Goal: Task Accomplishment & Management: Use online tool/utility

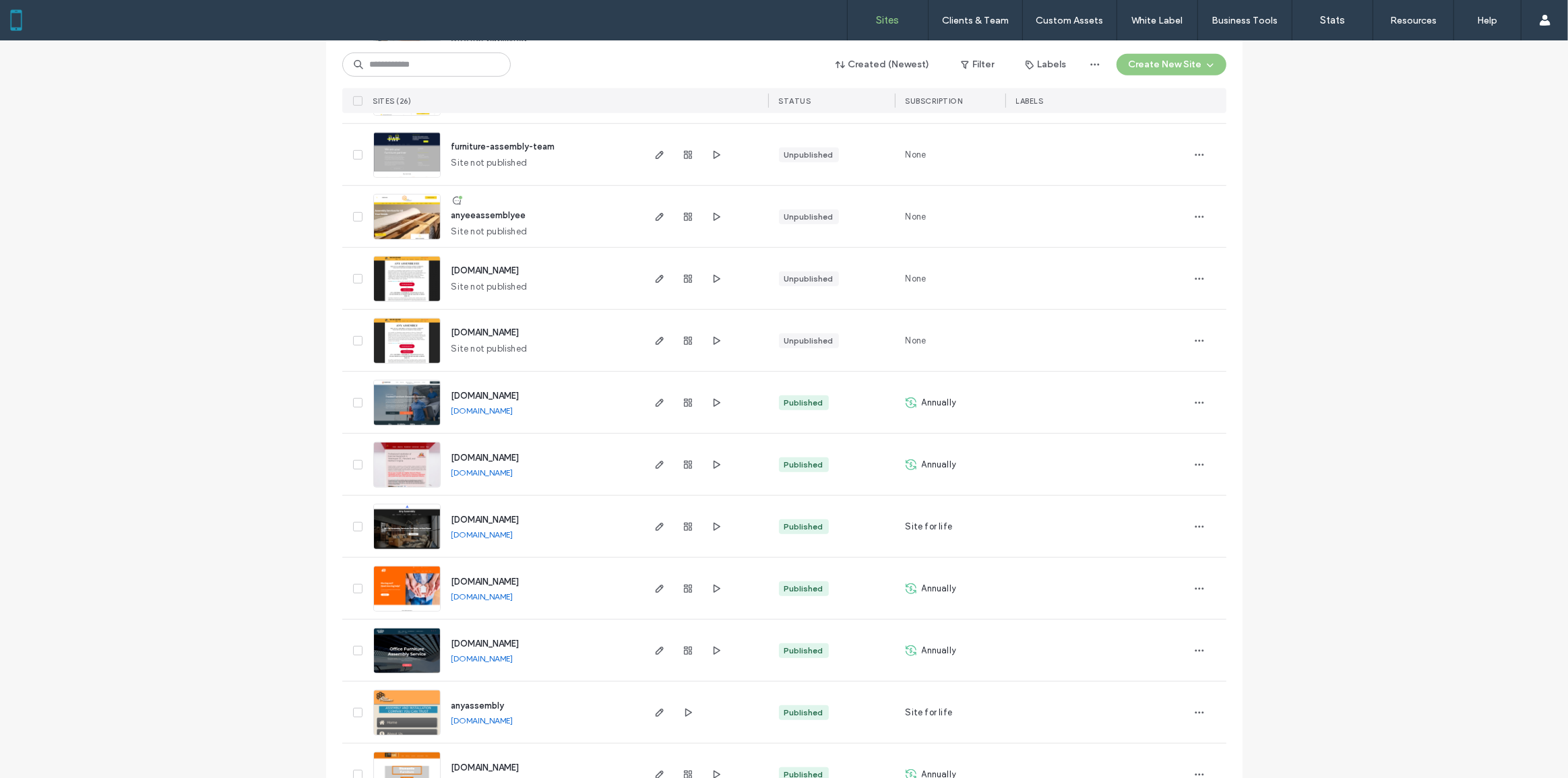
scroll to position [1114, 0]
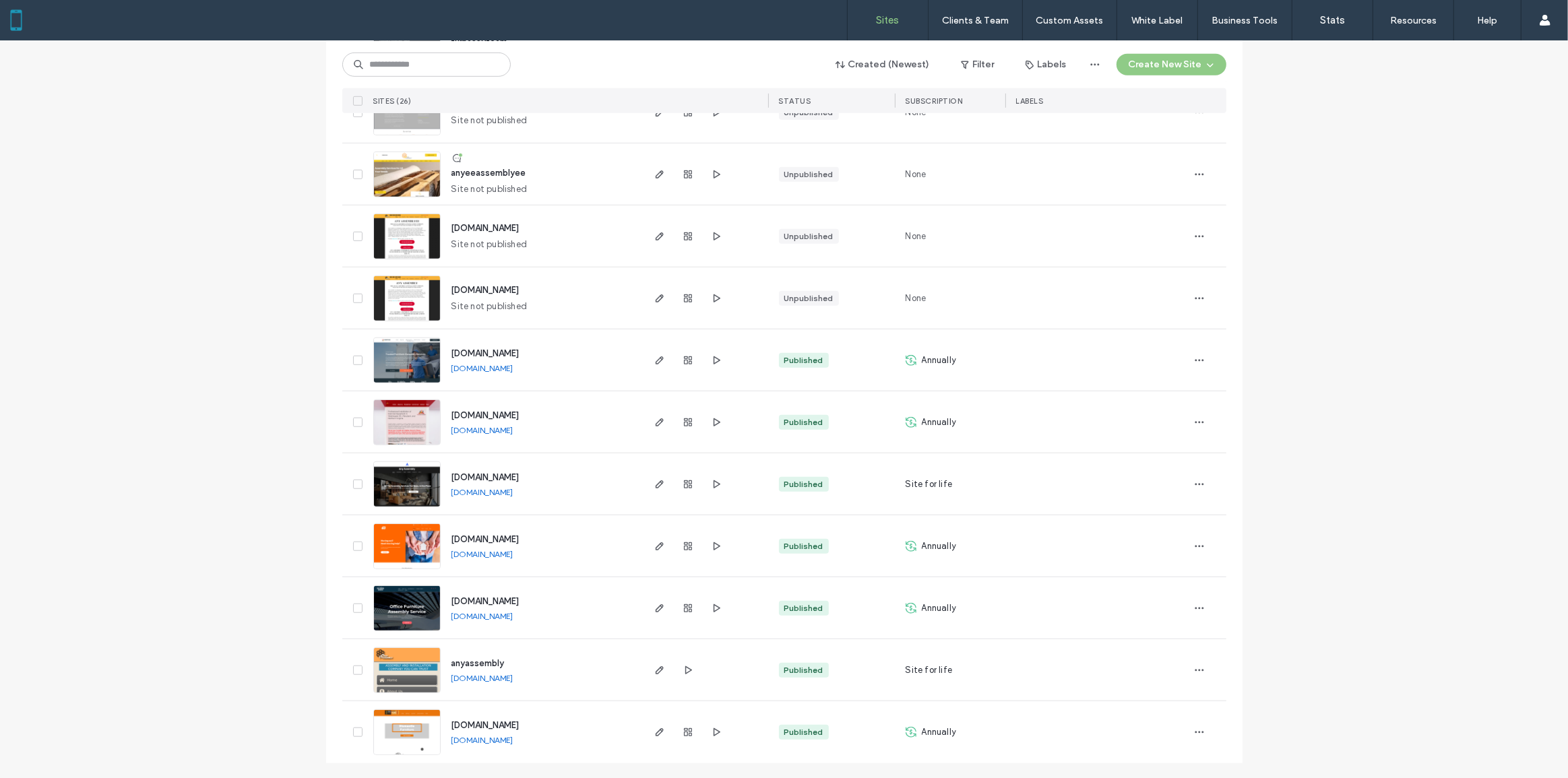
click at [405, 604] on img at bounding box center [406, 632] width 66 height 92
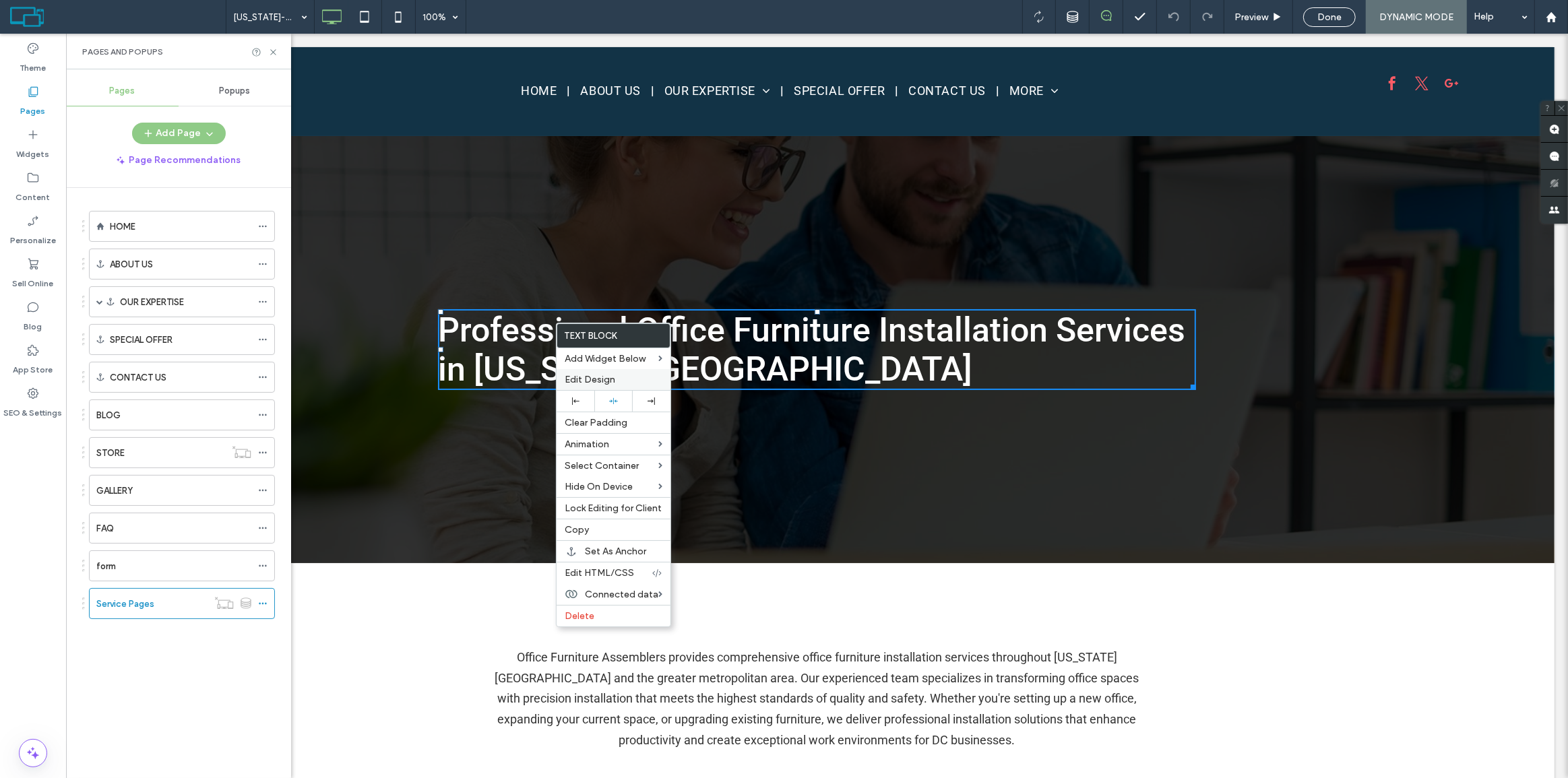
click at [605, 384] on span "Edit Design" at bounding box center [589, 379] width 50 height 11
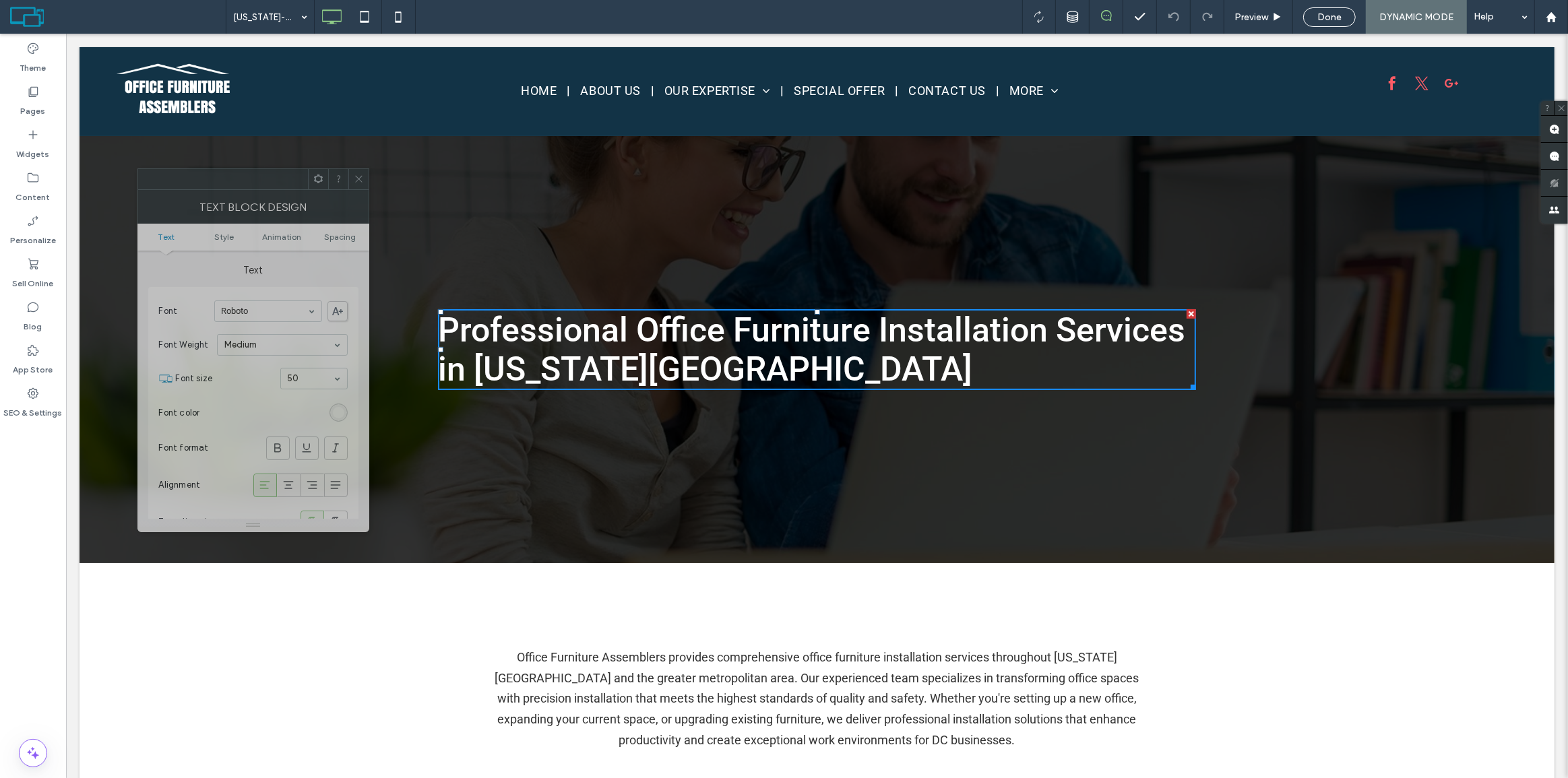
drag, startPoint x: 300, startPoint y: 228, endPoint x: 105, endPoint y: 115, distance: 225.4
click at [261, 187] on div at bounding box center [223, 179] width 170 height 20
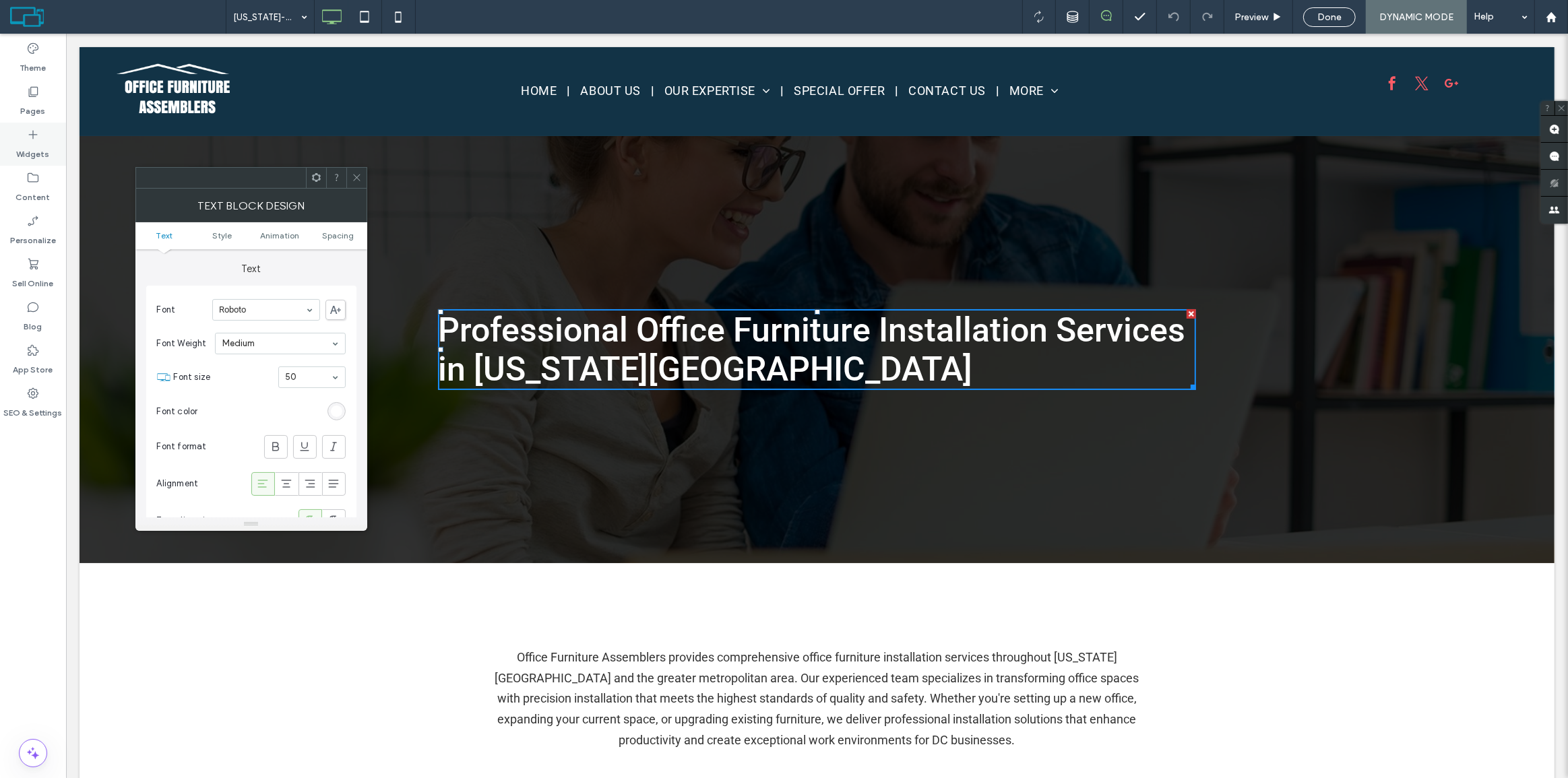
click at [50, 139] on div "Widgets" at bounding box center [33, 144] width 66 height 43
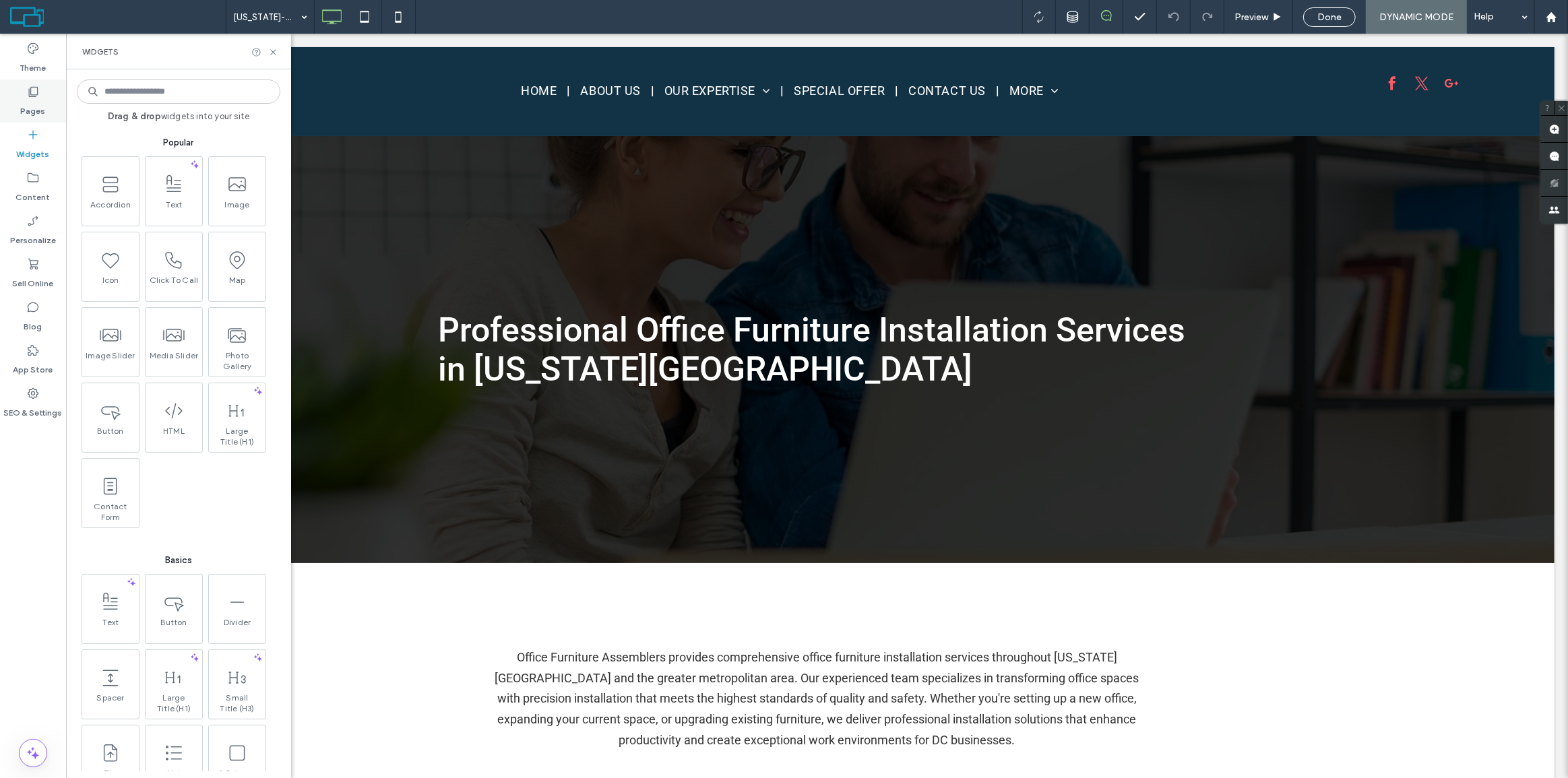
click at [21, 113] on label "Pages" at bounding box center [34, 107] width 25 height 19
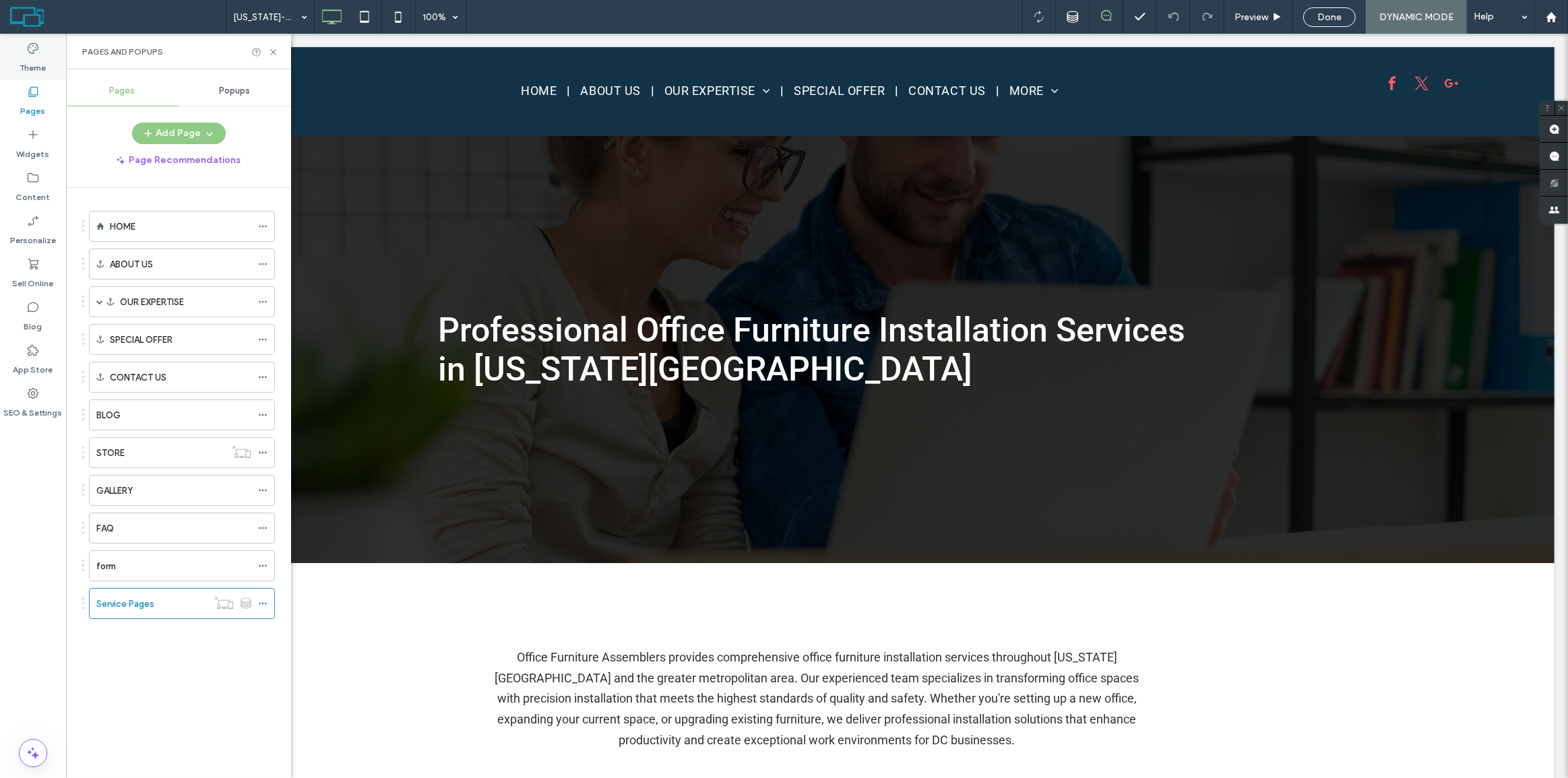
click at [42, 53] on div "Theme" at bounding box center [33, 57] width 66 height 43
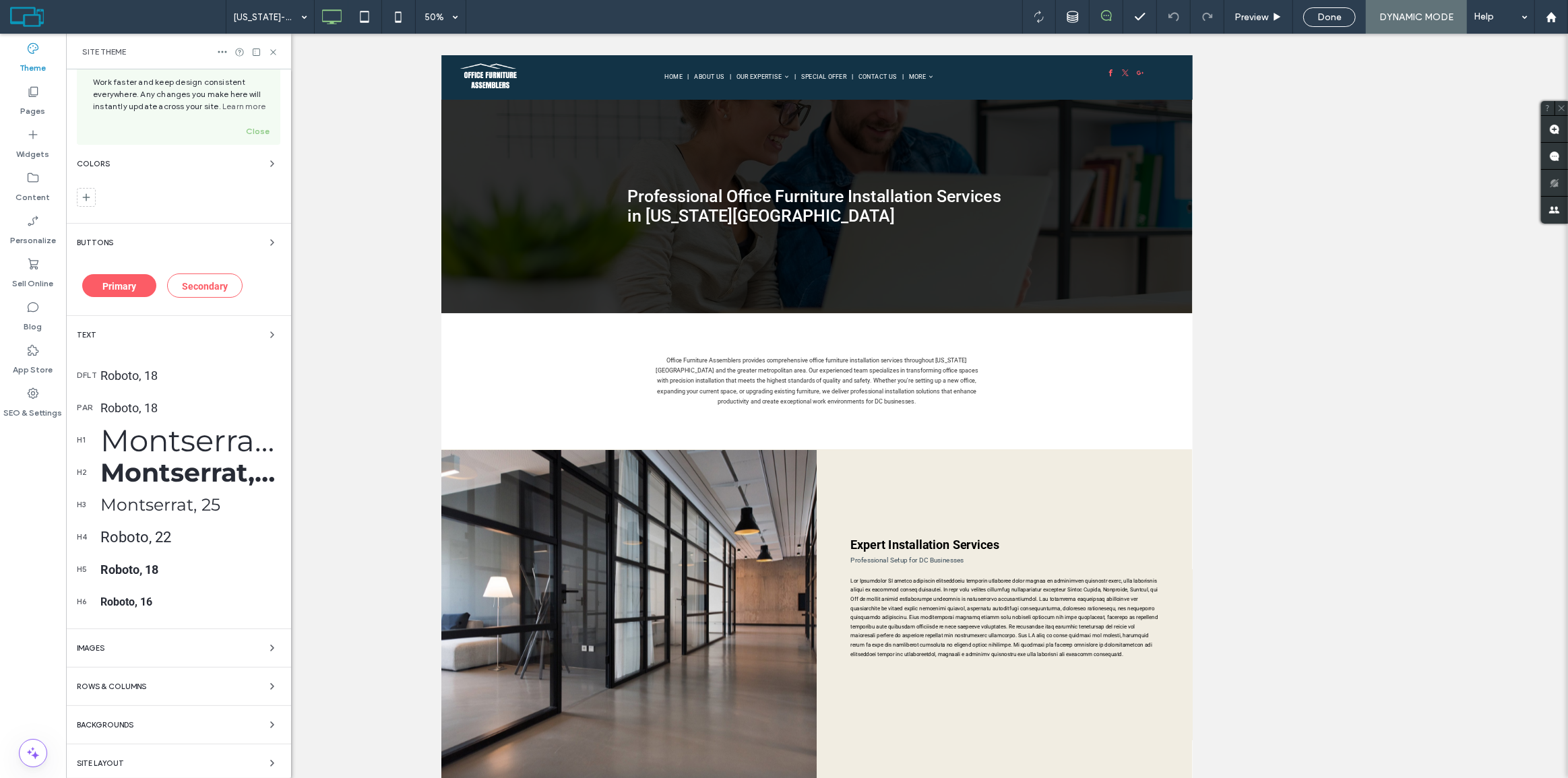
scroll to position [37, 0]
click at [274, 59] on div "Site Theme" at bounding box center [178, 51] width 225 height 35
click at [272, 49] on icon at bounding box center [273, 51] width 10 height 10
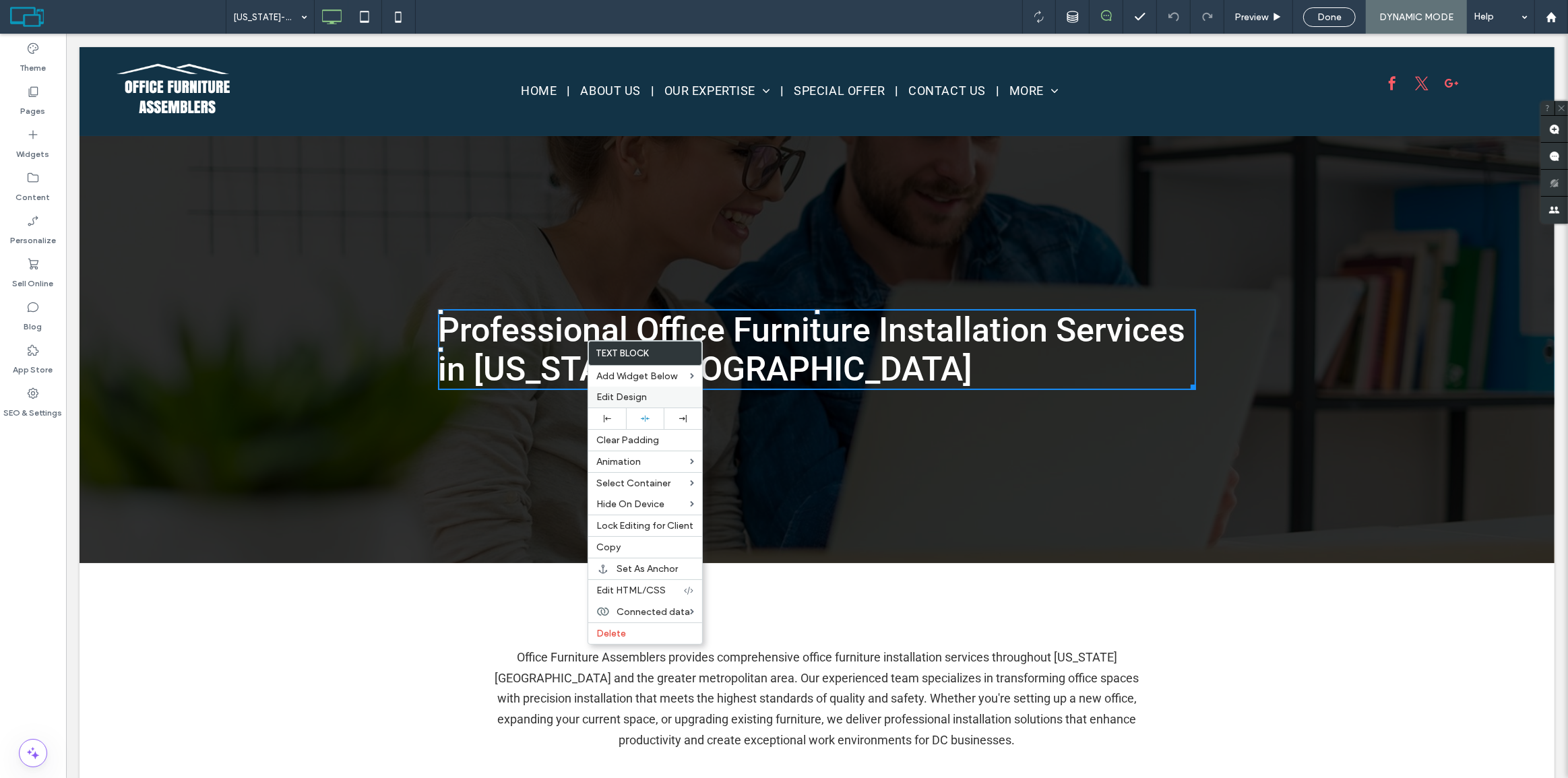
click at [640, 396] on span "Edit Design" at bounding box center [621, 397] width 50 height 11
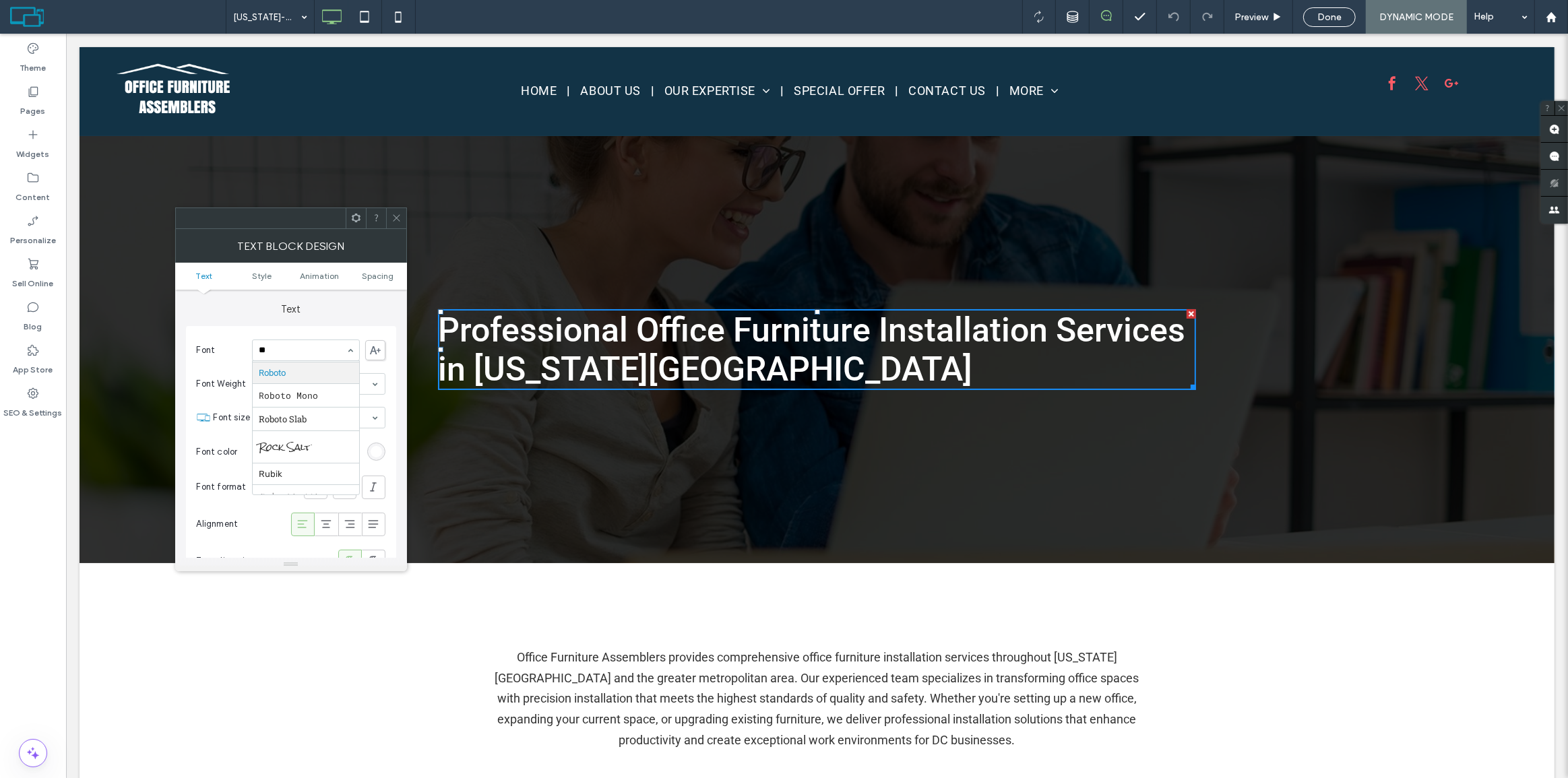
scroll to position [0, 0]
type input "****"
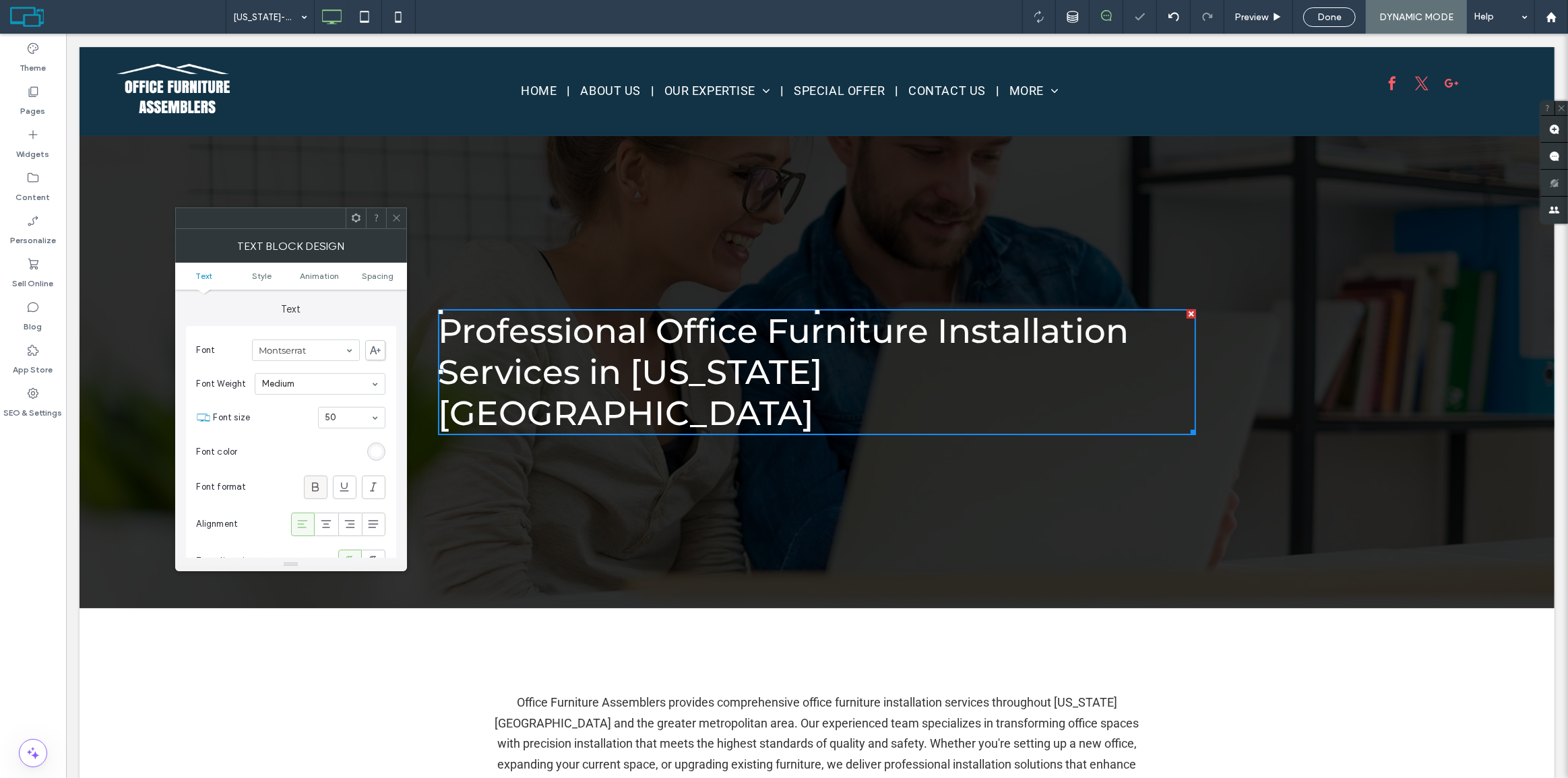
click at [319, 487] on icon at bounding box center [314, 487] width 13 height 13
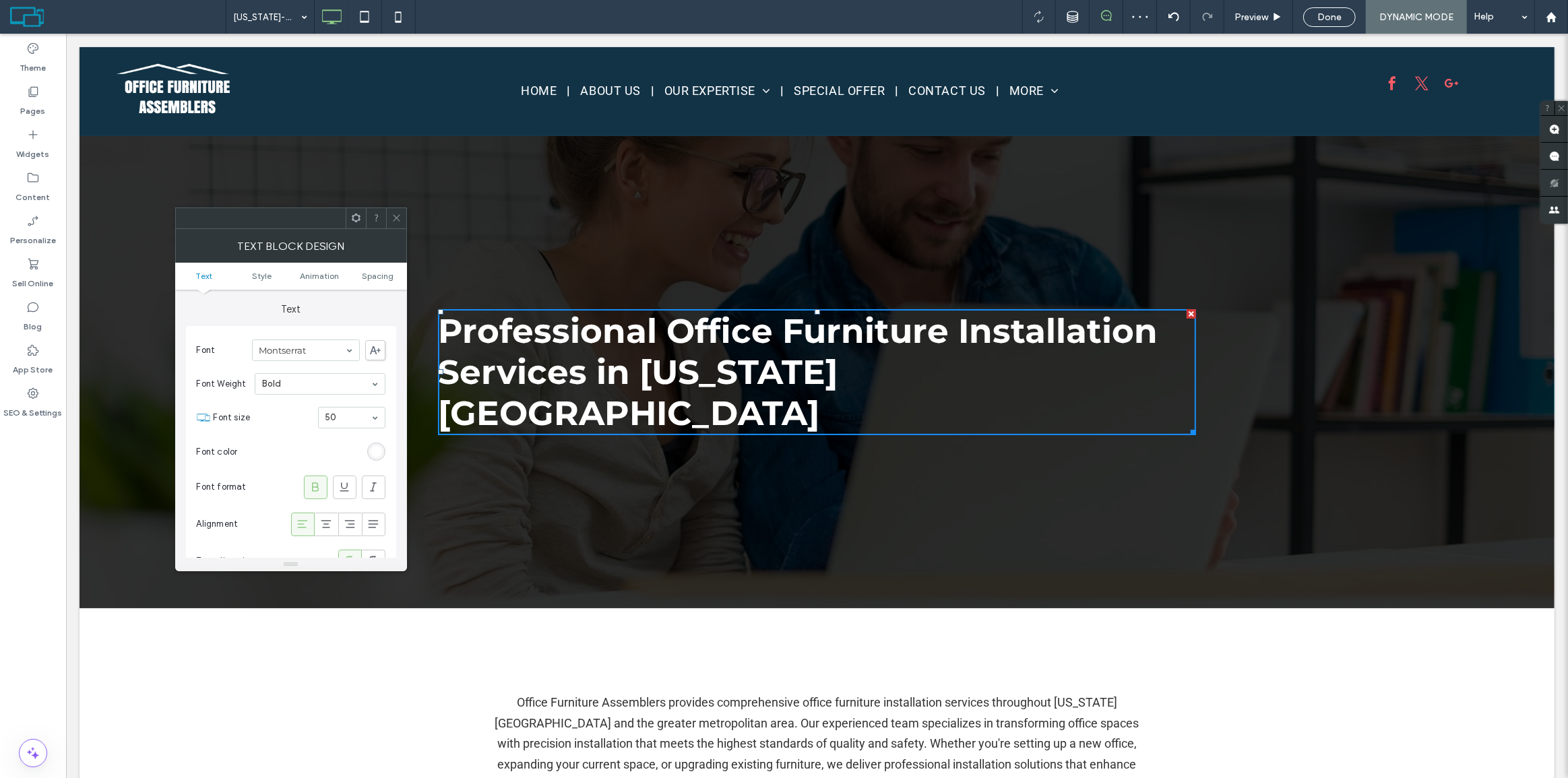
drag, startPoint x: 399, startPoint y: 215, endPoint x: 699, endPoint y: 234, distance: 300.6
click at [399, 215] on icon at bounding box center [396, 217] width 10 height 10
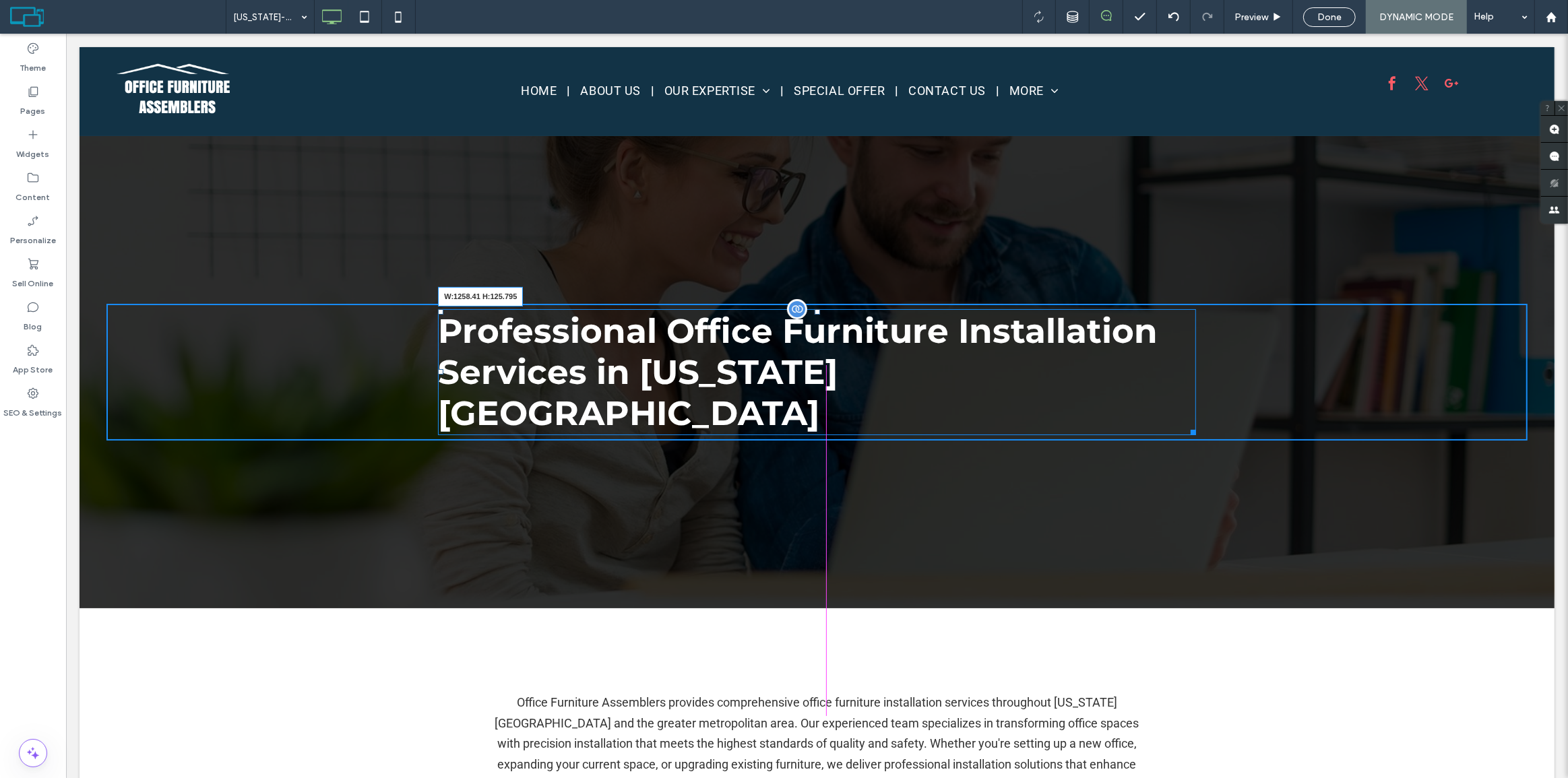
drag, startPoint x: 1199, startPoint y: 388, endPoint x: 1382, endPoint y: 390, distance: 183.0
click at [1195, 356] on div "Professional Office Furniture Installation Services in Washington DC W:1258.41 …" at bounding box center [816, 372] width 758 height 126
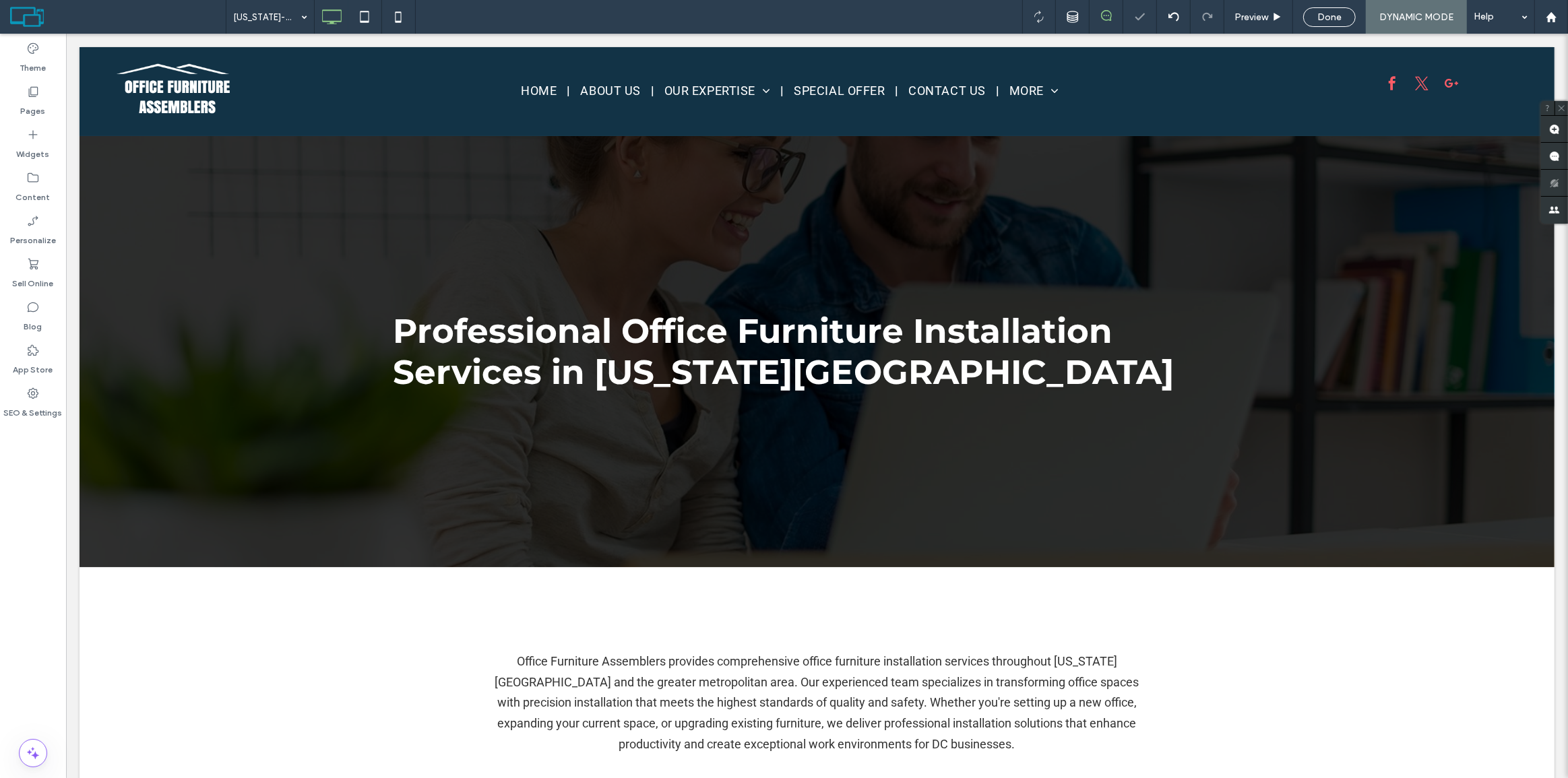
click at [1327, 356] on div "Professional Office Furniture Installation Services in Washington DC Click To P…" at bounding box center [816, 351] width 1421 height 95
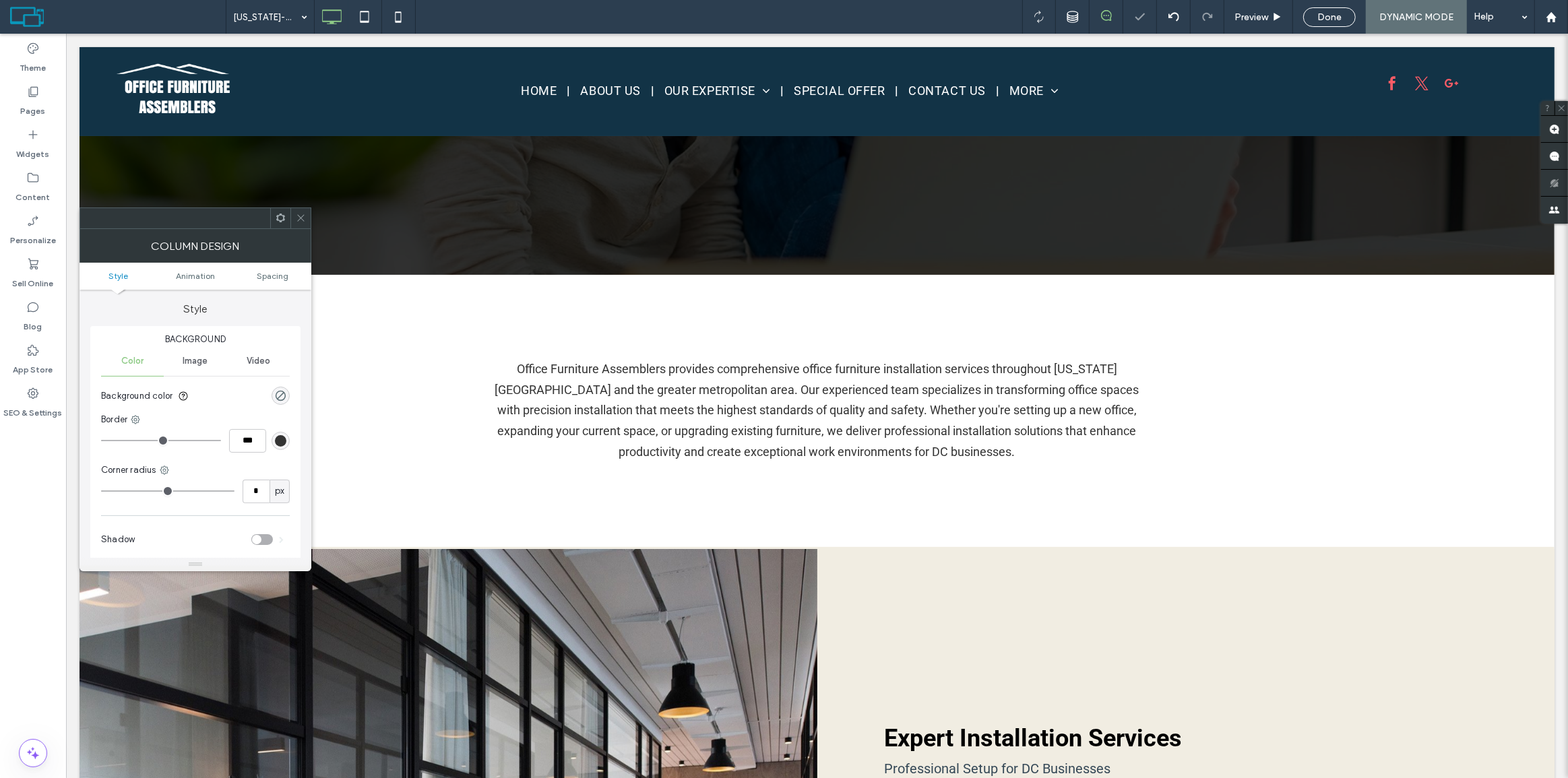
scroll to position [367, 0]
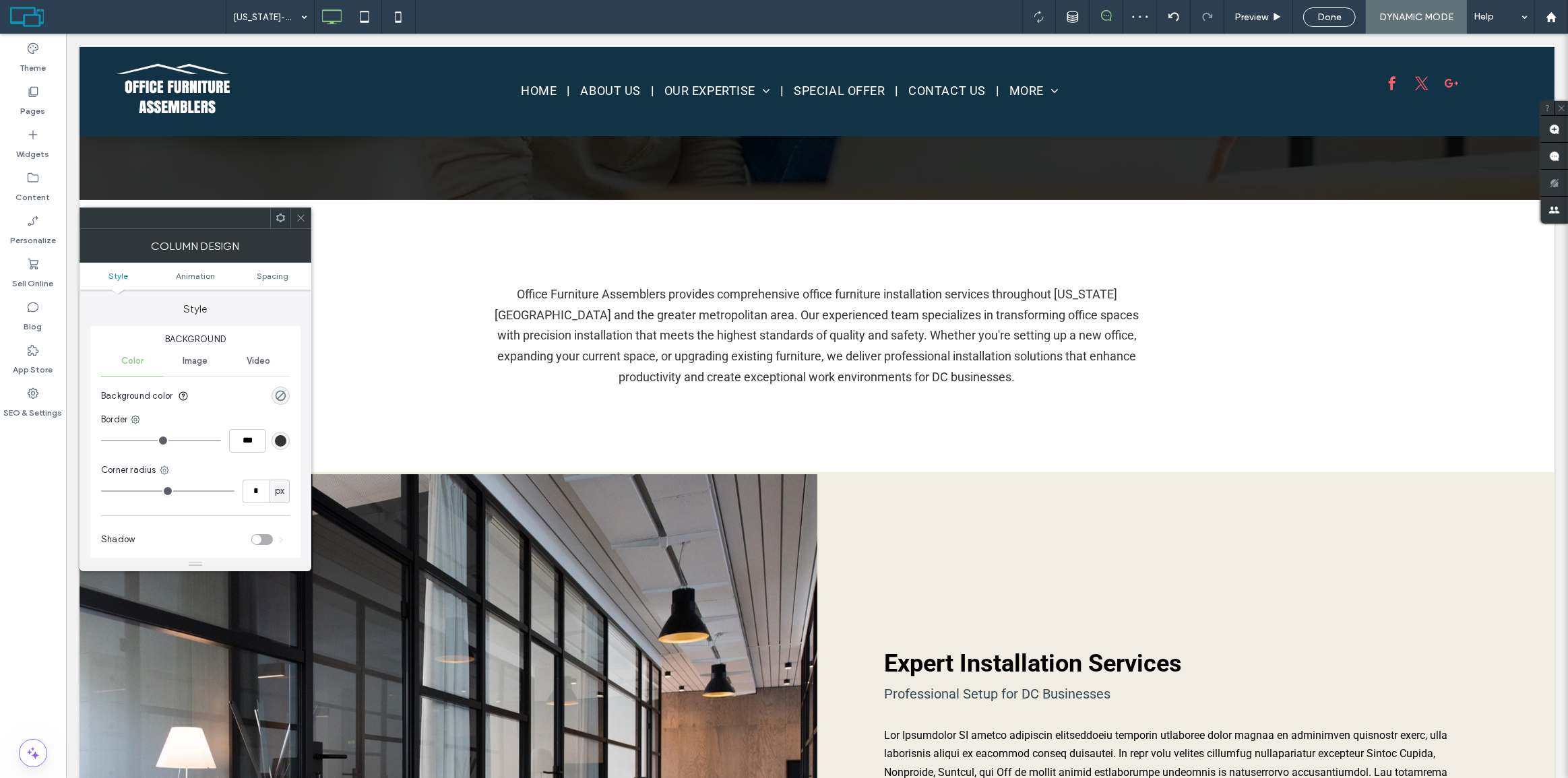
drag, startPoint x: 302, startPoint y: 215, endPoint x: 256, endPoint y: 180, distance: 57.8
click at [302, 215] on icon at bounding box center [300, 217] width 10 height 10
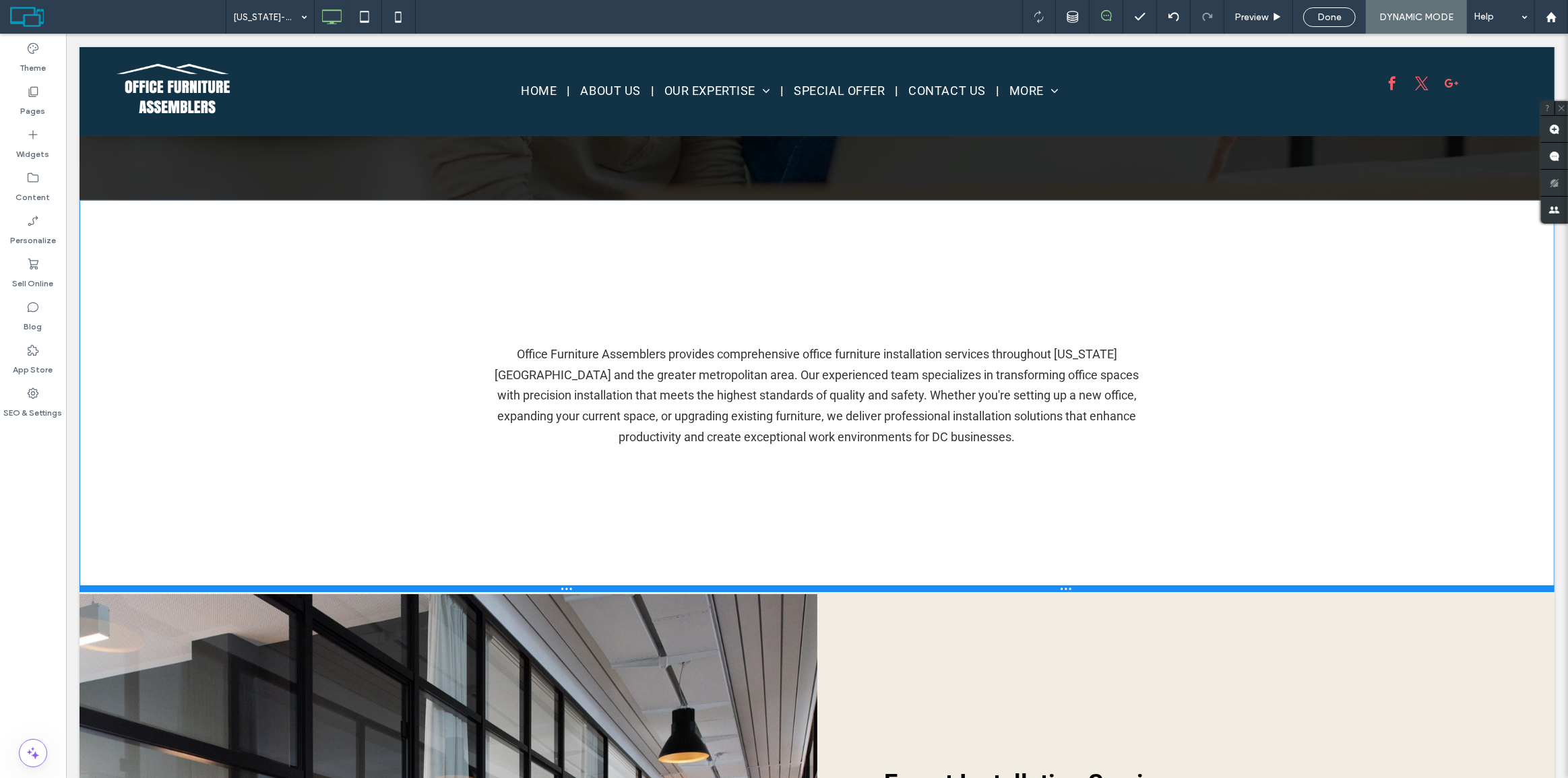
drag, startPoint x: 640, startPoint y: 468, endPoint x: 617, endPoint y: 589, distance: 123.2
click at [617, 589] on div at bounding box center [816, 589] width 1475 height 7
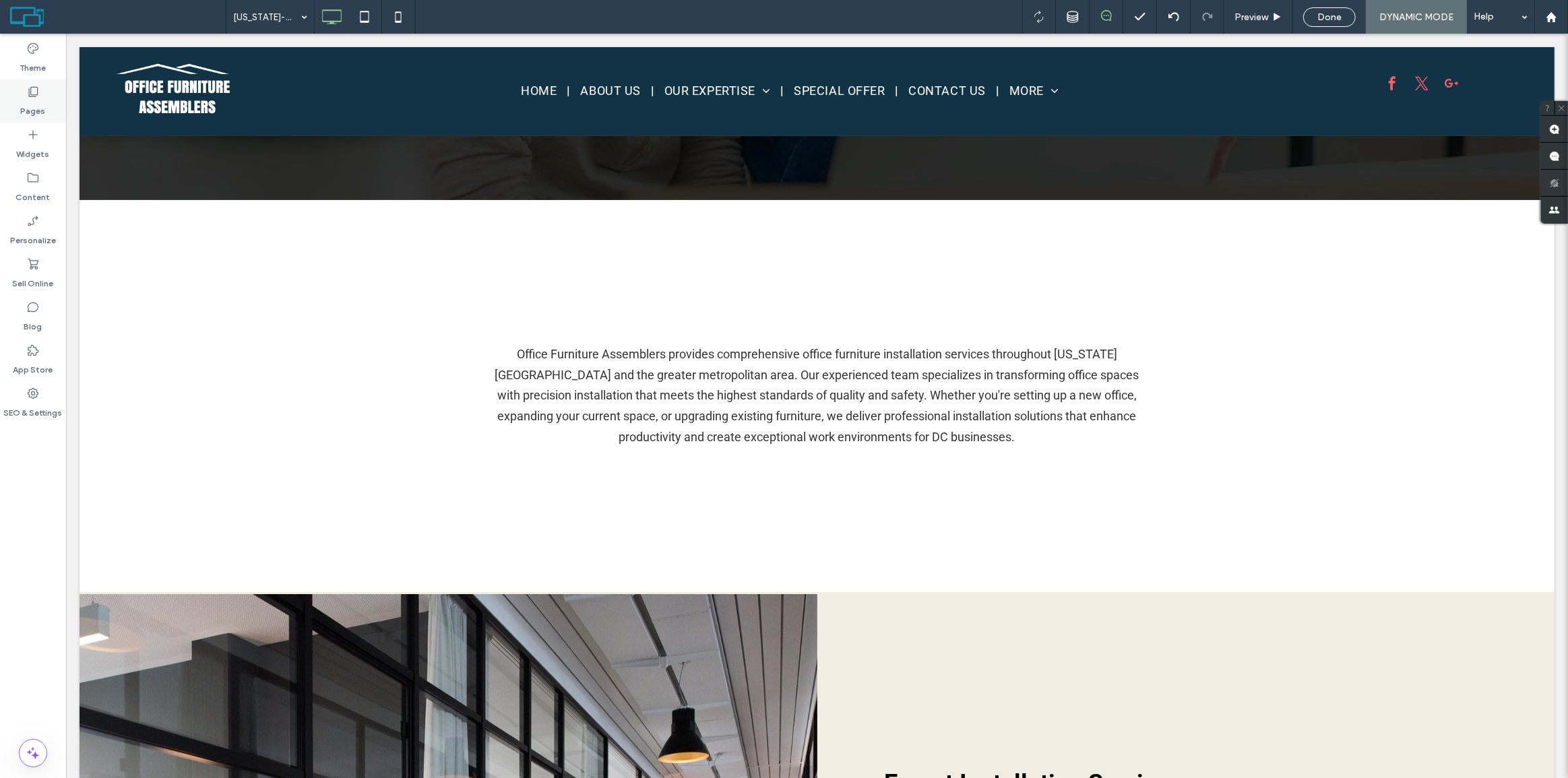
click at [34, 93] on icon at bounding box center [33, 91] width 13 height 13
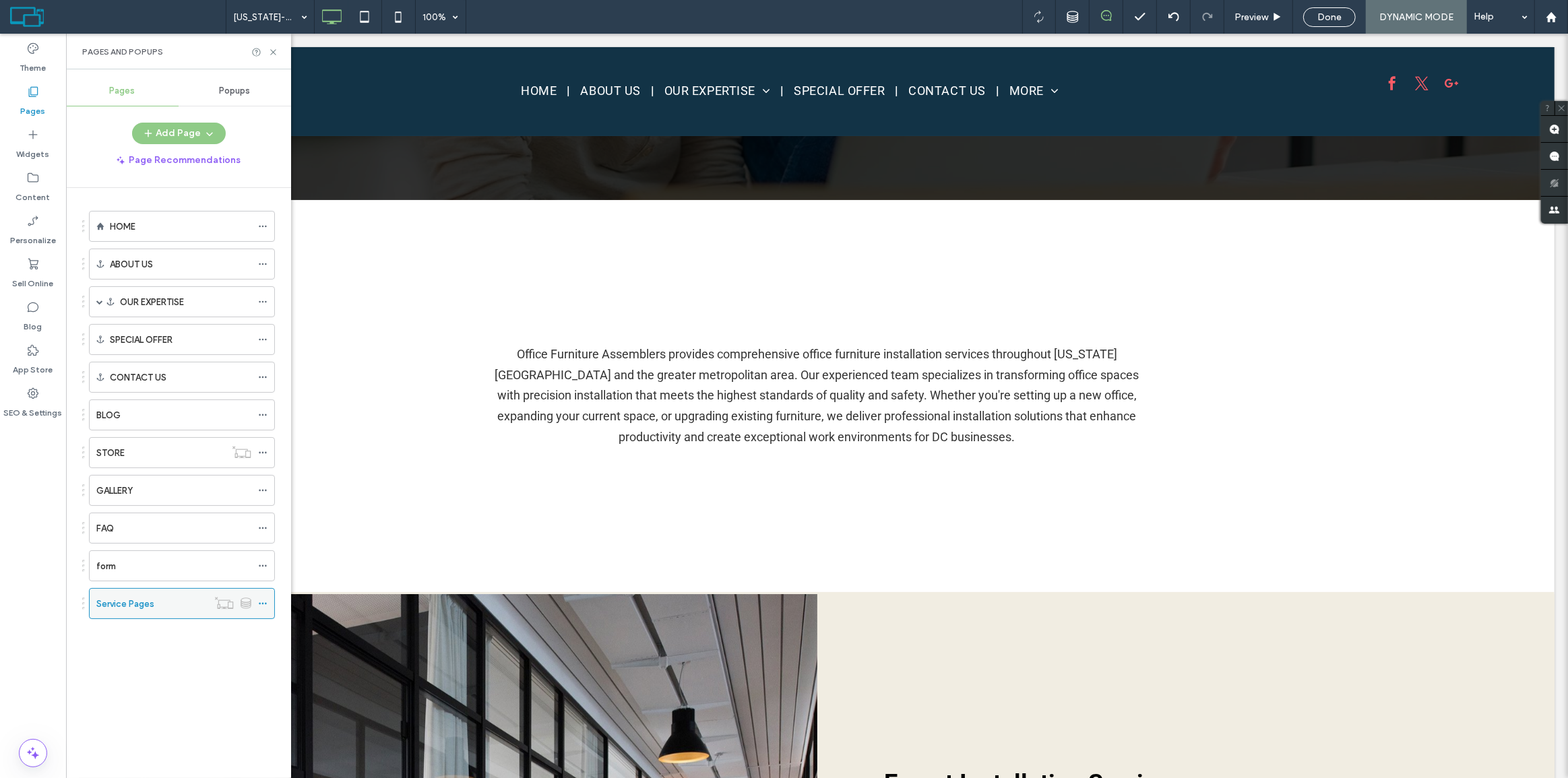
click at [261, 600] on icon at bounding box center [262, 603] width 10 height 10
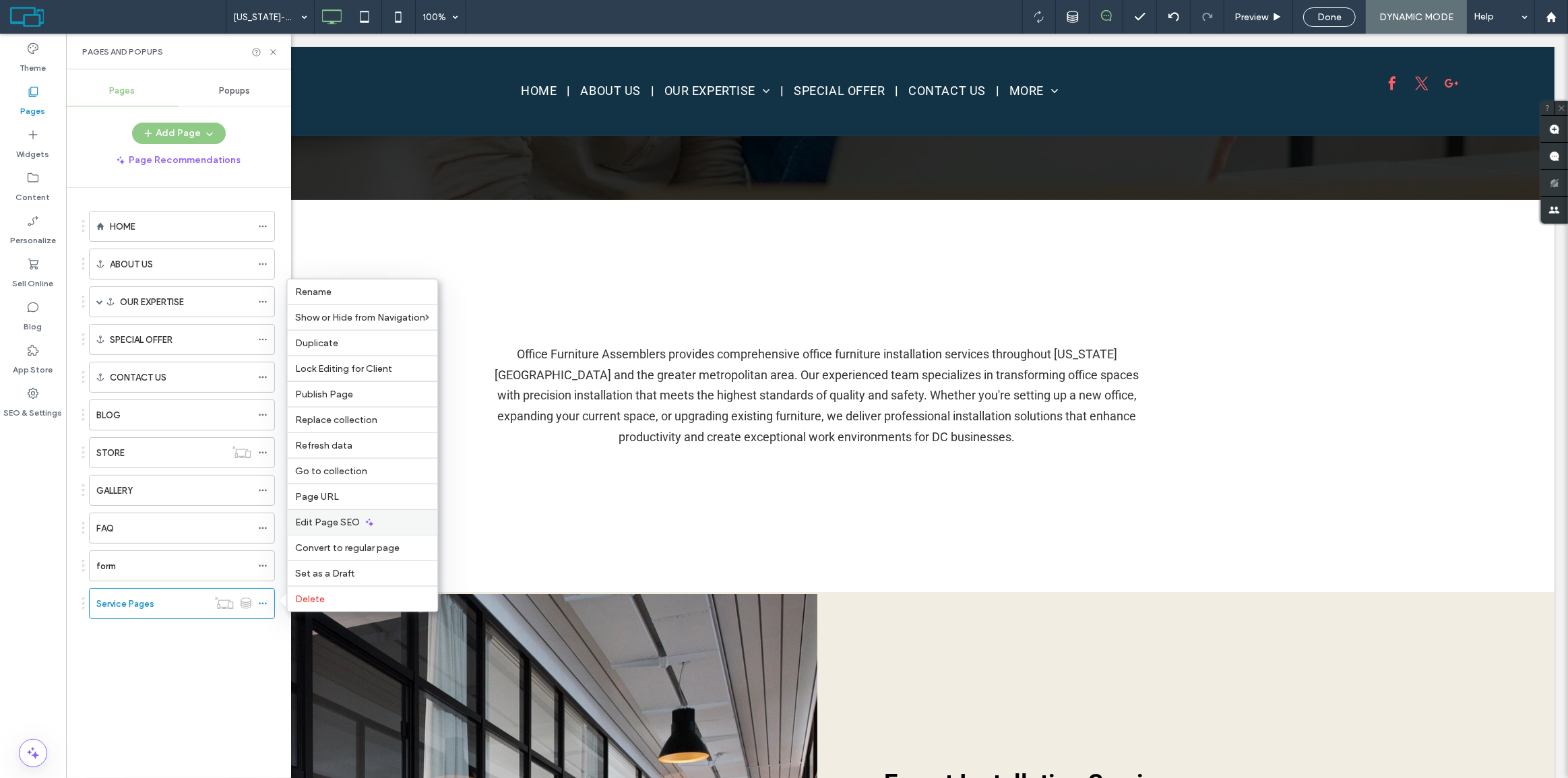
click at [333, 518] on span "Edit Page SEO" at bounding box center [327, 522] width 64 height 11
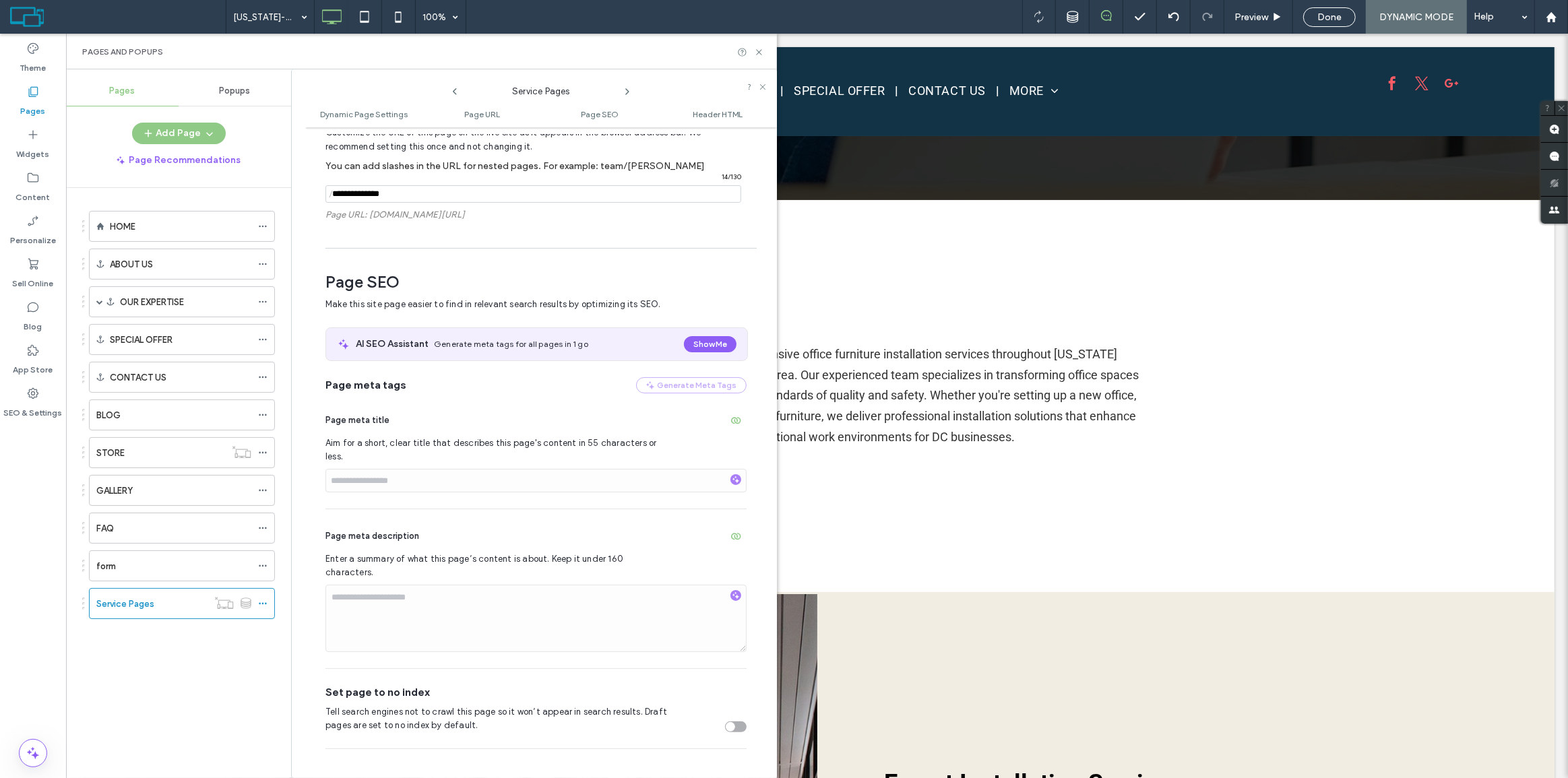
scroll to position [446, 0]
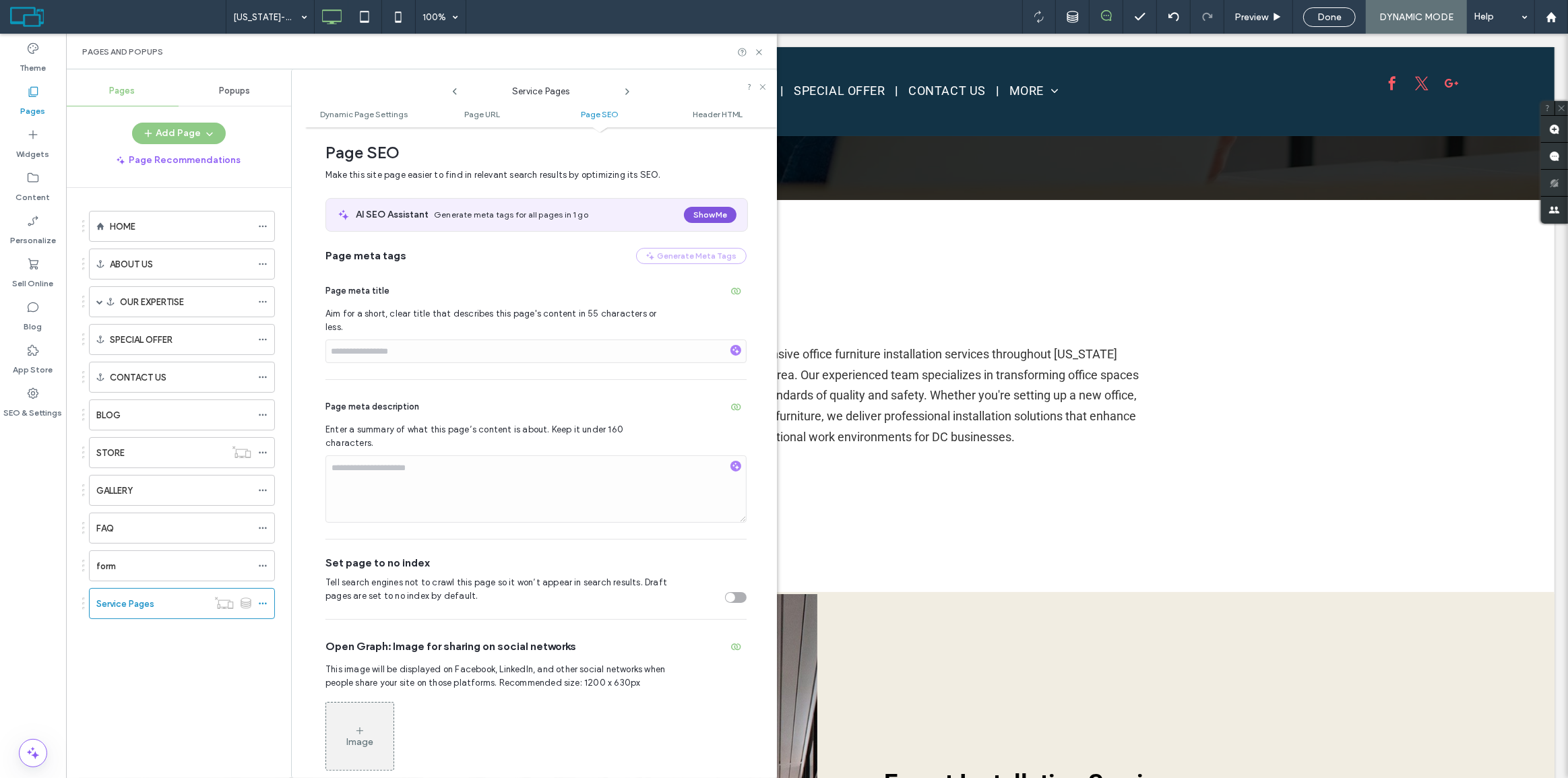
click at [701, 214] on button "Show Me" at bounding box center [710, 215] width 53 height 16
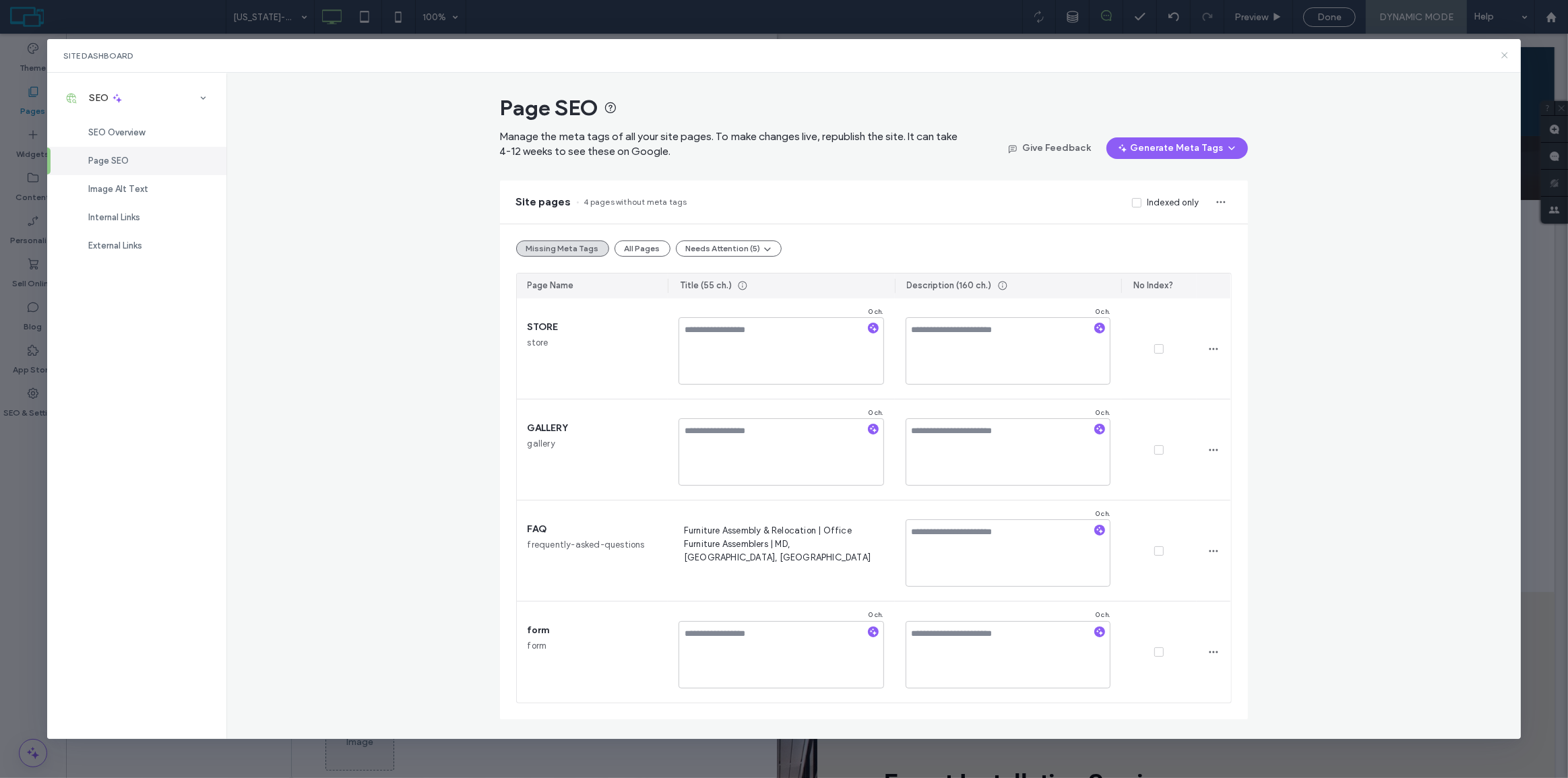
click at [1508, 57] on use at bounding box center [1505, 56] width 6 height 6
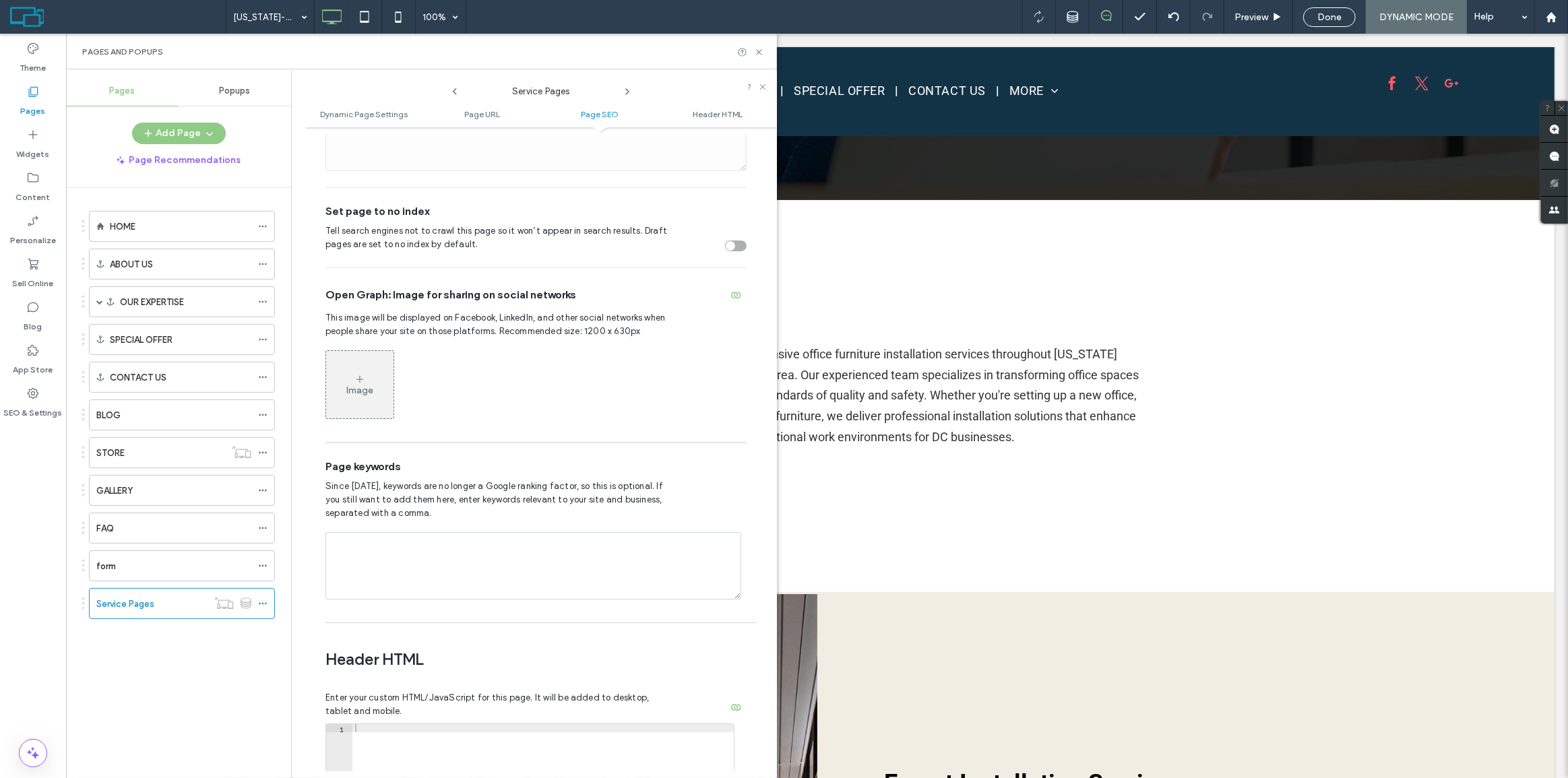
scroll to position [875, 0]
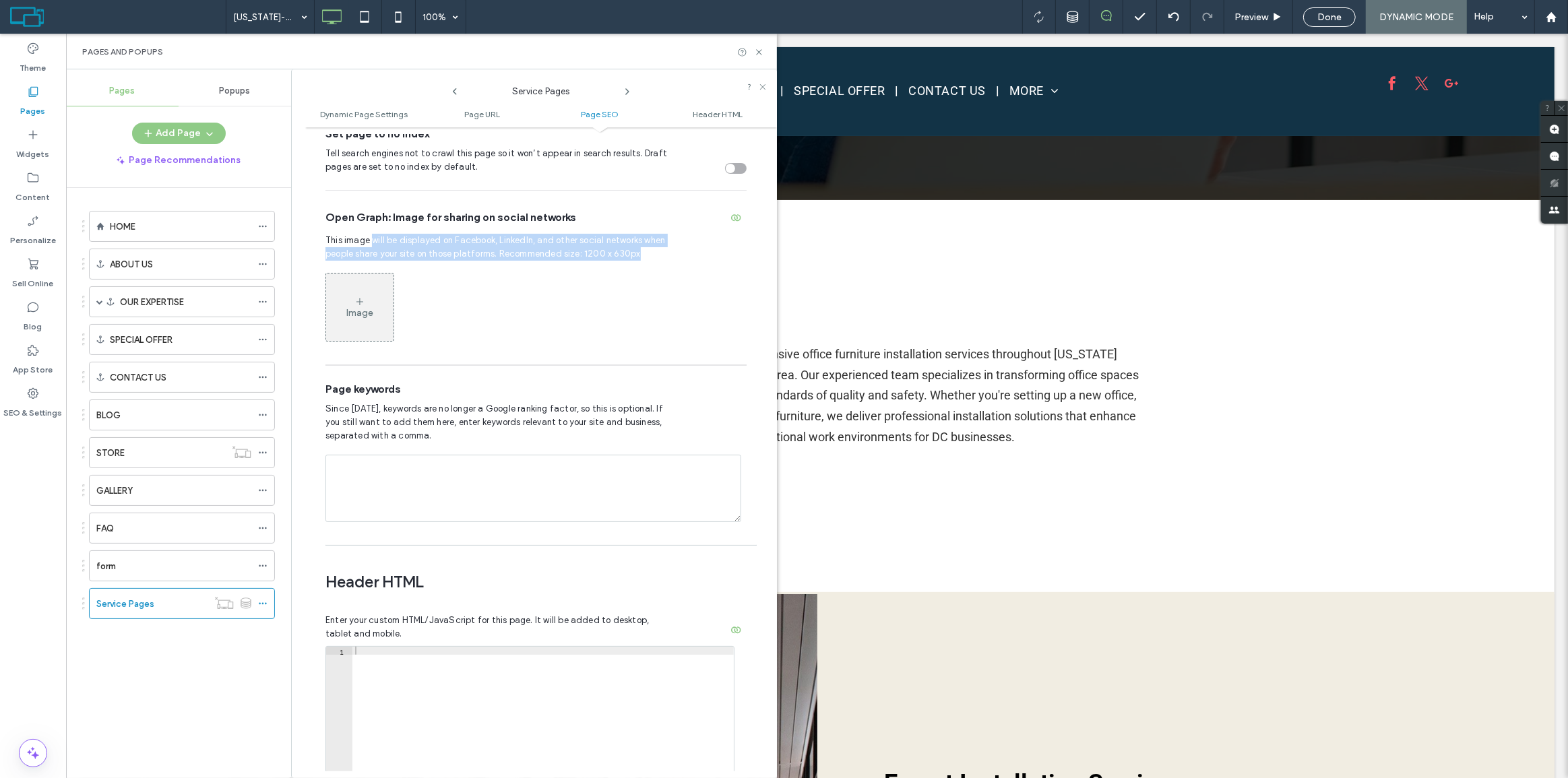
drag, startPoint x: 371, startPoint y: 214, endPoint x: 667, endPoint y: 229, distance: 296.4
click at [667, 234] on span "This image will be displayed on Facebook, LinkedIn, and other social networks w…" at bounding box center [499, 247] width 346 height 27
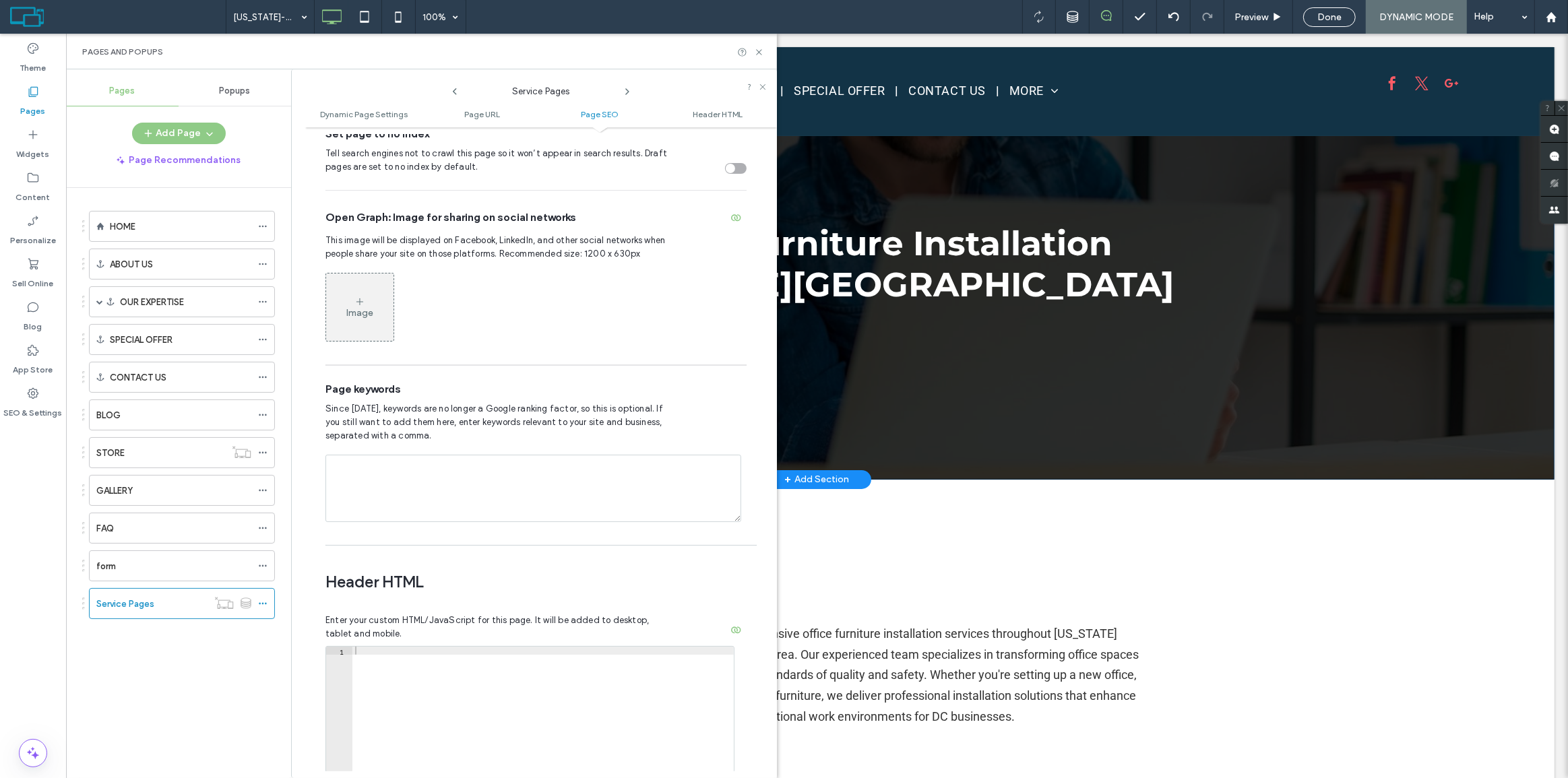
scroll to position [0, 0]
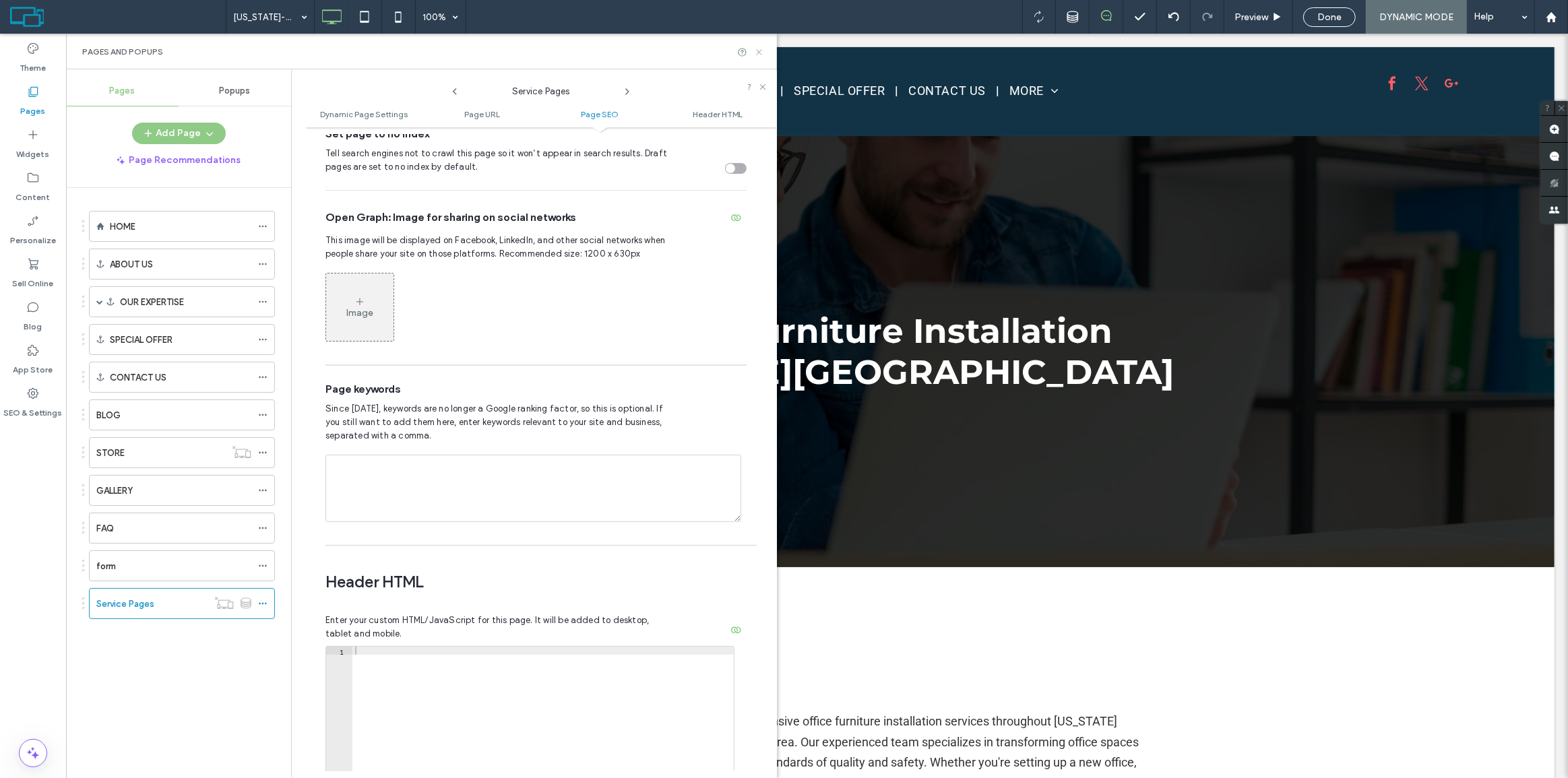
drag, startPoint x: 760, startPoint y: 50, endPoint x: 726, endPoint y: 19, distance: 46.0
click at [760, 50] on icon at bounding box center [759, 51] width 10 height 10
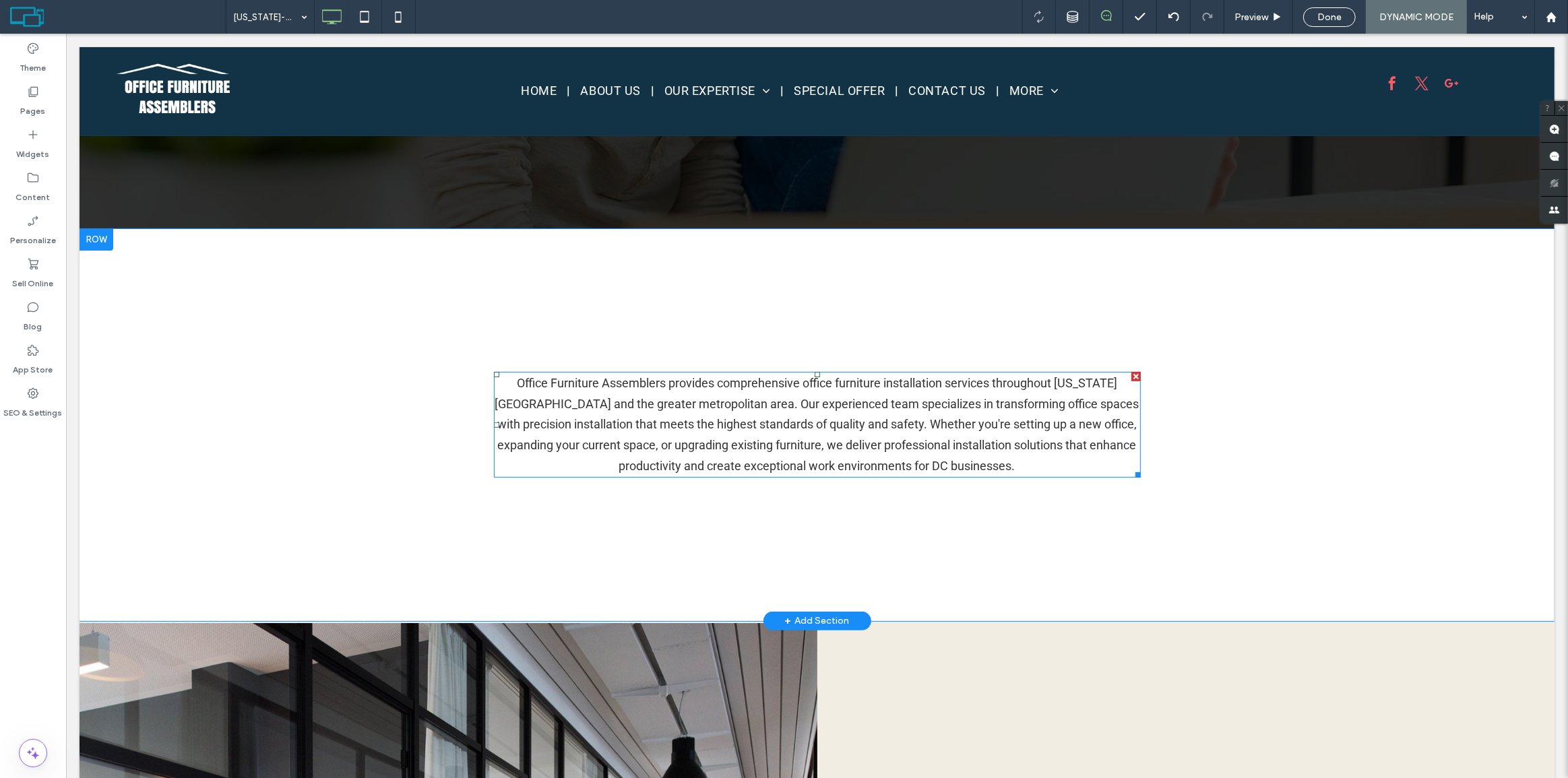
scroll to position [367, 0]
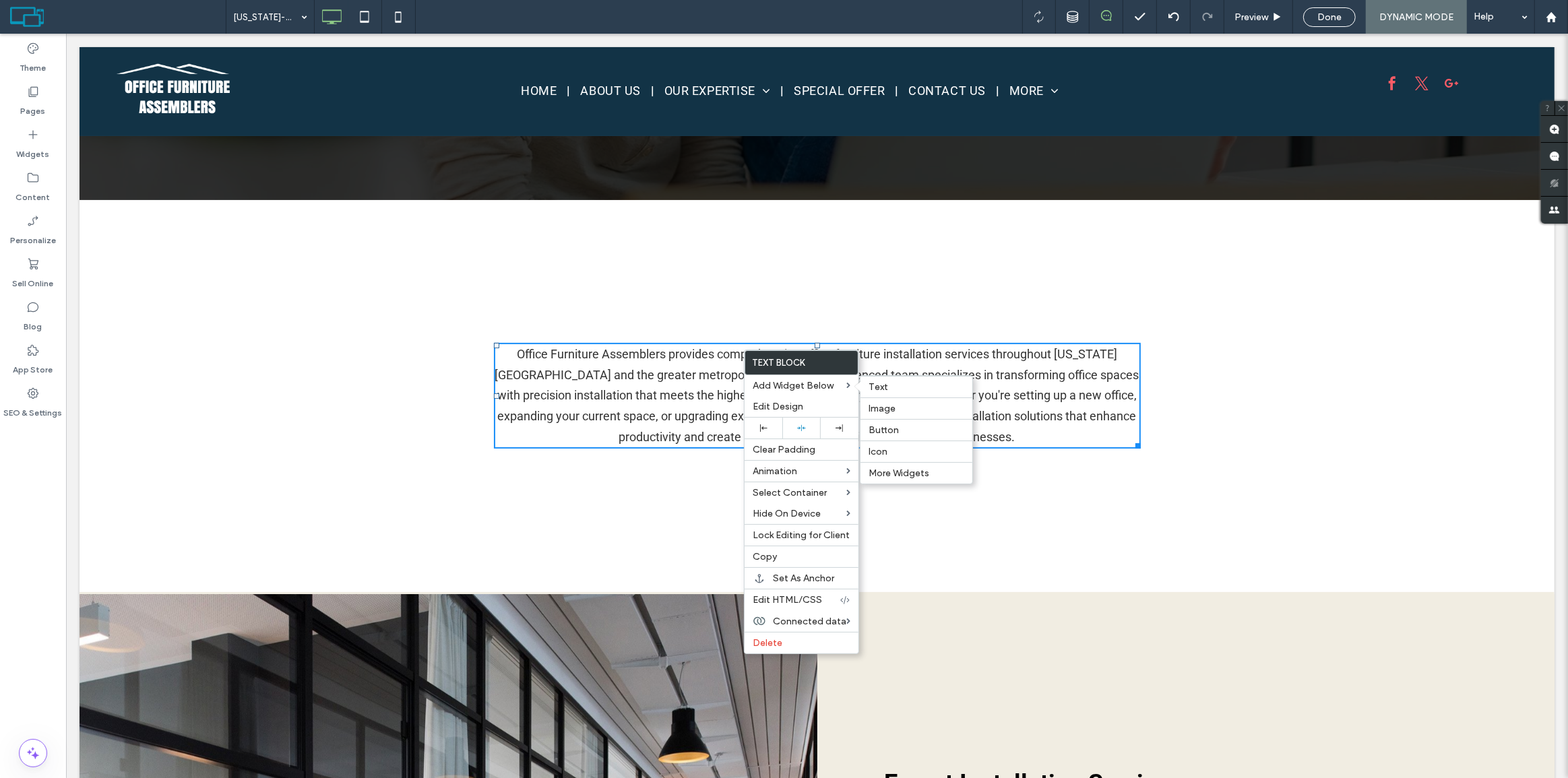
click at [891, 426] on span "Button" at bounding box center [883, 430] width 30 height 11
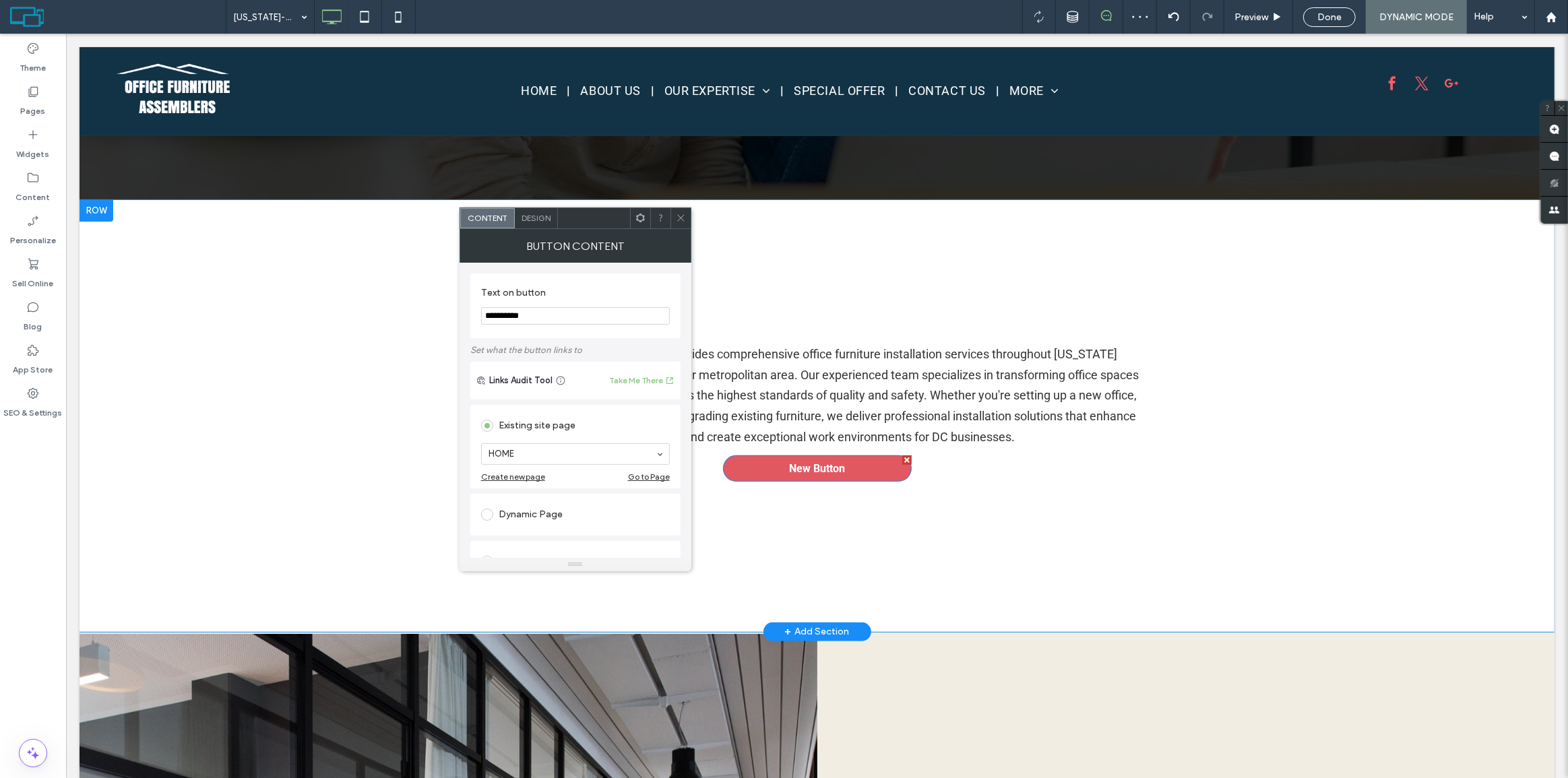
click at [809, 467] on span "New Button" at bounding box center [816, 468] width 56 height 12
click at [875, 466] on link "New Button" at bounding box center [817, 469] width 189 height 26
drag, startPoint x: 686, startPoint y: 215, endPoint x: 701, endPoint y: 217, distance: 15.1
click at [686, 215] on div at bounding box center [680, 218] width 20 height 20
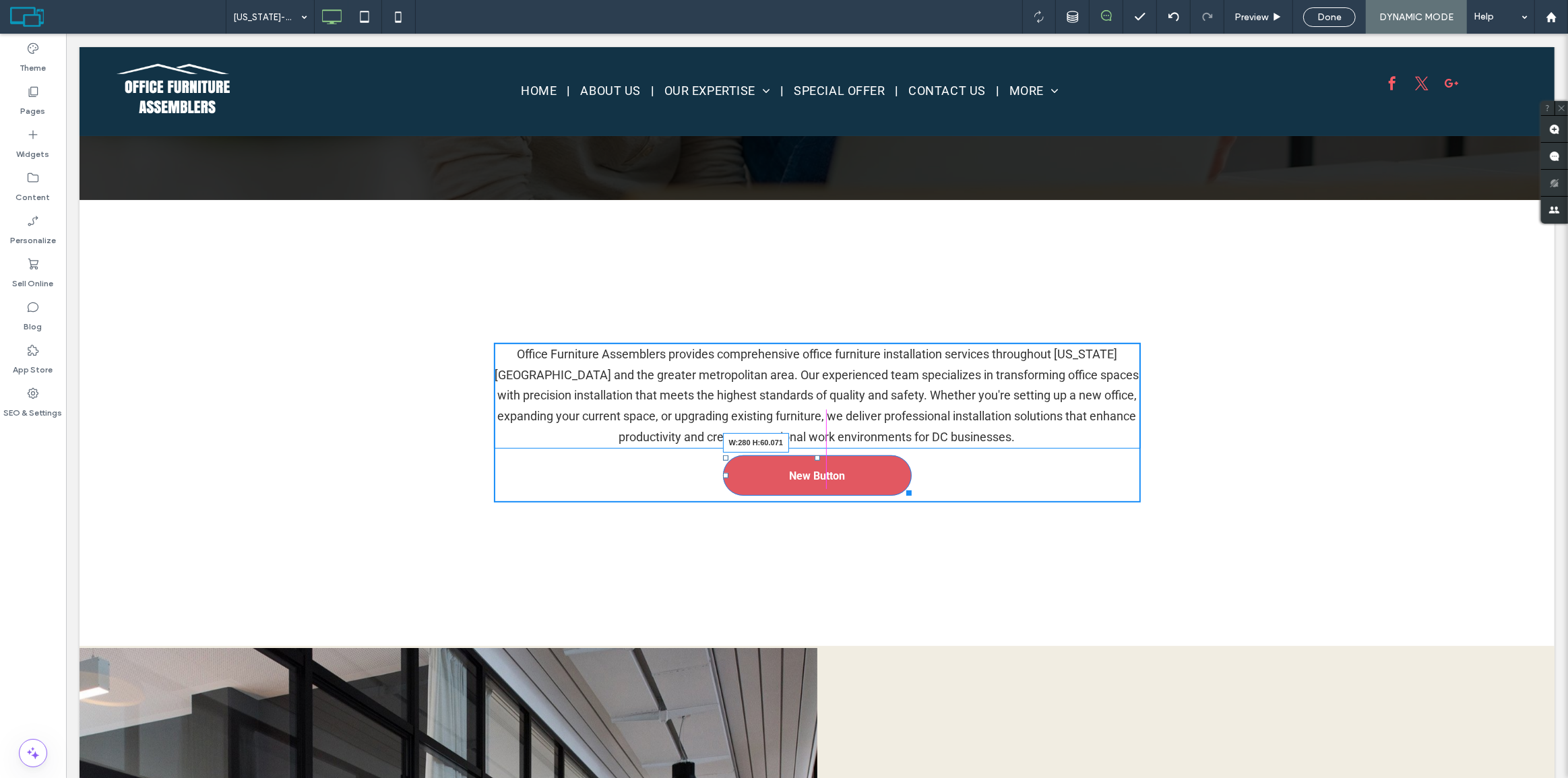
drag, startPoint x: 903, startPoint y: 479, endPoint x: 903, endPoint y: 492, distance: 13.0
click at [903, 492] on div at bounding box center [905, 490] width 10 height 10
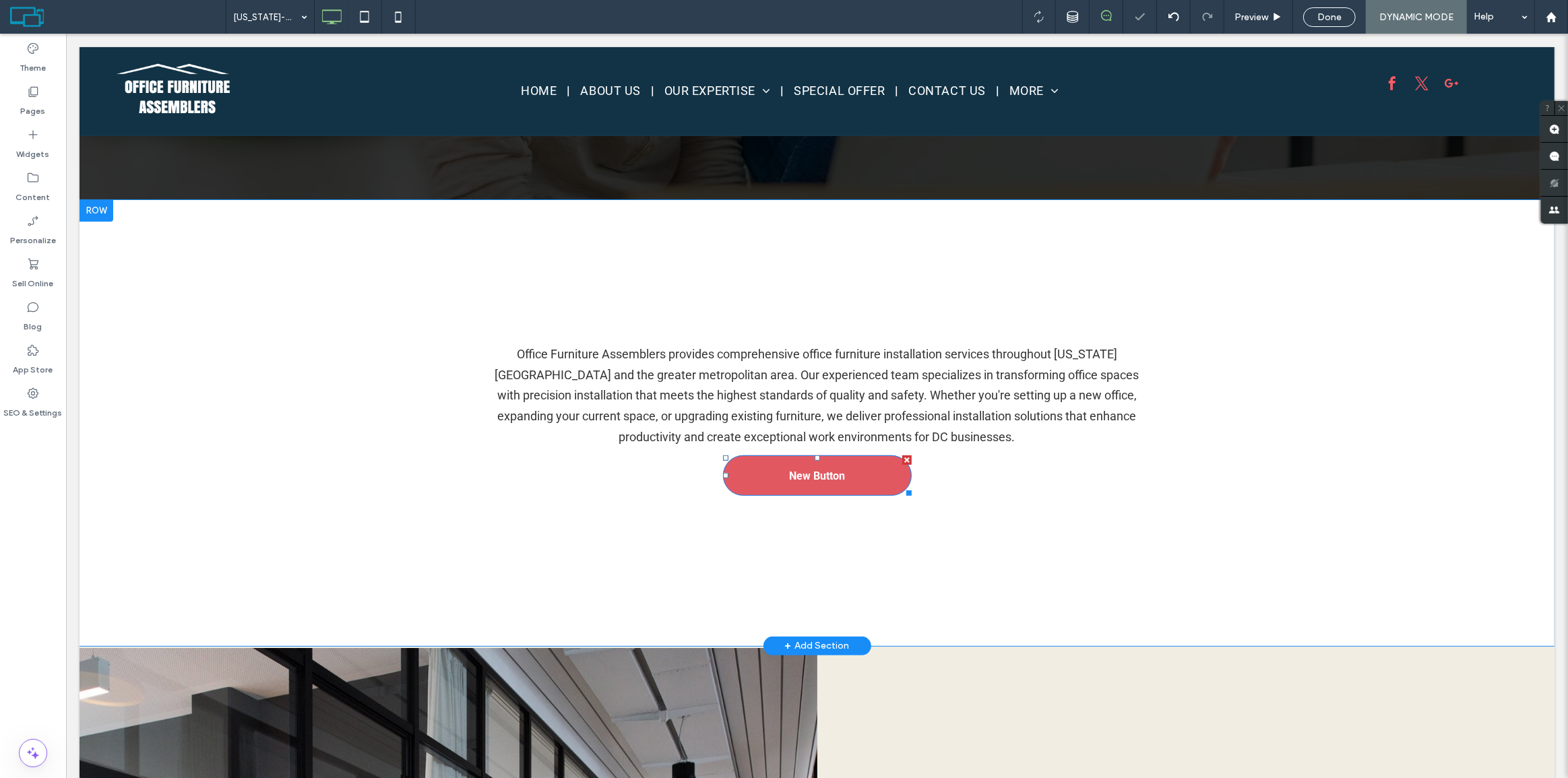
click at [860, 472] on link "New Button" at bounding box center [817, 476] width 189 height 41
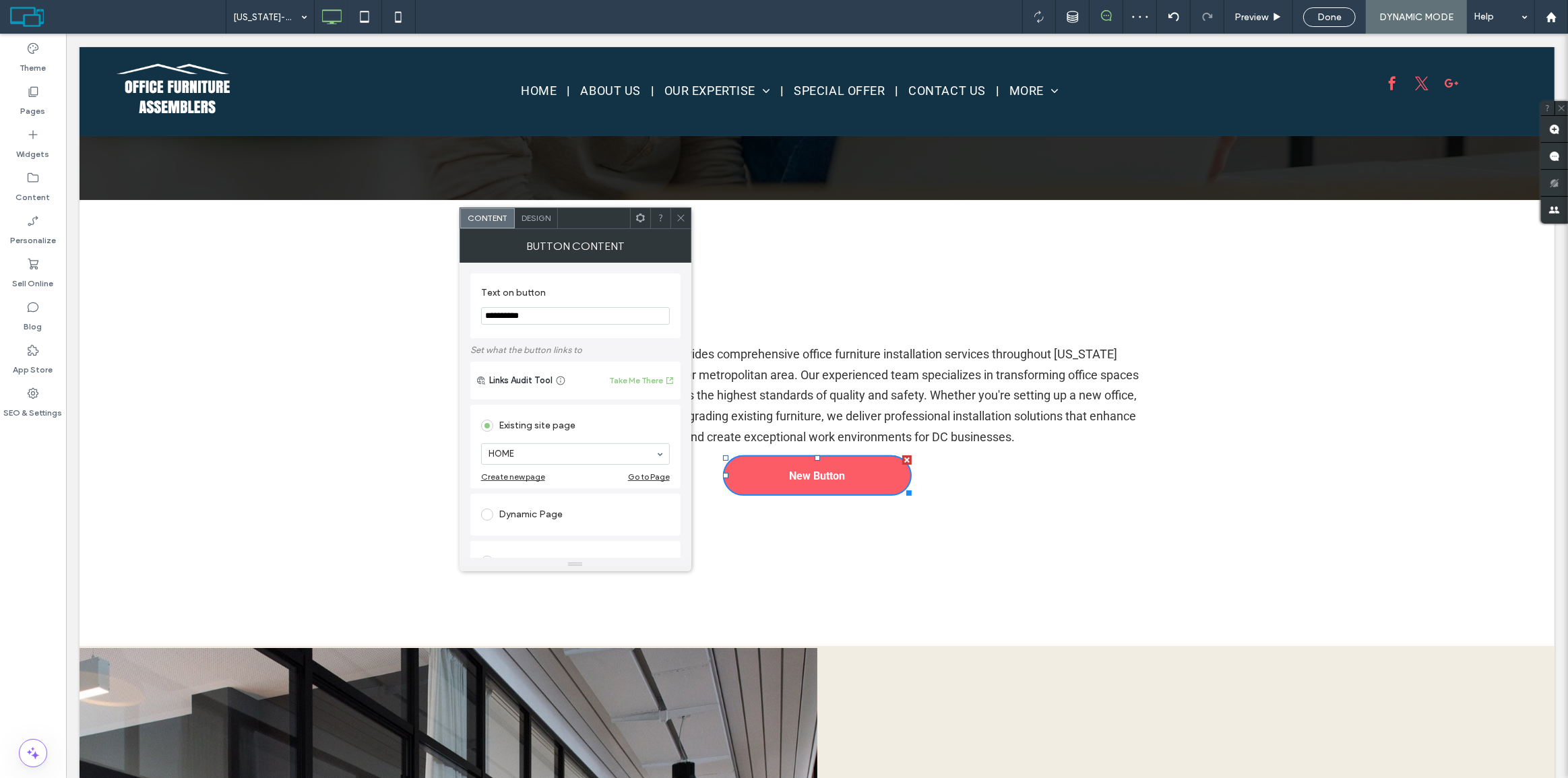
click at [639, 215] on use at bounding box center [640, 218] width 9 height 9
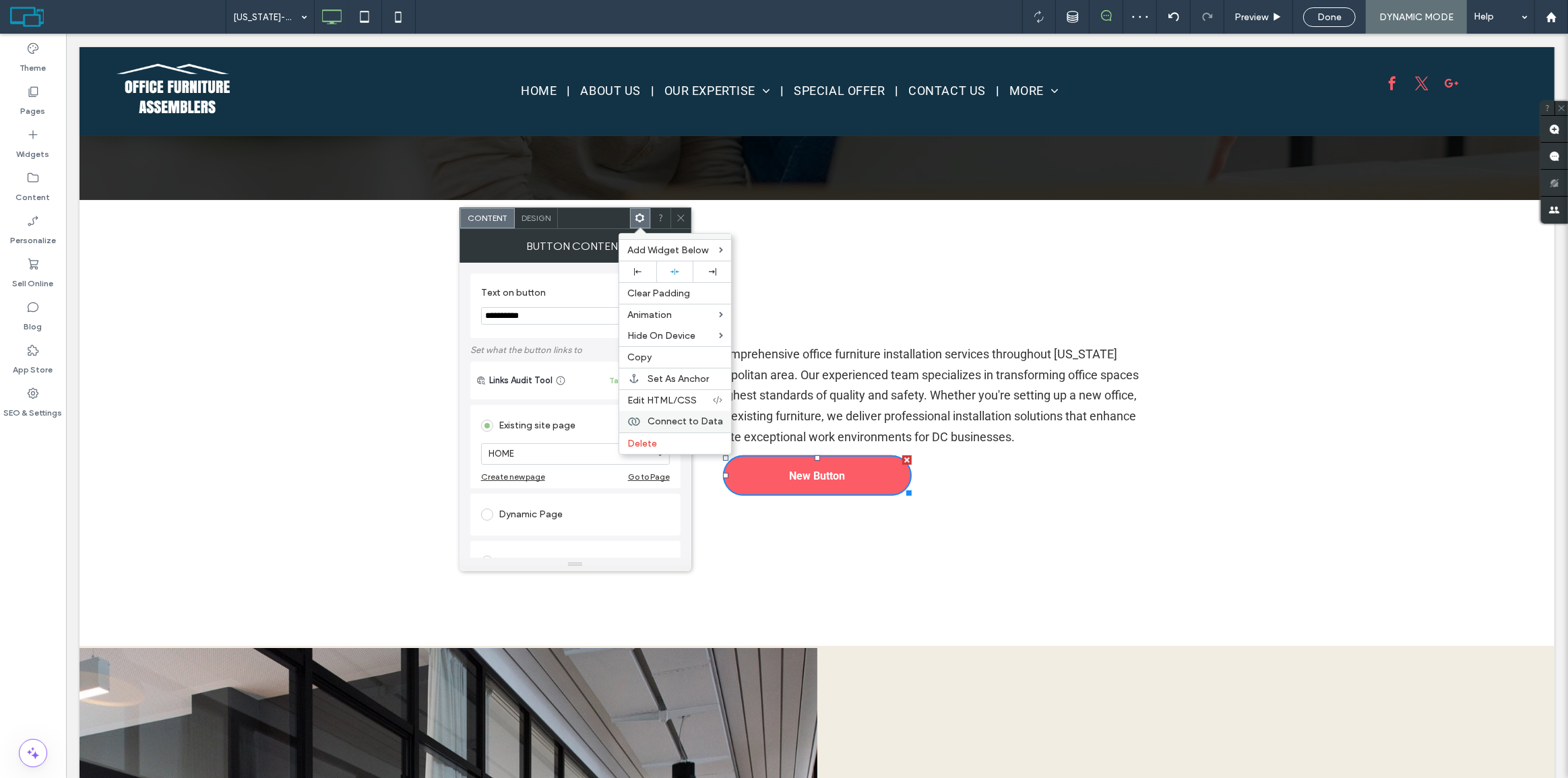
click at [670, 422] on span "Connect to Data" at bounding box center [685, 421] width 75 height 11
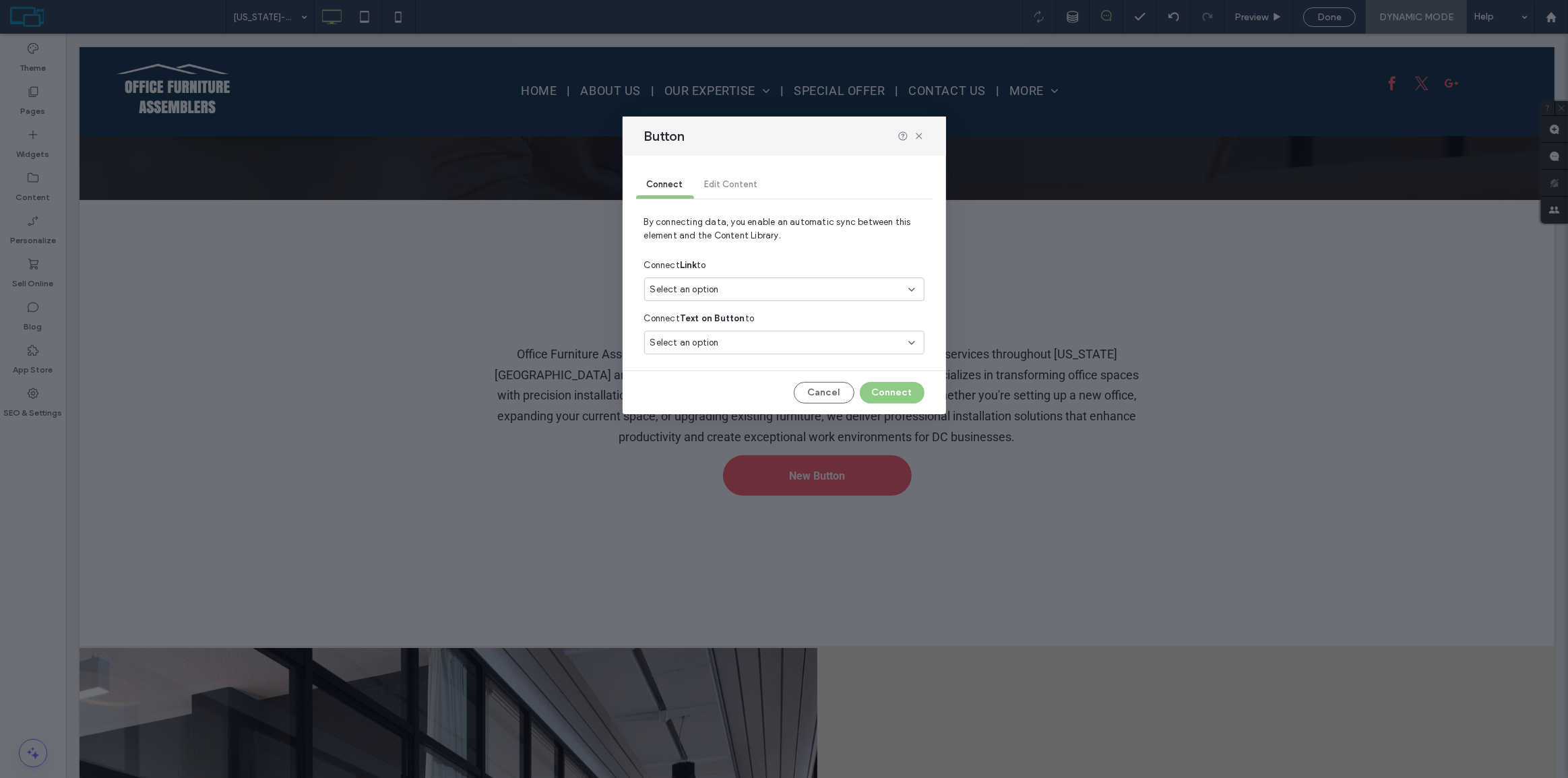
click at [719, 344] on div "Select an option" at bounding box center [776, 343] width 252 height 13
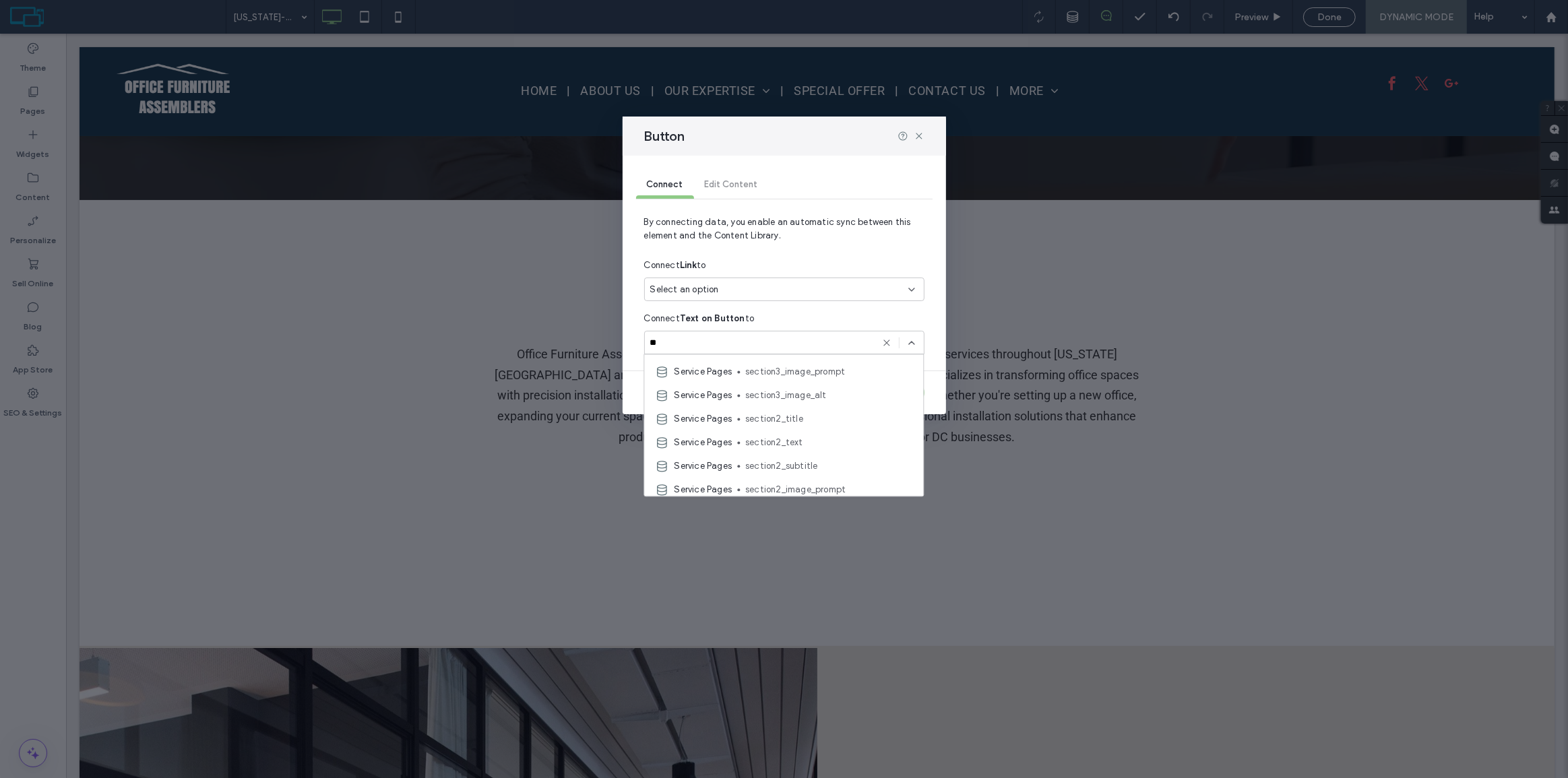
scroll to position [0, 0]
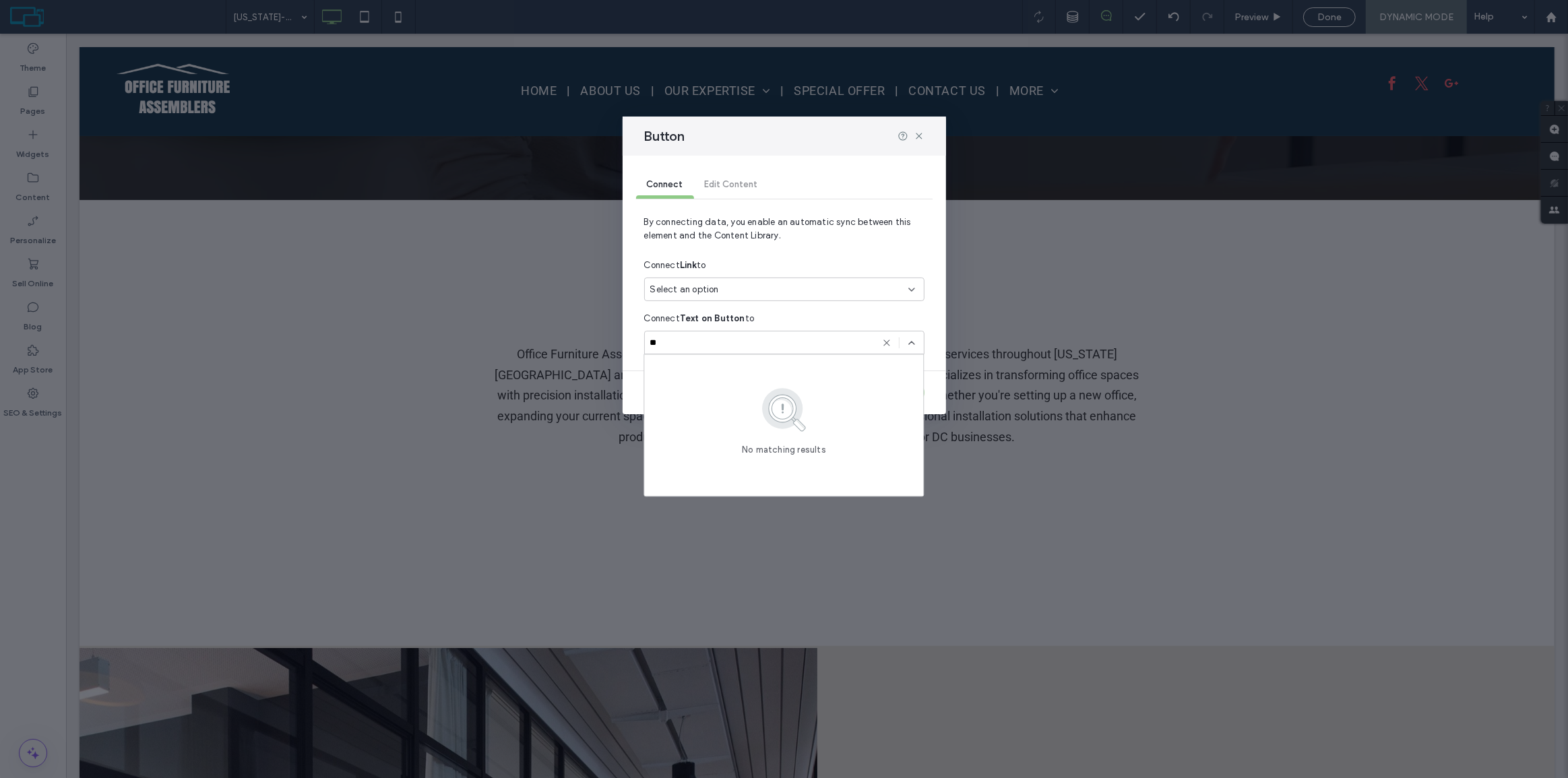
type input "***"
type input "*"
type input "****"
type input "***"
type input "****"
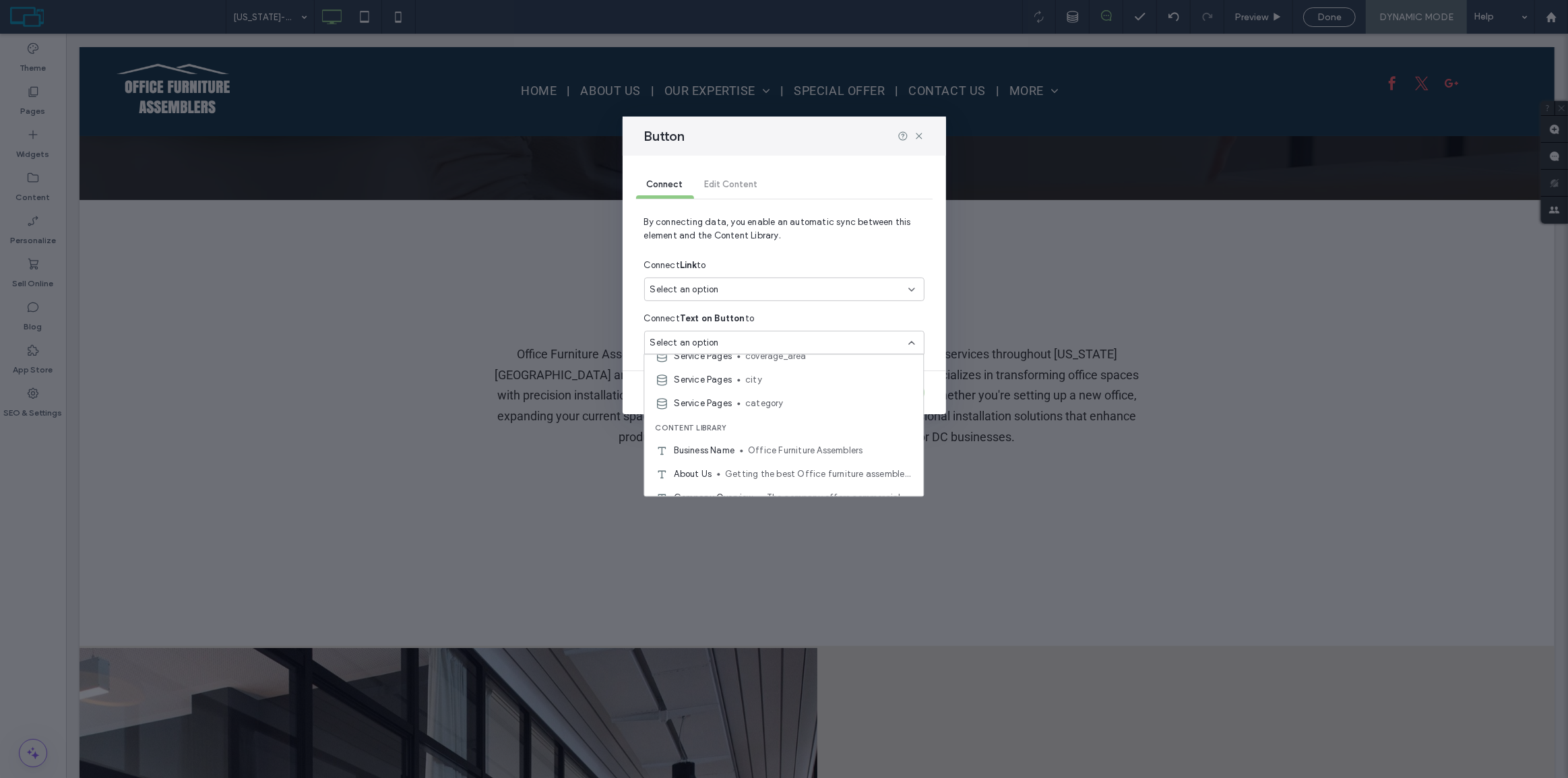
scroll to position [735, 0]
click at [792, 431] on span "cta_label" at bounding box center [829, 434] width 167 height 13
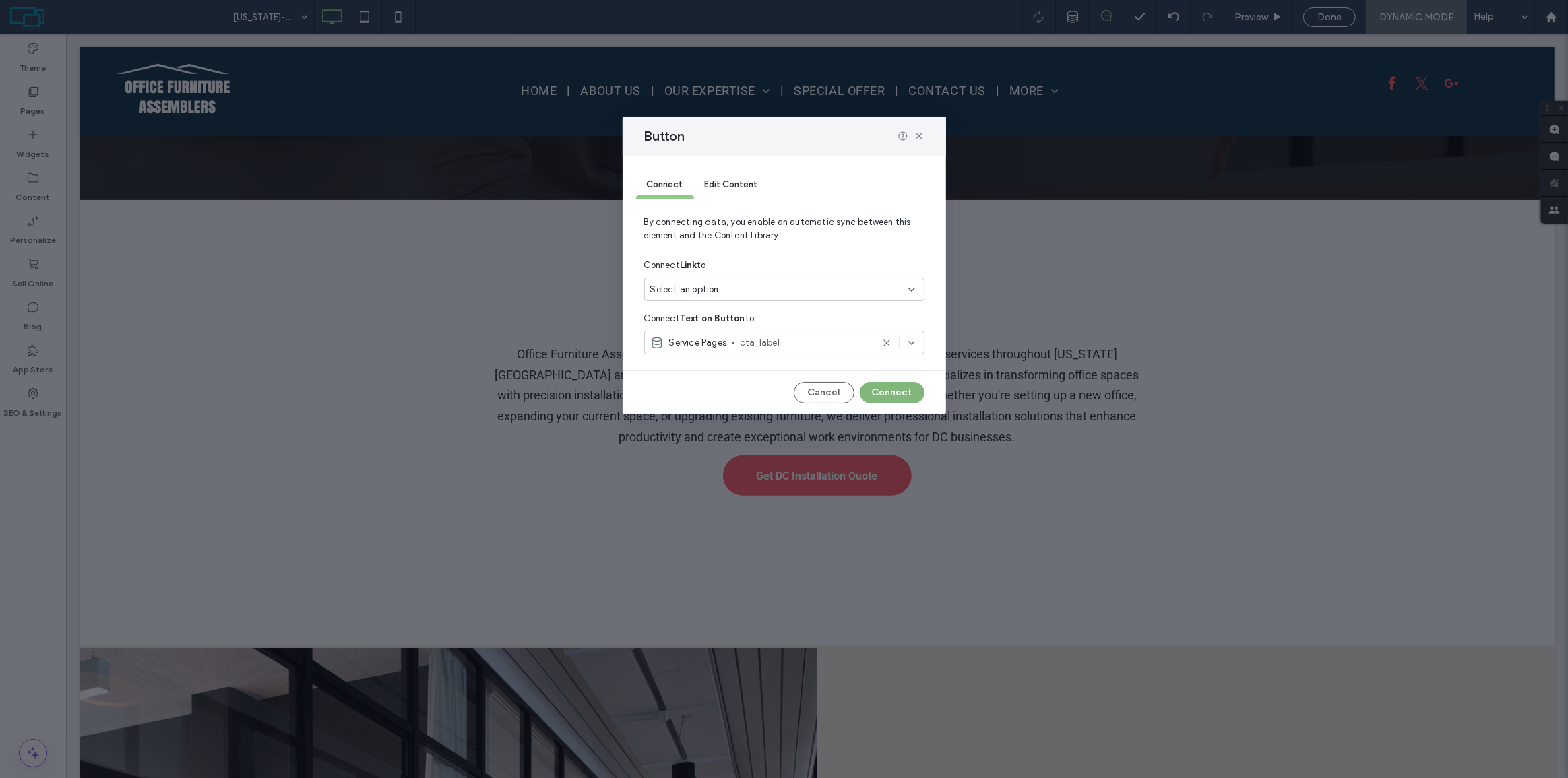
click at [891, 393] on button "Connect" at bounding box center [892, 393] width 64 height 21
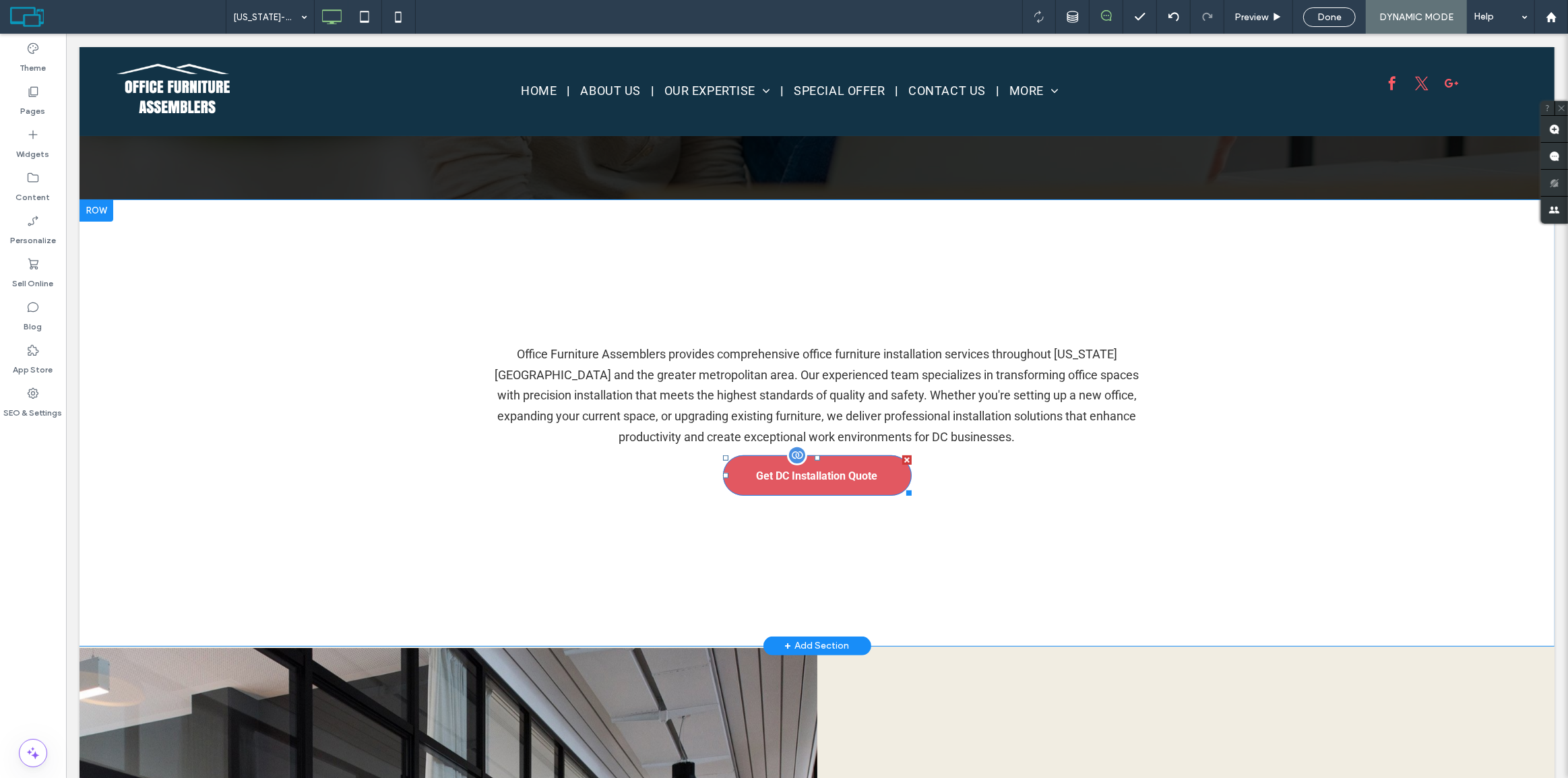
click at [789, 484] on link "Get DC Installation Quote" at bounding box center [817, 476] width 189 height 41
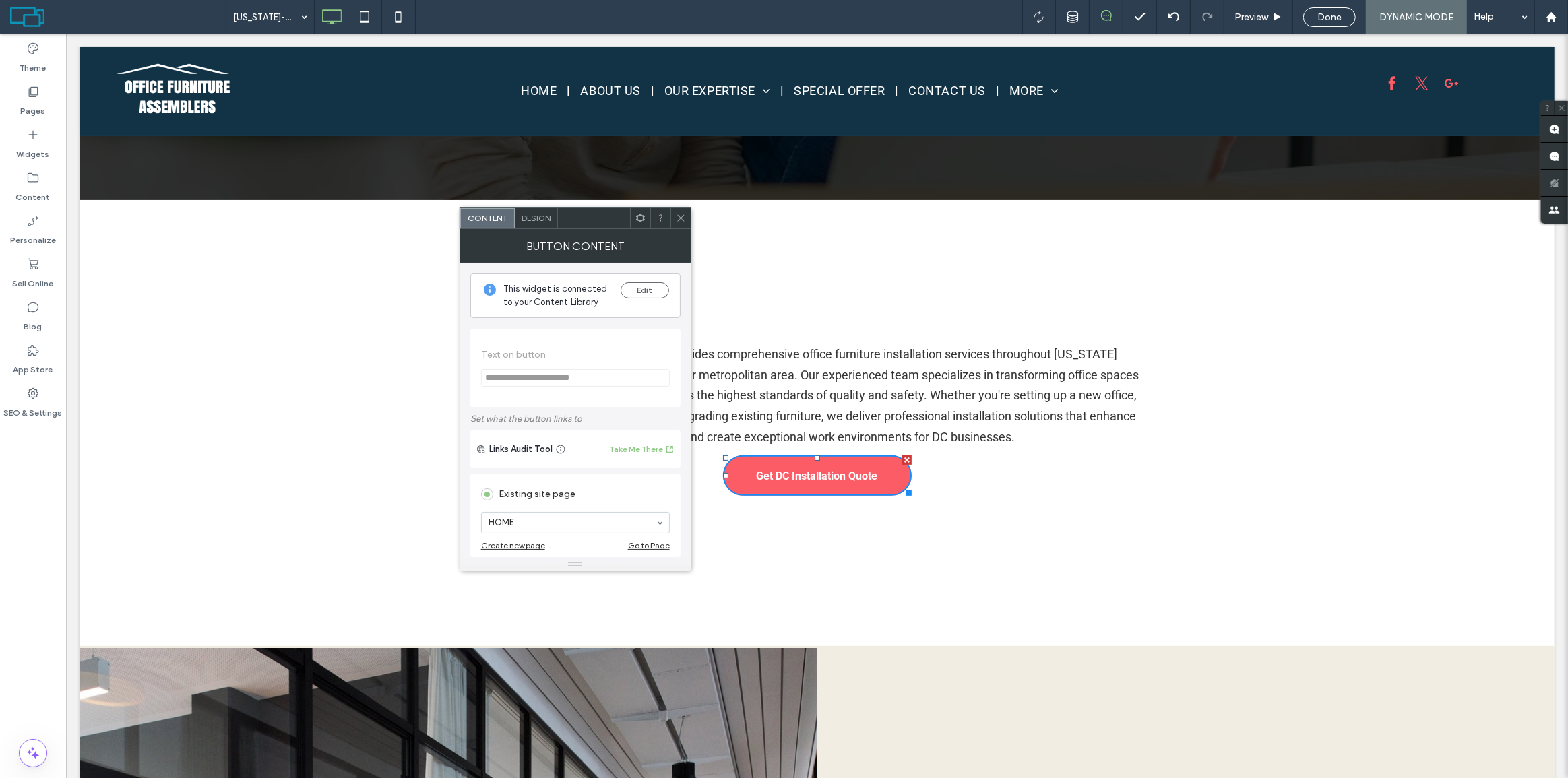
click at [643, 215] on use at bounding box center [640, 218] width 9 height 9
click at [643, 215] on use at bounding box center [640, 218] width 9 height 9
type input "*****"
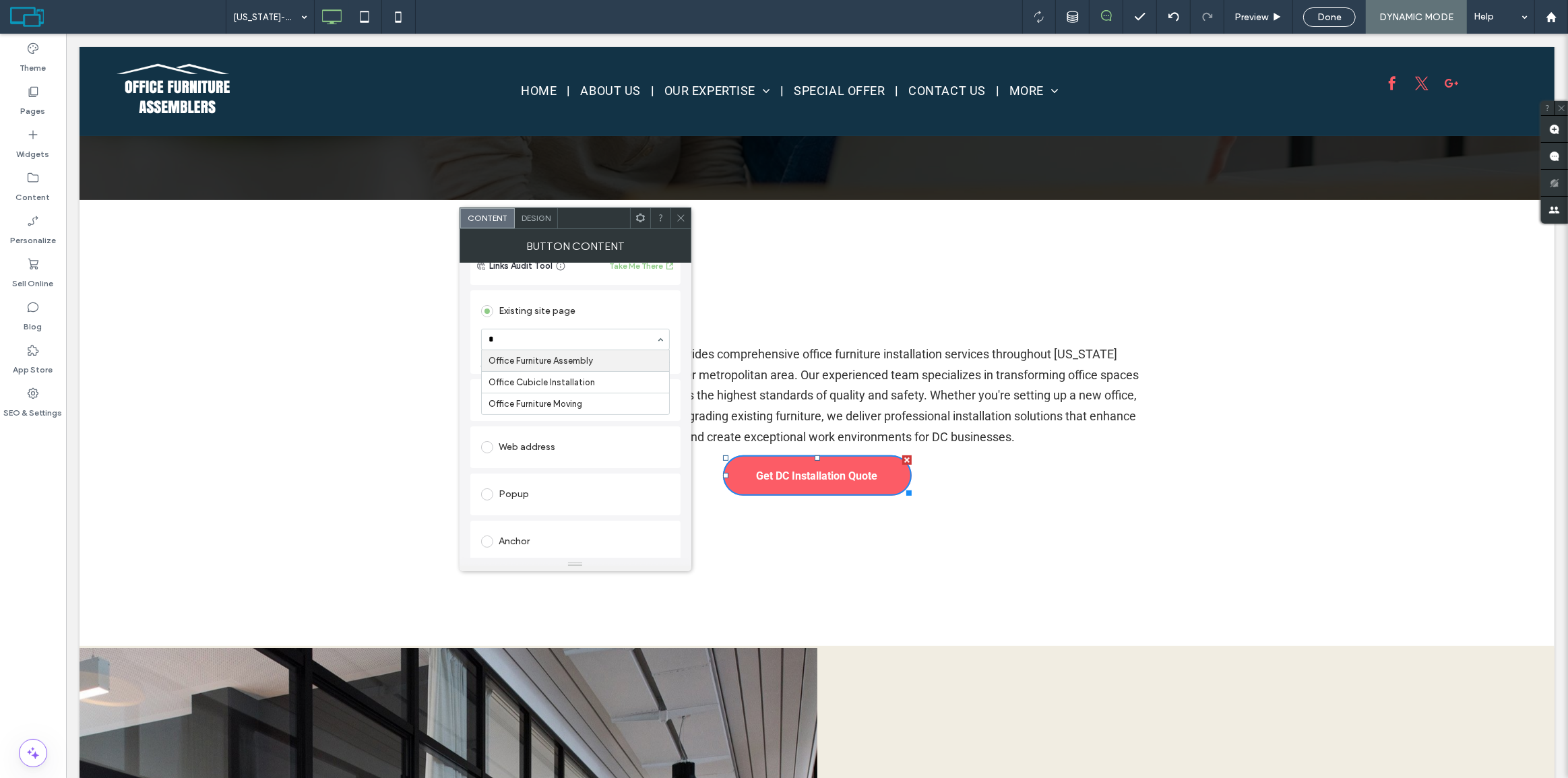
type input "**"
click at [468, 451] on div "**********" at bounding box center [575, 411] width 231 height 295
drag, startPoint x: 684, startPoint y: 221, endPoint x: 640, endPoint y: 189, distance: 54.4
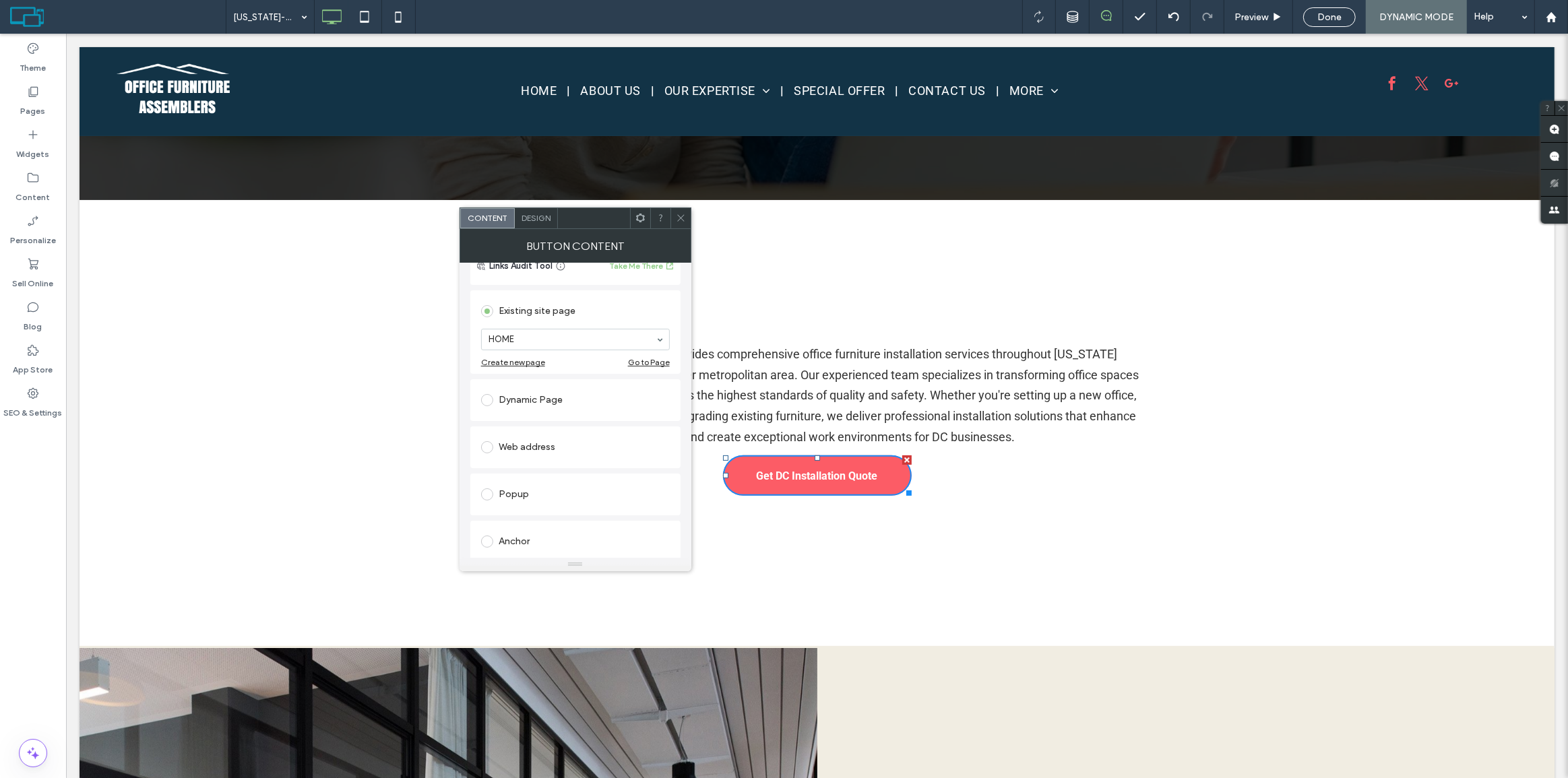
click at [684, 221] on use at bounding box center [681, 218] width 7 height 7
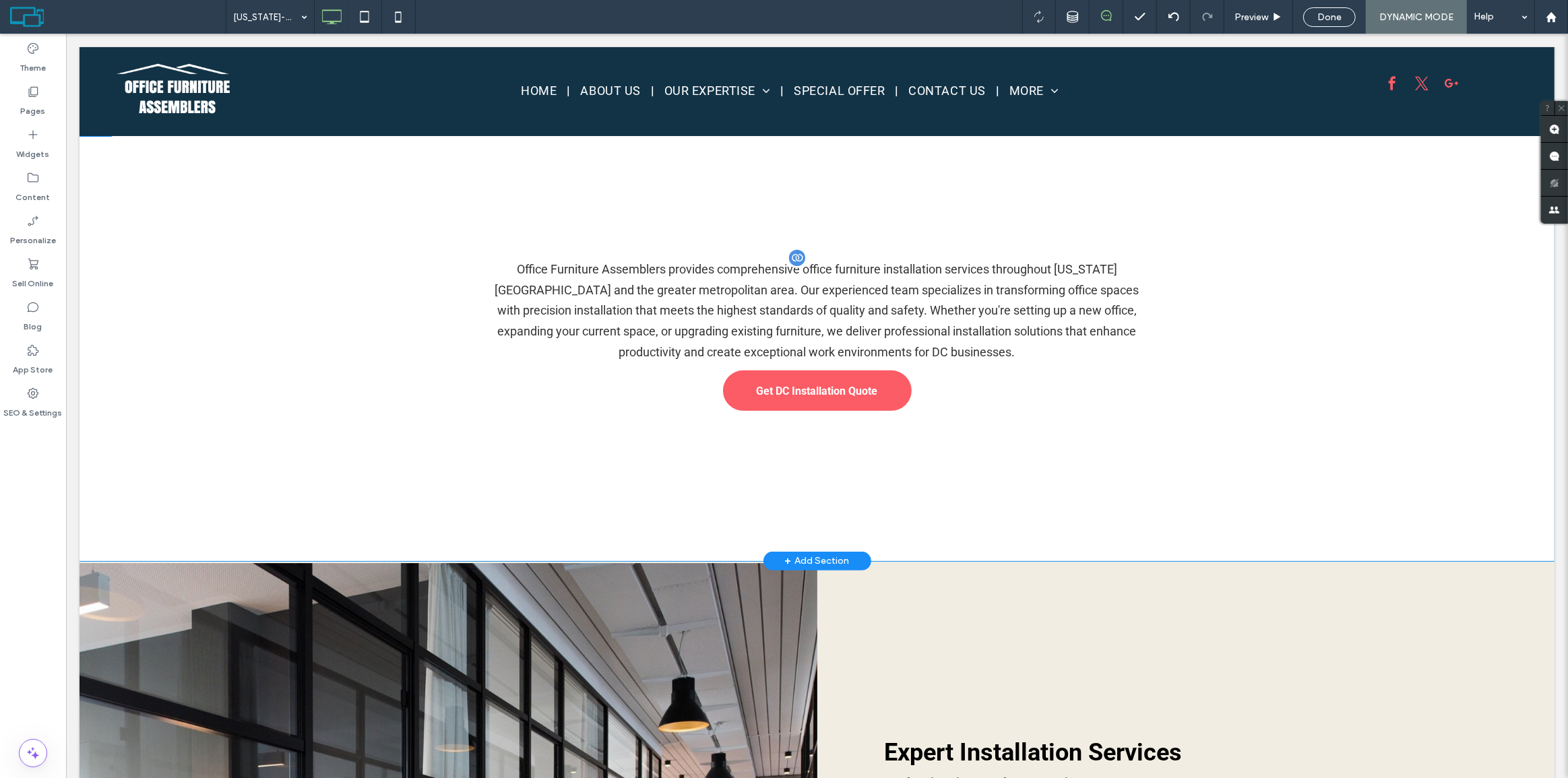
scroll to position [490, 0]
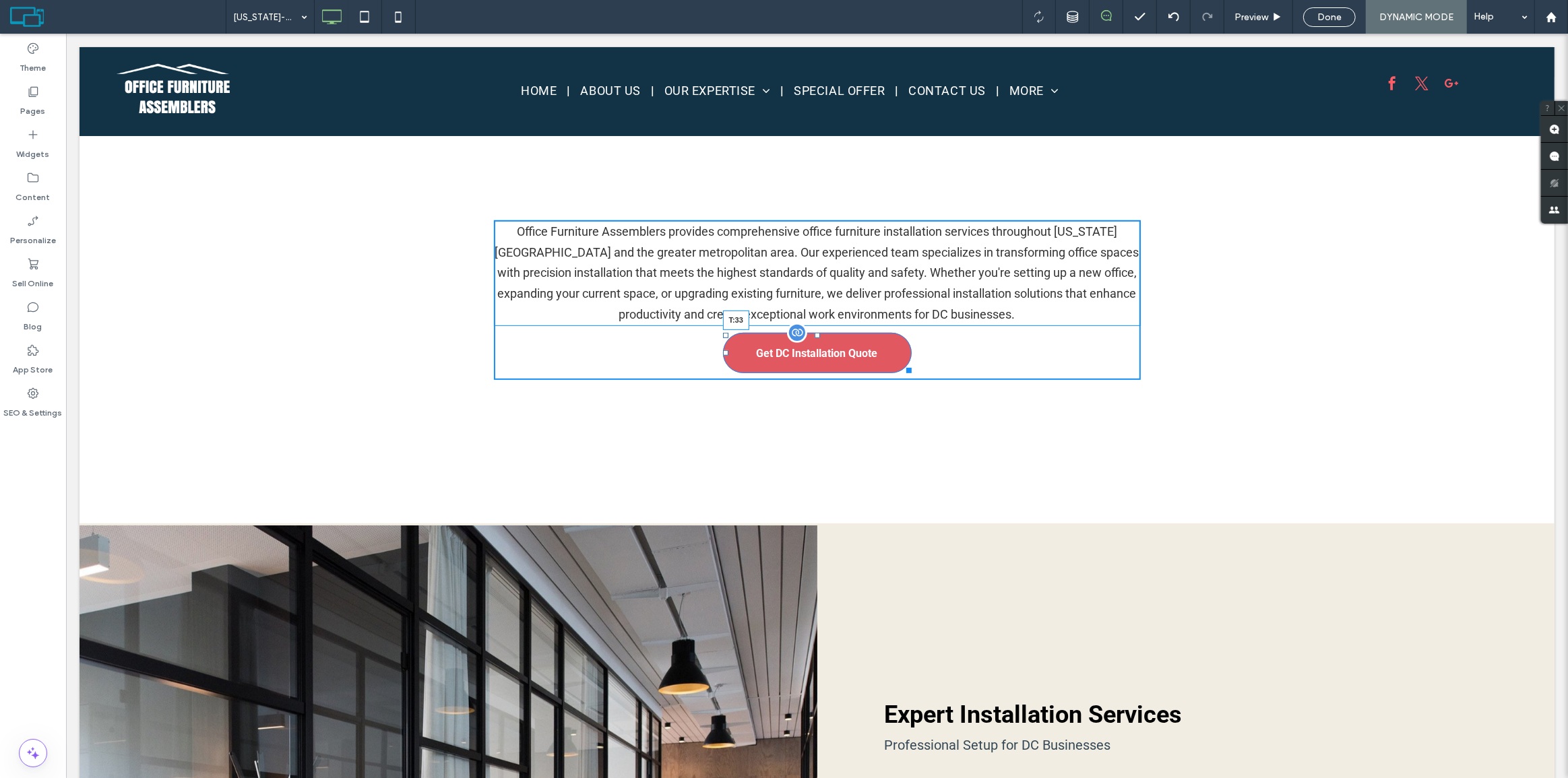
drag, startPoint x: 812, startPoint y: 334, endPoint x: 813, endPoint y: 350, distance: 16.0
click at [814, 338] on div at bounding box center [817, 336] width 5 height 5
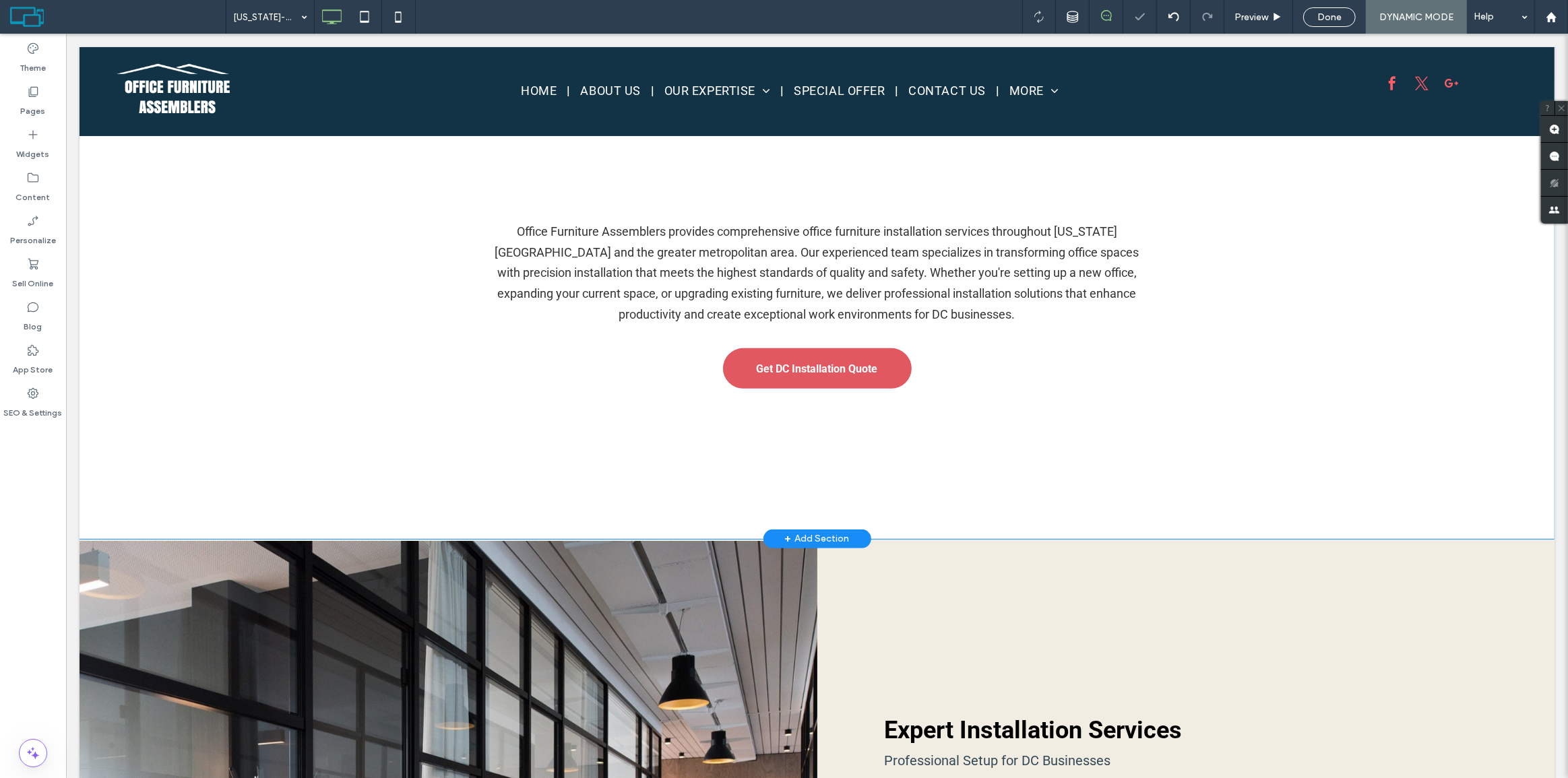
drag, startPoint x: 1222, startPoint y: 458, endPoint x: 1008, endPoint y: 398, distance: 222.3
click at [1155, 425] on div "Office Furniture Assemblers provides comprehensive office furniture installatio…" at bounding box center [816, 308] width 1475 height 462
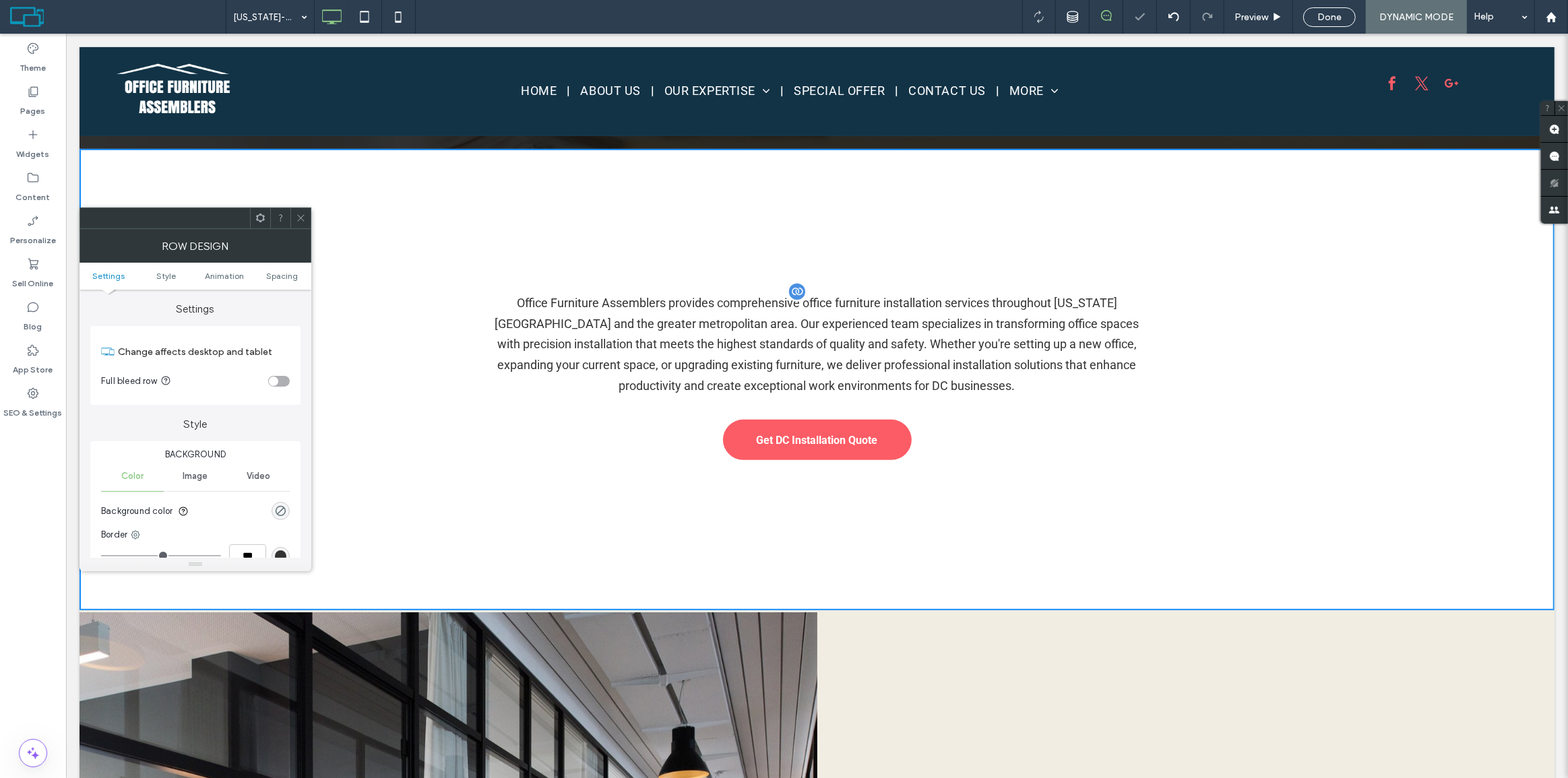
scroll to position [367, 0]
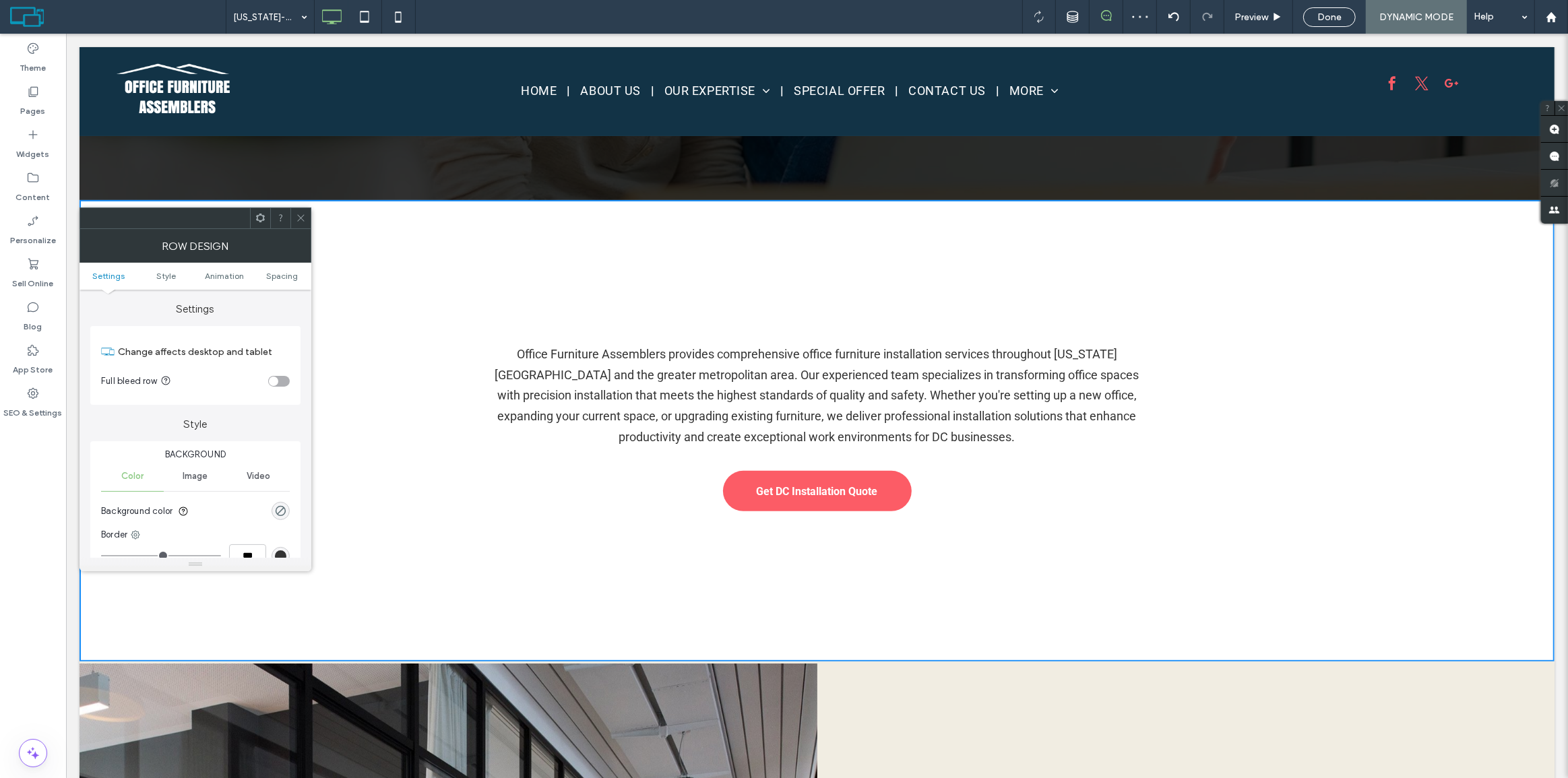
click at [304, 218] on icon at bounding box center [300, 217] width 10 height 10
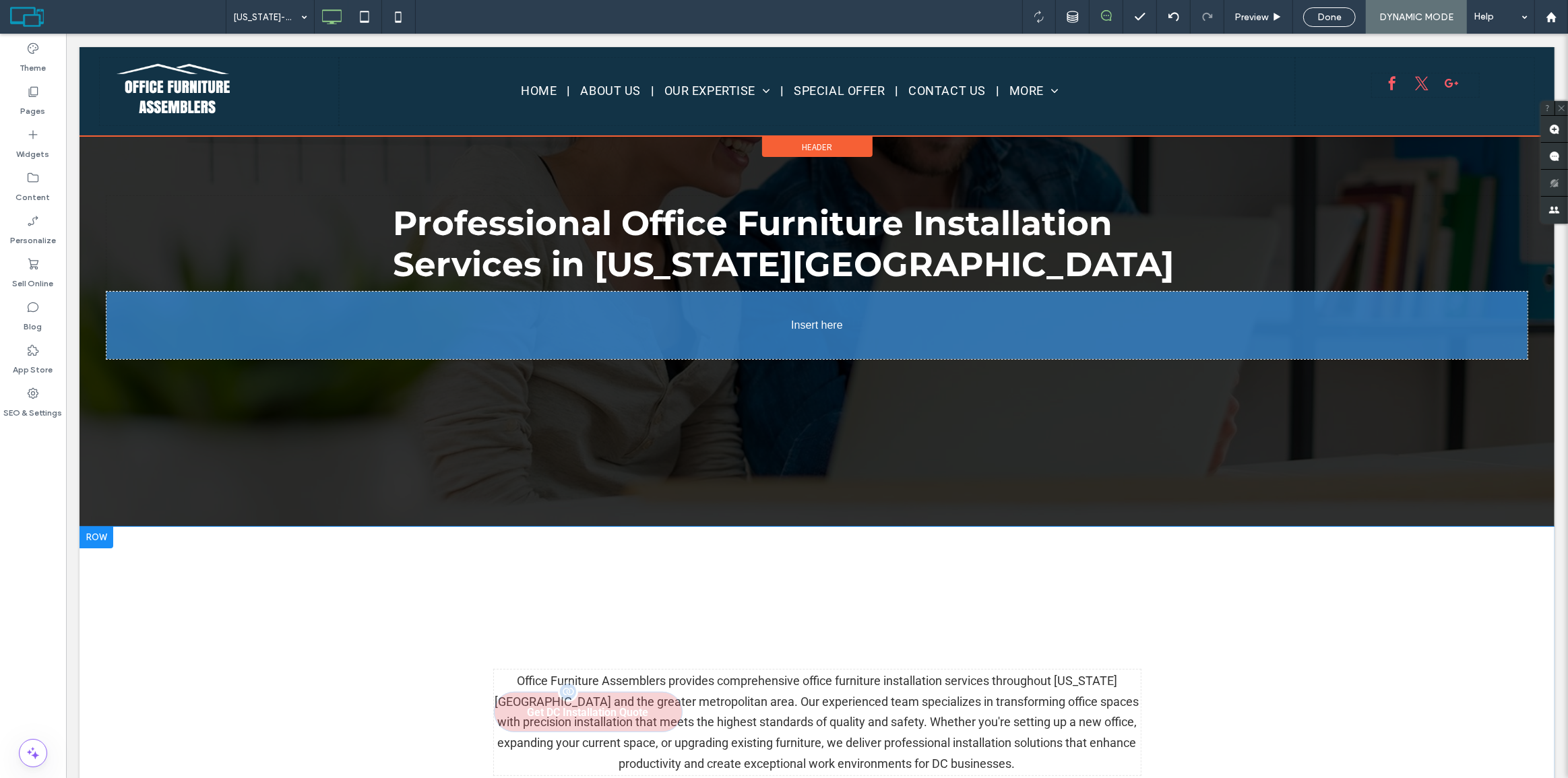
scroll to position [94, 0]
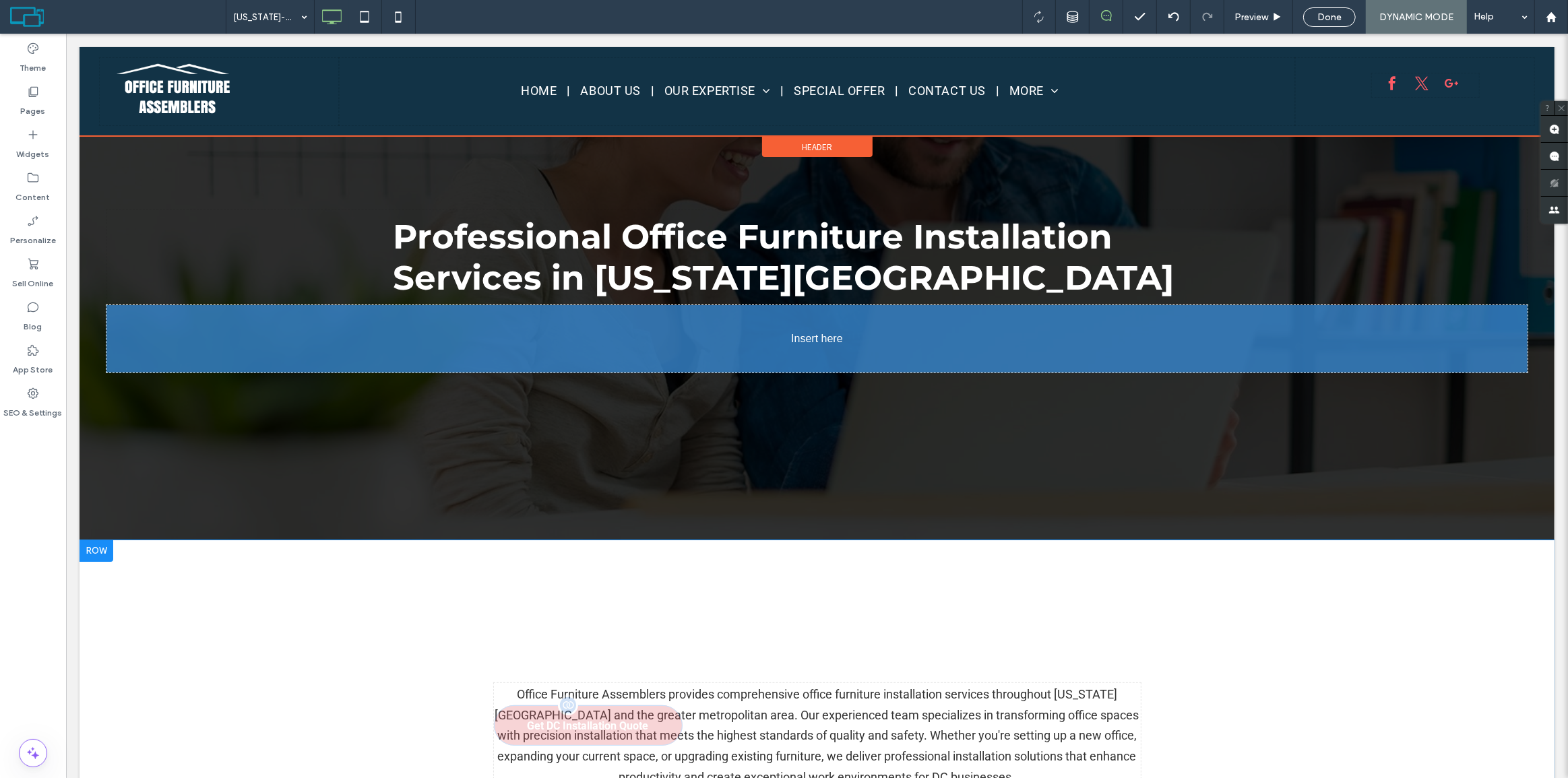
drag, startPoint x: 833, startPoint y: 620, endPoint x: 587, endPoint y: 346, distance: 368.2
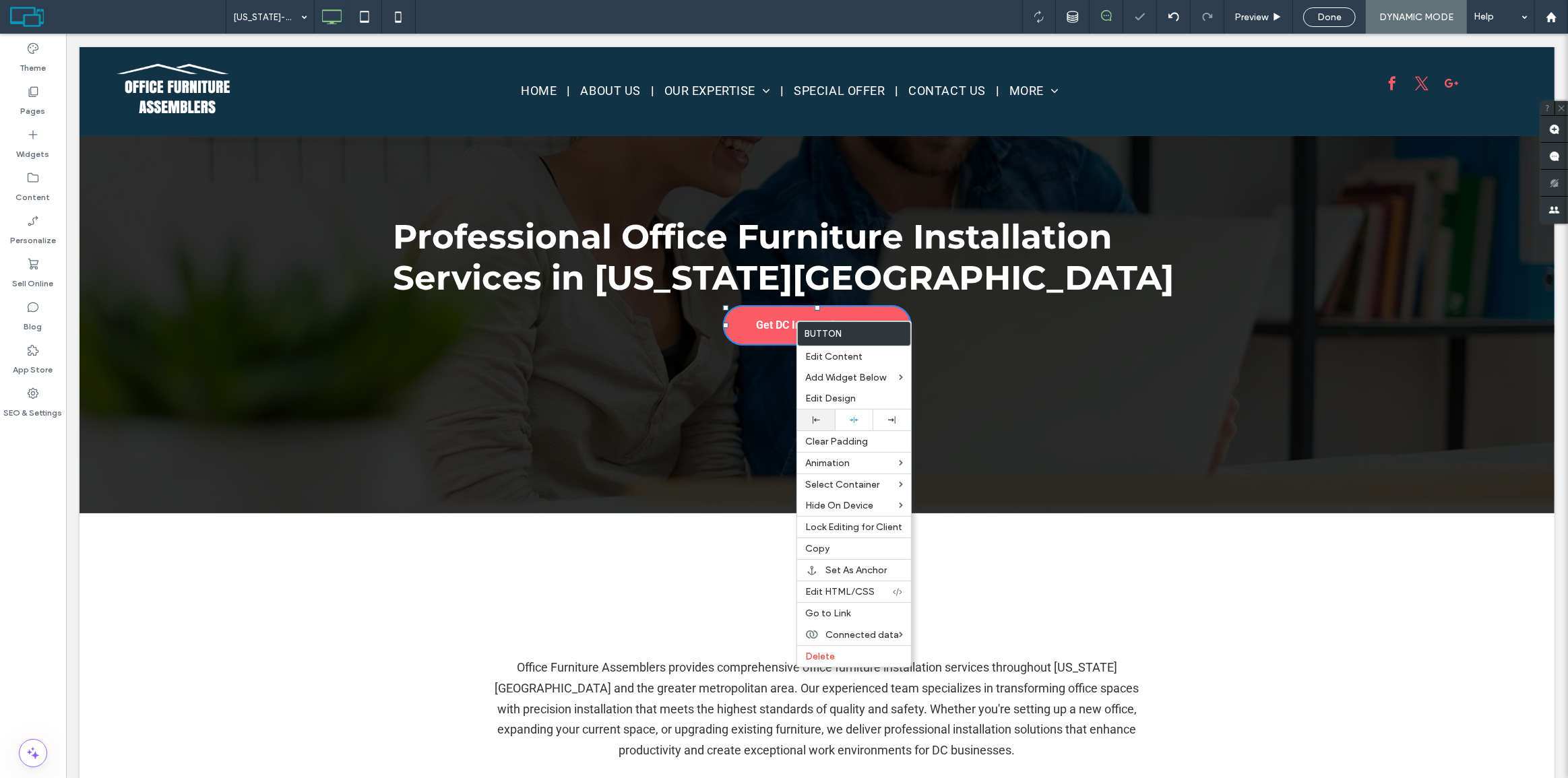
click at [822, 420] on div at bounding box center [815, 420] width 24 height 7
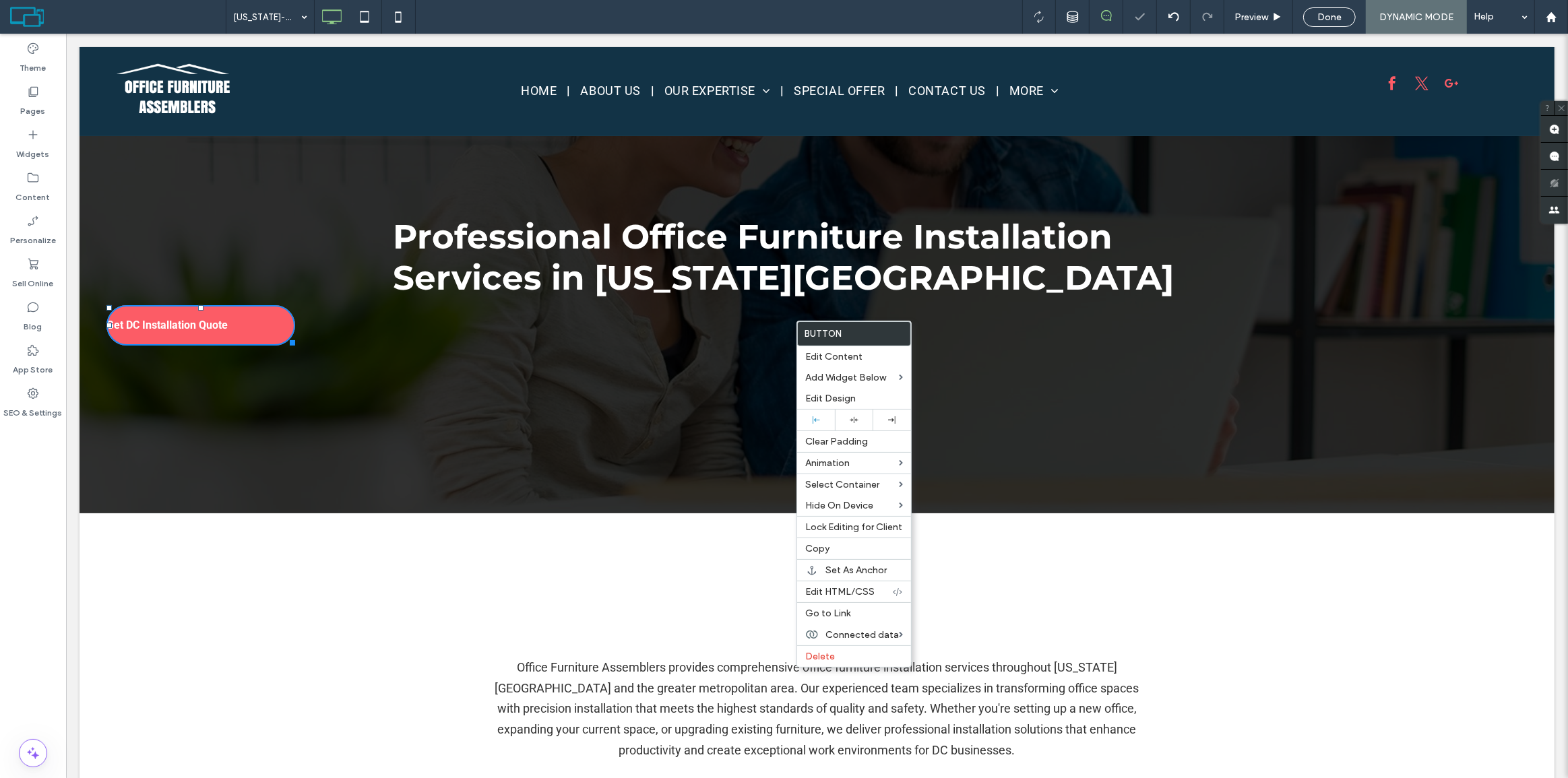
click at [363, 326] on div "Professional Office Furniture Installation Services in Washington DC Get DC Ins…" at bounding box center [816, 277] width 1421 height 136
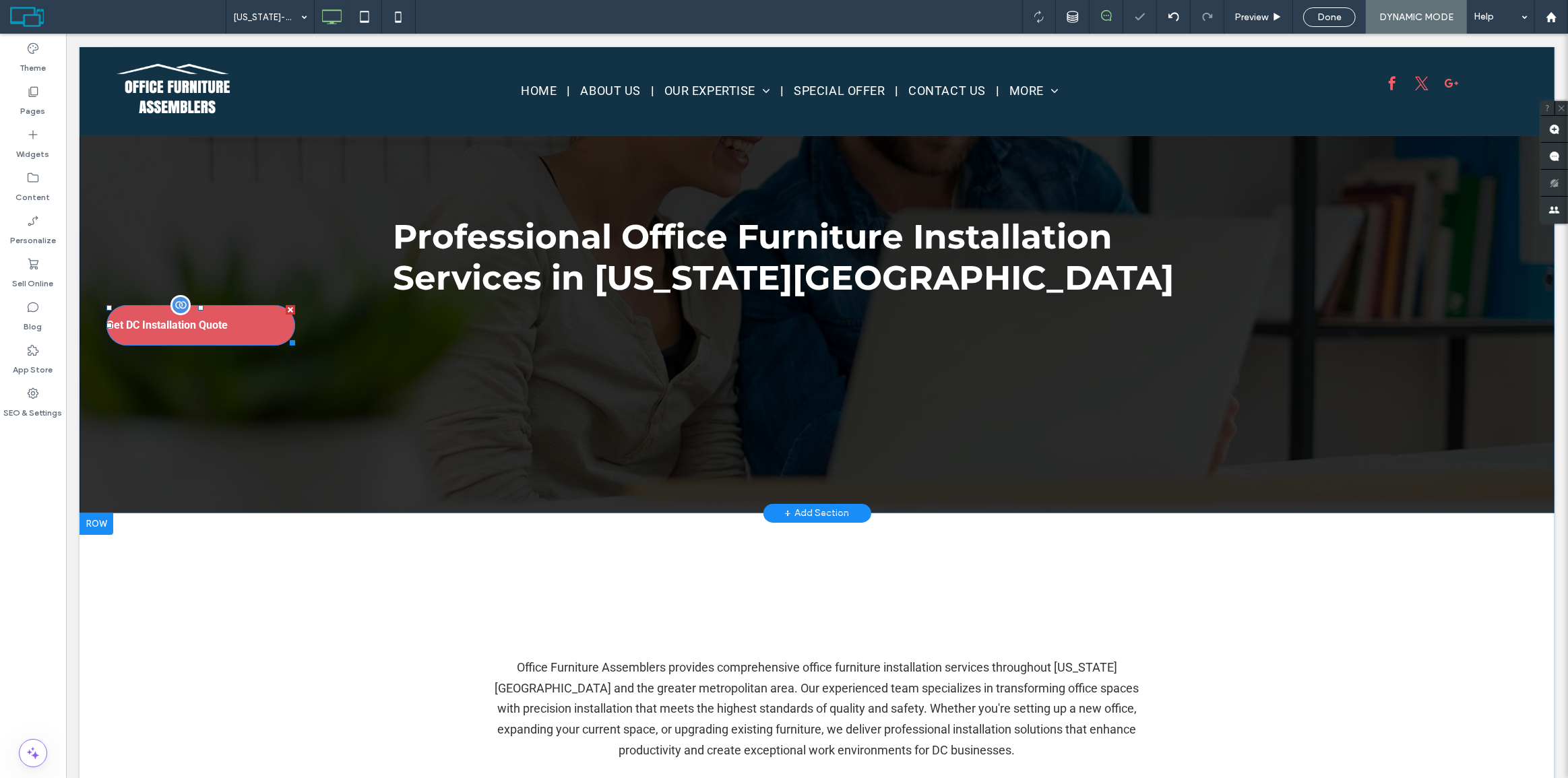
click at [258, 322] on link "Get DC Installation Quote" at bounding box center [201, 326] width 189 height 41
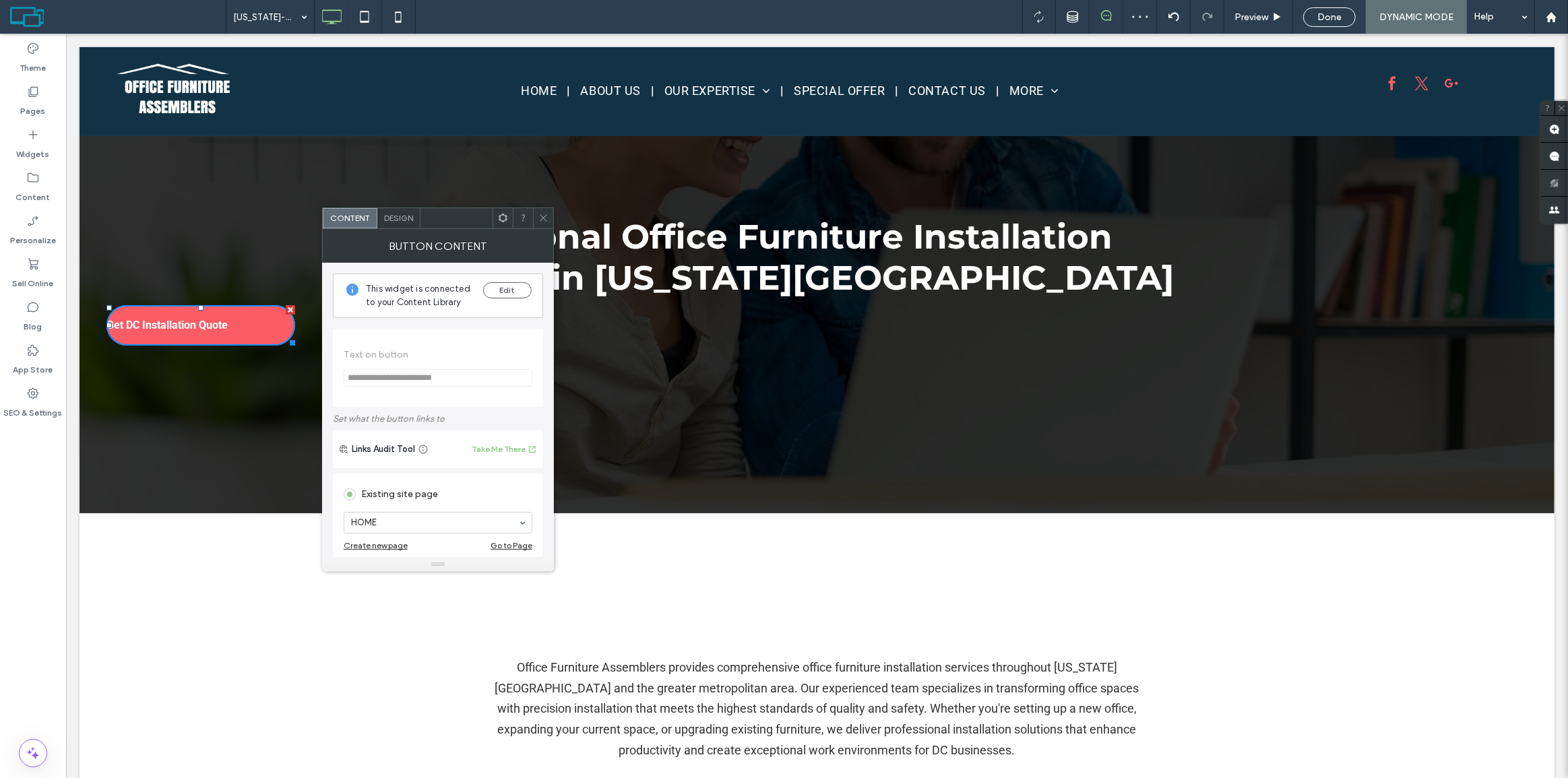
click at [540, 212] on span at bounding box center [543, 218] width 10 height 20
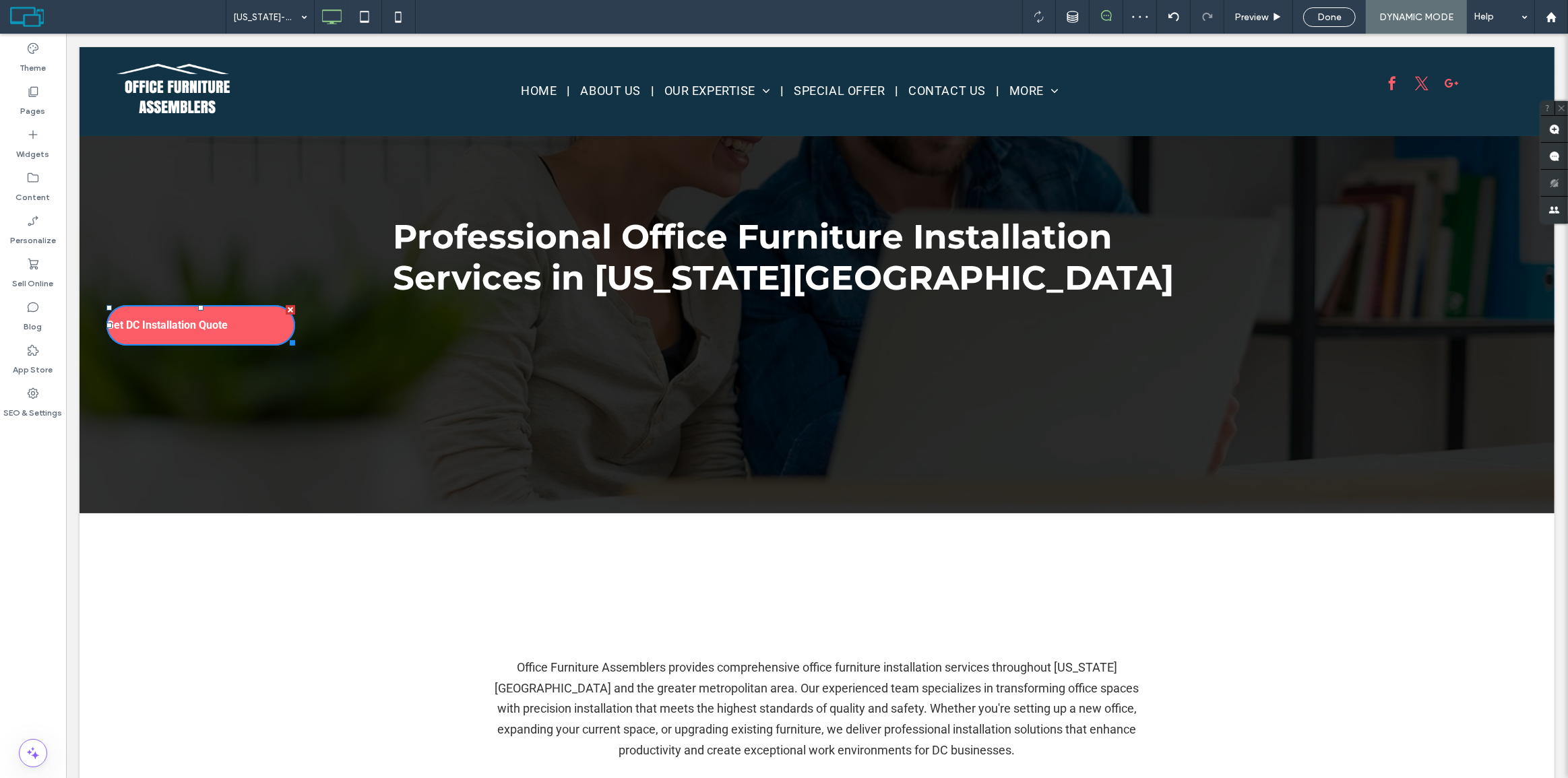
click at [186, 203] on div "Professional Office Furniture Installation Services in Washington DC Get DC Ins…" at bounding box center [816, 277] width 1475 height 472
click at [269, 191] on div "Professional Office Furniture Installation Services in Washington DC Get DC Ins…" at bounding box center [816, 277] width 1475 height 472
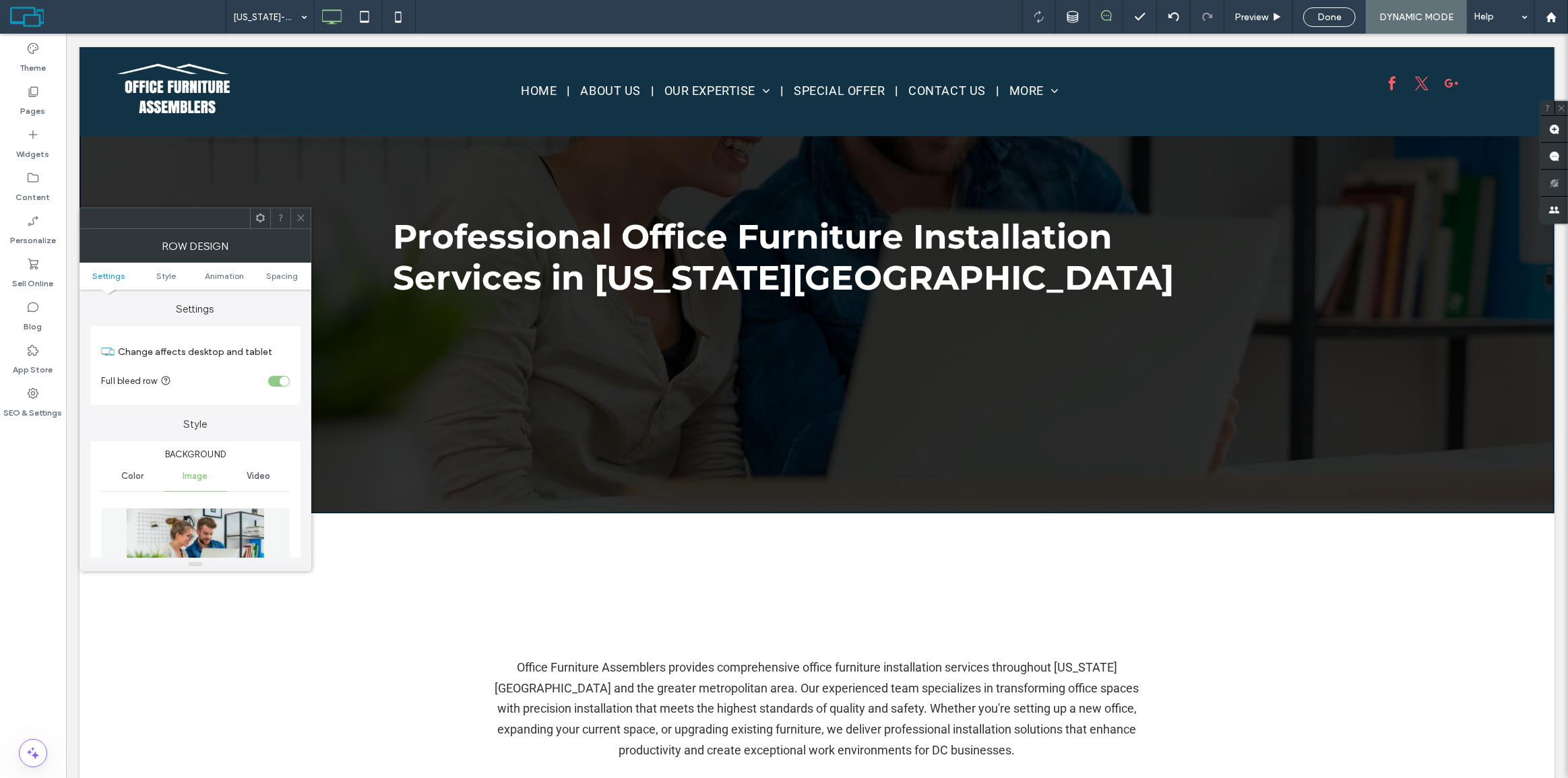
click at [273, 380] on div "toggle" at bounding box center [279, 381] width 21 height 11
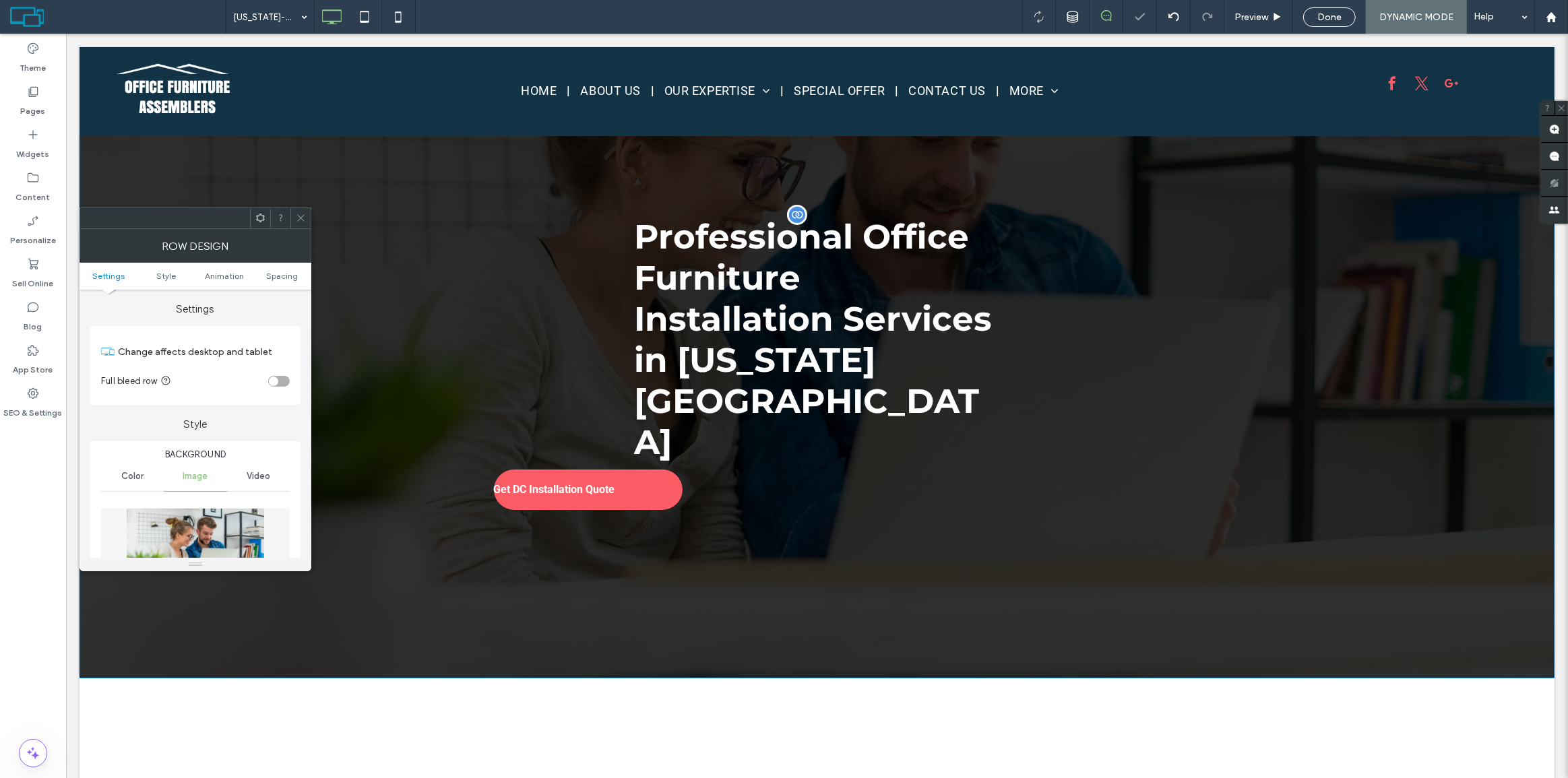
click at [680, 248] on div "Professional Office Furniture Installation Services in Washington DC" at bounding box center [817, 339] width 366 height 249
click at [298, 215] on icon at bounding box center [300, 217] width 10 height 10
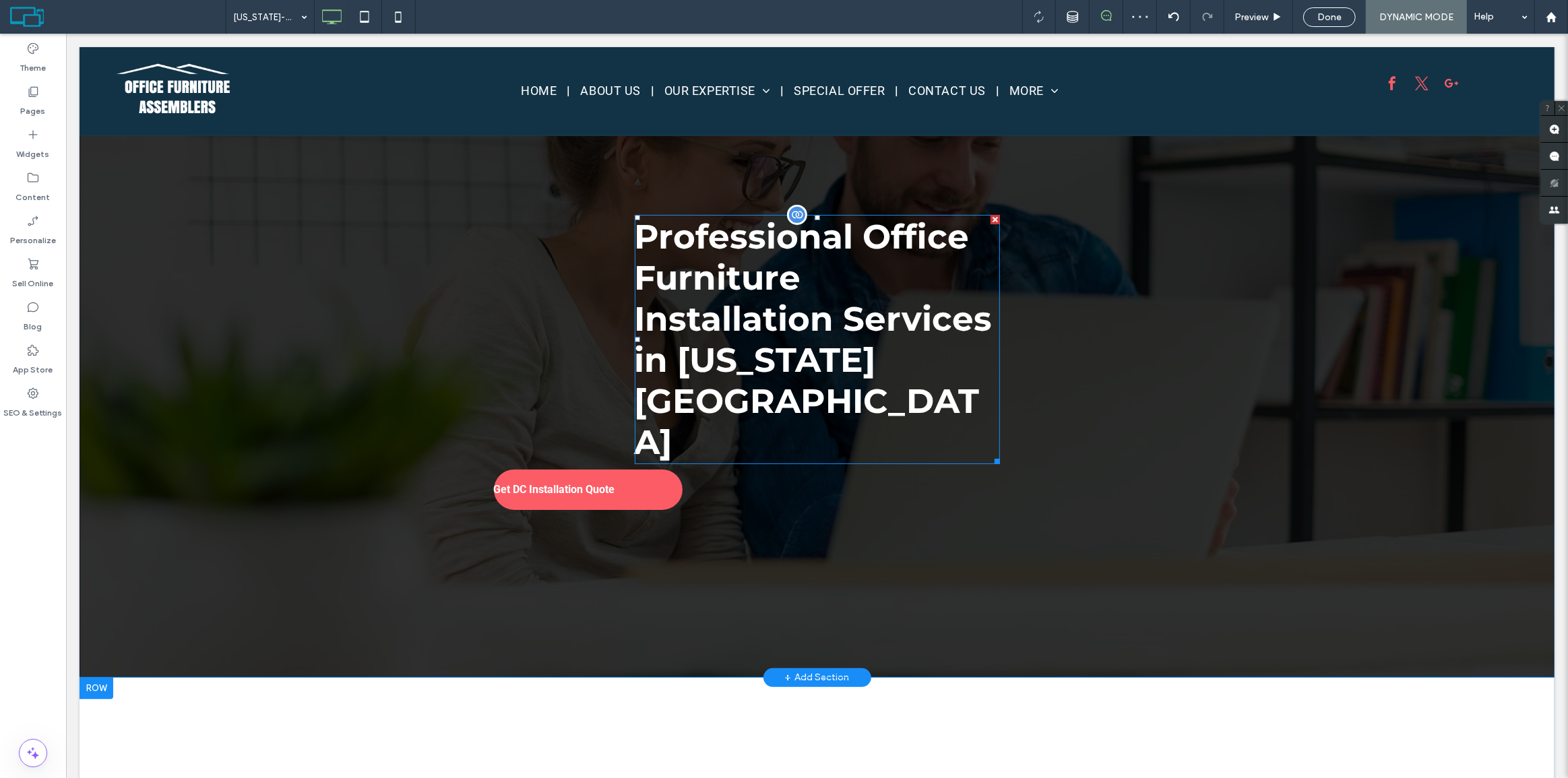
click at [933, 314] on div "Professional Office Furniture Installation Services in Washington DC" at bounding box center [817, 339] width 366 height 249
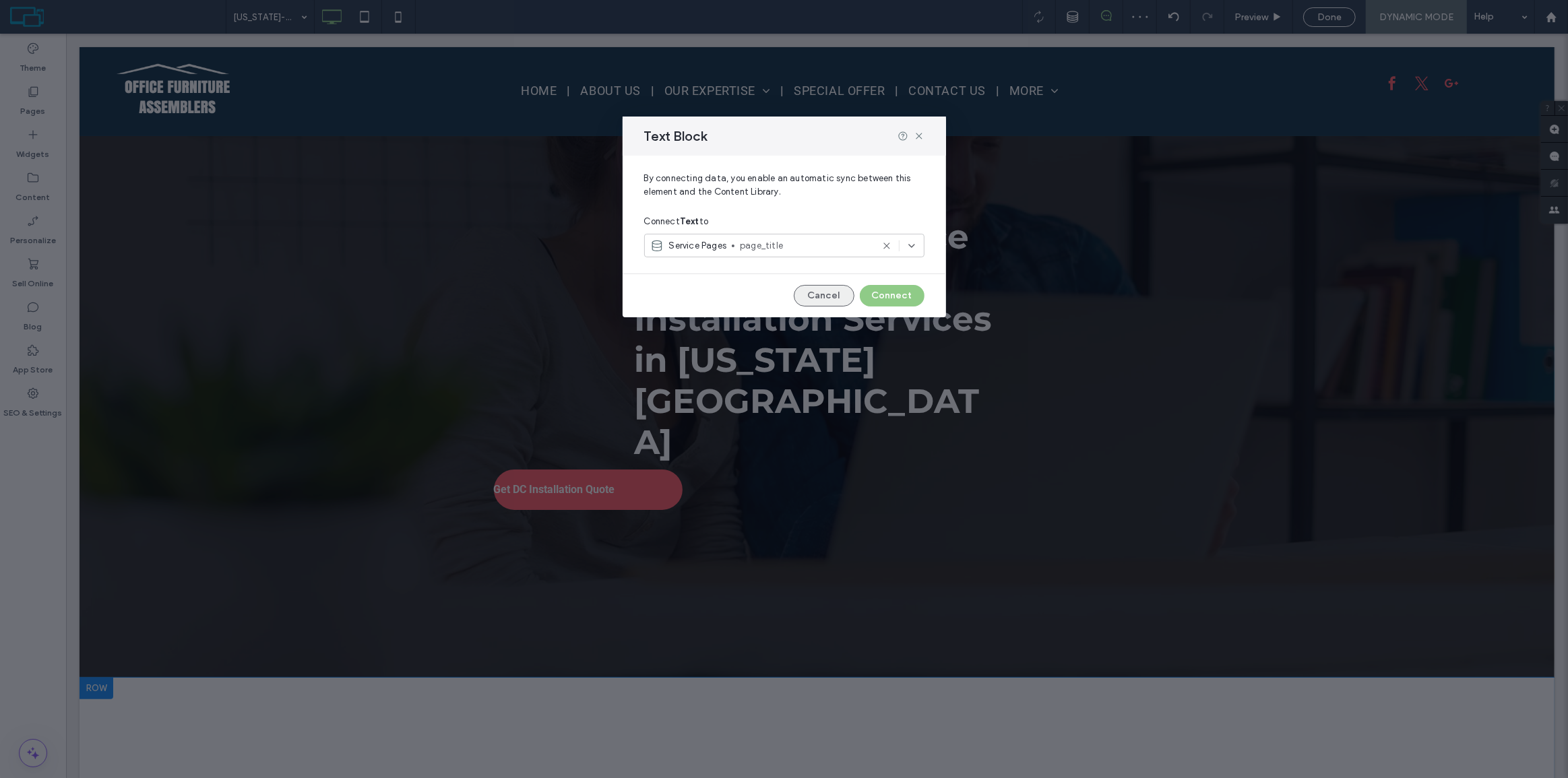
click at [837, 305] on button "Cancel" at bounding box center [824, 296] width 61 height 21
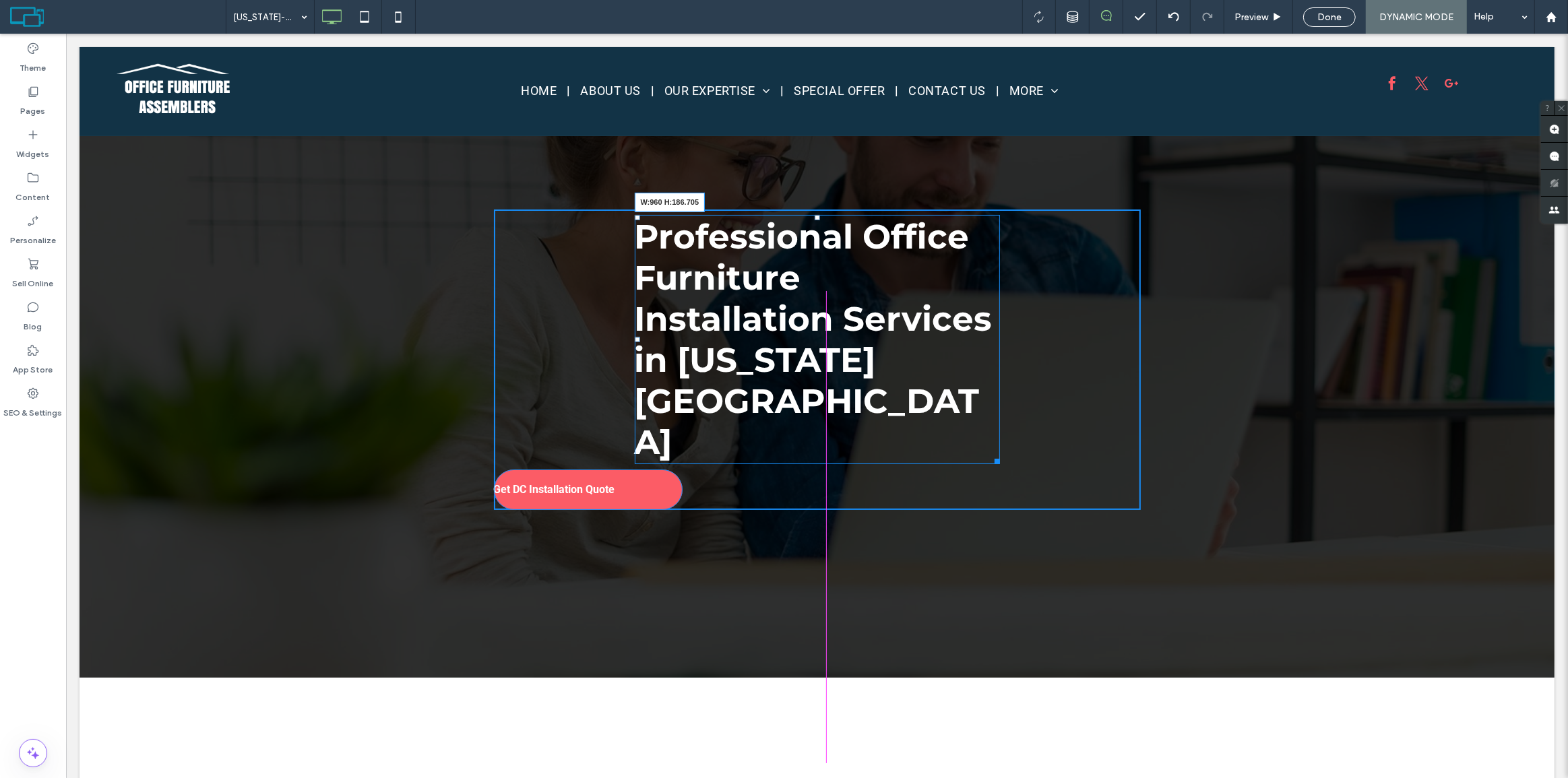
drag, startPoint x: 988, startPoint y: 372, endPoint x: 1315, endPoint y: 336, distance: 329.0
click at [1315, 336] on div "Professional Office Furniture Installation Services in Washington DC W:960 H:18…" at bounding box center [816, 359] width 1475 height 636
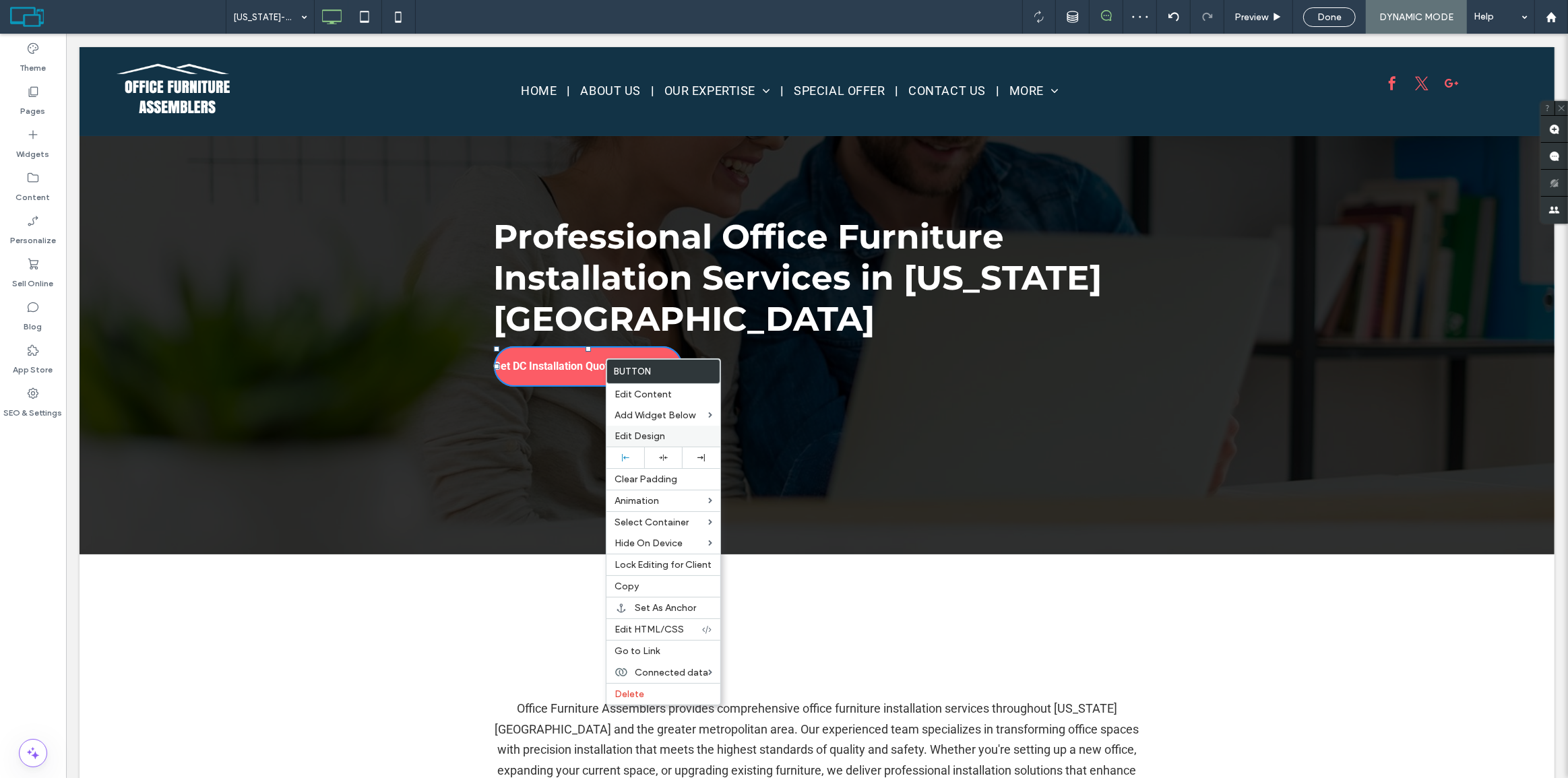
click at [634, 432] on span "Edit Design" at bounding box center [640, 436] width 50 height 11
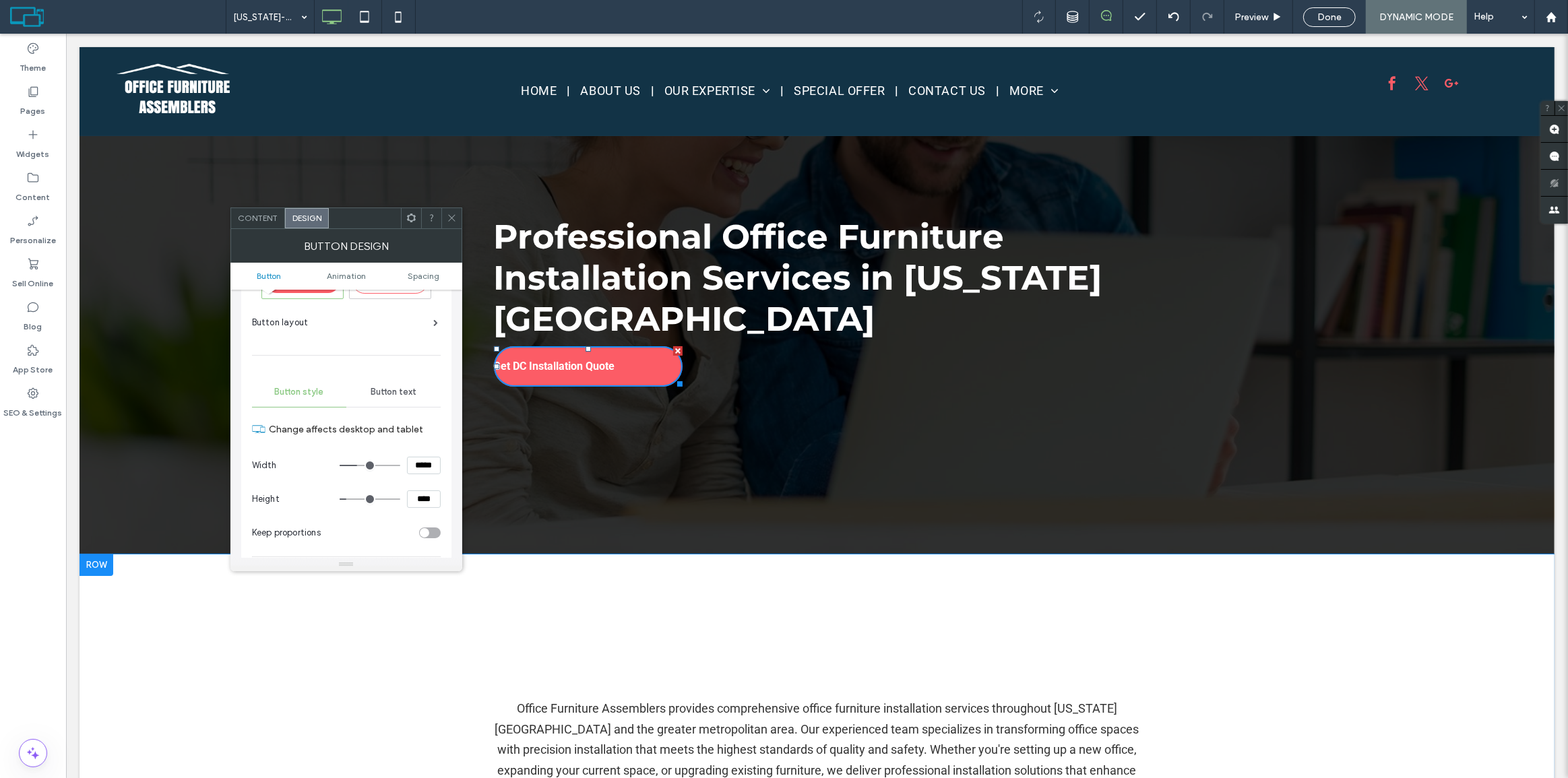
scroll to position [61, 0]
click at [399, 388] on span "Button text" at bounding box center [394, 385] width 46 height 11
click at [406, 405] on icon at bounding box center [405, 411] width 13 height 13
click at [448, 211] on span at bounding box center [451, 218] width 10 height 20
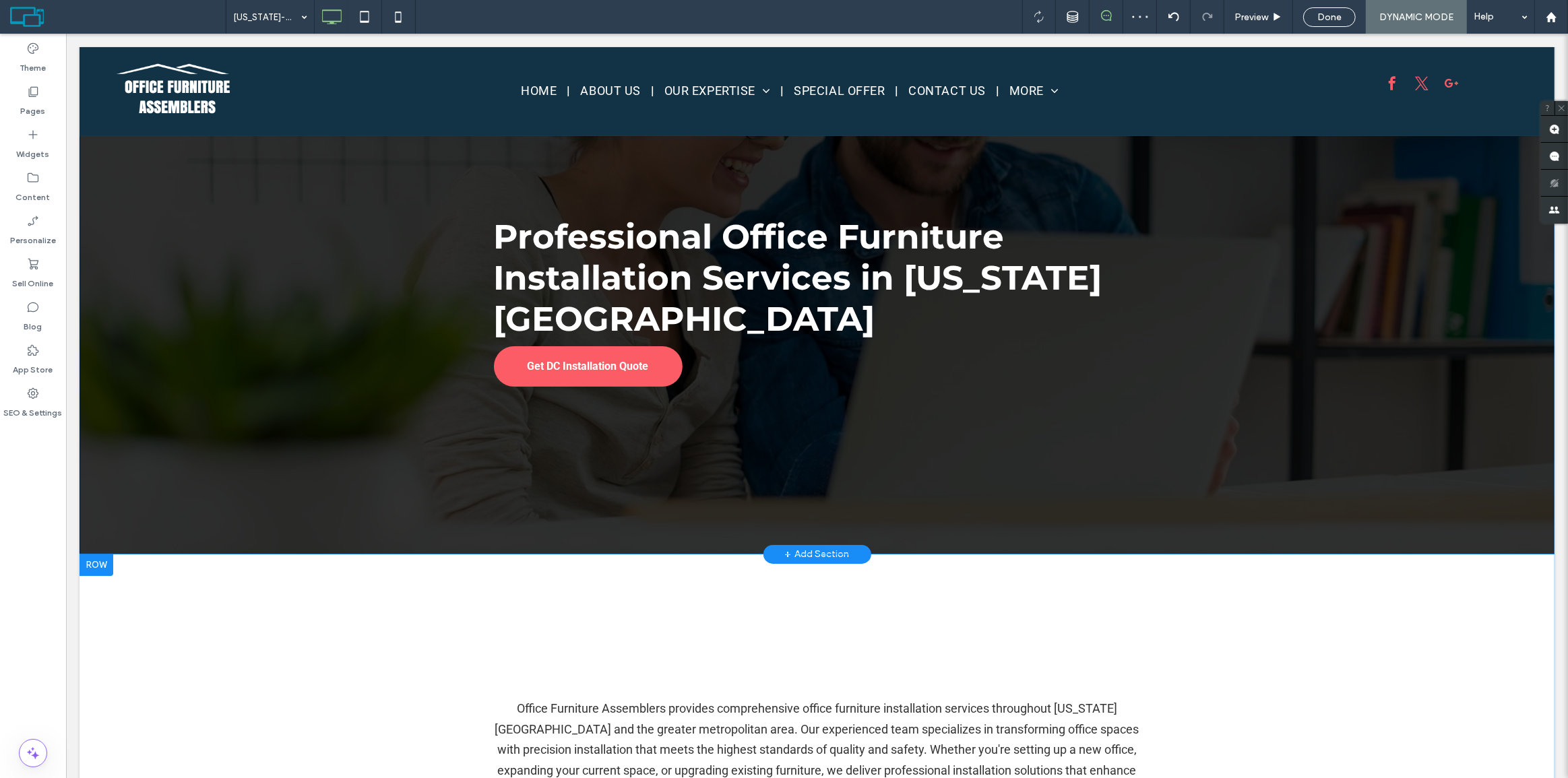
click at [411, 213] on div "Professional Office Furniture Installation Services in Washington DC Get DC Ins…" at bounding box center [816, 298] width 1475 height 513
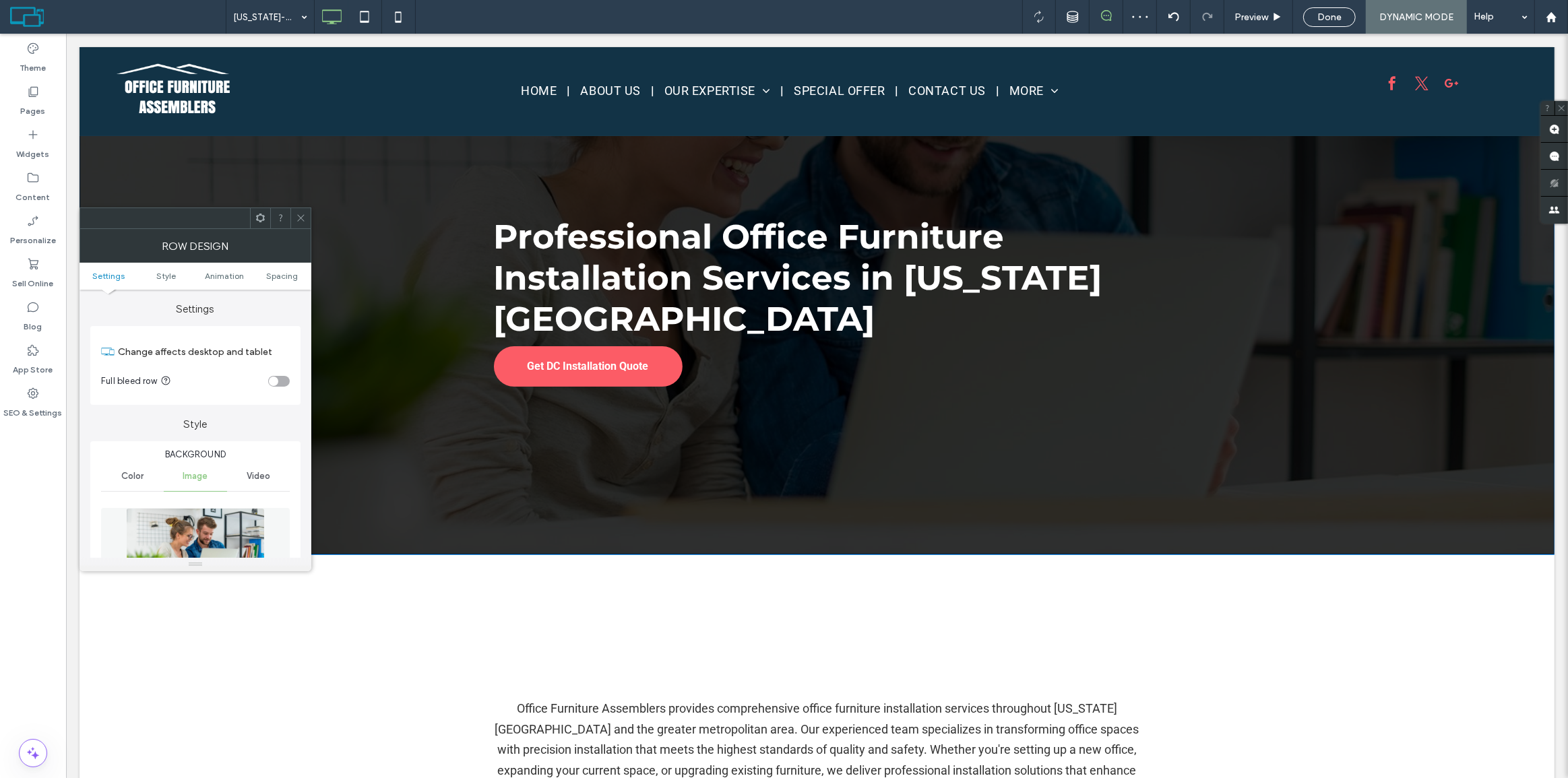
click at [343, 251] on div "Professional Office Furniture Installation Services in Washington DC Get DC Ins…" at bounding box center [816, 298] width 1475 height 513
click at [280, 275] on span "Spacing" at bounding box center [282, 276] width 32 height 10
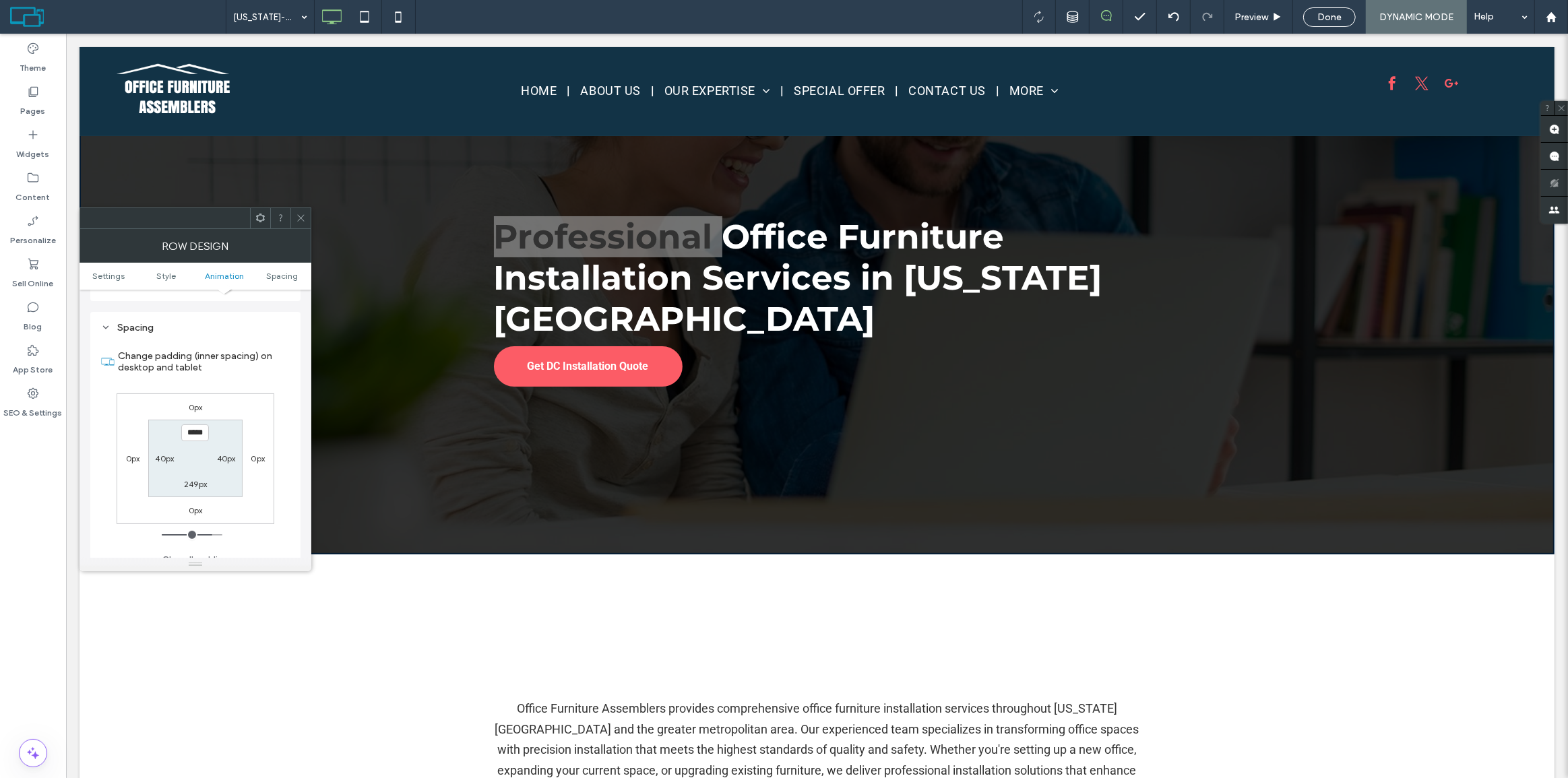
click at [107, 269] on ul "Settings Style Animation Spacing" at bounding box center [195, 276] width 231 height 27
drag, startPoint x: 109, startPoint y: 275, endPoint x: 115, endPoint y: 276, distance: 6.1
click at [110, 276] on span "Settings" at bounding box center [109, 276] width 33 height 10
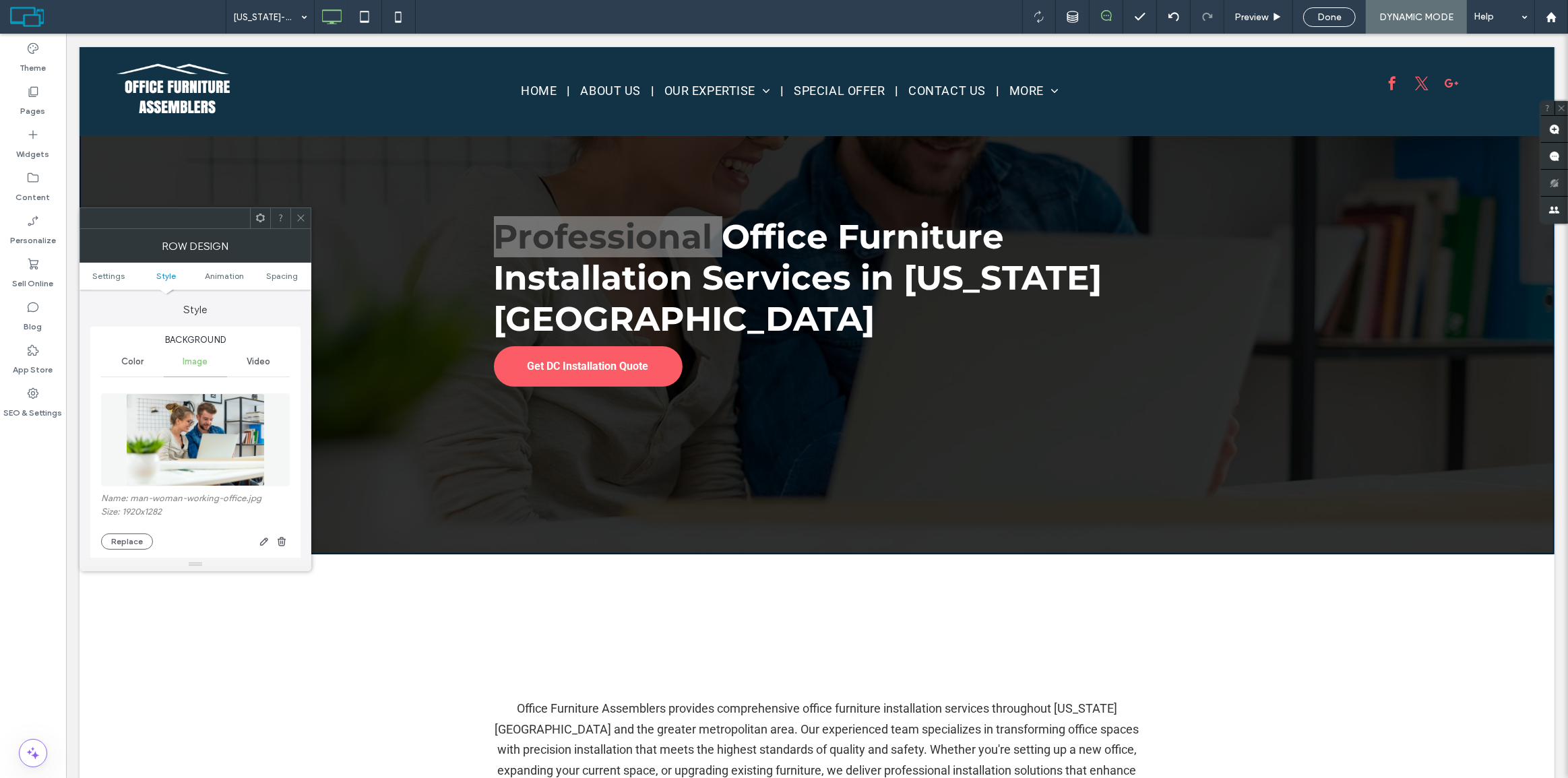
scroll to position [0, 0]
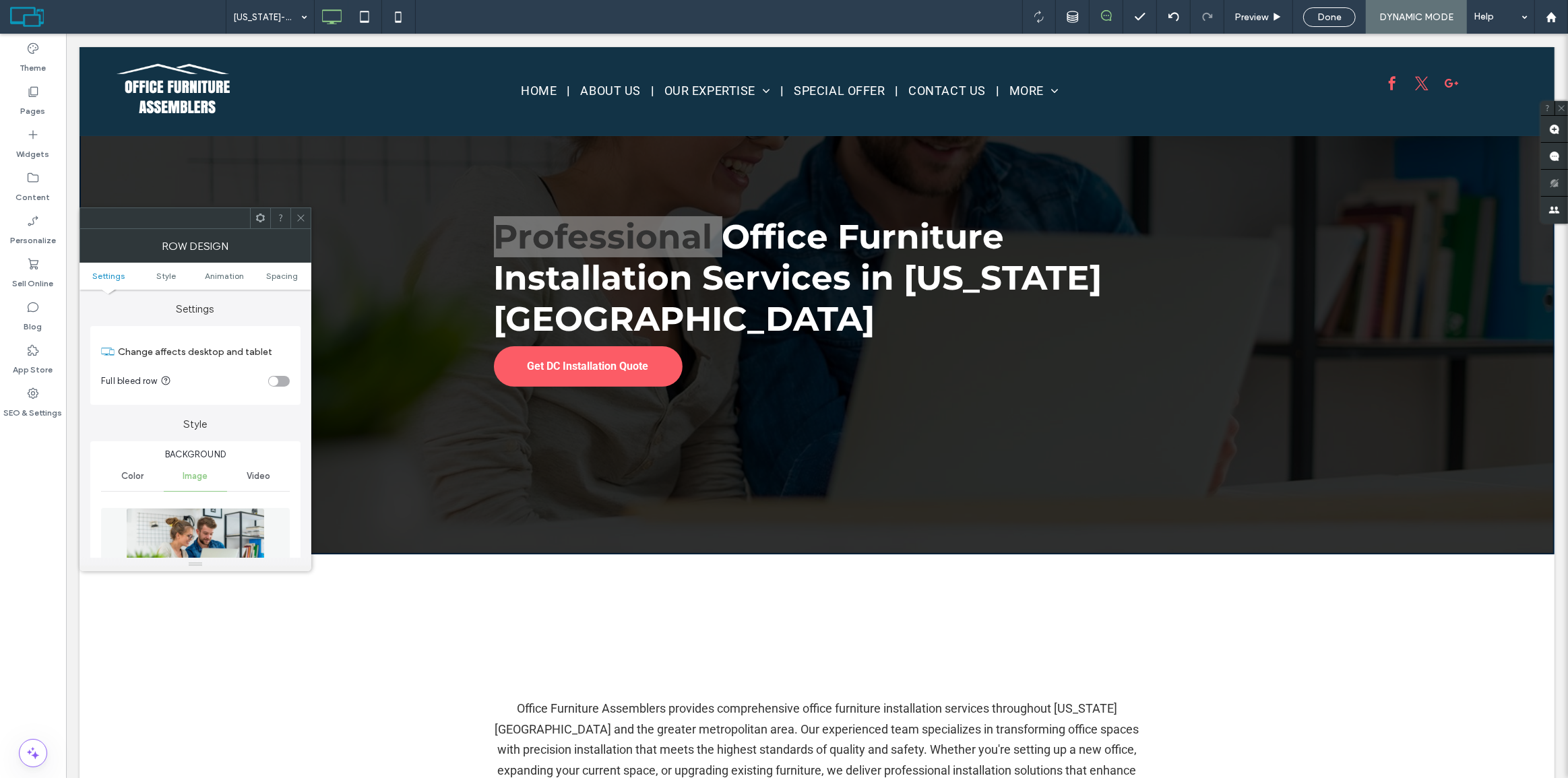
click at [277, 382] on div "toggle" at bounding box center [273, 381] width 10 height 10
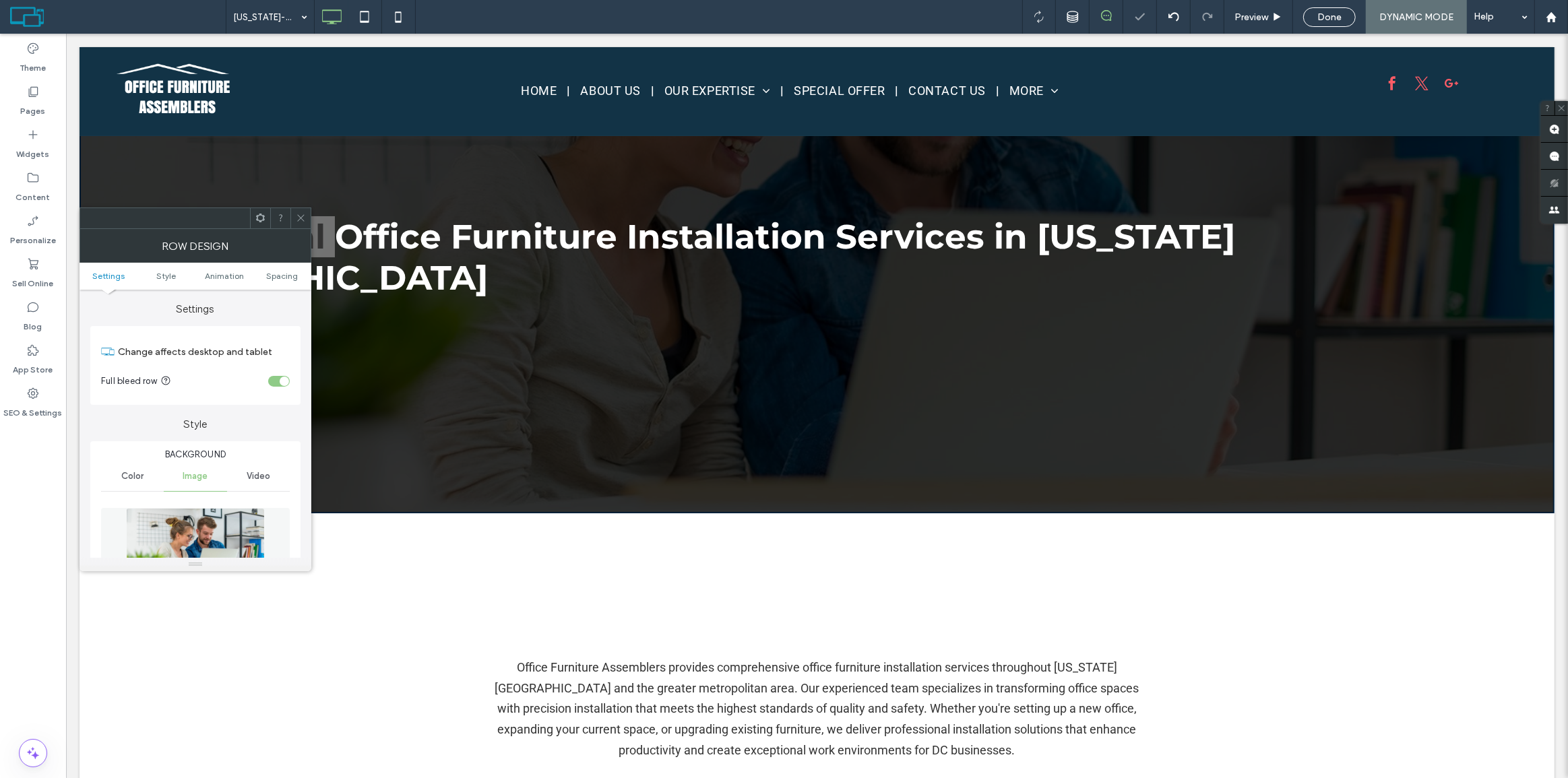
click at [300, 217] on icon at bounding box center [300, 217] width 10 height 10
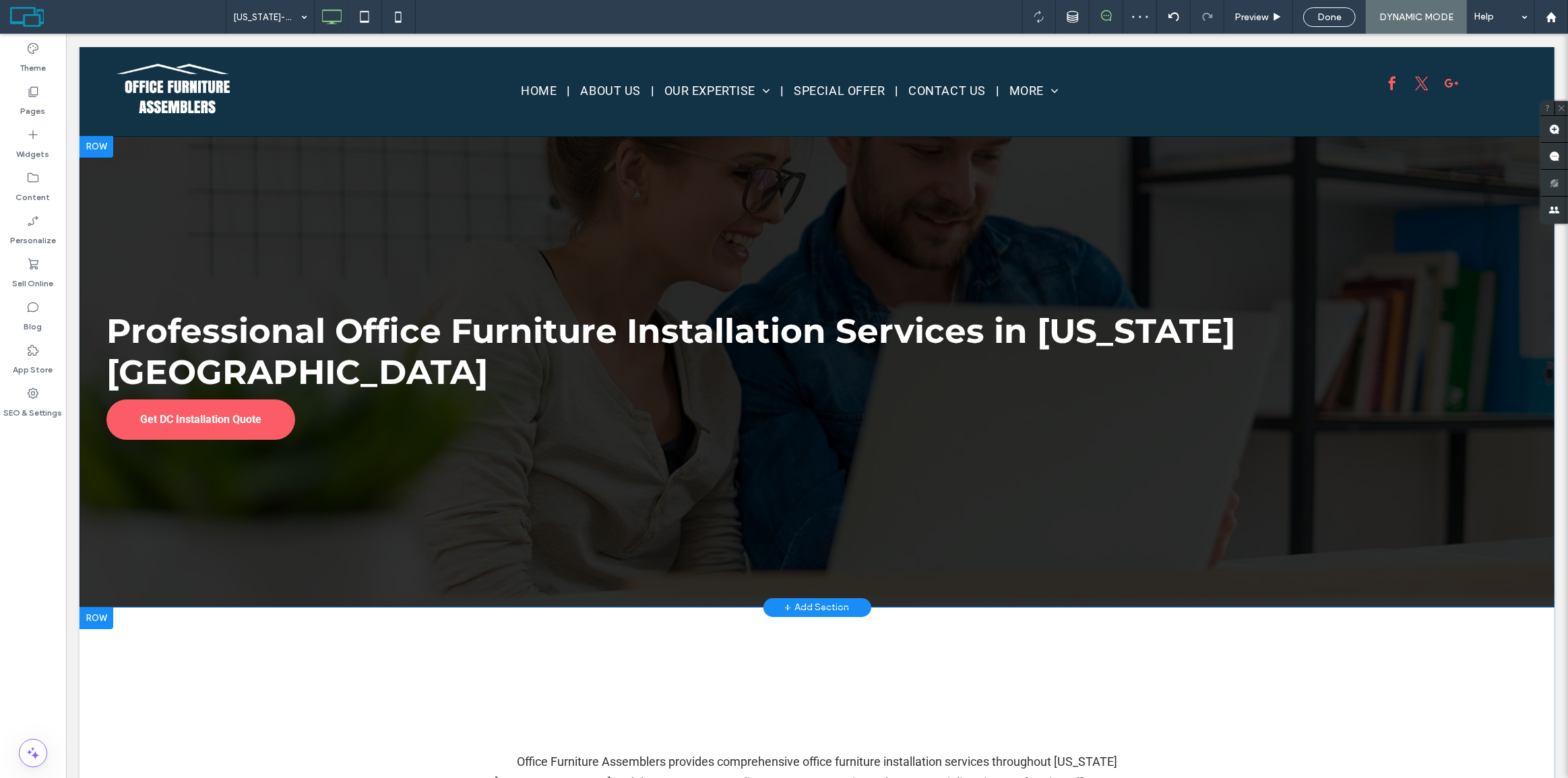
click at [104, 141] on div at bounding box center [95, 147] width 34 height 21
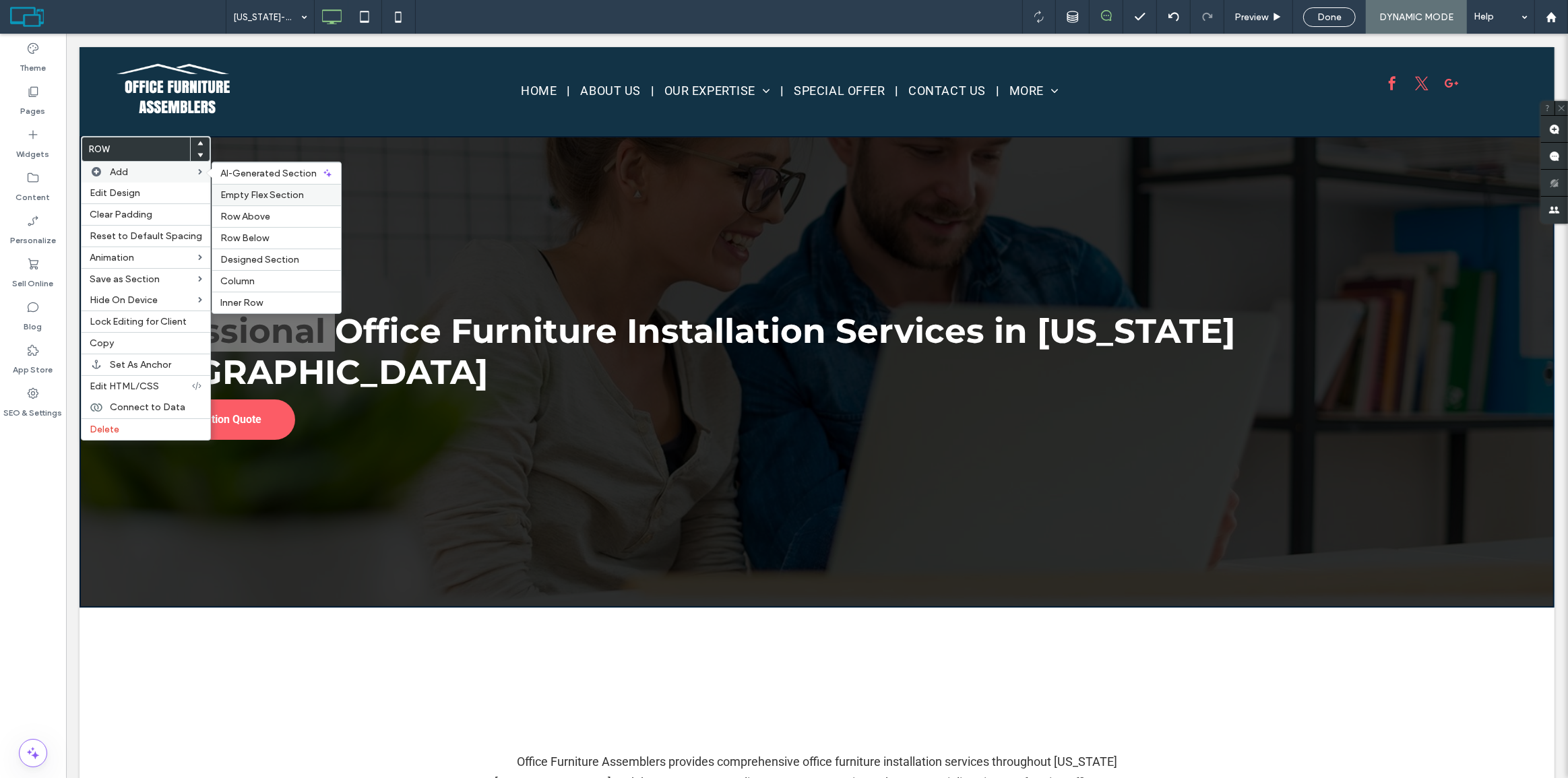
click at [276, 197] on span "Empty Flex Section" at bounding box center [261, 194] width 84 height 11
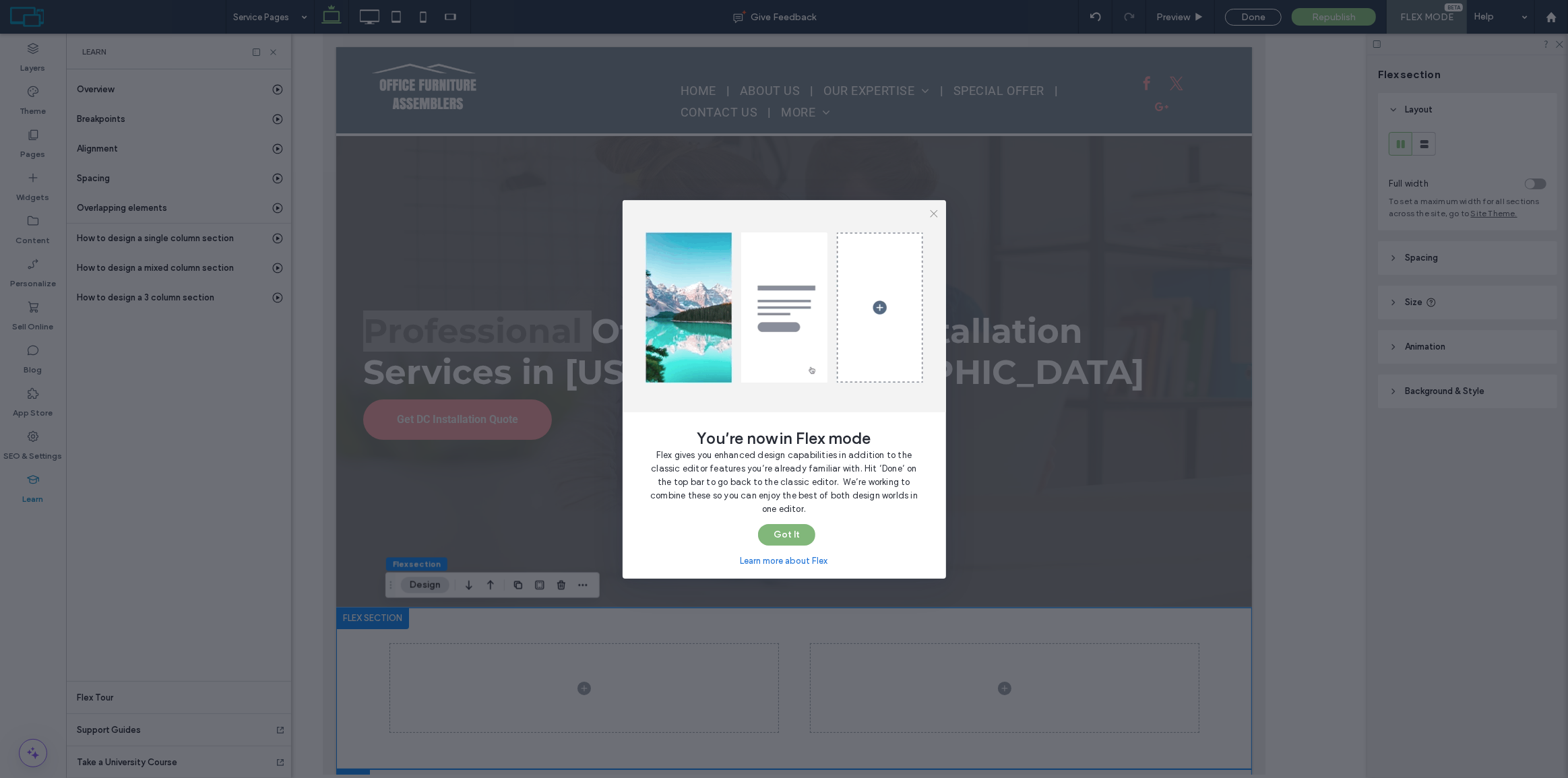
click at [802, 534] on button "Got It" at bounding box center [786, 535] width 57 height 21
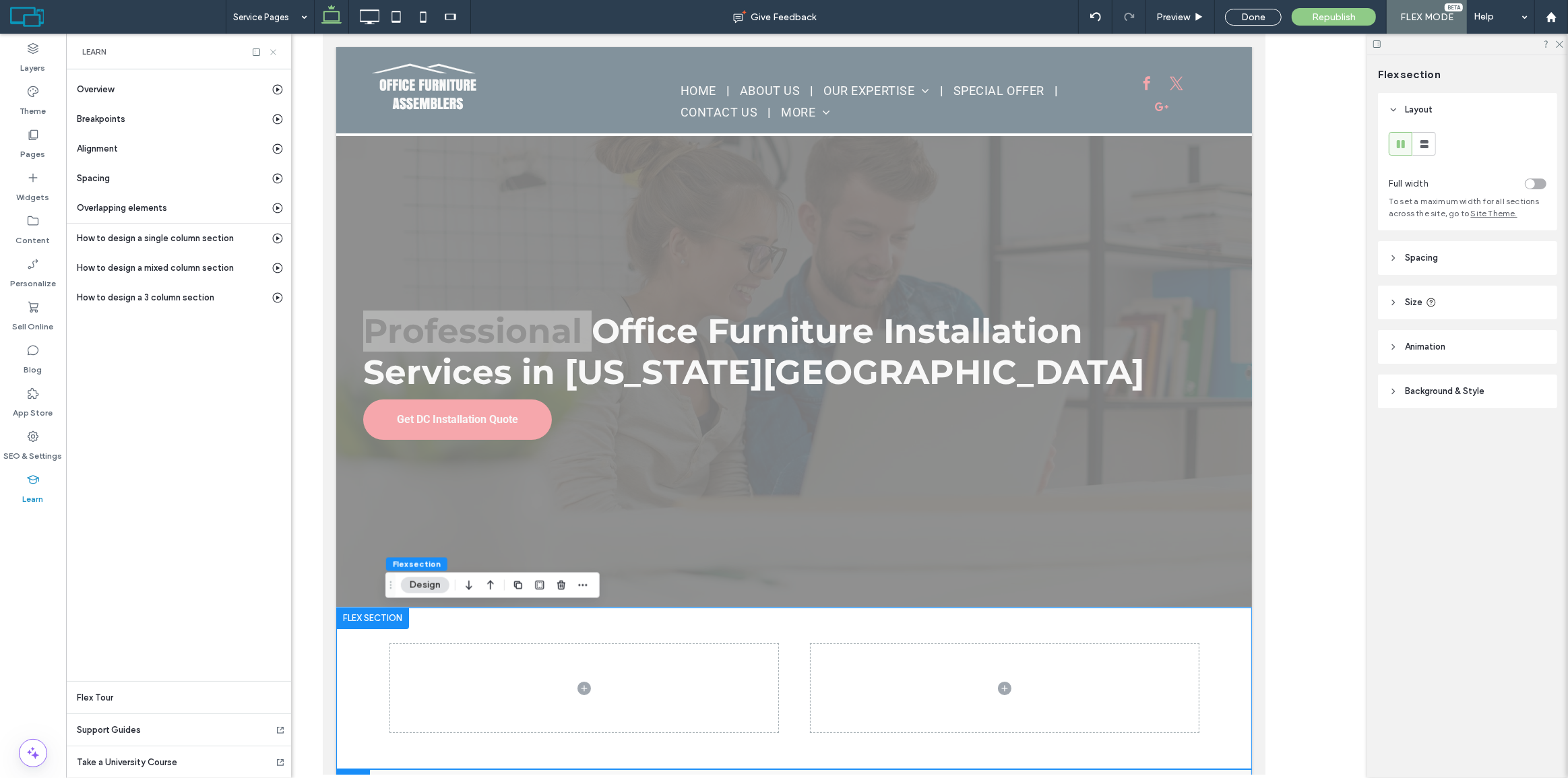
click at [274, 49] on icon at bounding box center [273, 51] width 10 height 10
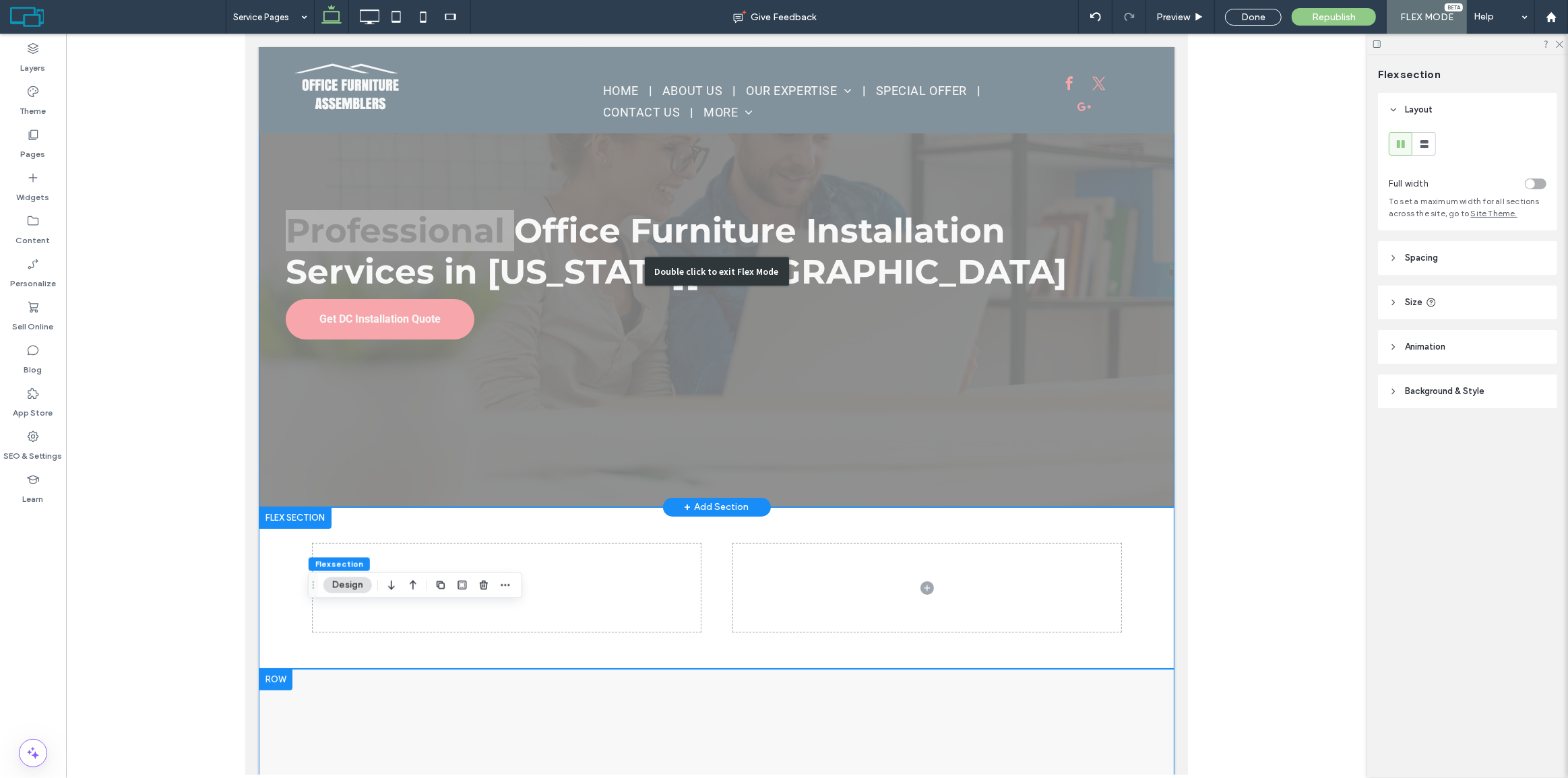
scroll to position [122, 0]
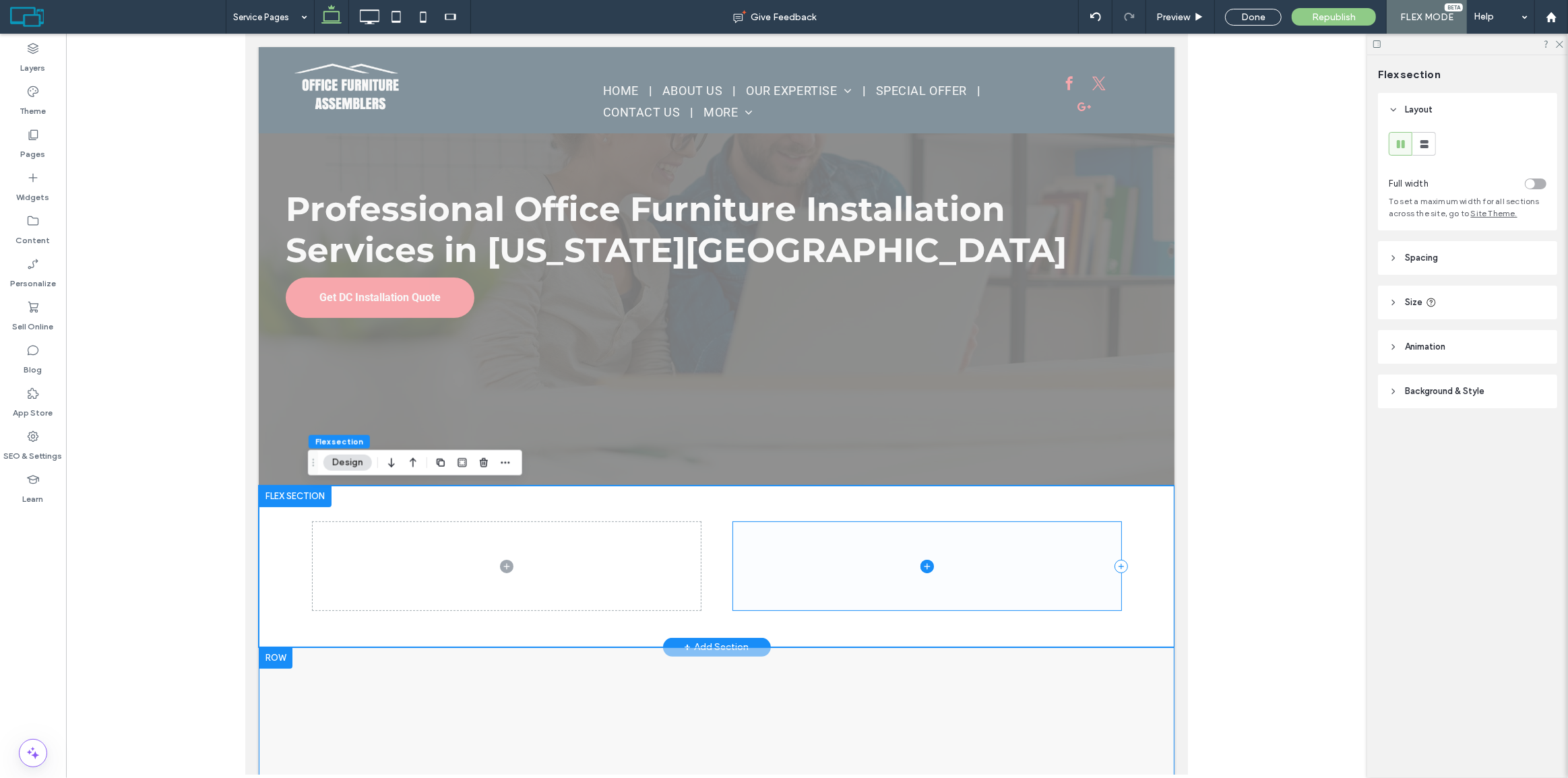
click at [766, 540] on span at bounding box center [926, 566] width 388 height 88
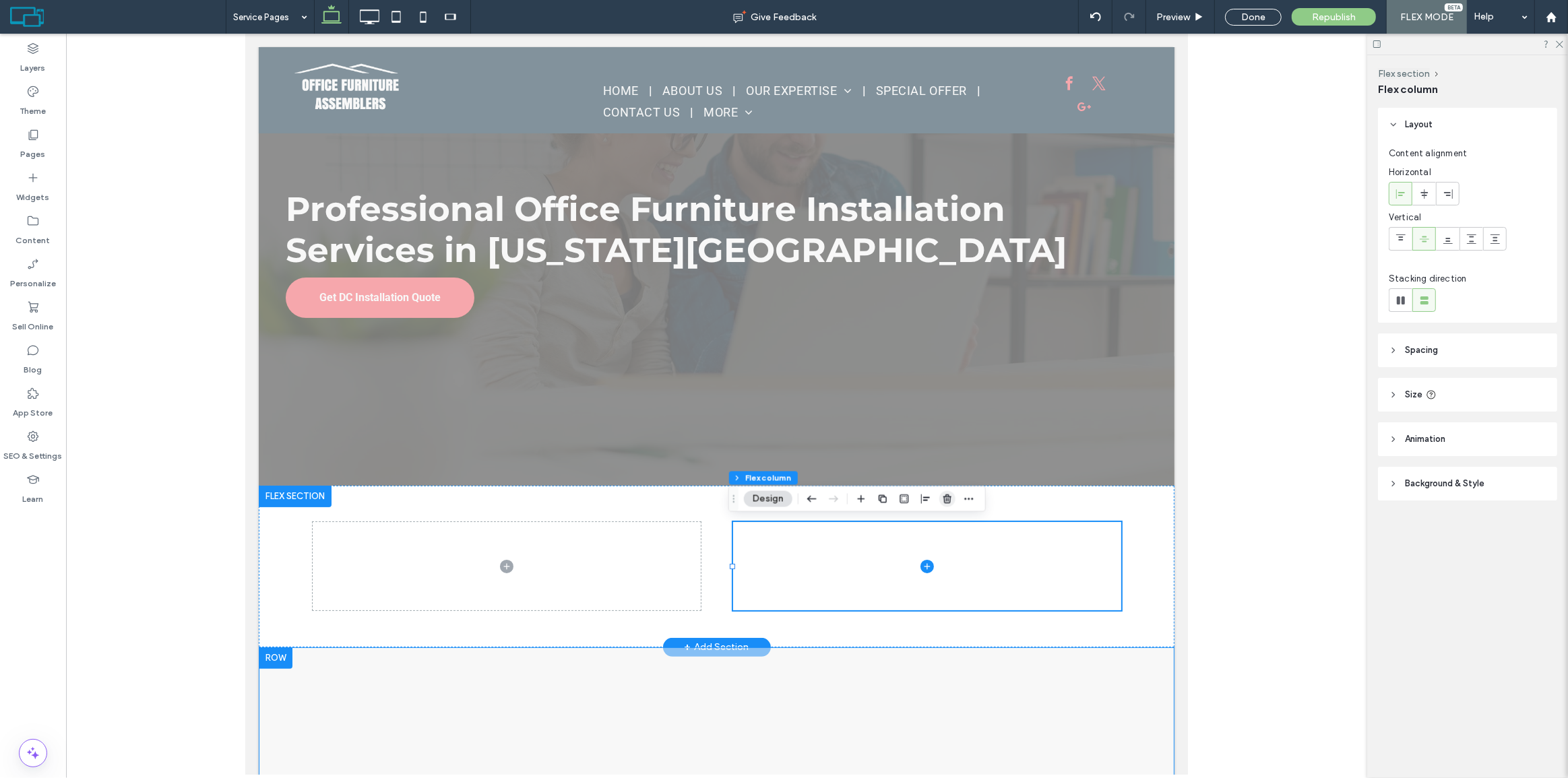
drag, startPoint x: 945, startPoint y: 495, endPoint x: 587, endPoint y: 457, distance: 360.0
click at [945, 495] on icon "button" at bounding box center [948, 499] width 11 height 11
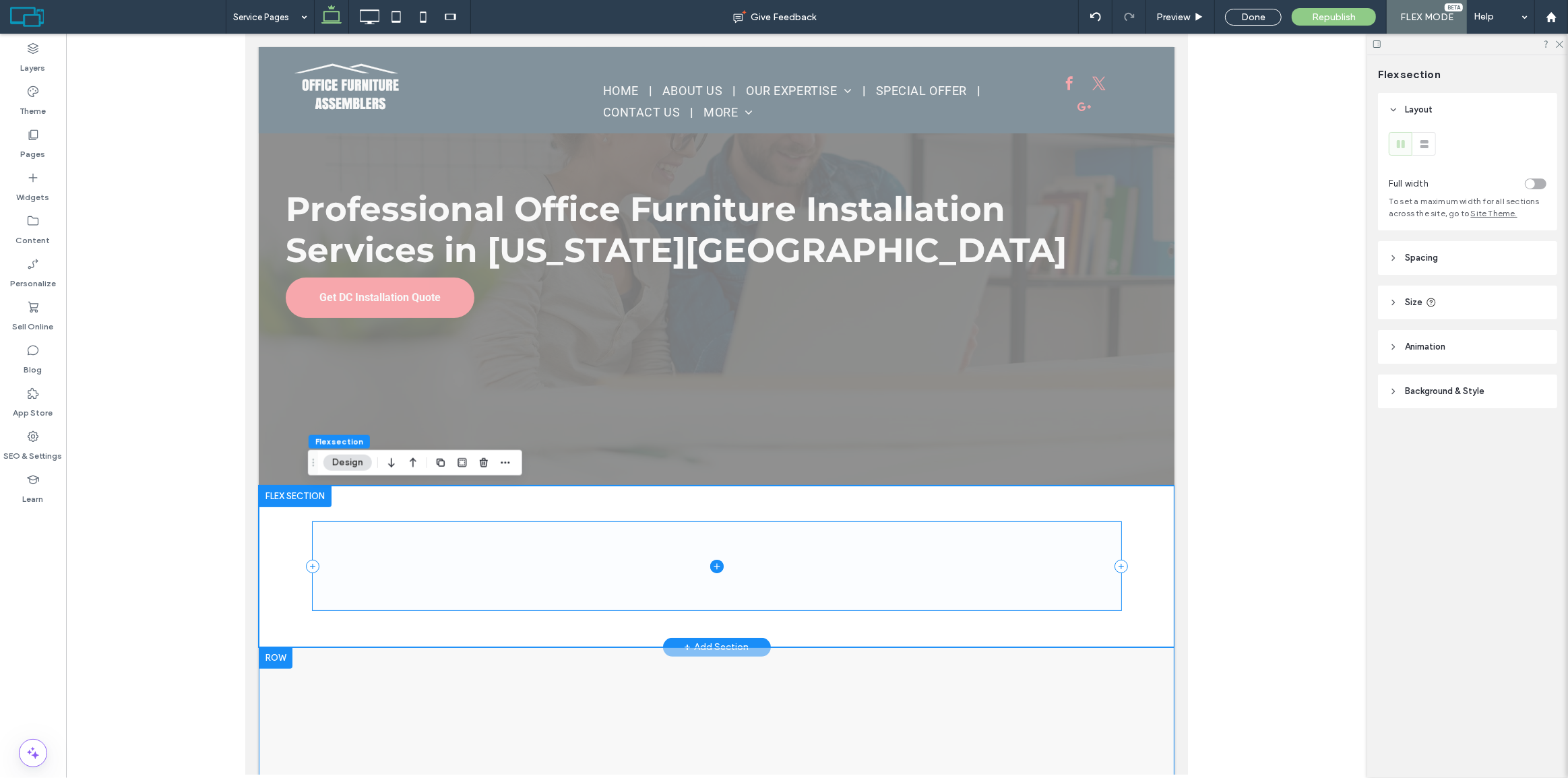
click at [693, 553] on span at bounding box center [716, 566] width 809 height 88
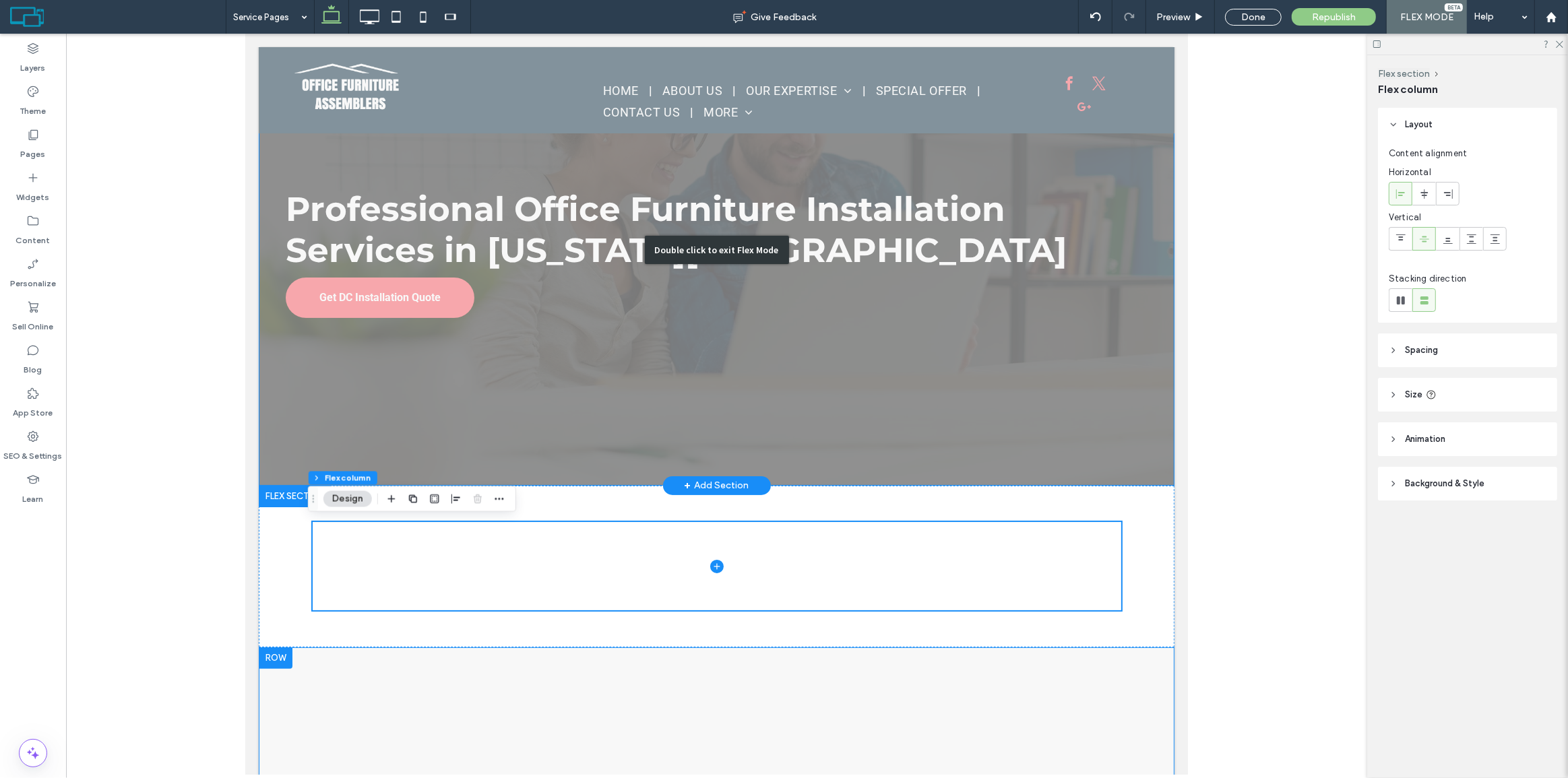
click at [630, 251] on div "Double click to exit Flex Mode" at bounding box center [716, 250] width 916 height 472
click at [866, 348] on div "Professional Office Furniture Installation Services in Washington DC Get DC Ins…" at bounding box center [716, 250] width 916 height 472
click at [866, 272] on div "Professional Office Furniture Installation Services in Washington DC" at bounding box center [716, 230] width 862 height 85
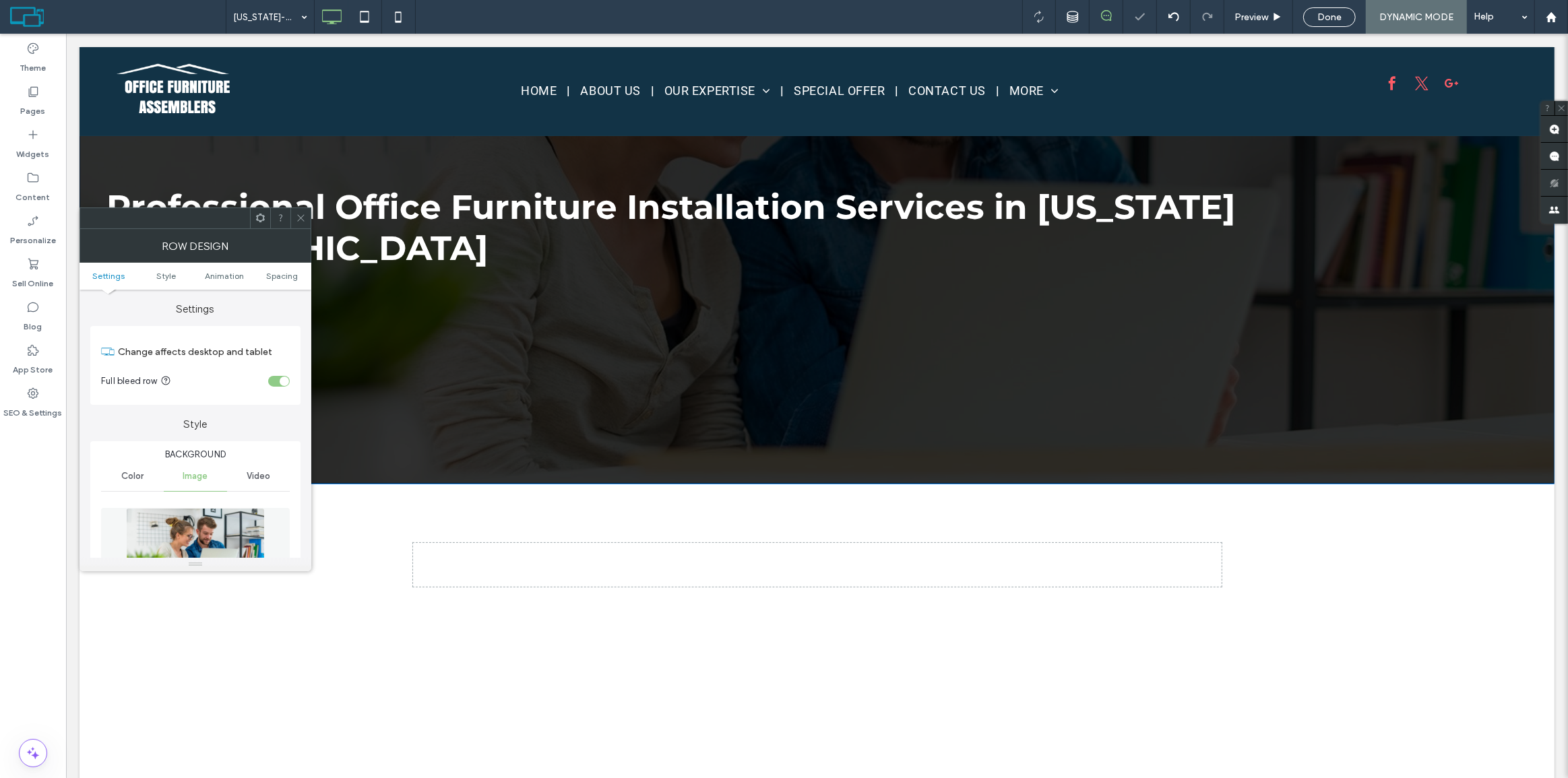
scroll to position [0, 0]
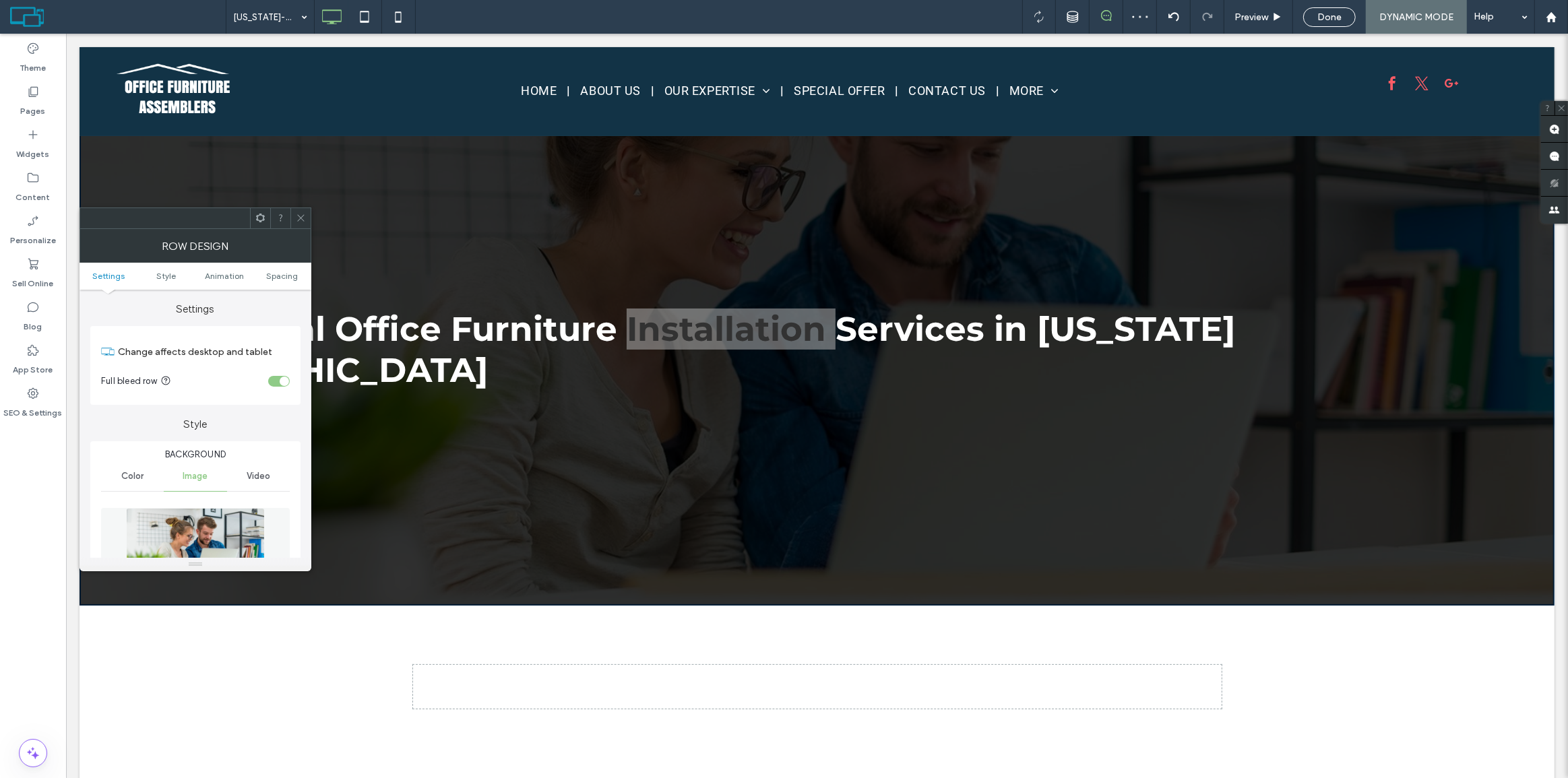
click at [299, 217] on icon at bounding box center [300, 217] width 10 height 10
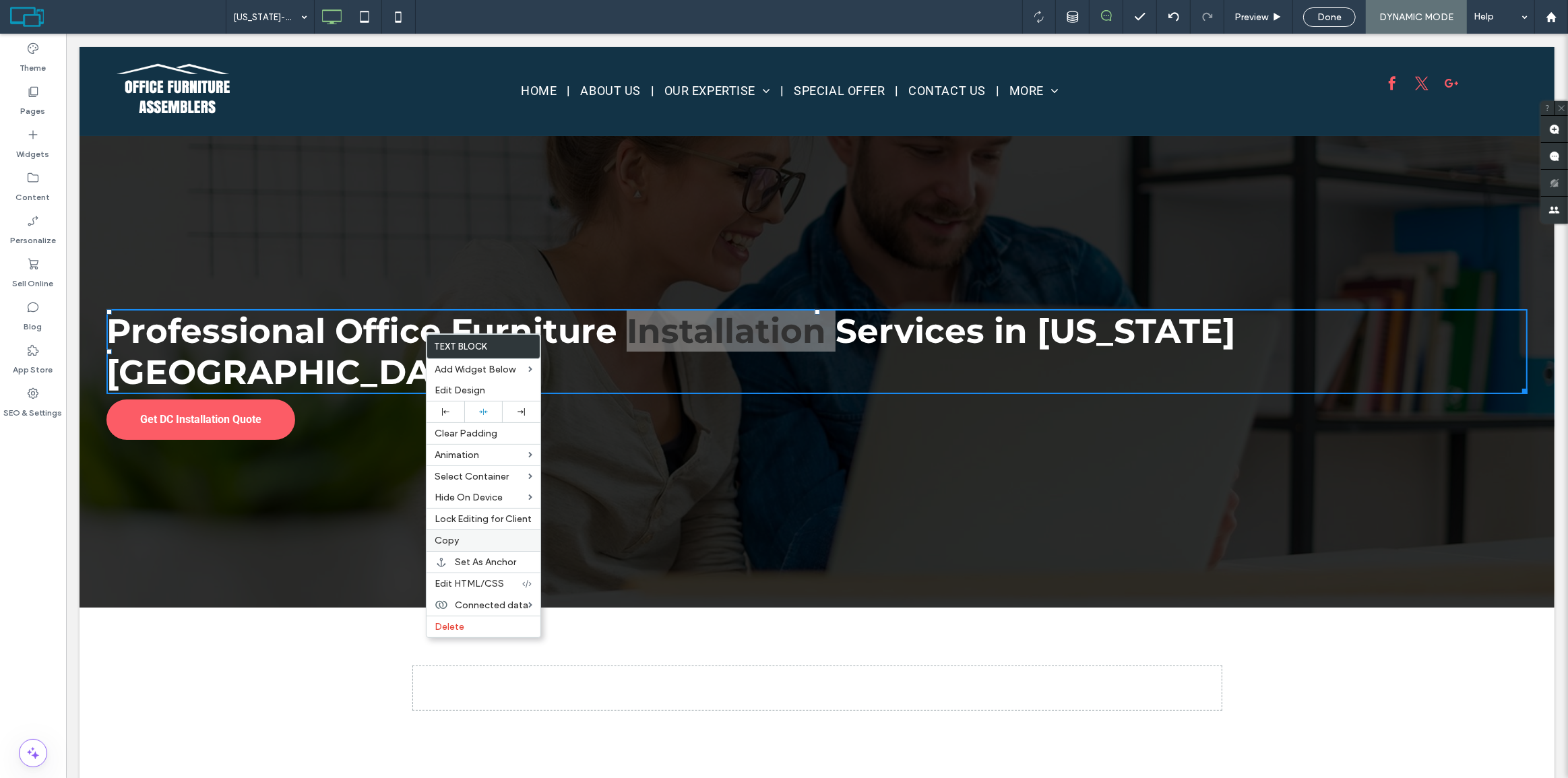
click at [458, 539] on span "Copy" at bounding box center [446, 540] width 24 height 11
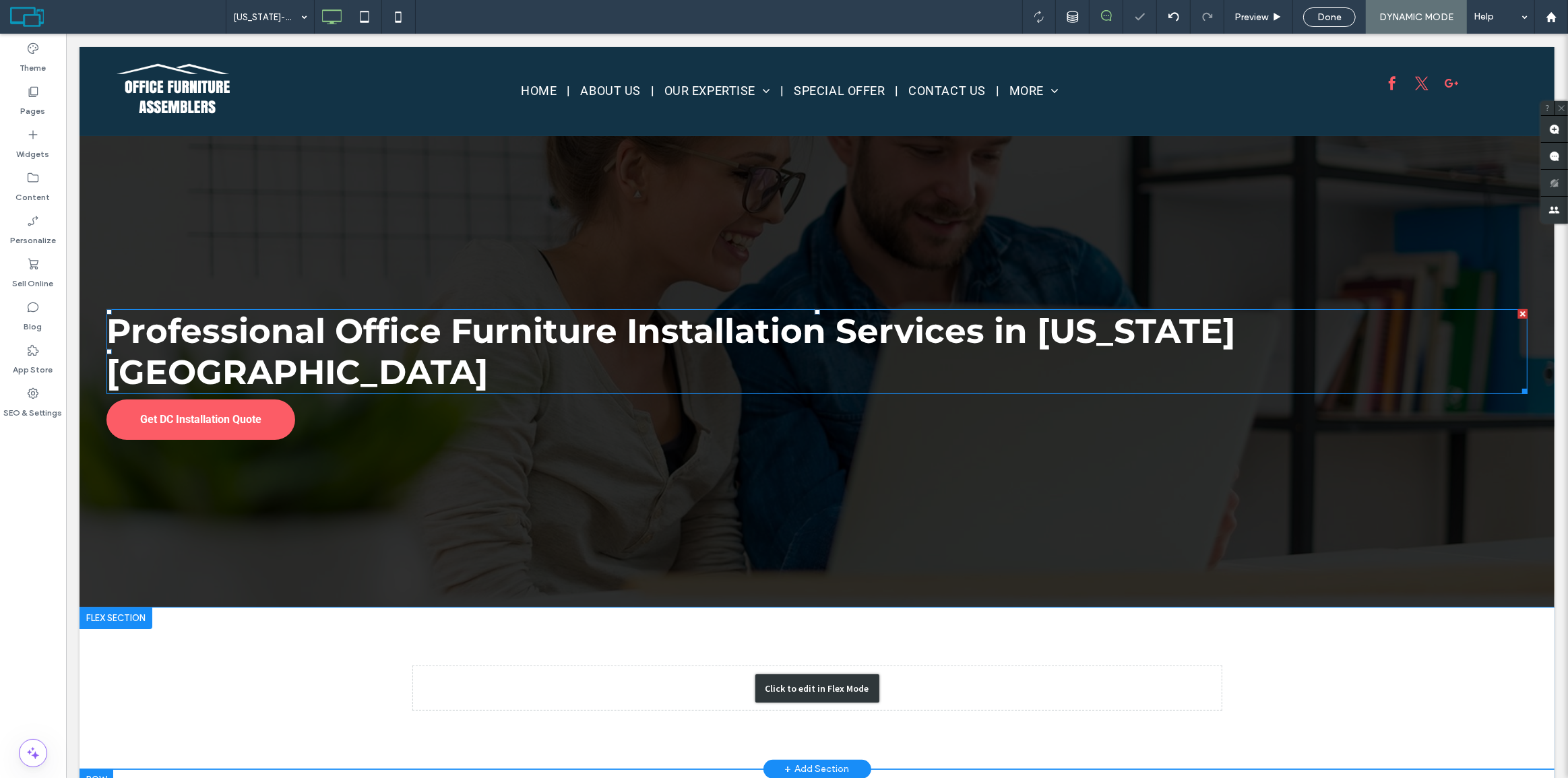
click at [481, 652] on div "Click to edit in Flex Mode" at bounding box center [816, 688] width 1475 height 162
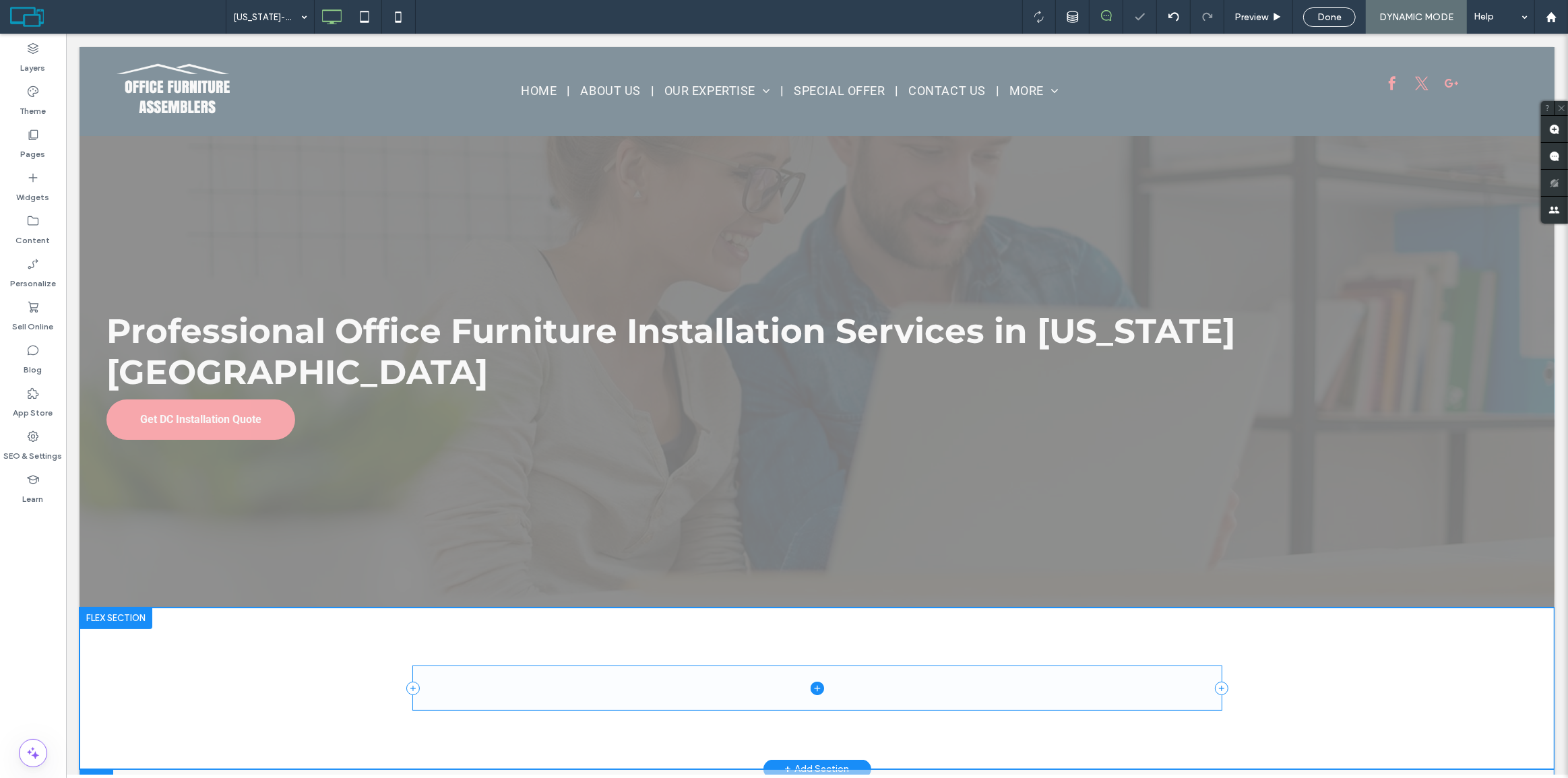
click at [413, 667] on span at bounding box center [817, 689] width 809 height 44
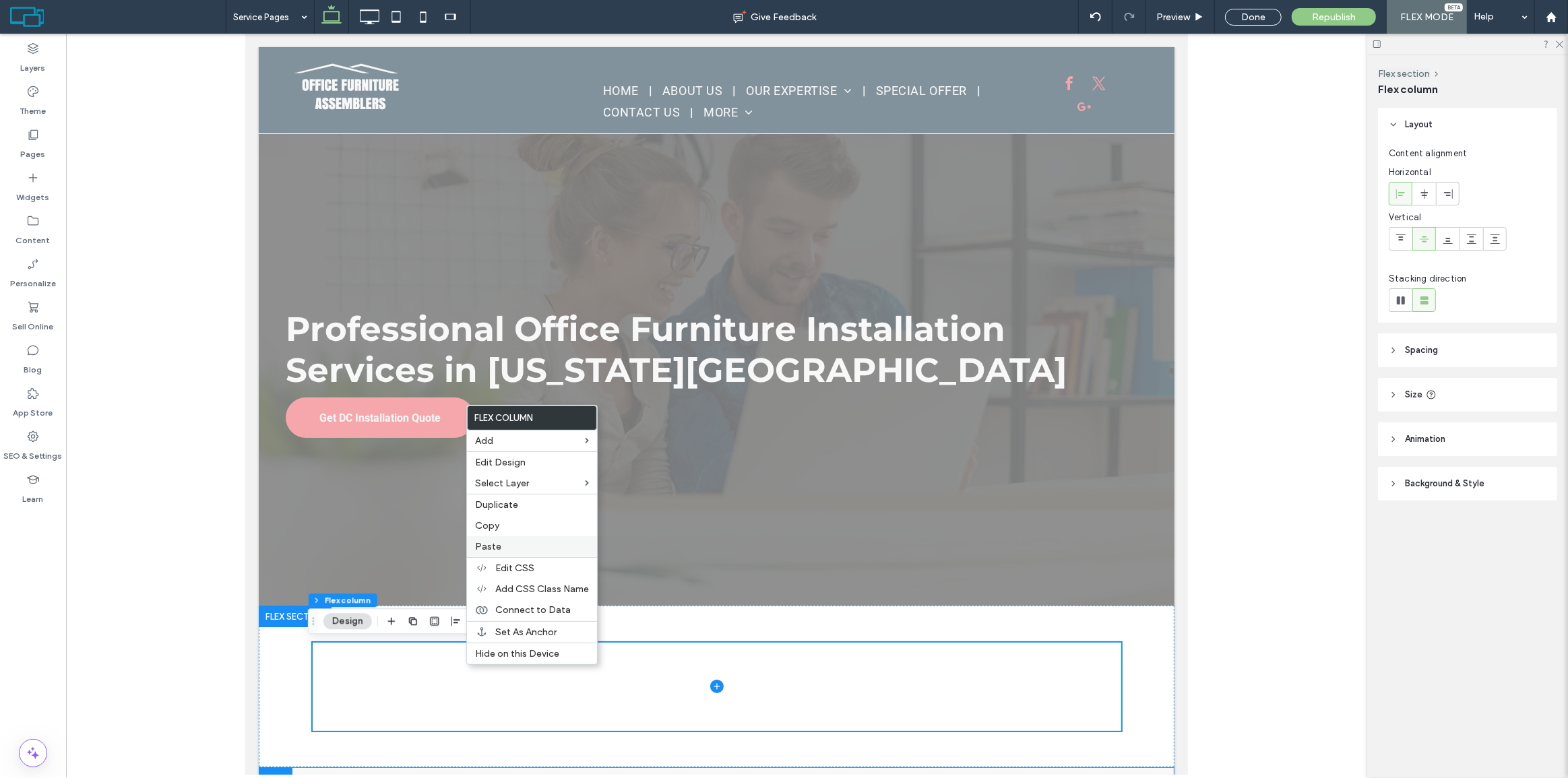
click at [500, 553] on label "Paste" at bounding box center [532, 547] width 114 height 11
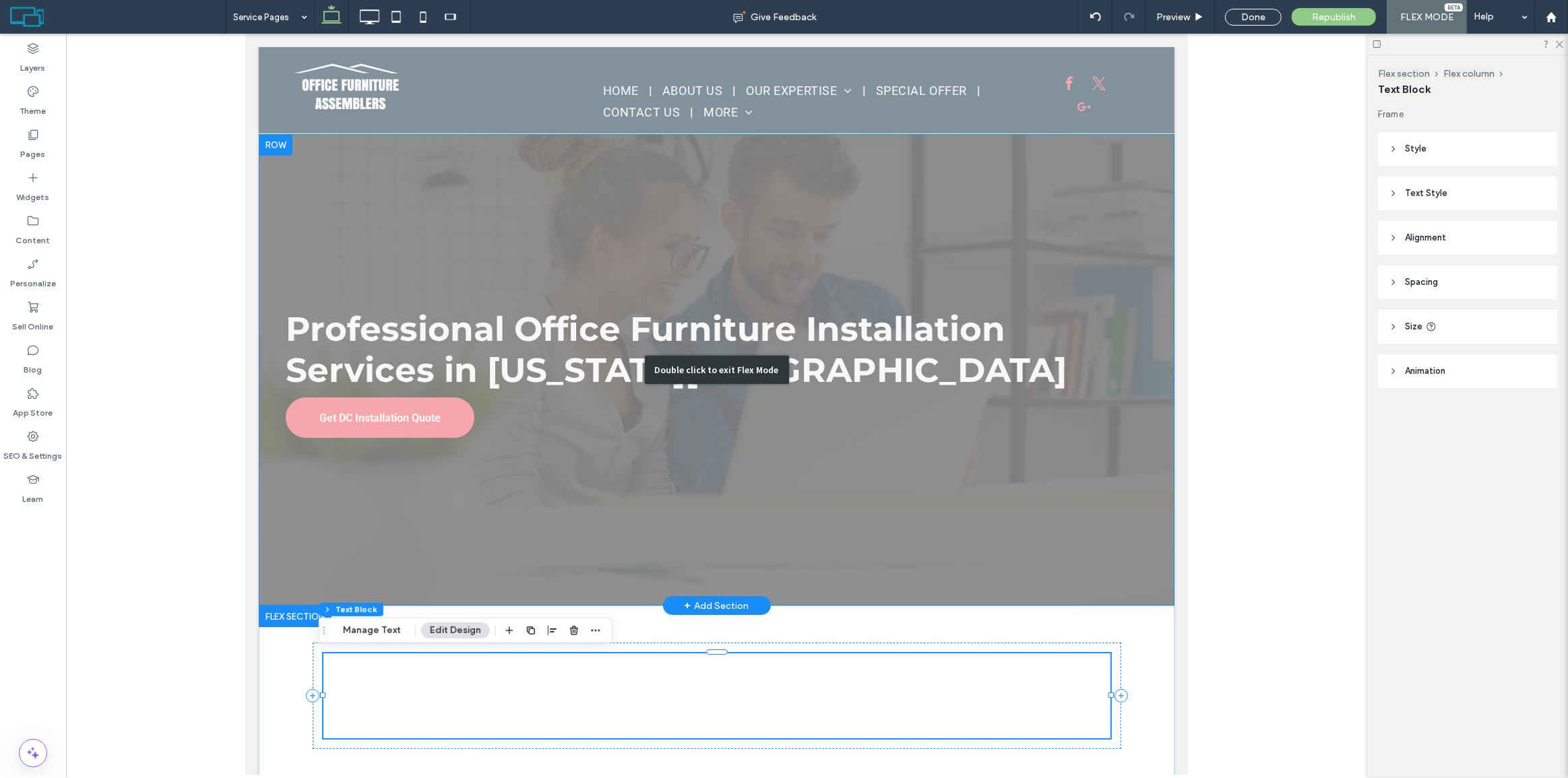
click at [575, 425] on div "Double click to exit Flex Mode" at bounding box center [716, 370] width 916 height 472
click at [570, 423] on div "Double click to exit Flex Mode" at bounding box center [716, 370] width 916 height 472
click at [749, 423] on div "Professional Office Furniture Installation Services in Washington DC Get DC Ins…" at bounding box center [716, 370] width 916 height 472
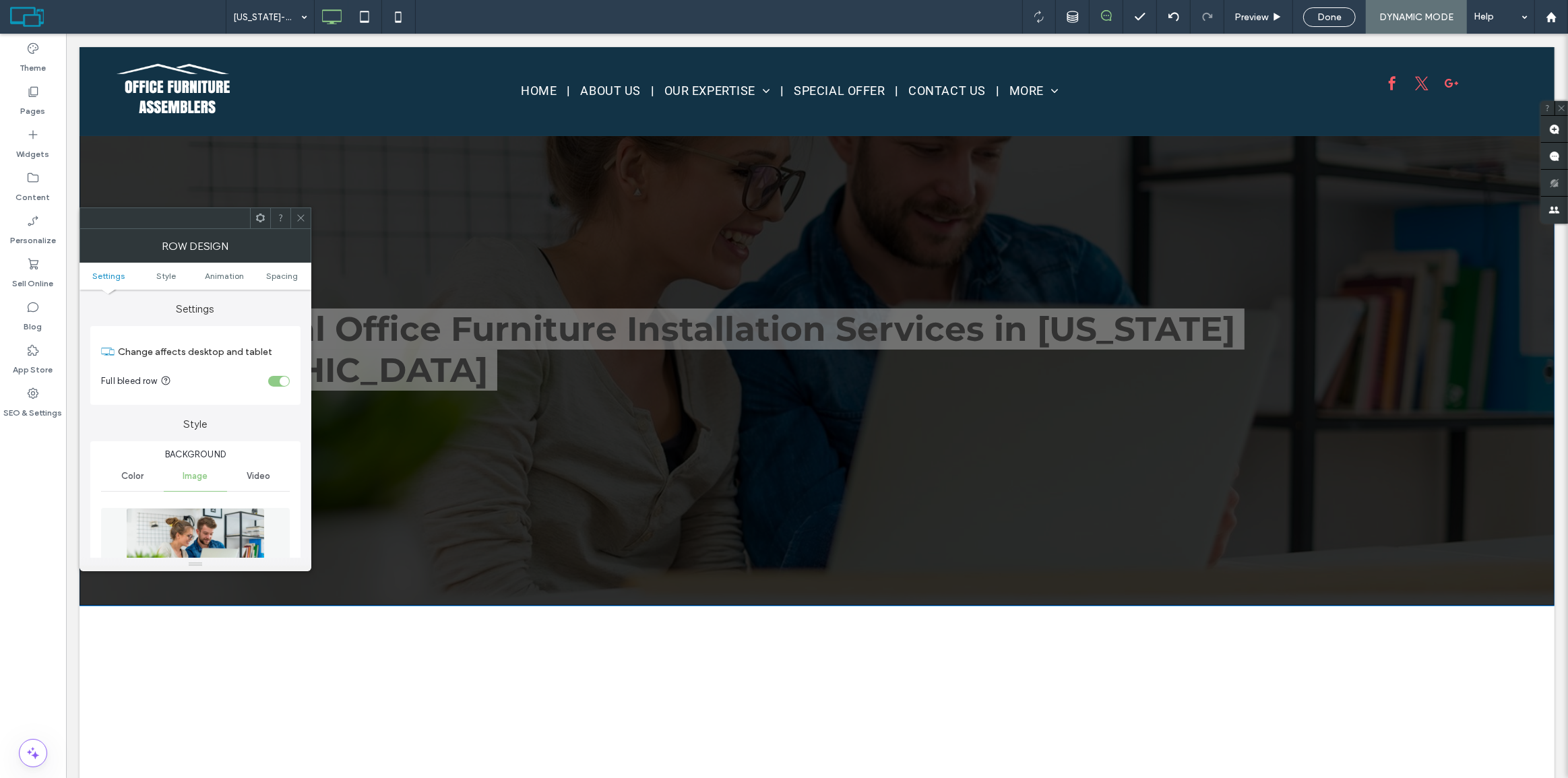
click at [297, 217] on icon at bounding box center [300, 217] width 10 height 10
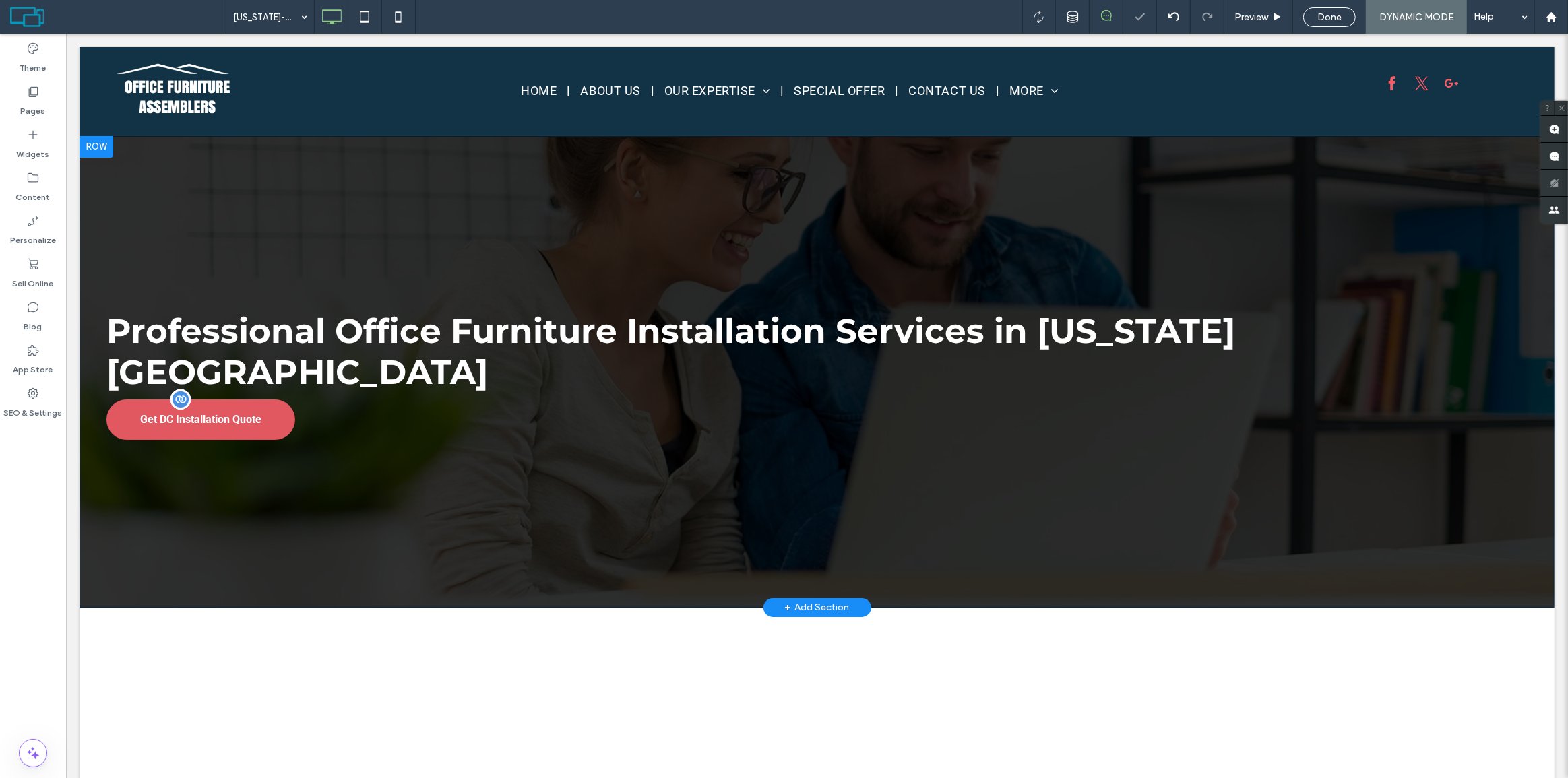
scroll to position [61, 0]
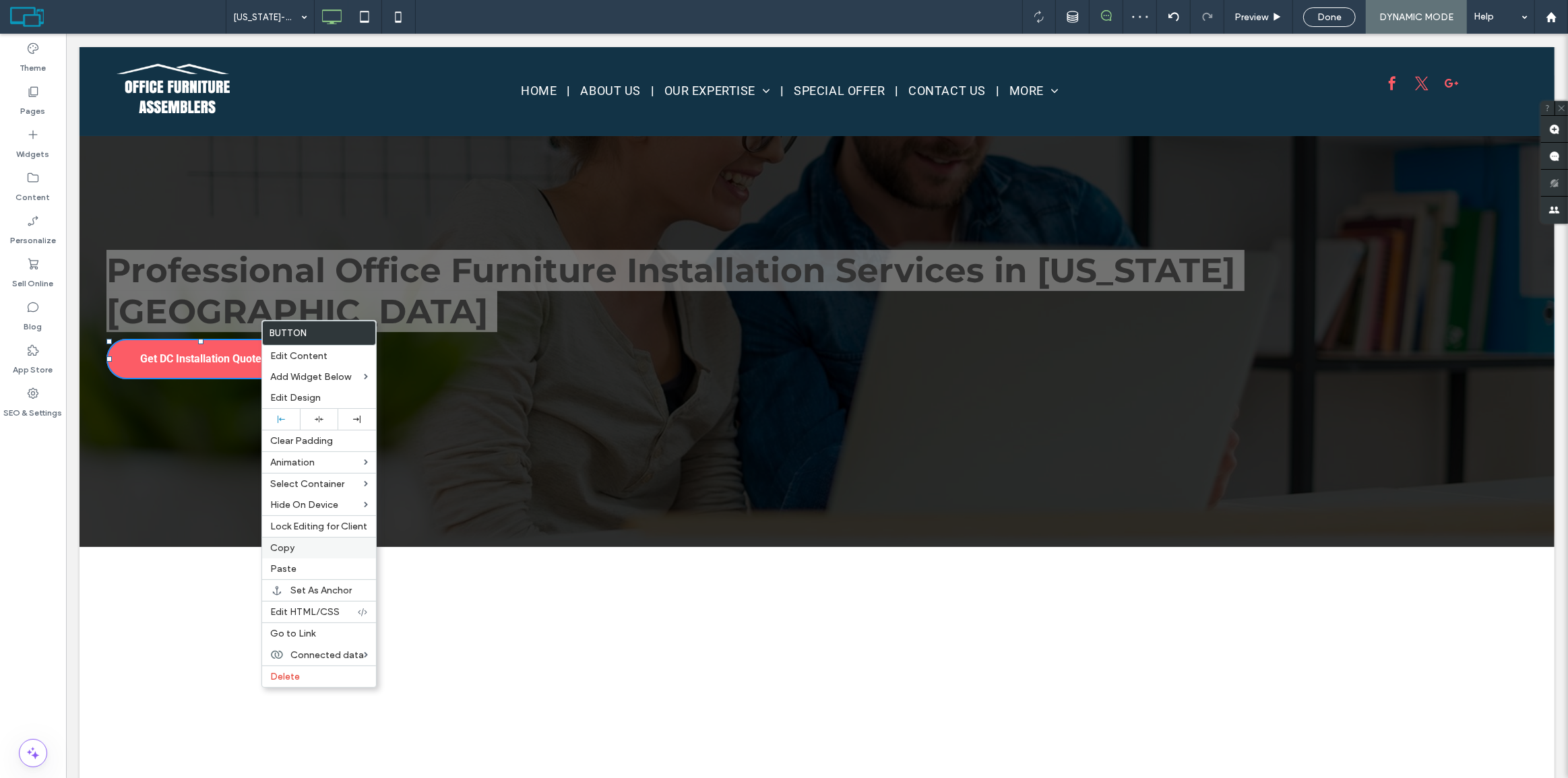
click at [284, 544] on span "Copy" at bounding box center [282, 548] width 24 height 11
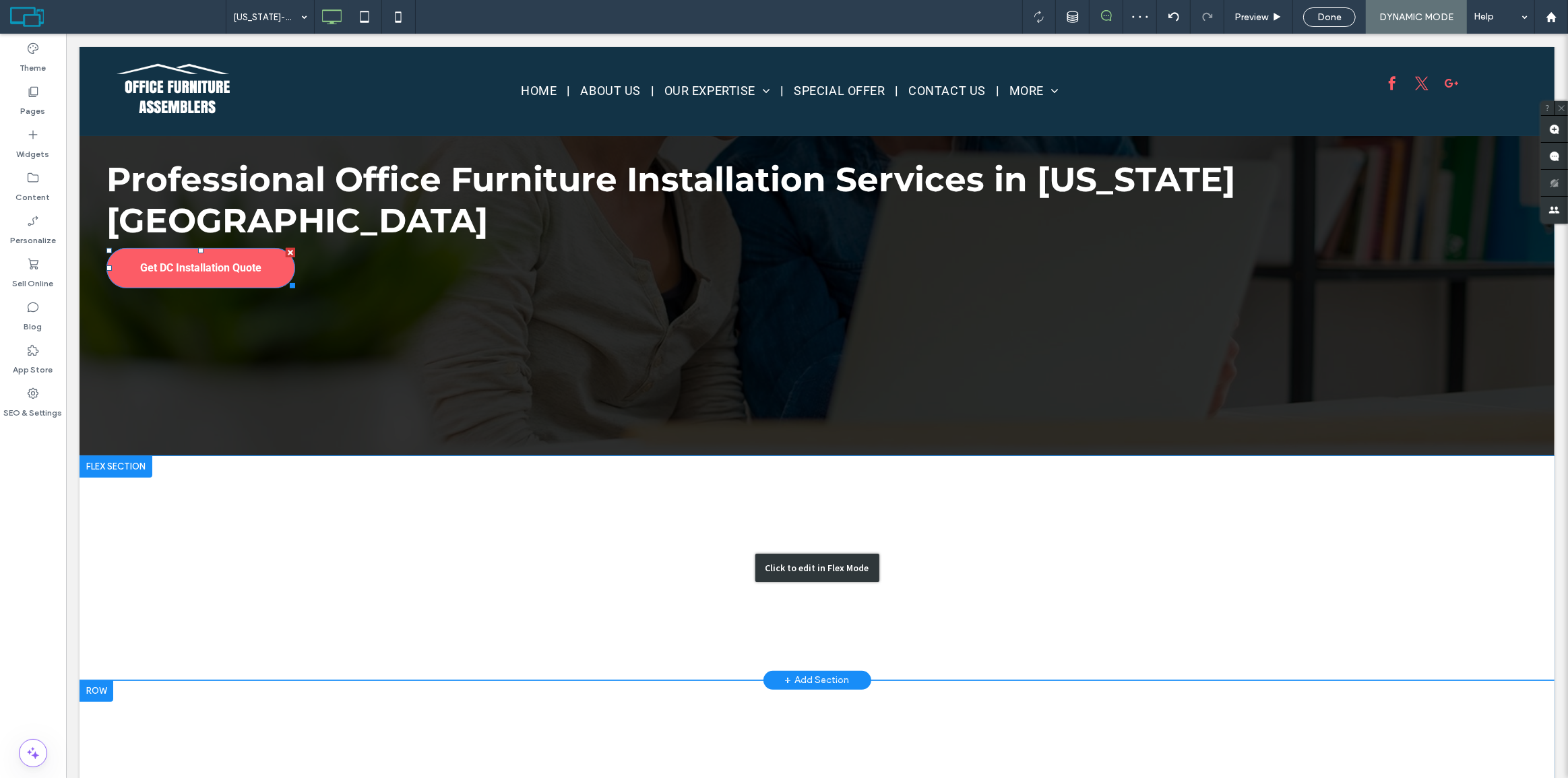
scroll to position [184, 0]
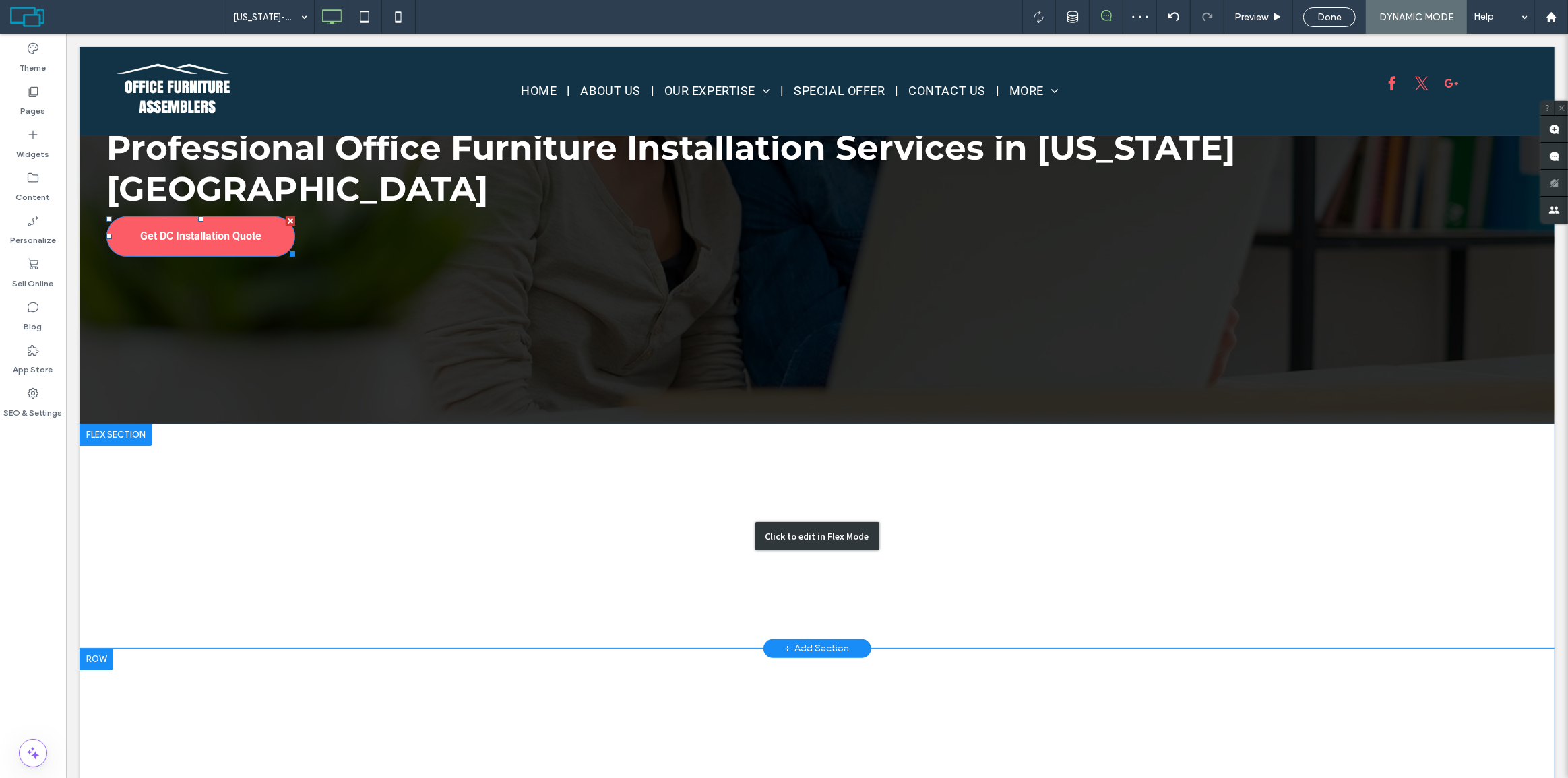
click at [739, 481] on div "Click to edit in Flex Mode" at bounding box center [816, 537] width 1475 height 224
click at [739, 494] on div "Professional Office Furniture Installation Services in Washington DC" at bounding box center [816, 536] width 787 height 85
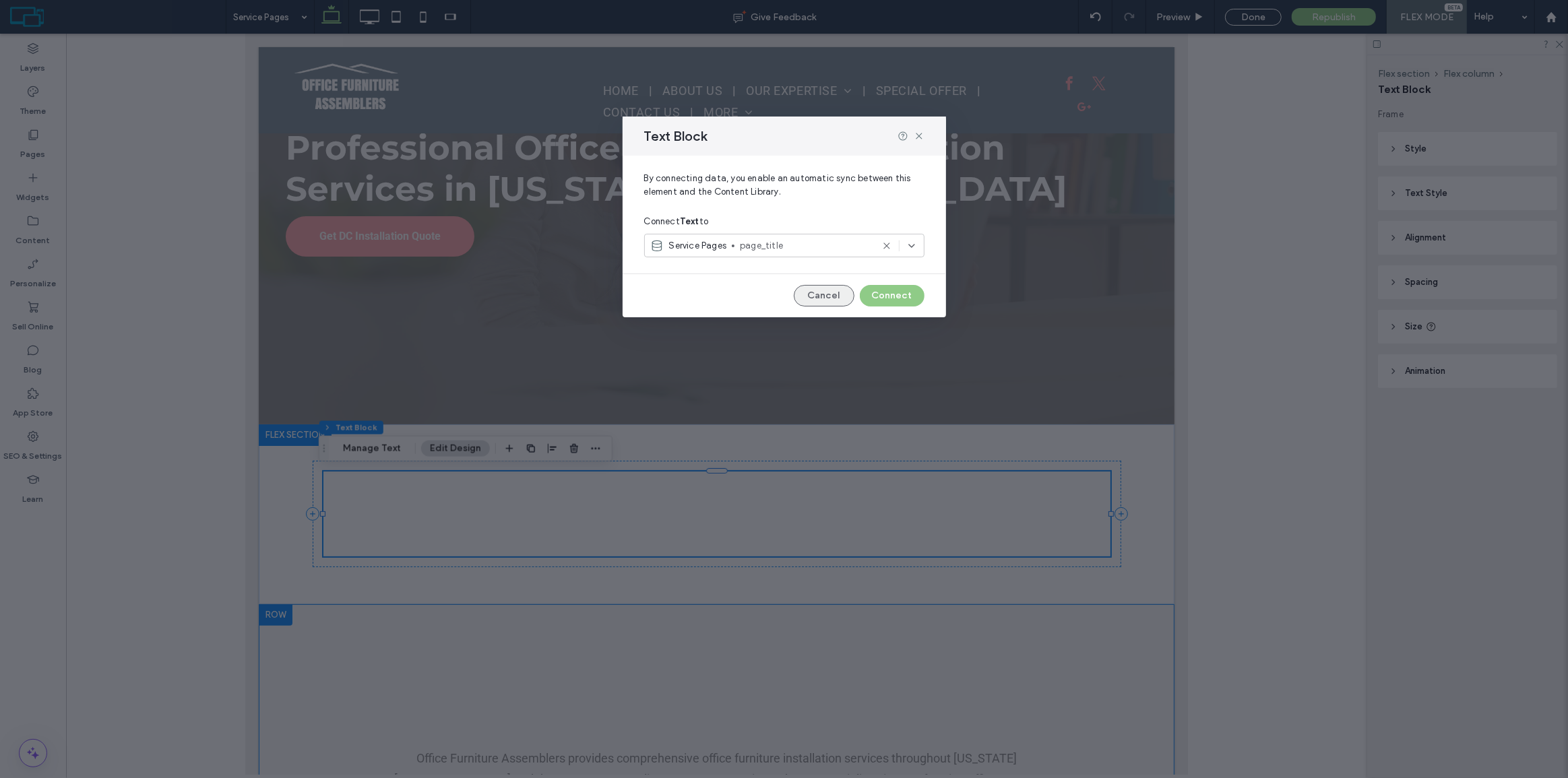
drag, startPoint x: 826, startPoint y: 295, endPoint x: 482, endPoint y: 322, distance: 345.1
click at [826, 295] on button "Cancel" at bounding box center [824, 296] width 61 height 21
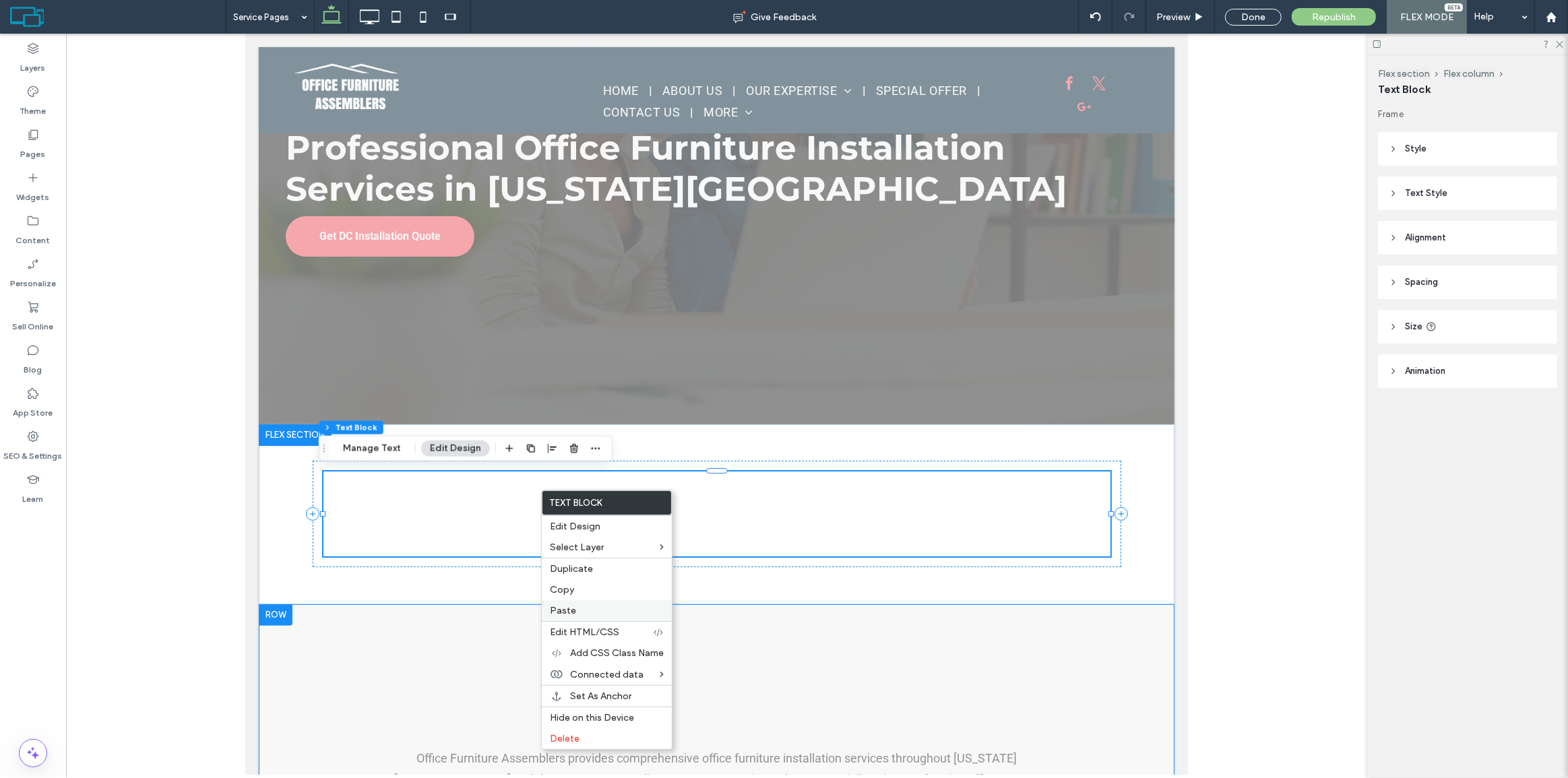
click at [569, 609] on span "Paste" at bounding box center [564, 610] width 27 height 11
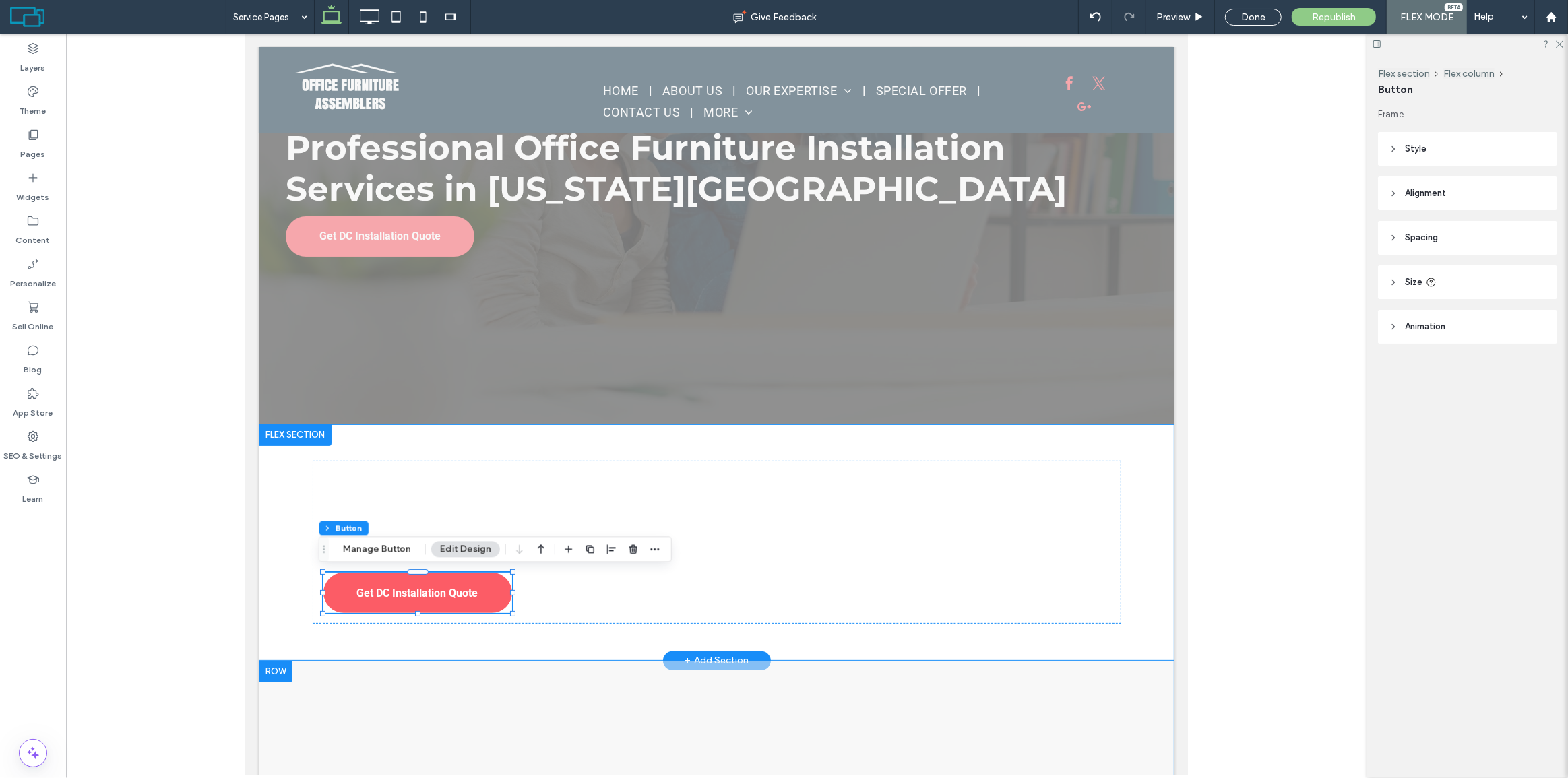
click at [298, 467] on div "Professional Office Furniture Installation Services in Washington DC Get DC Ins…" at bounding box center [716, 543] width 916 height 237
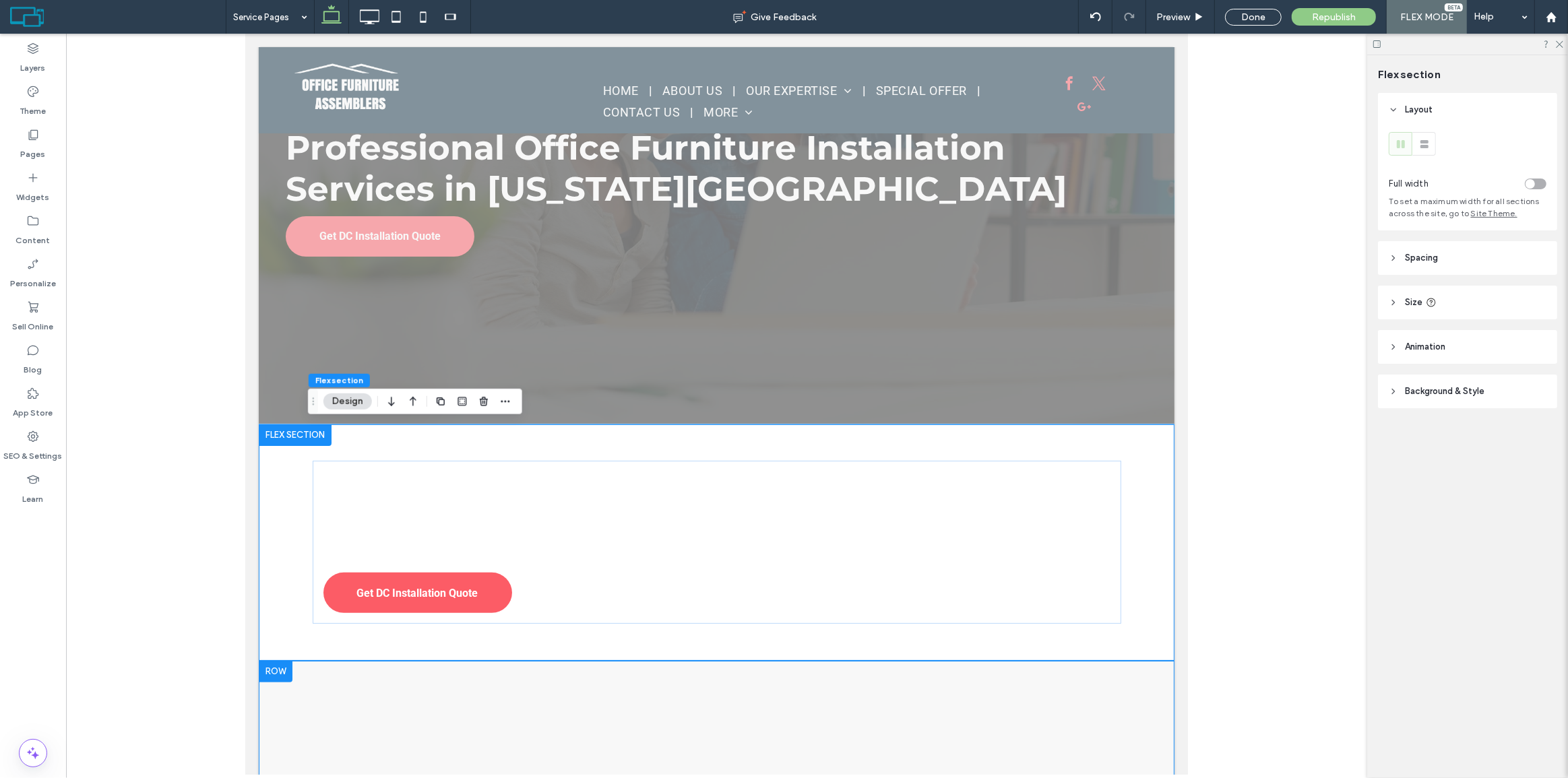
click at [1426, 388] on span "Background & Style" at bounding box center [1445, 391] width 80 height 13
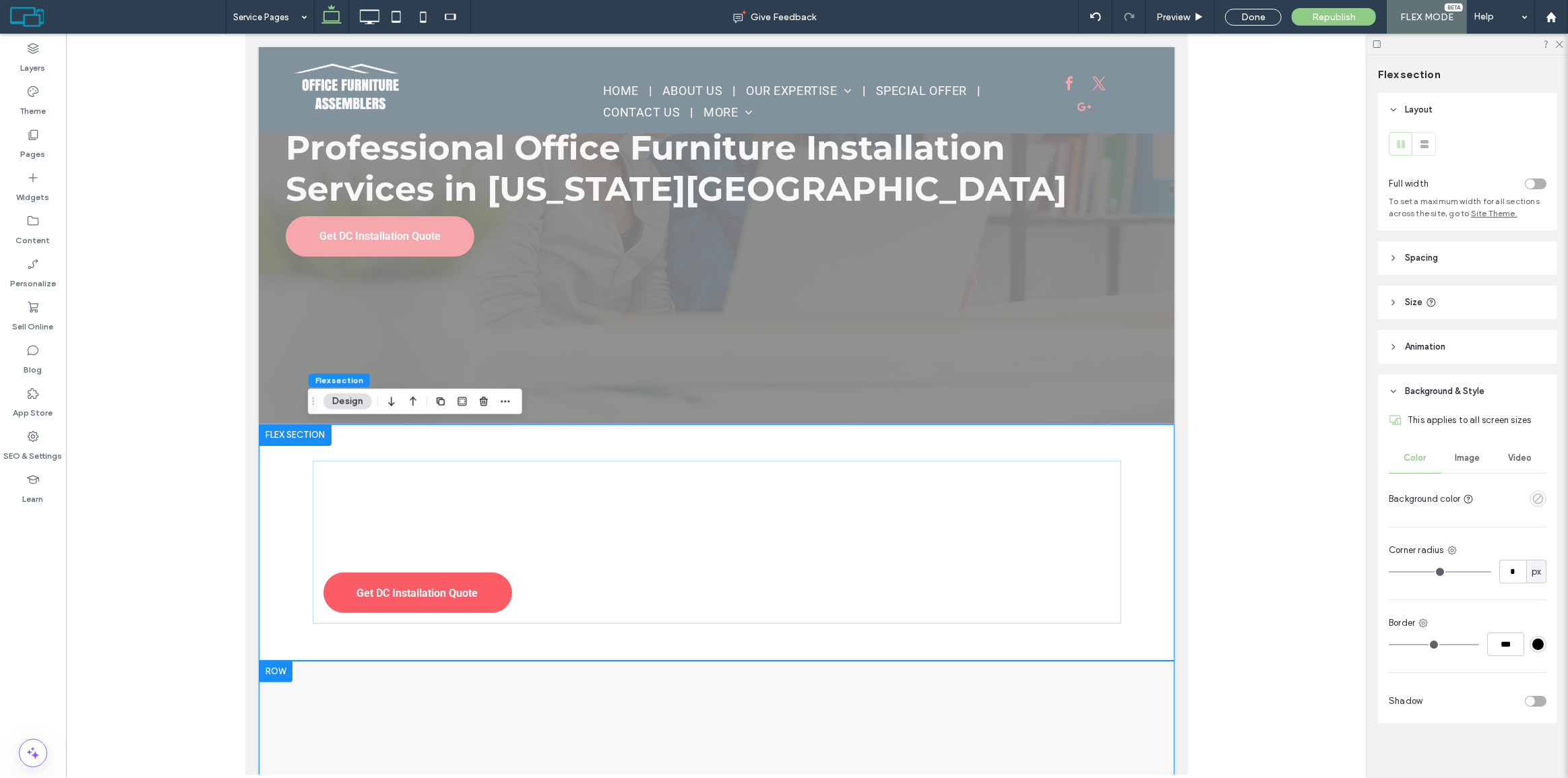
click at [1533, 495] on icon "empty color" at bounding box center [1538, 498] width 11 height 11
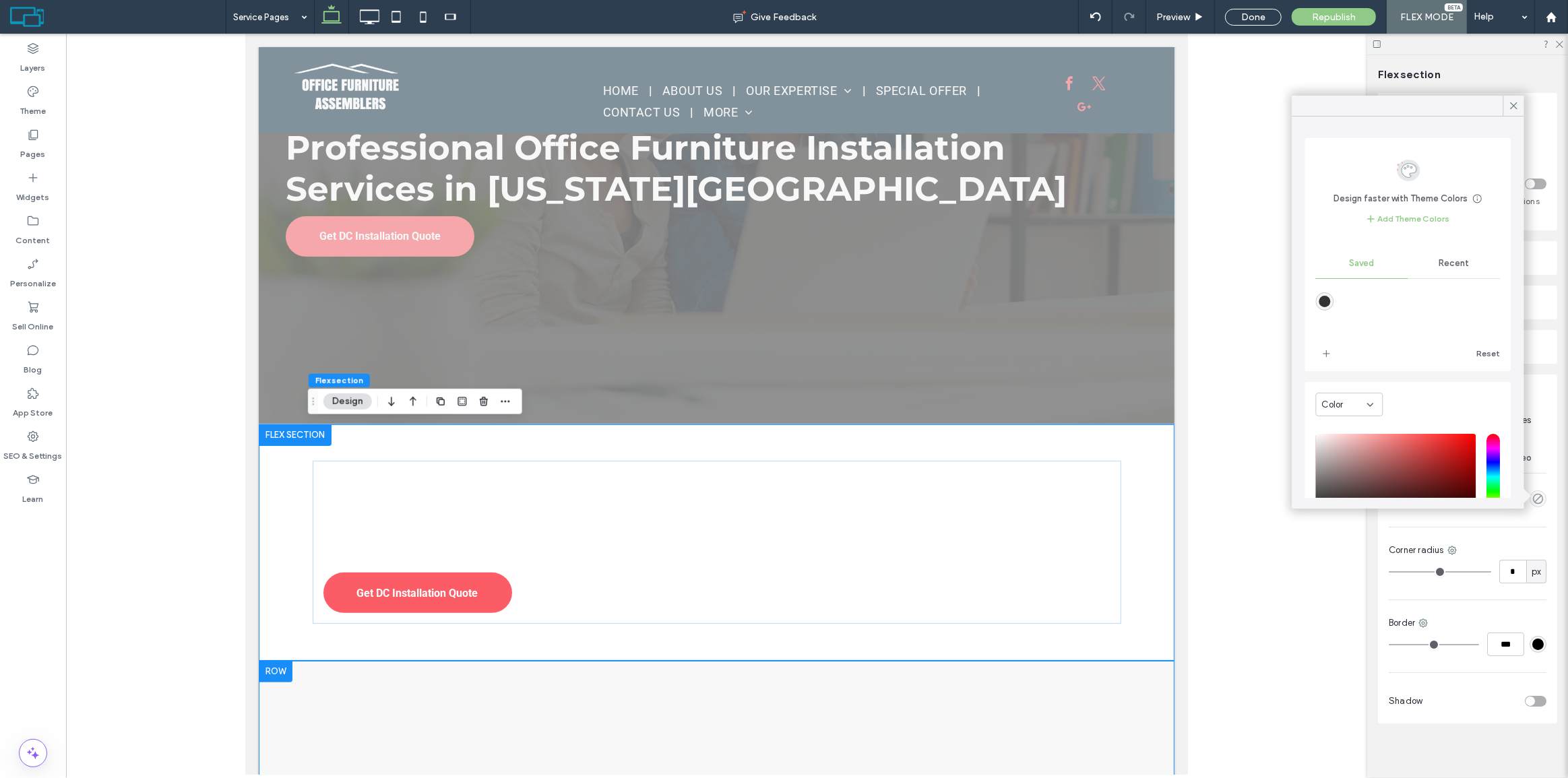
click at [1322, 299] on div "rgba(51,51,51,1)" at bounding box center [1325, 301] width 11 height 11
type input "*******"
type input "***"
type input "****"
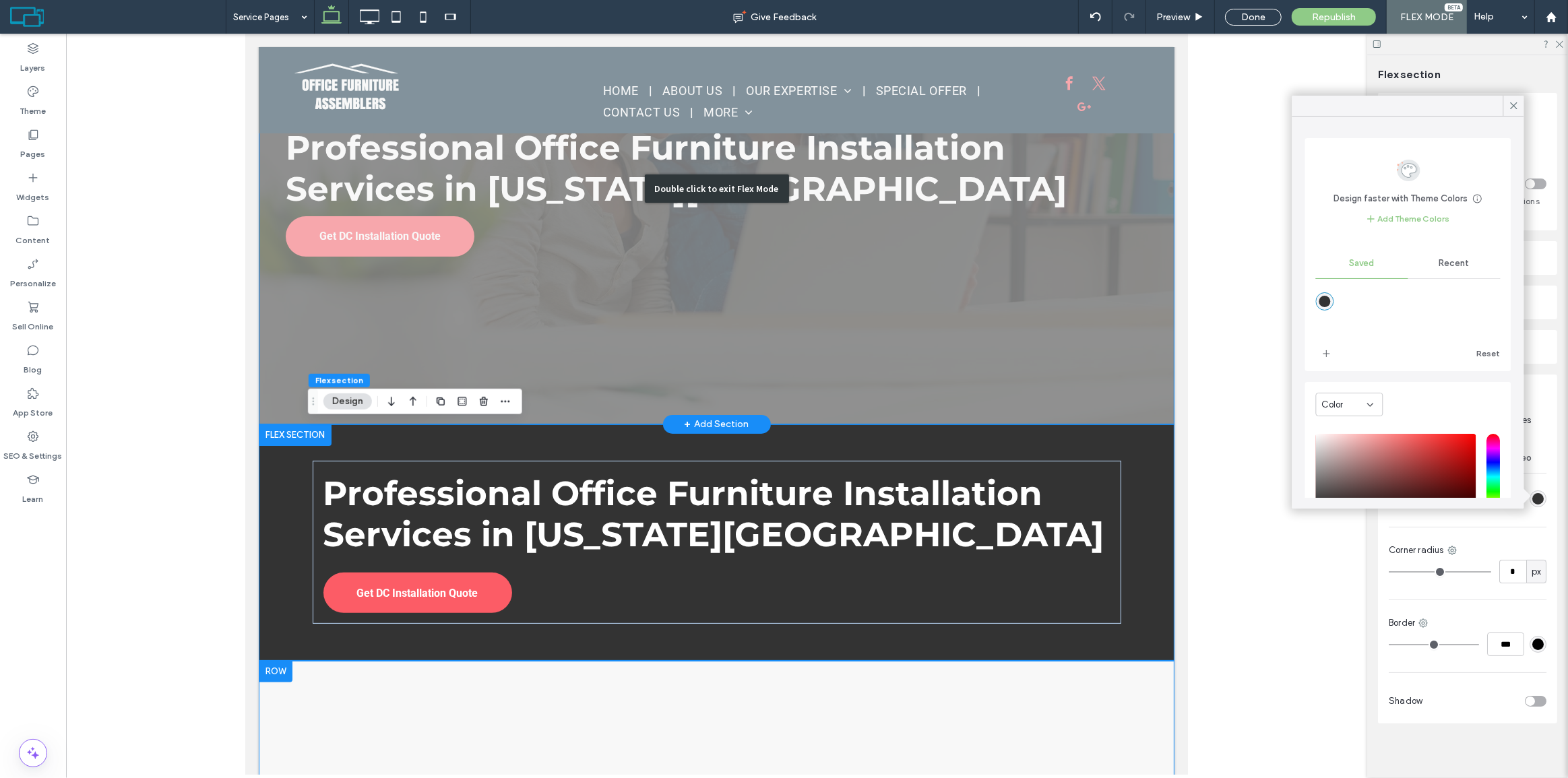
scroll to position [182, 0]
click at [1513, 106] on icon at bounding box center [1514, 106] width 12 height 12
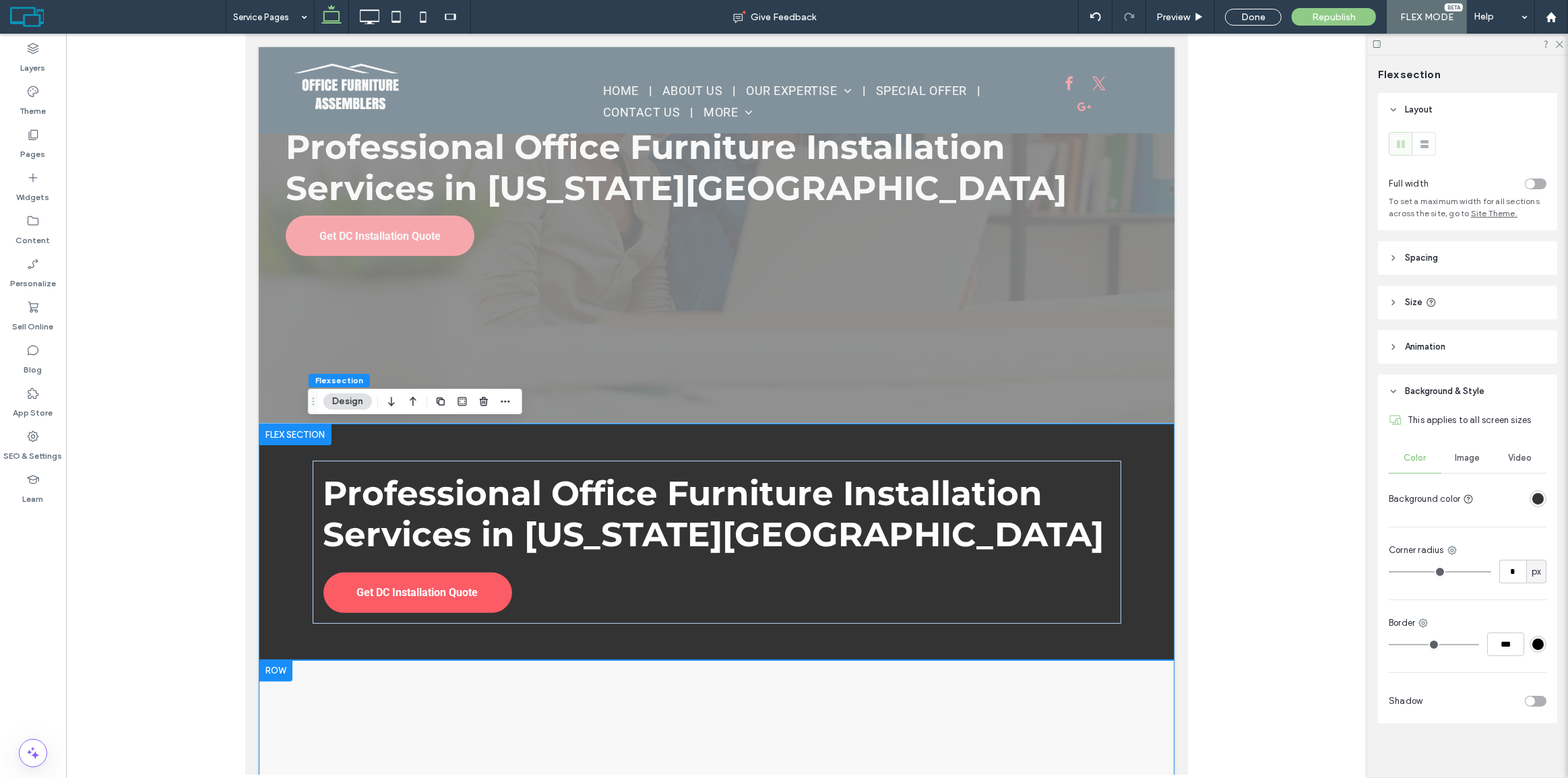
click at [1557, 47] on use at bounding box center [1560, 45] width 7 height 7
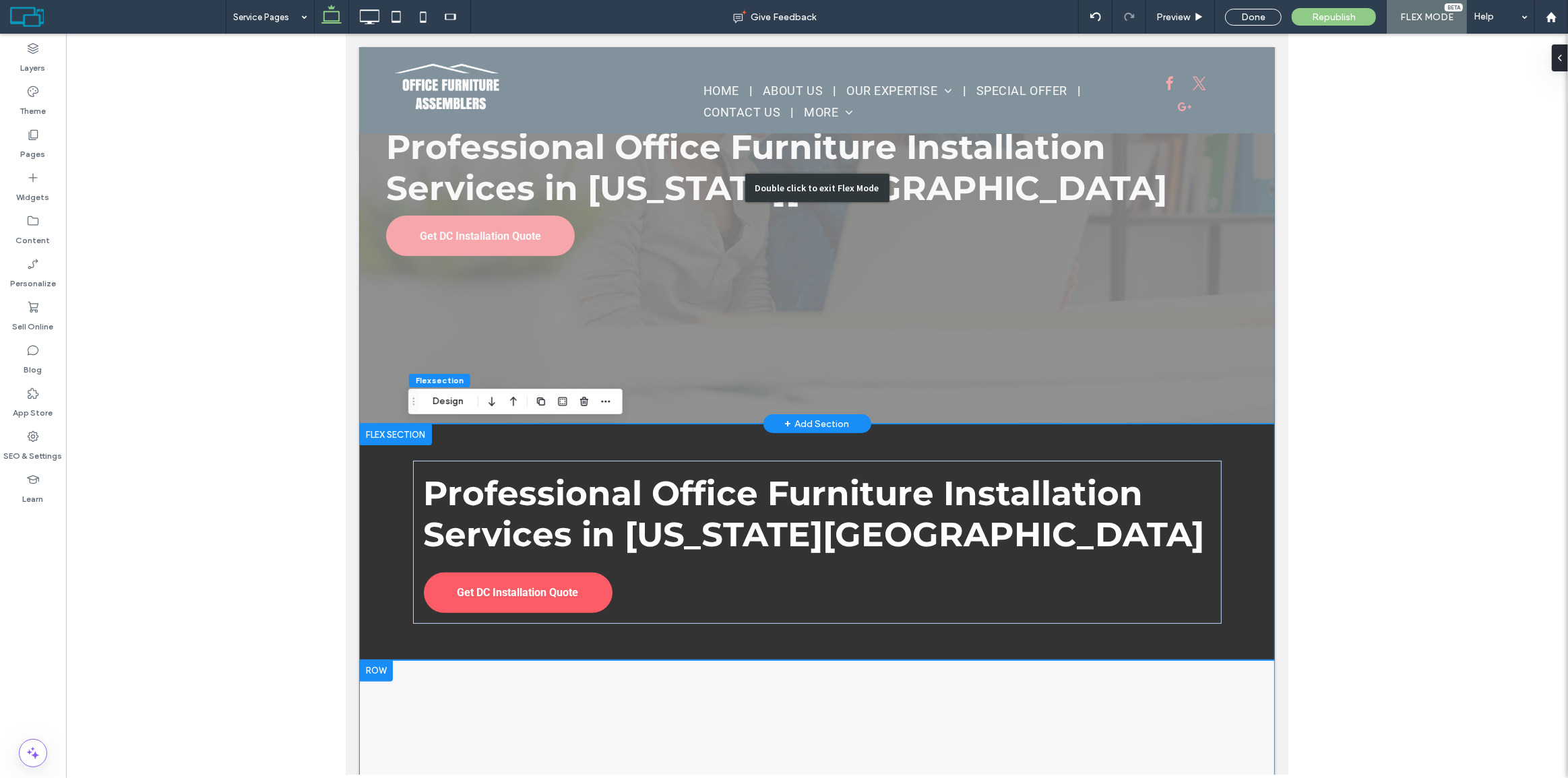
click at [470, 333] on div "Double click to exit Flex Mode" at bounding box center [816, 188] width 916 height 472
click at [776, 317] on div "Professional Office Furniture Installation Services in Washington DC Get DC Ins…" at bounding box center [816, 188] width 916 height 472
click at [776, 210] on div "Professional Office Furniture Installation Services in Washington DC" at bounding box center [816, 168] width 862 height 85
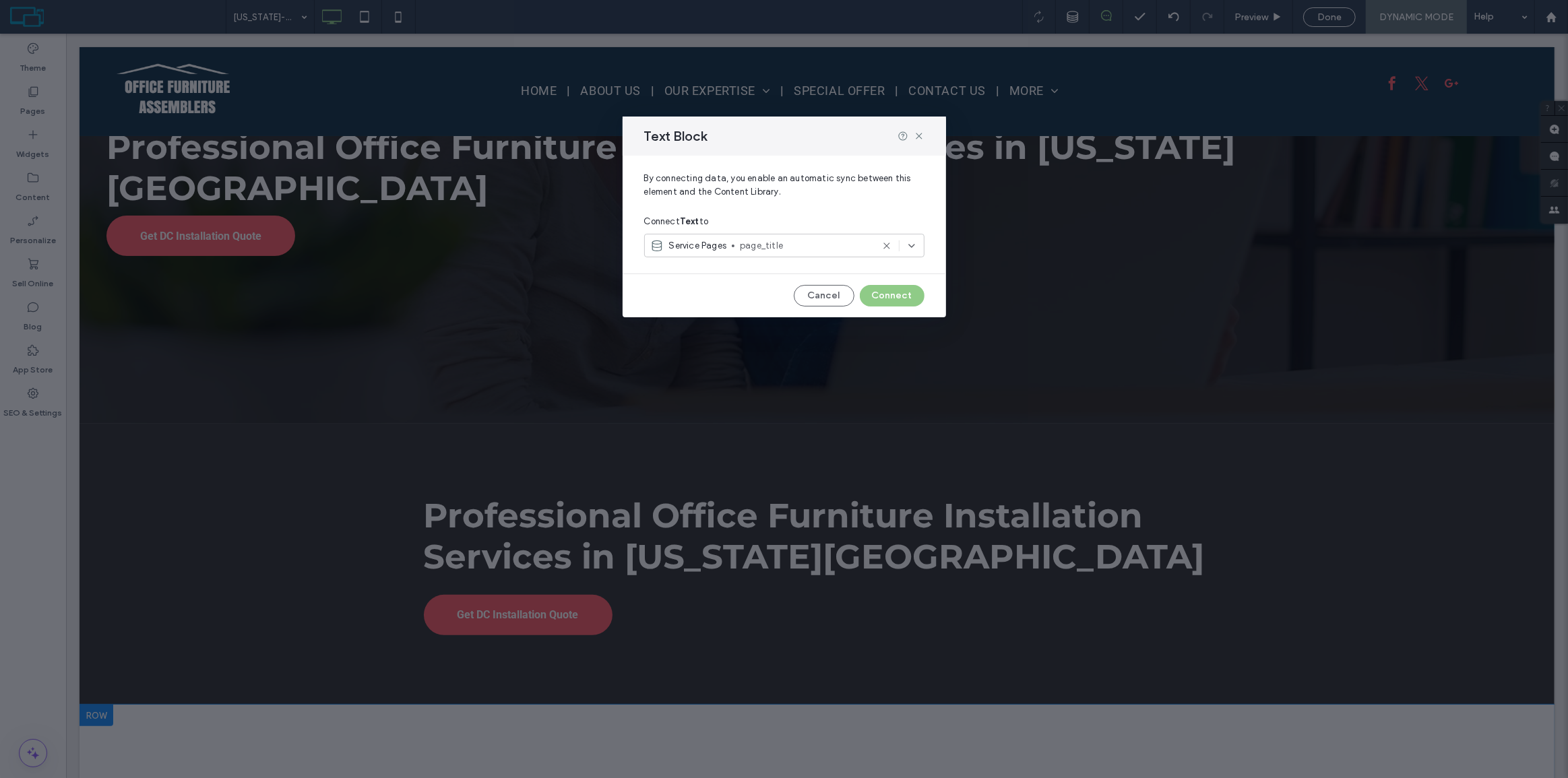
scroll to position [0, 0]
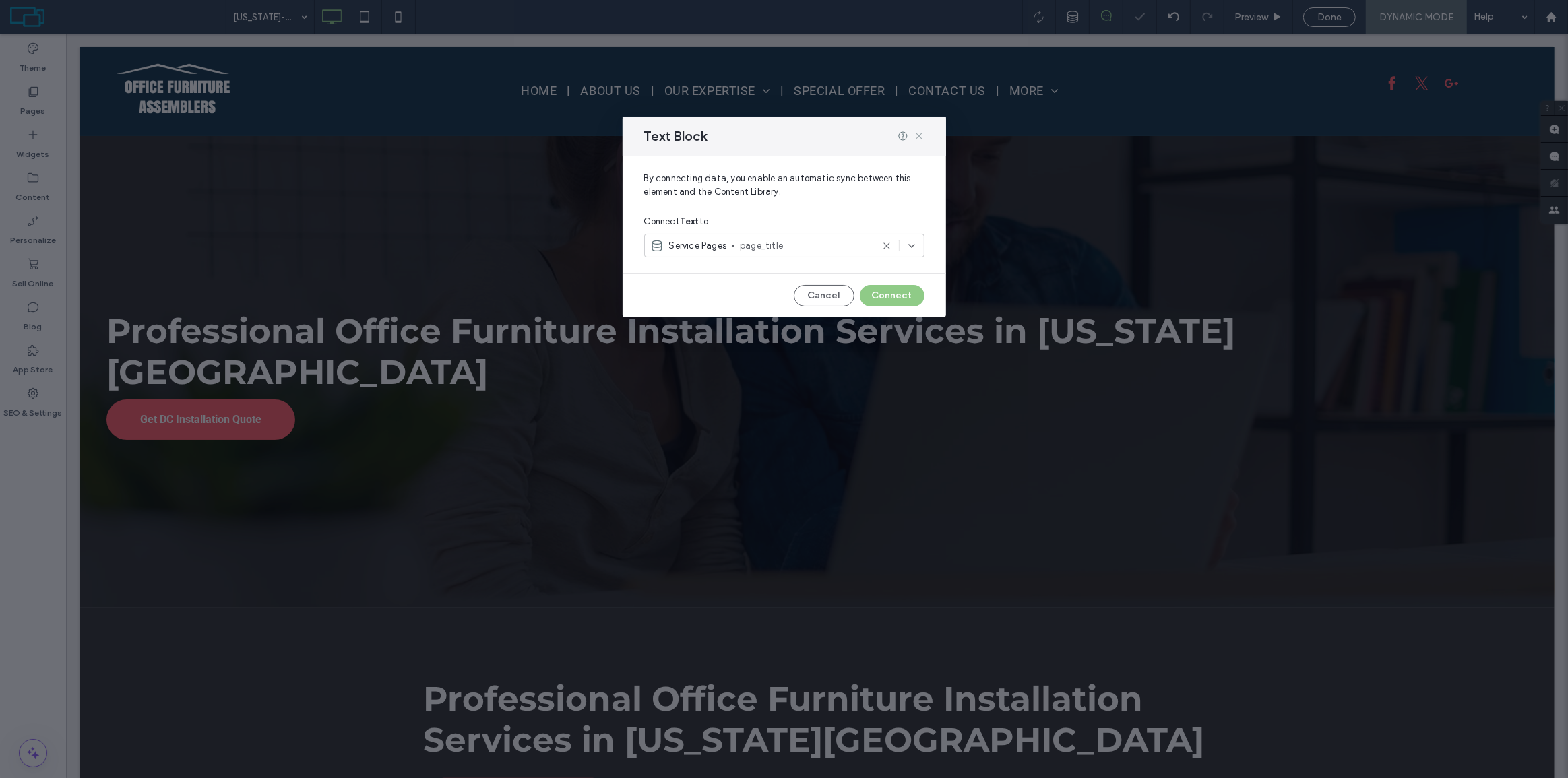
drag, startPoint x: 922, startPoint y: 135, endPoint x: 856, endPoint y: 102, distance: 73.8
click at [922, 135] on icon at bounding box center [920, 136] width 11 height 11
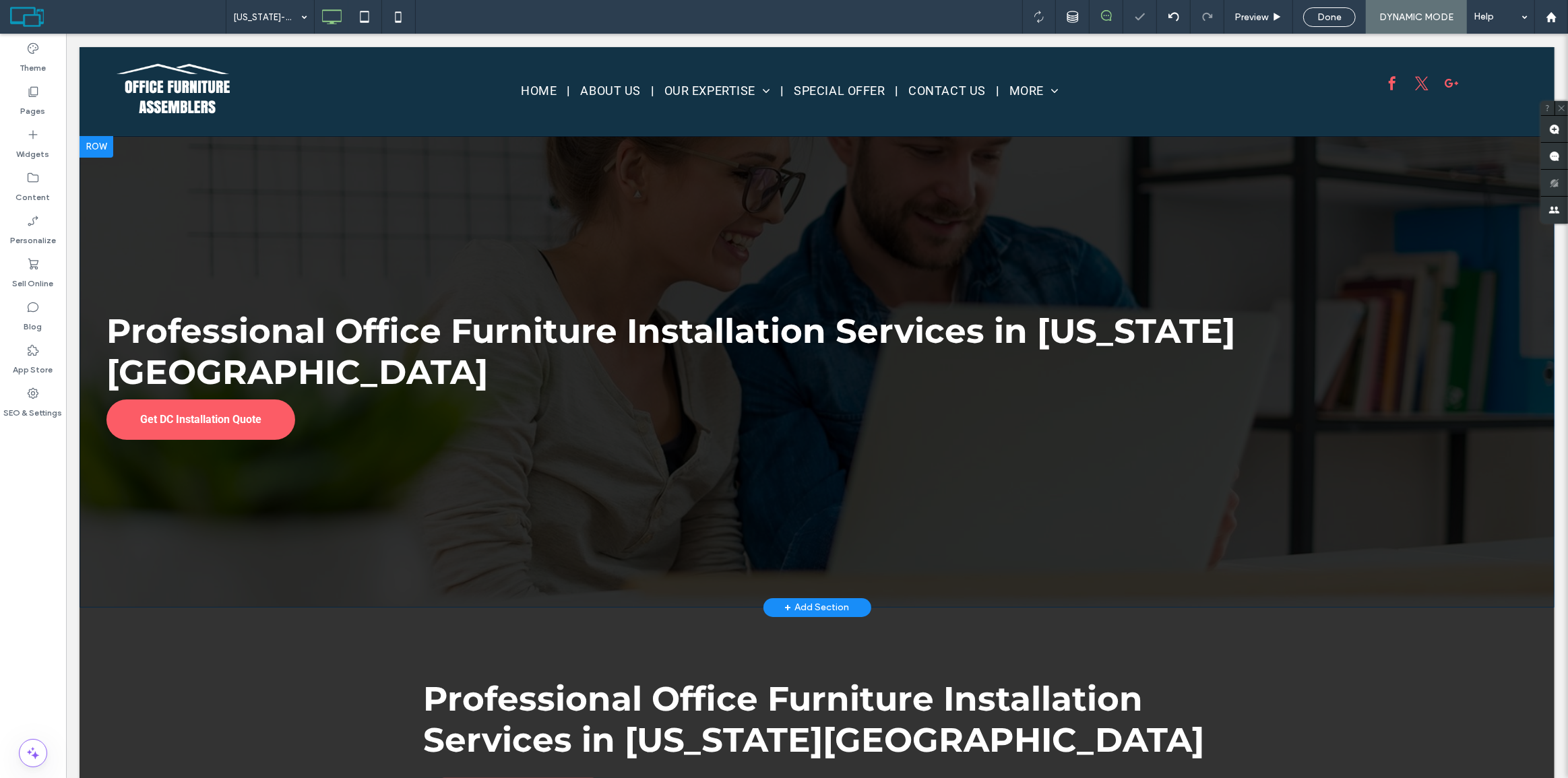
click at [99, 138] on div at bounding box center [95, 147] width 34 height 21
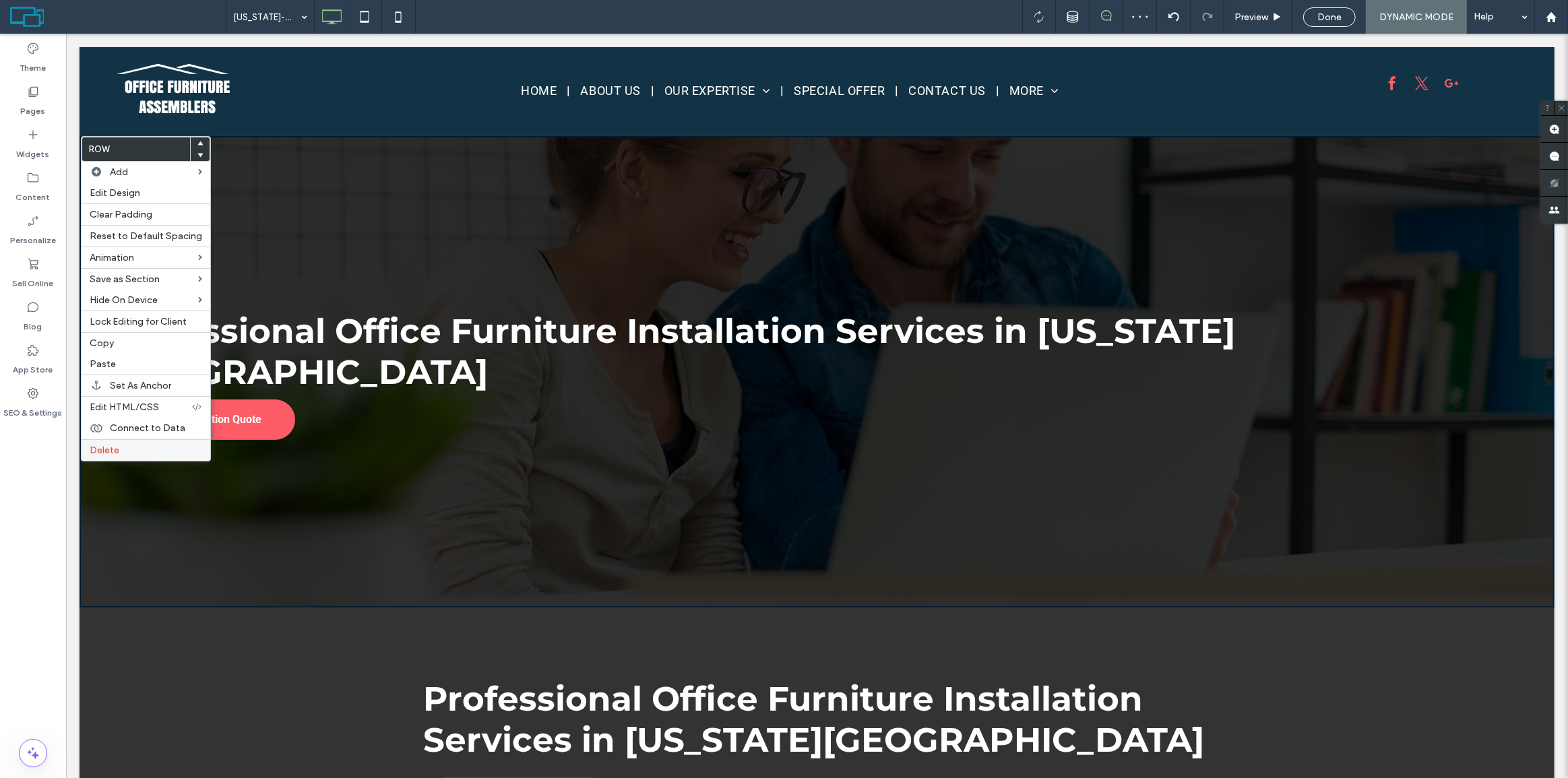
click at [104, 448] on span "Delete" at bounding box center [104, 450] width 30 height 11
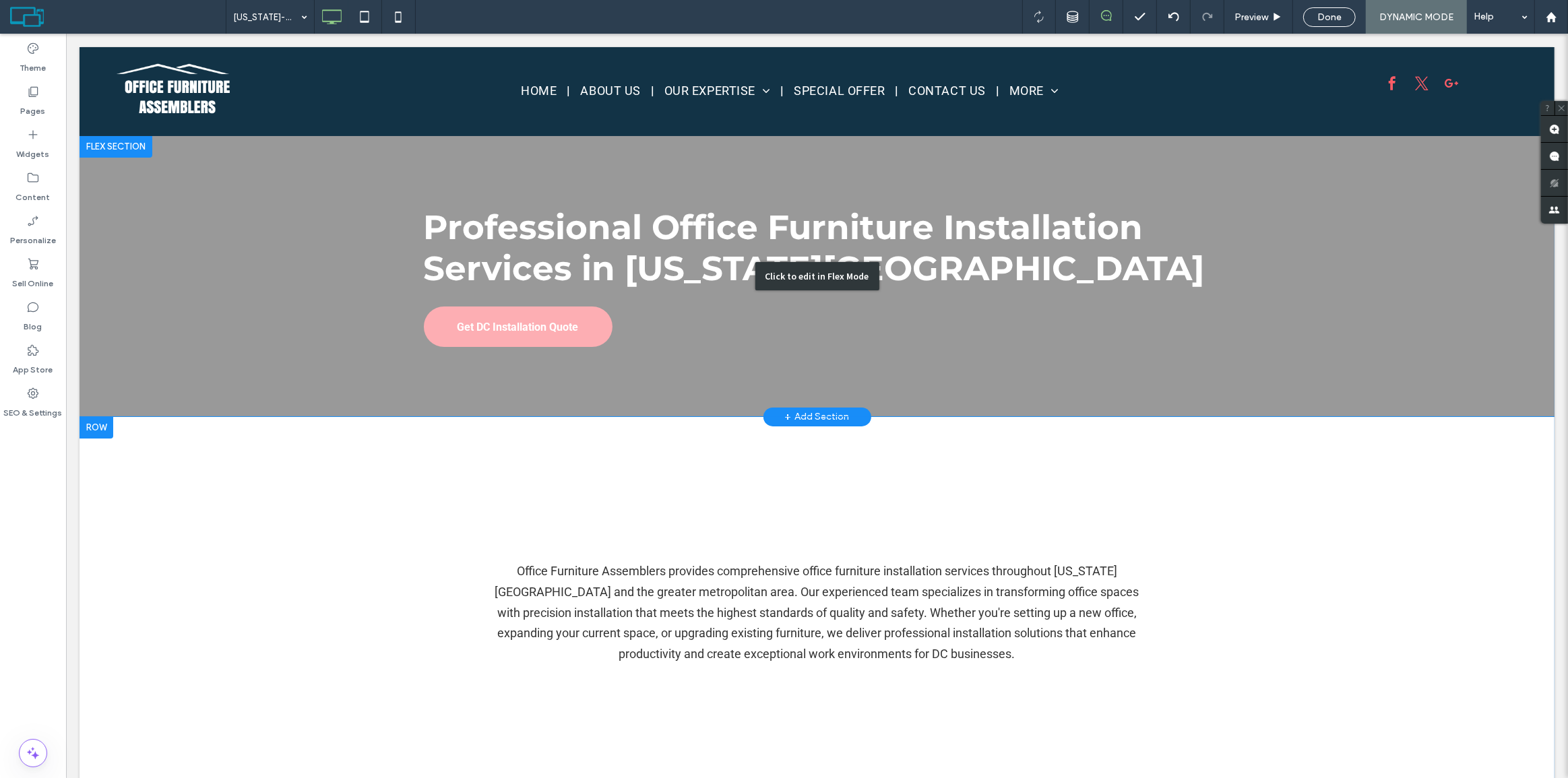
click at [693, 394] on div "Click to edit in Flex Mode" at bounding box center [816, 276] width 1475 height 281
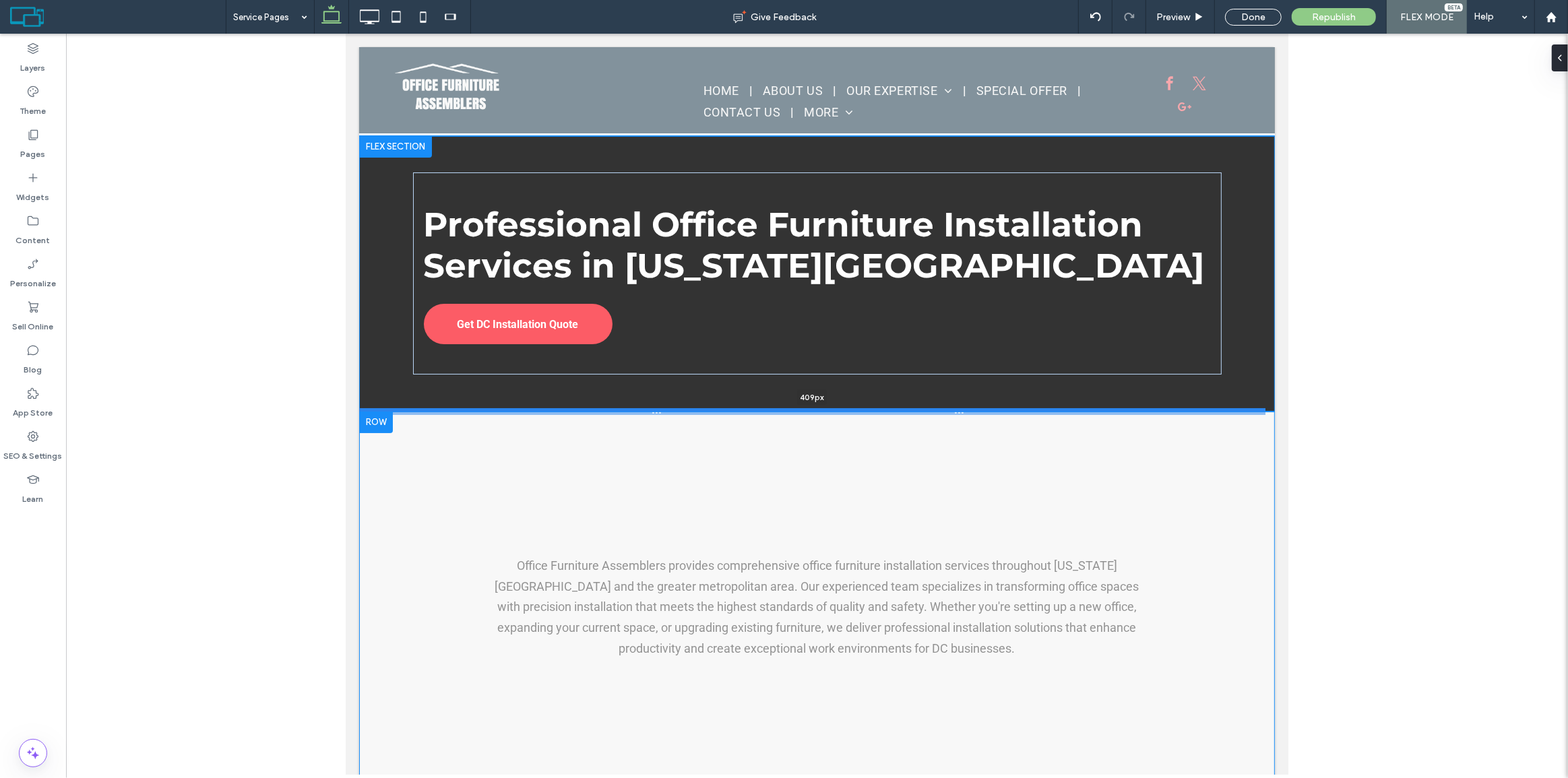
drag, startPoint x: 674, startPoint y: 370, endPoint x: 665, endPoint y: 411, distance: 42.0
click at [665, 411] on div at bounding box center [812, 412] width 906 height 7
type input "***"
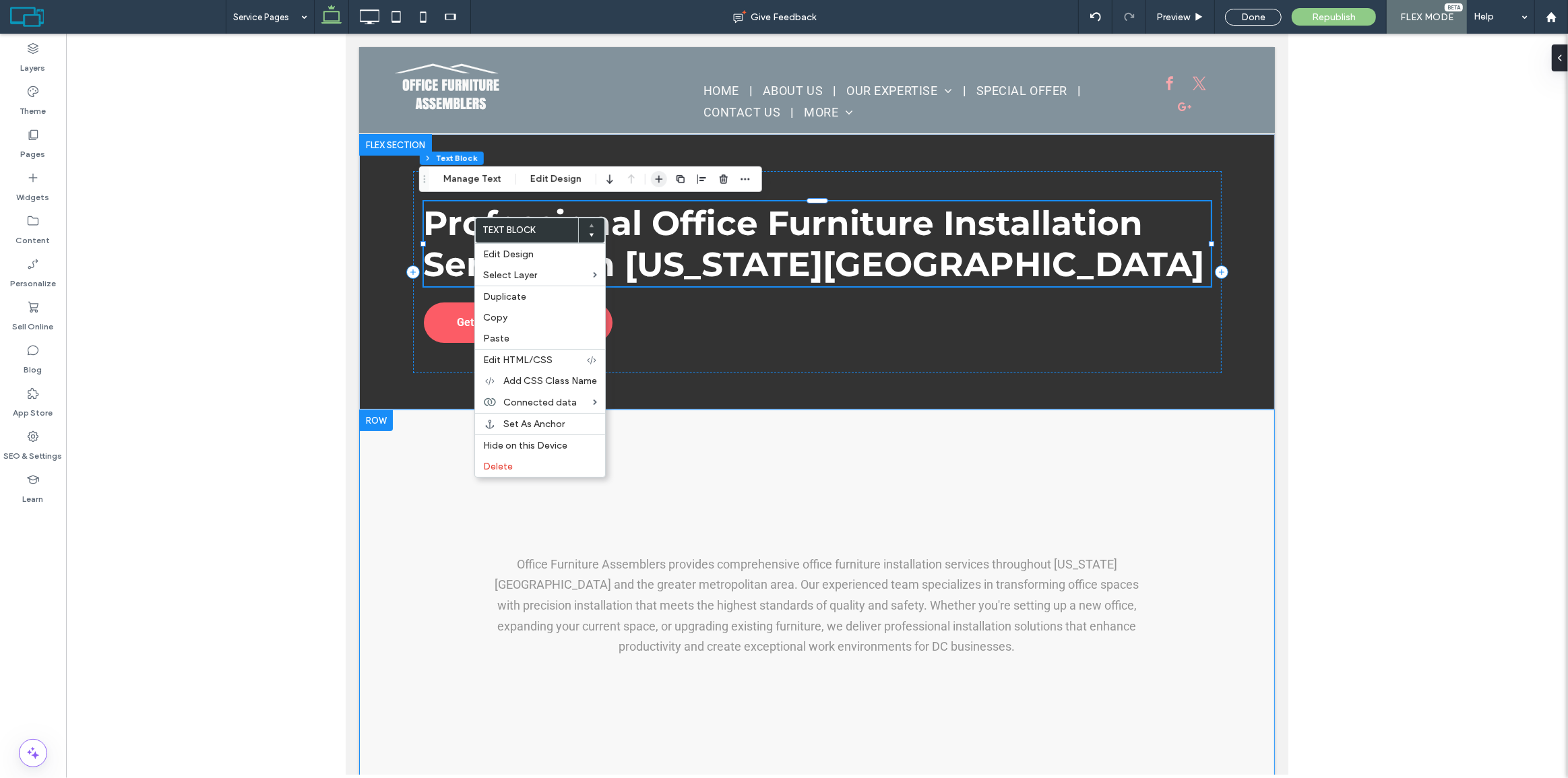
click at [658, 177] on icon "button" at bounding box center [659, 179] width 11 height 11
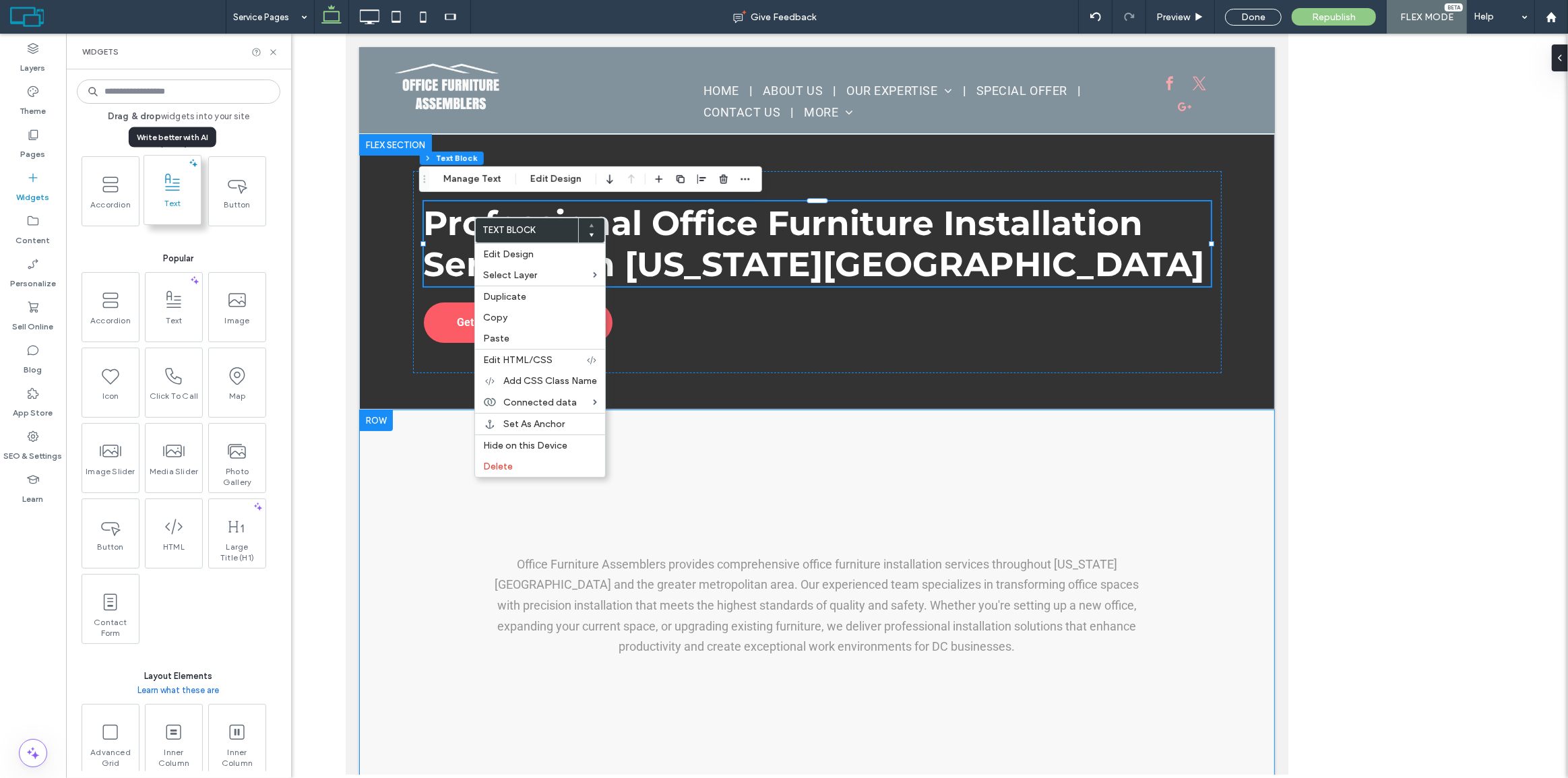
click at [167, 181] on icon at bounding box center [172, 183] width 21 height 21
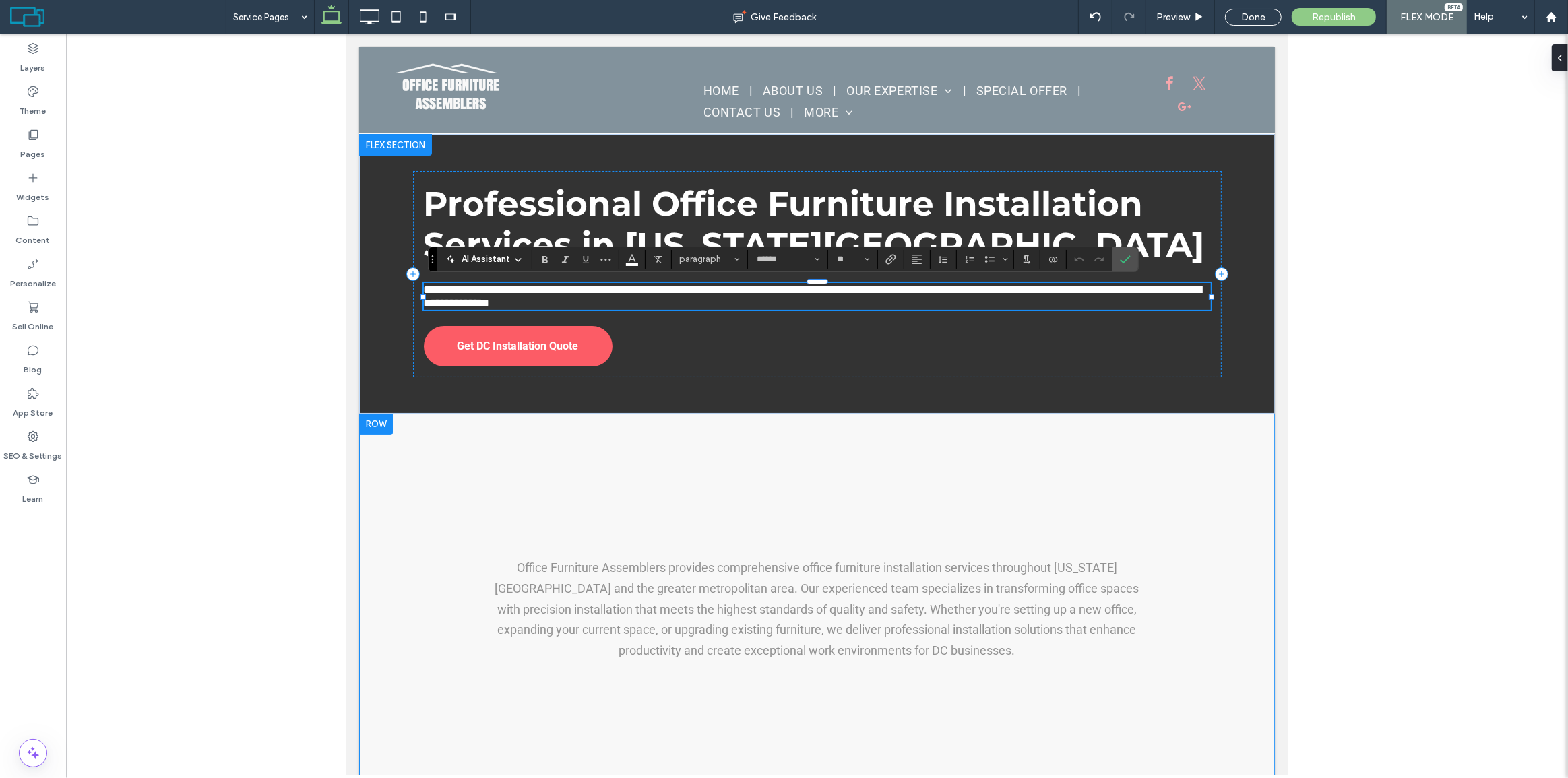
type input "******"
type input "**"
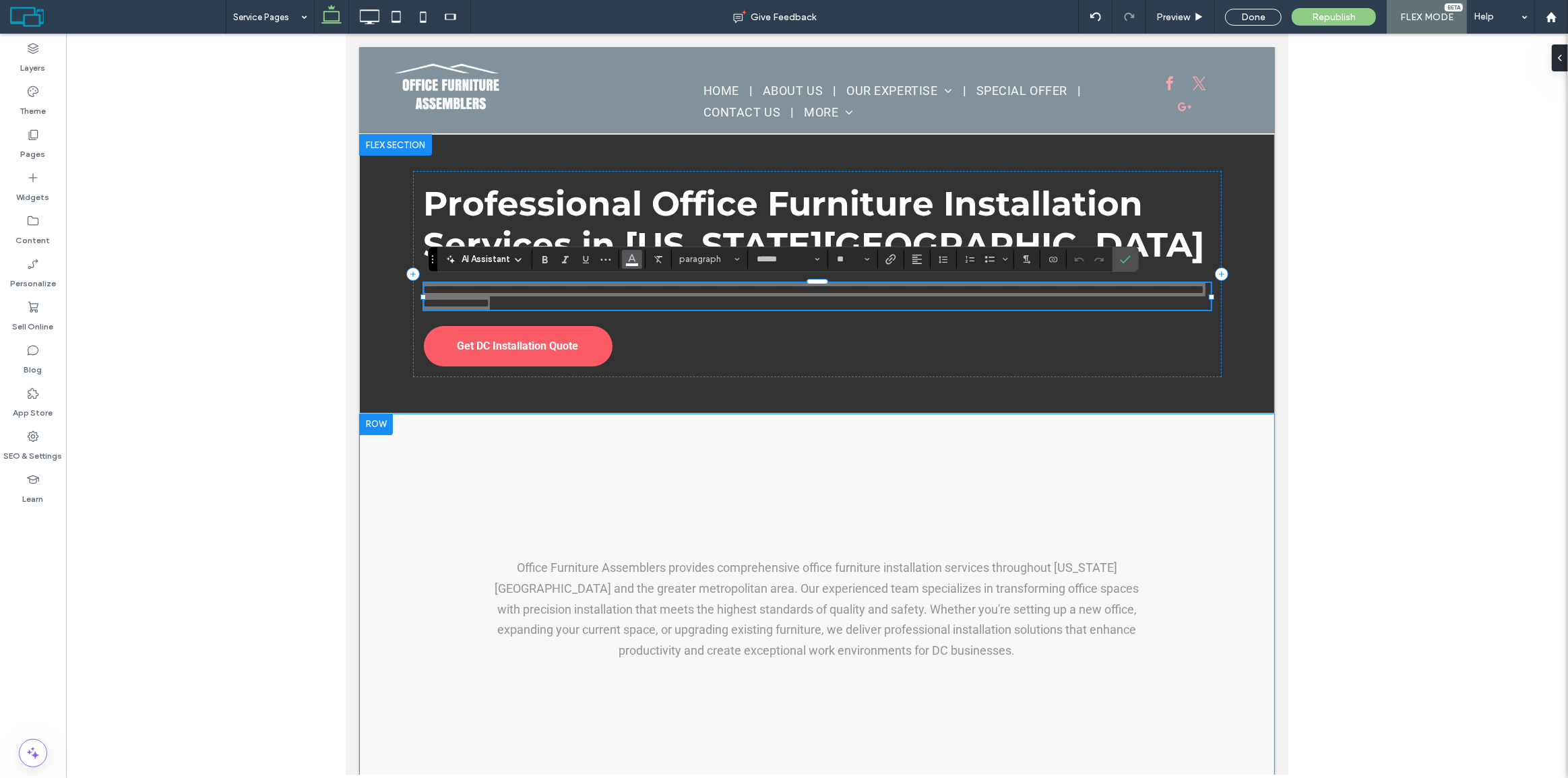
click at [638, 260] on button "Color" at bounding box center [632, 259] width 20 height 19
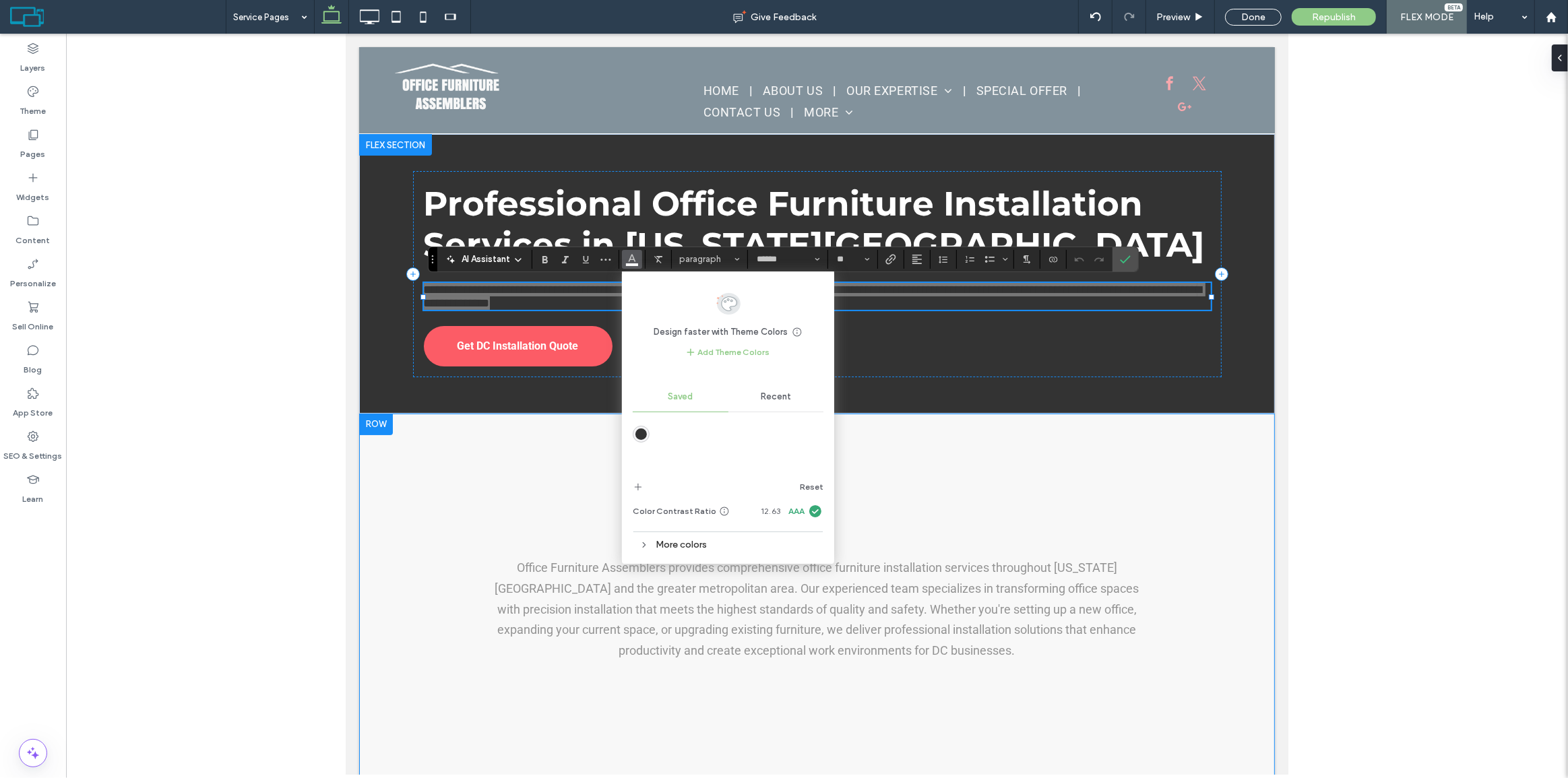
click at [673, 540] on div "More colors" at bounding box center [728, 545] width 191 height 19
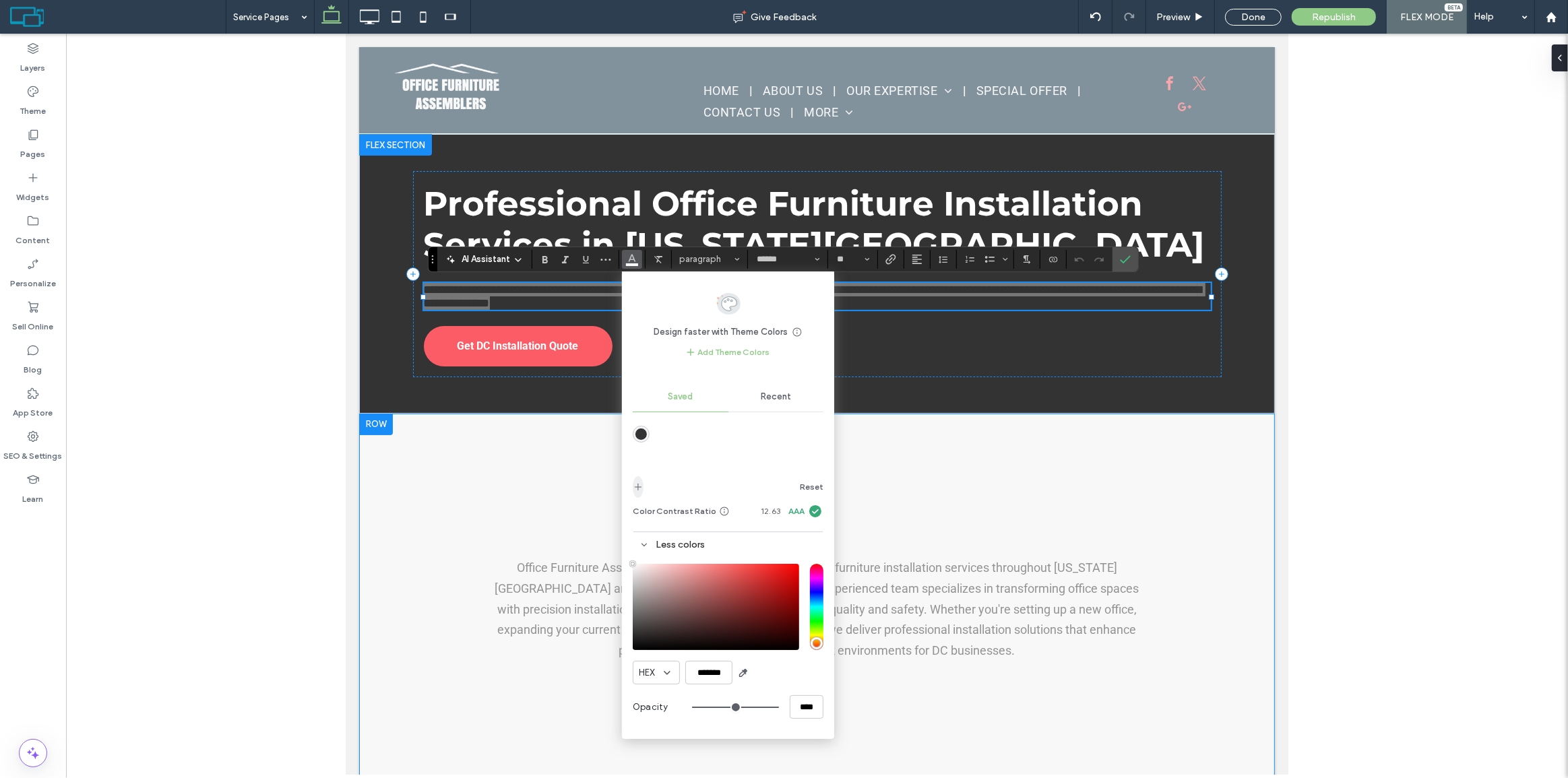
click at [640, 488] on icon "add color" at bounding box center [638, 487] width 11 height 11
click at [716, 459] on div at bounding box center [728, 444] width 191 height 50
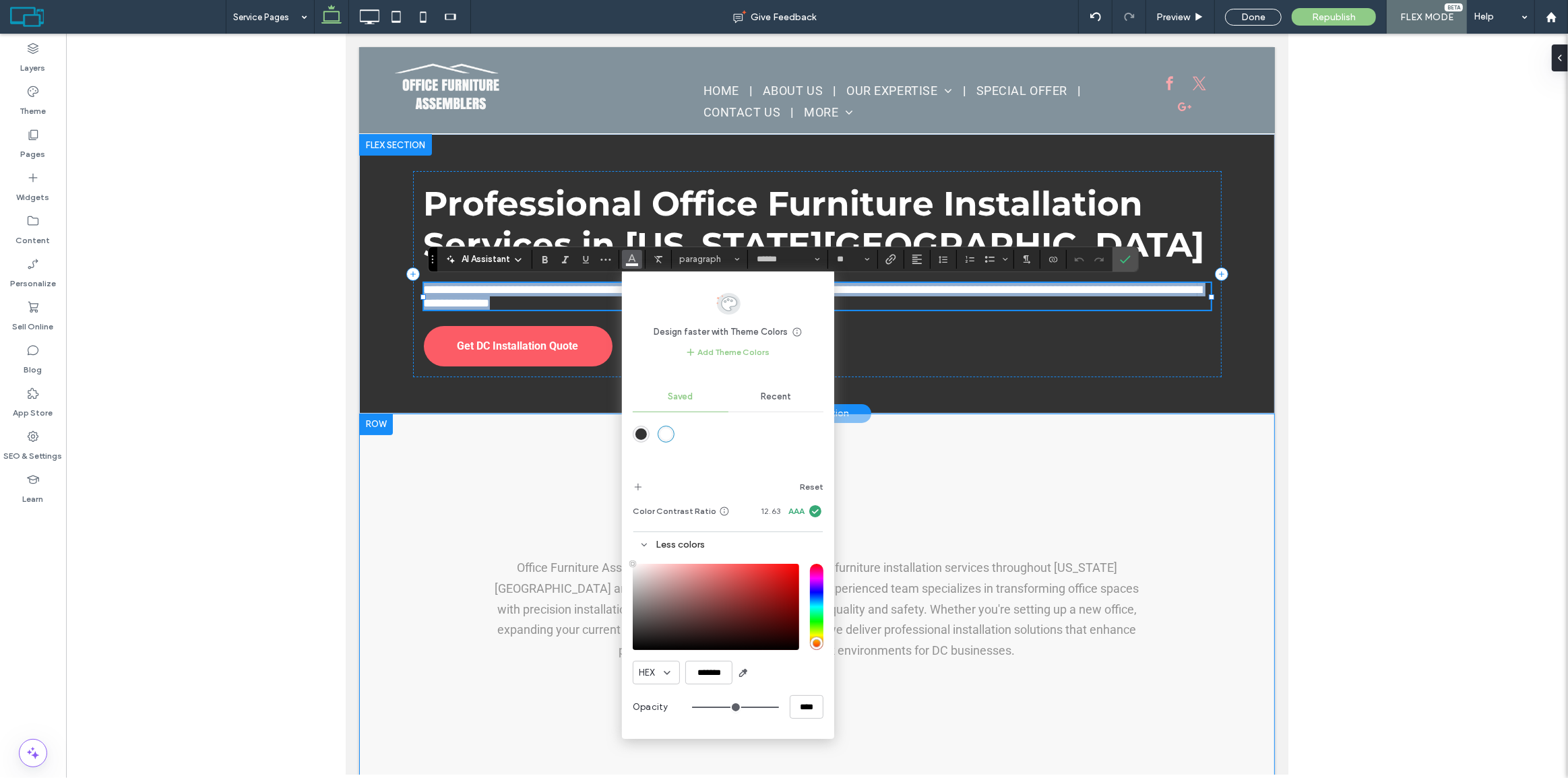
click at [550, 296] on span "**********" at bounding box center [812, 296] width 778 height 26
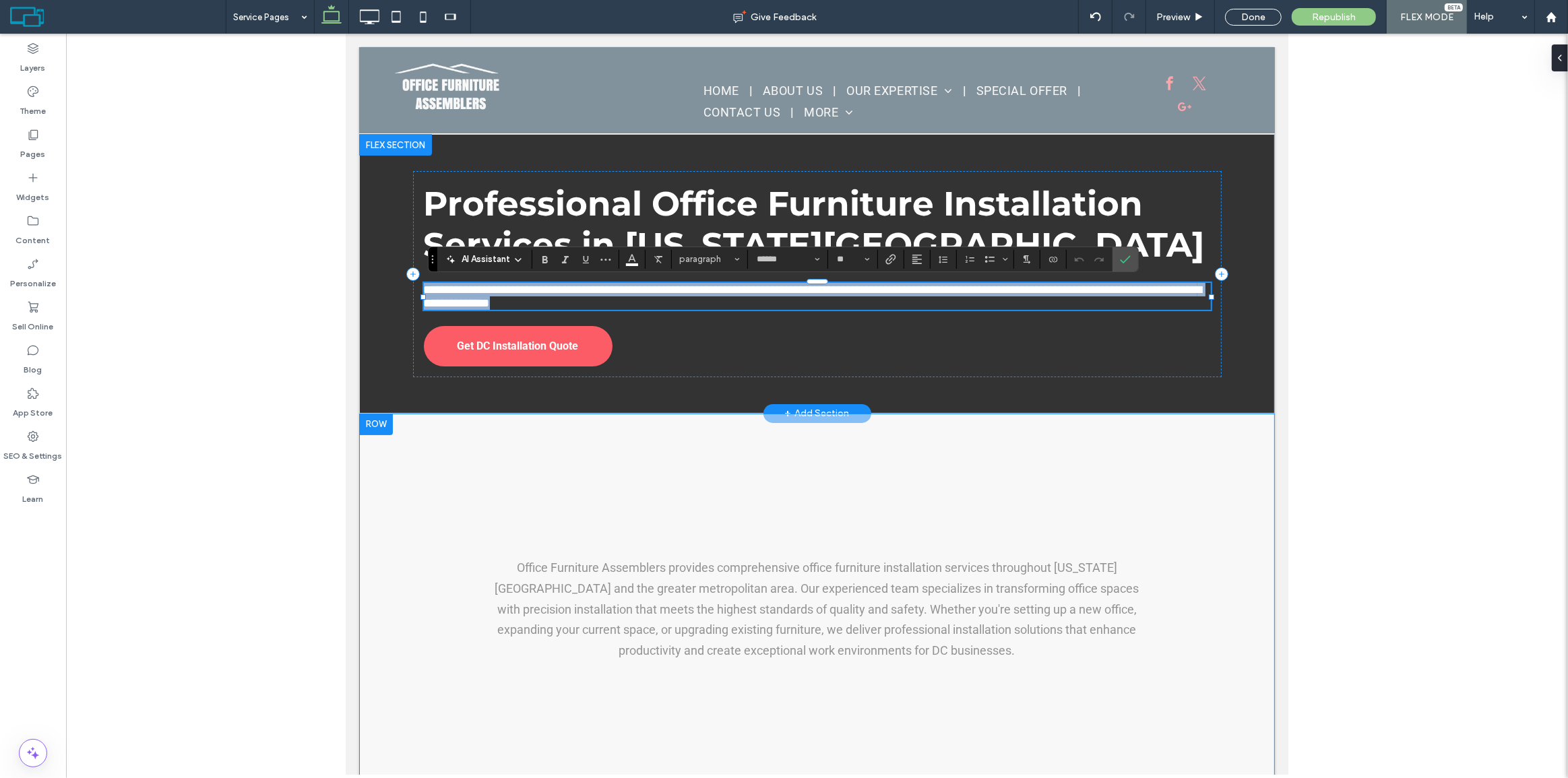
click at [584, 295] on span "**********" at bounding box center [812, 296] width 778 height 26
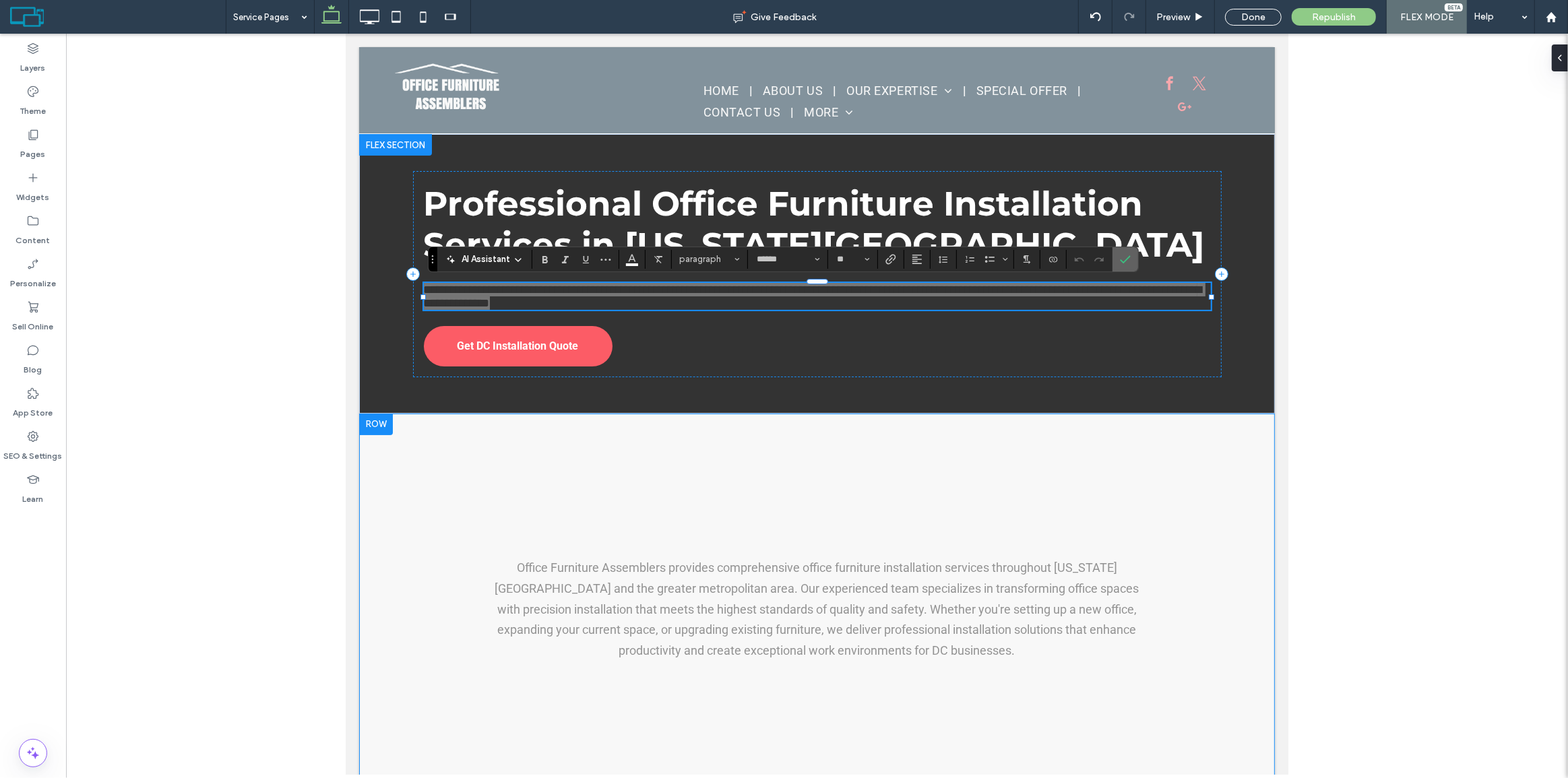
drag, startPoint x: 226, startPoint y: 258, endPoint x: 1130, endPoint y: 261, distance: 904.0
click at [1122, 258] on div "AI Assistant paragraph ****** **" at bounding box center [783, 259] width 711 height 26
click at [1131, 261] on label "Confirm" at bounding box center [1125, 259] width 20 height 24
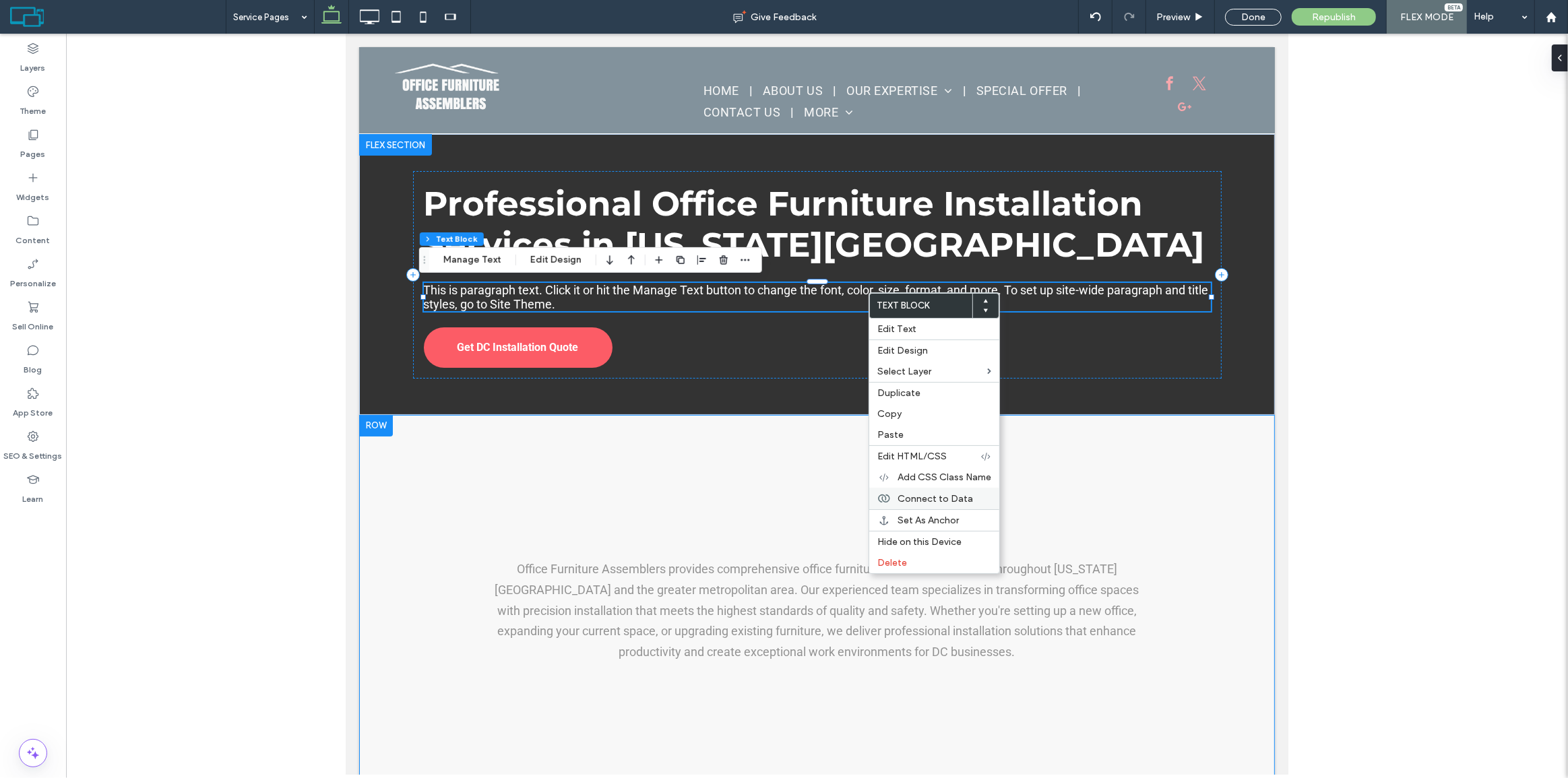
click at [928, 497] on span "Connect to Data" at bounding box center [935, 498] width 75 height 11
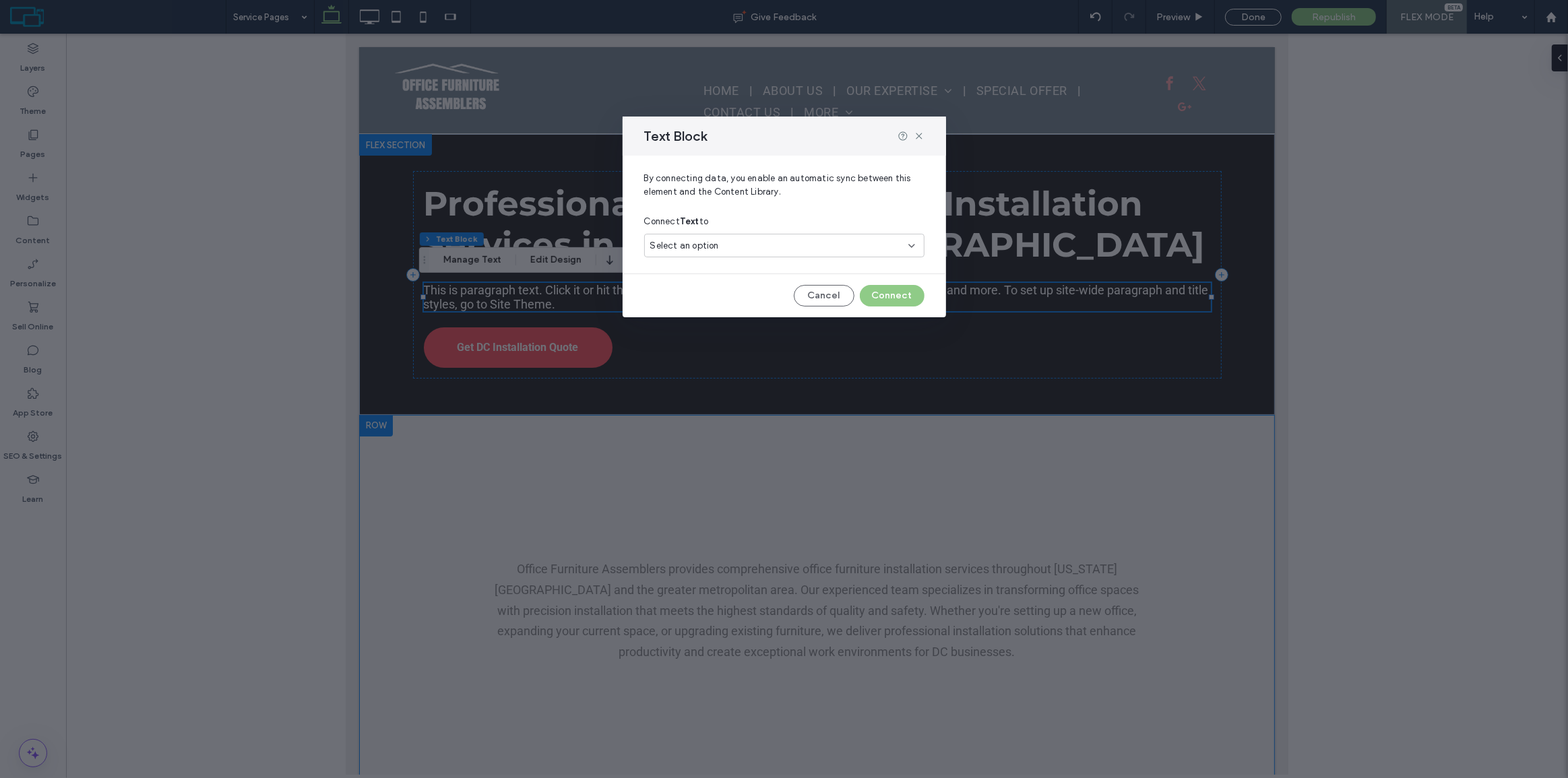
click at [740, 247] on div "Select an option" at bounding box center [776, 245] width 252 height 13
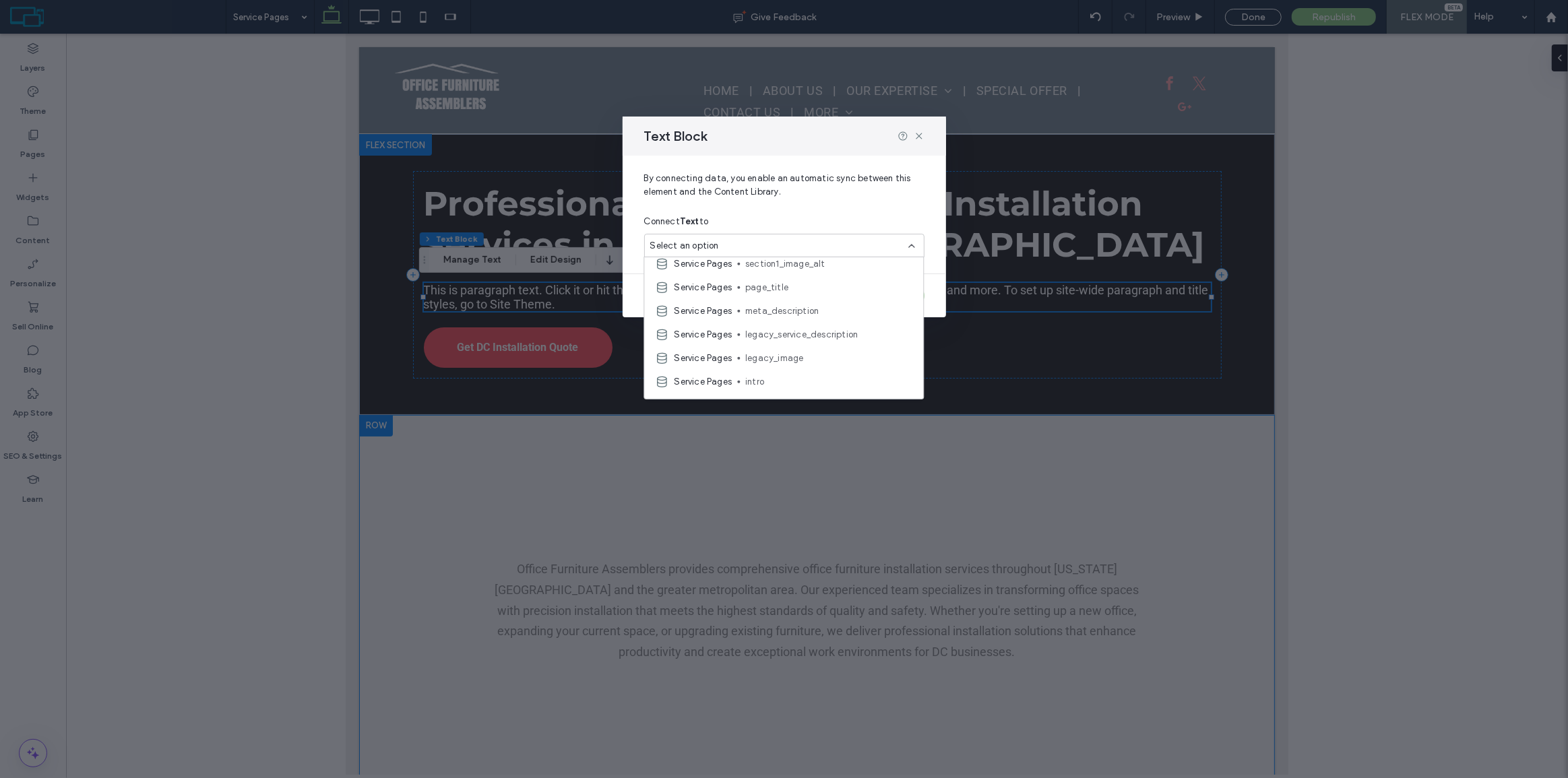
scroll to position [490, 0]
click at [817, 303] on span "legacy_service_description" at bounding box center [829, 298] width 167 height 13
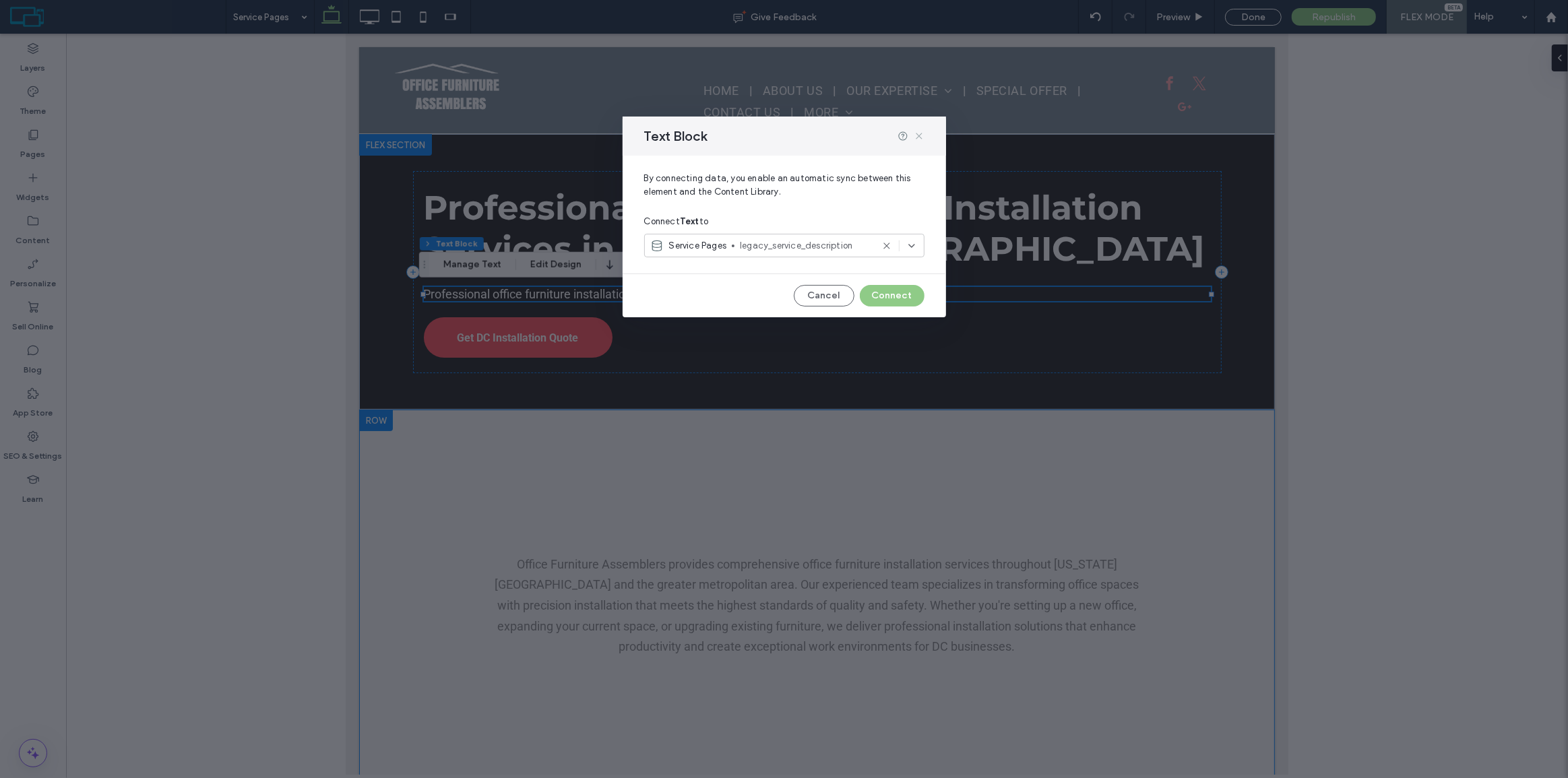
click at [916, 133] on icon at bounding box center [920, 136] width 11 height 11
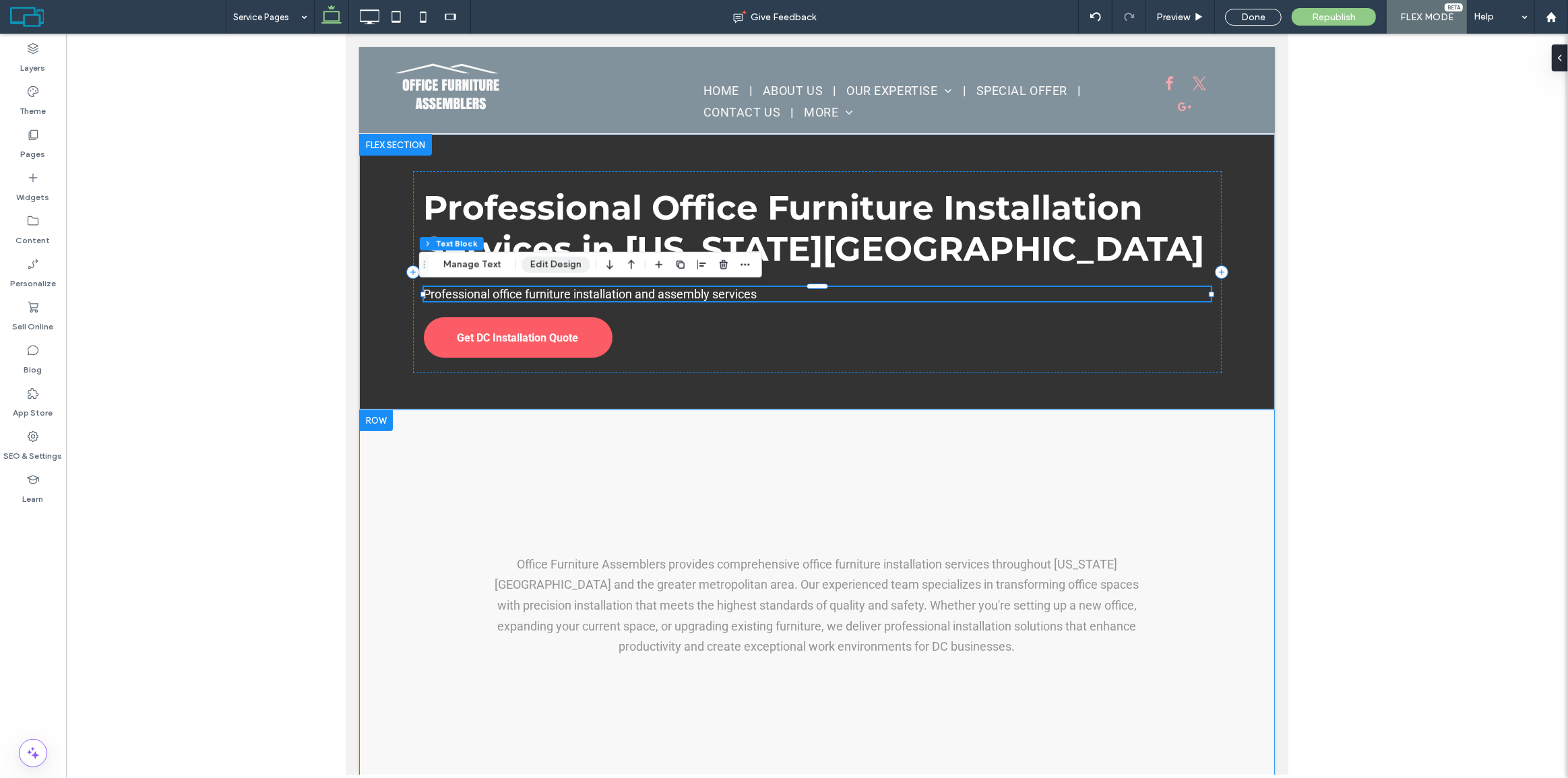
click at [558, 266] on button "Edit Design" at bounding box center [557, 265] width 69 height 16
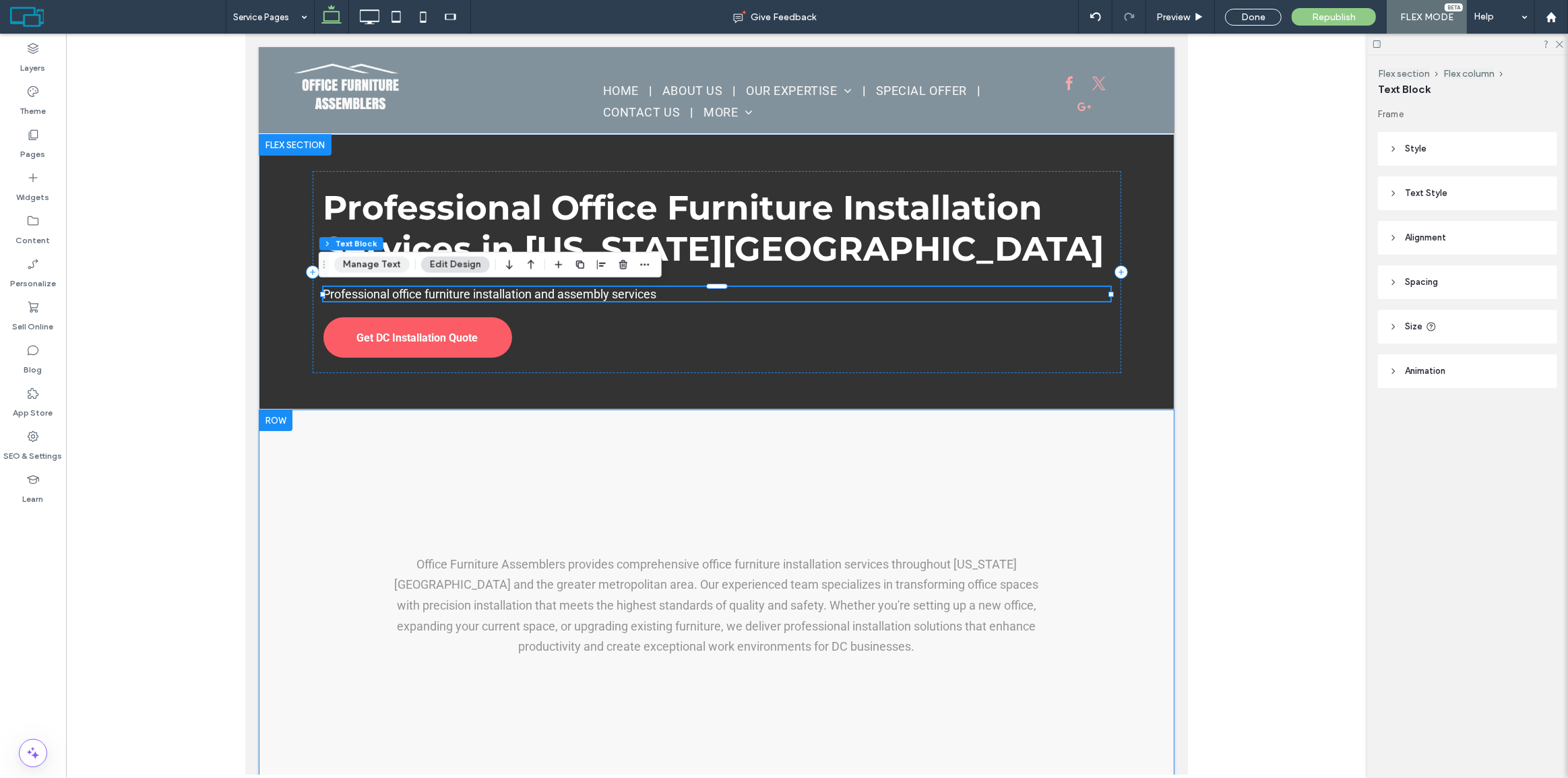
click at [383, 268] on button "Manage Text" at bounding box center [371, 265] width 75 height 16
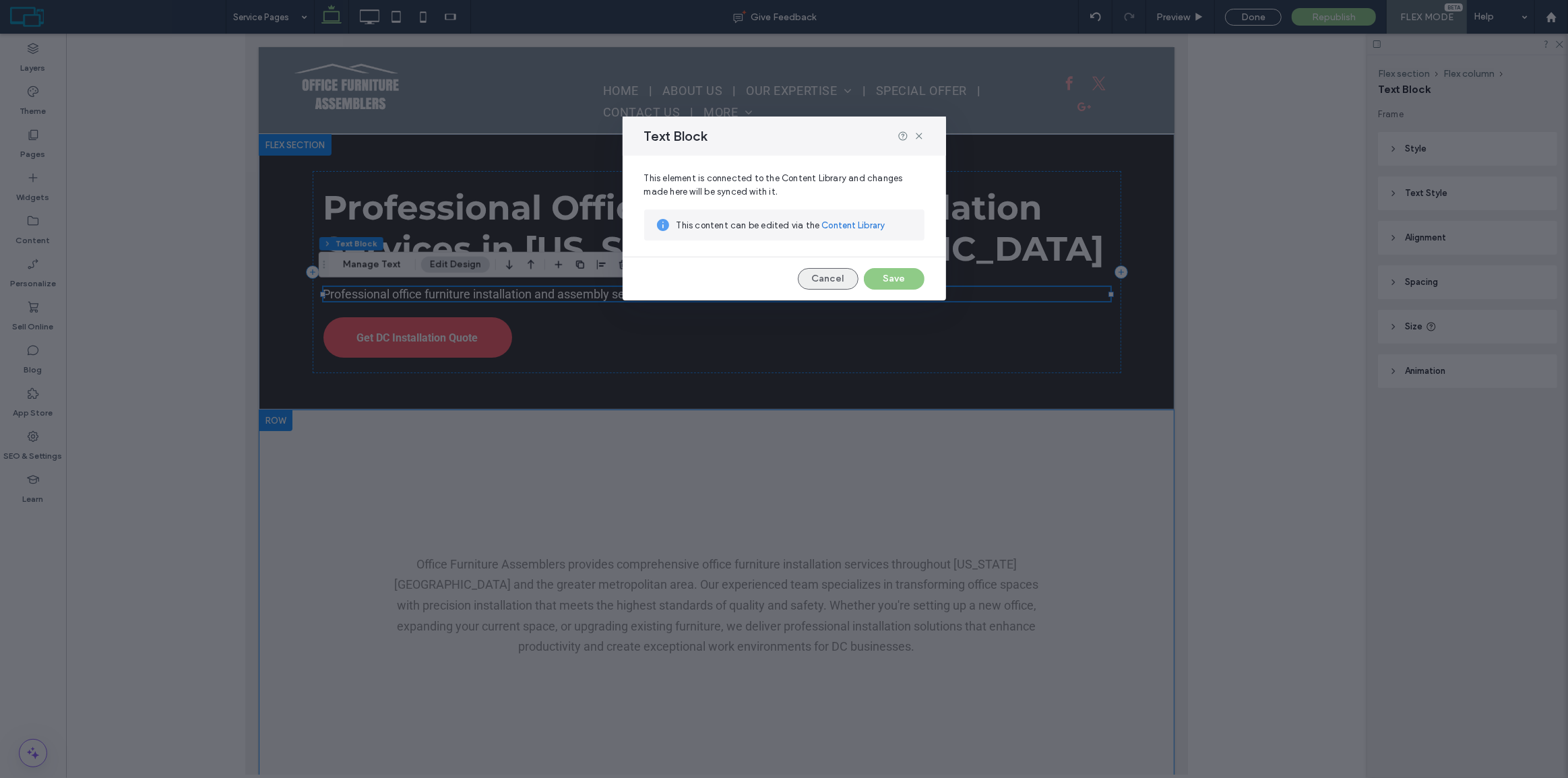
drag, startPoint x: 817, startPoint y: 270, endPoint x: 572, endPoint y: 237, distance: 247.2
click at [817, 270] on button "Cancel" at bounding box center [828, 279] width 61 height 21
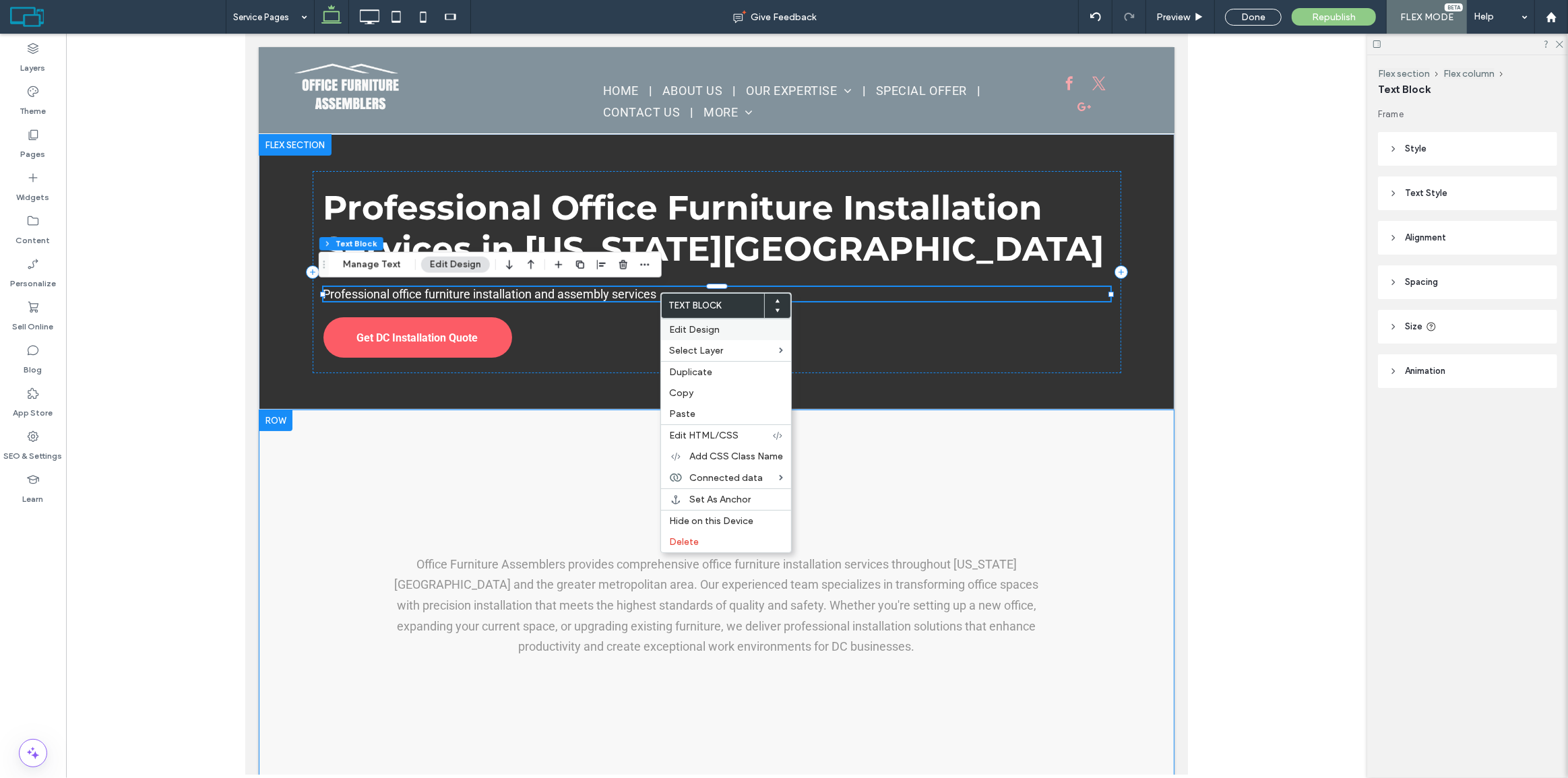
click at [708, 329] on span "Edit Design" at bounding box center [694, 329] width 50 height 11
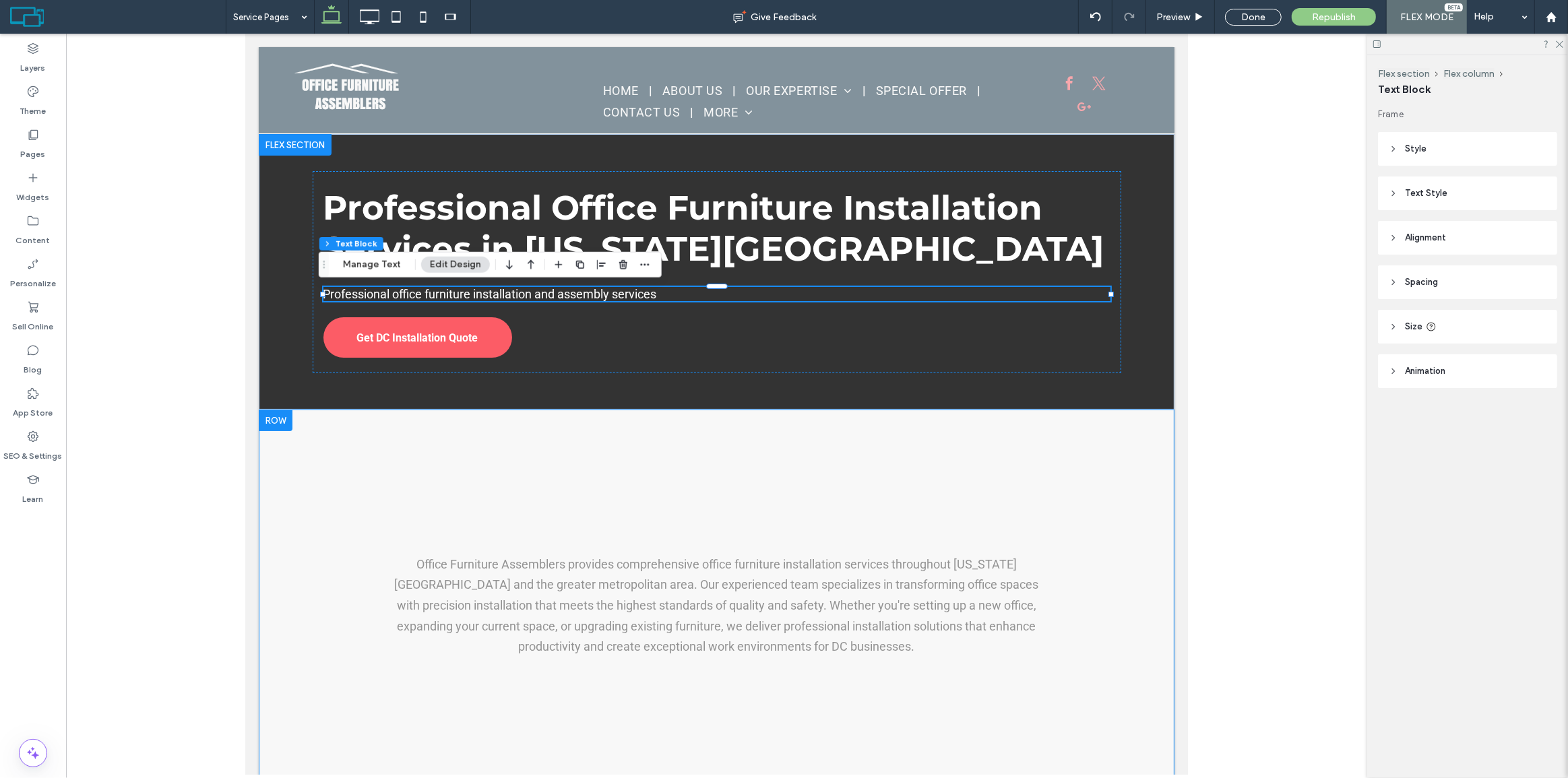
click at [1462, 192] on header "Text Style" at bounding box center [1467, 193] width 179 height 34
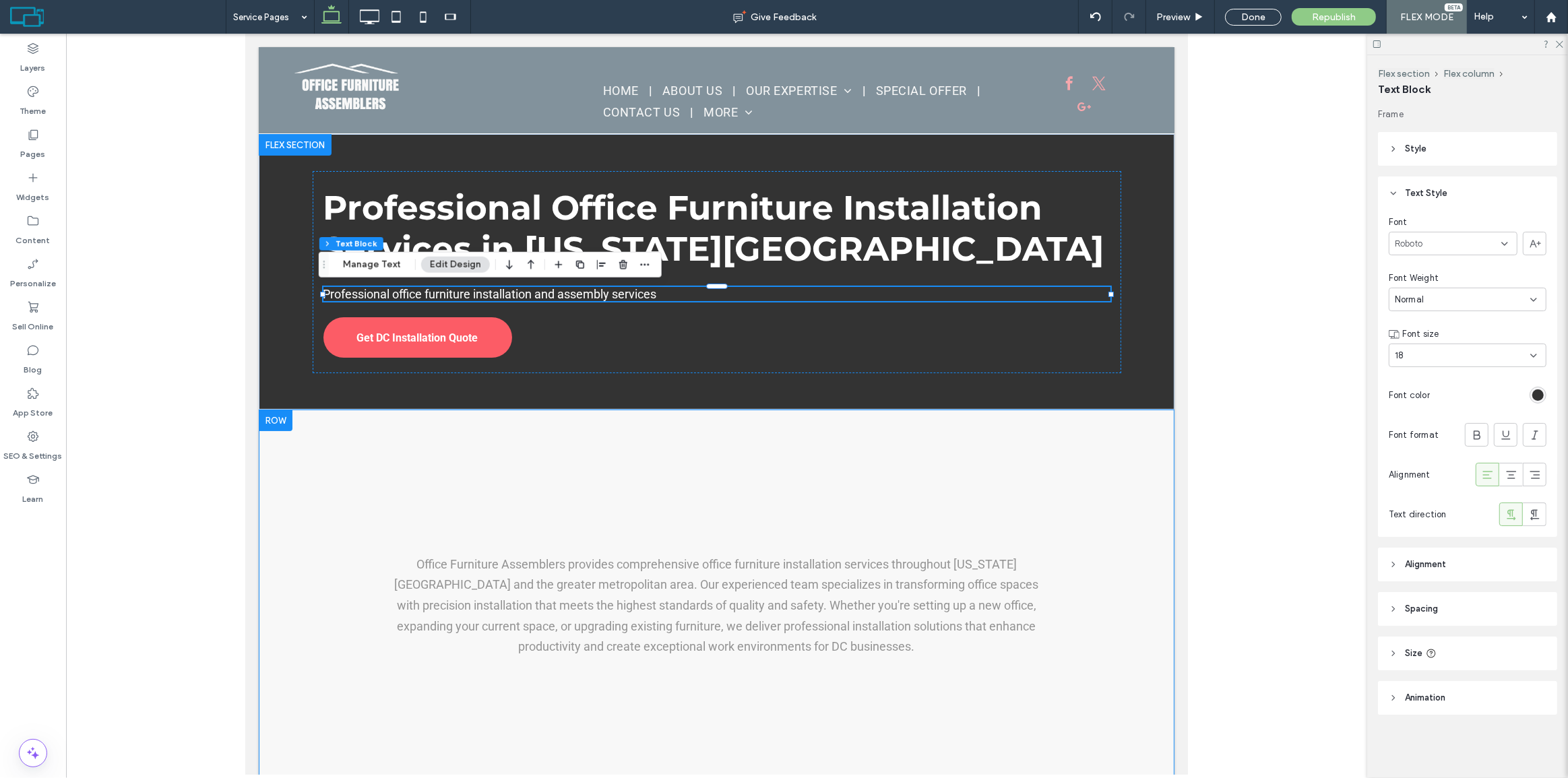
click at [1443, 297] on div "Normal" at bounding box center [1462, 299] width 135 height 13
click at [1425, 244] on div "Roboto" at bounding box center [1453, 243] width 129 height 24
click at [1421, 239] on span "Roboto" at bounding box center [1408, 244] width 27 height 13
click at [1421, 294] on span "Normal" at bounding box center [1409, 299] width 29 height 13
click at [1417, 391] on span "Medium" at bounding box center [1411, 393] width 33 height 13
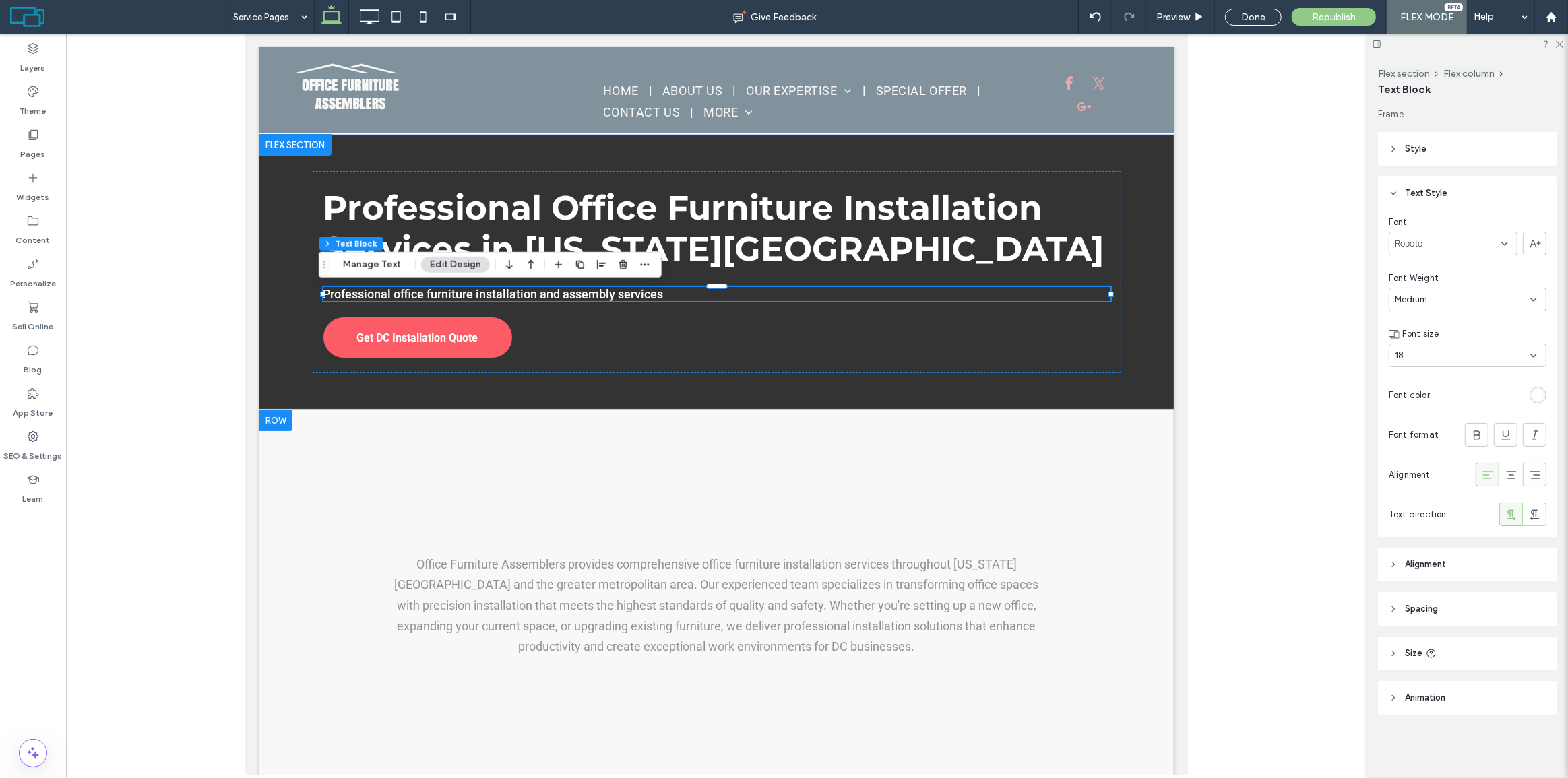
click at [1435, 570] on span "Alignment" at bounding box center [1426, 564] width 42 height 13
click at [1430, 564] on div at bounding box center [1424, 563] width 22 height 22
click at [1403, 560] on icon at bounding box center [1401, 563] width 11 height 11
click at [1427, 606] on header "Spacing" at bounding box center [1467, 614] width 179 height 34
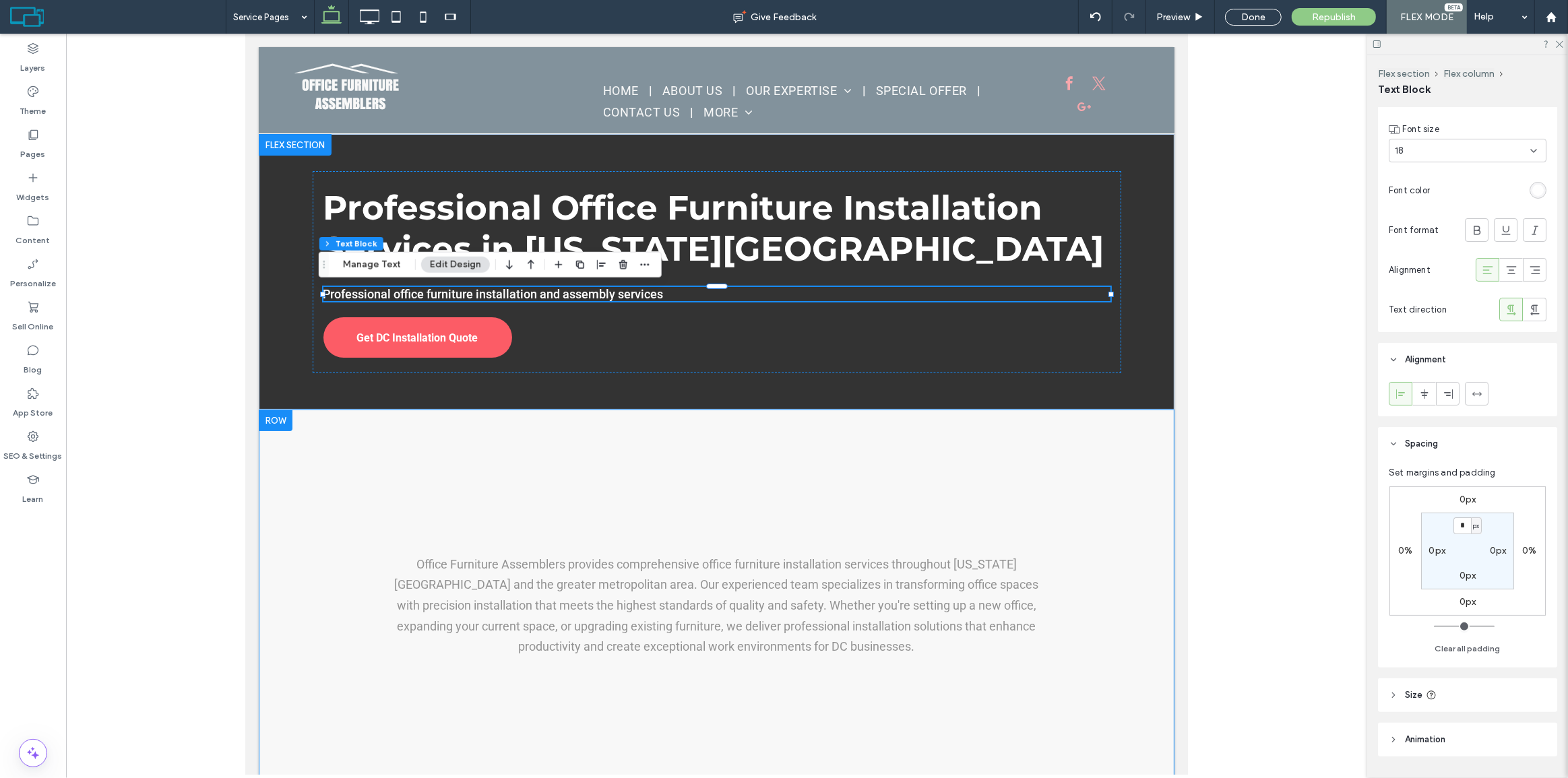
scroll to position [242, 0]
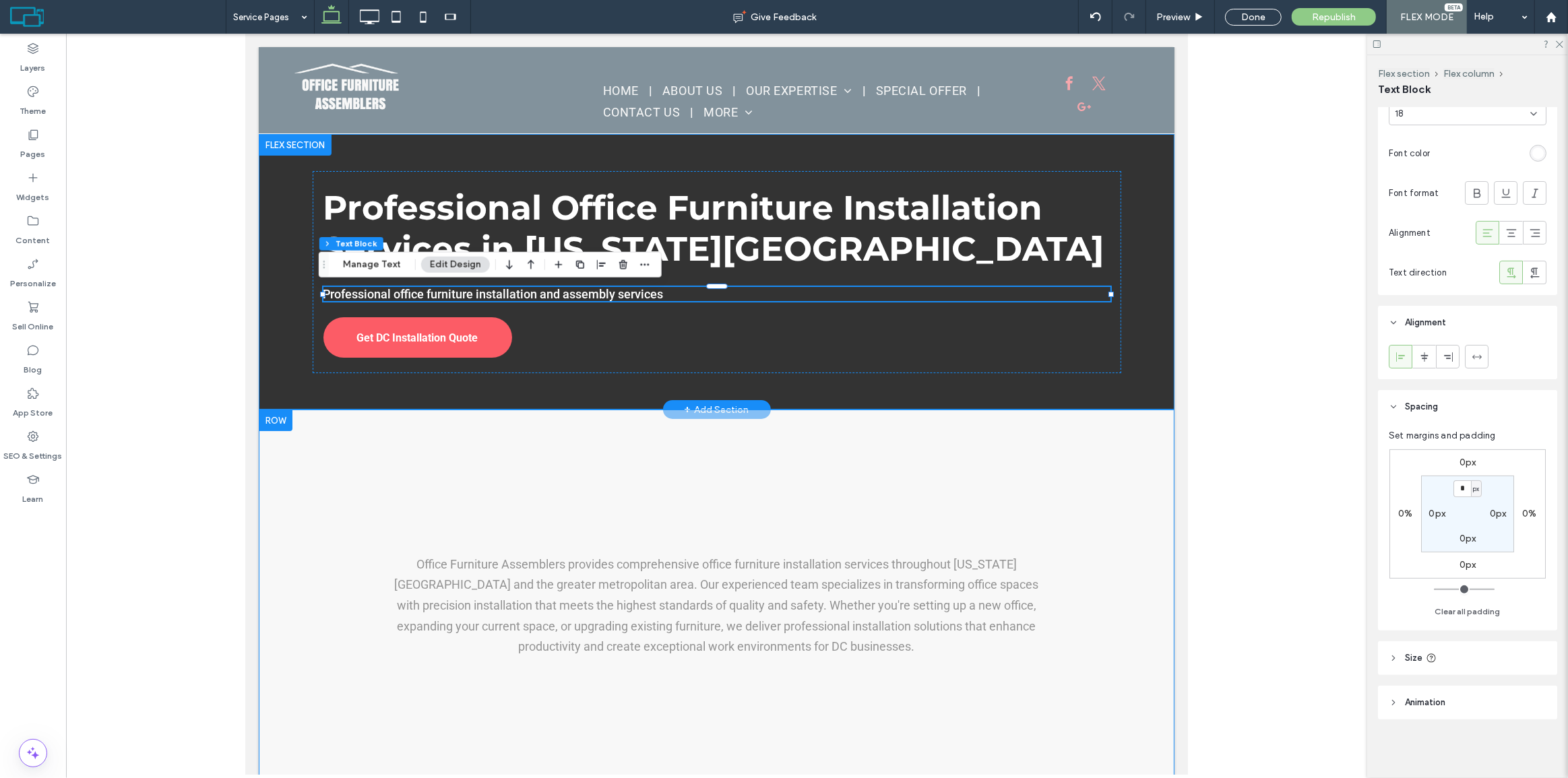
click at [292, 280] on div "Professional Office Furniture Installation Services in Washington DC Profession…" at bounding box center [716, 272] width 916 height 276
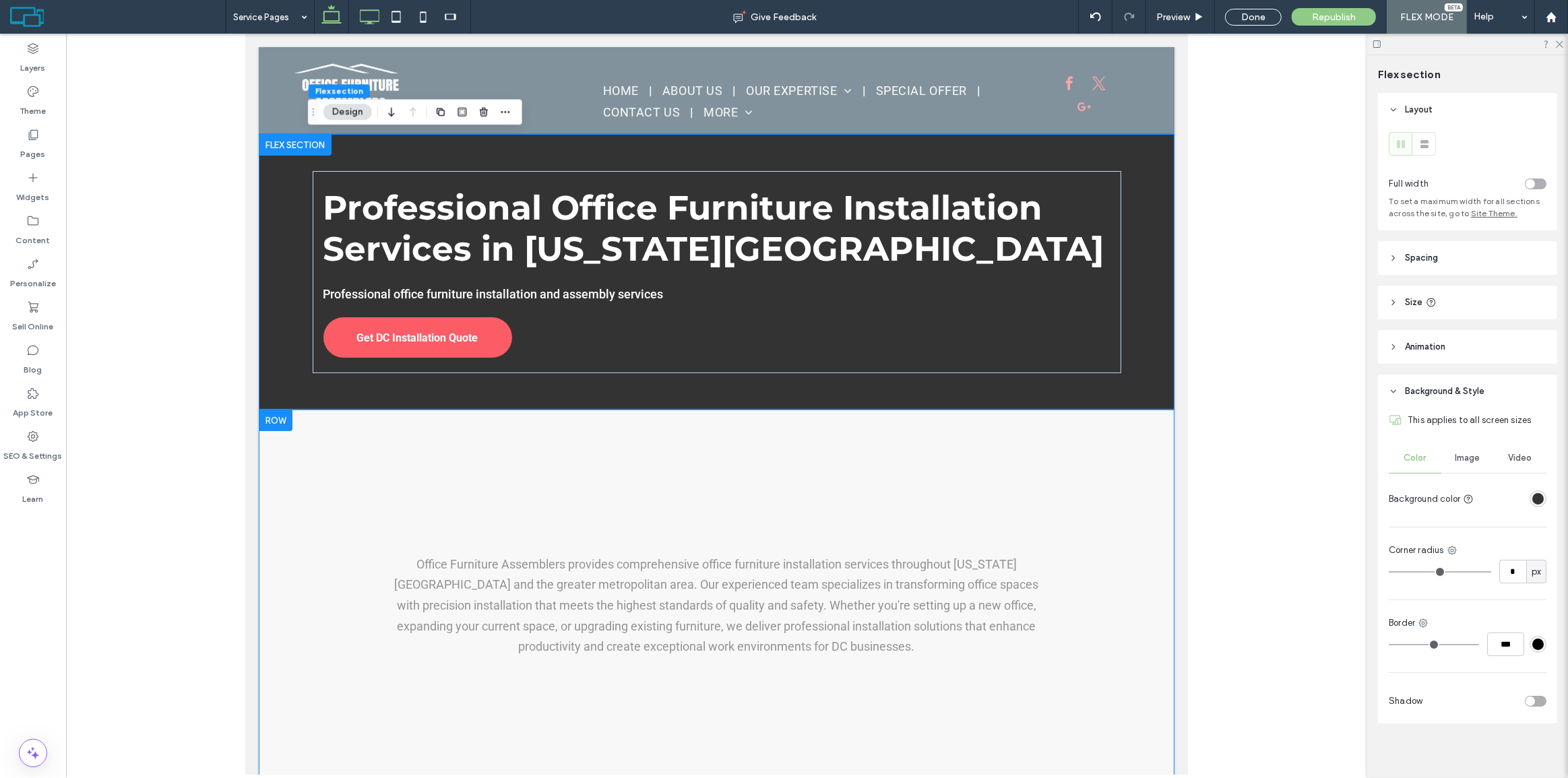
click at [357, 16] on icon at bounding box center [369, 17] width 27 height 27
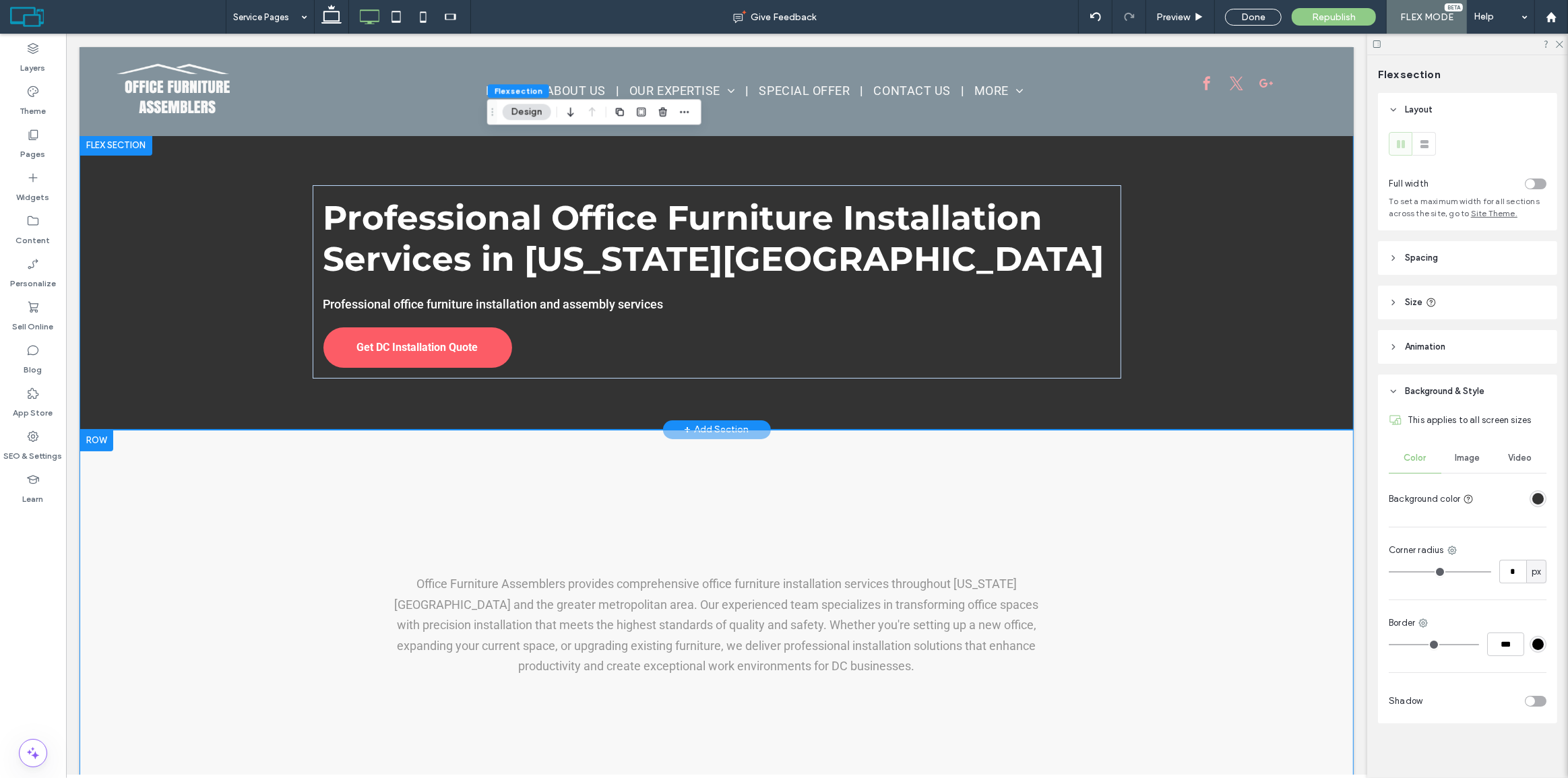
click at [240, 215] on div "Professional Office Furniture Installation Services in Washington DC Profession…" at bounding box center [716, 282] width 1275 height 295
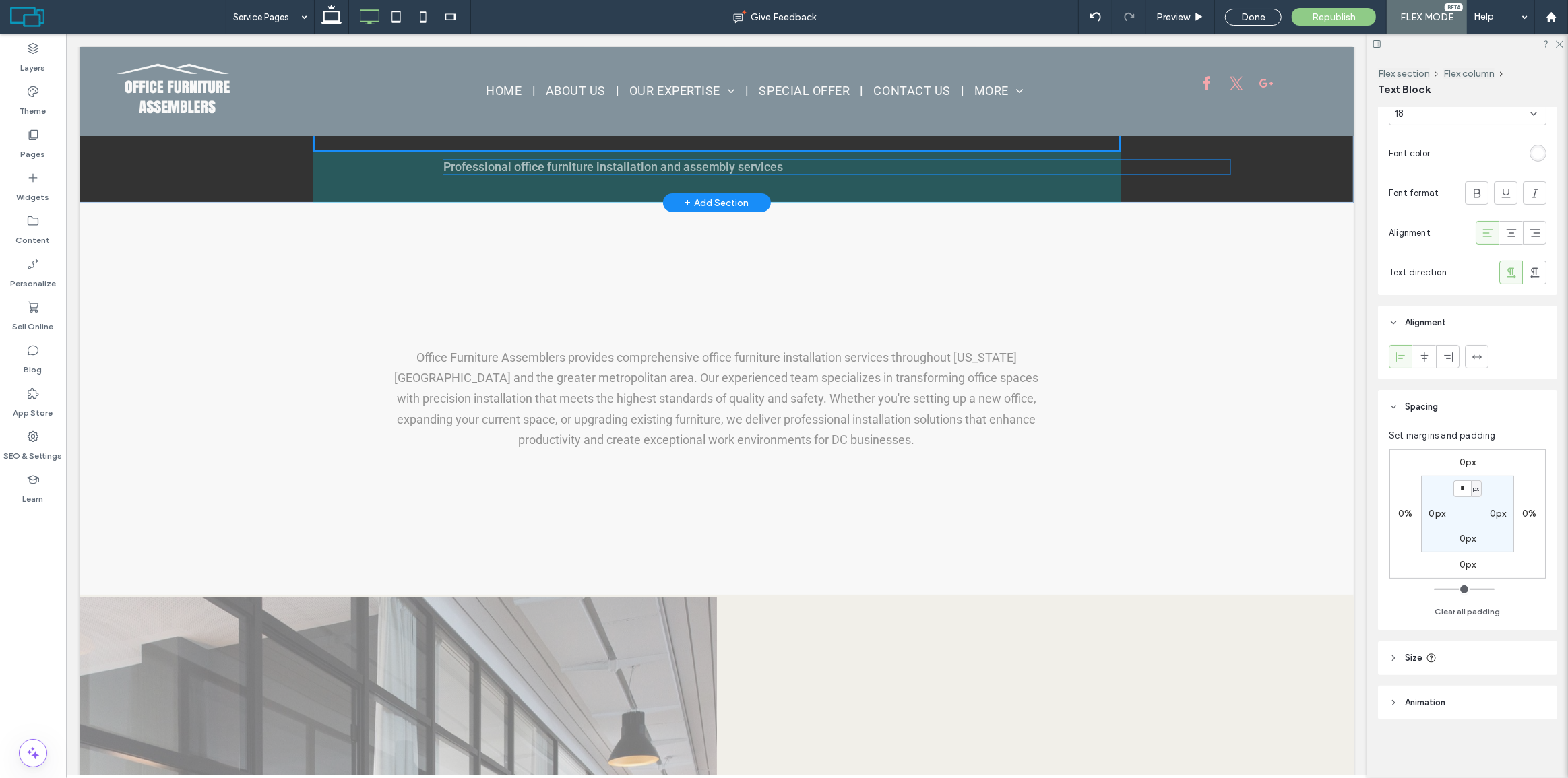
scroll to position [0, 0]
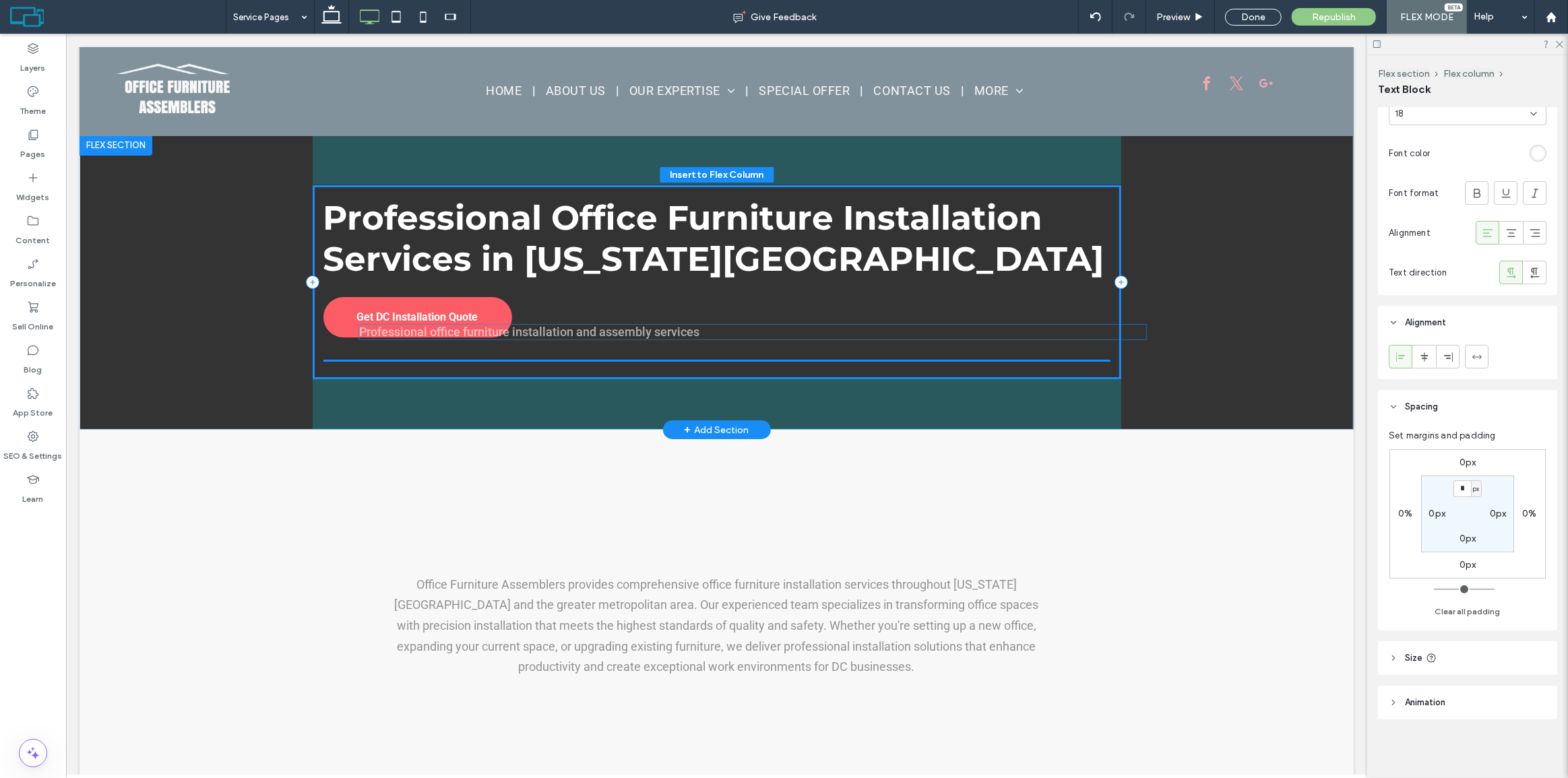
drag, startPoint x: 481, startPoint y: 306, endPoint x: 522, endPoint y: 335, distance: 50.2
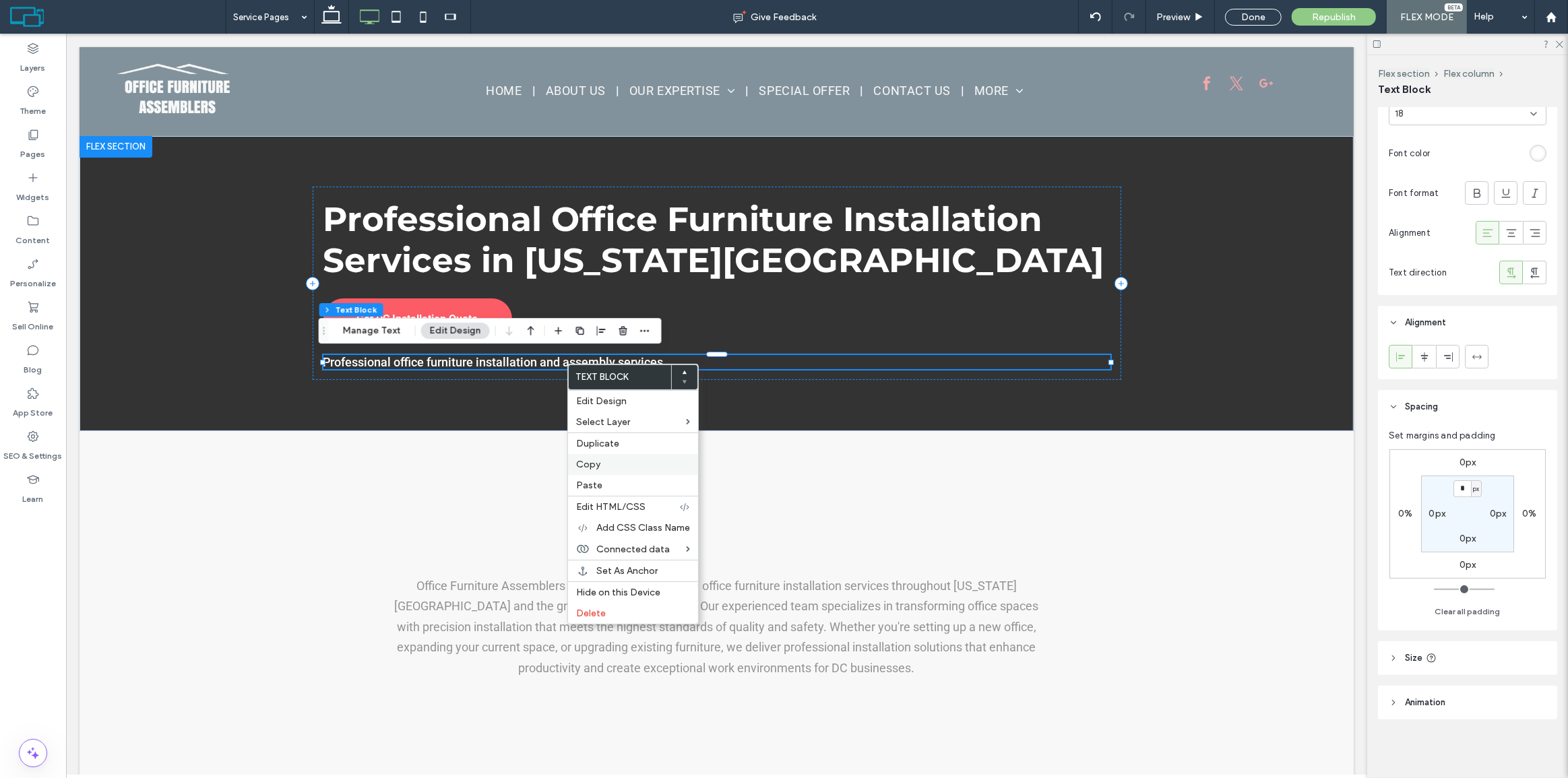
click at [599, 466] on span "Copy" at bounding box center [587, 465] width 24 height 11
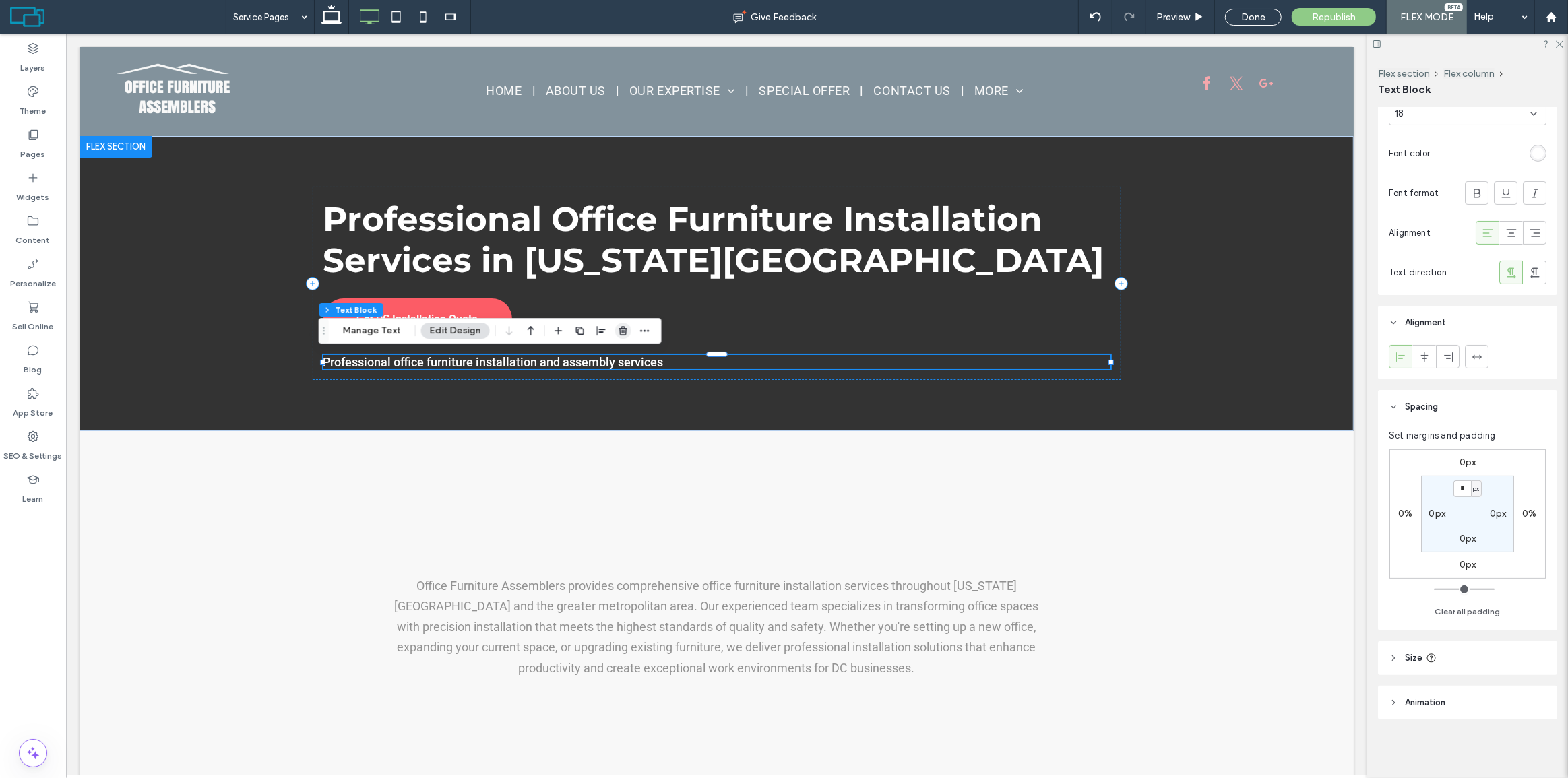
drag, startPoint x: 618, startPoint y: 330, endPoint x: 578, endPoint y: 319, distance: 41.5
click at [618, 330] on icon "button" at bounding box center [624, 331] width 11 height 11
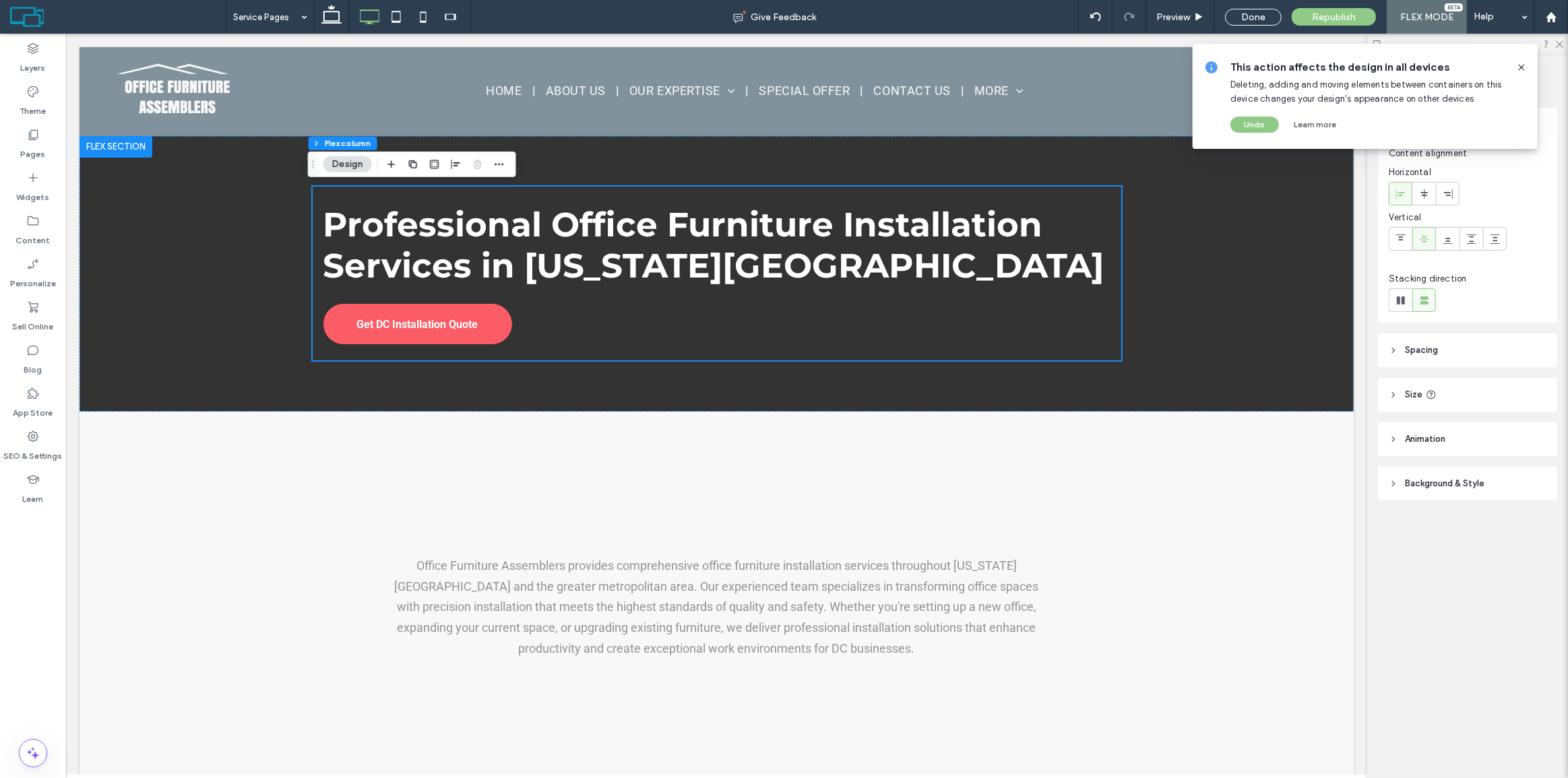
click at [1527, 63] on div "This action affects the design in all devices Deleting, adding and moving eleme…" at bounding box center [1365, 96] width 345 height 105
click at [1521, 65] on icon at bounding box center [1522, 67] width 11 height 11
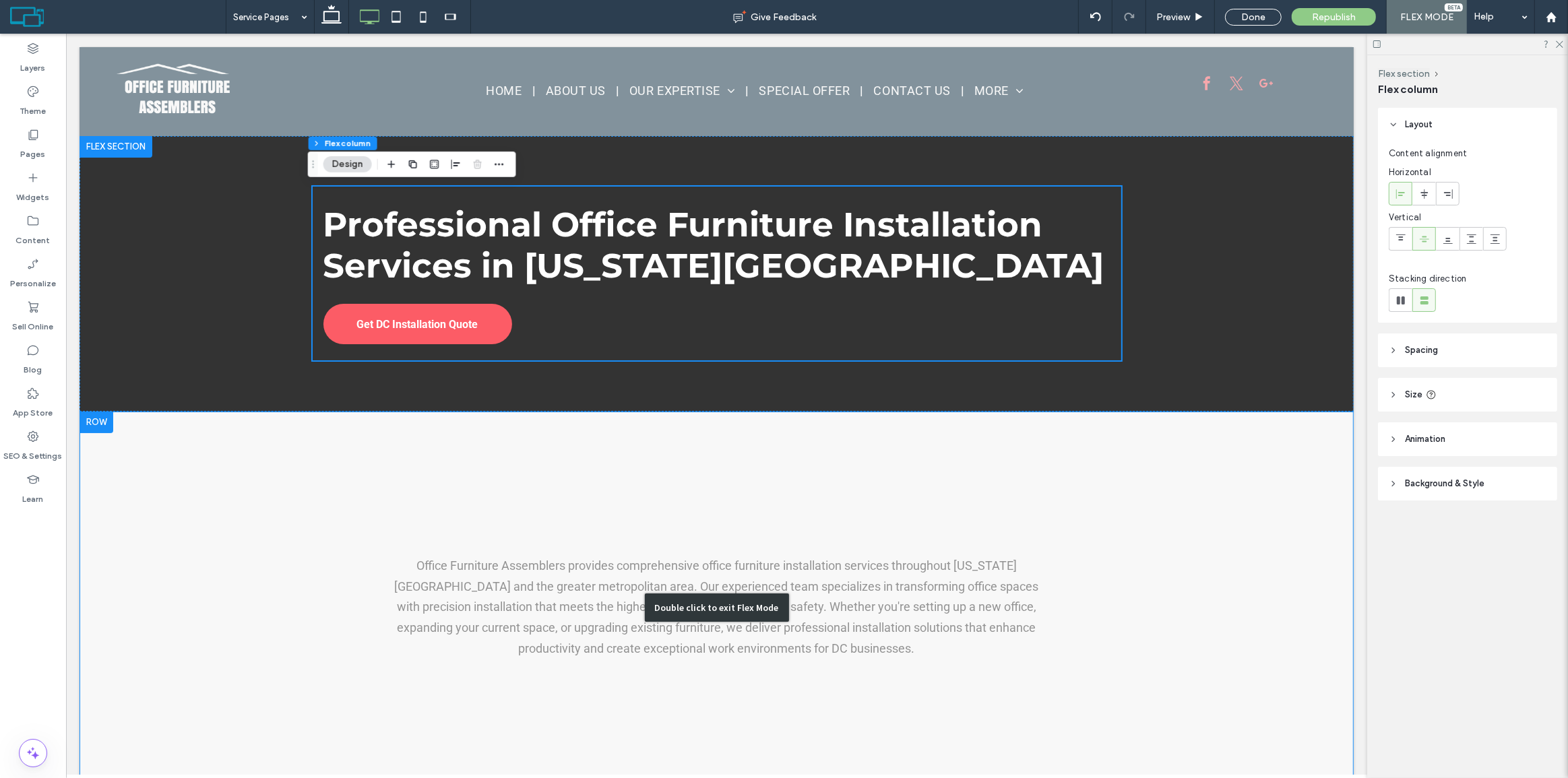
click at [716, 504] on div "Double click to exit Flex Mode" at bounding box center [716, 608] width 1275 height 392
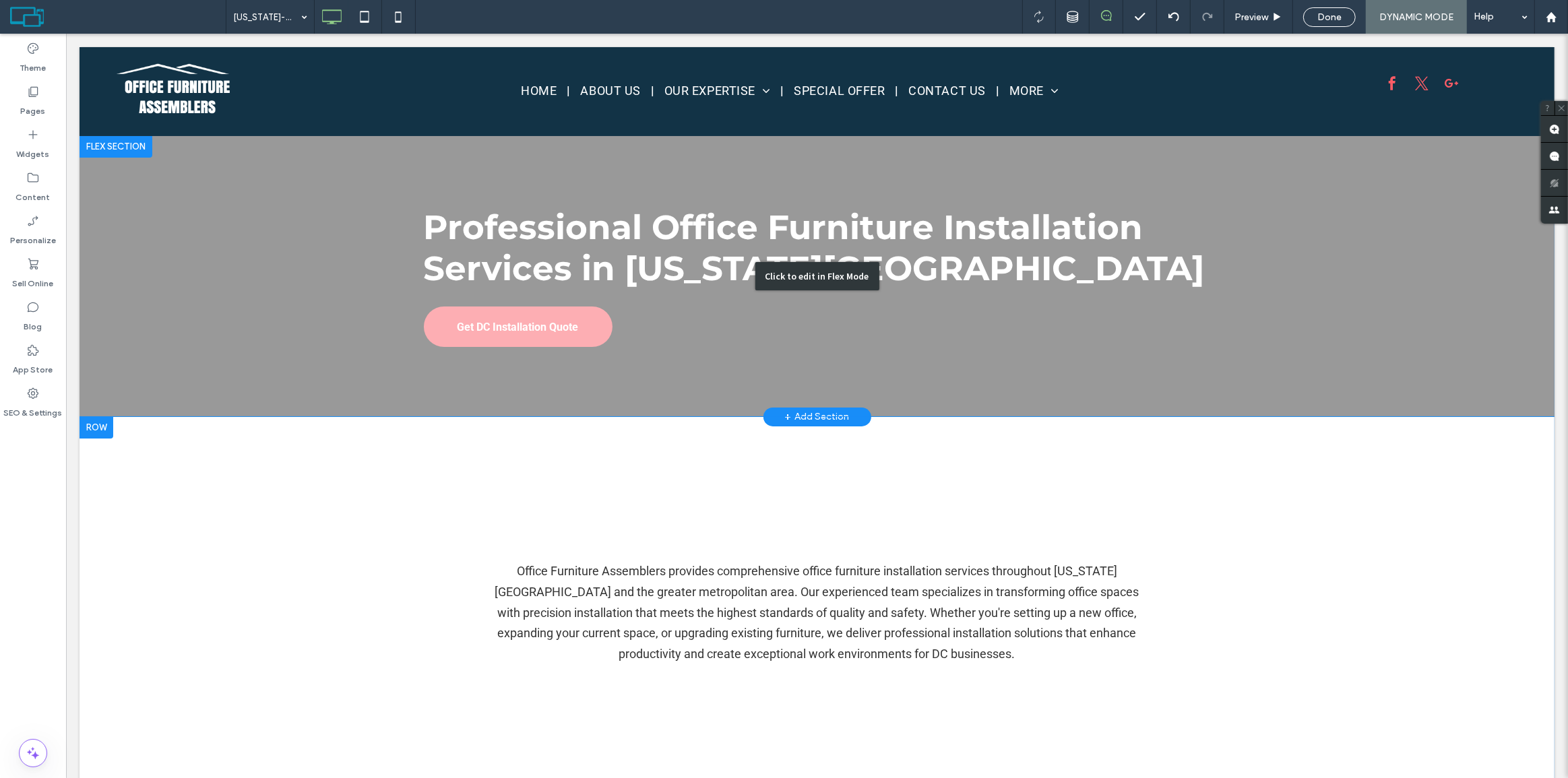
click at [261, 301] on div "Click to edit in Flex Mode" at bounding box center [816, 276] width 1475 height 281
click at [261, 301] on div "Professional Office Furniture Installation Services in Washington DC Get DC Ins…" at bounding box center [816, 276] width 1475 height 281
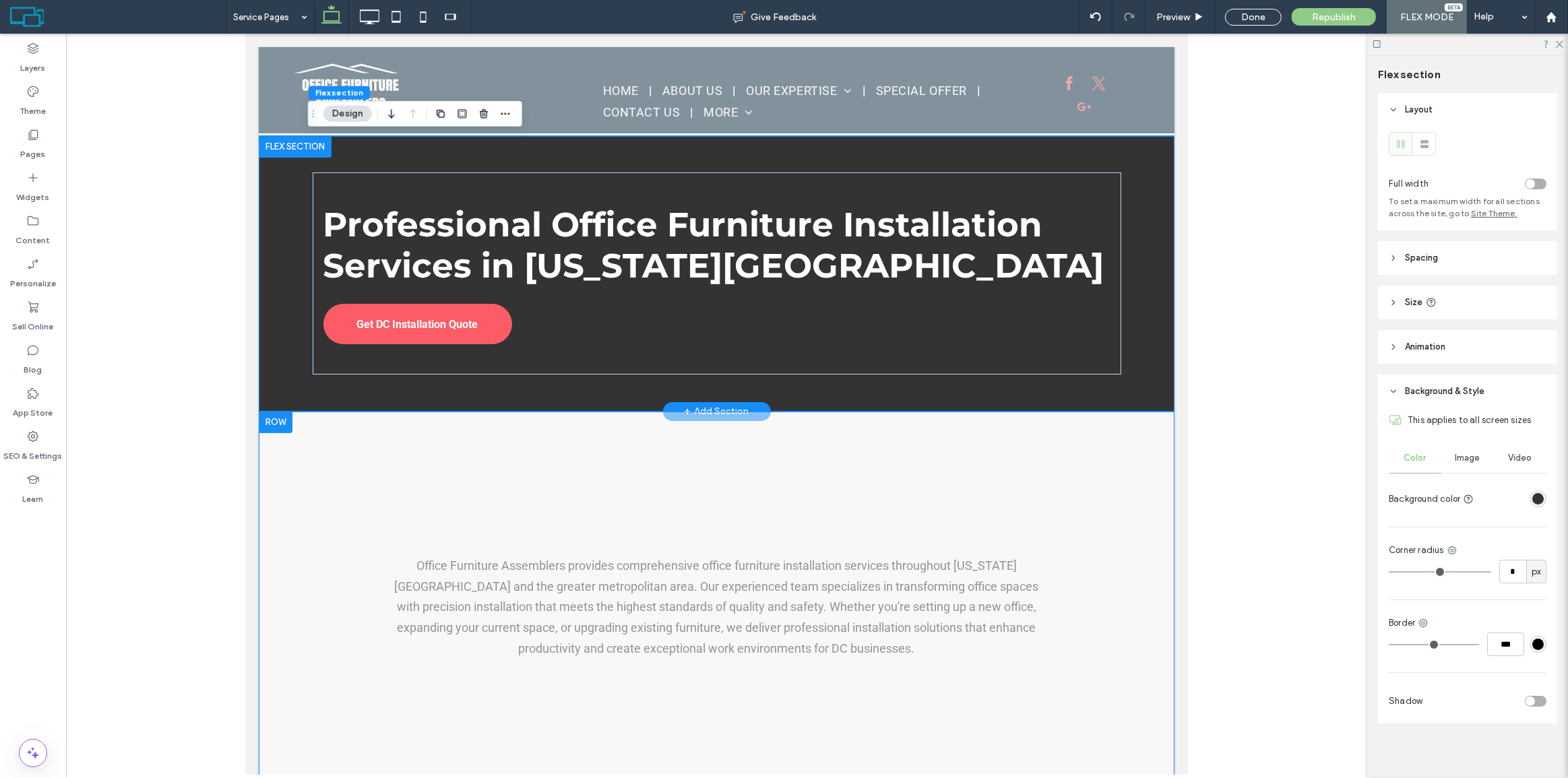
click at [284, 141] on div at bounding box center [294, 147] width 72 height 21
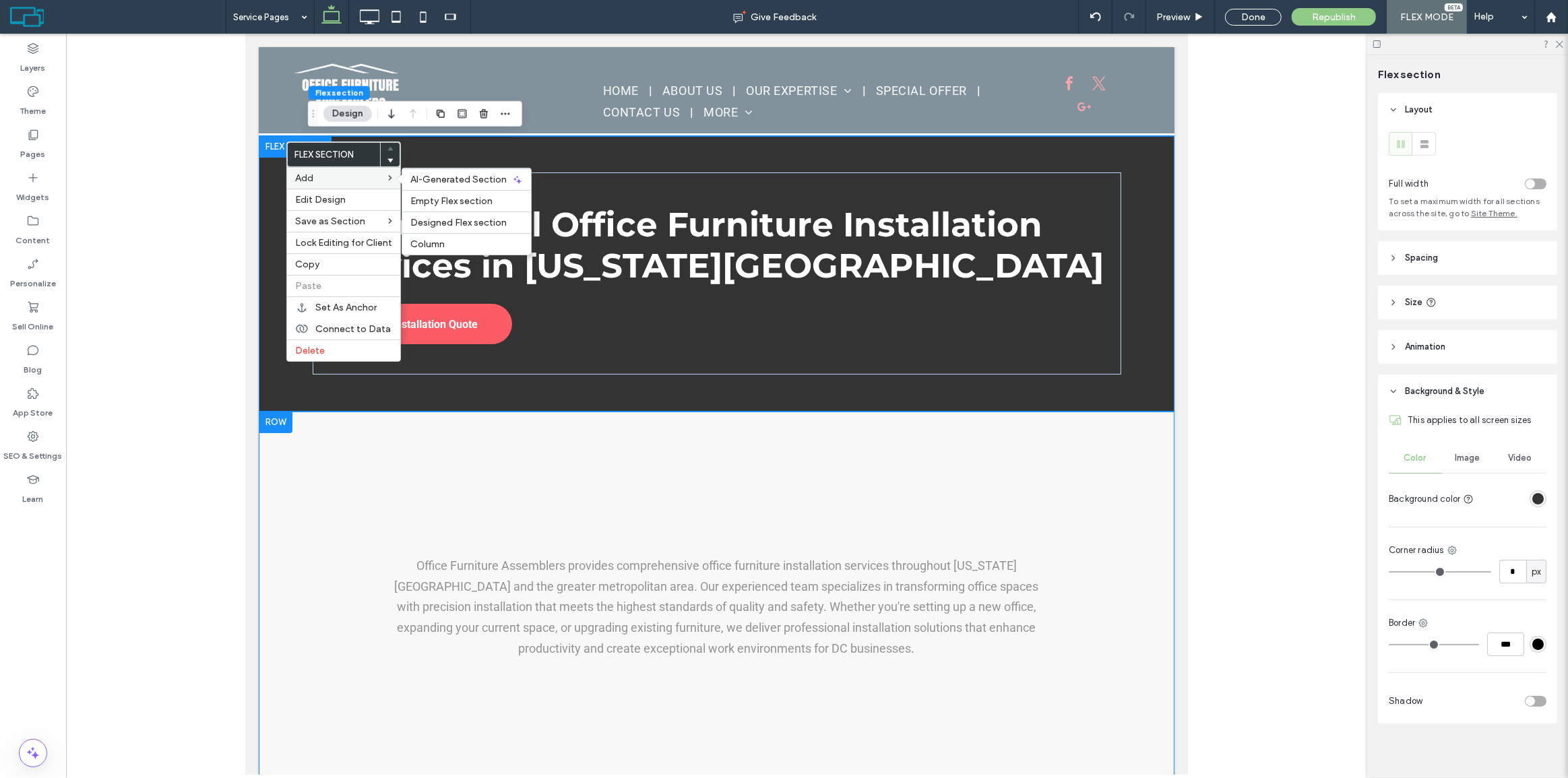
click at [345, 179] on label "Add" at bounding box center [341, 178] width 93 height 11
click at [465, 200] on span "Empty Flex section" at bounding box center [451, 200] width 82 height 11
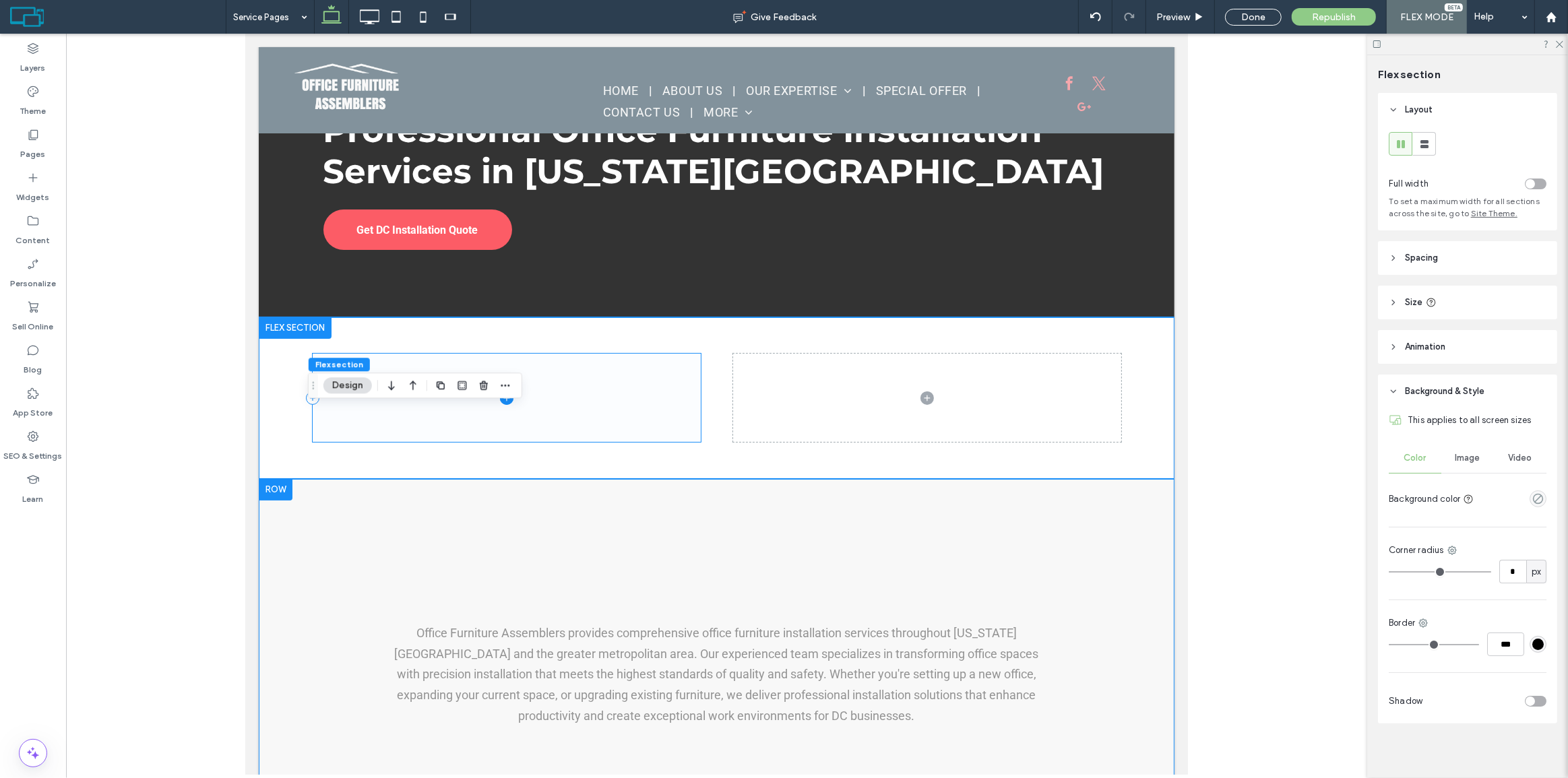
scroll to position [122, 0]
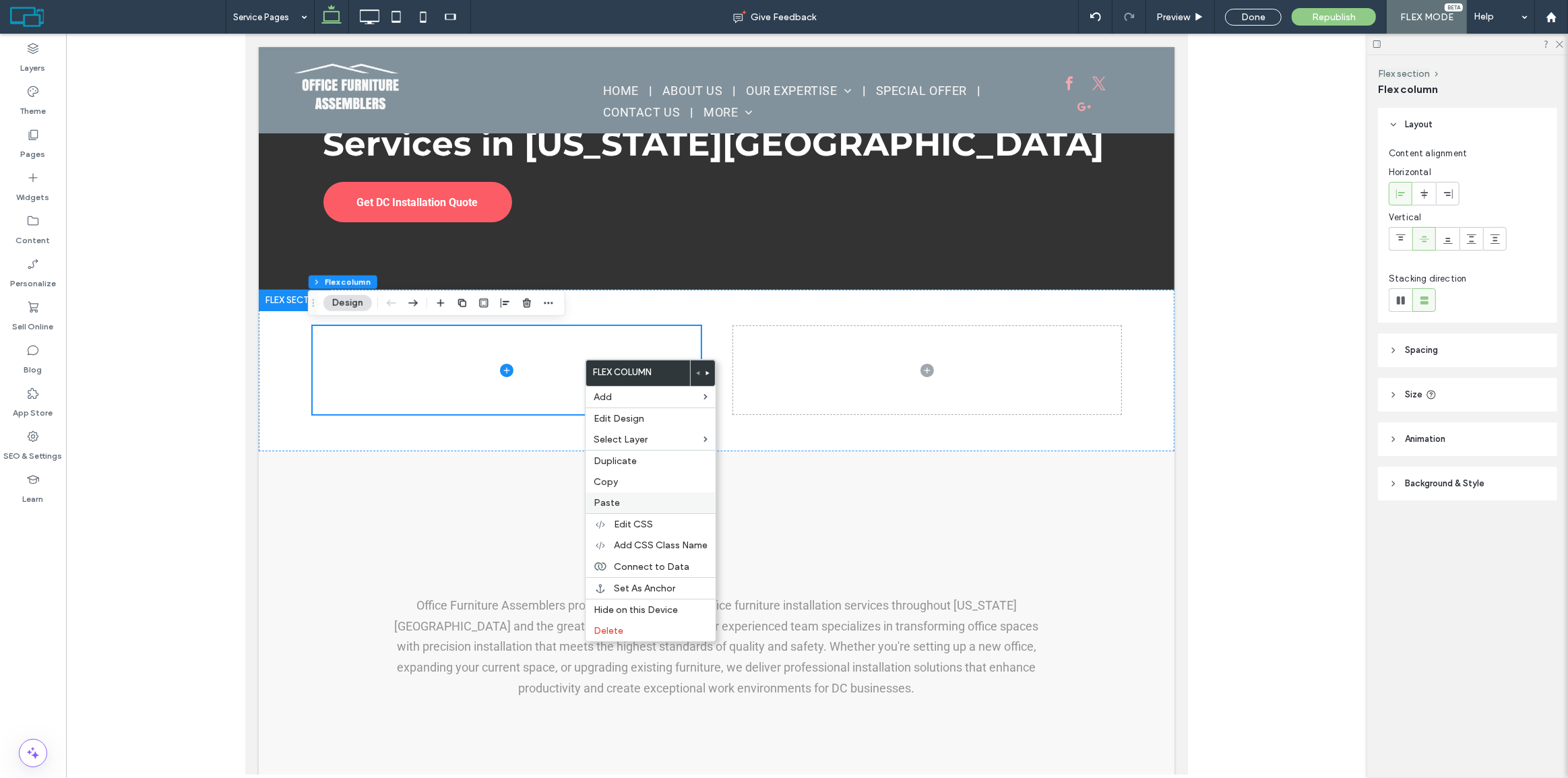
click at [621, 499] on label "Paste" at bounding box center [650, 502] width 114 height 11
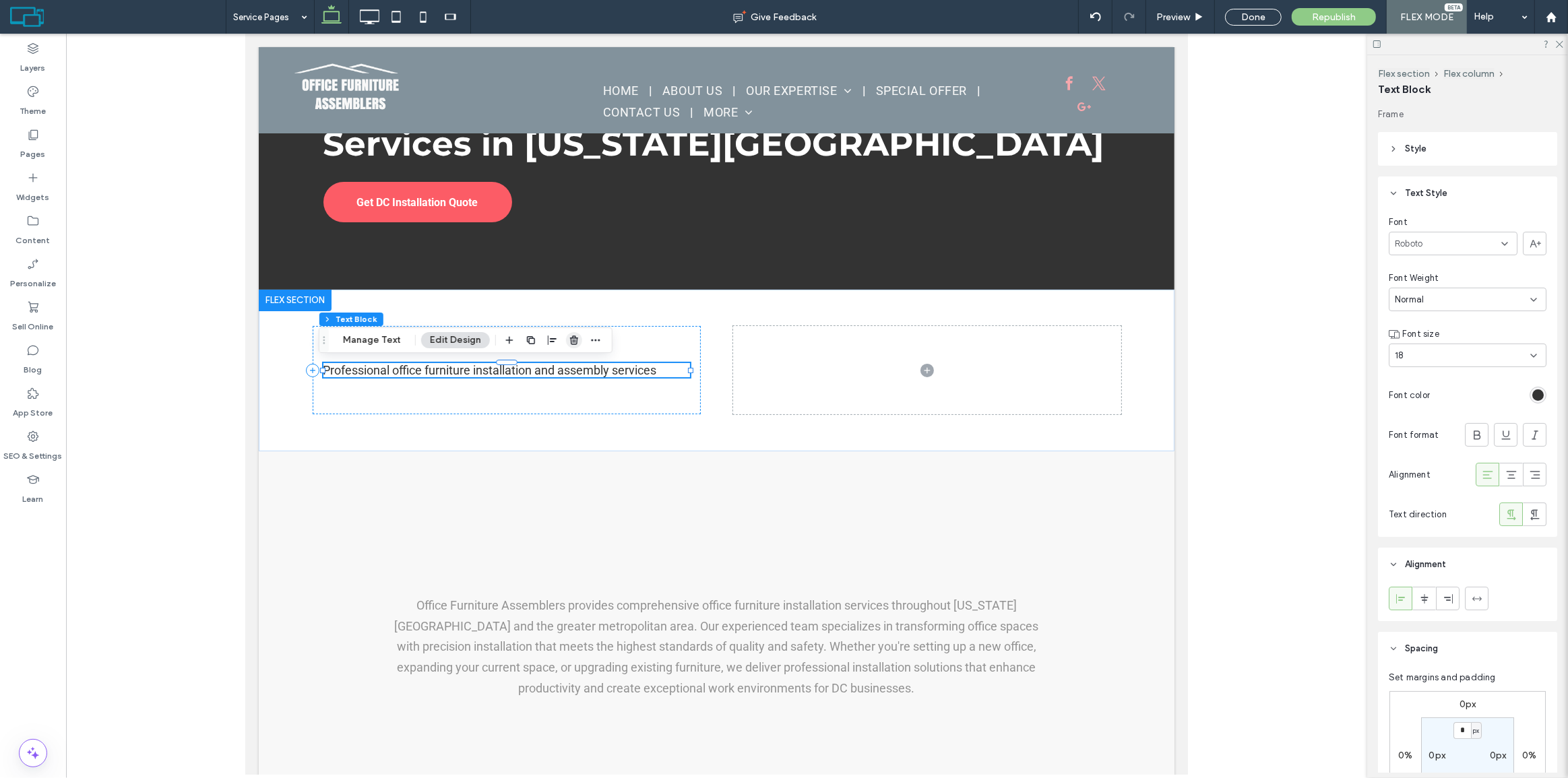
click at [570, 339] on use "button" at bounding box center [573, 340] width 8 height 9
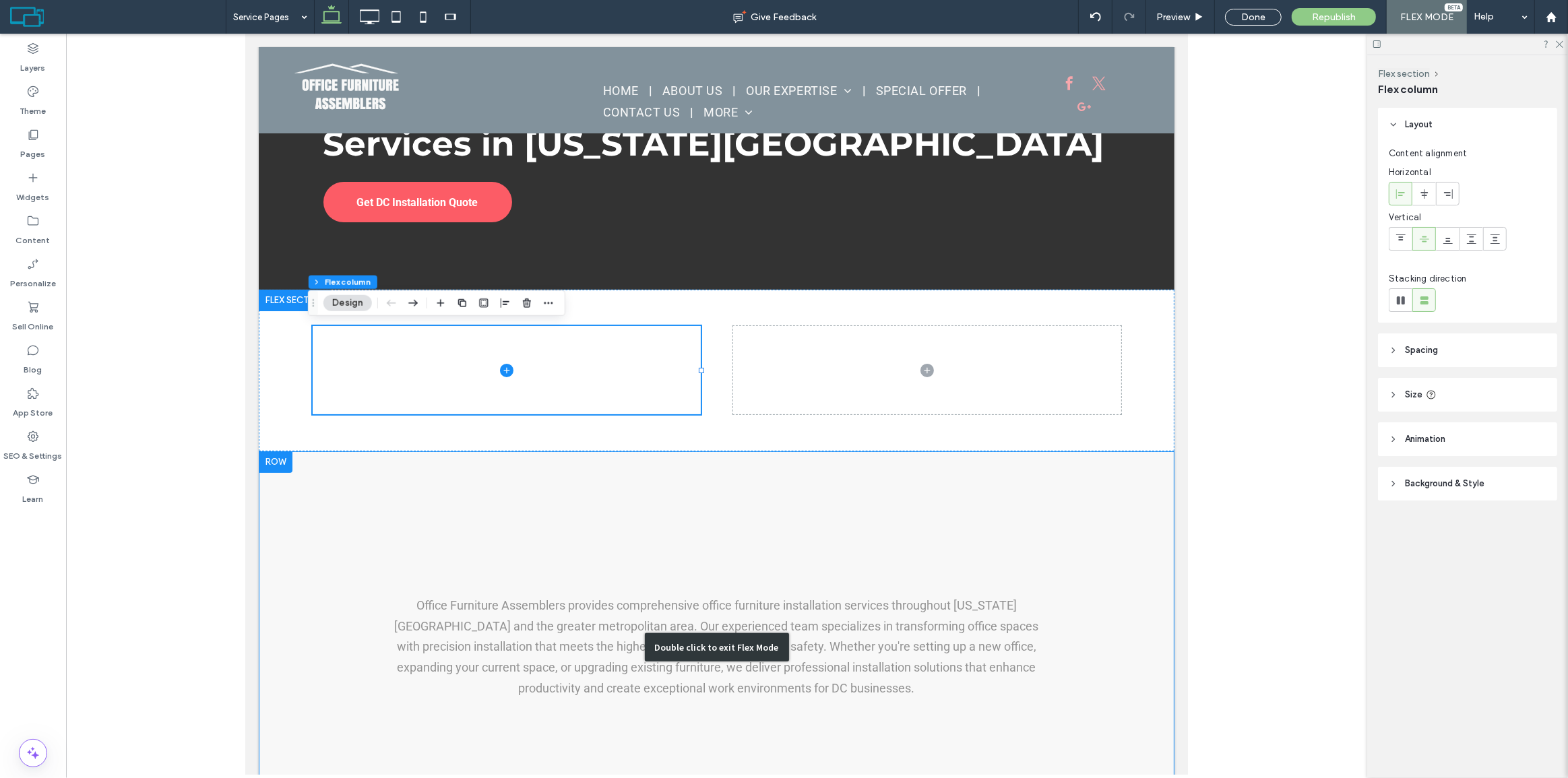
click at [867, 524] on div "Double click to exit Flex Mode" at bounding box center [716, 647] width 916 height 392
click at [867, 490] on div "Office Furniture Assemblers provides comprehensive office furniture installatio…" at bounding box center [716, 647] width 916 height 392
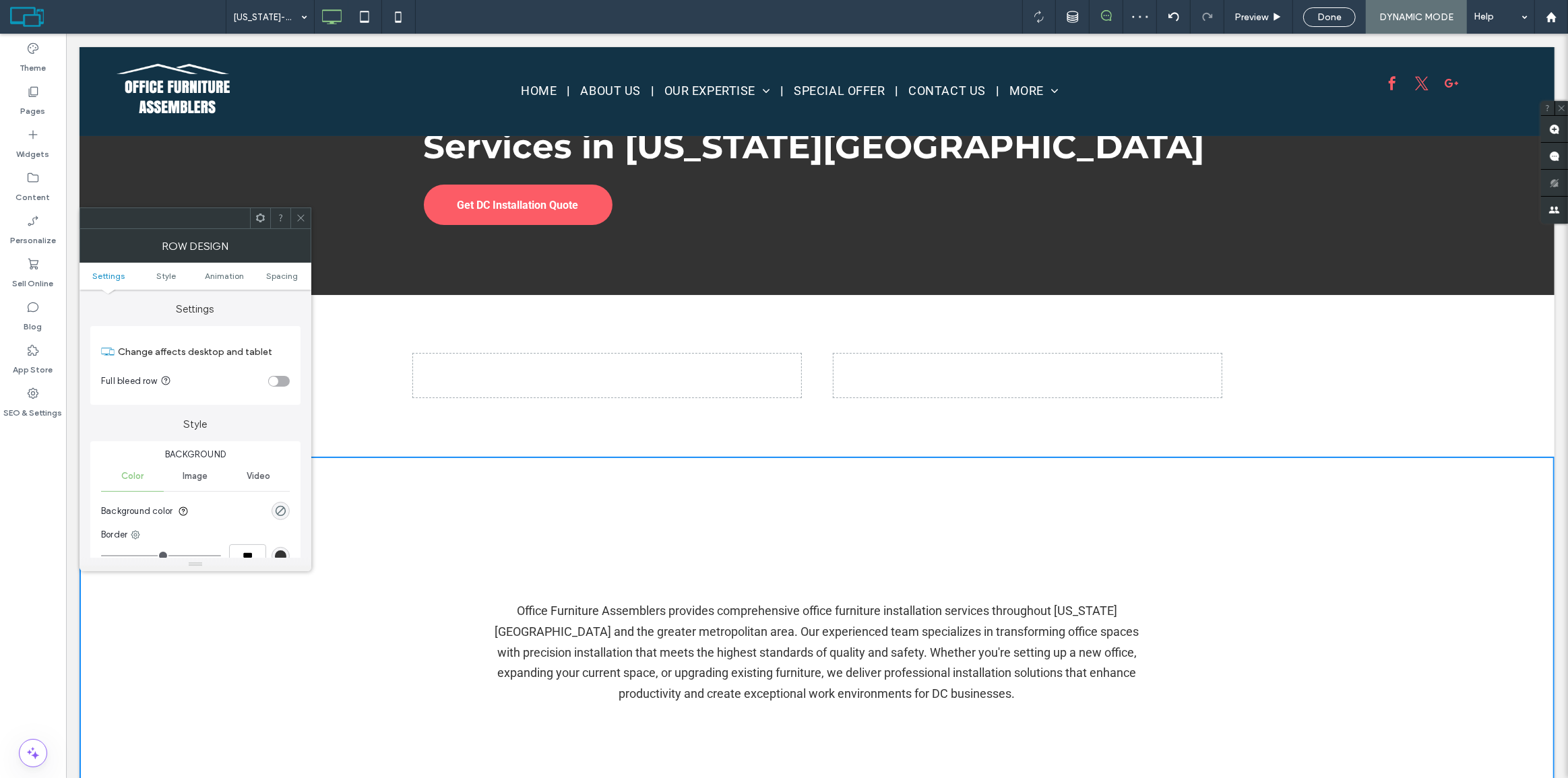
drag, startPoint x: 299, startPoint y: 214, endPoint x: 445, endPoint y: 289, distance: 164.1
click at [299, 214] on icon at bounding box center [300, 217] width 10 height 10
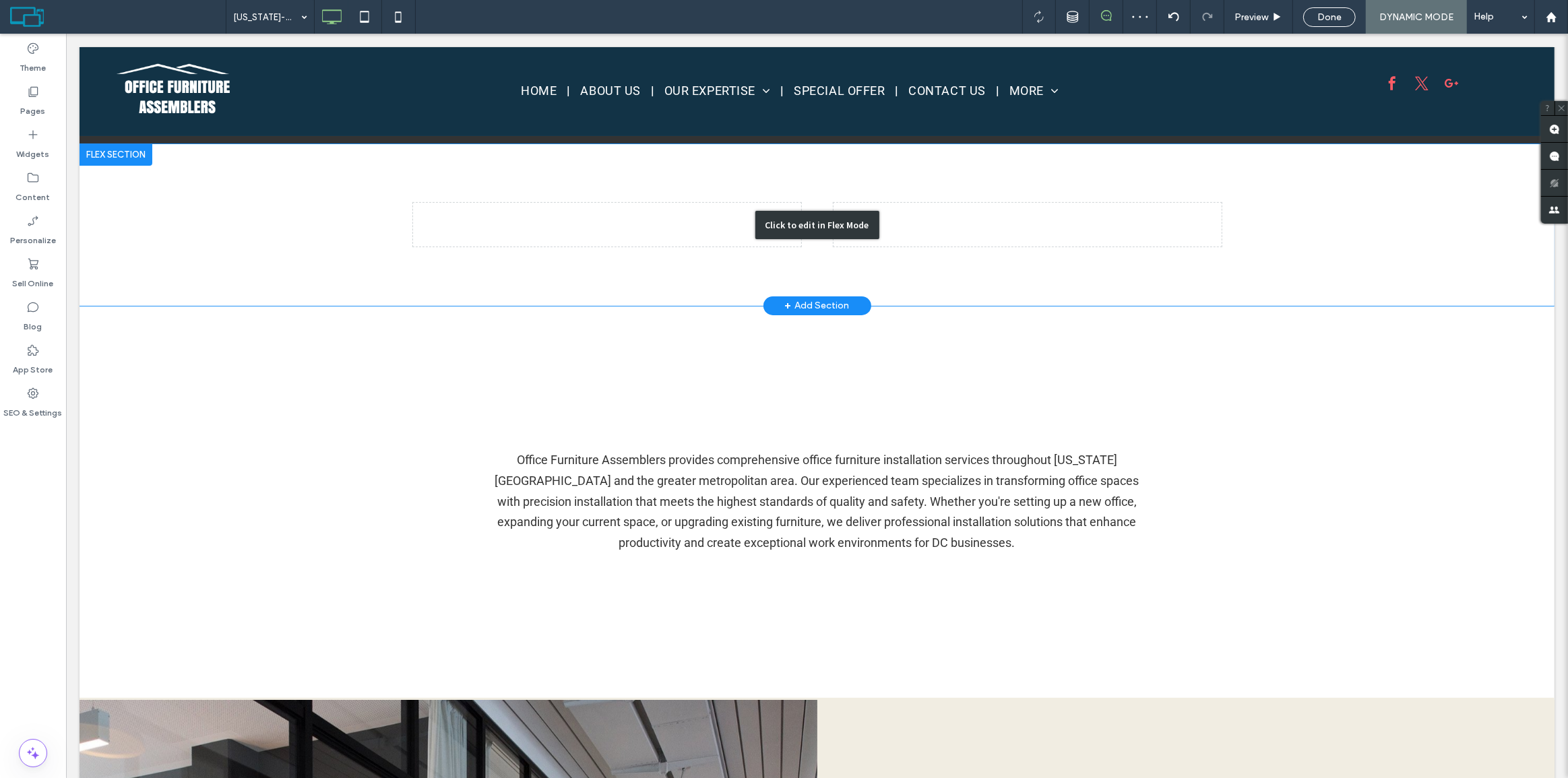
scroll to position [184, 0]
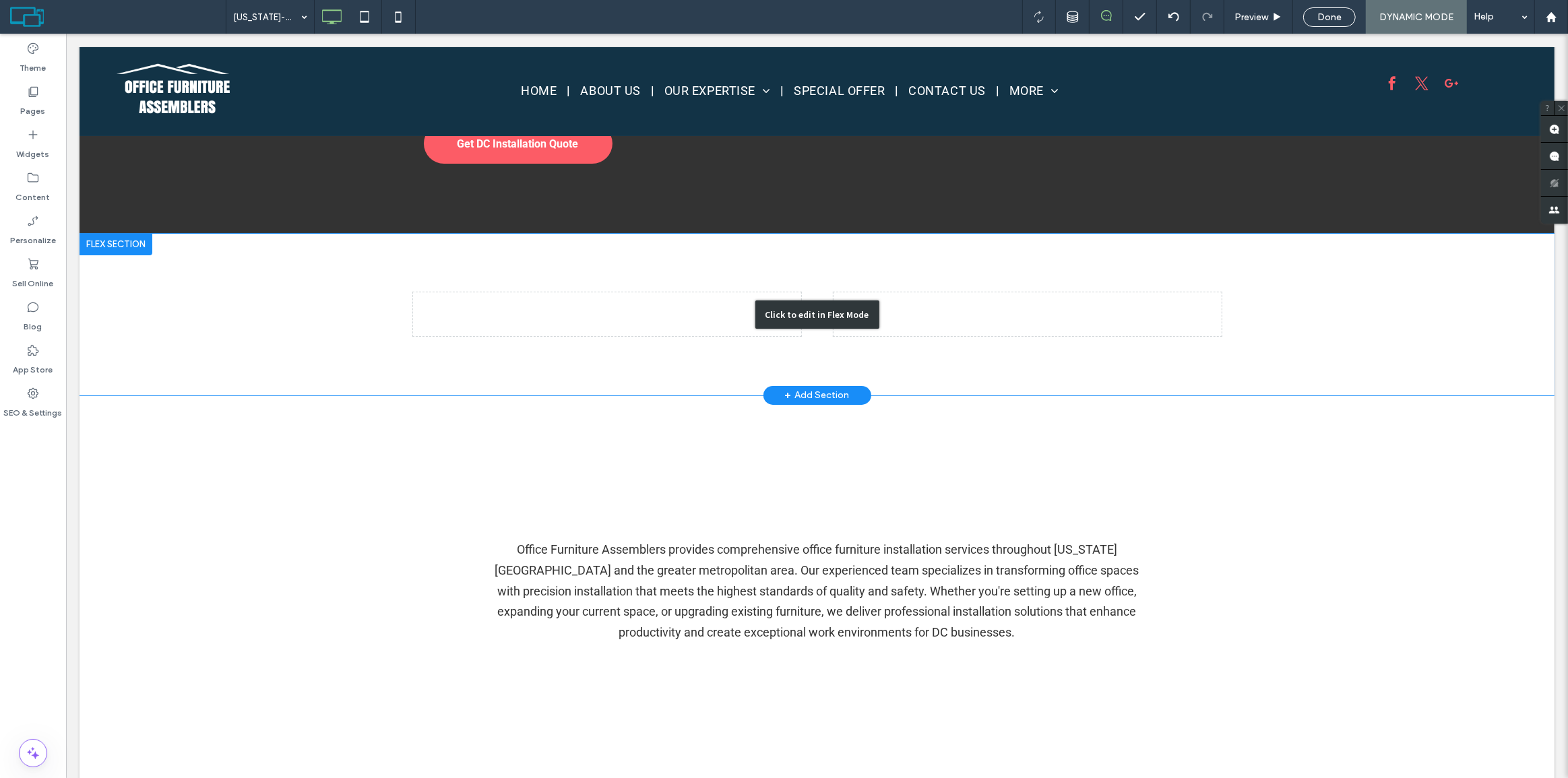
click at [576, 305] on div "Click to edit in Flex Mode" at bounding box center [816, 314] width 1475 height 162
click at [576, 305] on div at bounding box center [606, 314] width 388 height 44
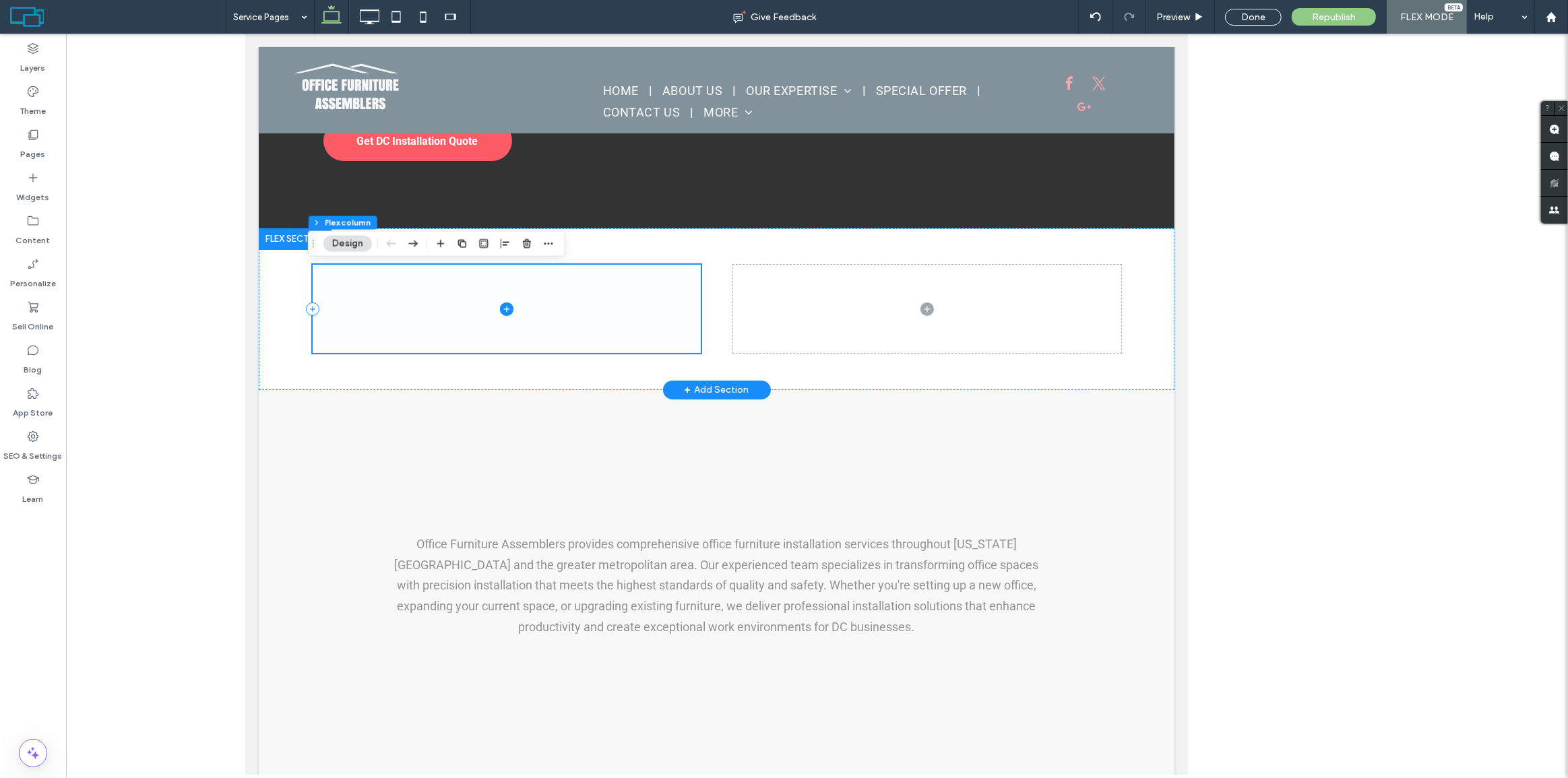
scroll to position [182, 0]
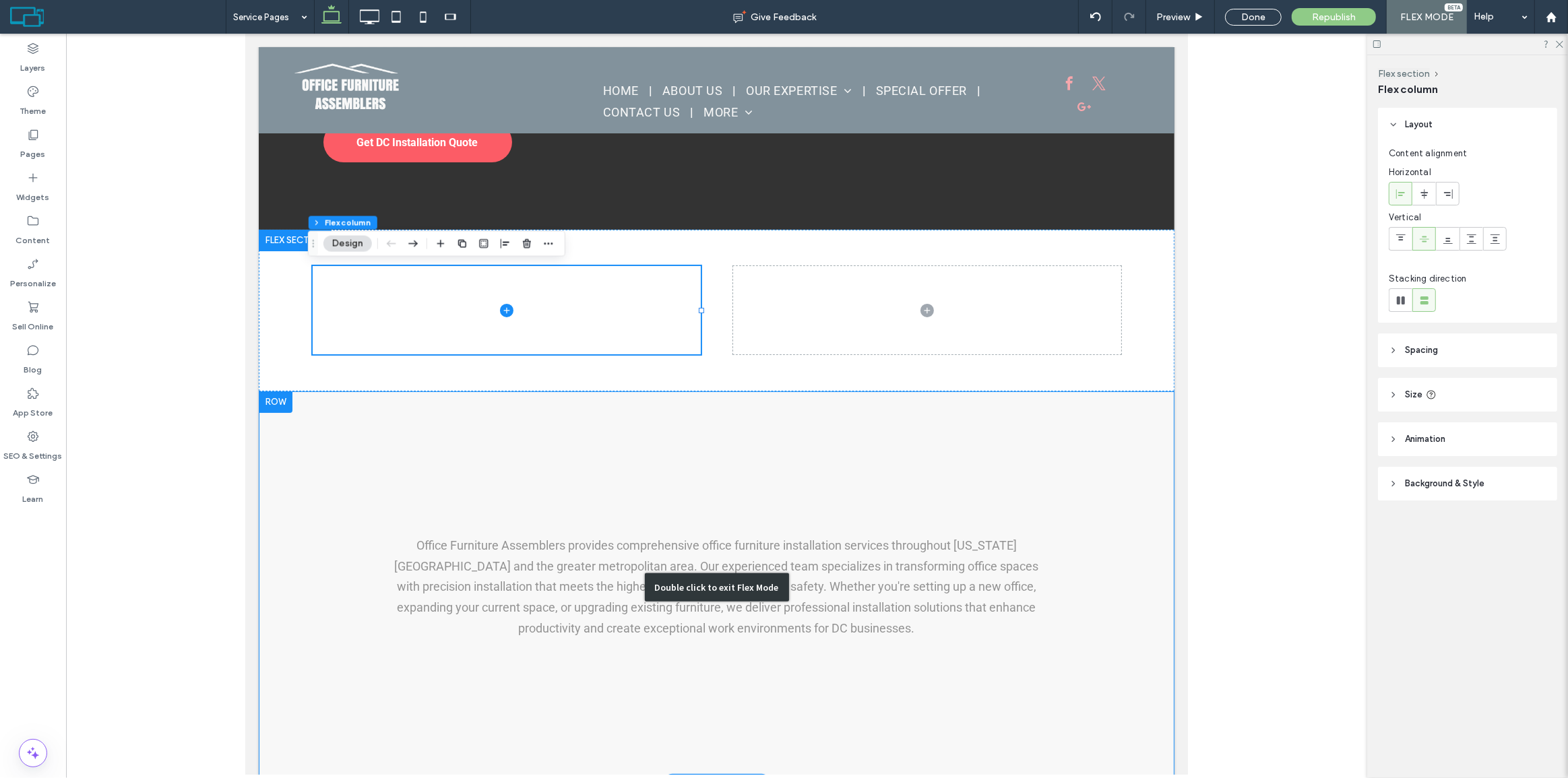
click at [329, 472] on div "Double click to exit Flex Mode" at bounding box center [716, 587] width 916 height 392
click at [508, 472] on div "Office Furniture Assemblers provides comprehensive office furniture installatio…" at bounding box center [716, 587] width 916 height 392
click at [510, 466] on div "Office Furniture Assemblers provides comprehensive office furniture installatio…" at bounding box center [716, 587] width 916 height 392
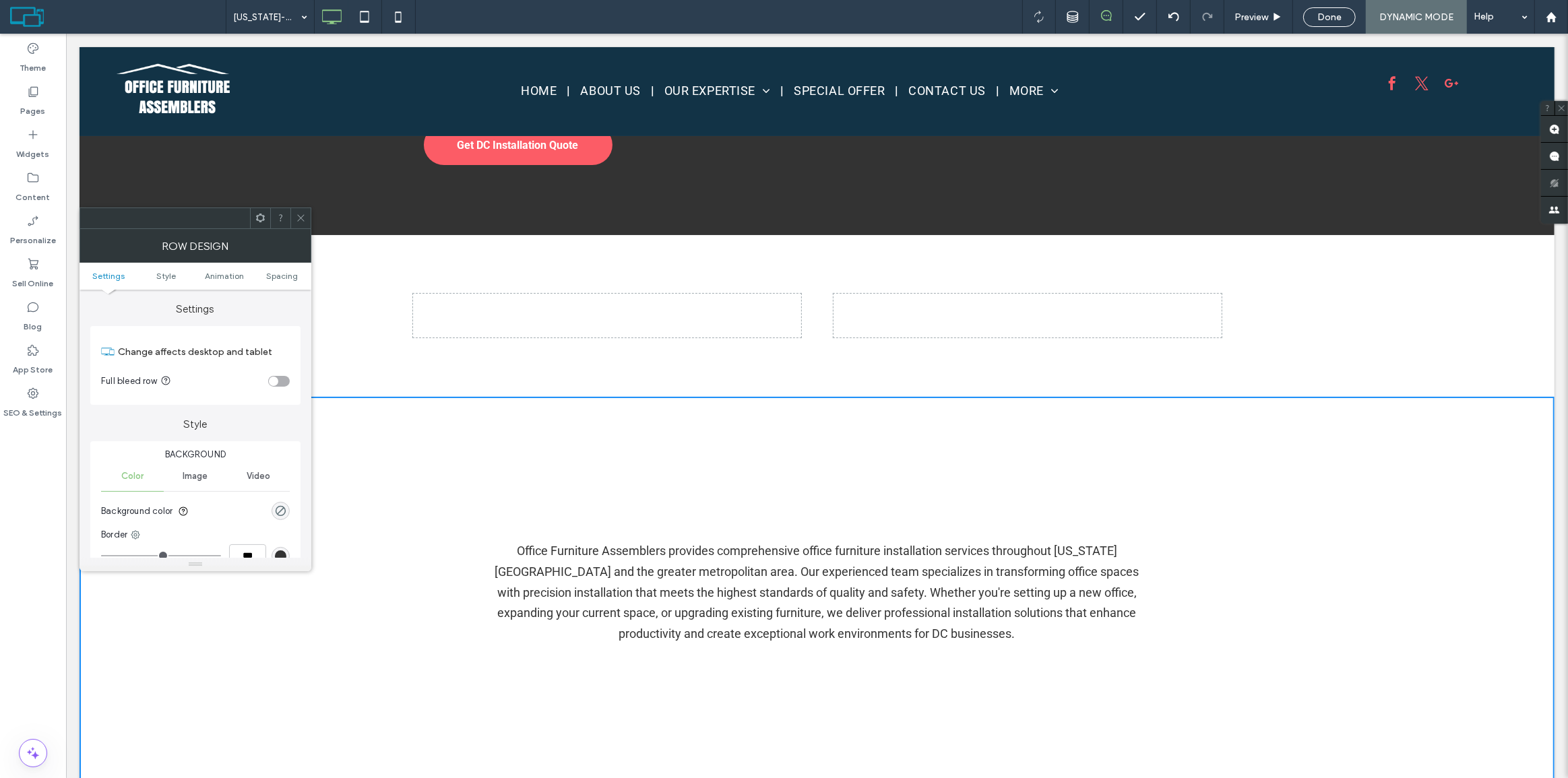
scroll to position [184, 0]
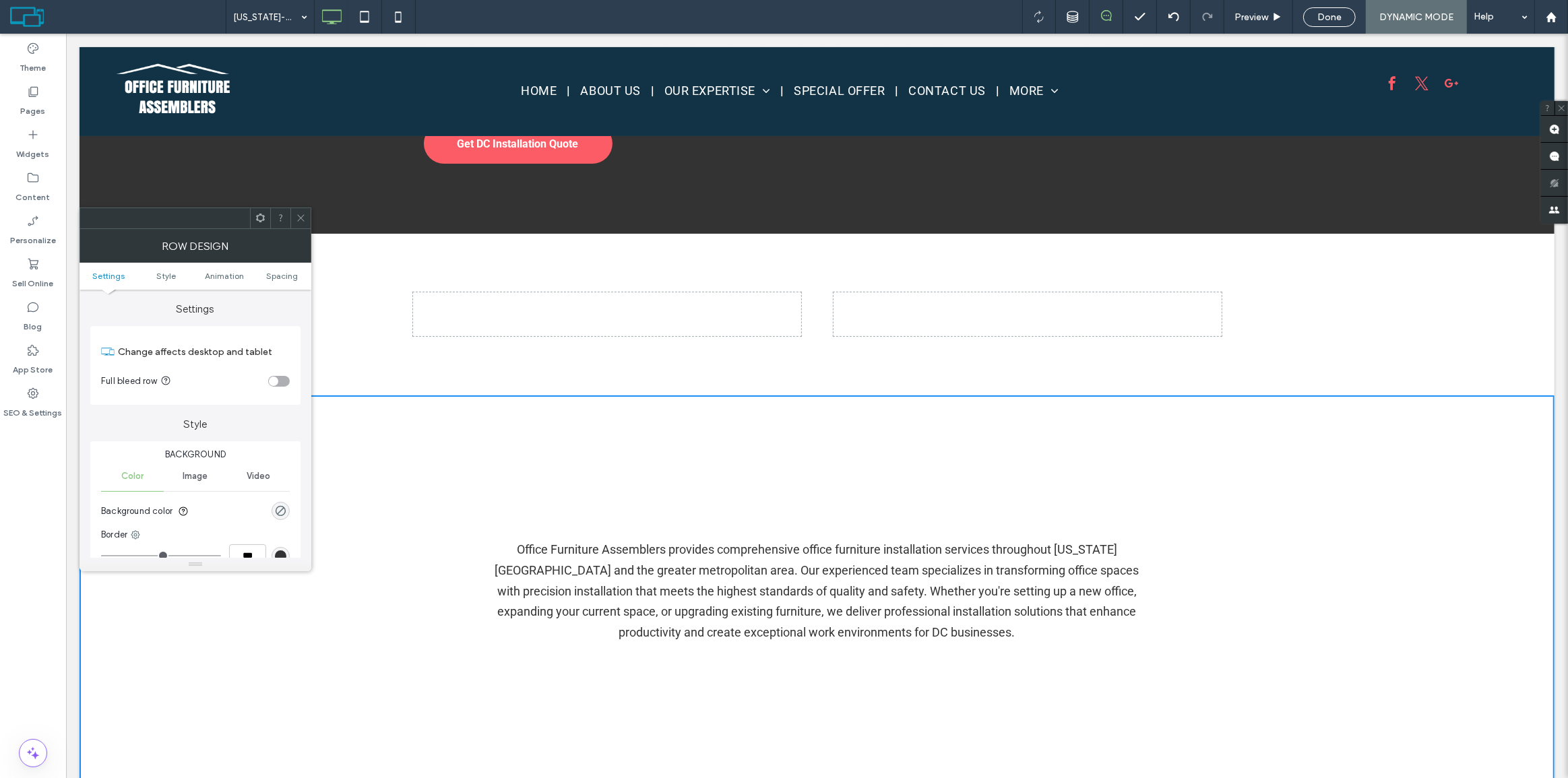
click at [299, 214] on icon at bounding box center [300, 217] width 10 height 10
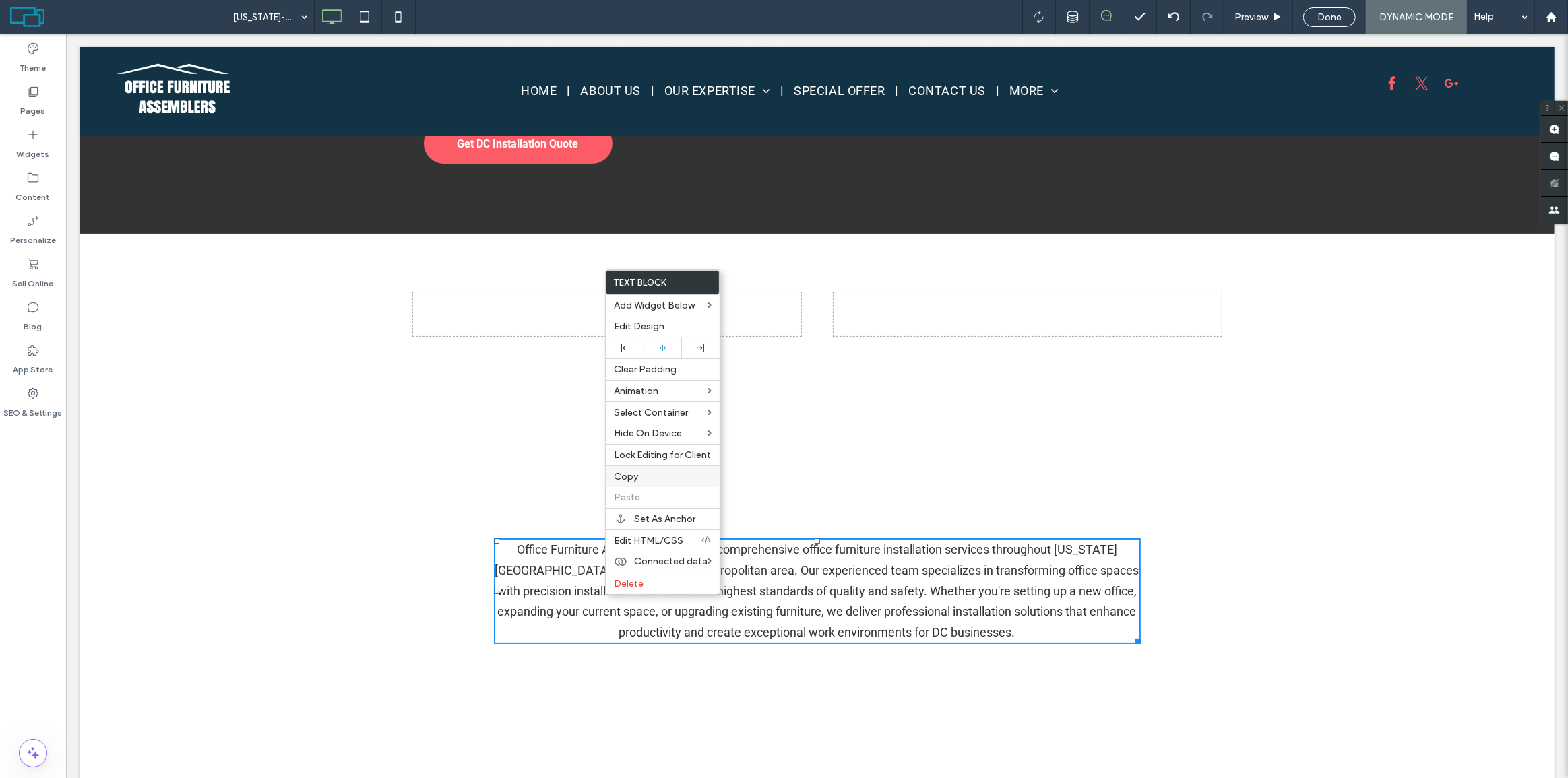
click at [659, 472] on label "Copy" at bounding box center [663, 476] width 98 height 11
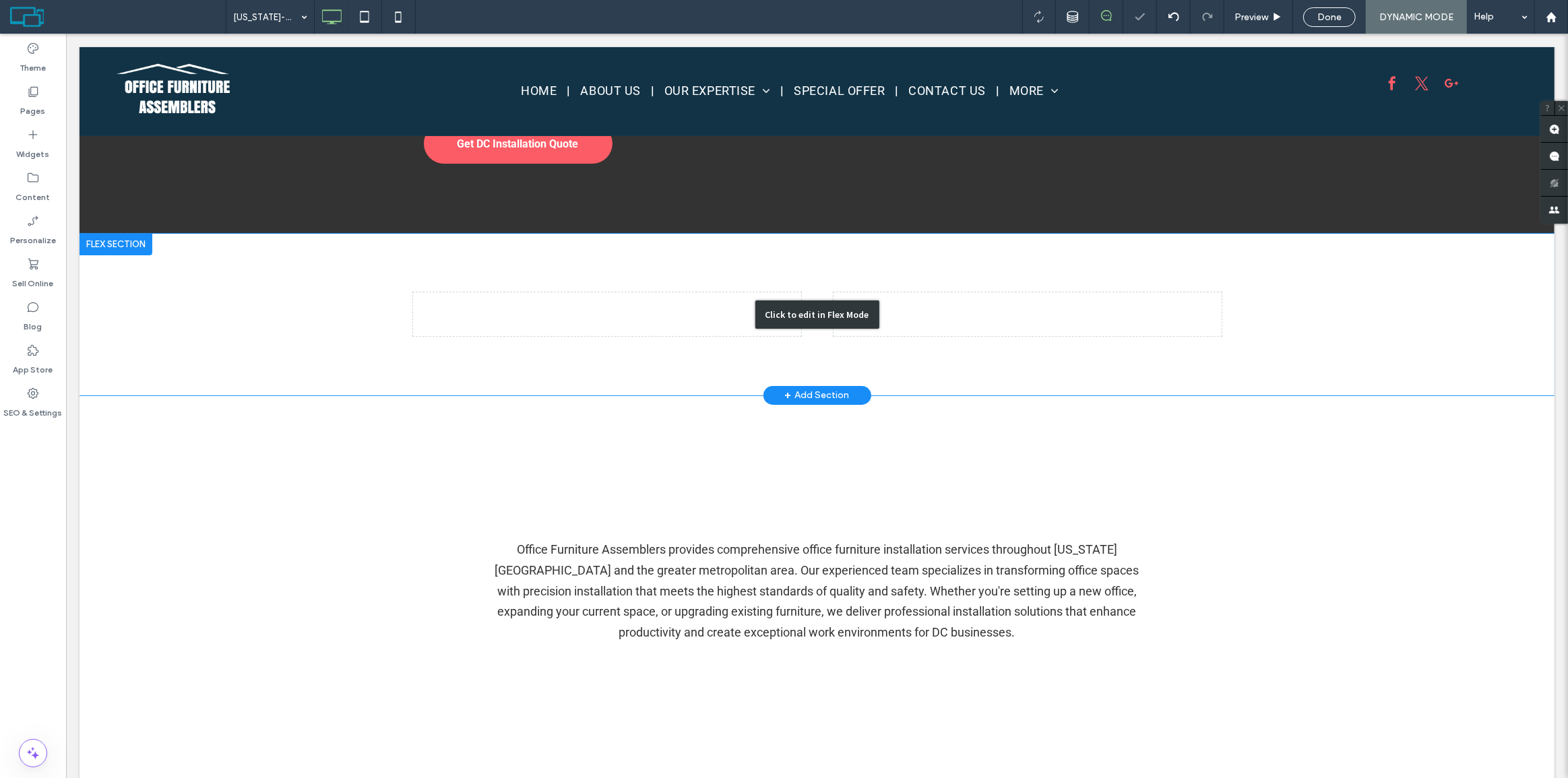
click at [729, 311] on div "Click to edit in Flex Mode" at bounding box center [816, 314] width 1475 height 162
click at [729, 311] on div at bounding box center [606, 314] width 388 height 44
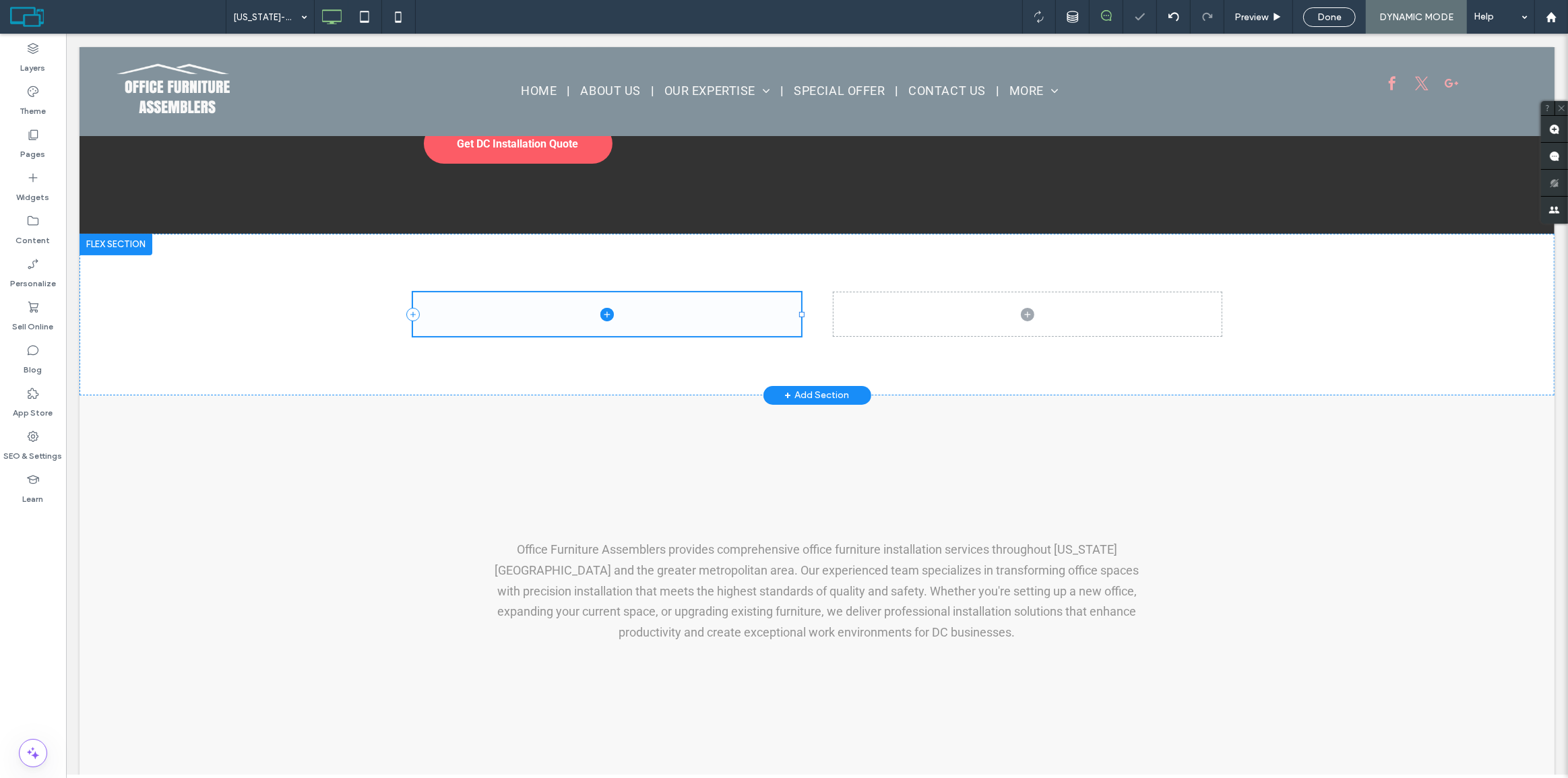
scroll to position [182, 0]
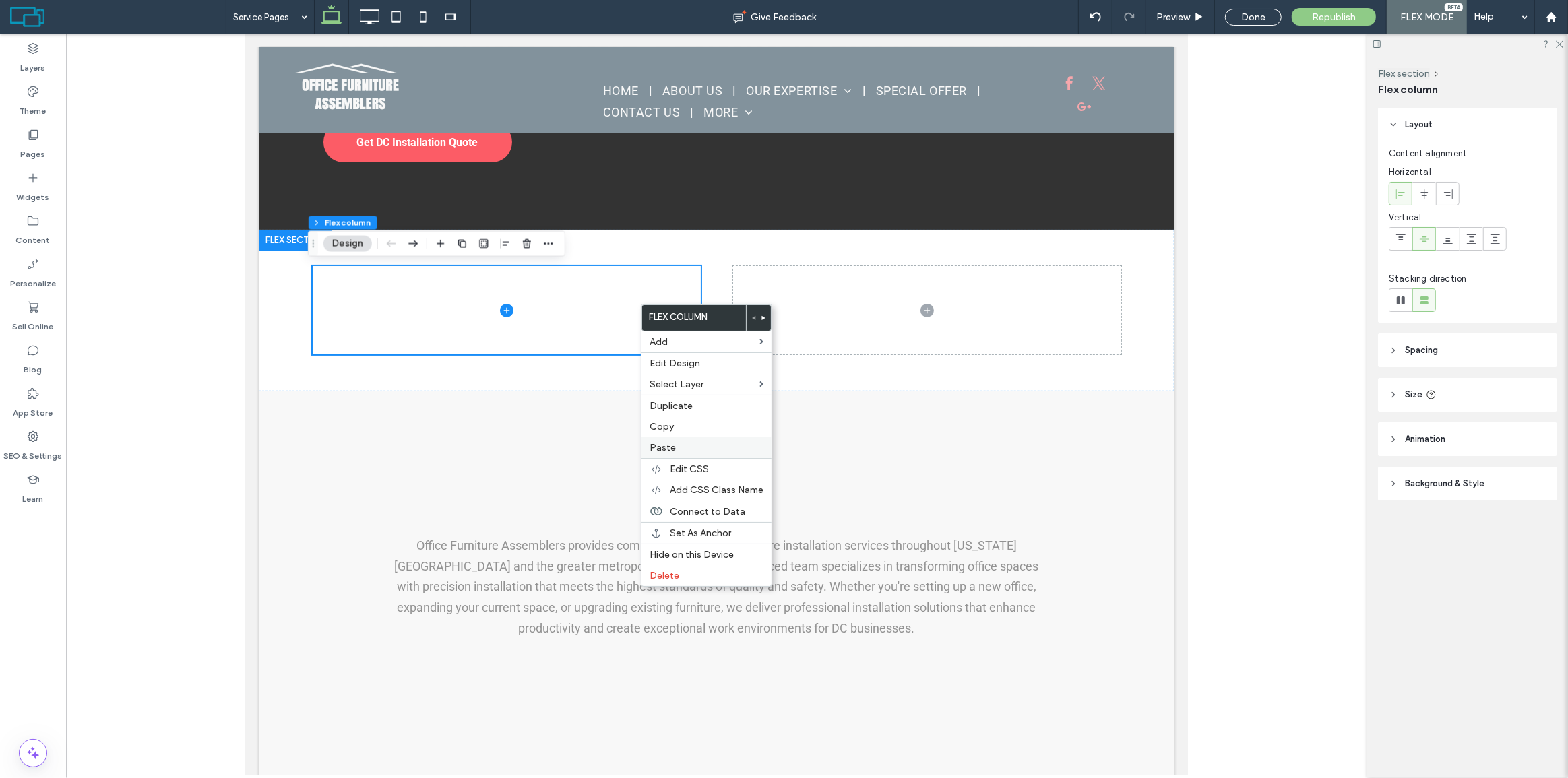
click at [680, 442] on label "Paste" at bounding box center [706, 448] width 114 height 11
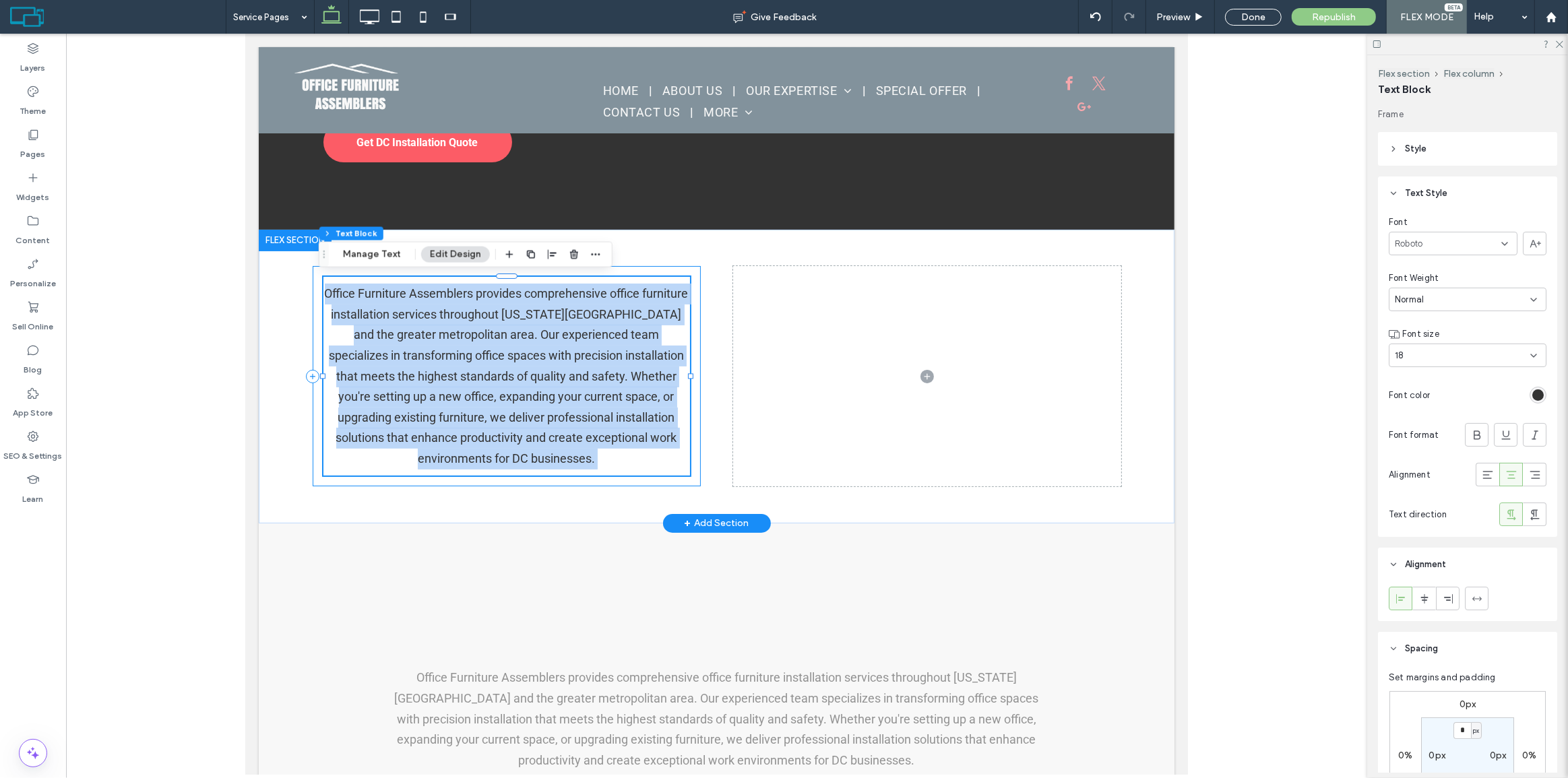
click at [644, 270] on div "Office Furniture Assemblers provides comprehensive office furniture installatio…" at bounding box center [505, 375] width 388 height 220
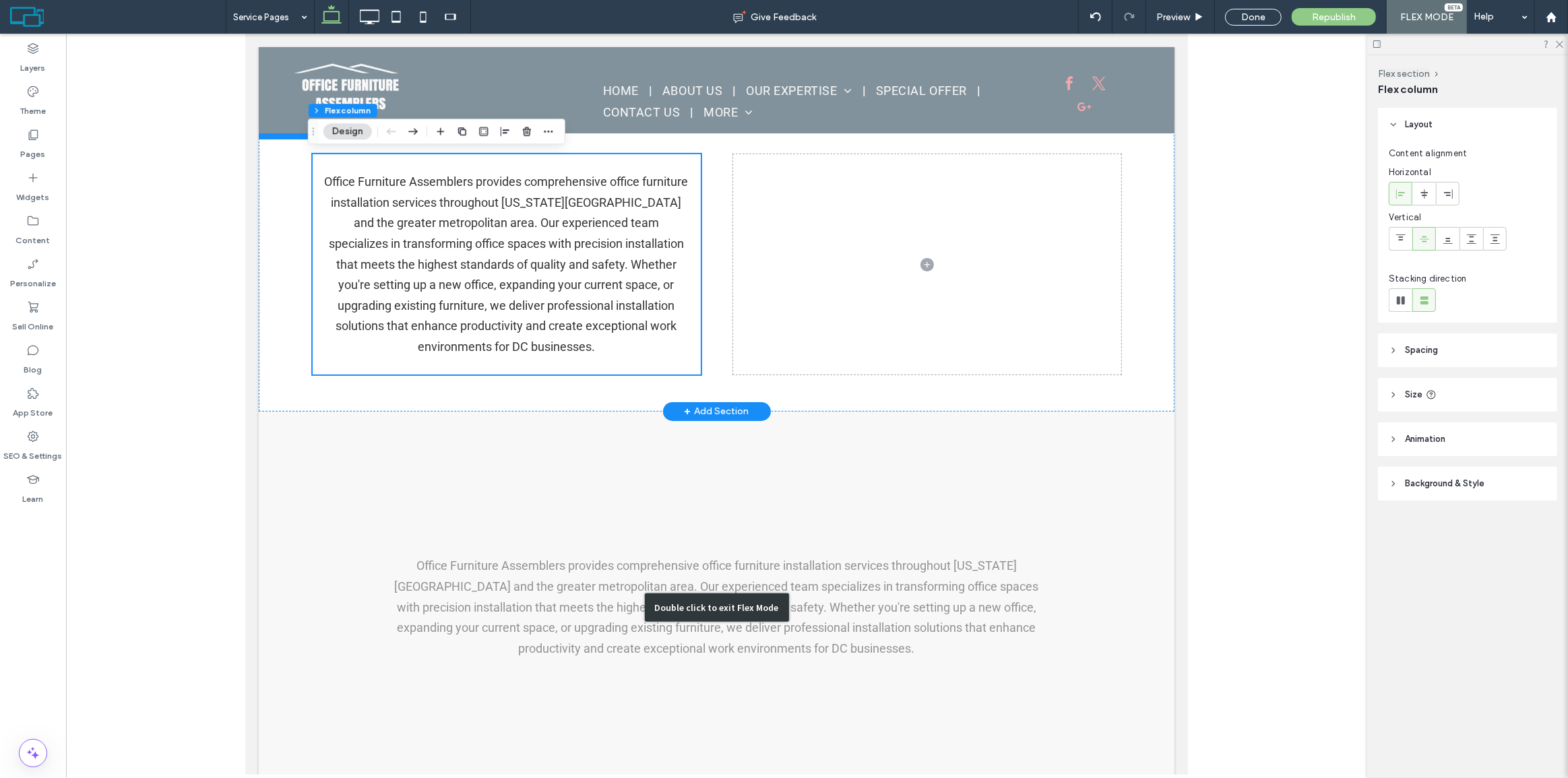
scroll to position [243, 0]
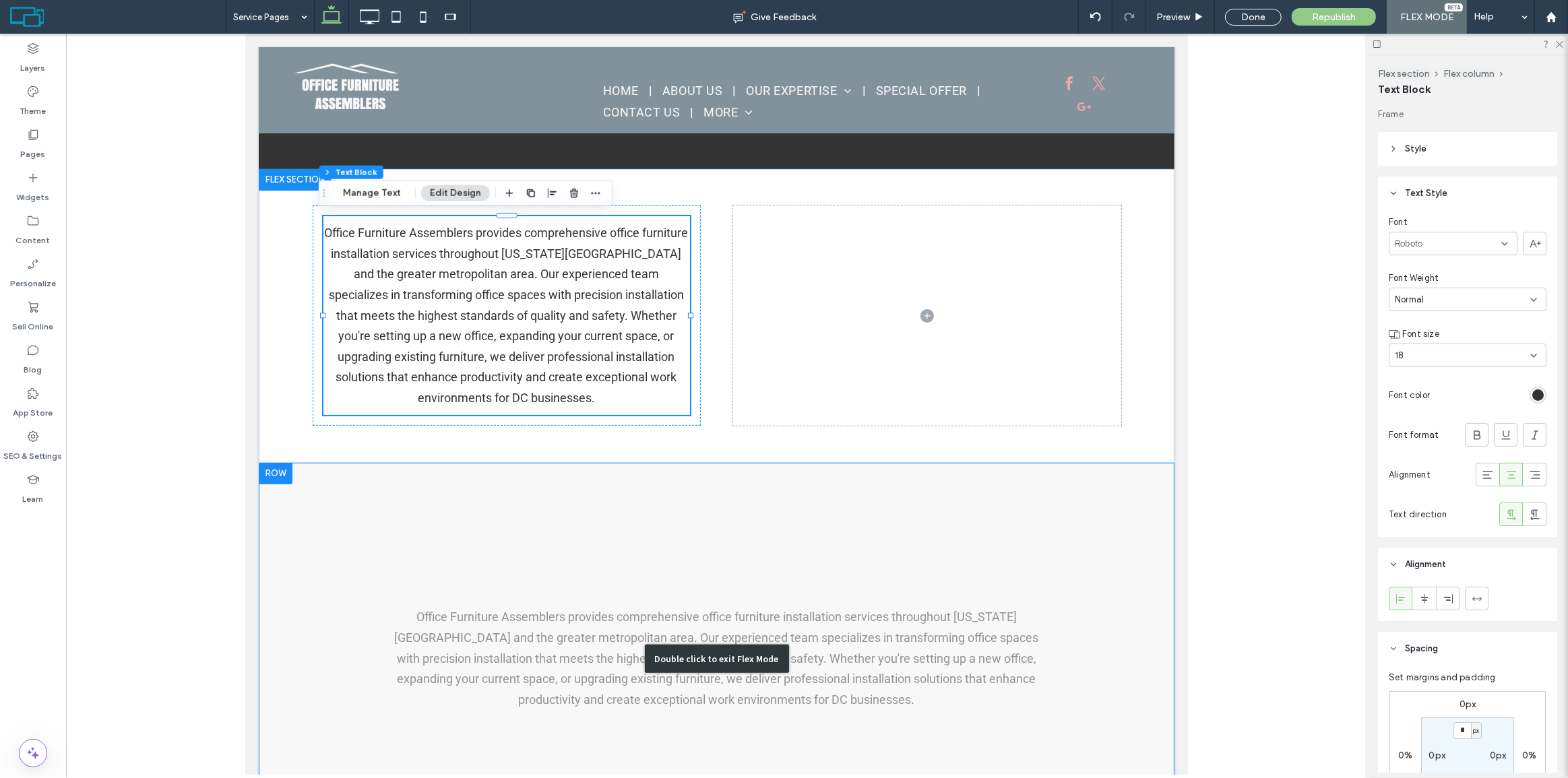
click at [640, 522] on div "Double click to exit Flex Mode" at bounding box center [716, 659] width 916 height 392
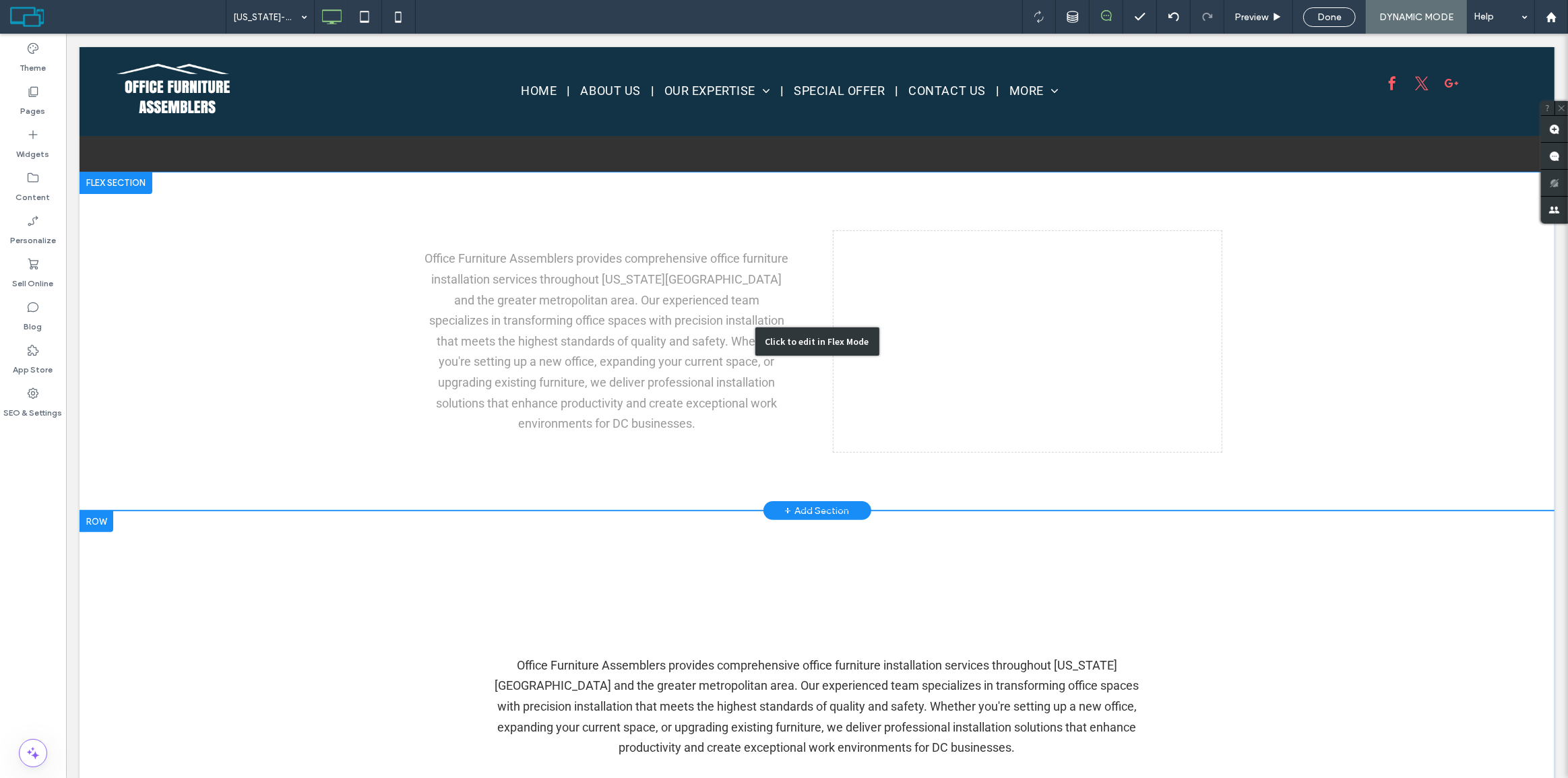
click at [582, 506] on div "Click to edit in Flex Mode" at bounding box center [816, 341] width 1475 height 338
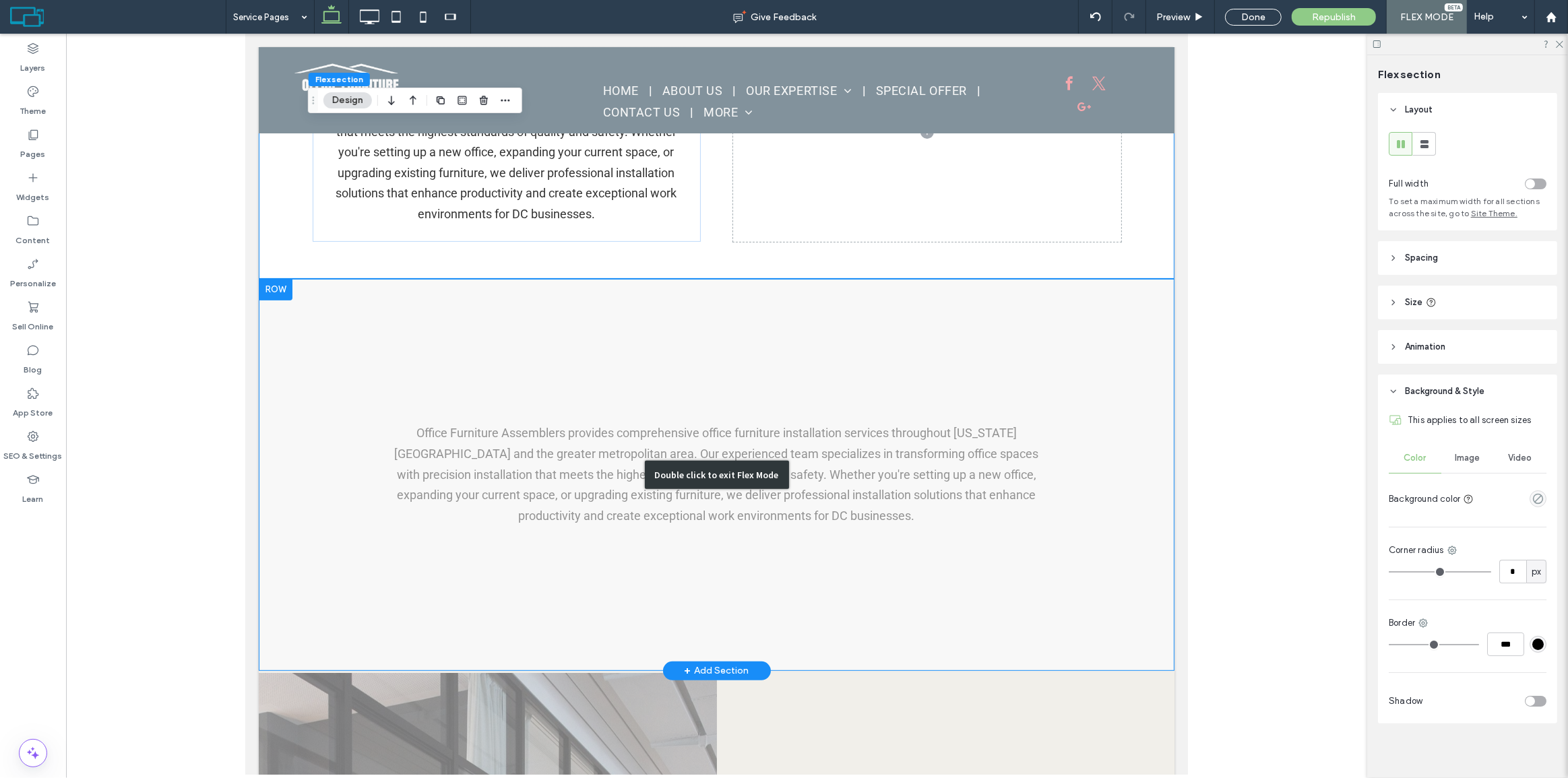
scroll to position [425, 0]
click at [645, 439] on div "Double click to exit Flex Mode" at bounding box center [716, 476] width 916 height 392
click at [645, 439] on div "Double click to exit Flex Mode" at bounding box center [716, 474] width 916 height 392
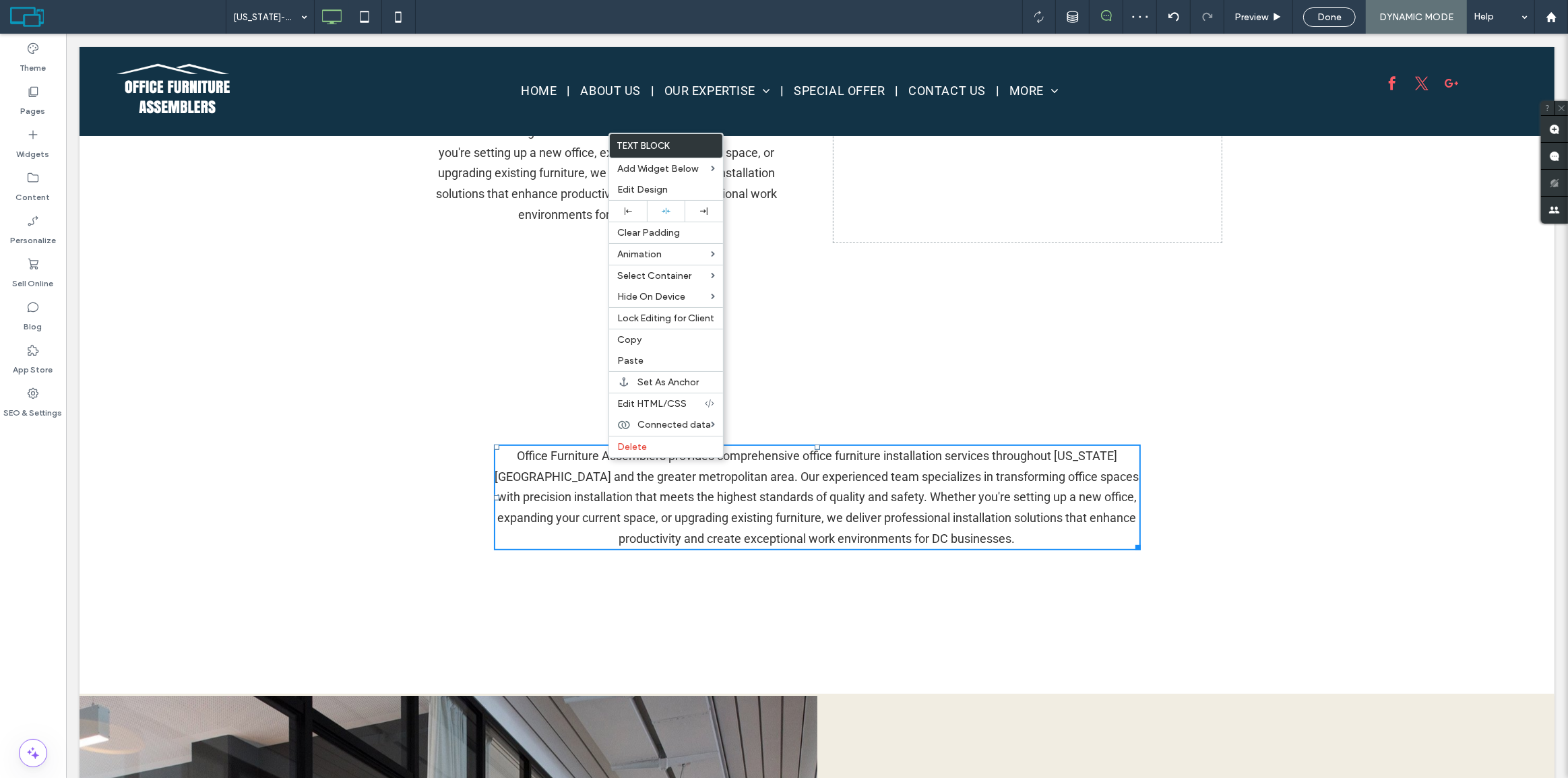
scroll to position [453, 0]
click at [769, 425] on span "Change Connection" at bounding box center [777, 425] width 89 height 11
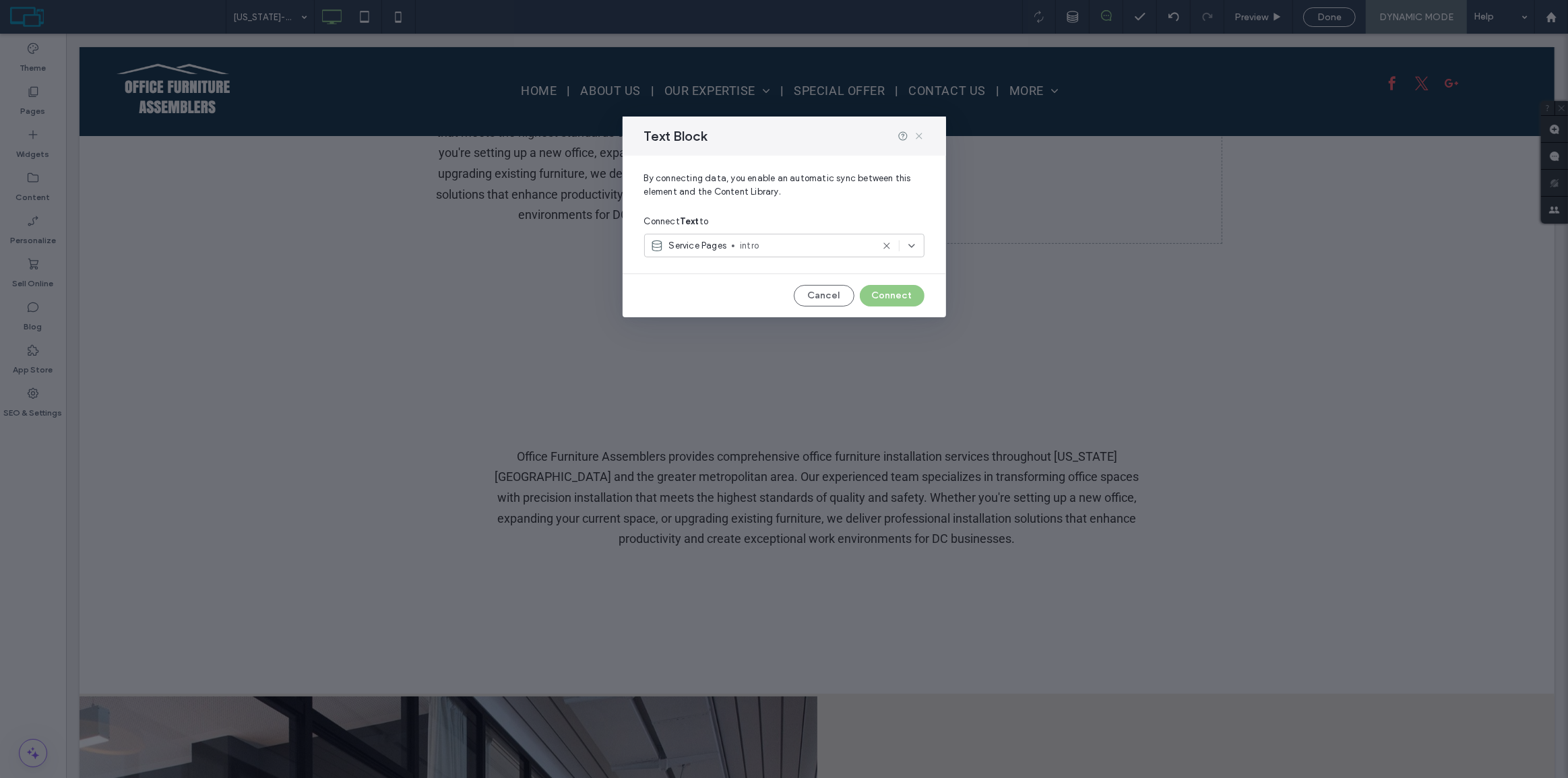
click at [917, 137] on use at bounding box center [919, 136] width 6 height 6
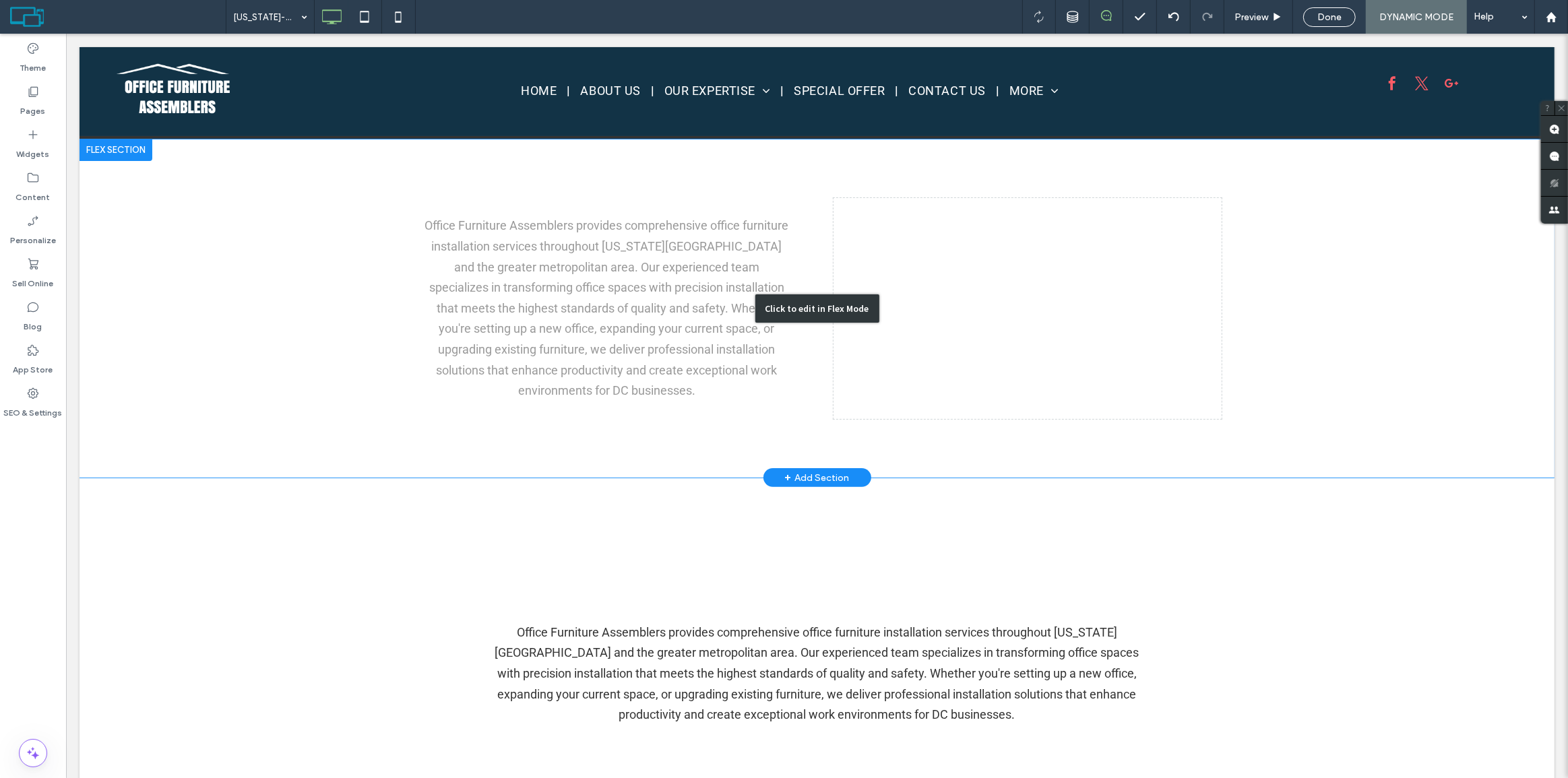
scroll to position [269, 0]
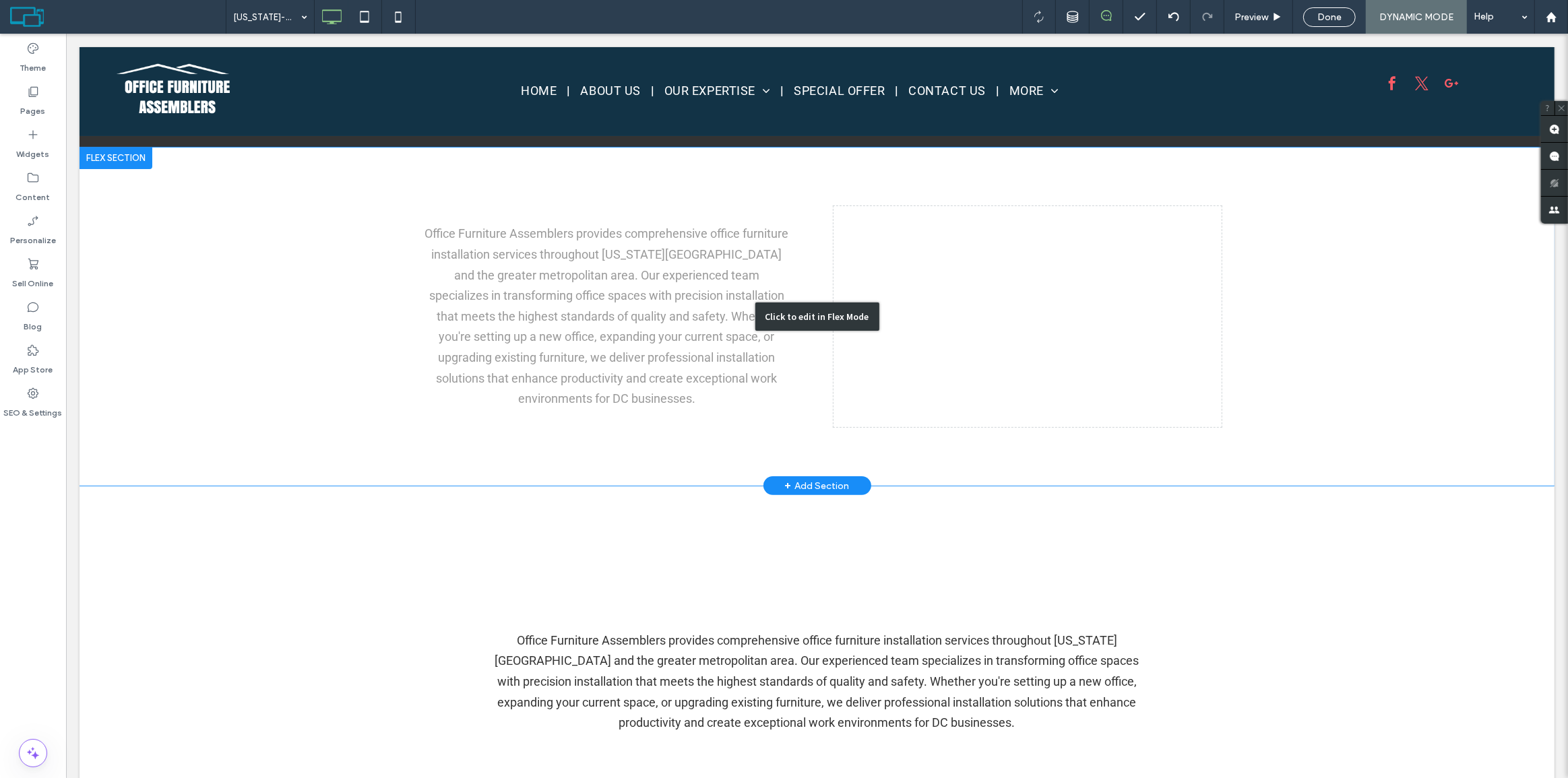
click at [611, 357] on div "Click to edit in Flex Mode" at bounding box center [816, 316] width 1475 height 338
click at [611, 357] on div "Office Furniture Assemblers provides comprehensive office furniture installatio…" at bounding box center [606, 316] width 367 height 188
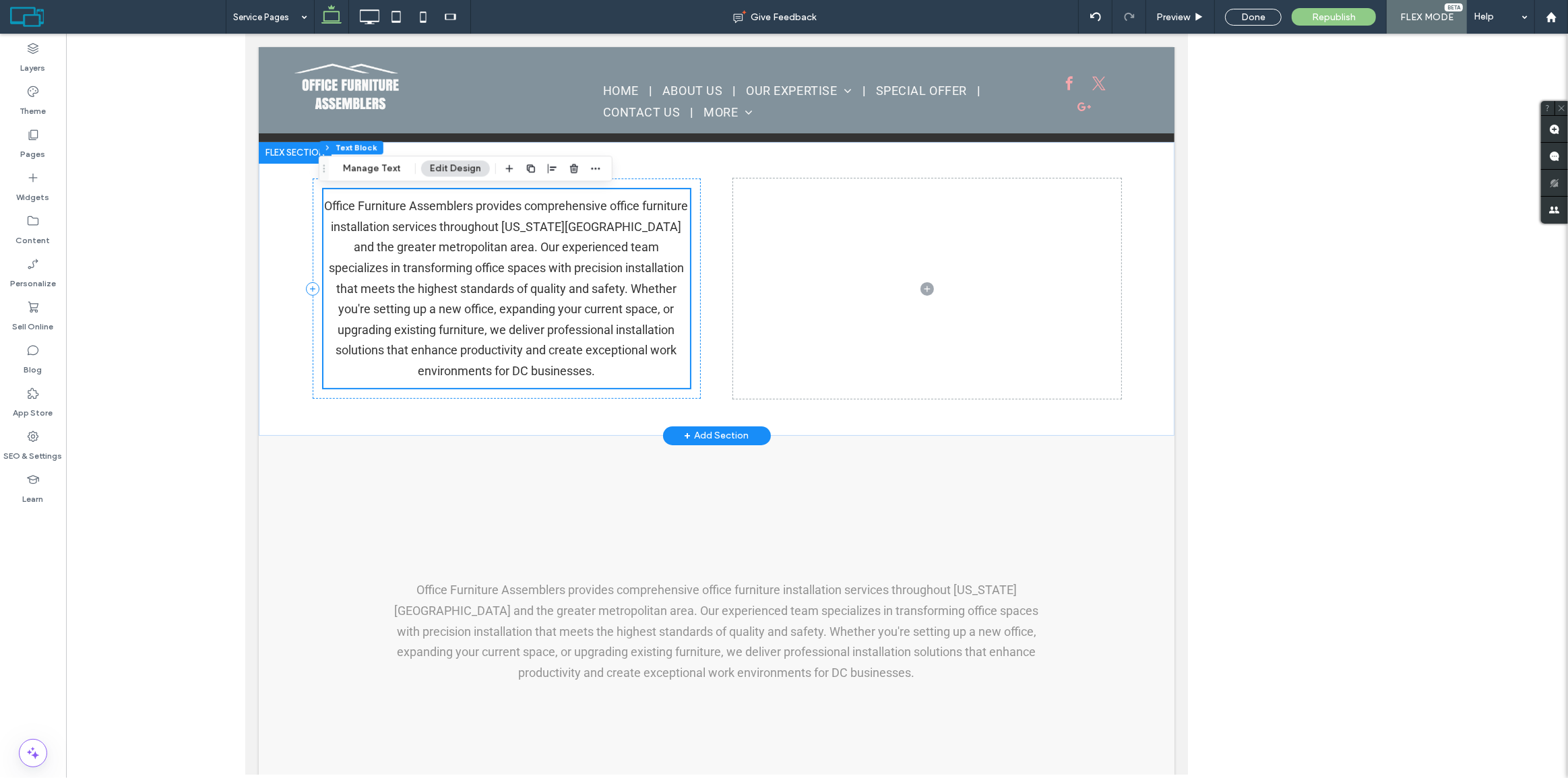
scroll to position [268, 0]
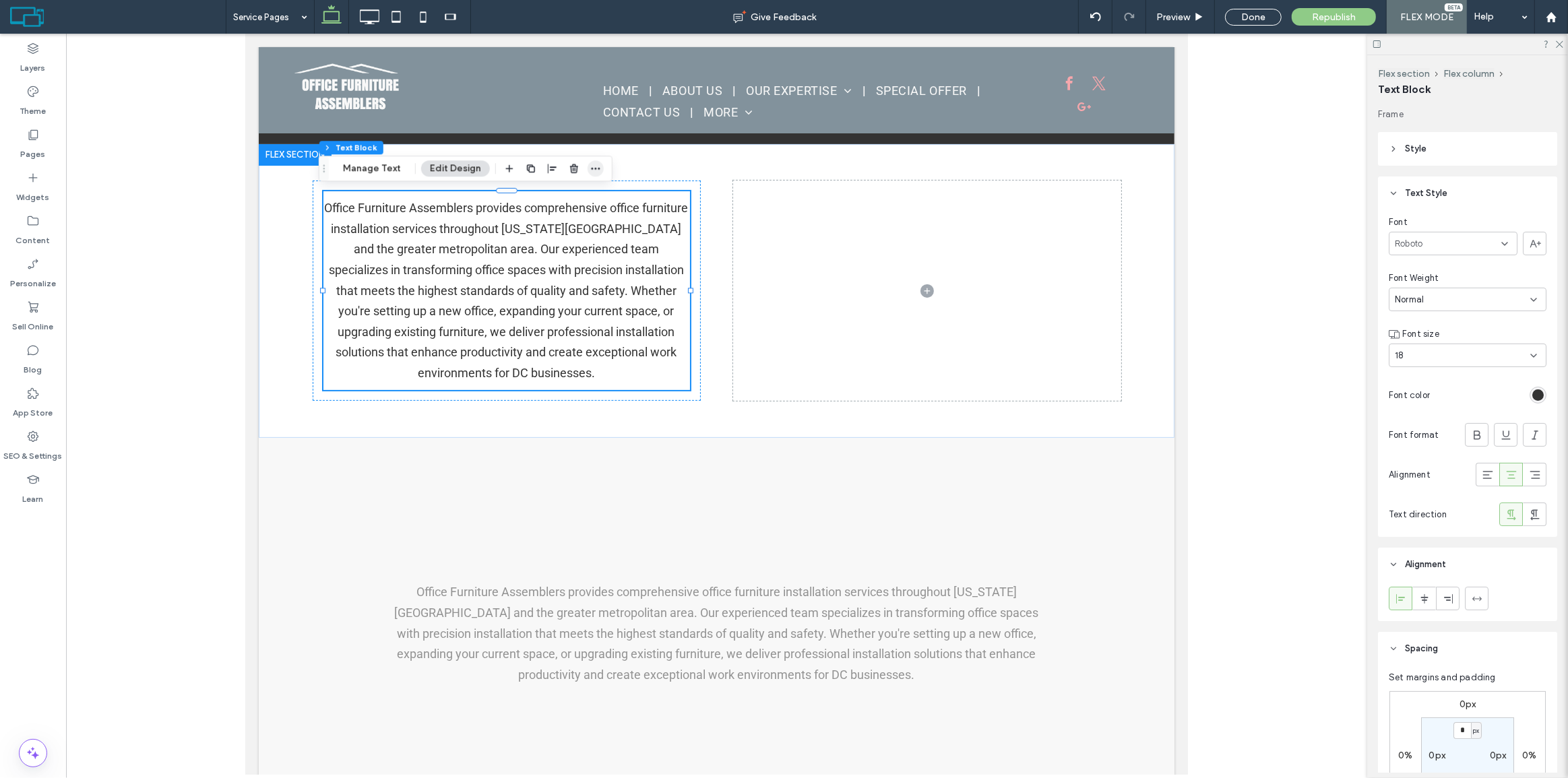
click at [593, 167] on icon "button" at bounding box center [595, 169] width 11 height 11
click at [542, 367] on div "Office Furniture Assemblers provides comprehensive office furniture installatio…" at bounding box center [505, 291] width 367 height 188
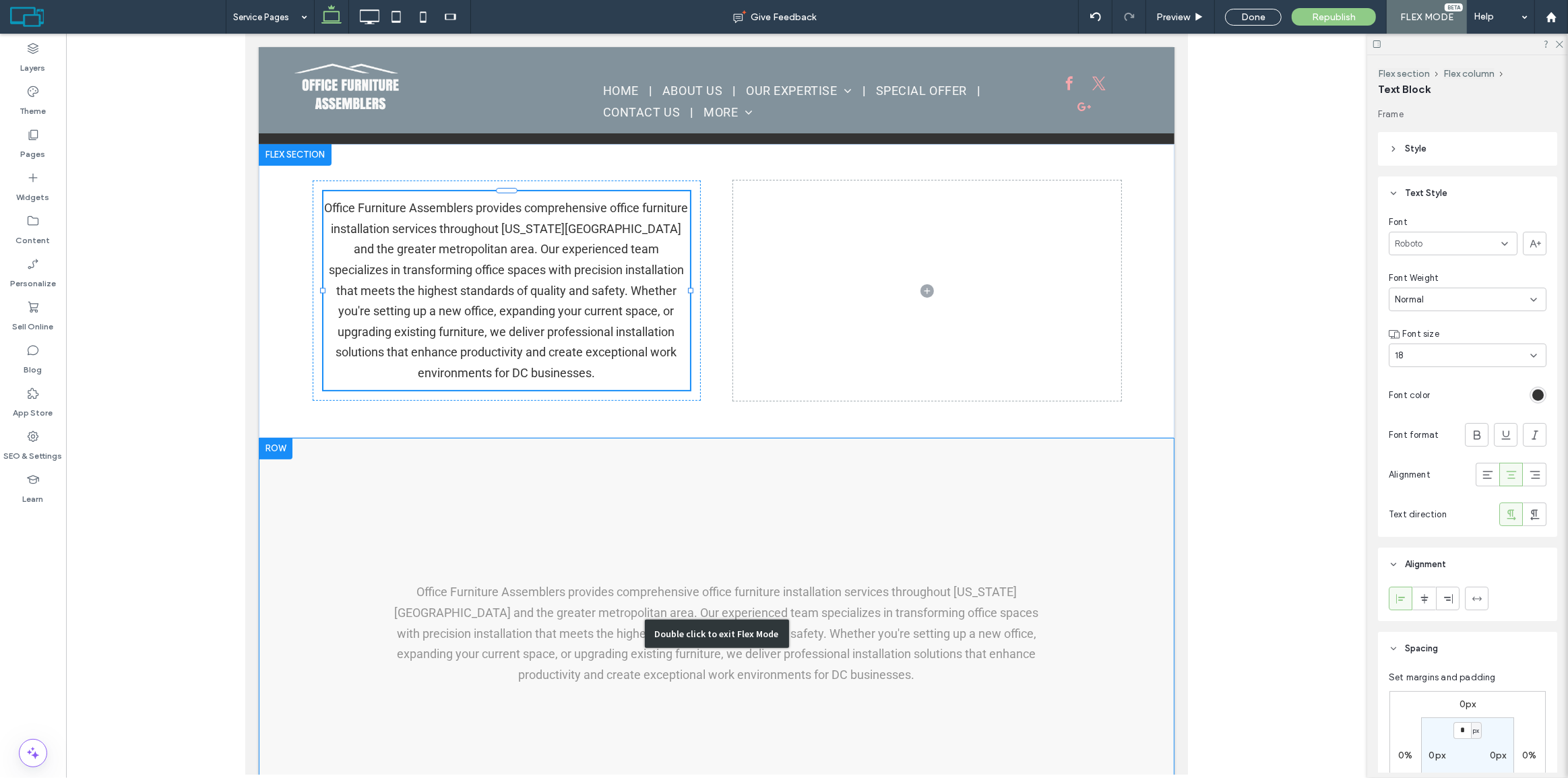
click at [473, 465] on div "Double click to exit Flex Mode" at bounding box center [716, 634] width 916 height 392
click at [483, 425] on div "Office Furniture Assemblers provides comprehensive office furniture installatio…" at bounding box center [716, 291] width 809 height 294
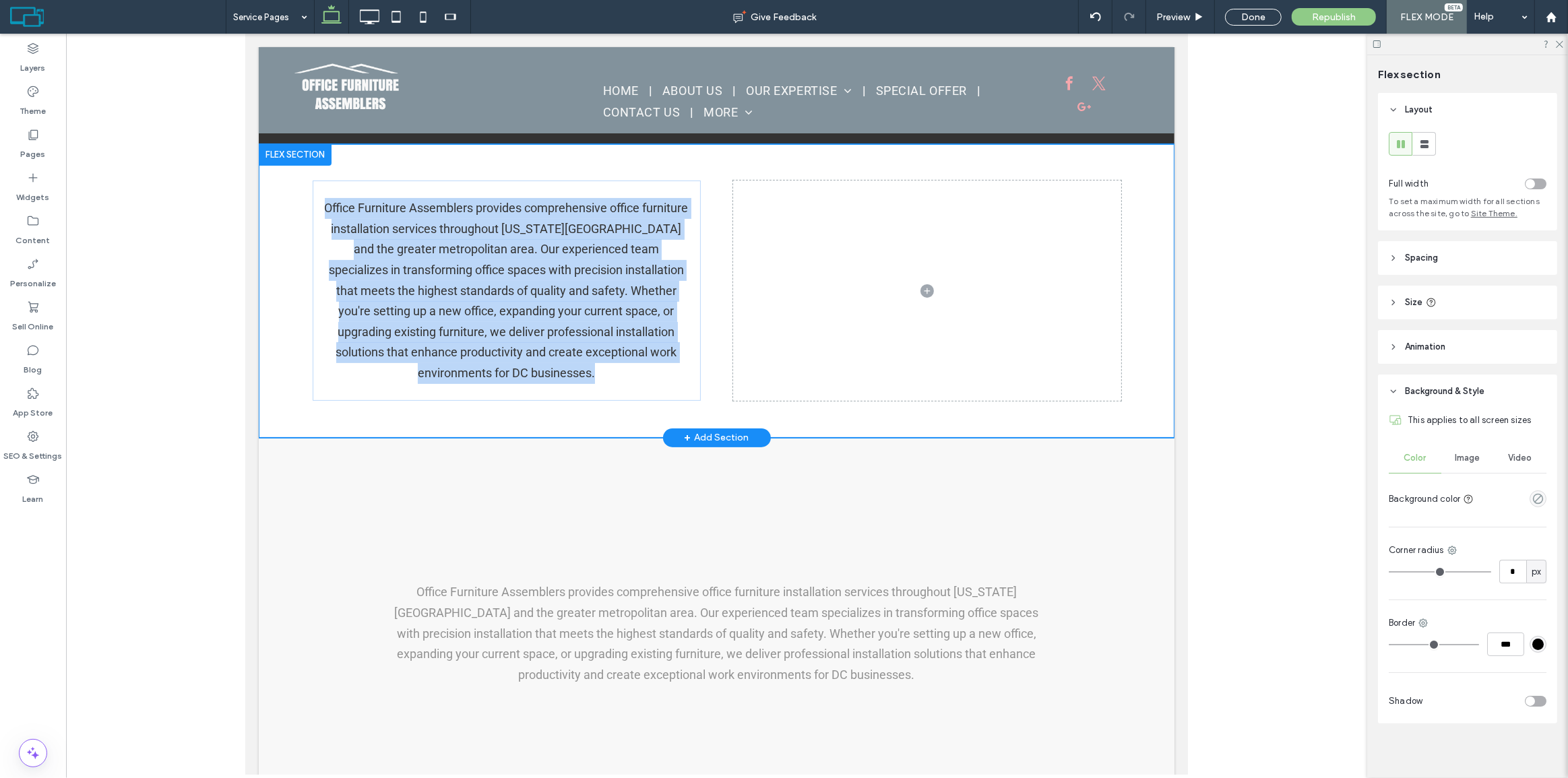
click at [483, 425] on div "Office Furniture Assemblers provides comprehensive office furniture installatio…" at bounding box center [716, 291] width 809 height 294
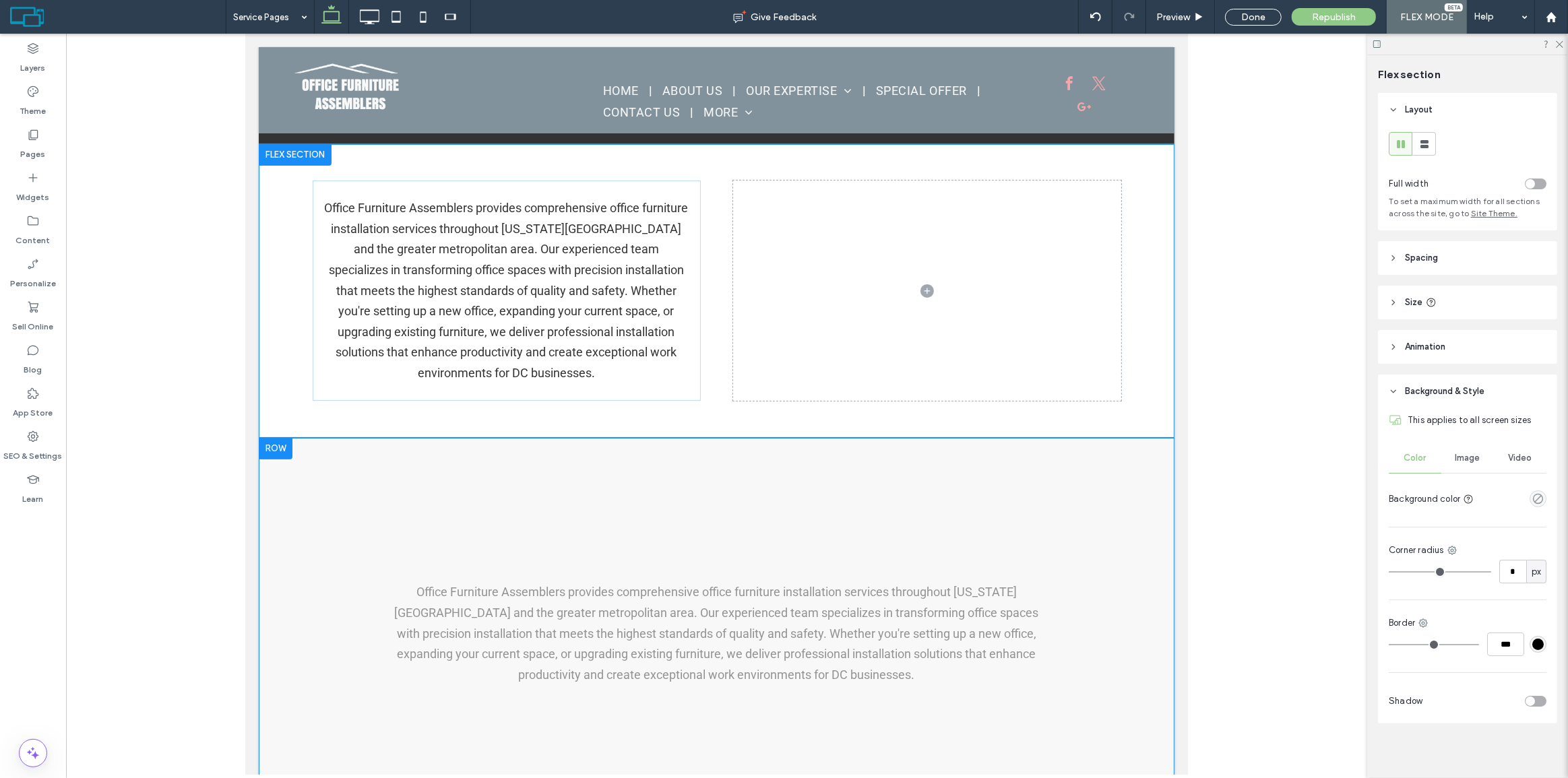
click at [487, 492] on div "Double click to exit Flex Mode" at bounding box center [716, 634] width 916 height 392
click at [488, 490] on div "Double click to exit Flex Mode" at bounding box center [716, 634] width 916 height 392
click at [245, 34] on div "Click to edit in Flex Mode" at bounding box center [245, 34] width 0 height 0
click at [672, 438] on div "Office Furniture Assemblers provides comprehensive office furniture installatio…" at bounding box center [716, 291] width 916 height 294
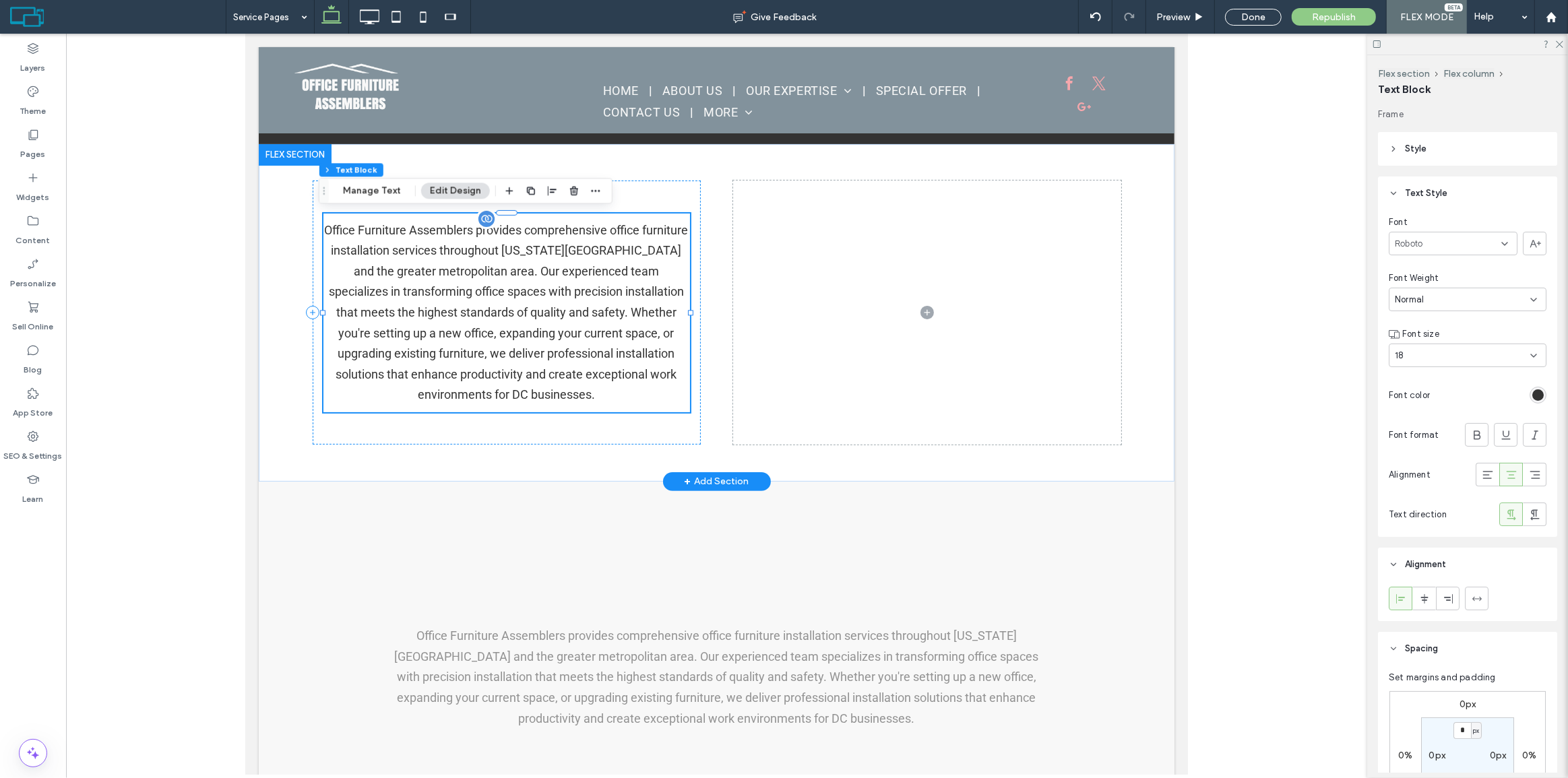
scroll to position [266, 0]
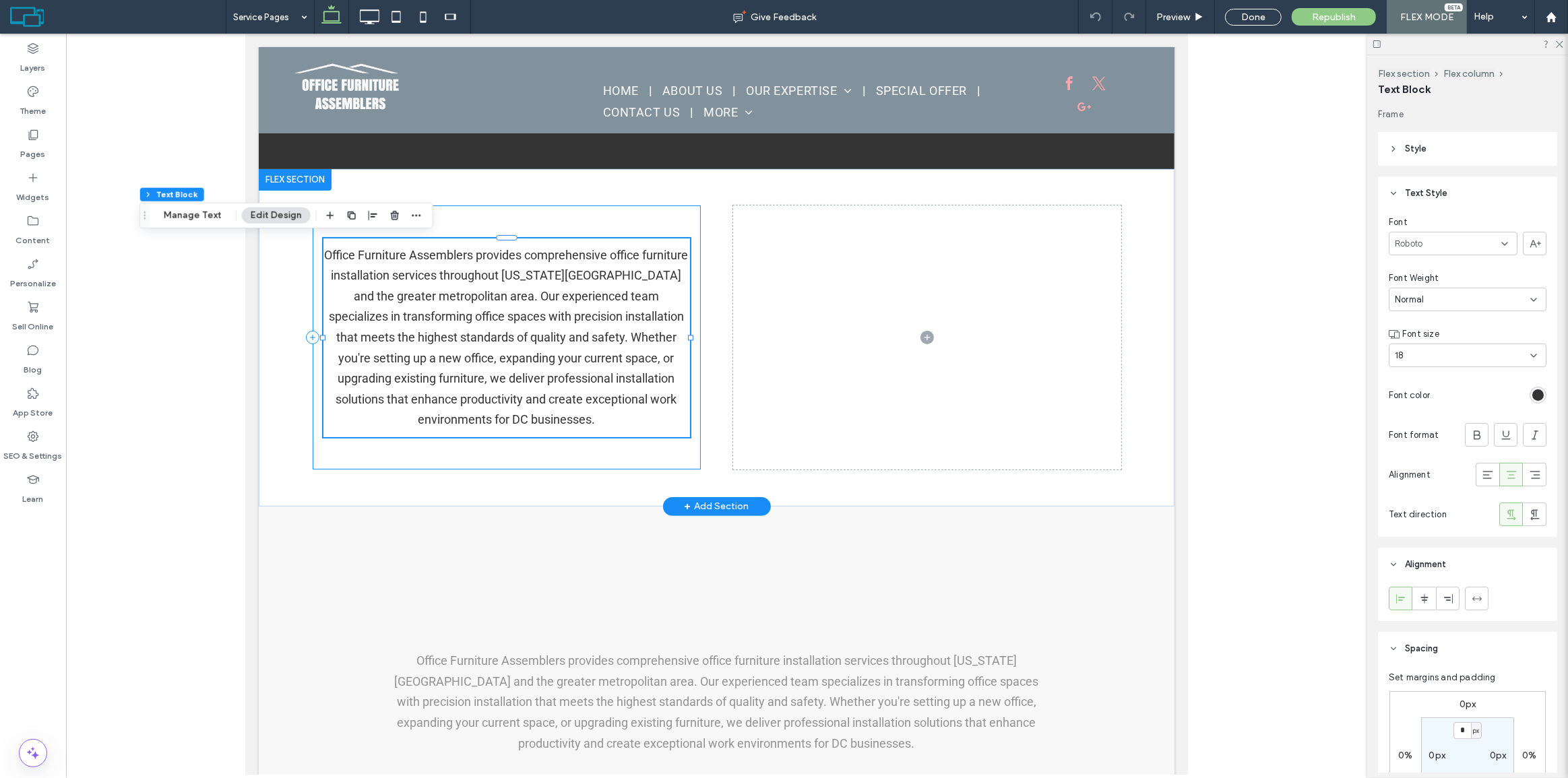
click at [481, 449] on div "Office Furniture Assemblers provides comprehensive office furniture installatio…" at bounding box center [505, 337] width 388 height 264
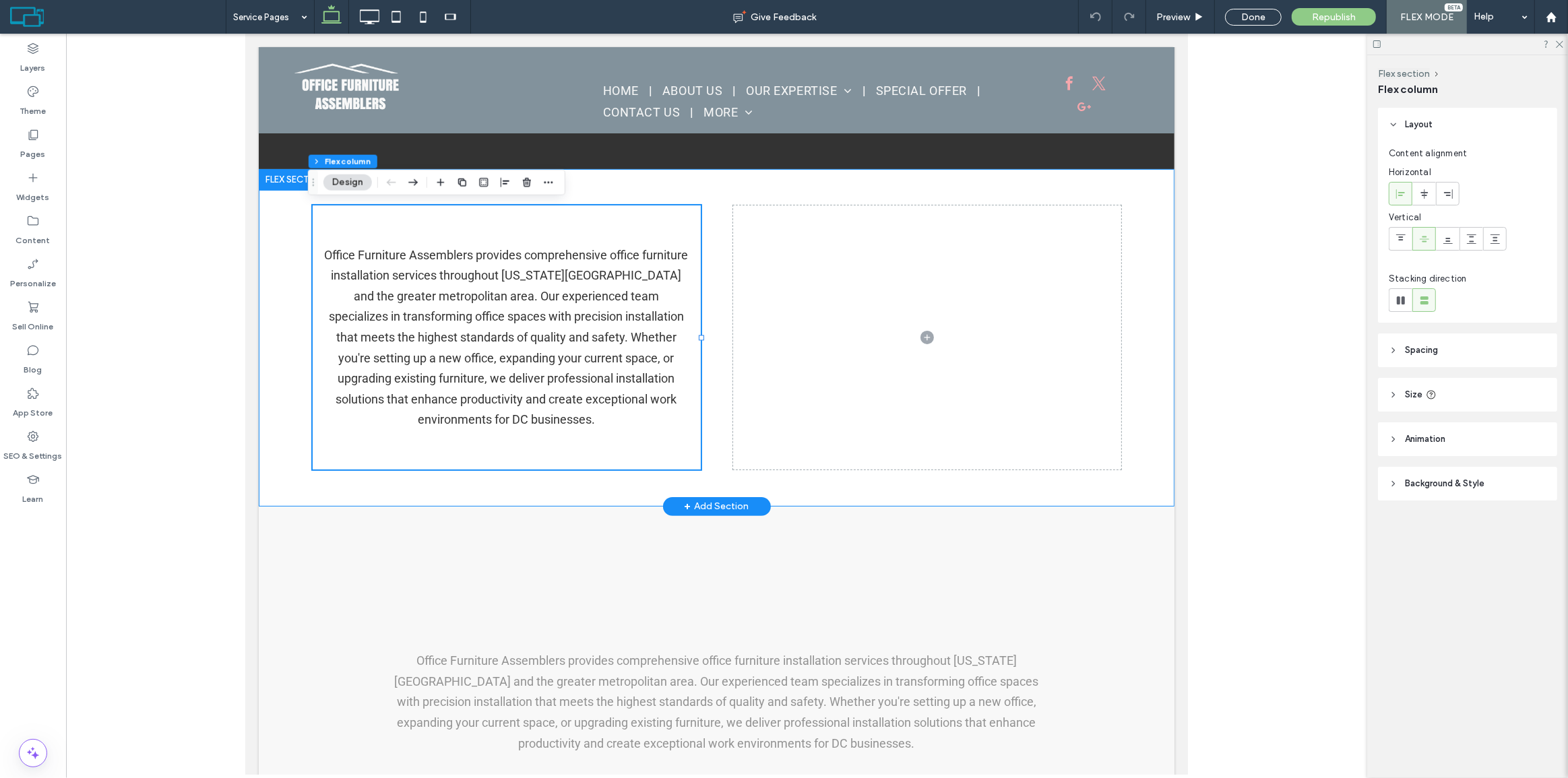
click at [284, 374] on div "Office Furniture Assemblers provides comprehensive office furniture installatio…" at bounding box center [716, 338] width 916 height 337
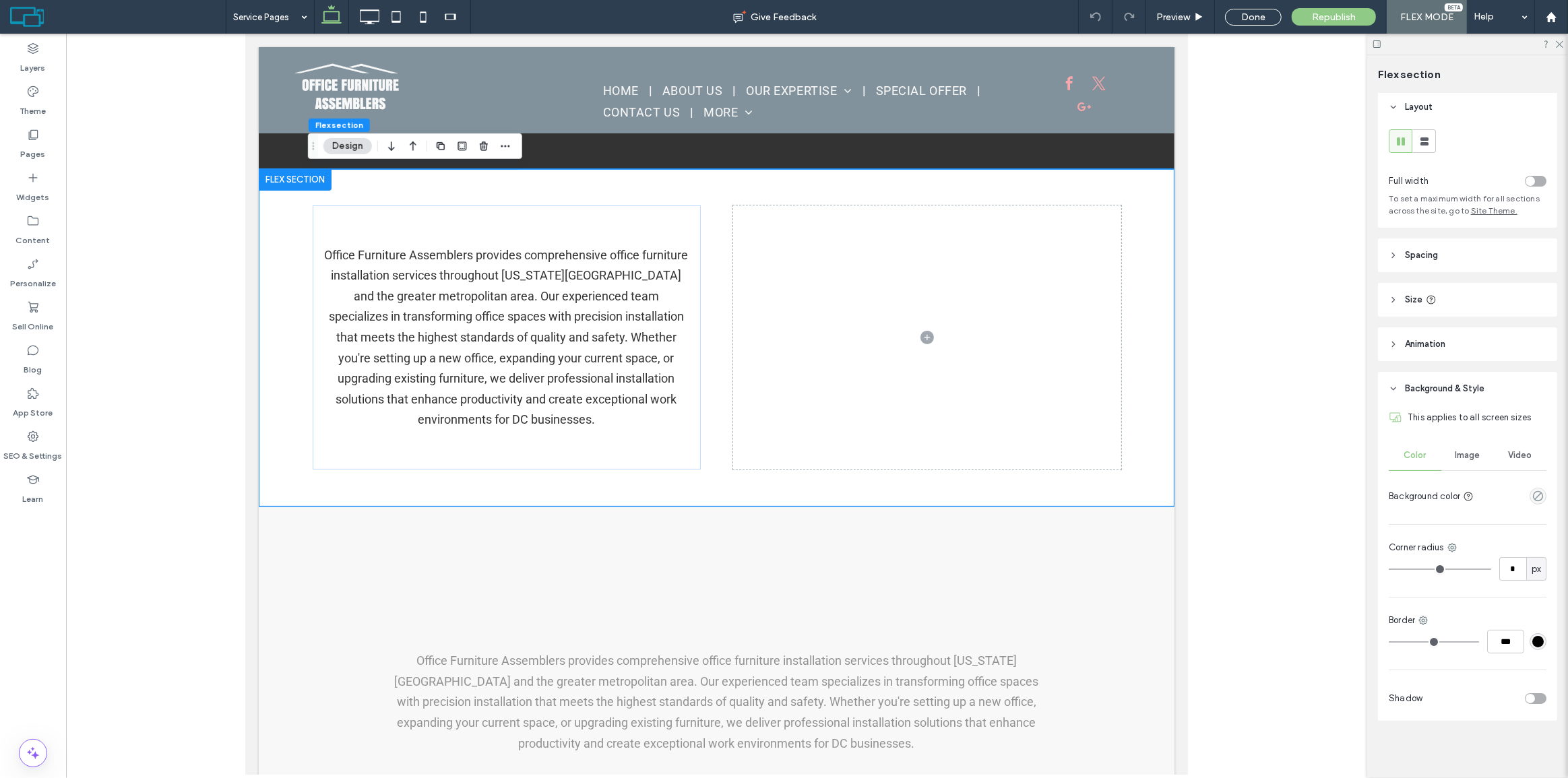
scroll to position [4, 0]
click at [1538, 491] on div "empty color" at bounding box center [1538, 494] width 17 height 17
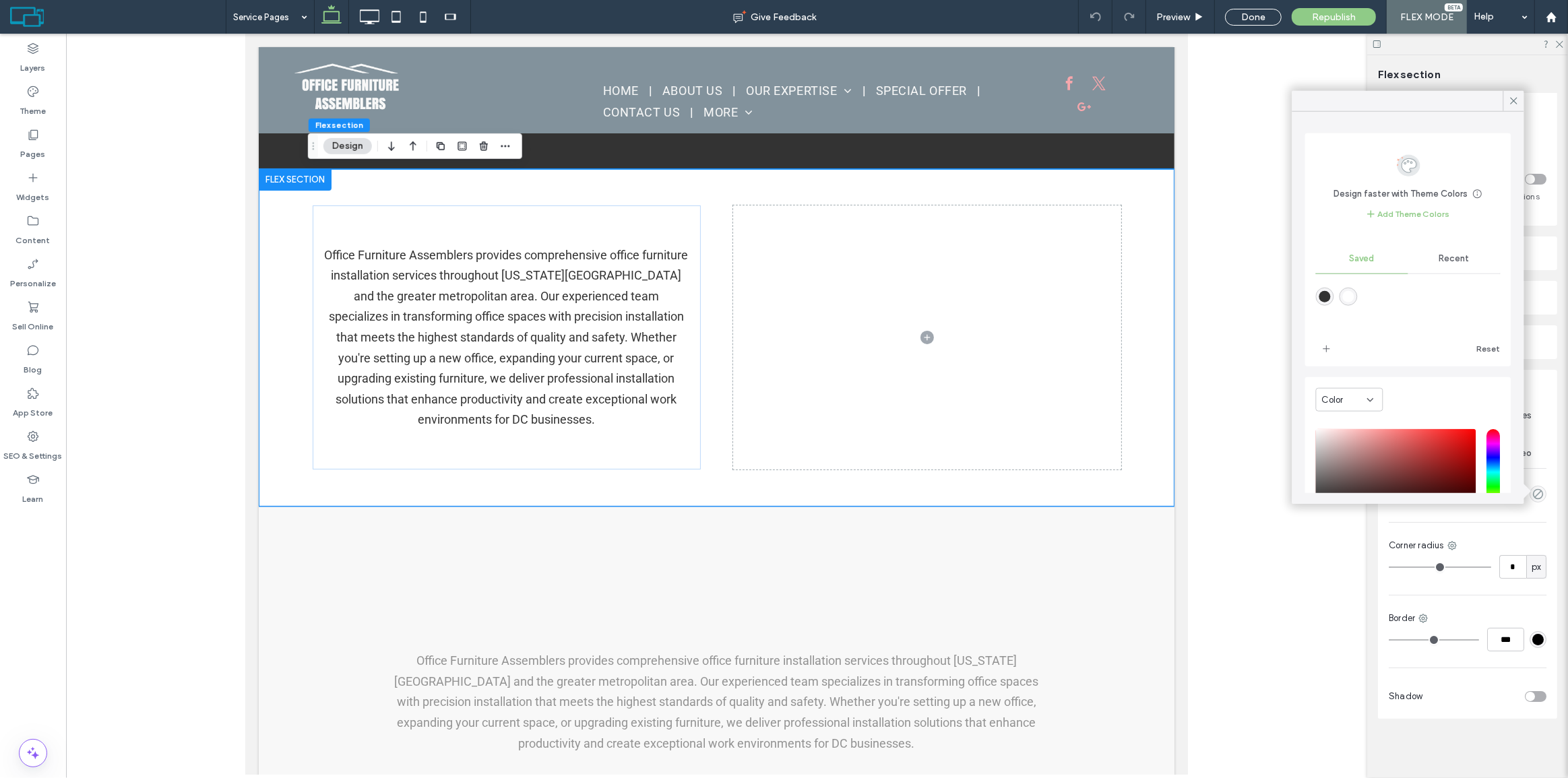
type input "*******"
type input "***"
type input "****"
click at [1321, 434] on div "saturation and value" at bounding box center [1397, 472] width 161 height 87
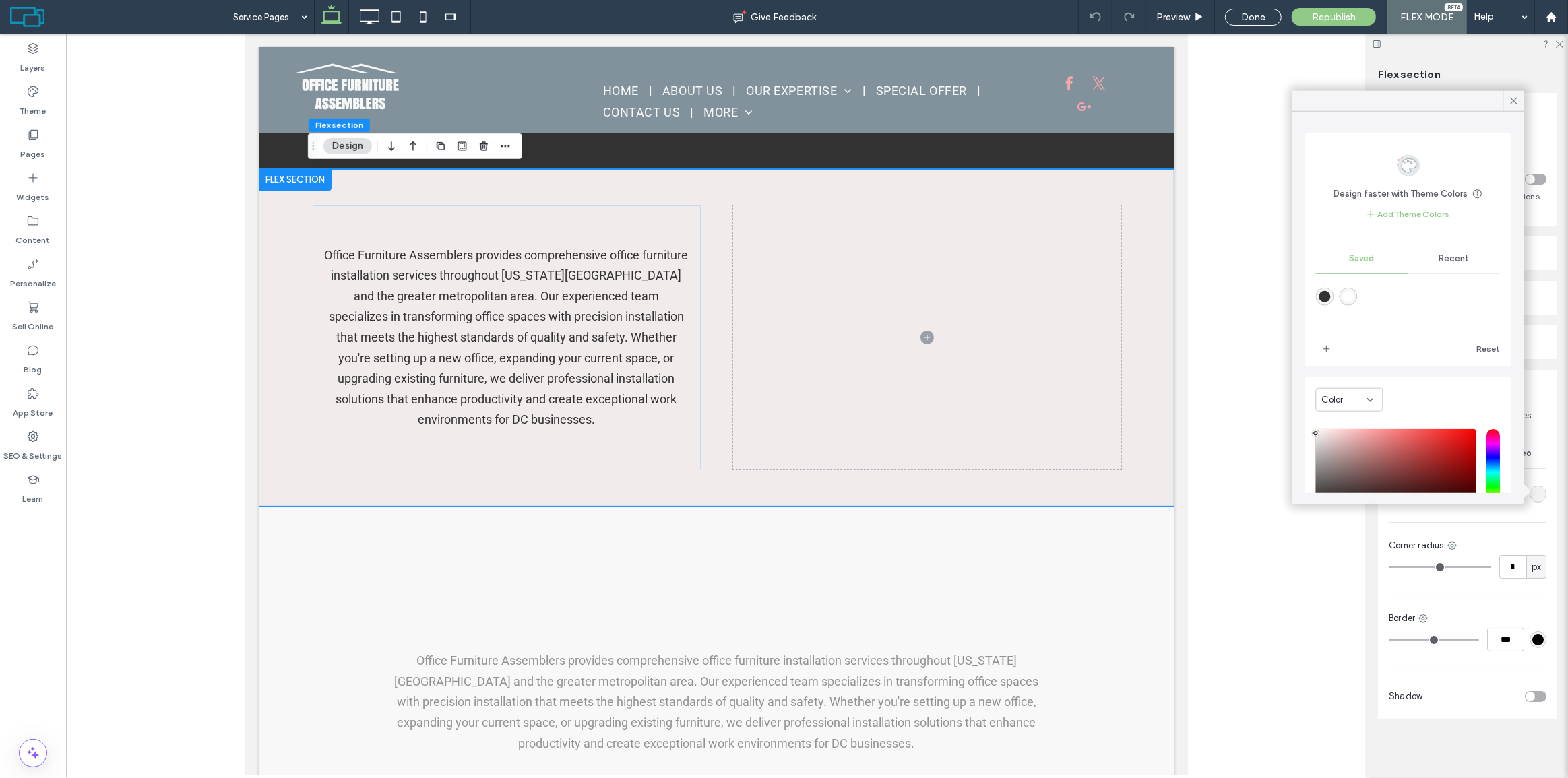
drag, startPoint x: 1321, startPoint y: 434, endPoint x: 1314, endPoint y: 434, distance: 7.0
click at [1314, 434] on div "pointer" at bounding box center [1316, 434] width 4 height 4
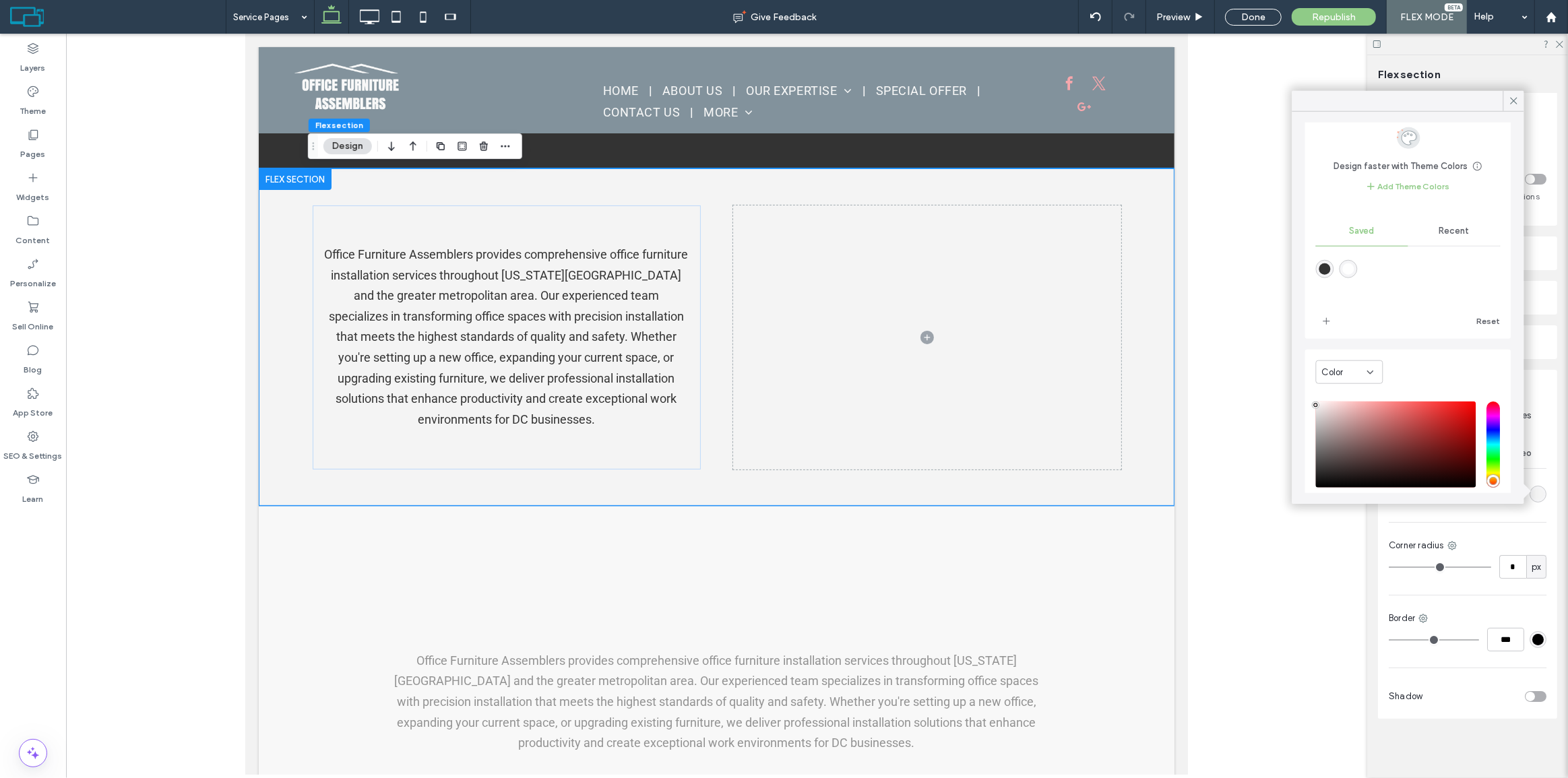
scroll to position [108, 0]
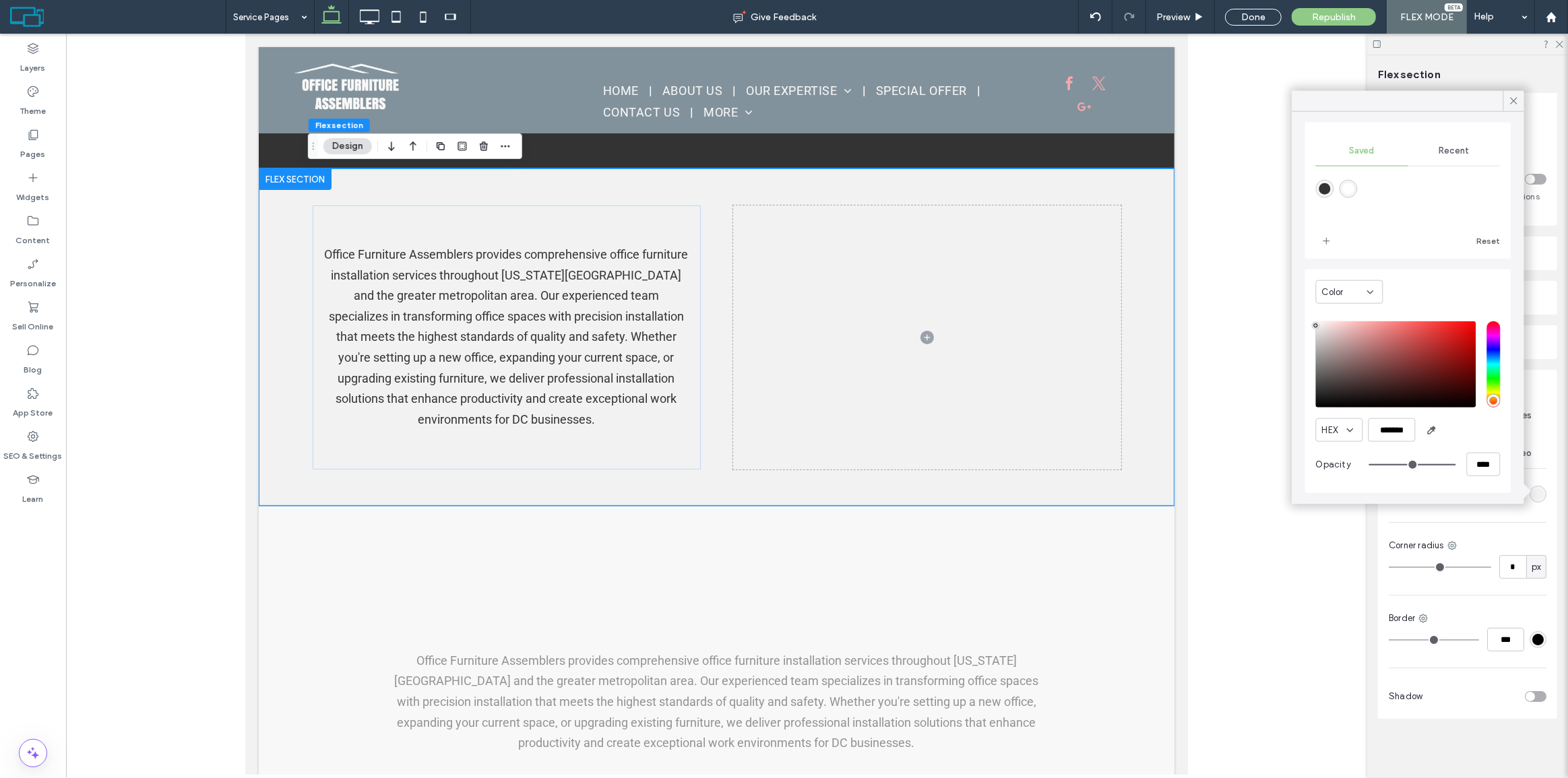
click at [1314, 326] on div "pointer" at bounding box center [1316, 326] width 4 height 4
click at [1313, 329] on div "Color HEX ******* Opacity ****" at bounding box center [1408, 381] width 206 height 223
click at [1308, 329] on div "Color HEX ******* Opacity ****" at bounding box center [1408, 381] width 206 height 223
click at [1414, 431] on input "*******" at bounding box center [1392, 430] width 47 height 24
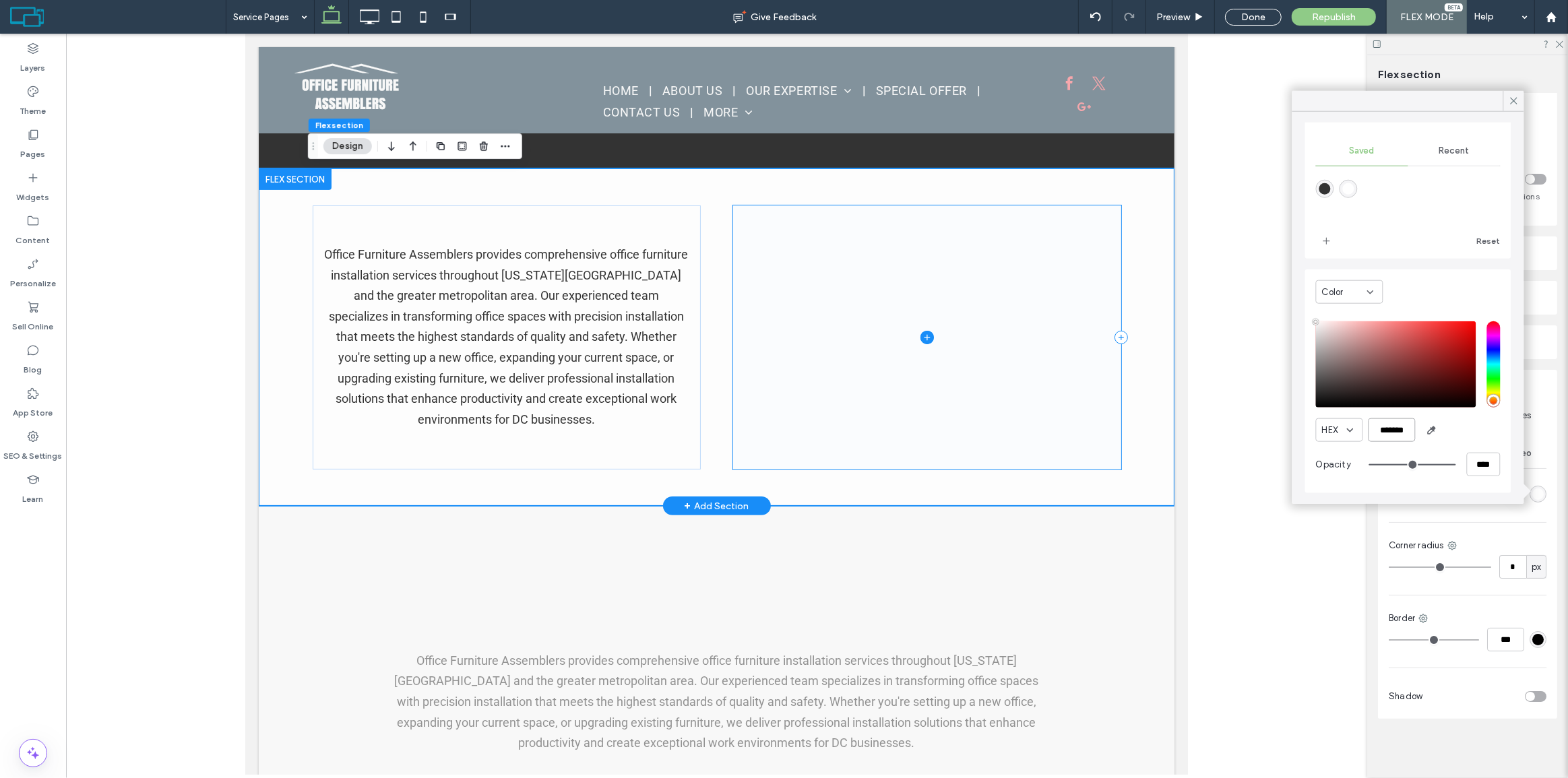
type input "*******"
click at [827, 238] on span at bounding box center [926, 337] width 388 height 264
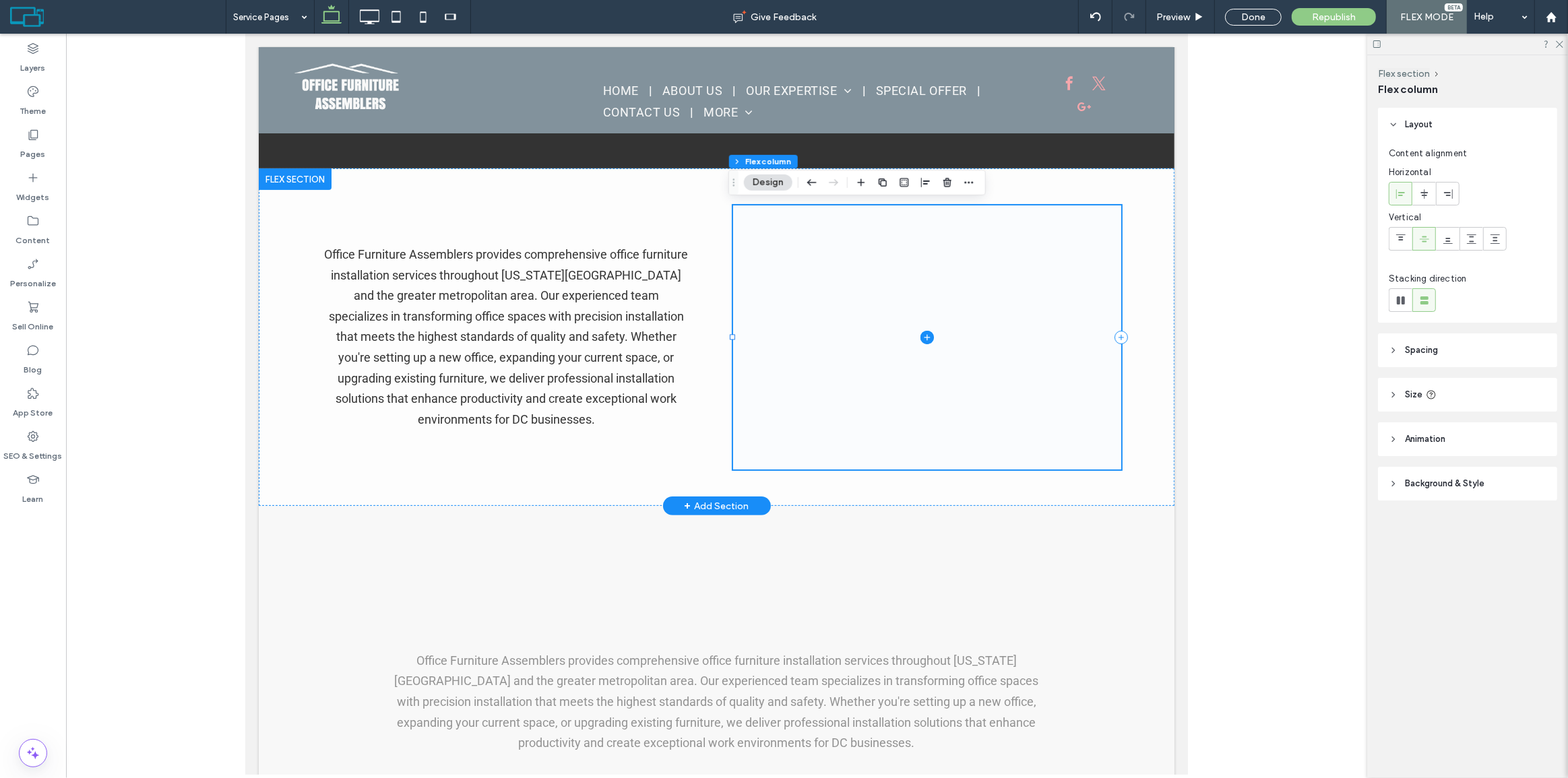
click at [824, 362] on span at bounding box center [926, 337] width 388 height 264
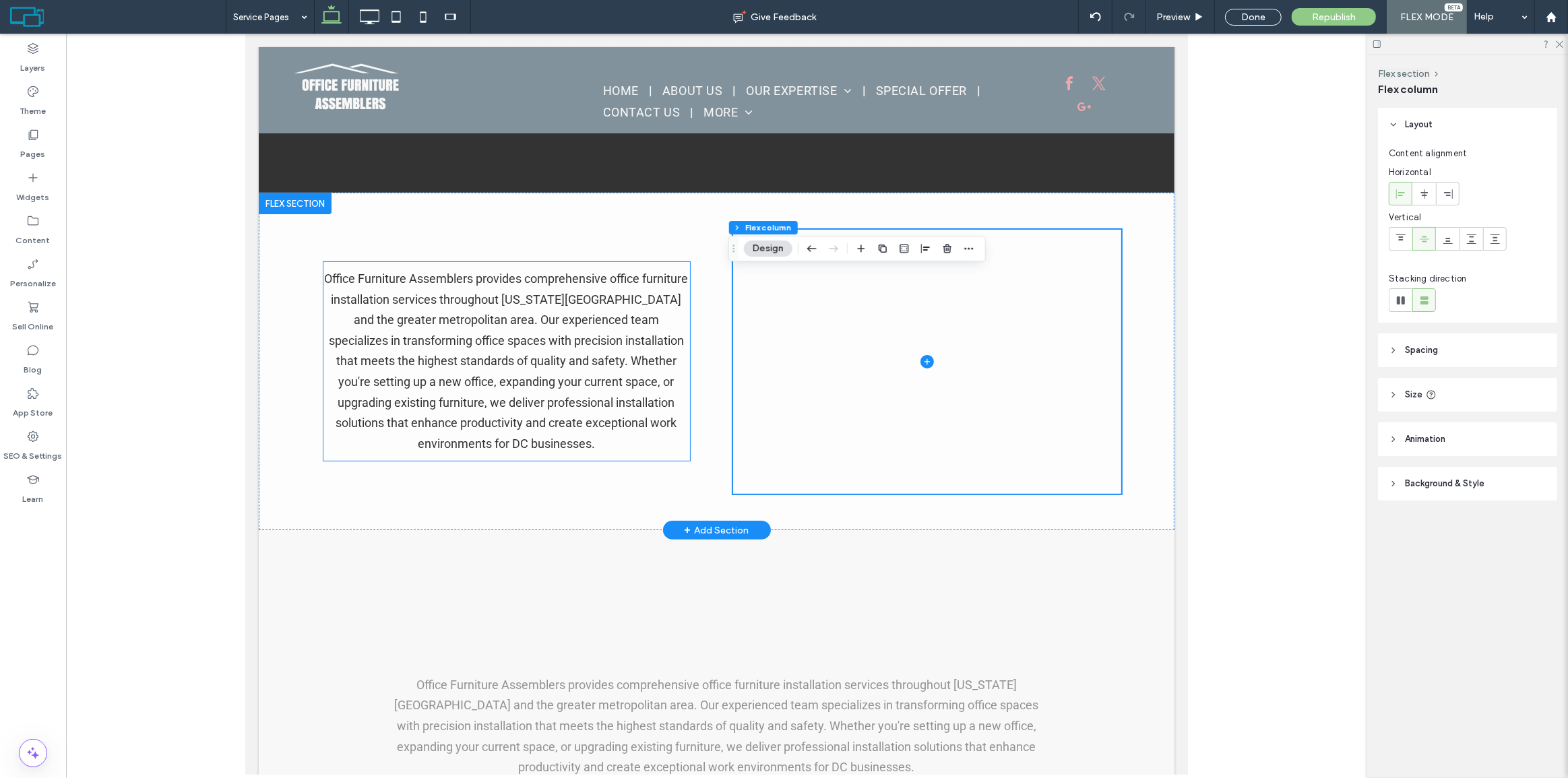
scroll to position [241, 0]
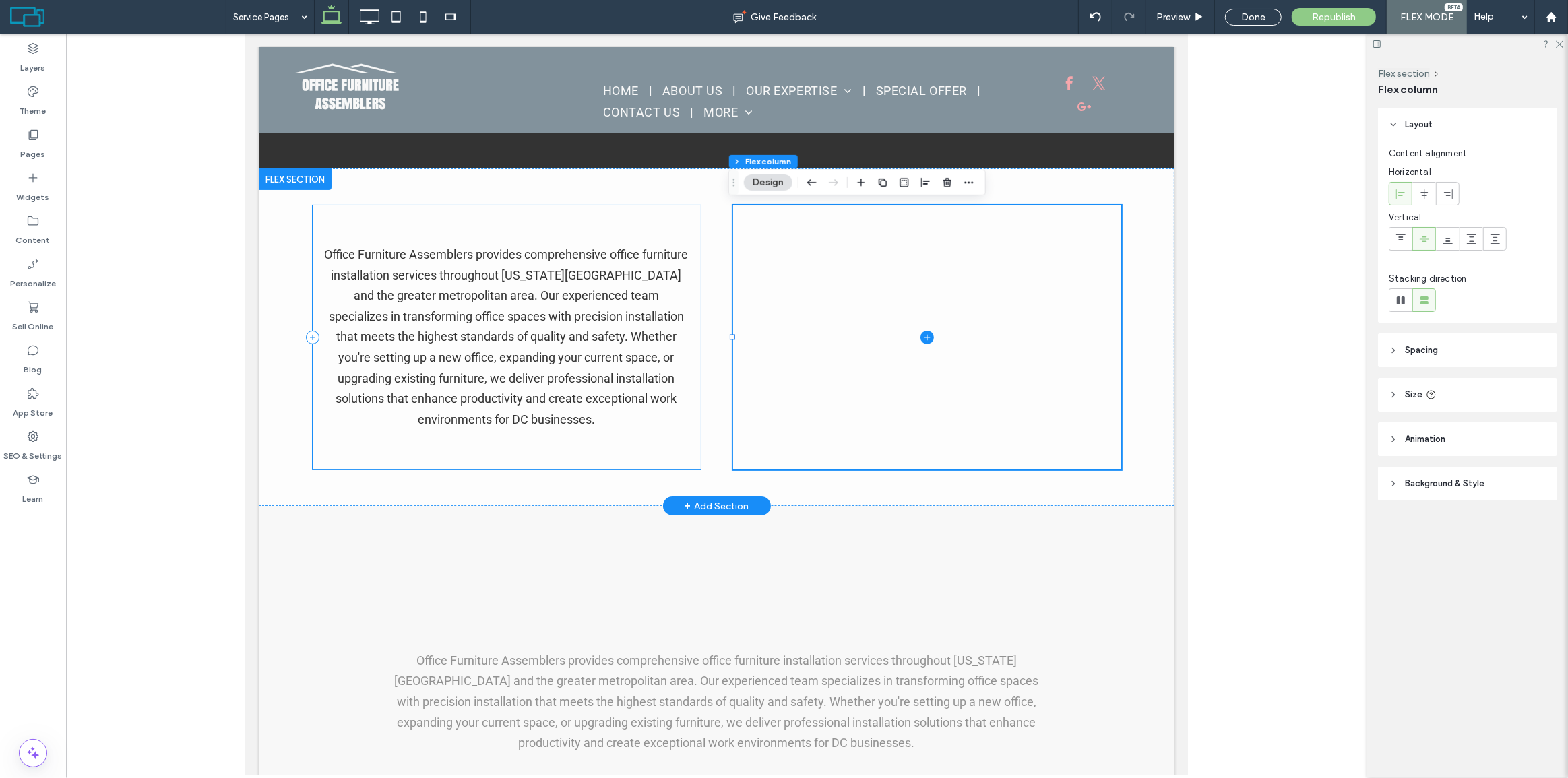
click at [545, 209] on div "Office Furniture Assemblers provides comprehensive office furniture installatio…" at bounding box center [505, 337] width 388 height 264
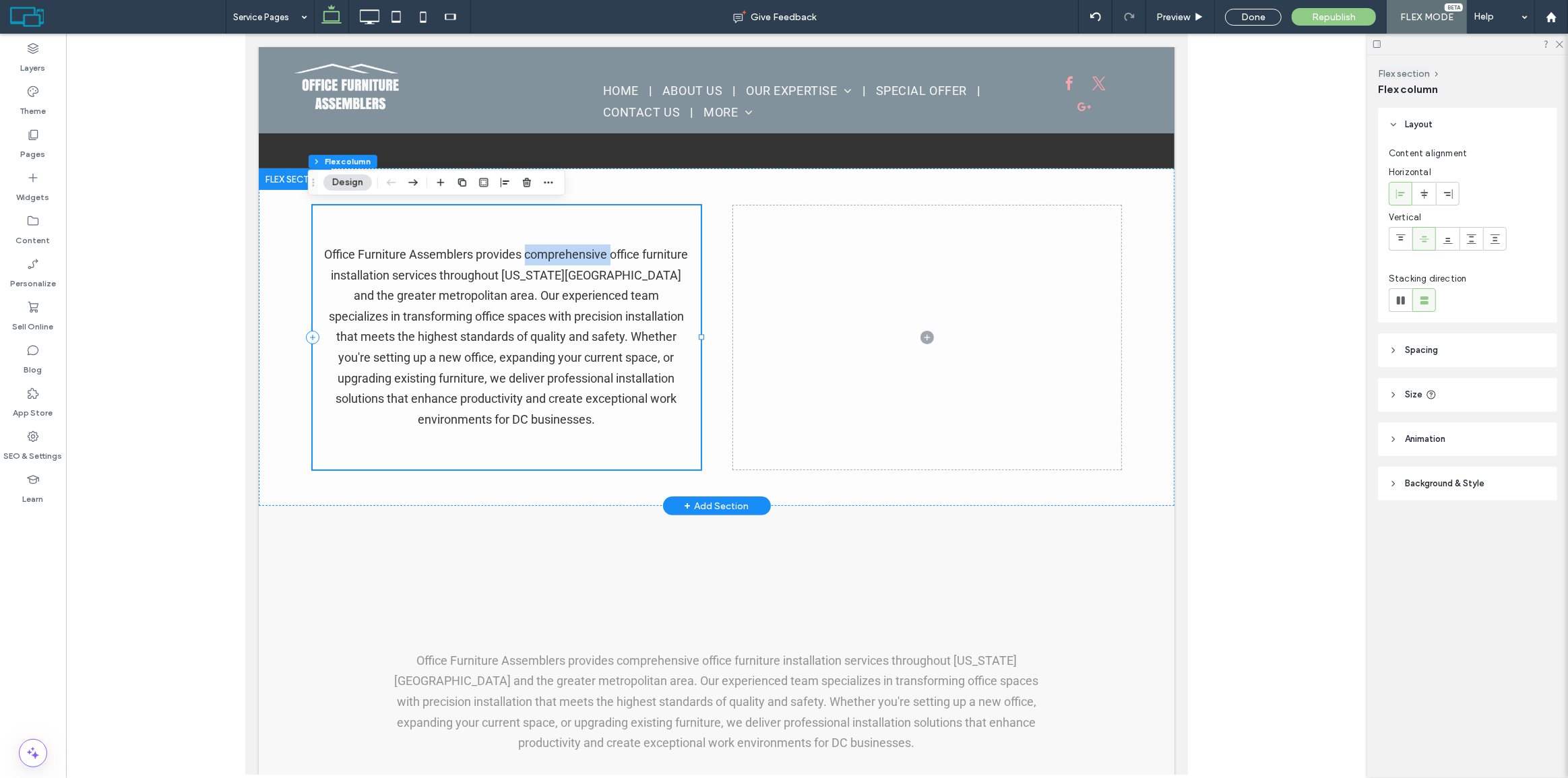
click at [545, 209] on div "Office Furniture Assemblers provides comprehensive office furniture installatio…" at bounding box center [505, 337] width 388 height 264
click at [463, 450] on div "Office Furniture Assemblers provides comprehensive office furniture installatio…" at bounding box center [505, 337] width 388 height 264
click at [439, 178] on icon "button" at bounding box center [441, 183] width 11 height 11
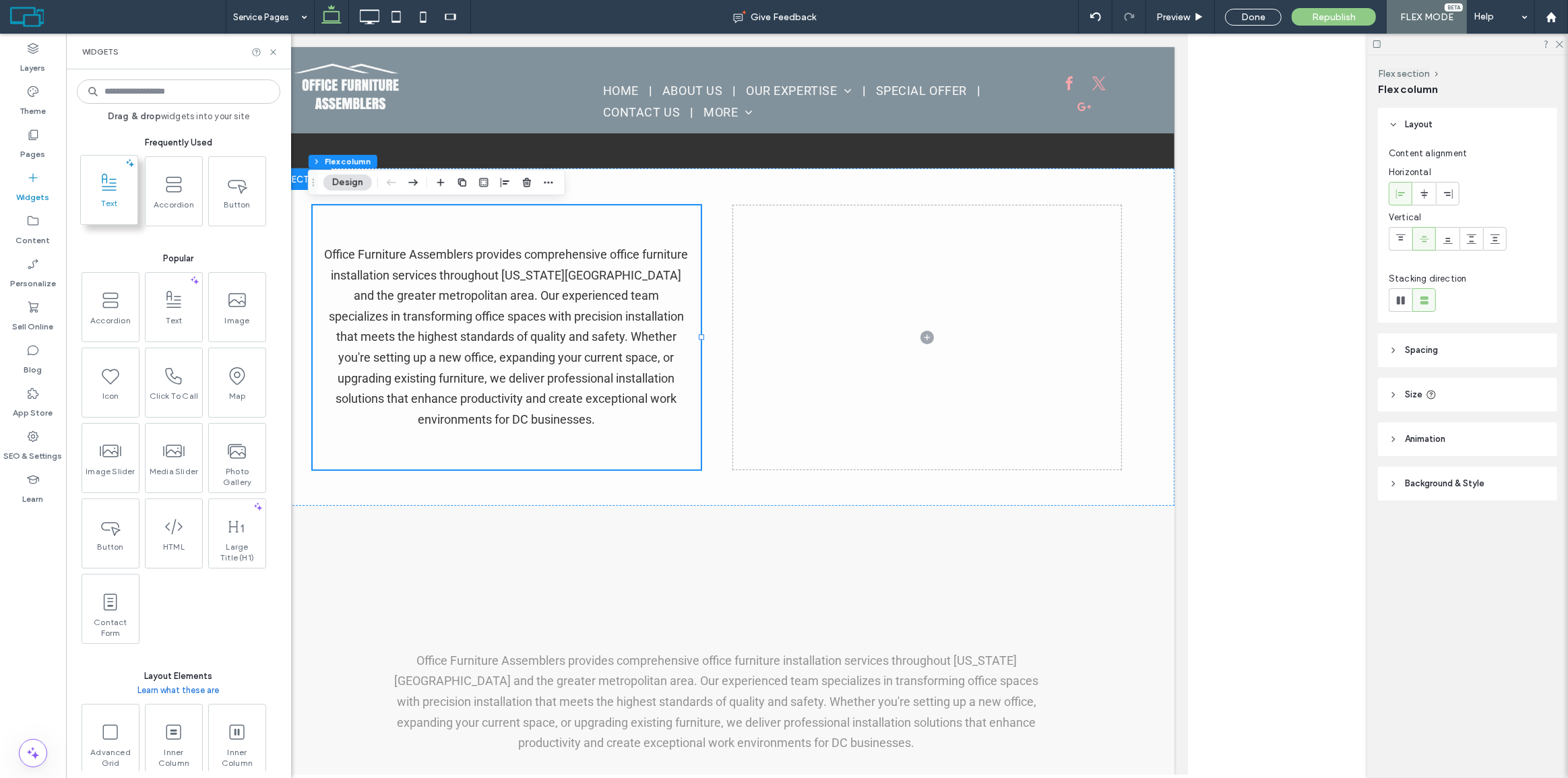
click at [116, 195] on span at bounding box center [110, 183] width 57 height 30
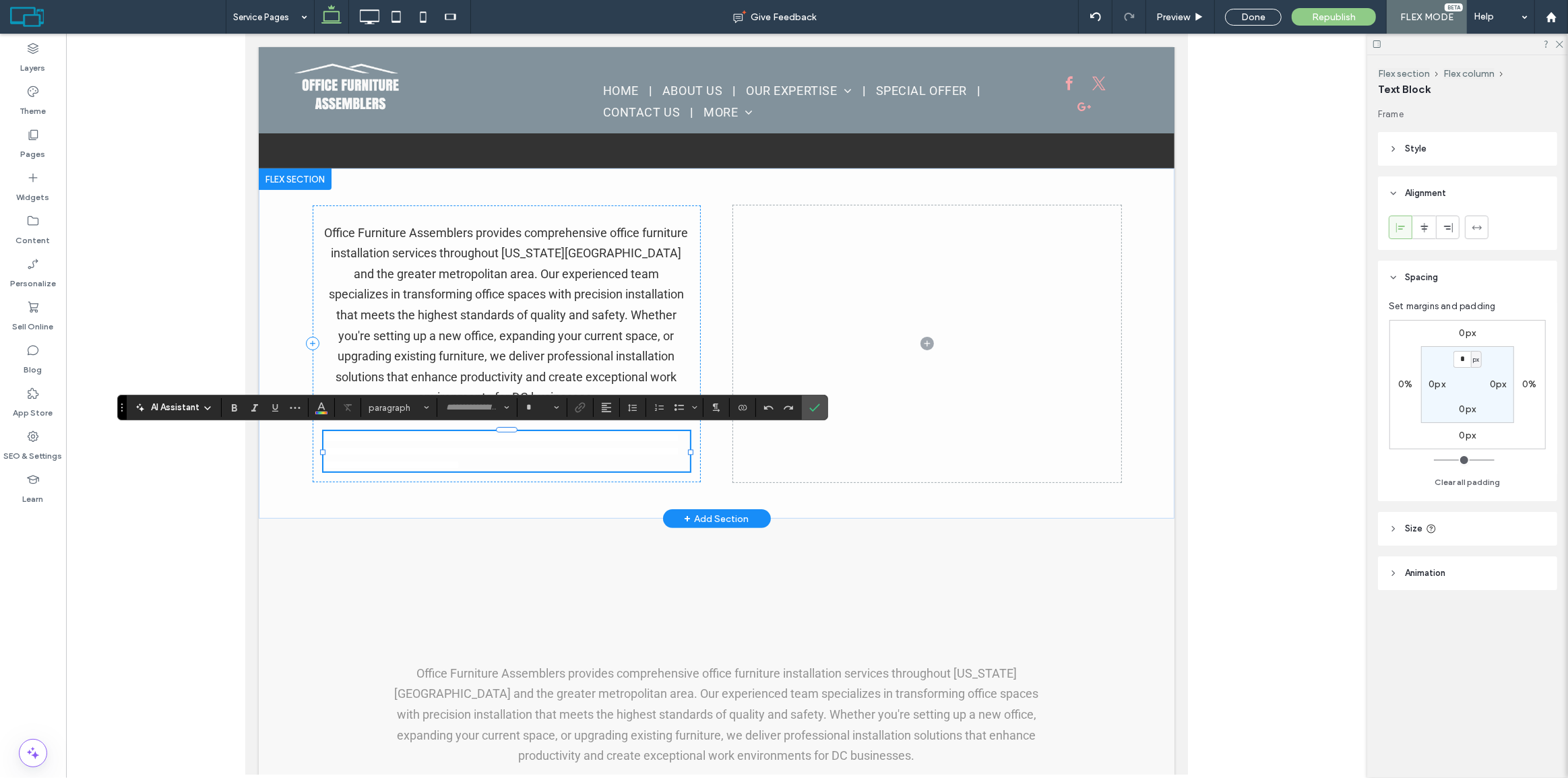
type input "******"
type input "**"
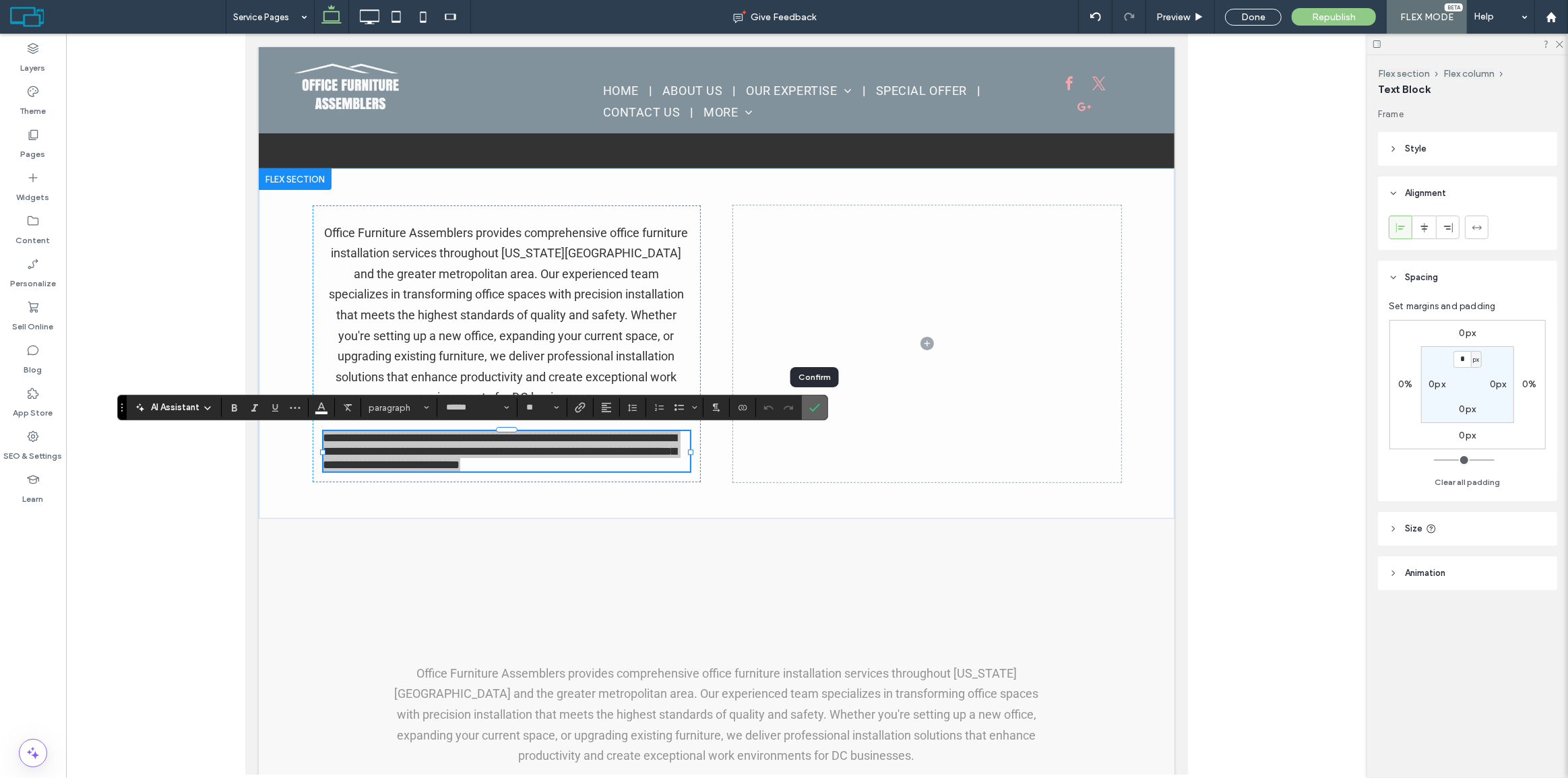
drag, startPoint x: 810, startPoint y: 408, endPoint x: 456, endPoint y: 378, distance: 355.3
click at [810, 408] on icon "Confirm" at bounding box center [814, 407] width 11 height 11
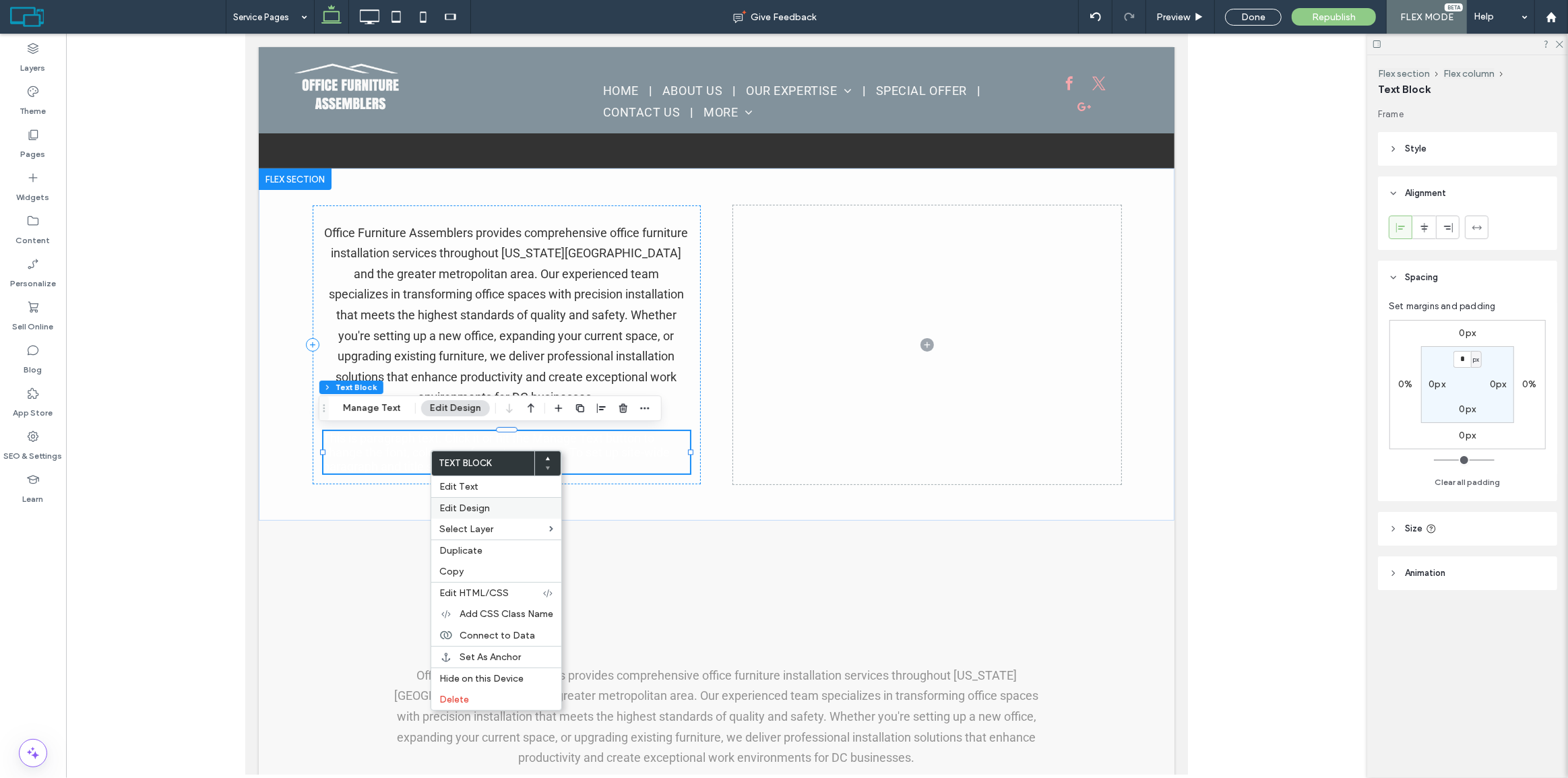
click at [449, 499] on div "Edit Design" at bounding box center [496, 508] width 130 height 21
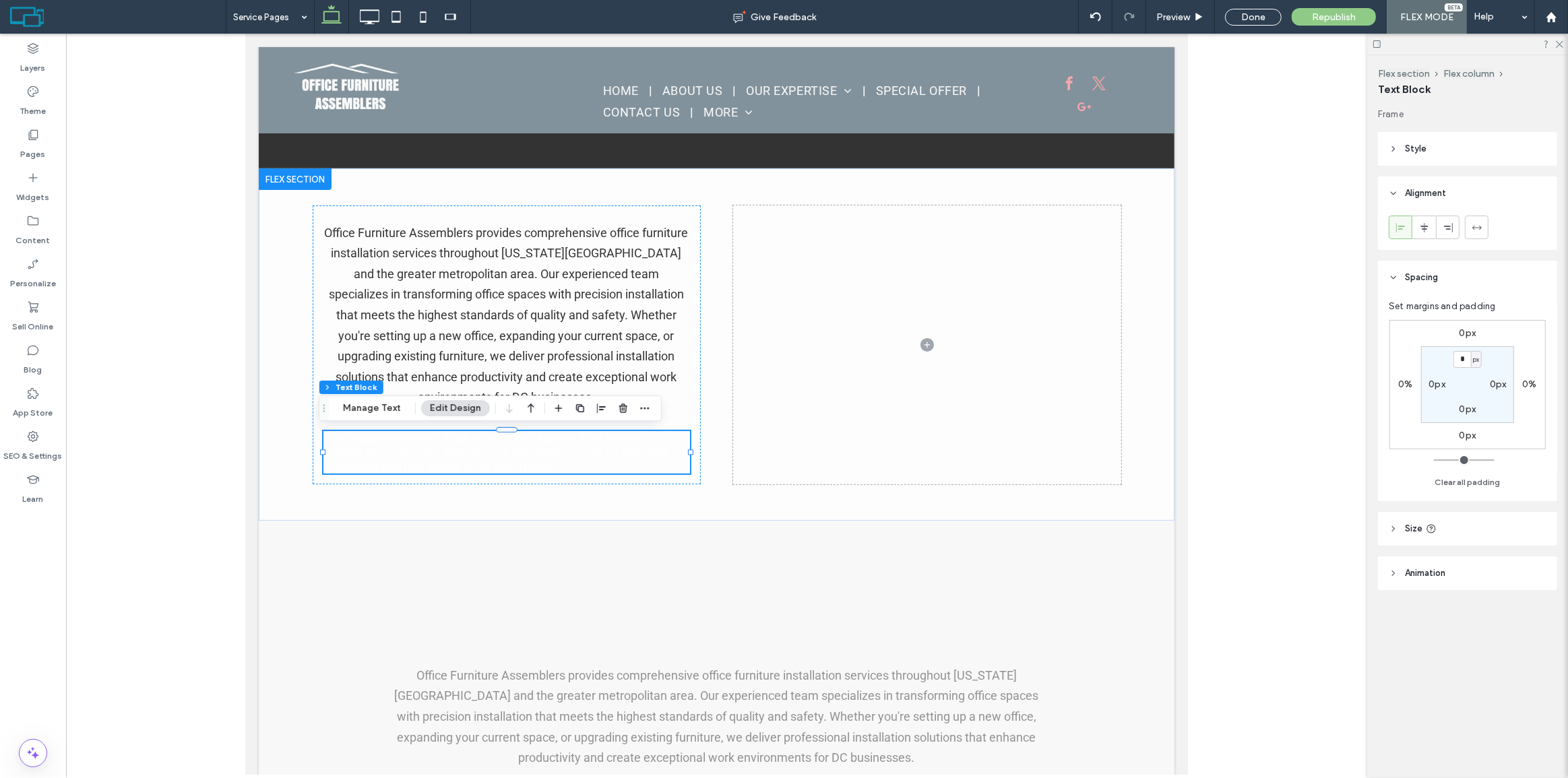
click at [1435, 163] on header "Style" at bounding box center [1467, 149] width 179 height 34
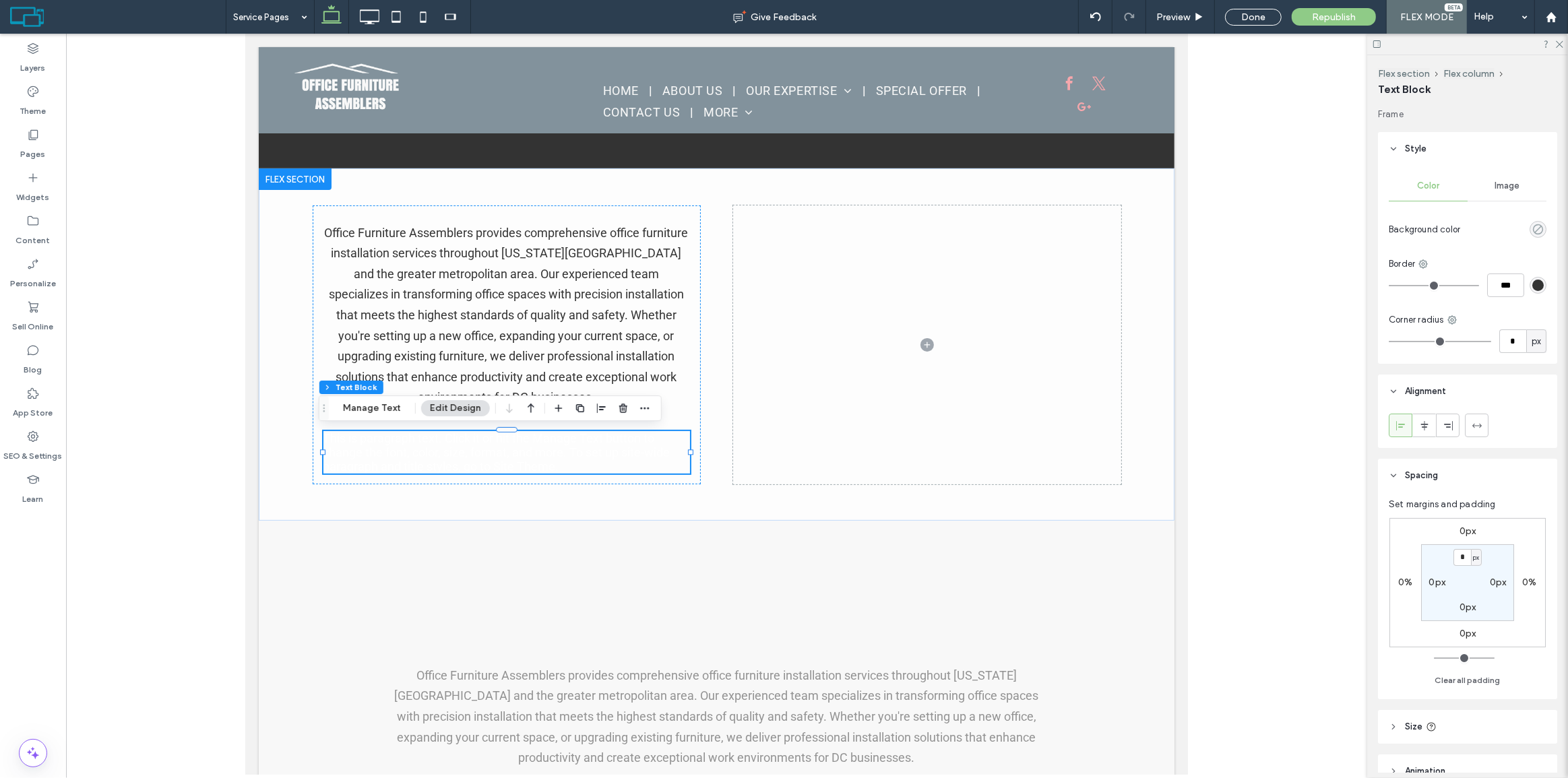
click at [1534, 230] on icon "rgba(0, 0, 0, 0)" at bounding box center [1538, 229] width 11 height 11
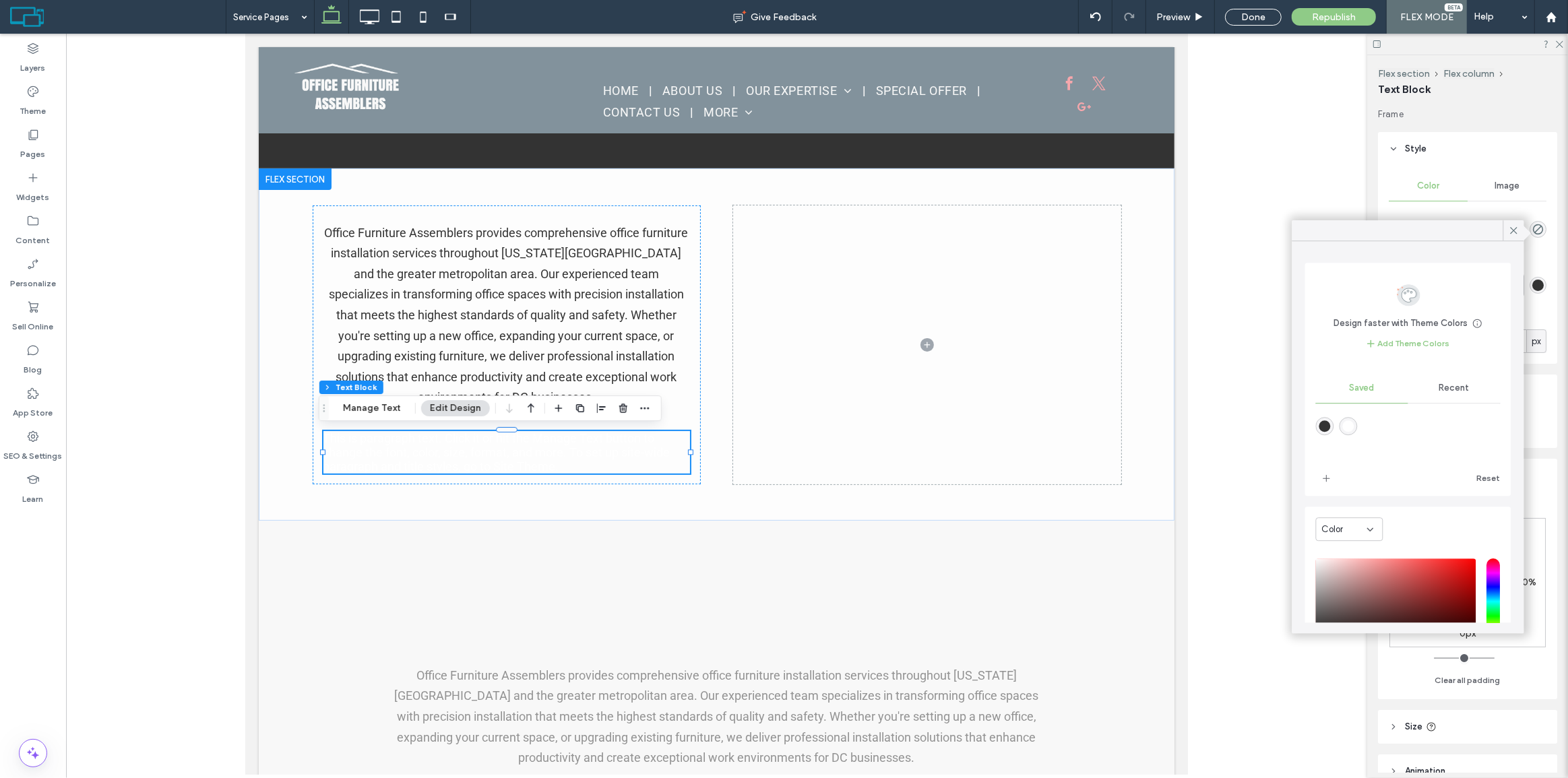
click at [1493, 162] on header "Style" at bounding box center [1467, 149] width 179 height 34
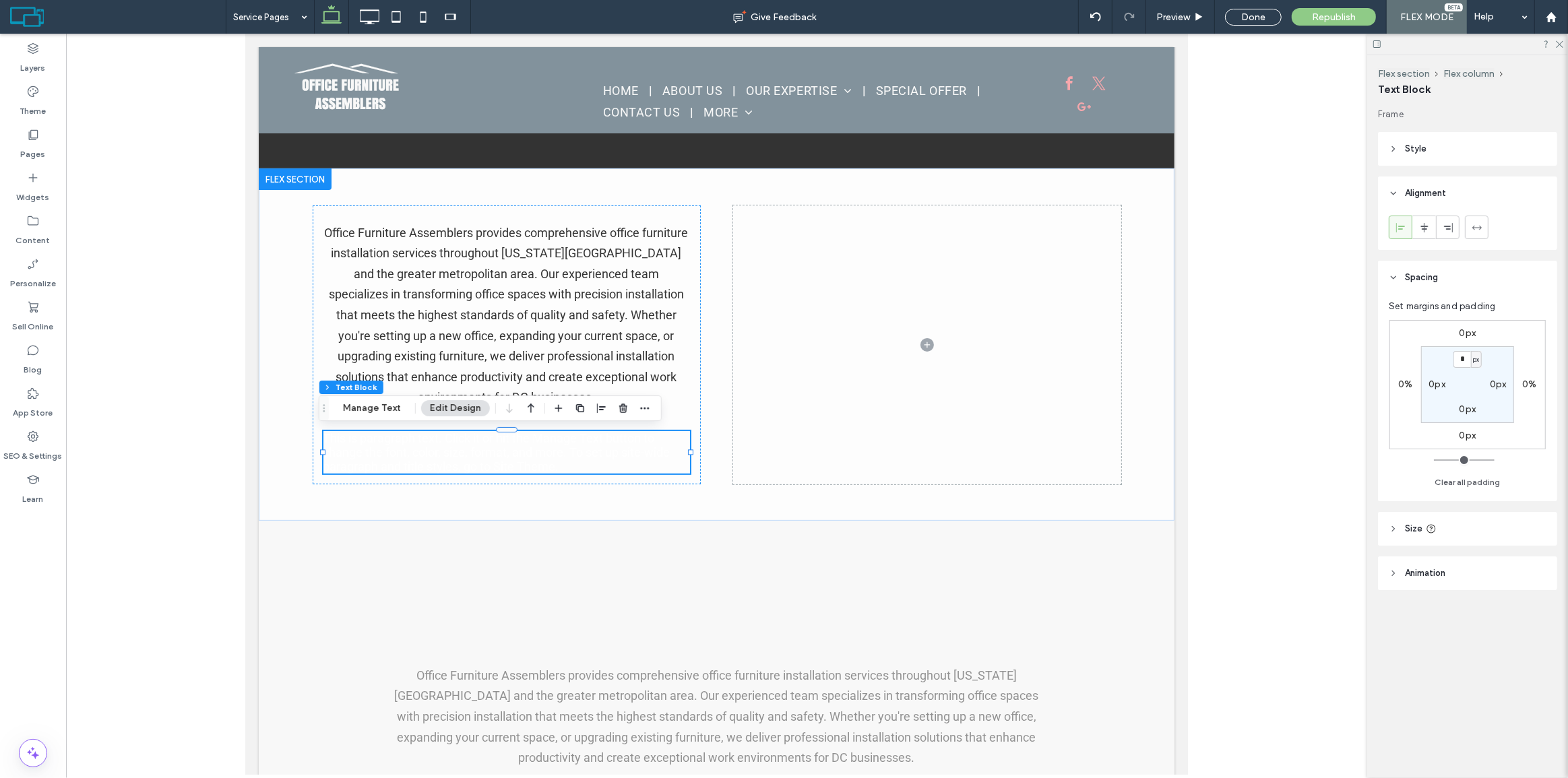
click at [1489, 146] on header "Style" at bounding box center [1467, 149] width 179 height 34
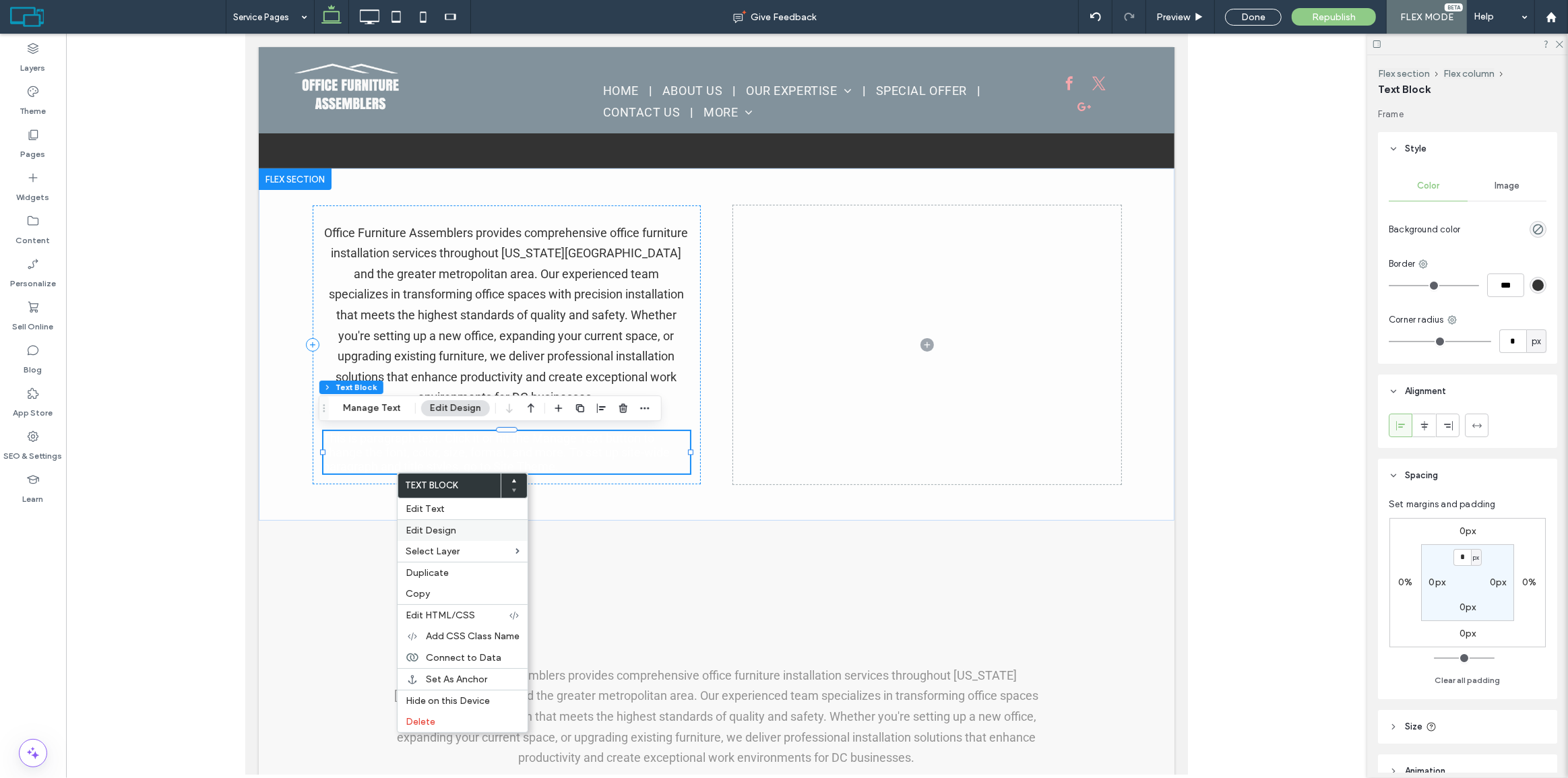
click at [428, 527] on span "Edit Design" at bounding box center [430, 530] width 50 height 11
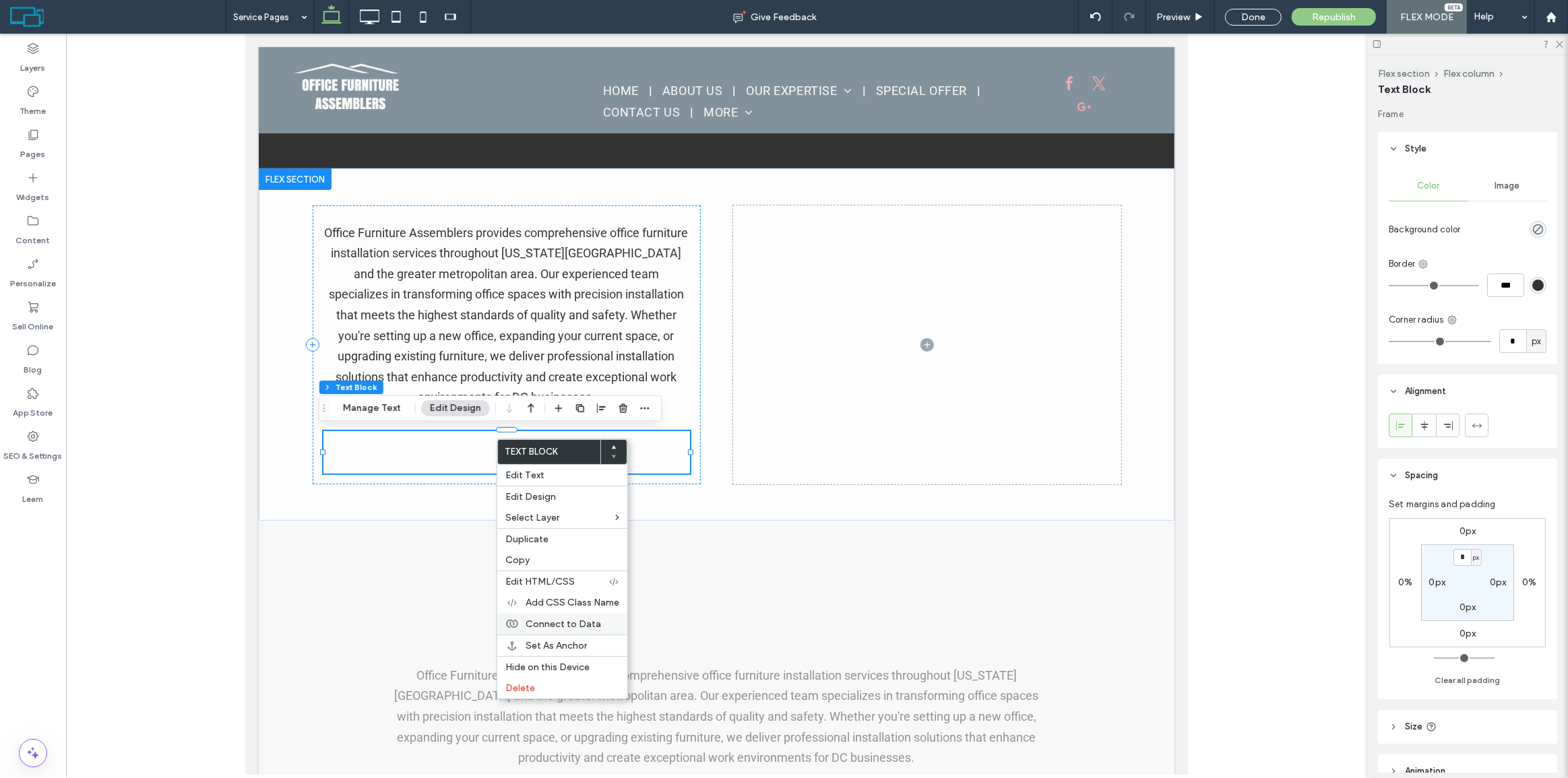
click at [594, 627] on span "Connect to Data" at bounding box center [563, 623] width 75 height 11
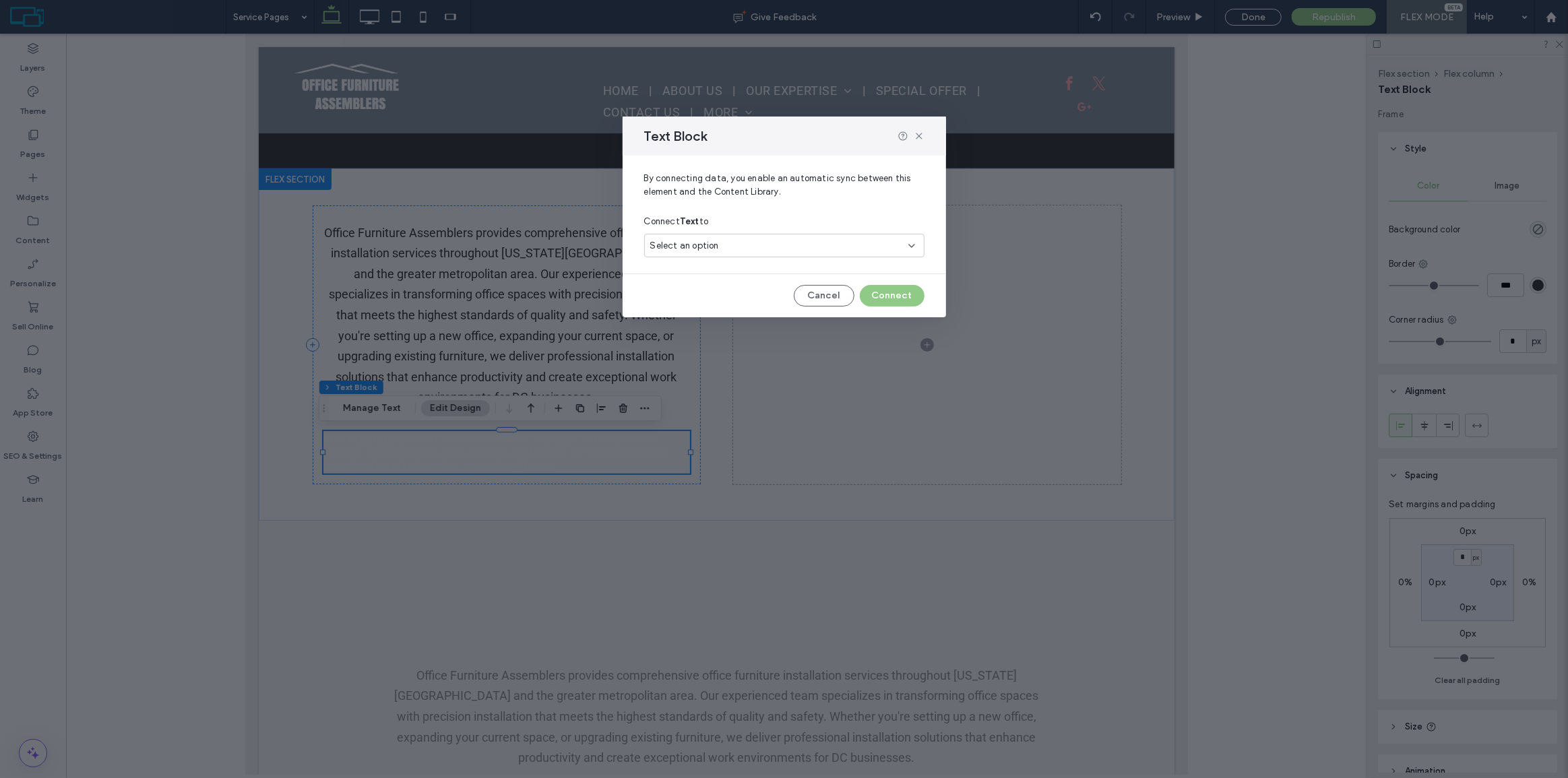
click at [710, 238] on div "Select an option" at bounding box center [784, 245] width 280 height 24
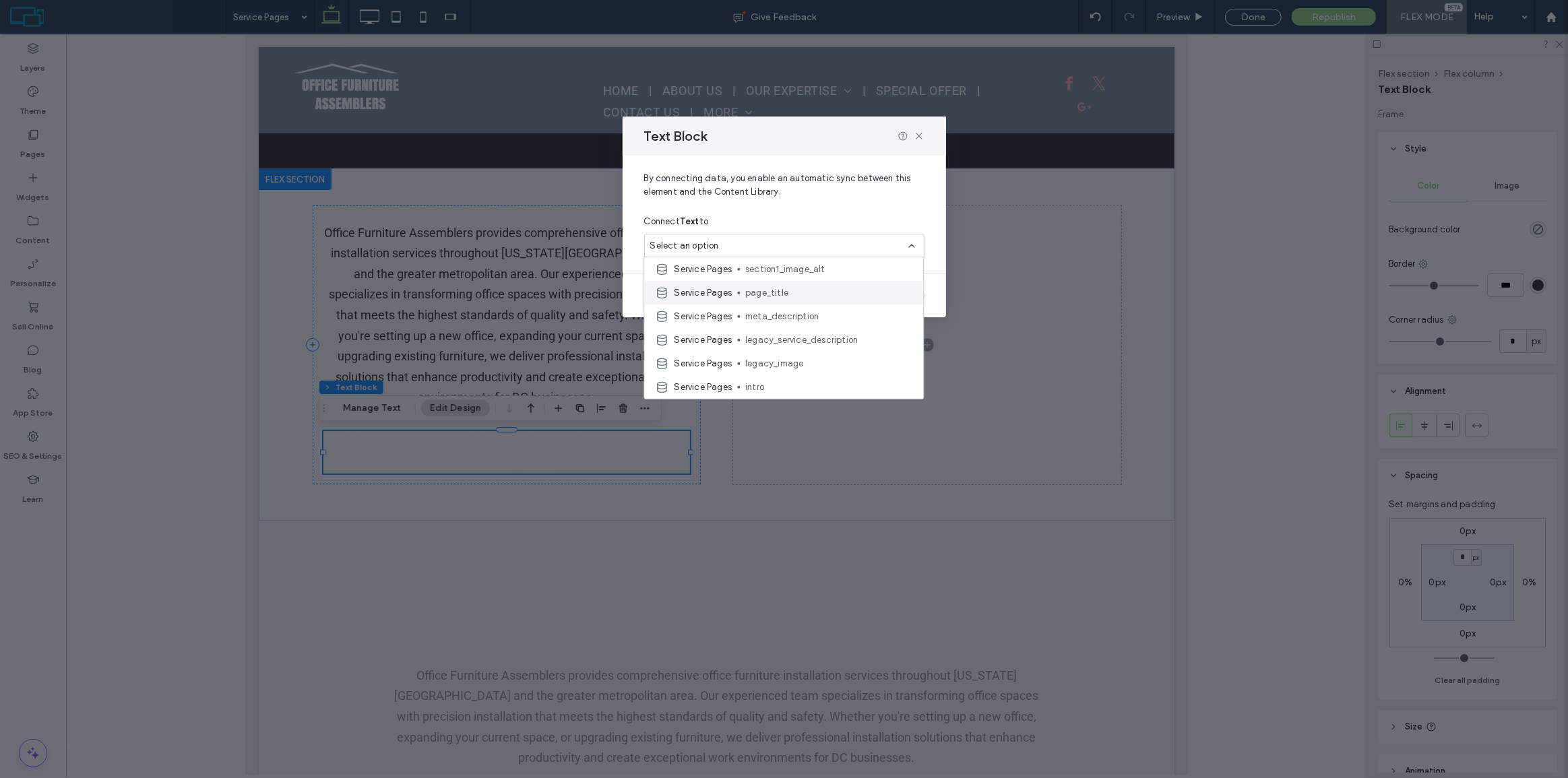
scroll to position [490, 0]
click at [826, 303] on span "legacy_service_description" at bounding box center [829, 298] width 167 height 13
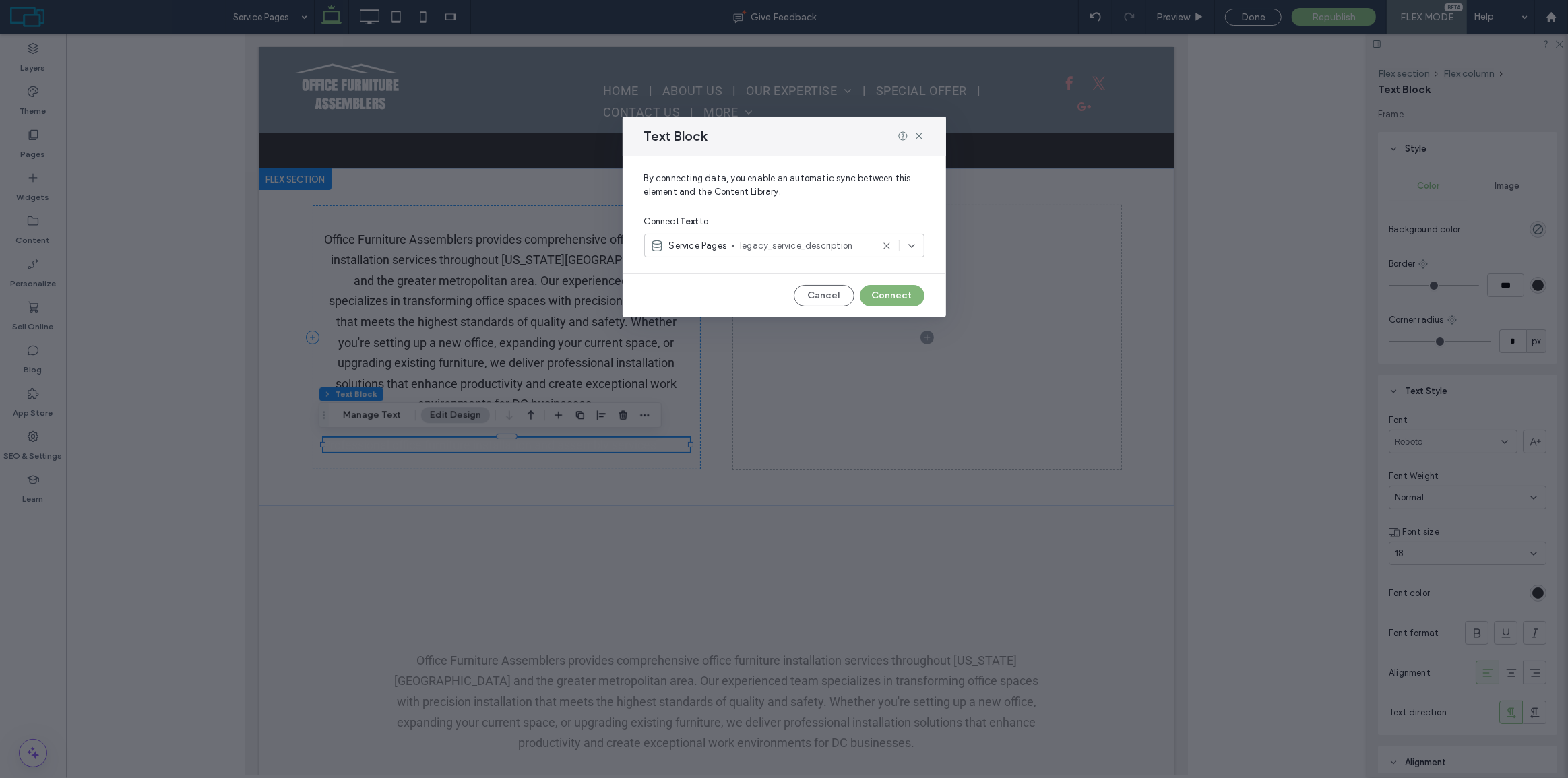
click at [891, 296] on button "Connect" at bounding box center [892, 296] width 64 height 21
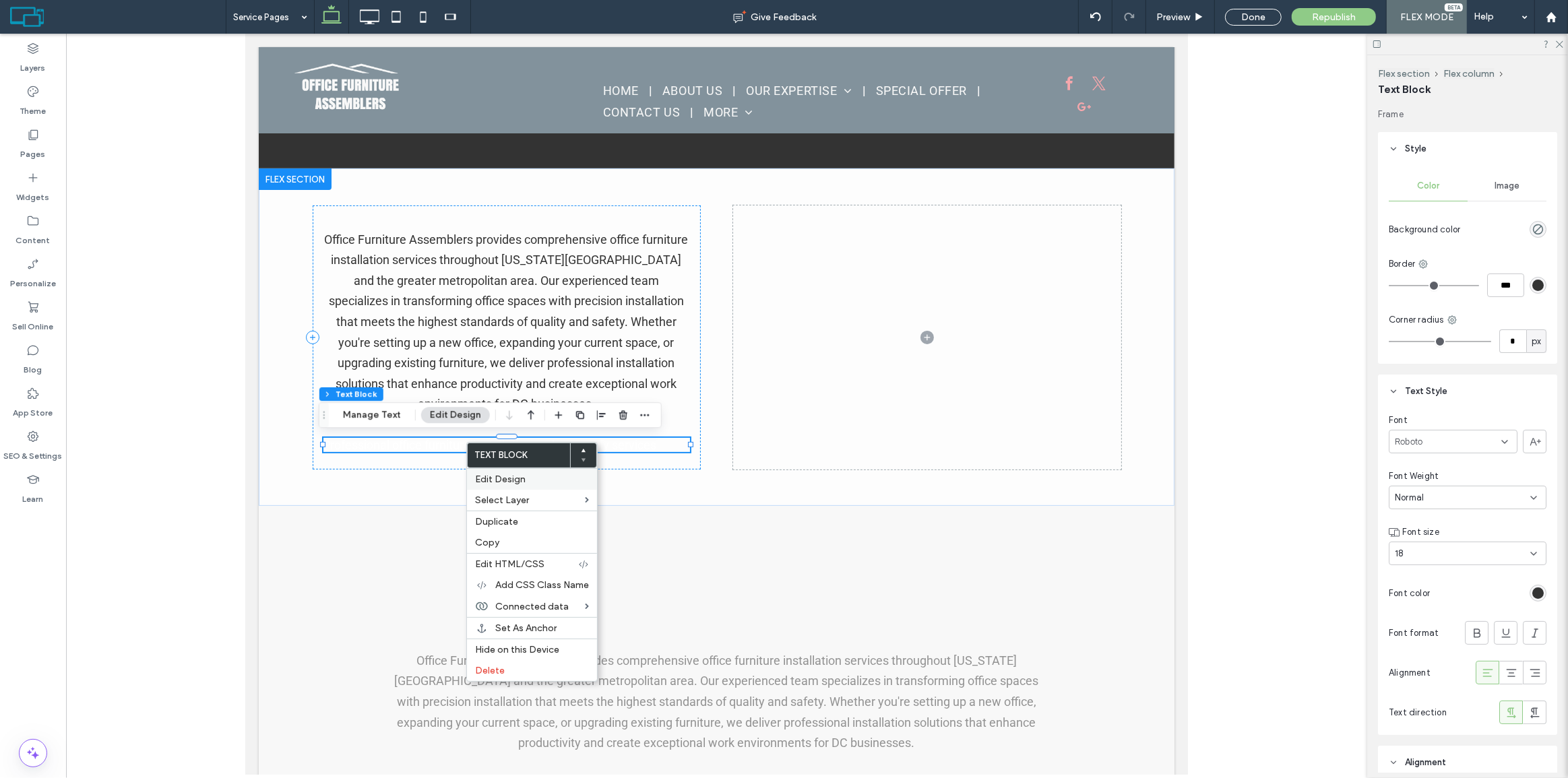
click at [519, 479] on span "Edit Design" at bounding box center [500, 479] width 50 height 11
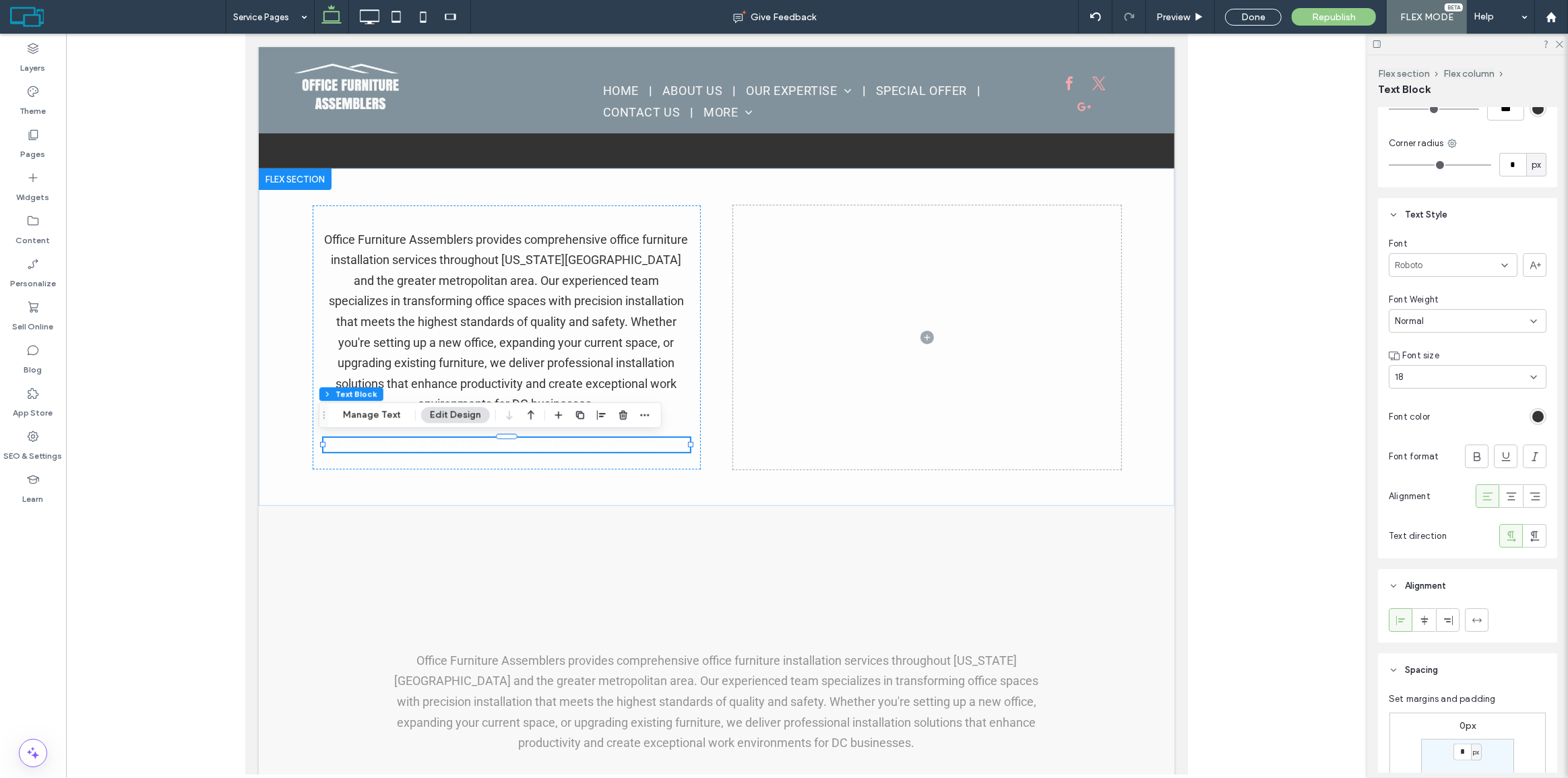
scroll to position [184, 0]
drag, startPoint x: 1538, startPoint y: 413, endPoint x: 1530, endPoint y: 413, distance: 8.0
click at [1534, 413] on div "rgb(51, 51, 51)" at bounding box center [1538, 410] width 17 height 17
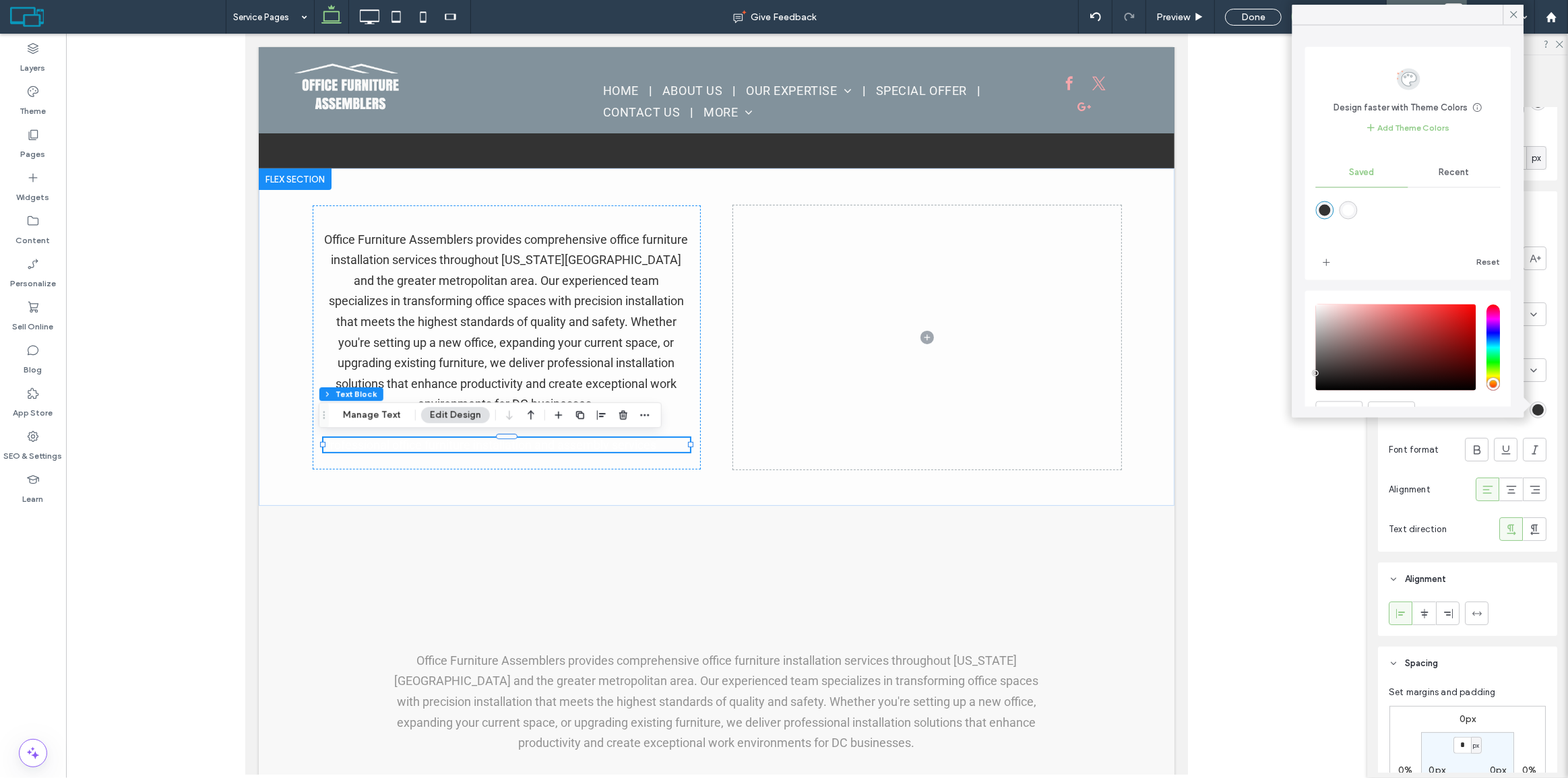
click at [1325, 209] on div "rgba(51,51,51,1)" at bounding box center [1325, 210] width 11 height 11
click at [1466, 445] on div at bounding box center [1476, 449] width 22 height 22
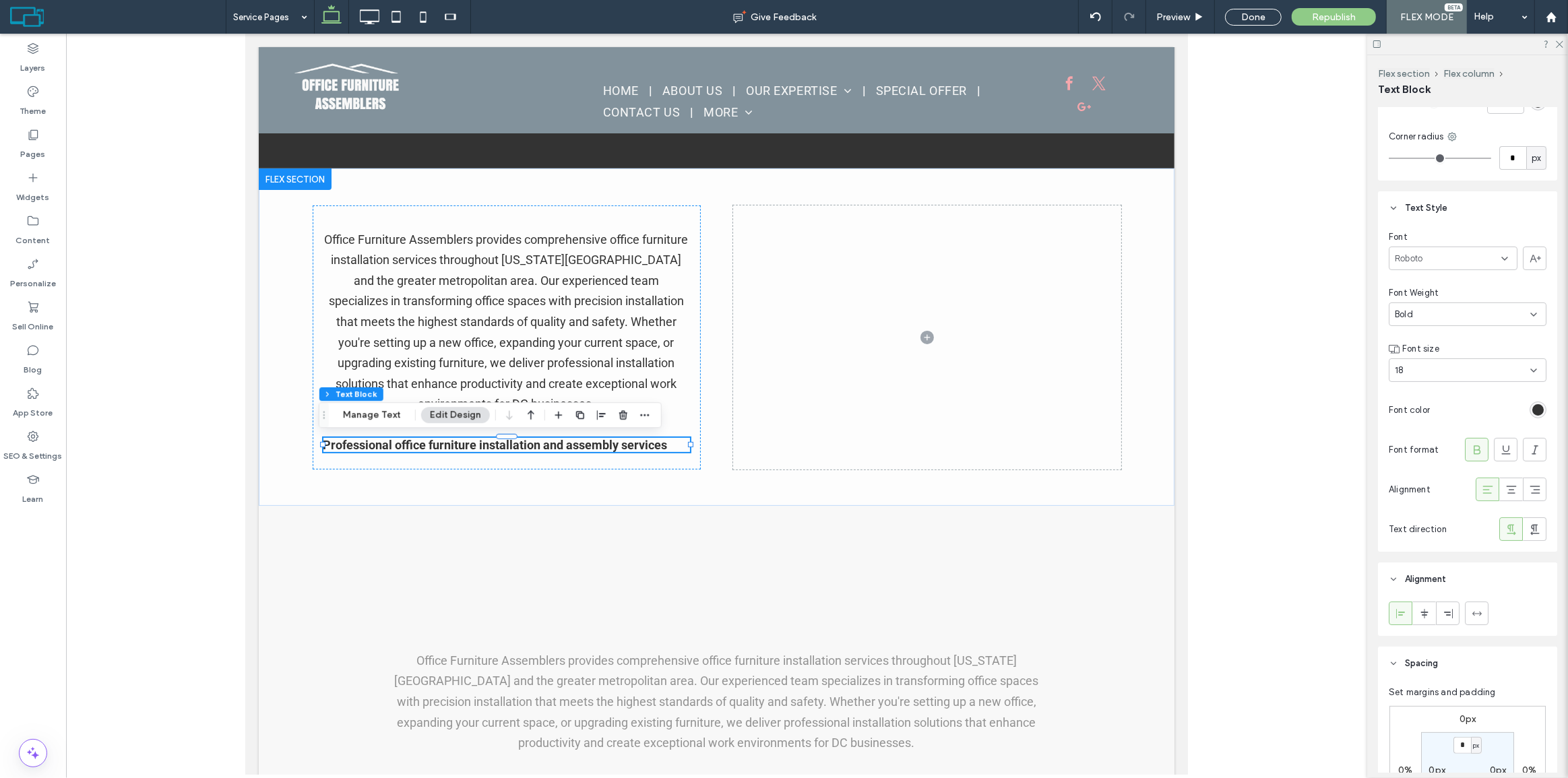
click at [1439, 374] on div "18" at bounding box center [1459, 370] width 129 height 13
click at [1411, 448] on div "24" at bounding box center [1465, 459] width 150 height 24
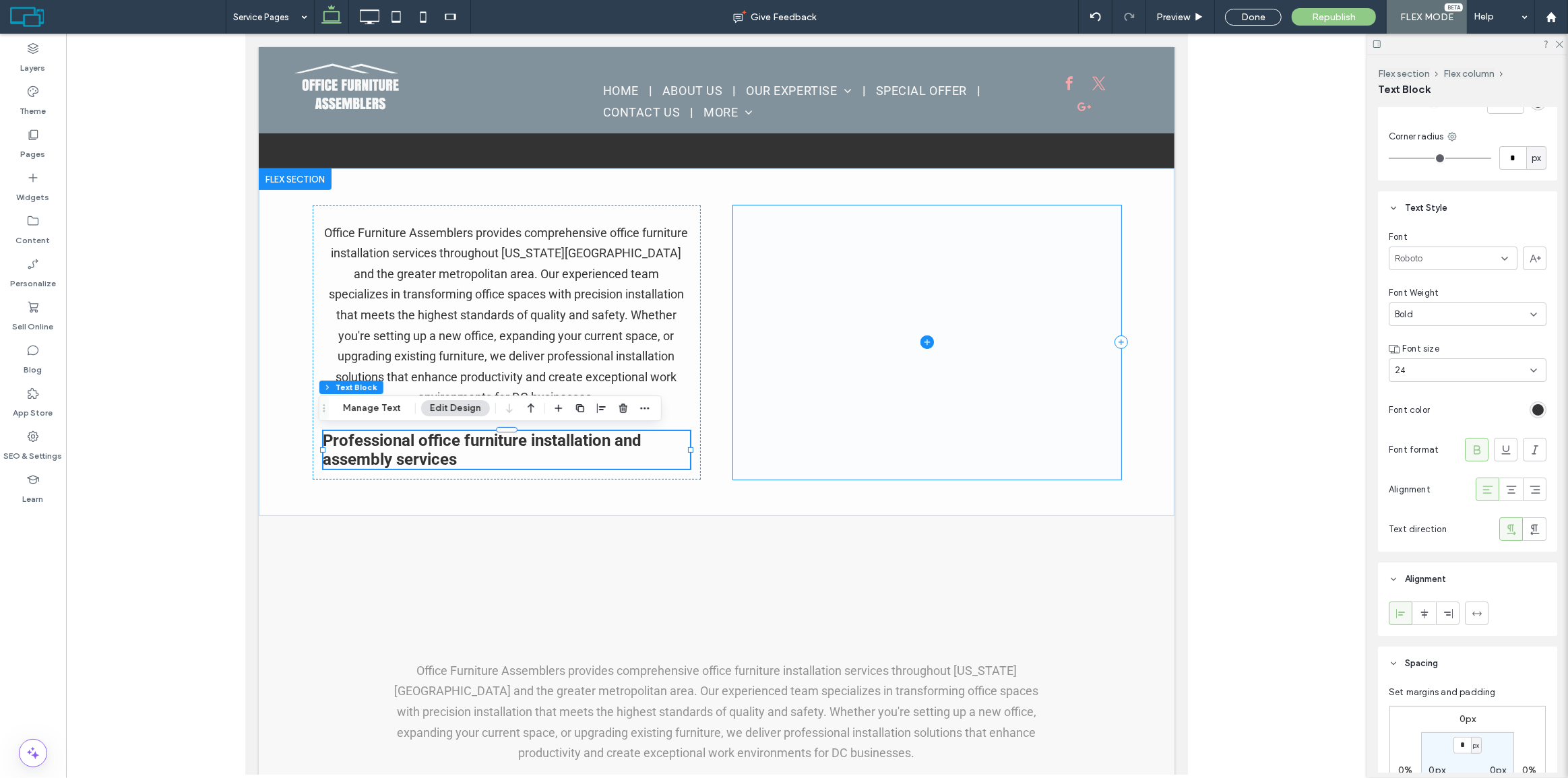
click at [786, 312] on span at bounding box center [926, 343] width 388 height 275
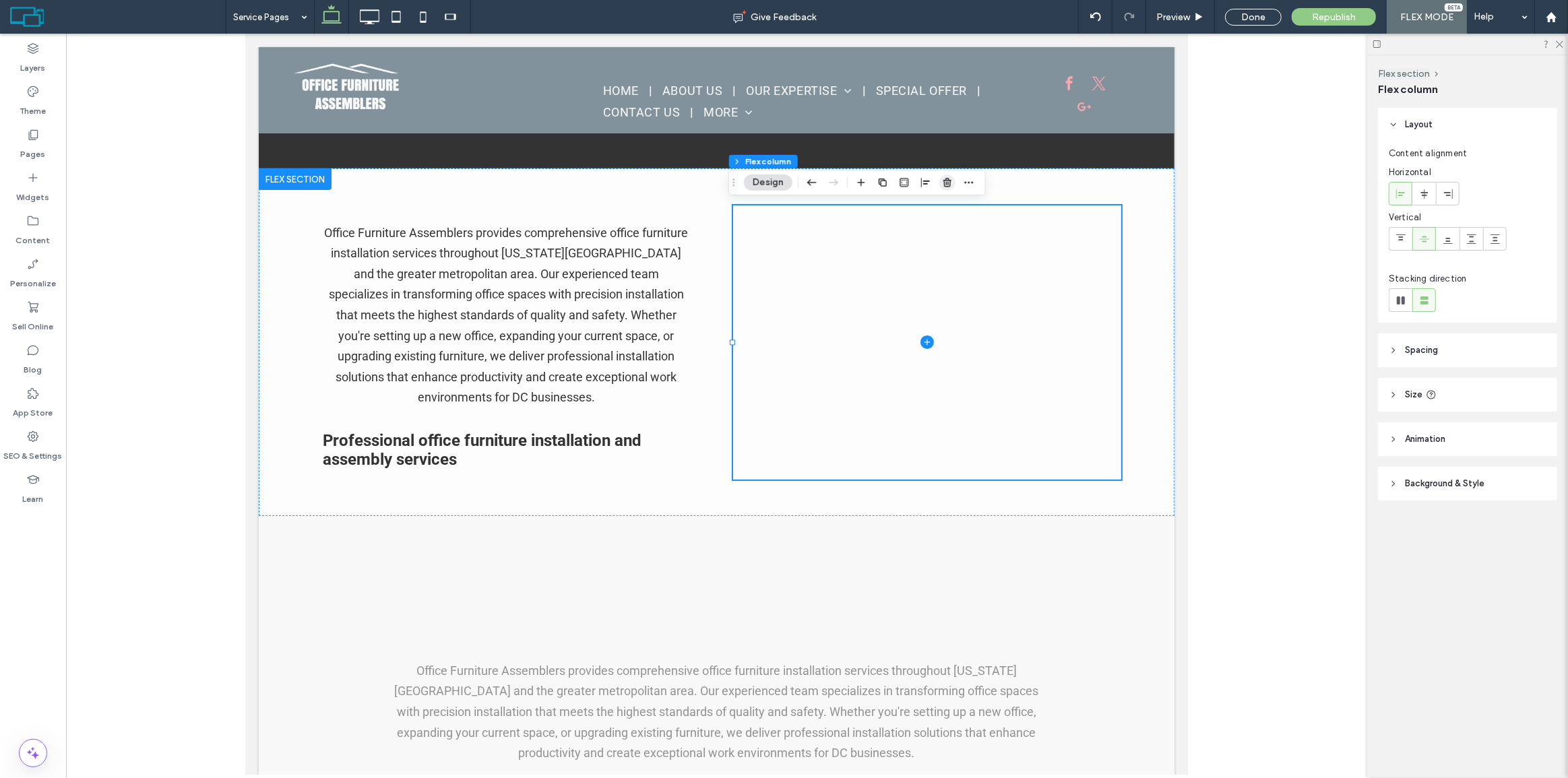
drag, startPoint x: 700, startPoint y: 155, endPoint x: 945, endPoint y: 182, distance: 246.5
click at [945, 182] on icon "button" at bounding box center [948, 183] width 11 height 11
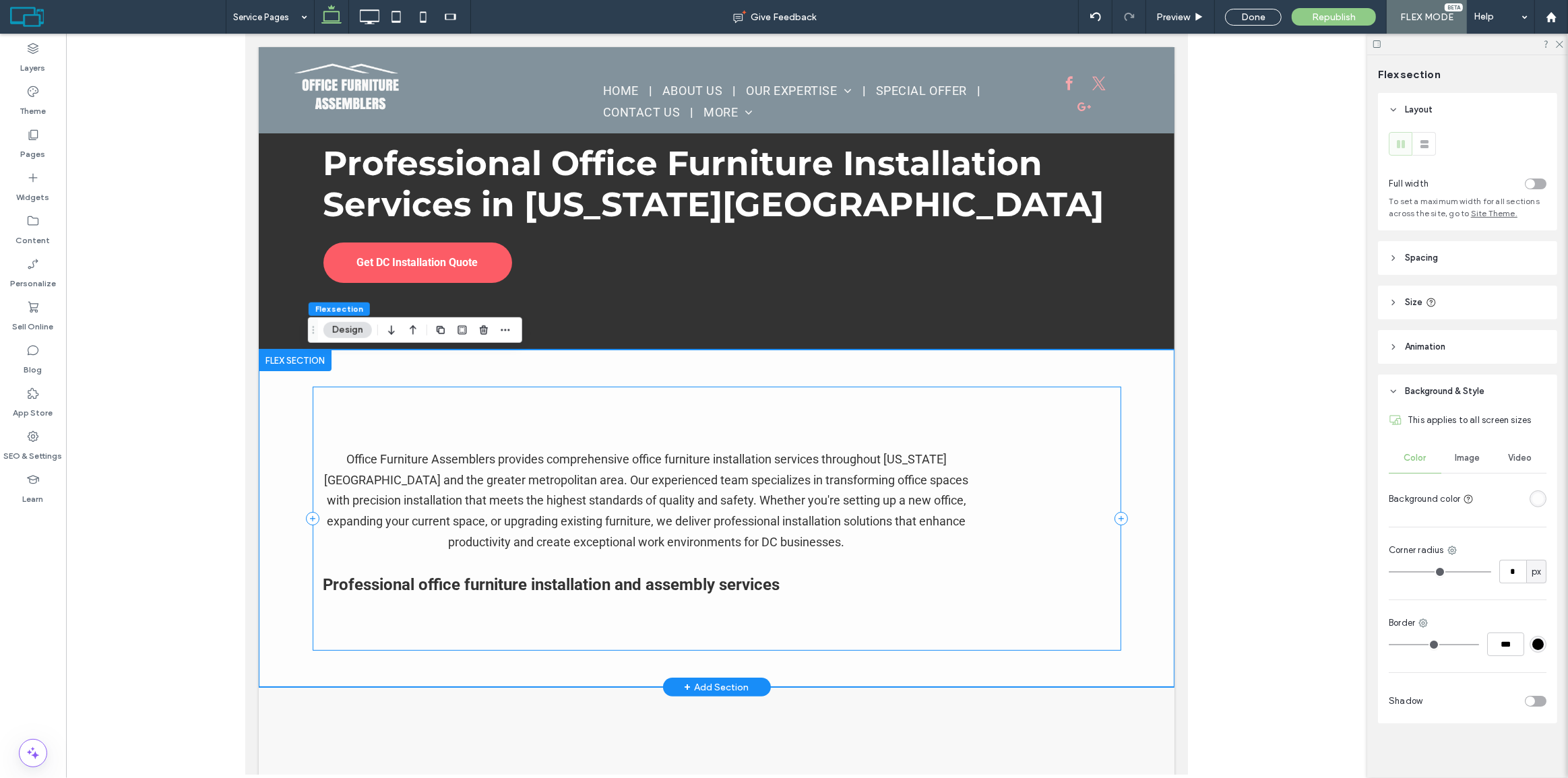
scroll to position [57, 0]
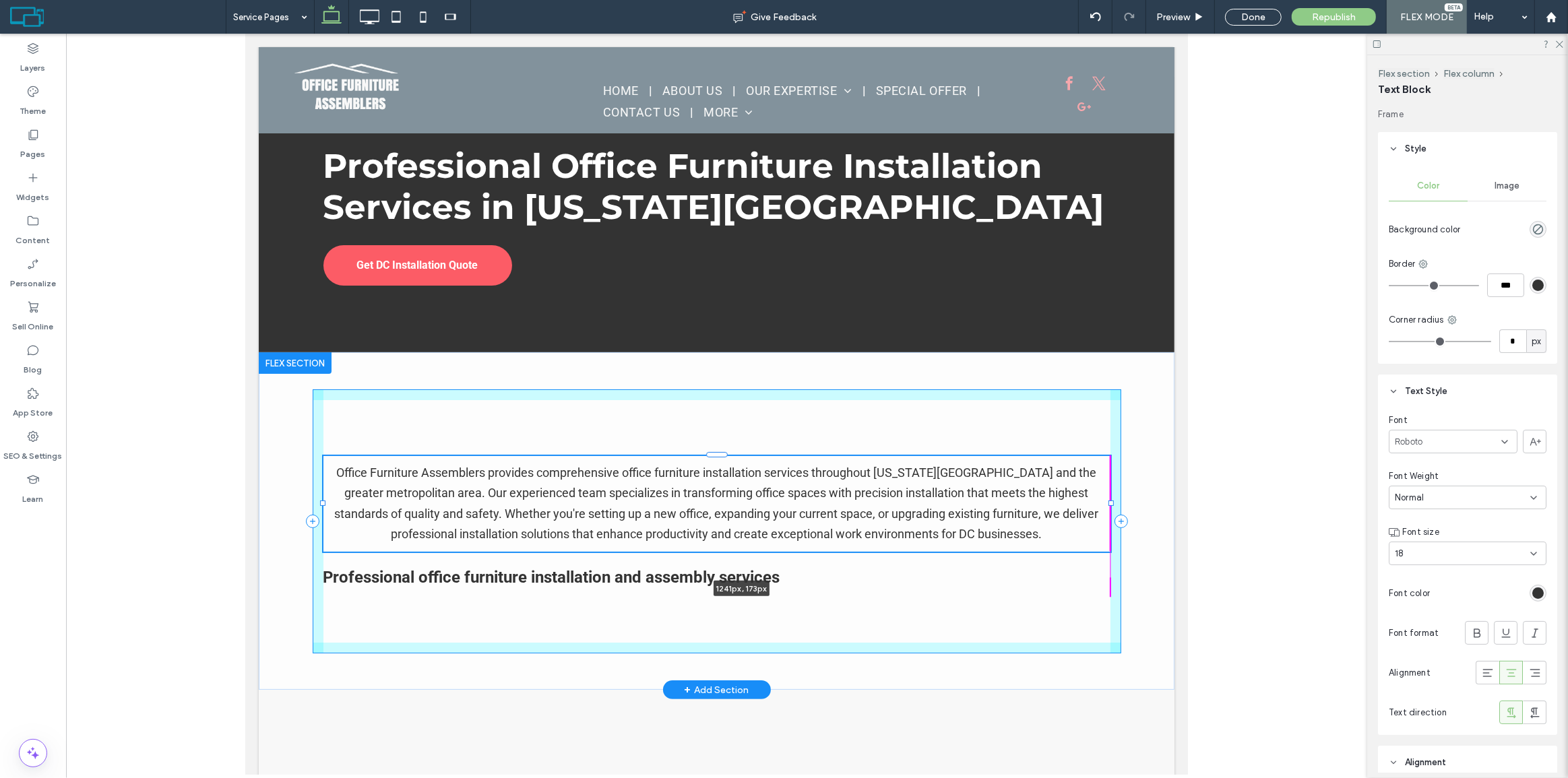
drag, startPoint x: 967, startPoint y: 502, endPoint x: 1159, endPoint y: 499, distance: 192.0
click at [1159, 499] on div "Office Furniture Assemblers provides comprehensive office furniture installatio…" at bounding box center [716, 521] width 916 height 337
type input "****"
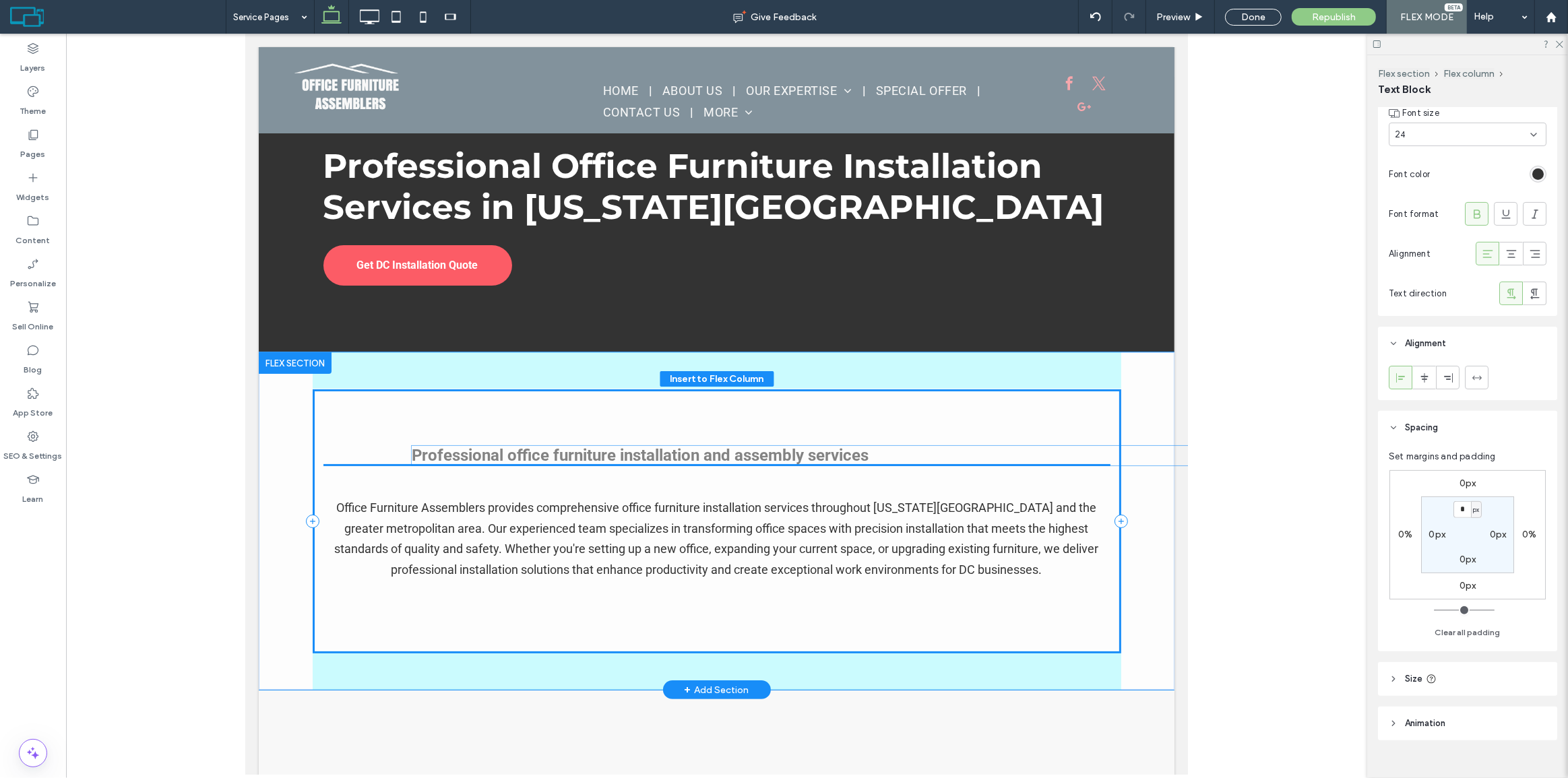
scroll to position [440, 0]
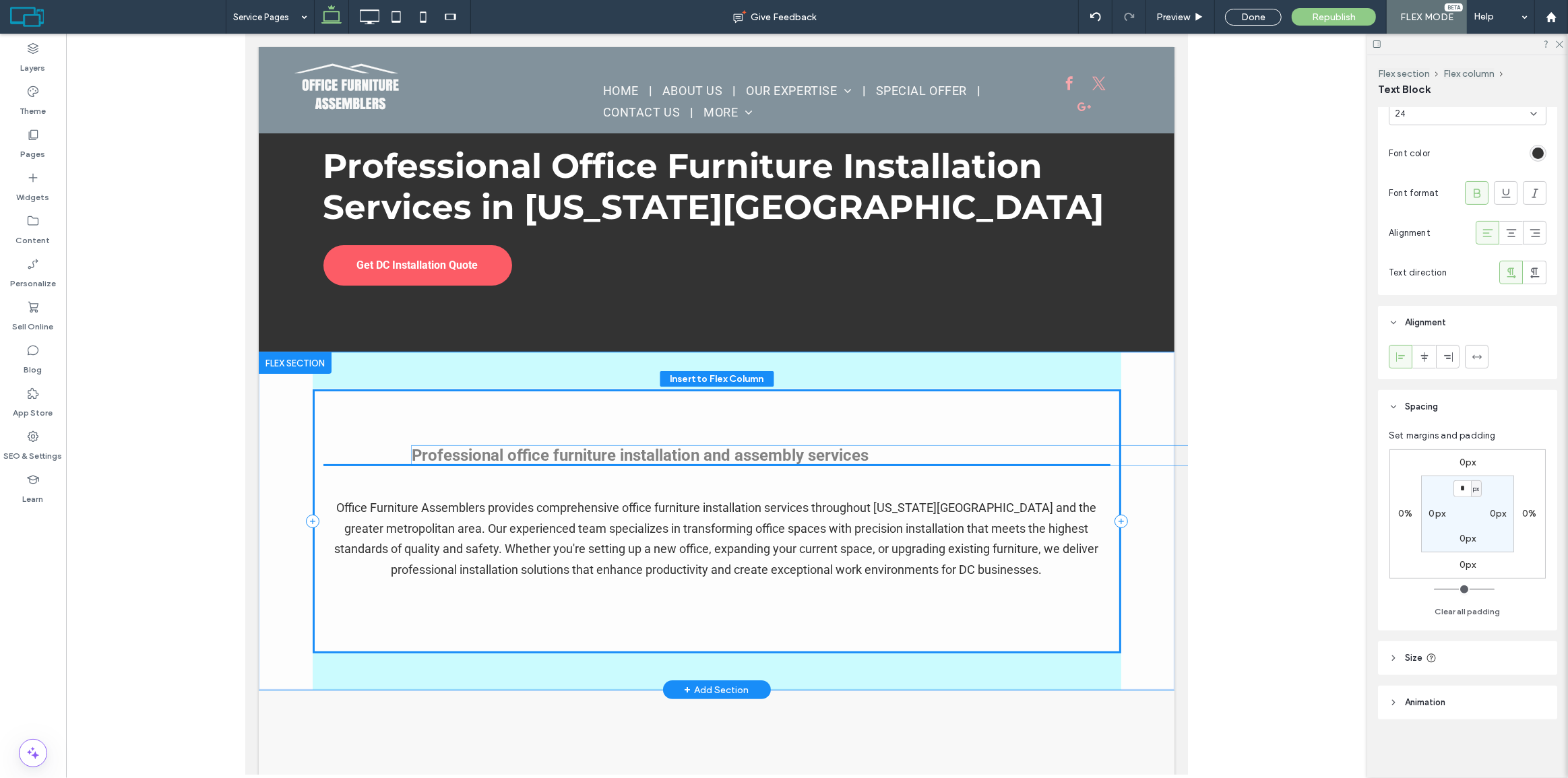
drag, startPoint x: 688, startPoint y: 575, endPoint x: 781, endPoint y: 453, distance: 153.4
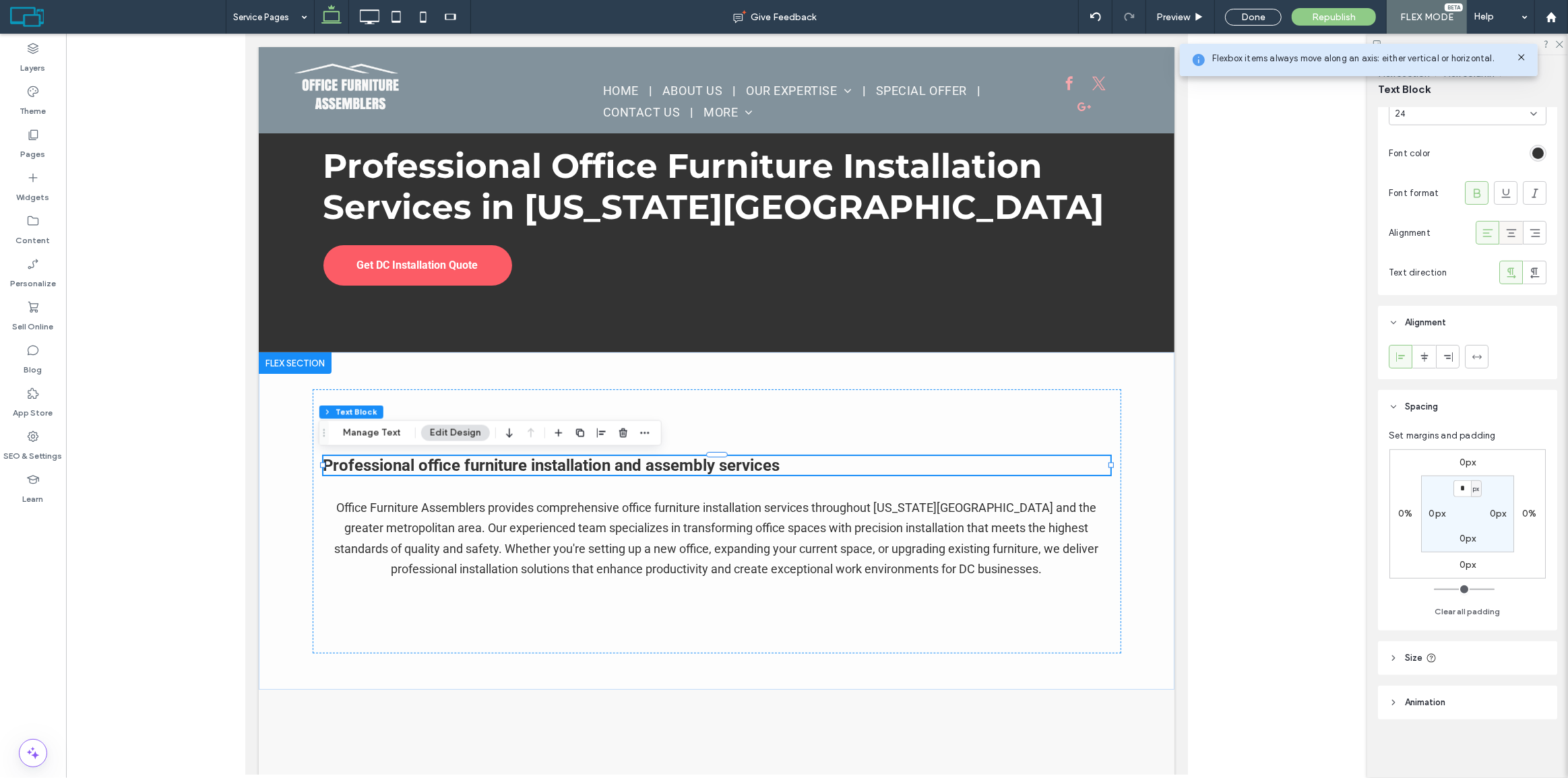
click at [1493, 229] on div at bounding box center [1511, 232] width 71 height 24
click at [1505, 229] on icon at bounding box center [1511, 232] width 13 height 13
click at [780, 422] on div "Professional office furniture installation and assembly services Office Furnitu…" at bounding box center [716, 521] width 809 height 264
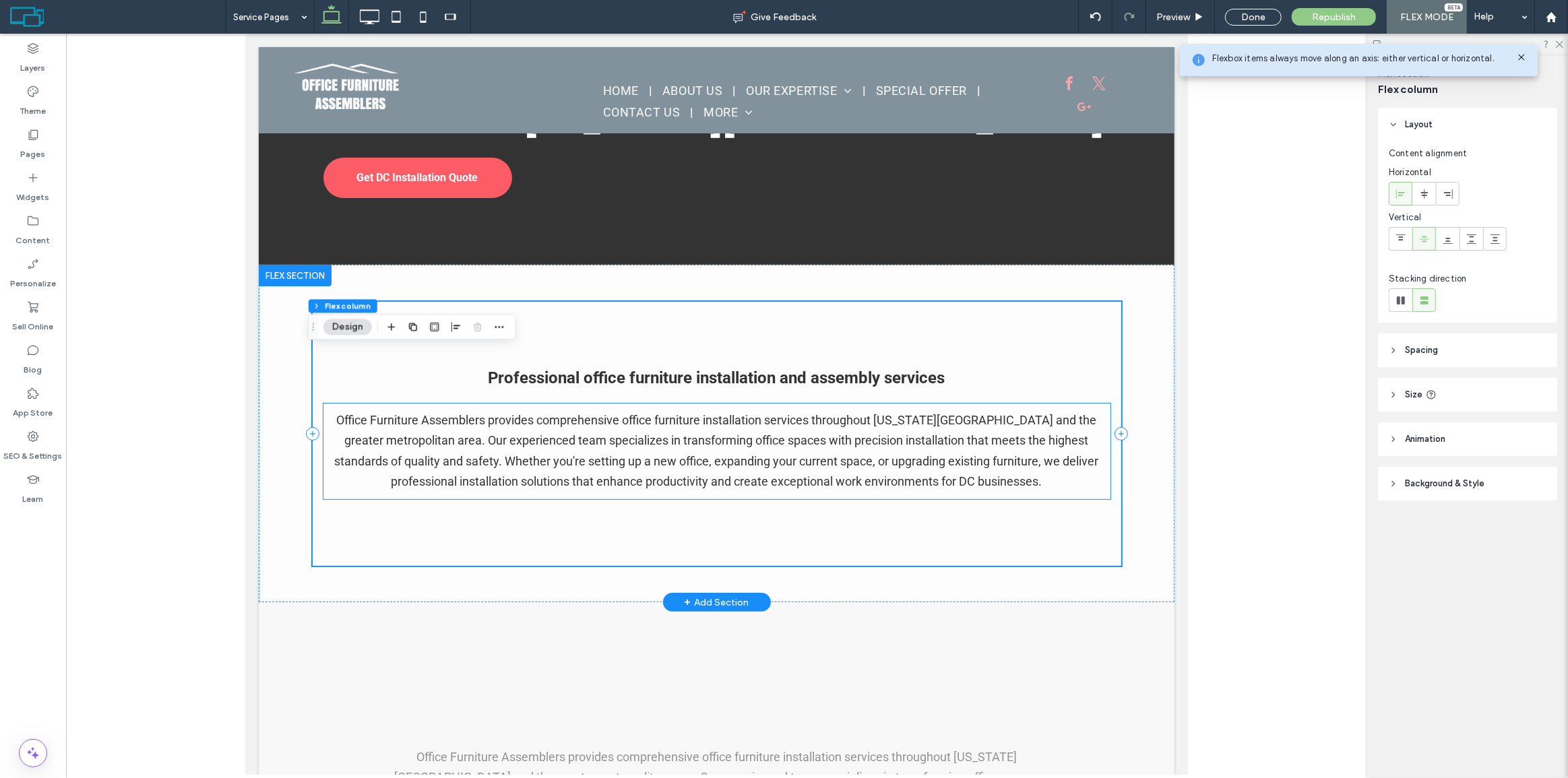
scroll to position [180, 0]
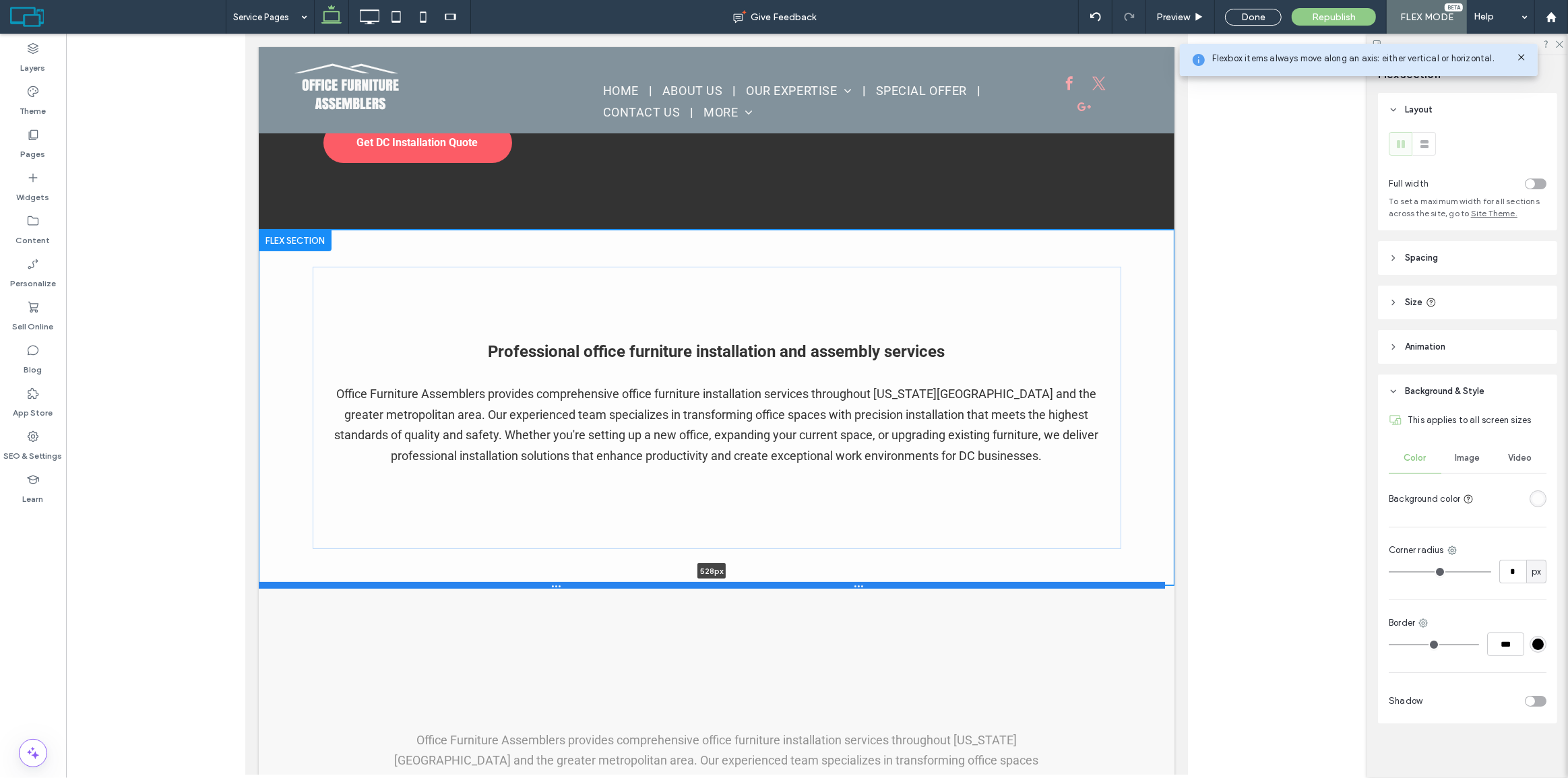
drag, startPoint x: 872, startPoint y: 564, endPoint x: 869, endPoint y: 584, distance: 20.2
click at [869, 584] on div at bounding box center [711, 585] width 906 height 7
type input "***"
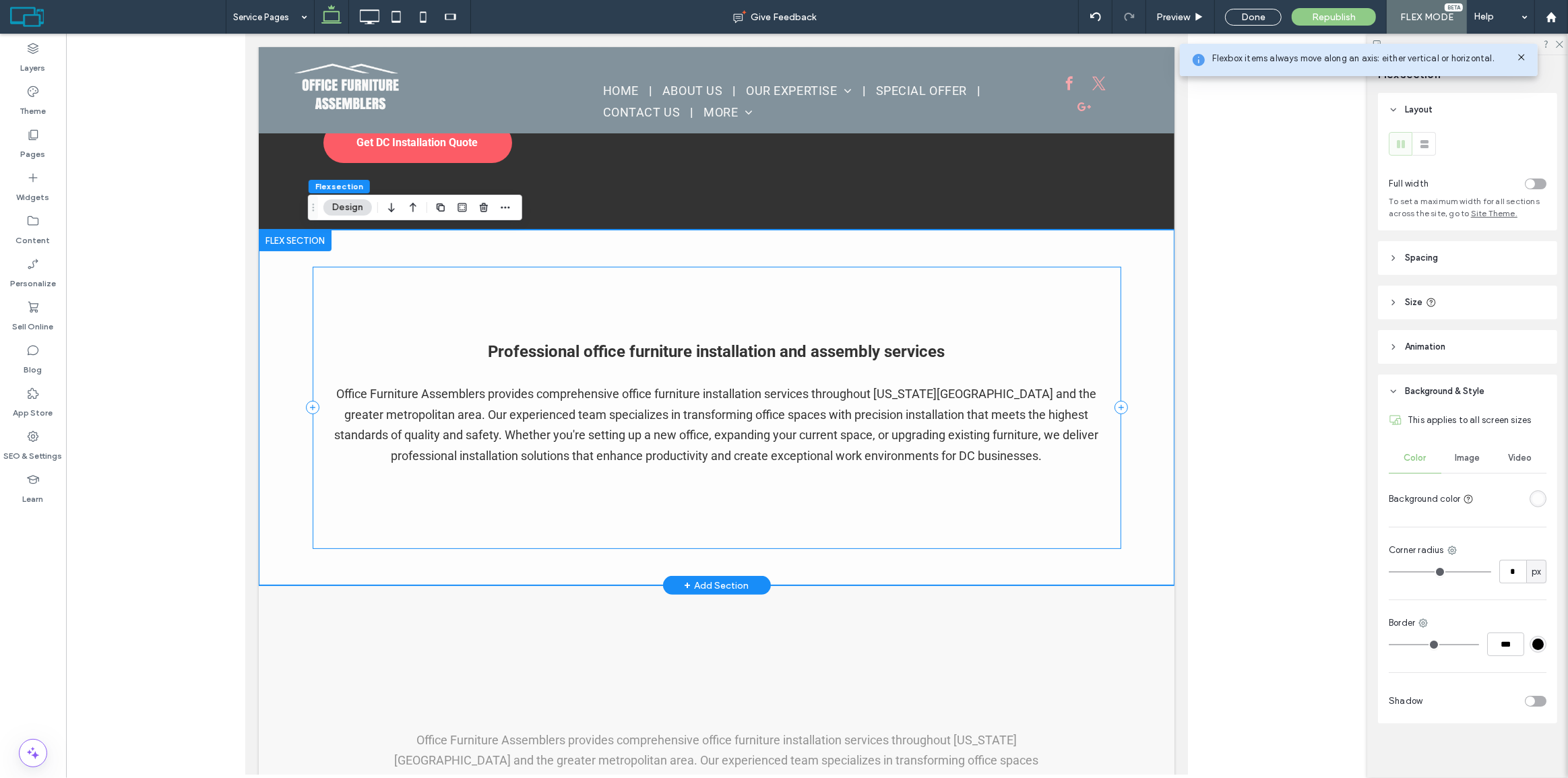
click at [1018, 502] on div "Professional office furniture installation and assembly services Office Furnitu…" at bounding box center [716, 408] width 809 height 283
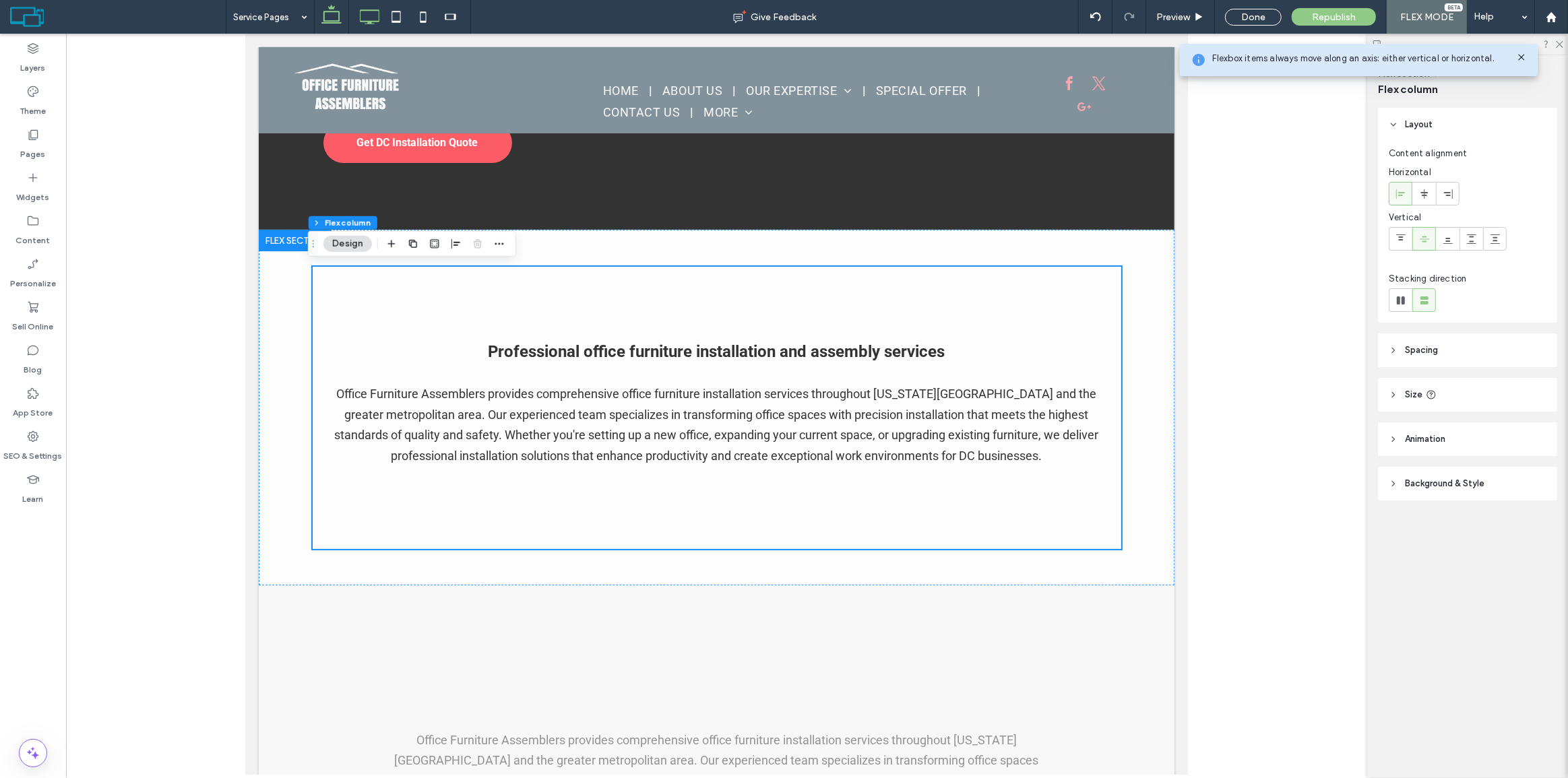
click at [362, 16] on icon at bounding box center [369, 17] width 27 height 27
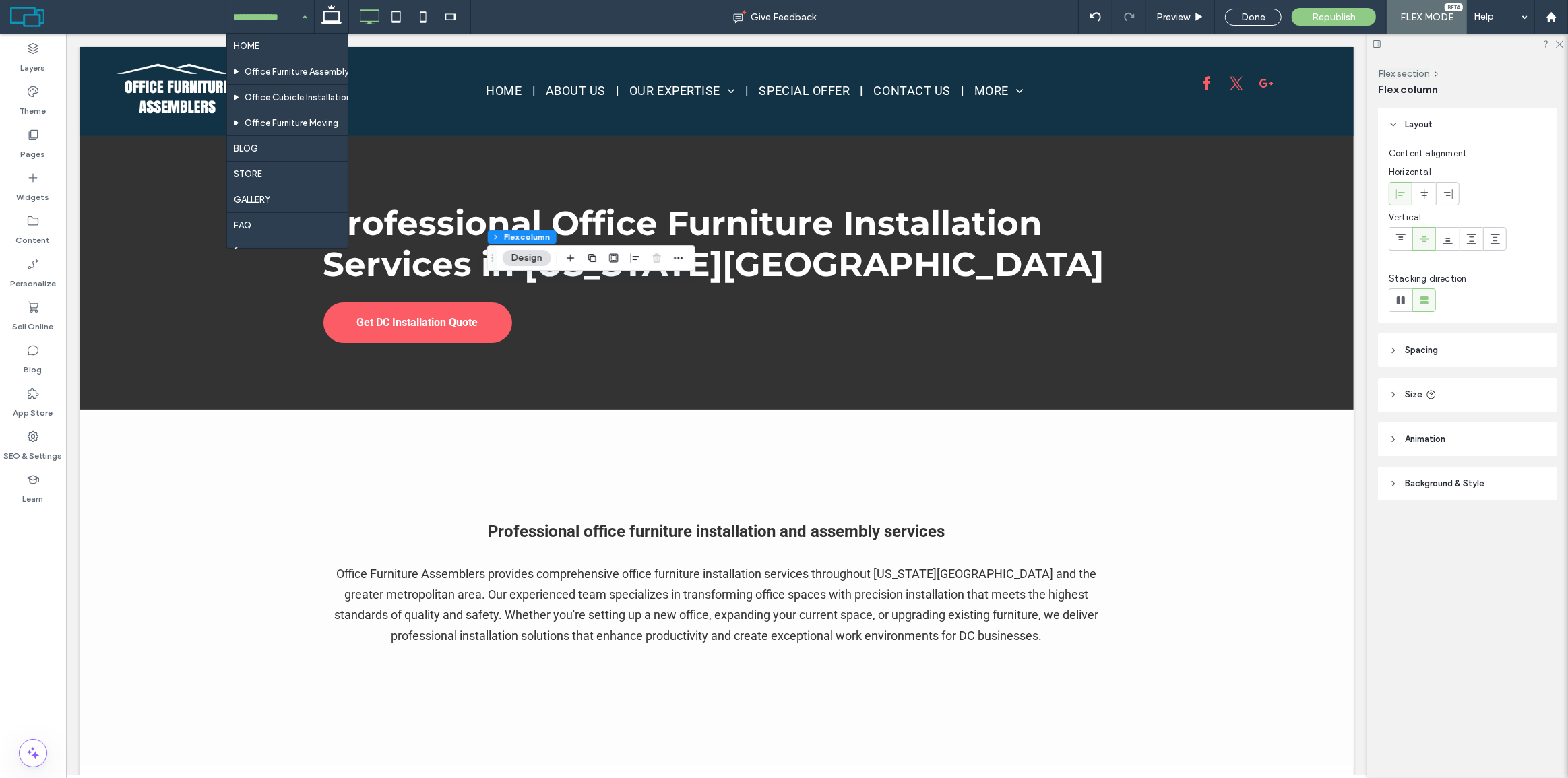
scroll to position [0, 0]
click at [275, 19] on input at bounding box center [267, 17] width 67 height 34
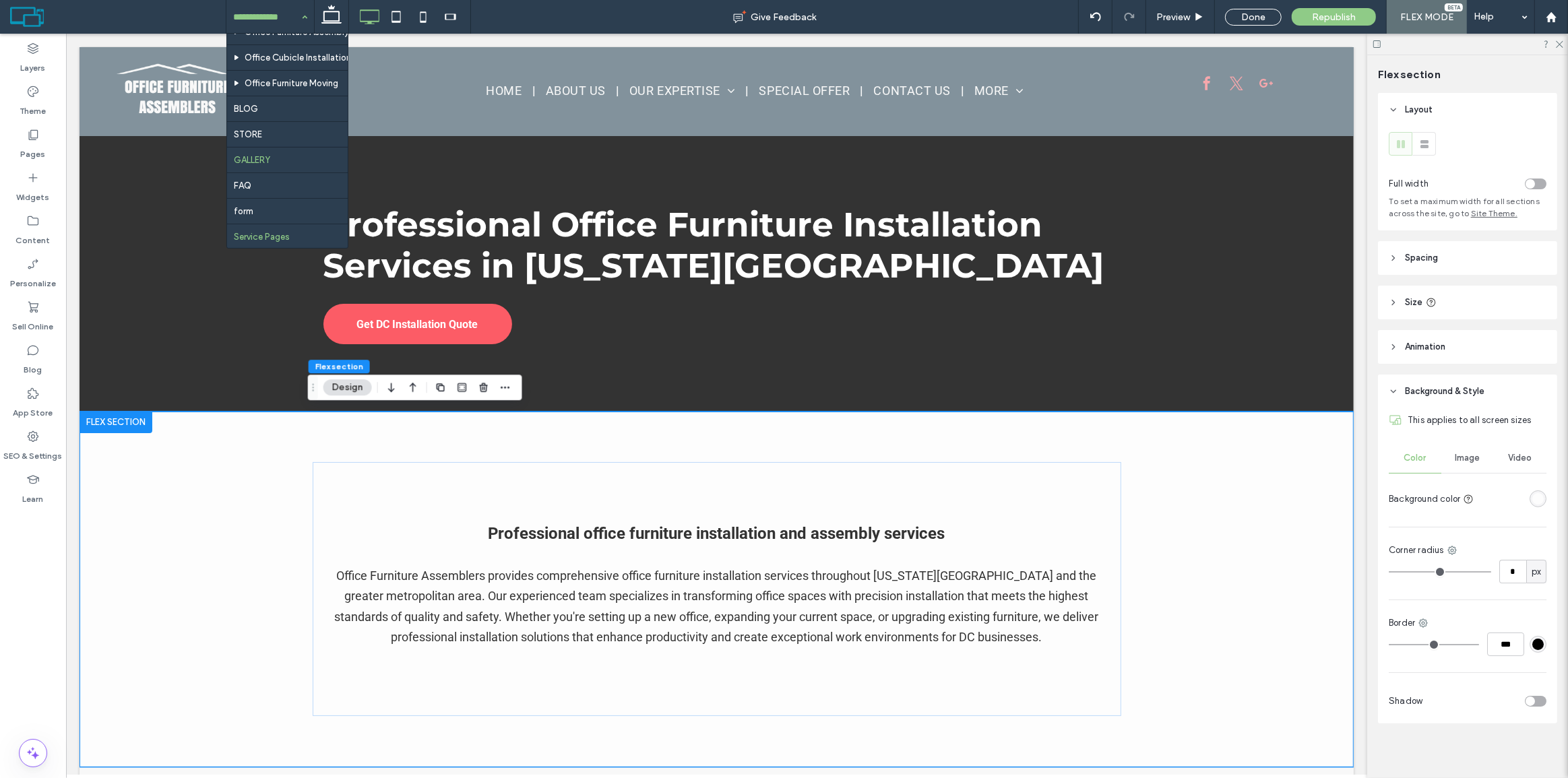
scroll to position [48, 0]
click at [542, 19] on div "Give Feedback" at bounding box center [774, 16] width 607 height 13
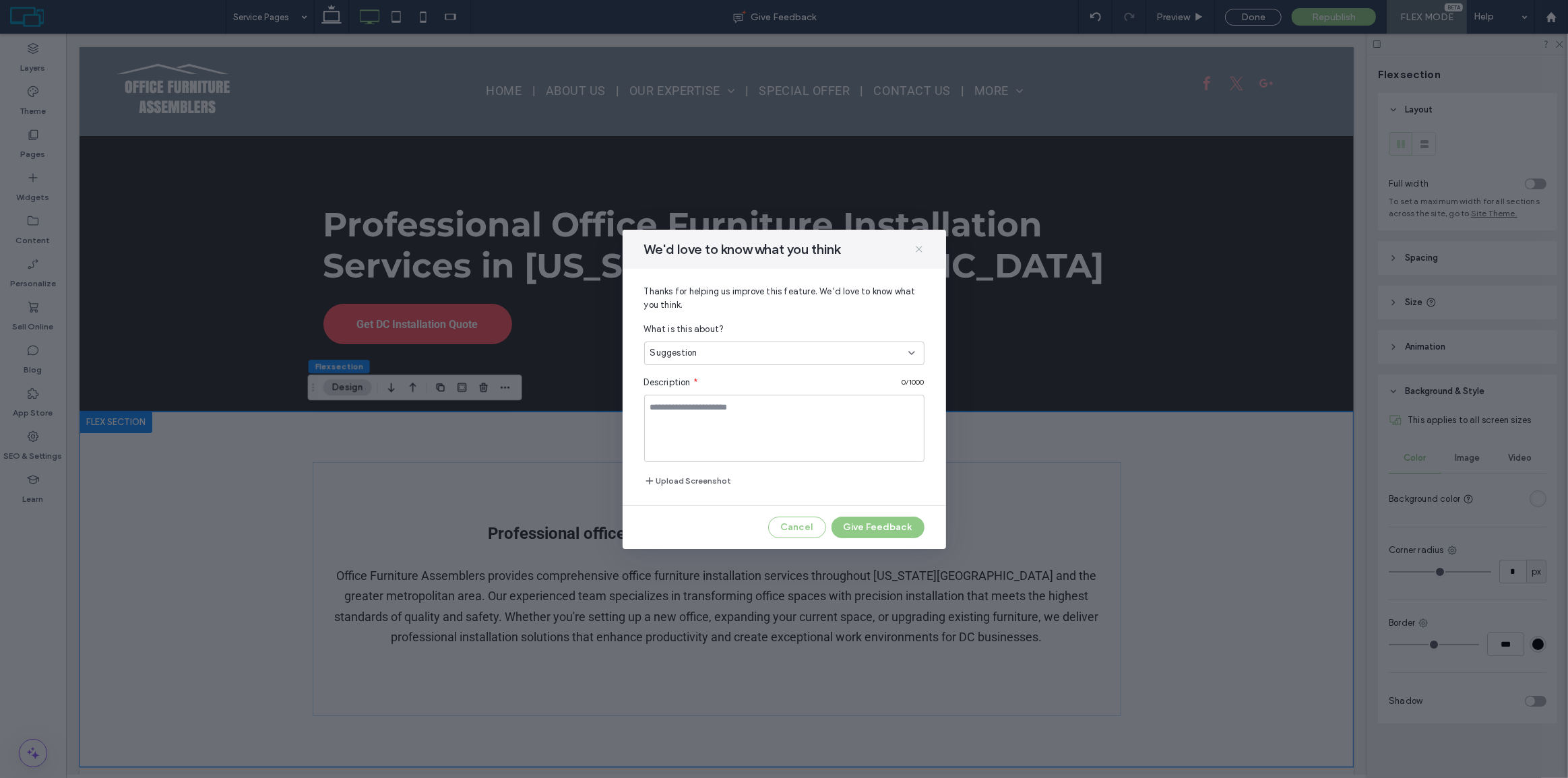
drag, startPoint x: 915, startPoint y: 252, endPoint x: 648, endPoint y: 192, distance: 273.7
click at [915, 252] on icon at bounding box center [920, 249] width 11 height 11
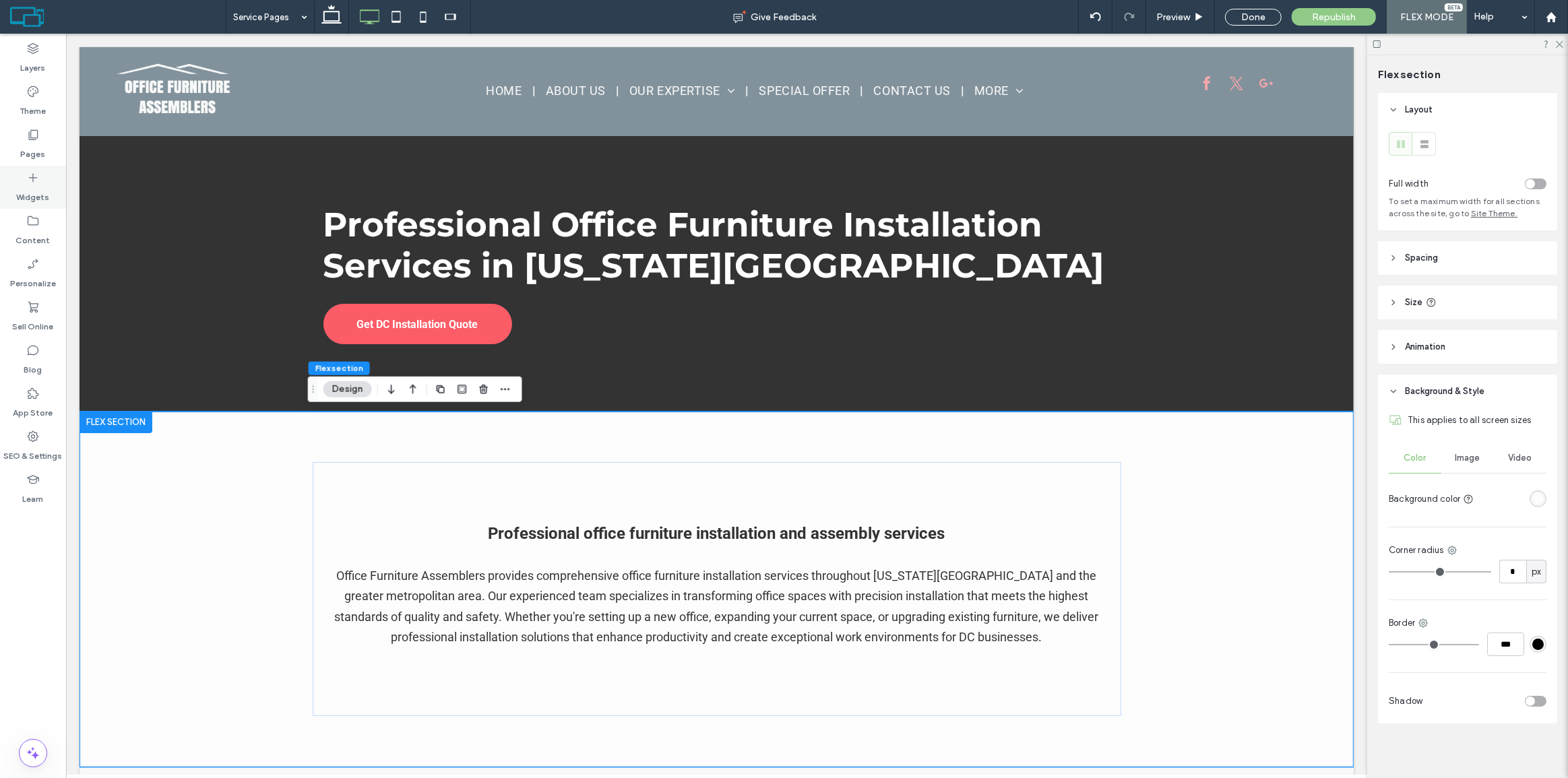
click at [30, 189] on label "Widgets" at bounding box center [33, 193] width 33 height 19
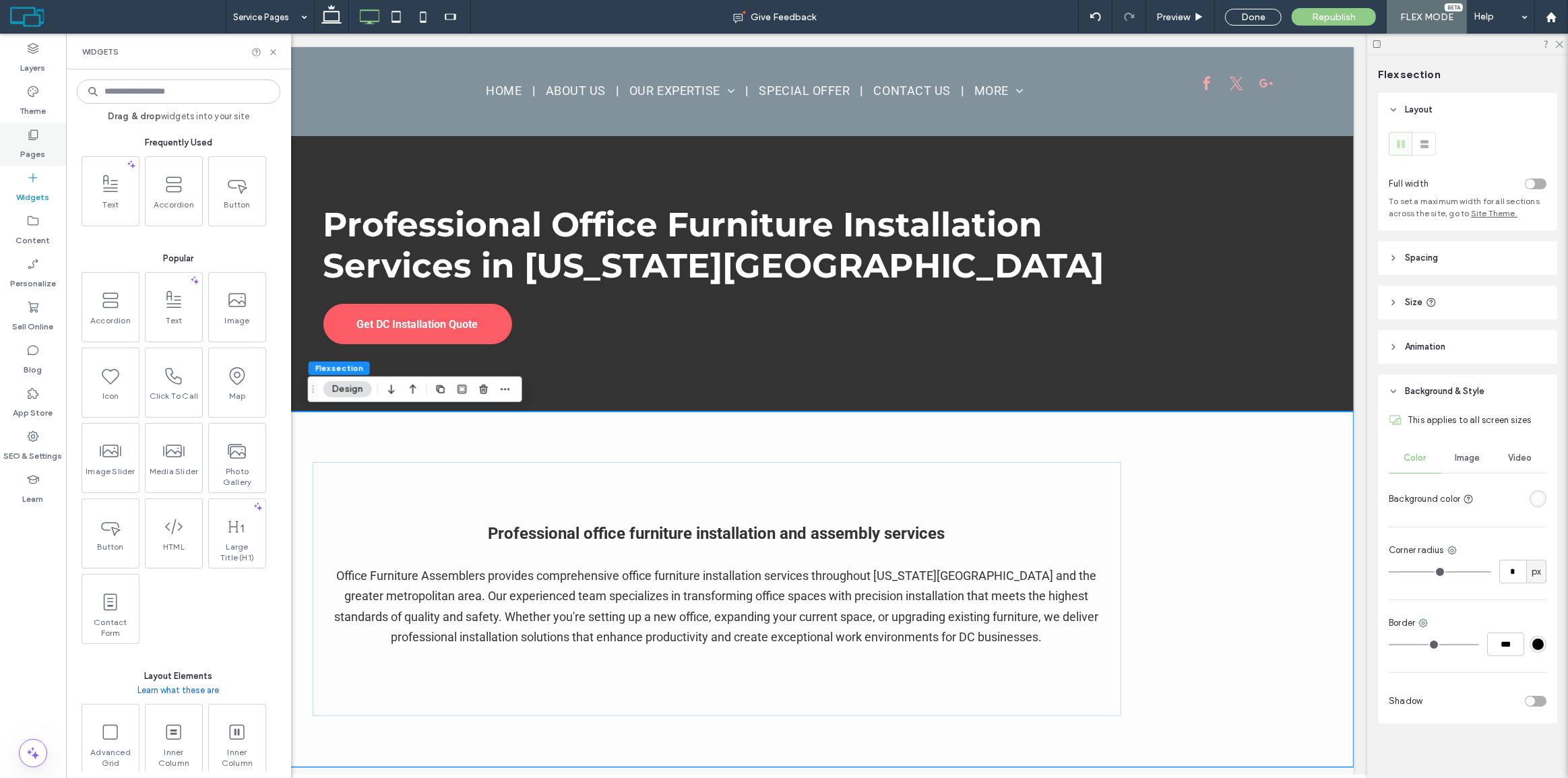
click at [27, 141] on label "Pages" at bounding box center [34, 150] width 25 height 19
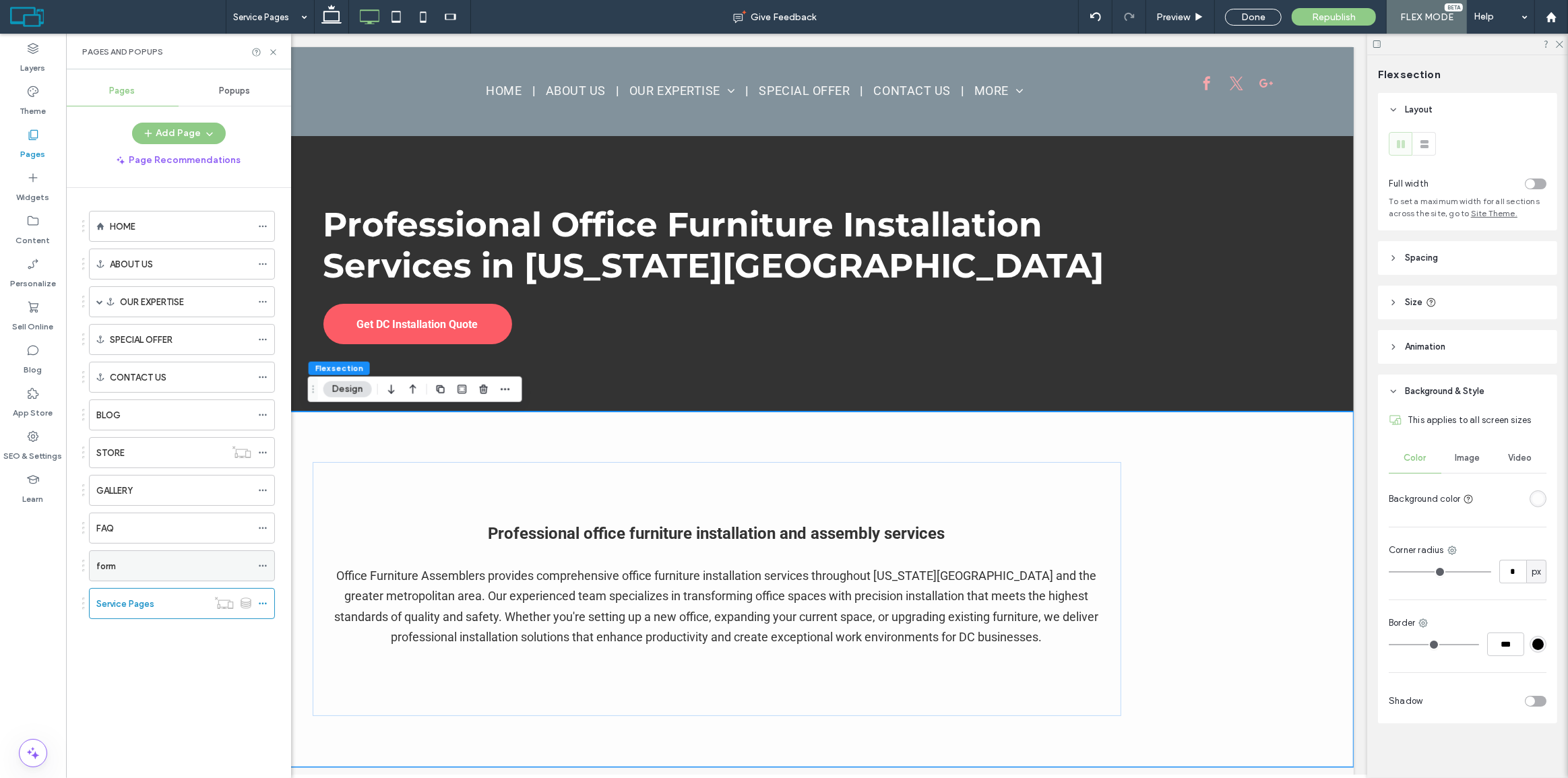
scroll to position [0, 0]
click at [140, 595] on label "Service Pages" at bounding box center [125, 604] width 58 height 24
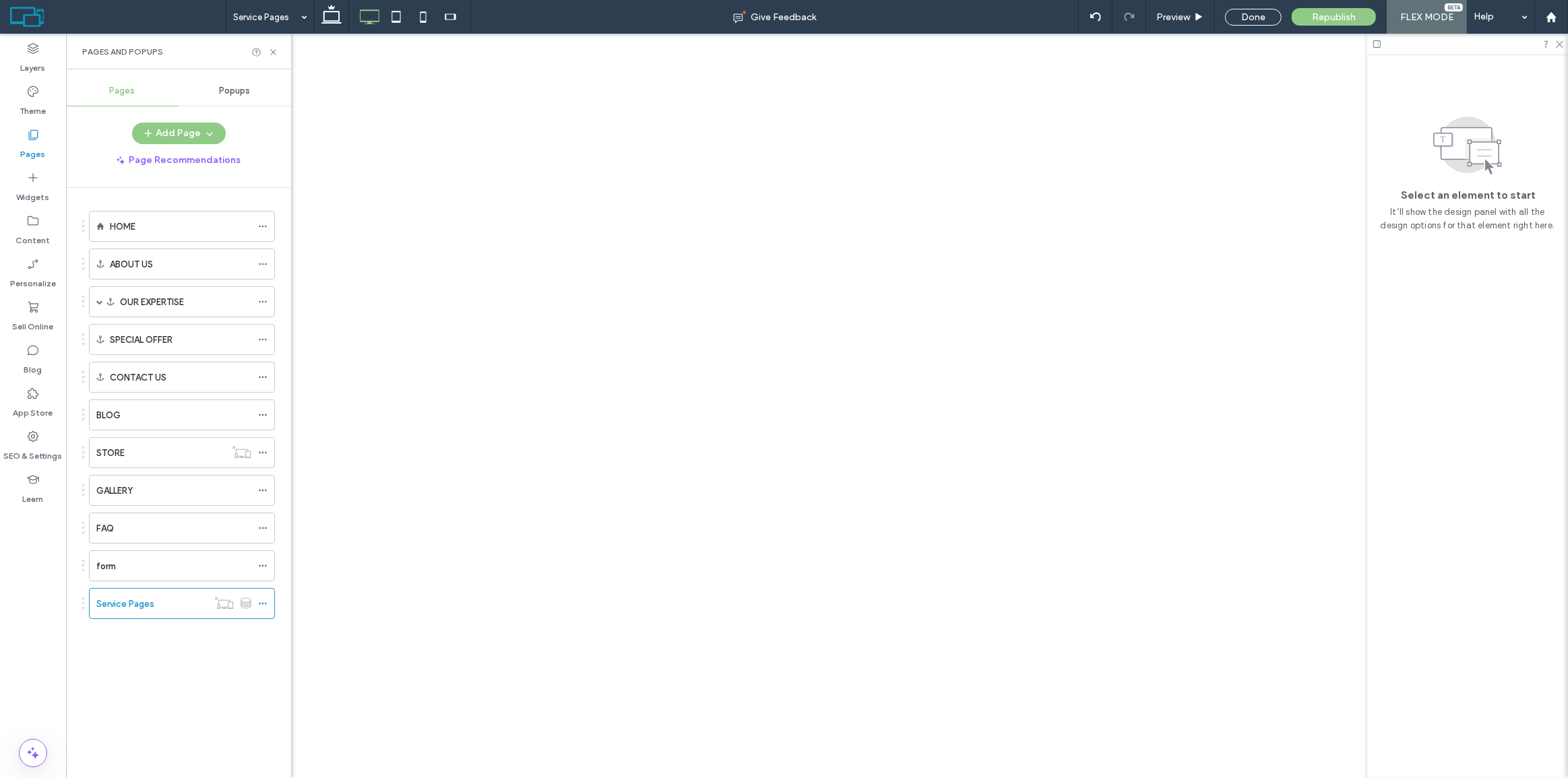
click at [246, 21] on div "Service Pages Give Feedback Preview Done Republish FLEX MODE Help Site Comments…" at bounding box center [784, 389] width 1568 height 778
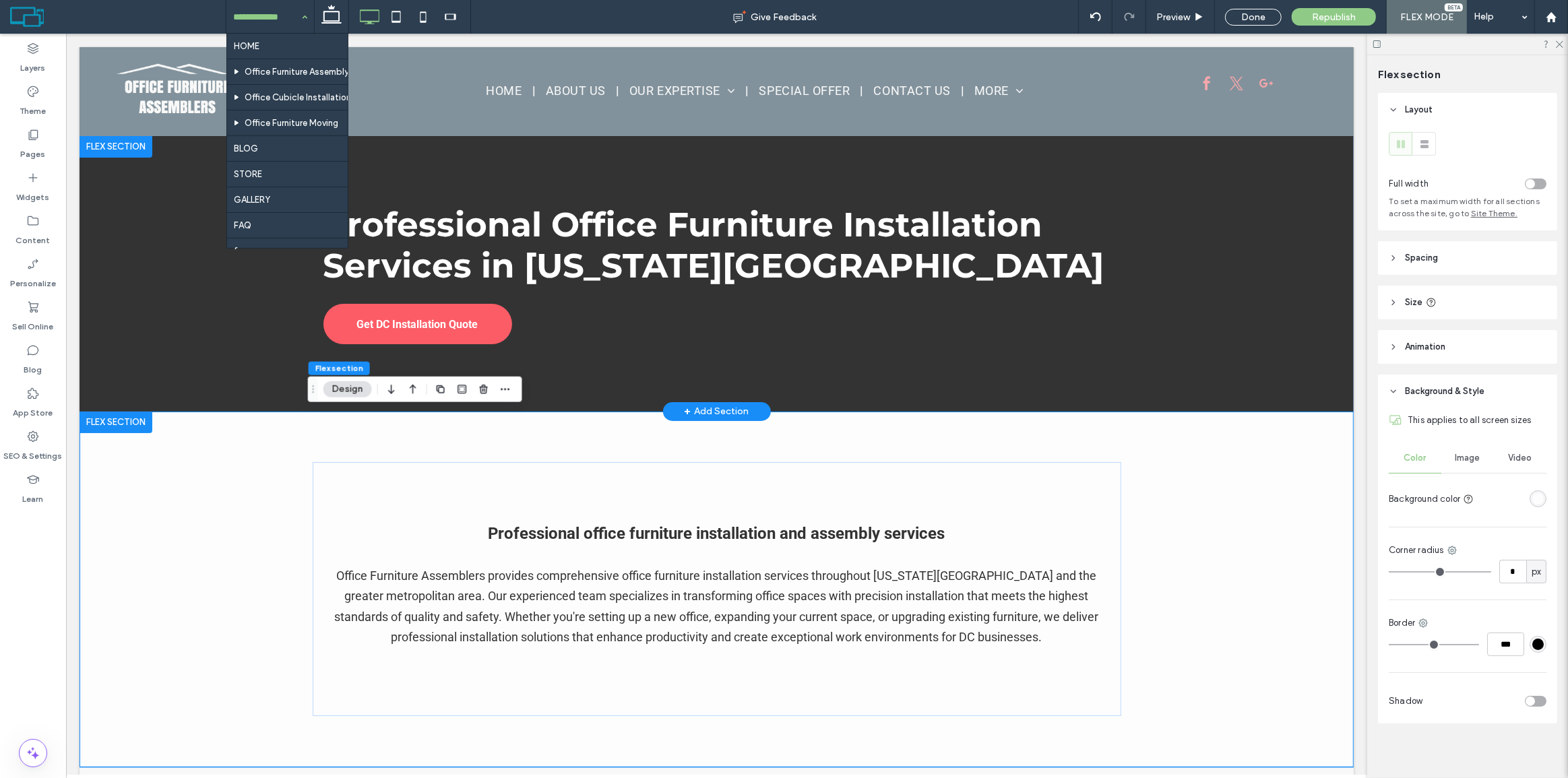
click at [212, 301] on div "Professional Office Furniture Installation Services in Washington DC Get DC Ins…" at bounding box center [716, 274] width 1275 height 276
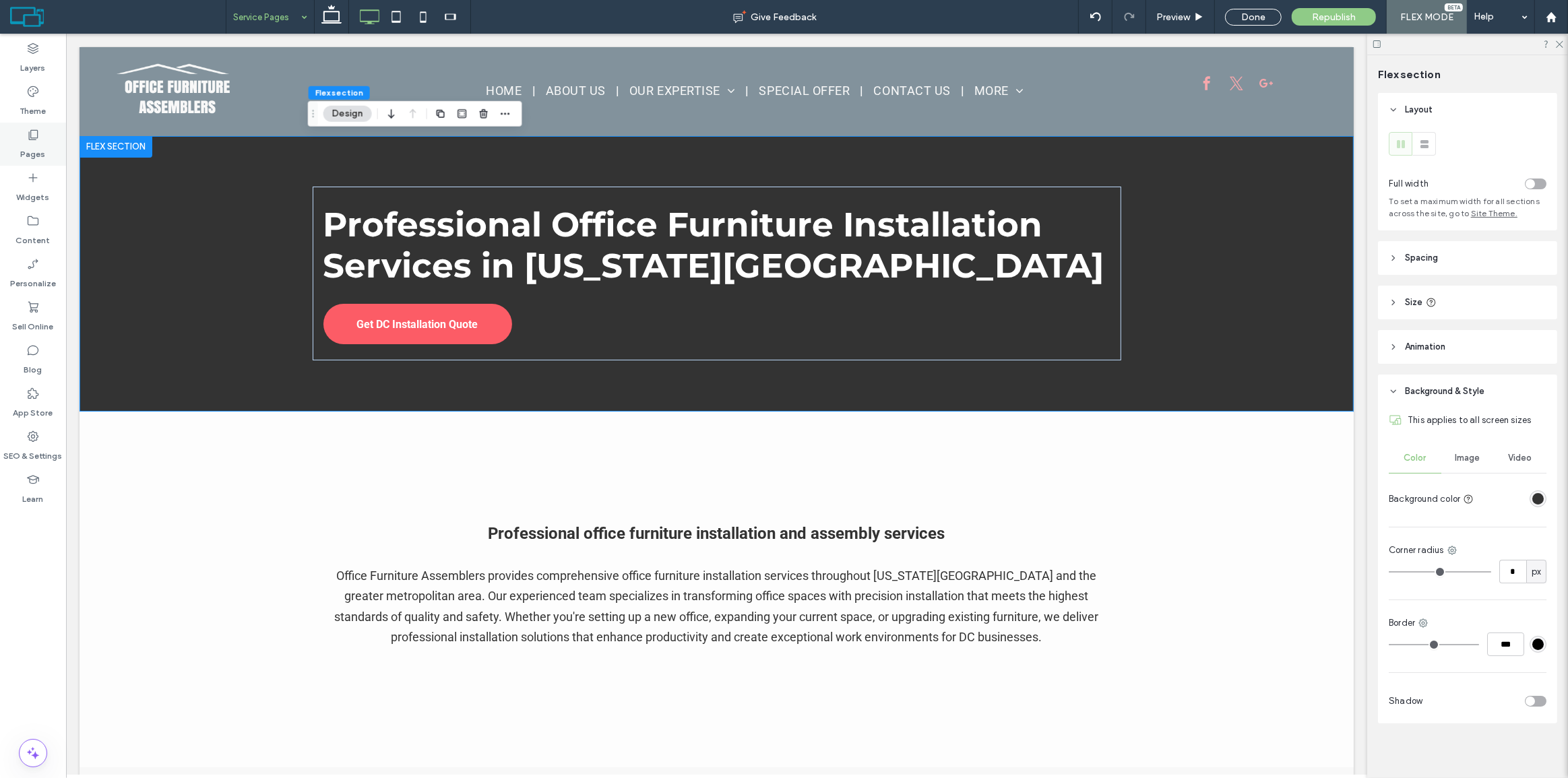
click at [49, 129] on div "Pages" at bounding box center [33, 144] width 66 height 43
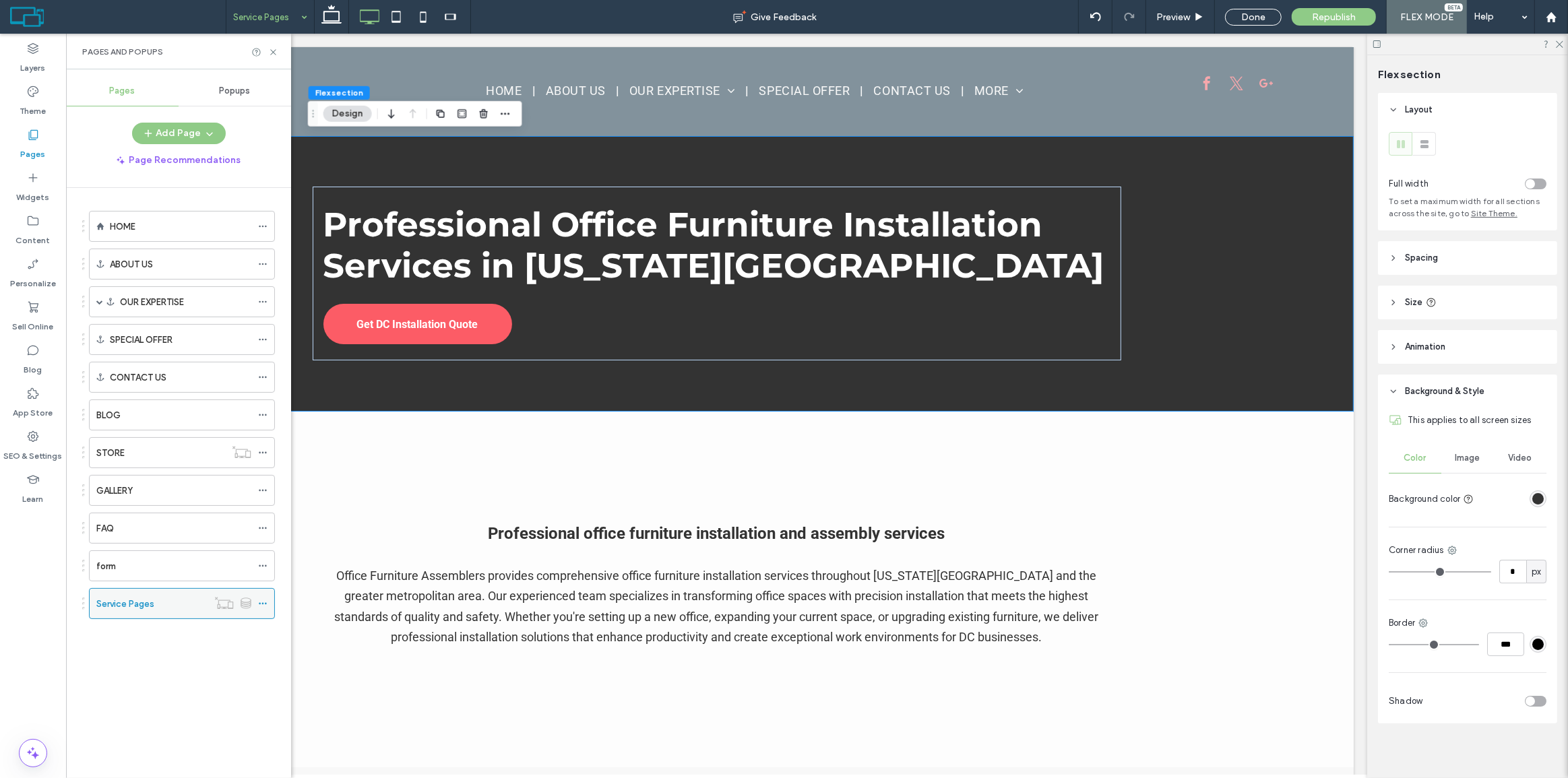
click at [268, 599] on div at bounding box center [266, 603] width 16 height 20
click at [263, 600] on icon at bounding box center [262, 603] width 10 height 10
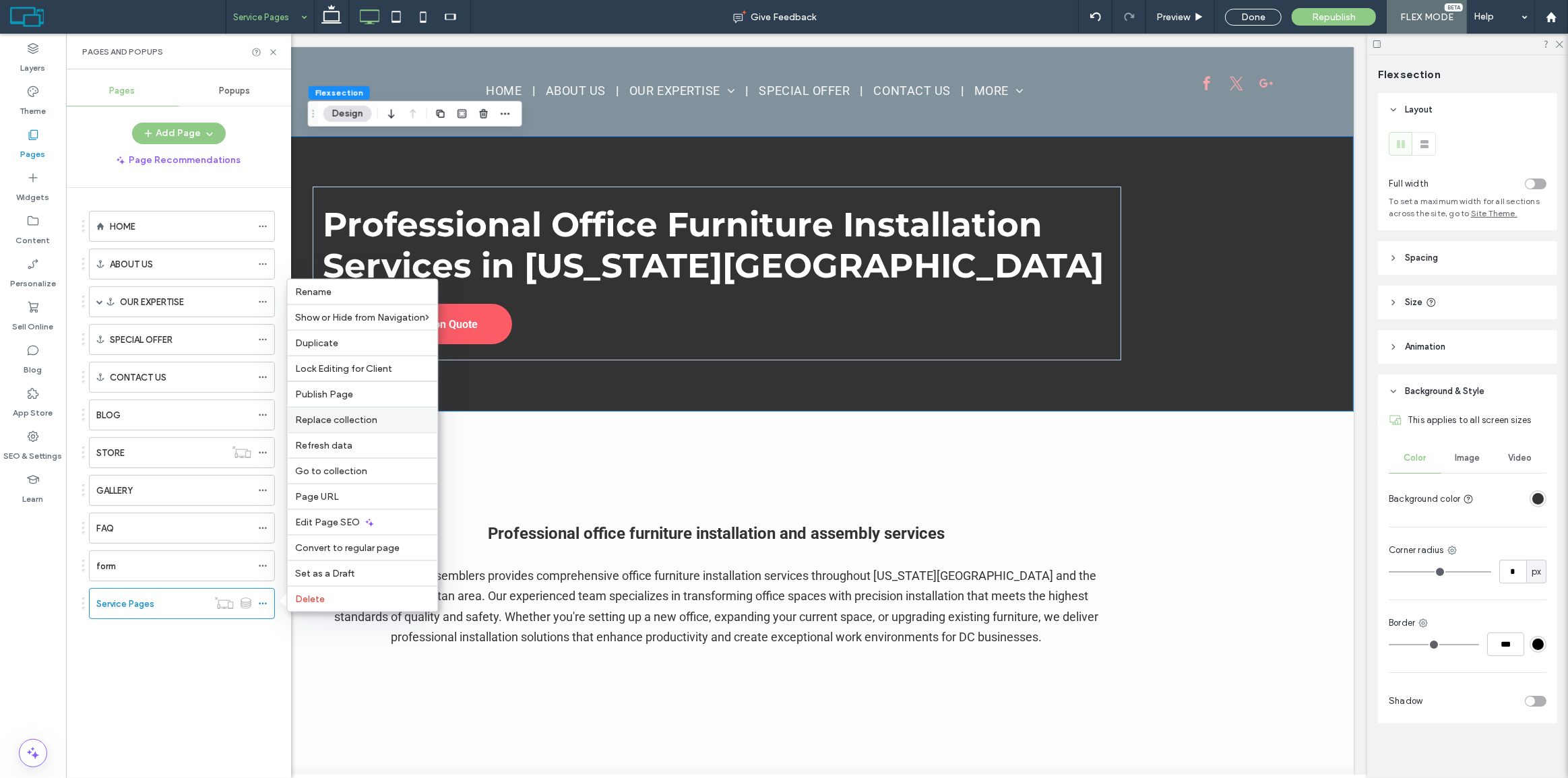
click at [360, 427] on div "Replace collection" at bounding box center [362, 419] width 150 height 26
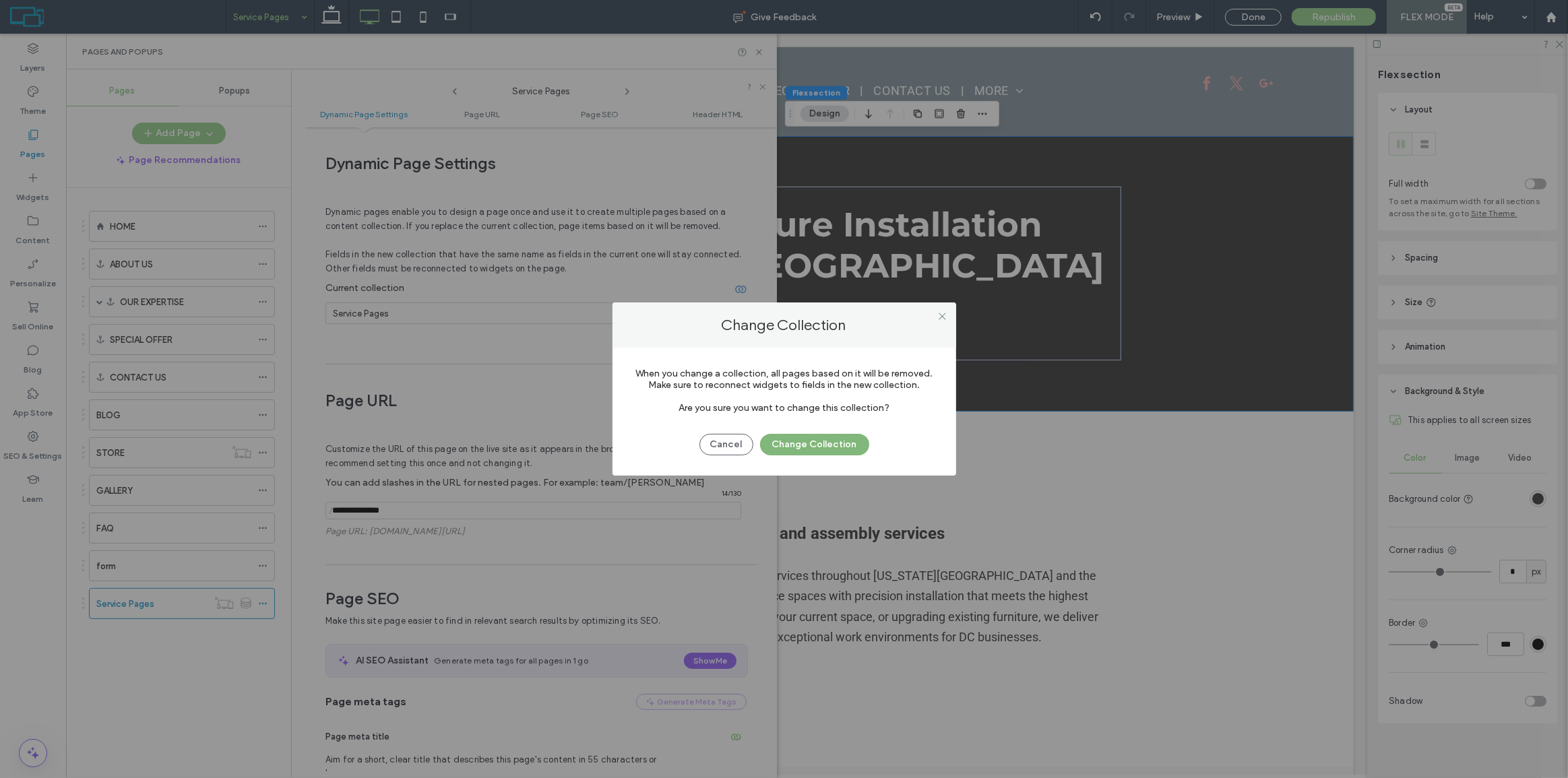
click at [777, 440] on button "Change Collection" at bounding box center [815, 444] width 110 height 21
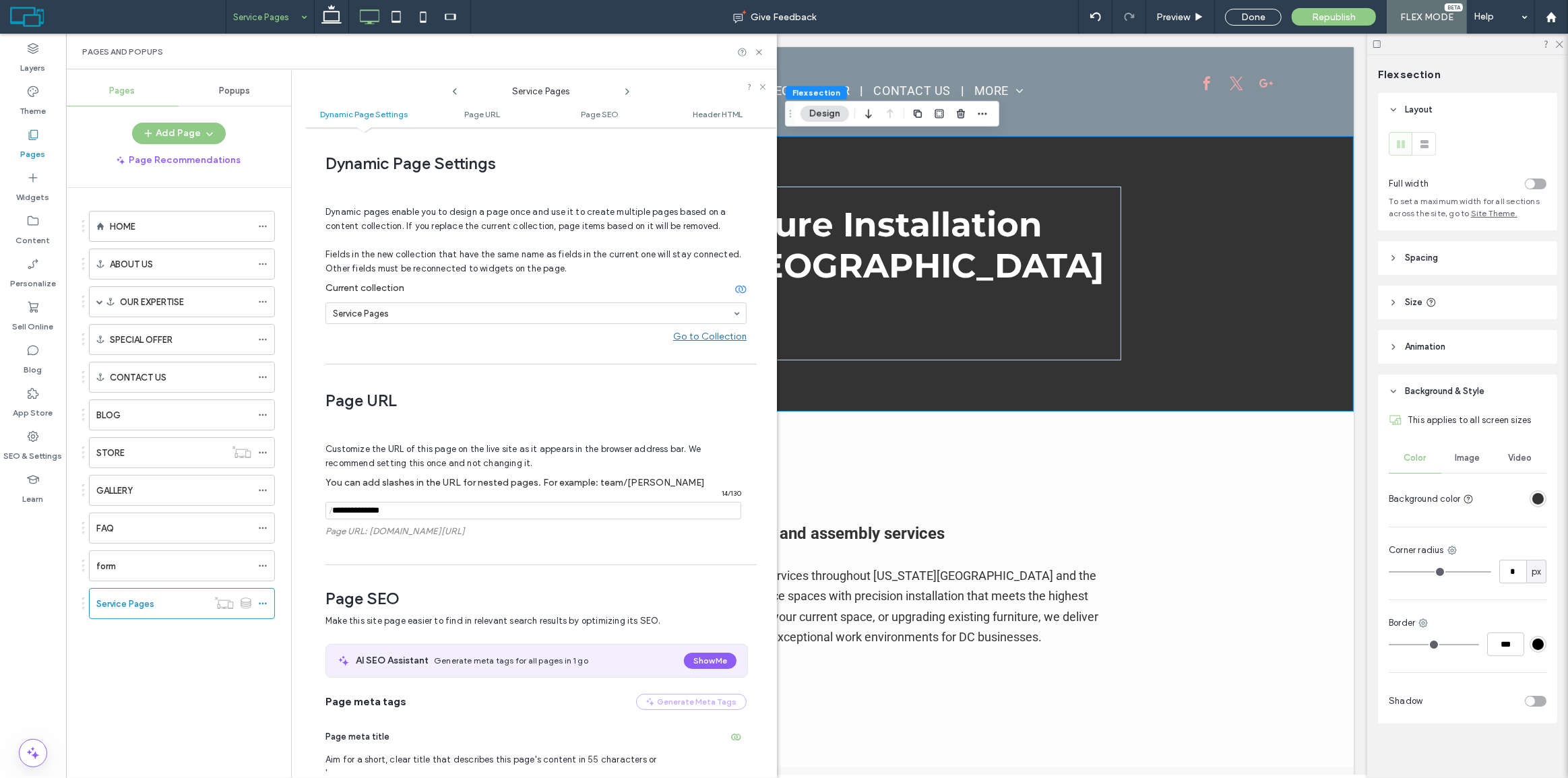
click at [690, 339] on div "Go to Collection" at bounding box center [709, 336] width 73 height 11
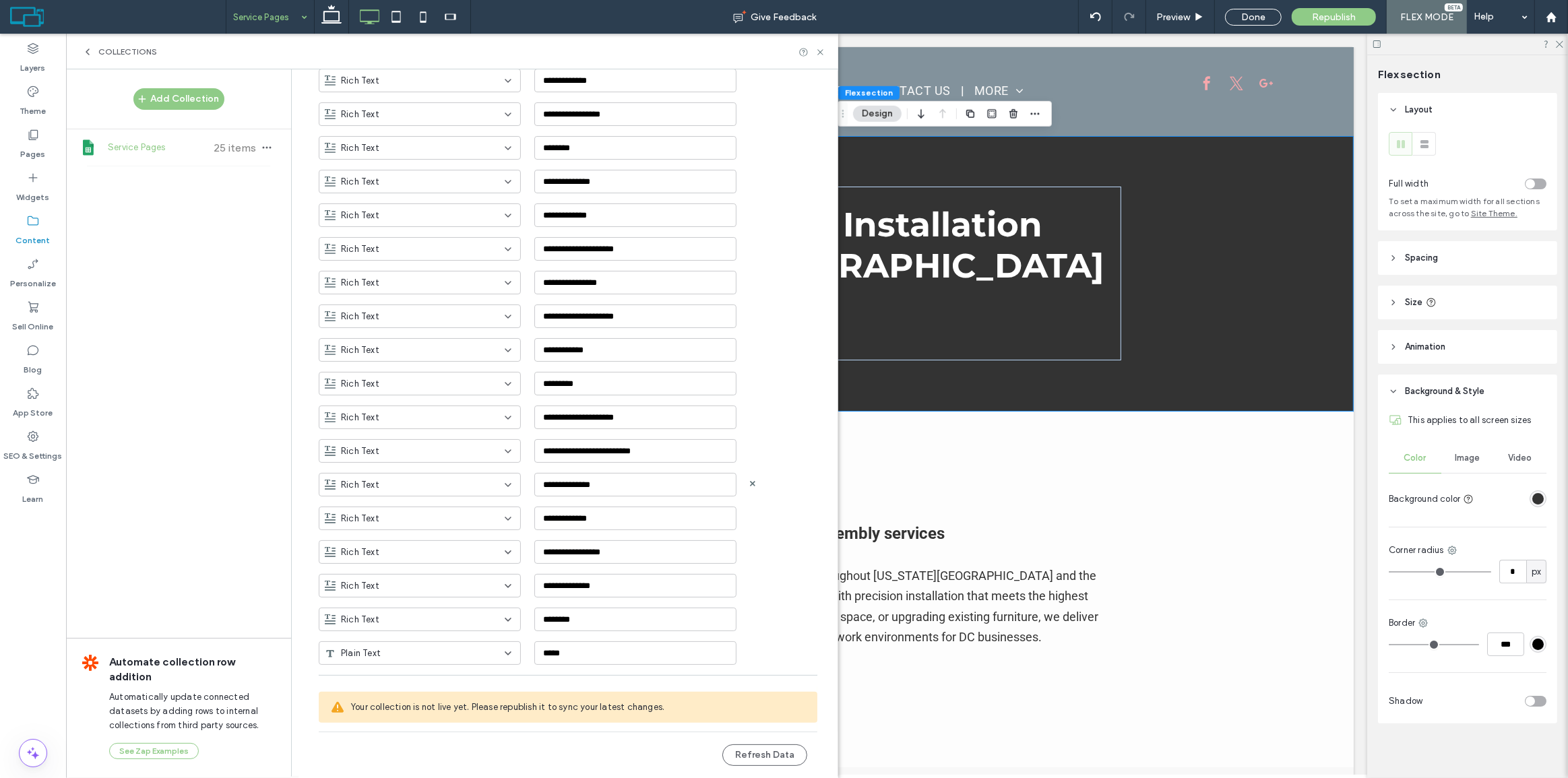
scroll to position [951, 0]
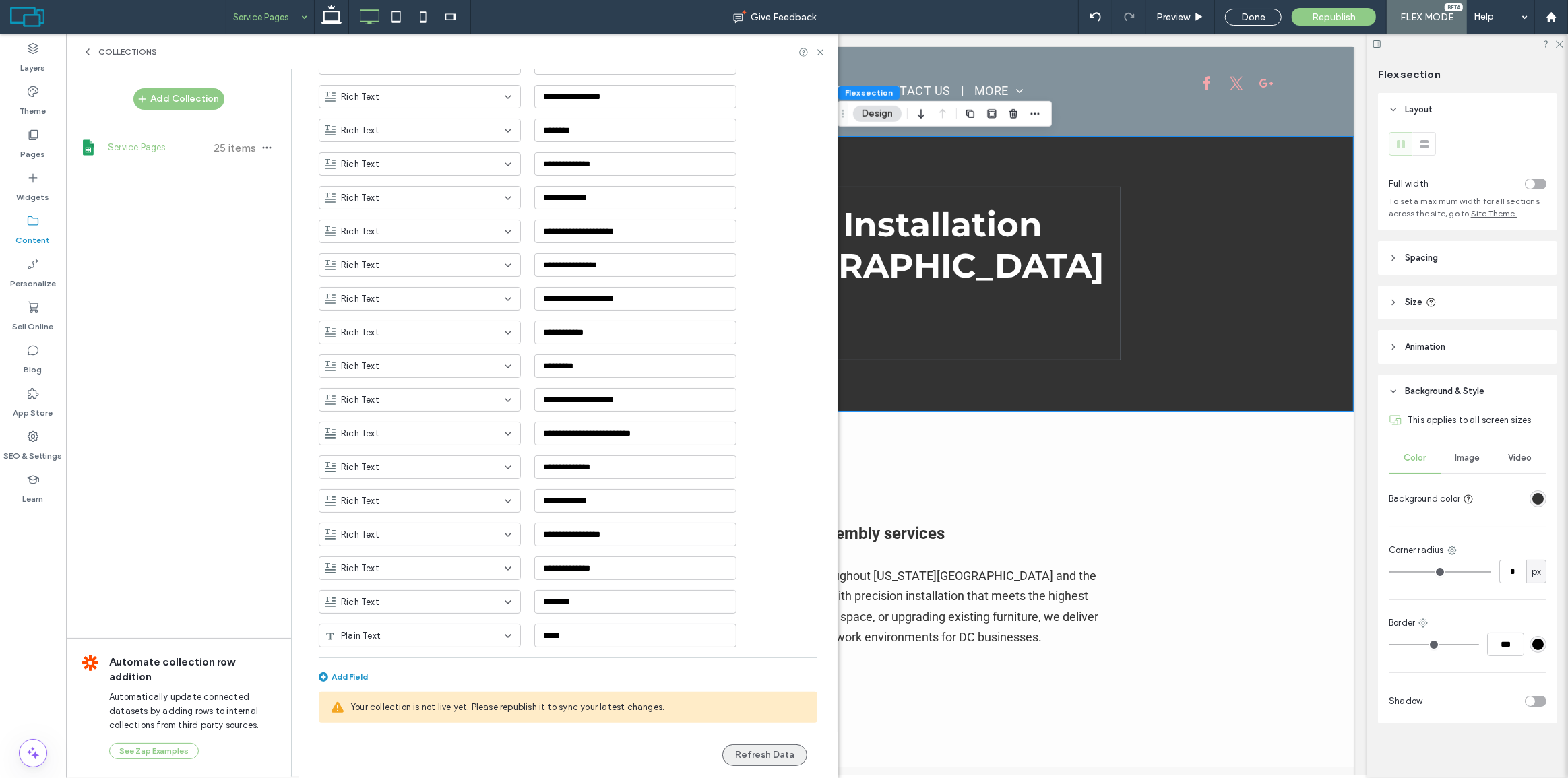
click at [749, 754] on button "Refresh Data" at bounding box center [765, 755] width 85 height 21
drag, startPoint x: 353, startPoint y: 709, endPoint x: 656, endPoint y: 720, distance: 303.2
click at [653, 720] on div "Your collection is not live yet. Please republish it to sync your latest change…" at bounding box center [568, 707] width 499 height 31
click at [261, 145] on icon "button" at bounding box center [267, 147] width 11 height 11
click at [329, 97] on span "Refresh Data" at bounding box center [328, 95] width 54 height 13
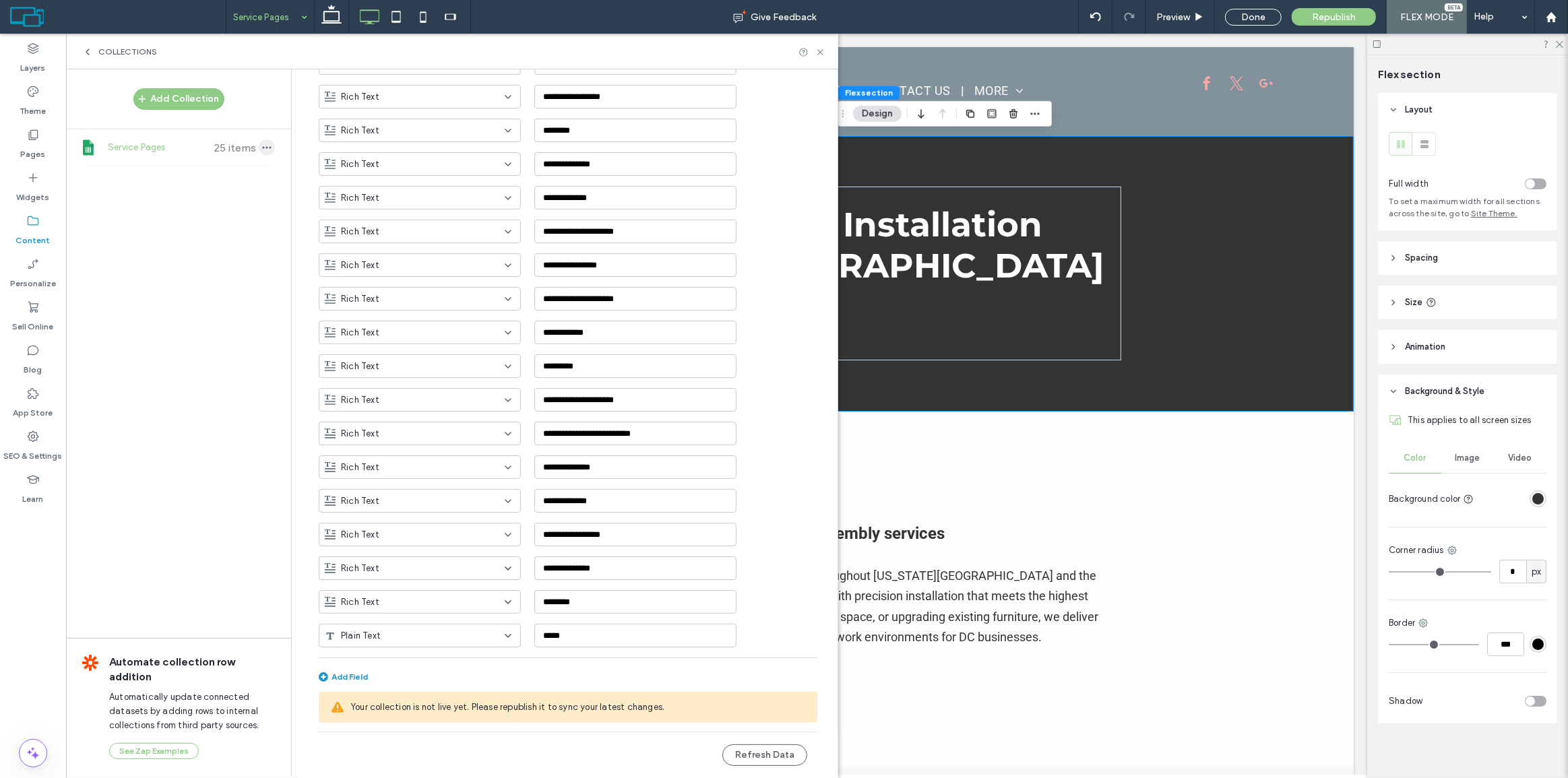
click at [261, 147] on icon "button" at bounding box center [267, 147] width 11 height 11
click at [357, 166] on span "Publish Collection" at bounding box center [337, 172] width 73 height 13
click at [761, 752] on button "Refresh Data" at bounding box center [765, 755] width 85 height 21
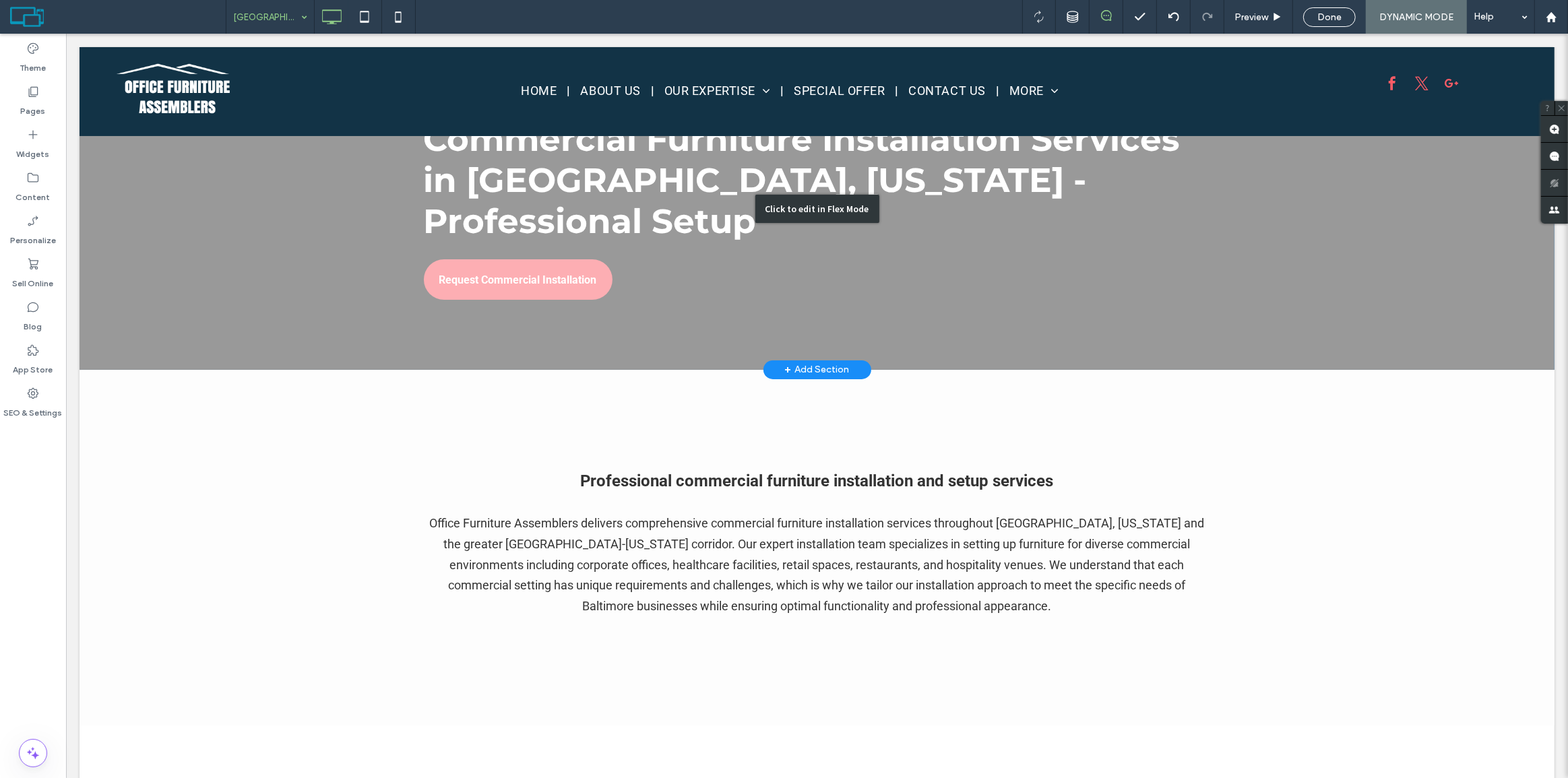
scroll to position [122, 0]
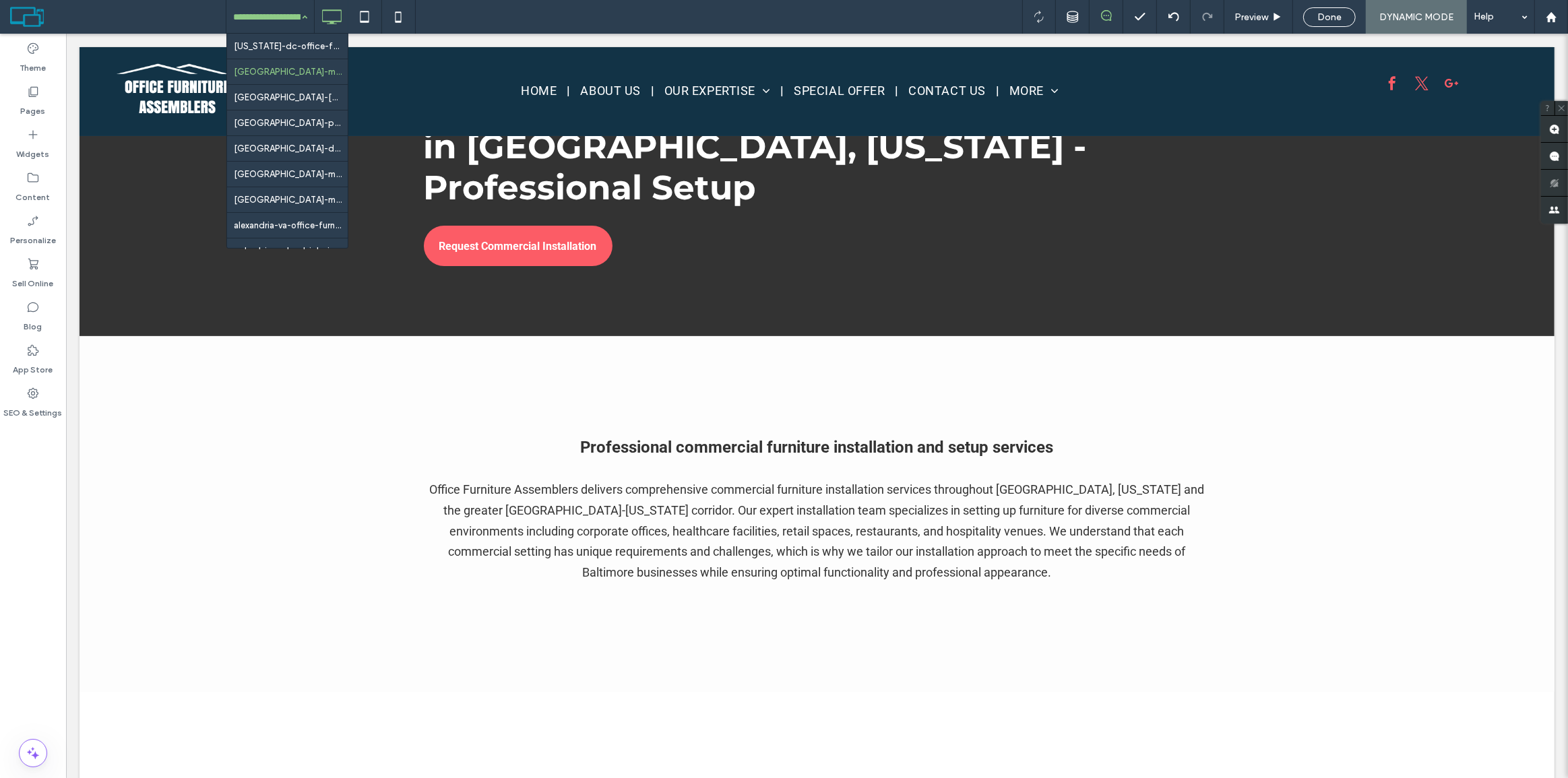
click at [282, 10] on input at bounding box center [267, 17] width 67 height 34
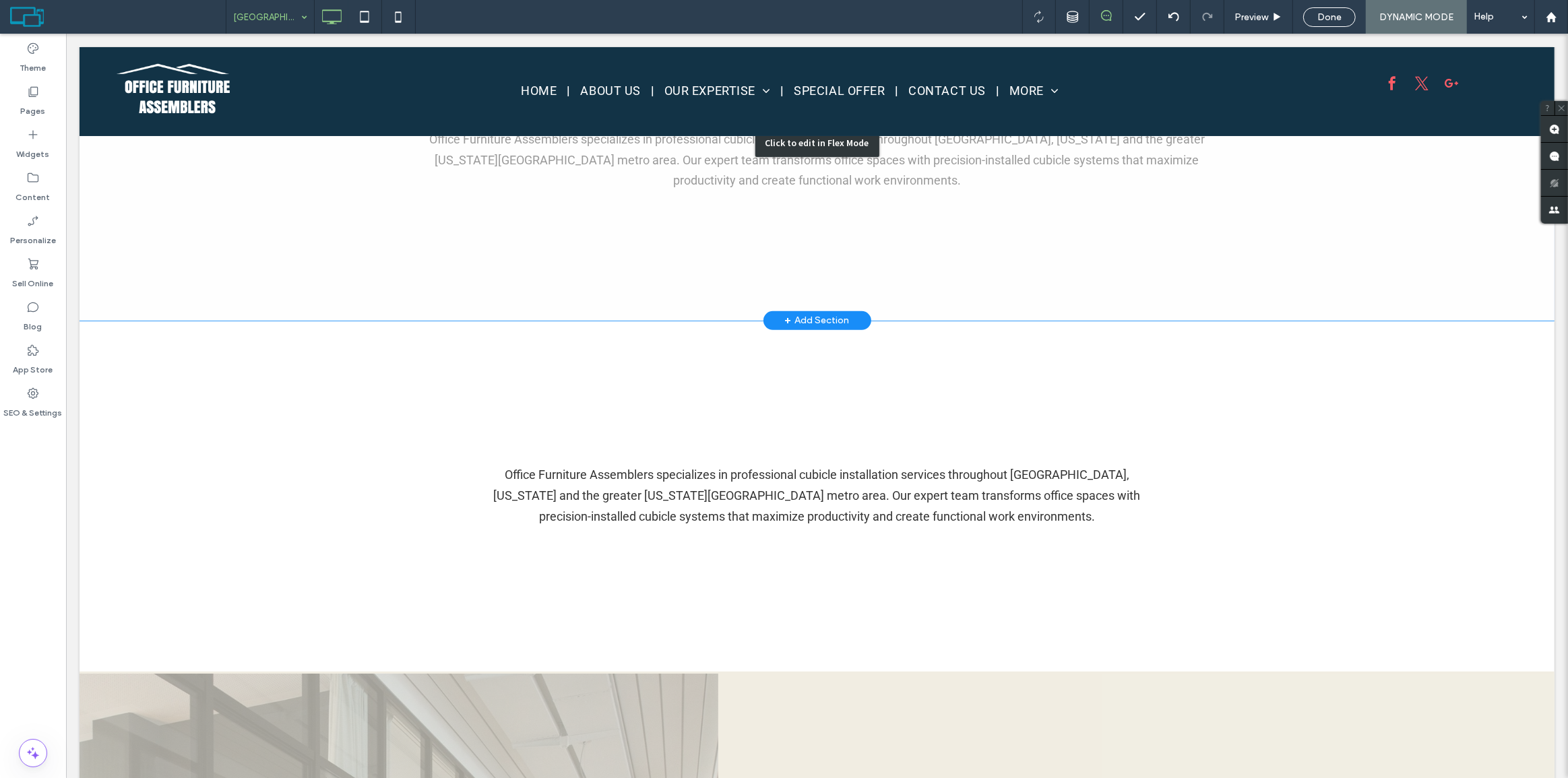
scroll to position [551, 0]
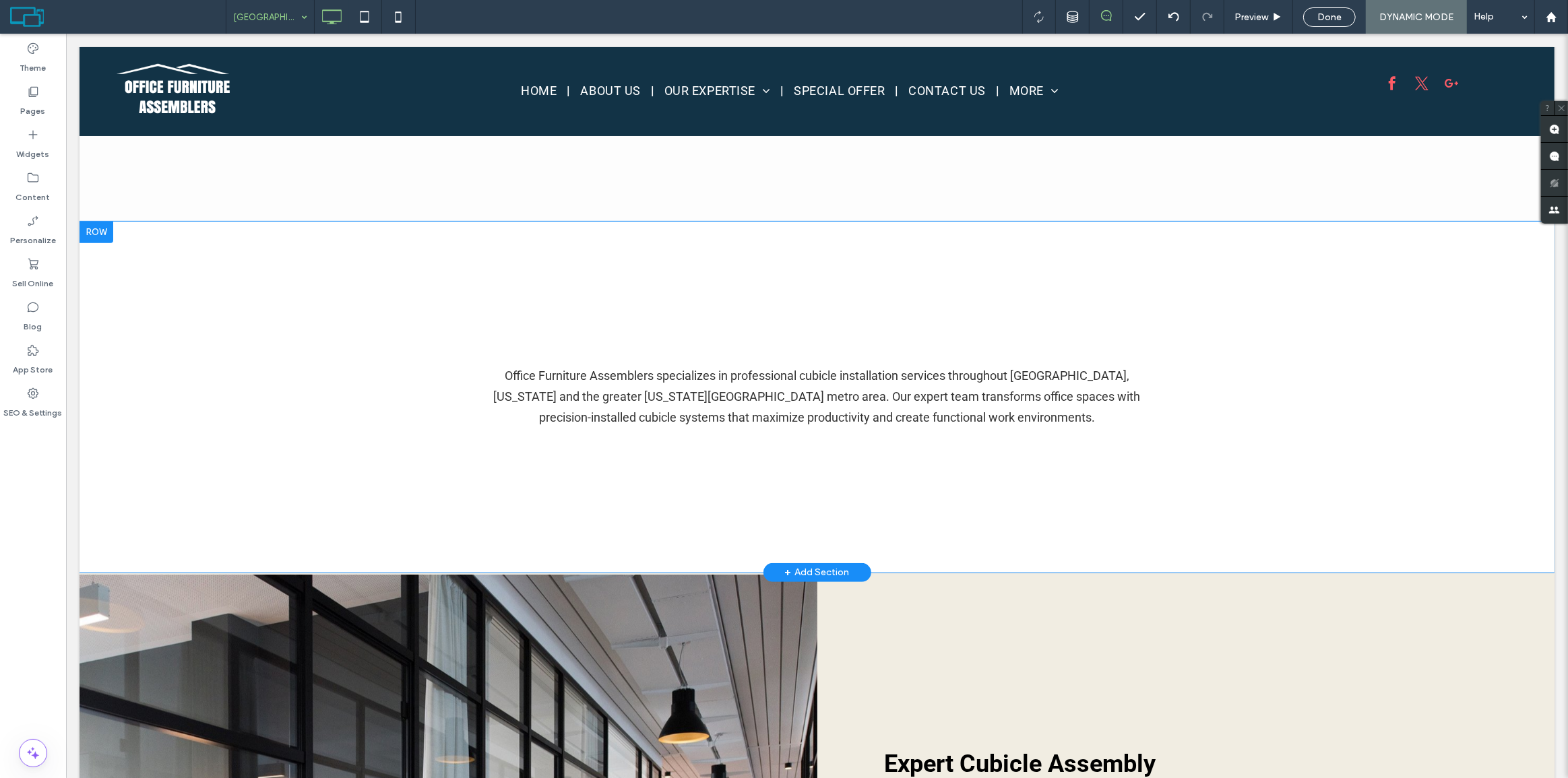
click at [97, 228] on div at bounding box center [95, 232] width 34 height 21
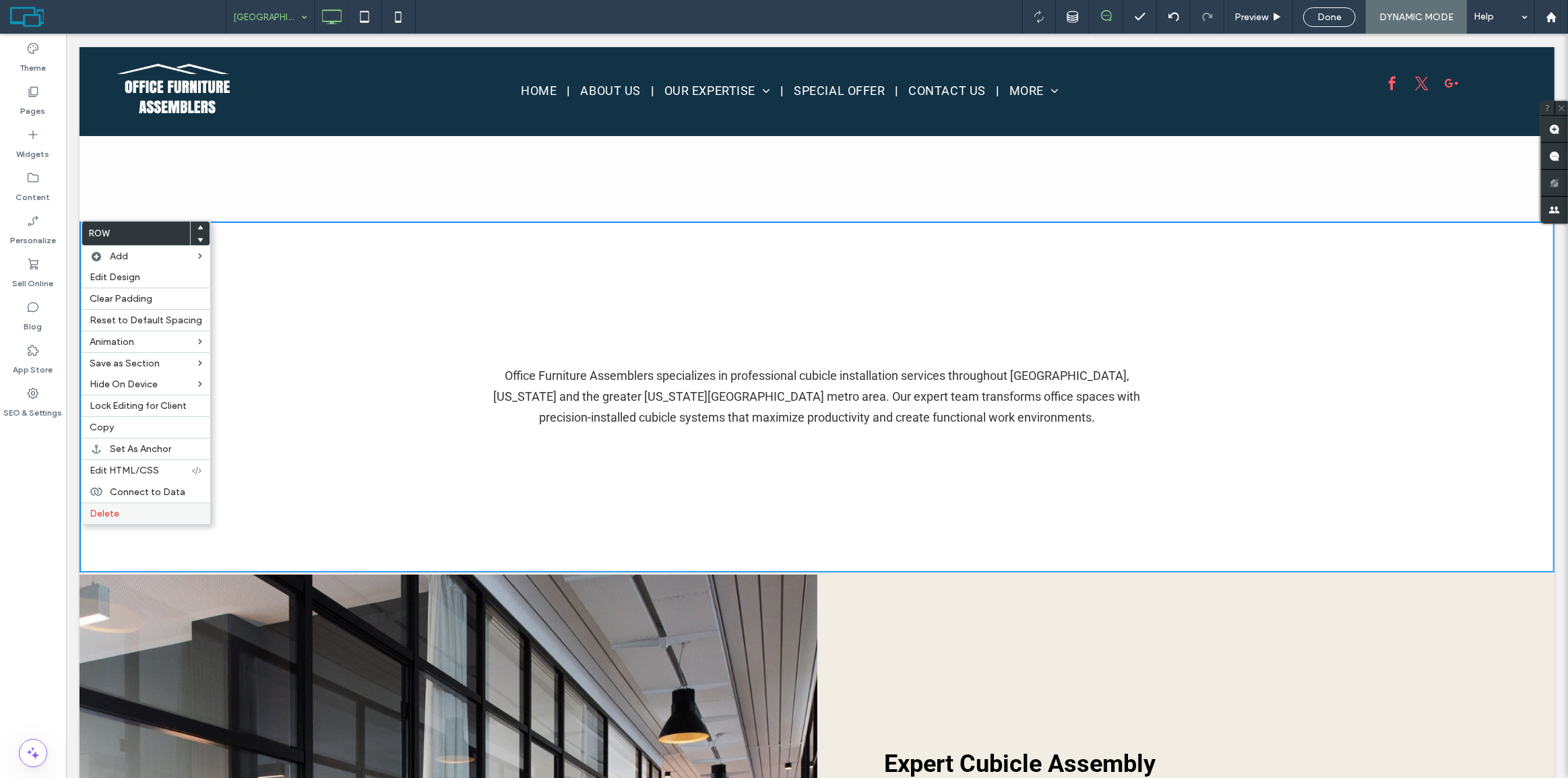
click at [165, 517] on label "Delete" at bounding box center [145, 513] width 112 height 11
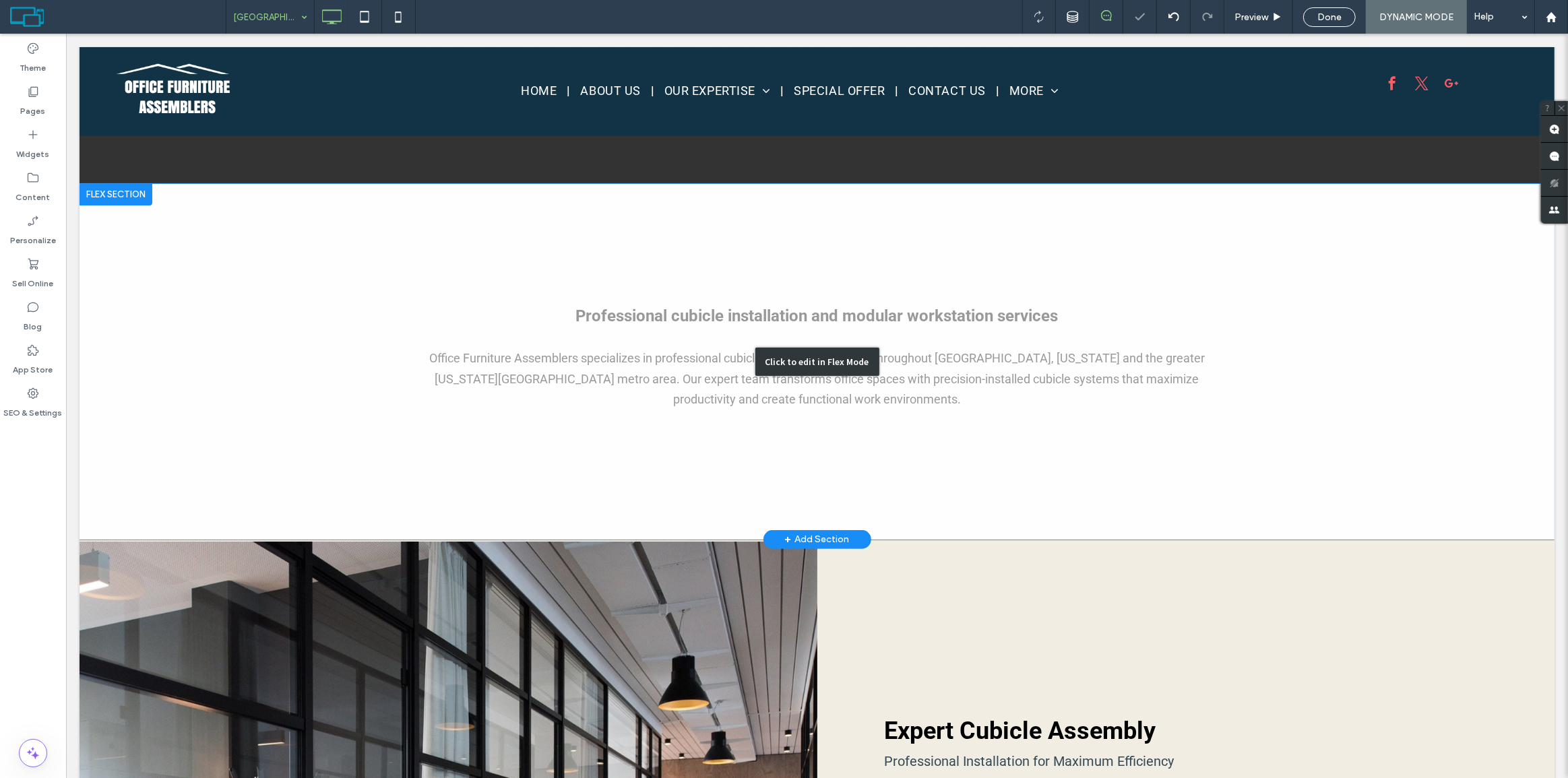
scroll to position [245, 0]
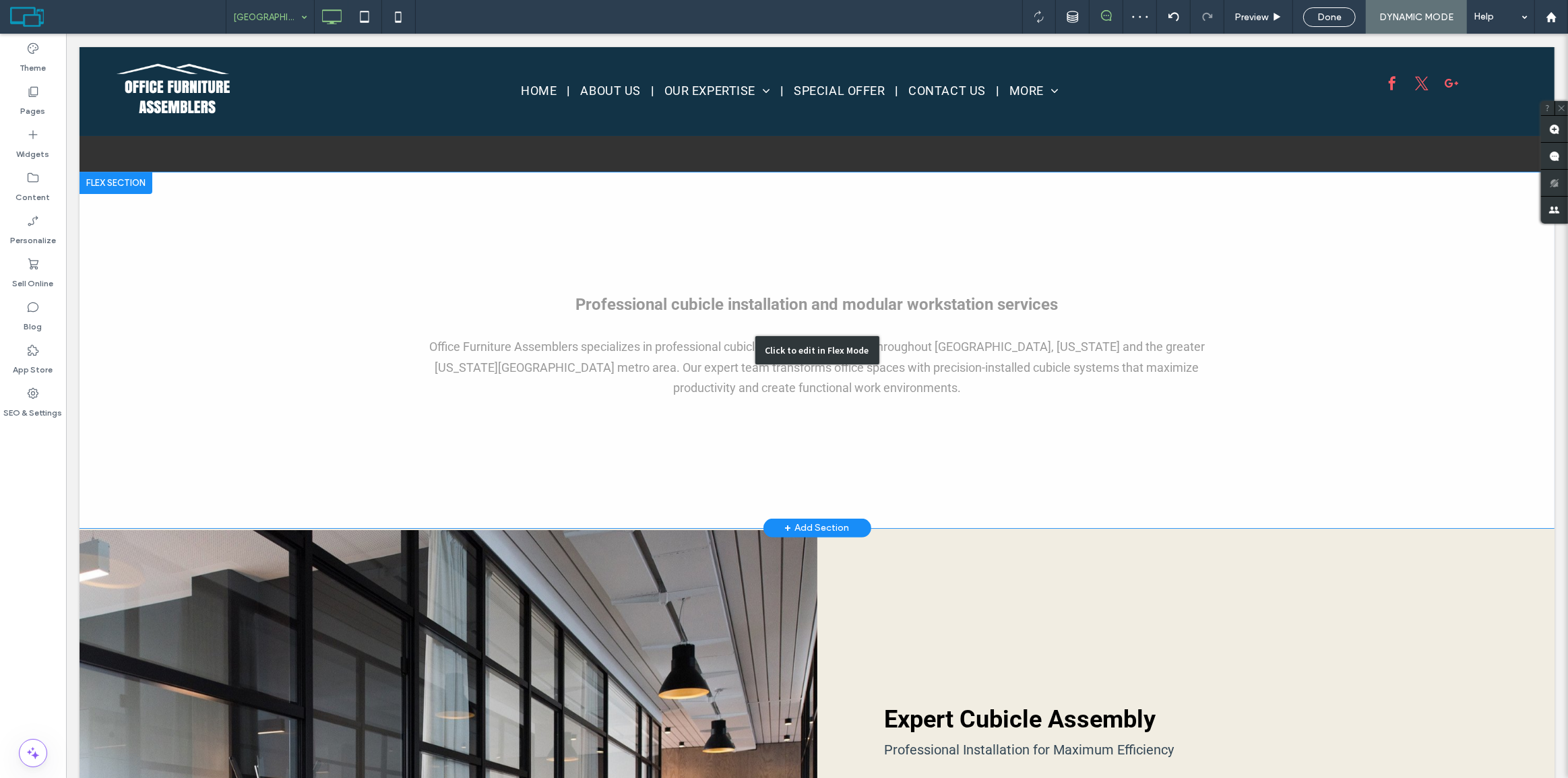
click at [634, 296] on div "Click to edit in Flex Mode" at bounding box center [816, 350] width 1475 height 356
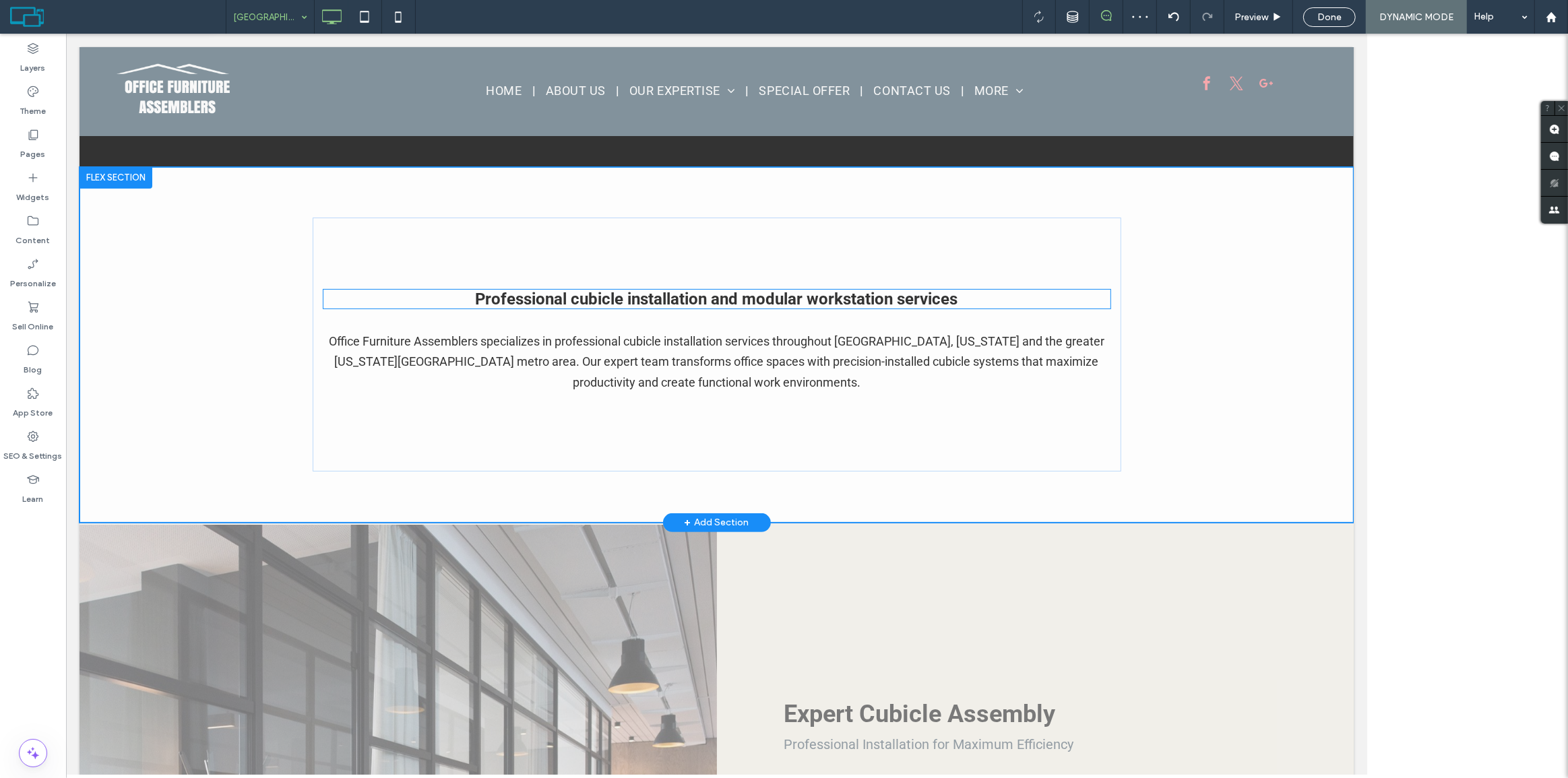
scroll to position [243, 0]
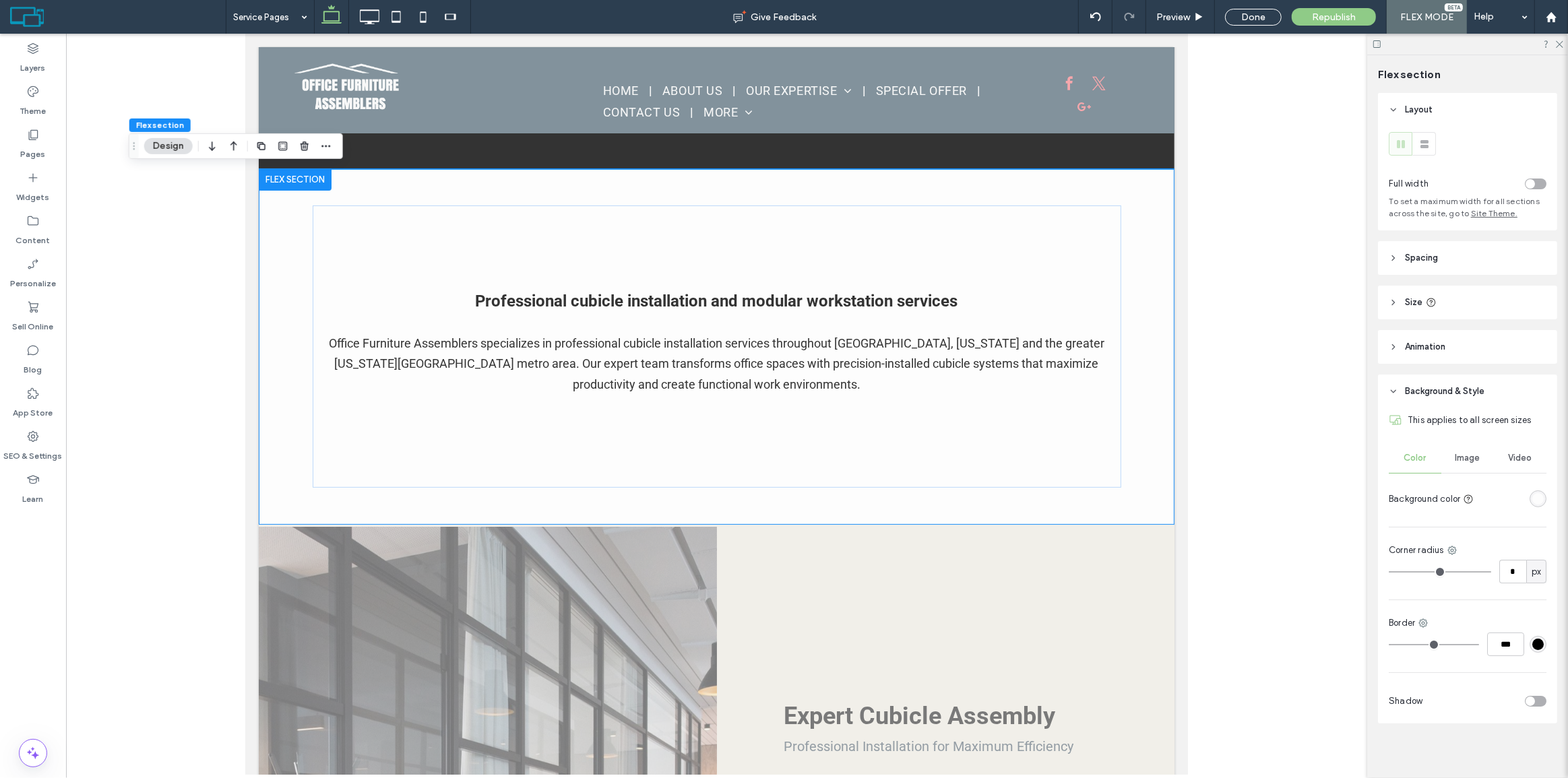
click at [1450, 261] on header "Spacing" at bounding box center [1467, 258] width 179 height 34
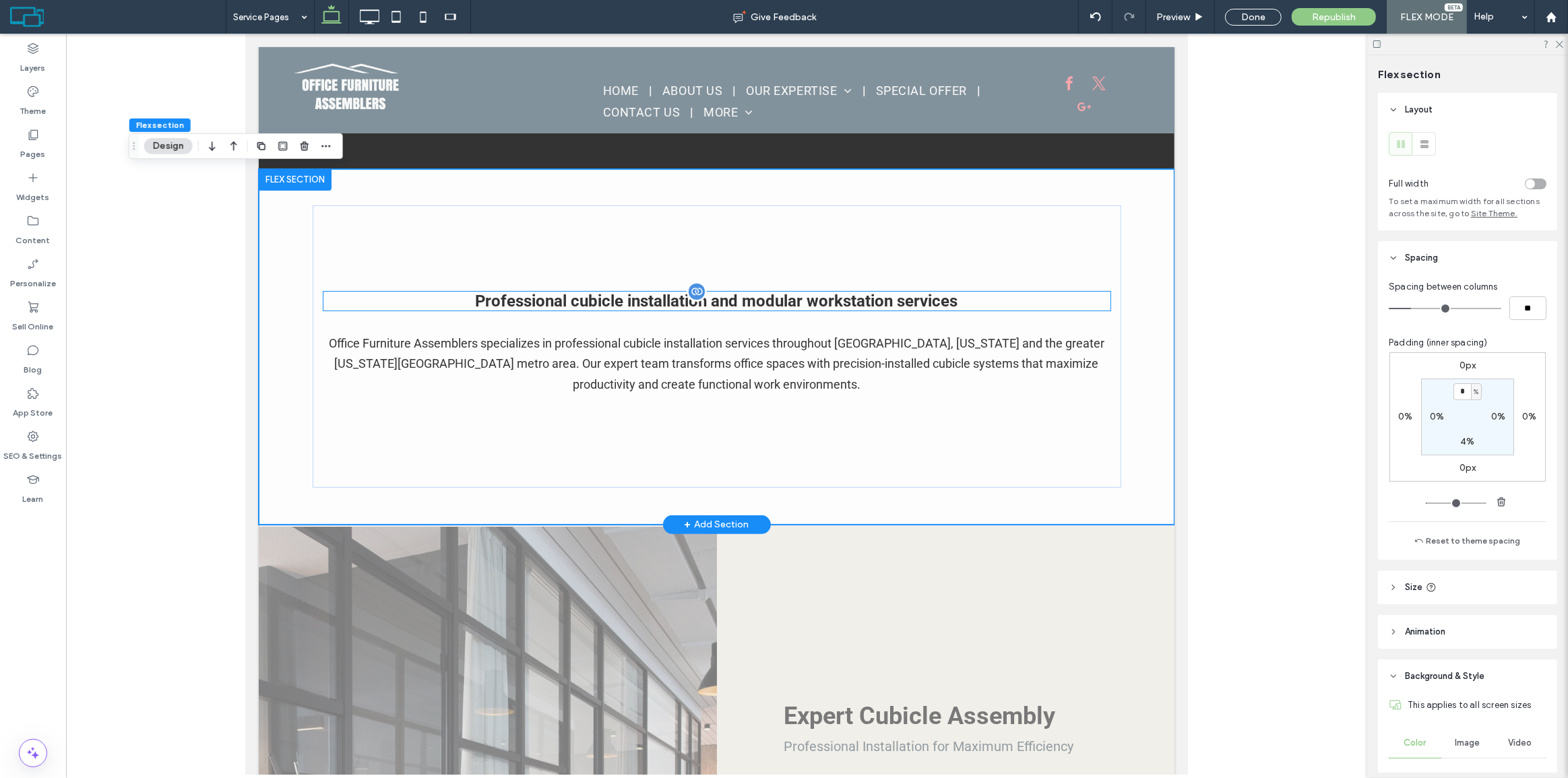
click at [955, 296] on div "Professional cubicle installation and modular workstation services" at bounding box center [716, 300] width 787 height 19
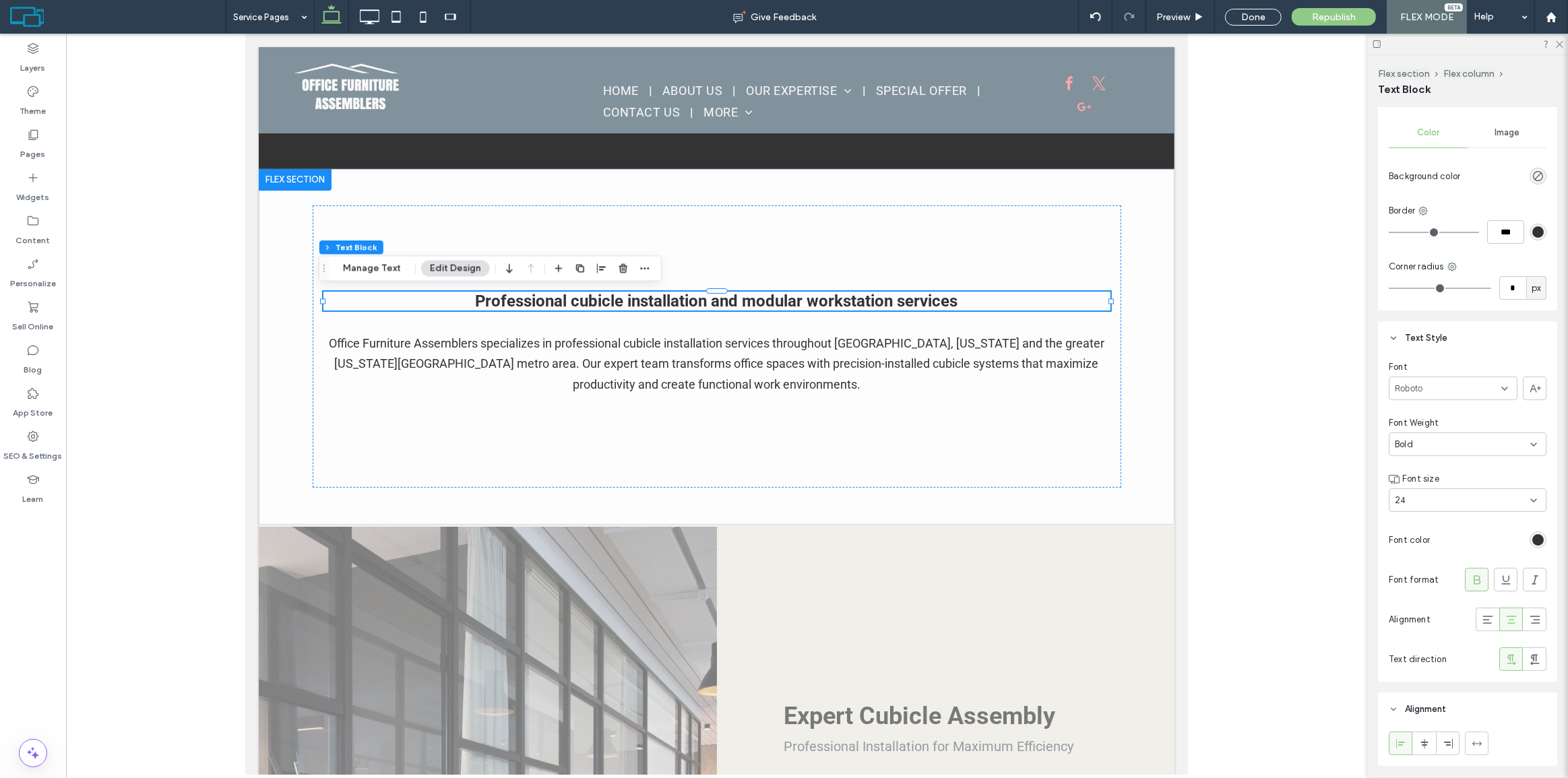
scroll to position [61, 0]
click at [1451, 495] on div "24" at bounding box center [1459, 493] width 129 height 13
click at [1424, 546] on div "30" at bounding box center [1465, 544] width 150 height 24
click at [1429, 446] on div "Bold" at bounding box center [1467, 436] width 158 height 24
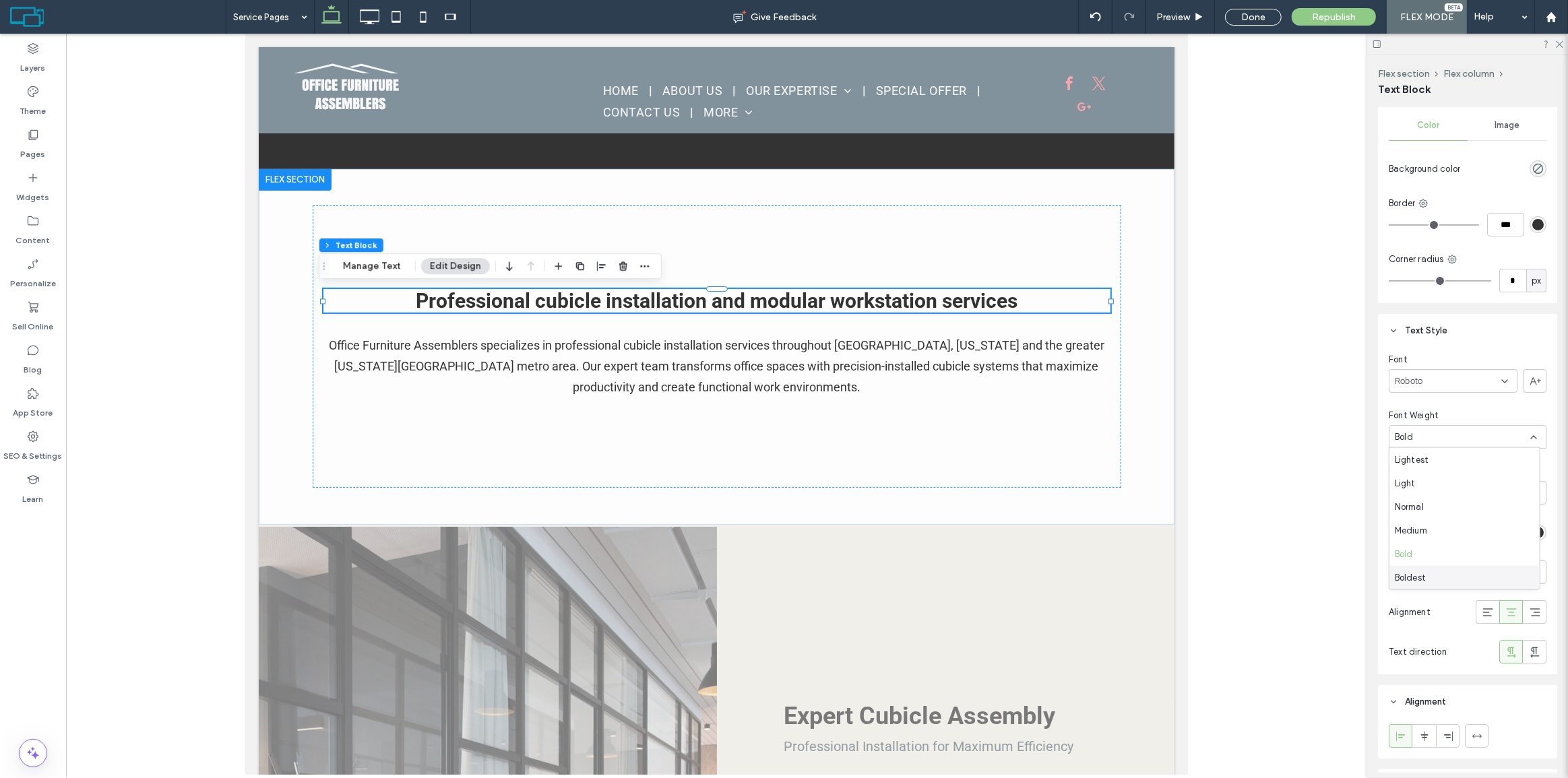
click at [1424, 575] on span "Boldest" at bounding box center [1410, 577] width 31 height 13
click at [1065, 434] on div "Professional cubicle installation and modular workstation services Office Furni…" at bounding box center [716, 347] width 809 height 283
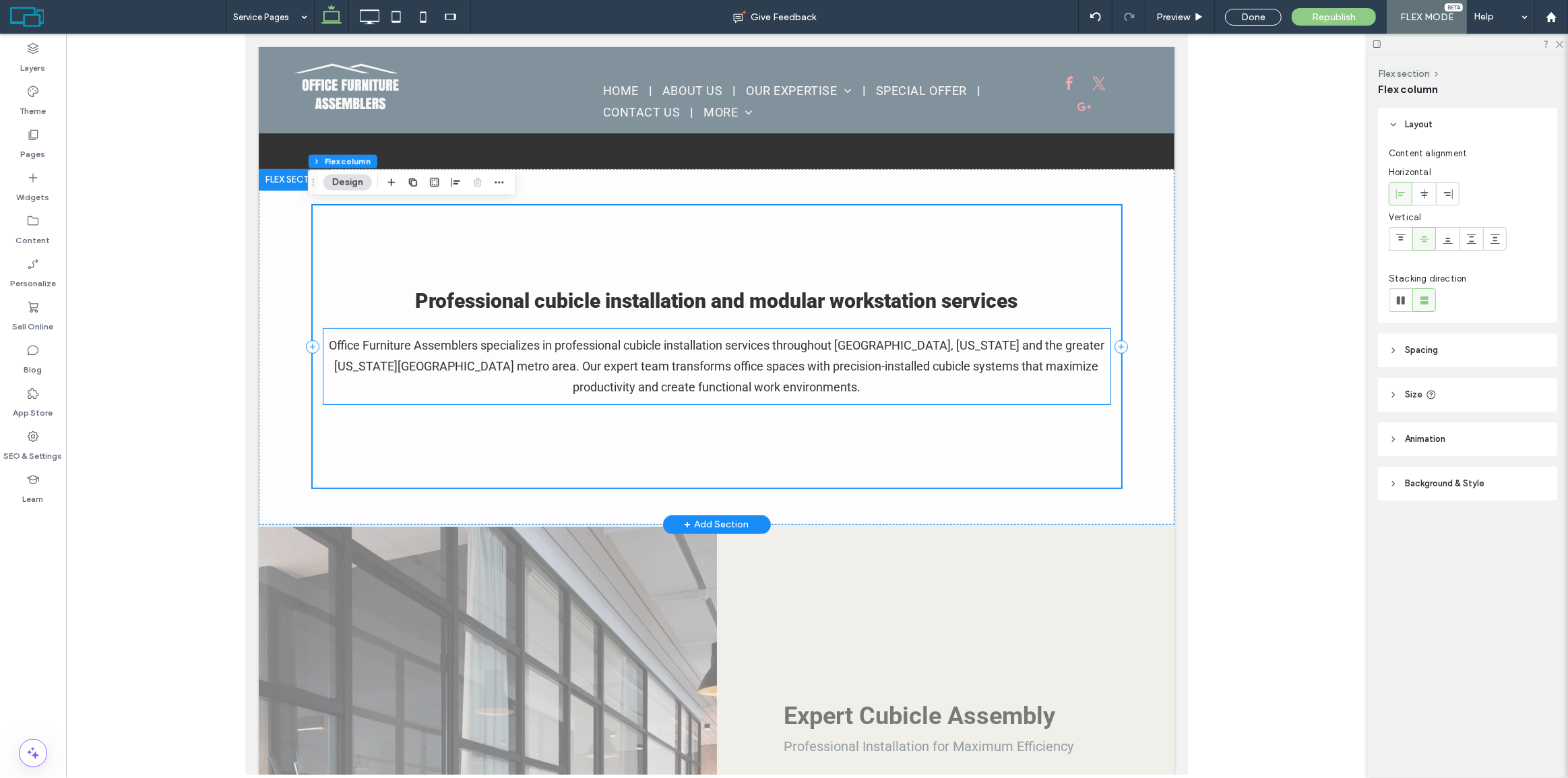
click at [1069, 366] on div "Office Furniture Assemblers specializes in professional cubicle installation se…" at bounding box center [716, 366] width 787 height 64
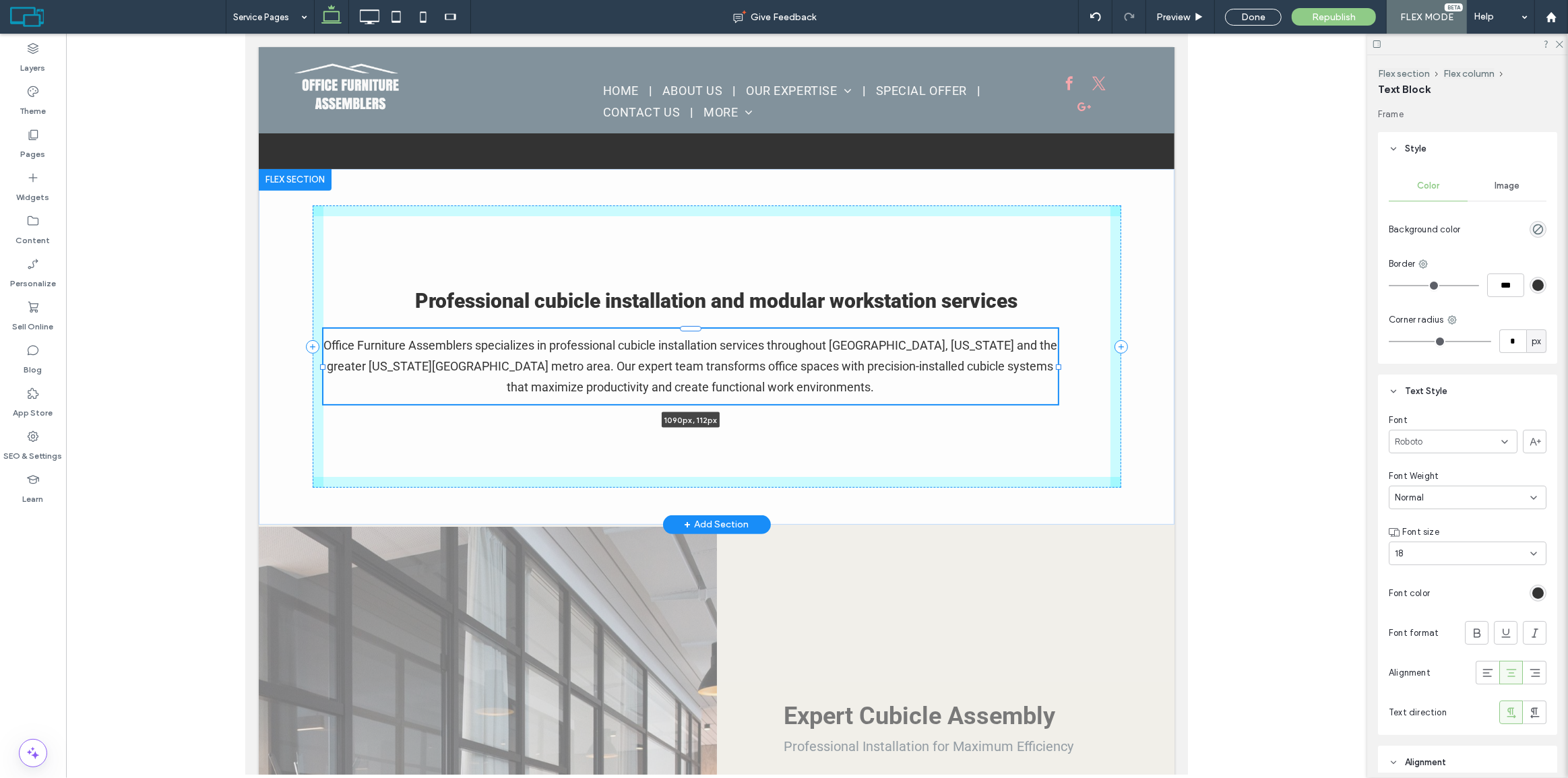
drag, startPoint x: 1103, startPoint y: 363, endPoint x: 1050, endPoint y: 362, distance: 53.0
click at [1050, 362] on div "Professional cubicle installation and modular workstation services Office Furni…" at bounding box center [716, 347] width 809 height 356
type input "****"
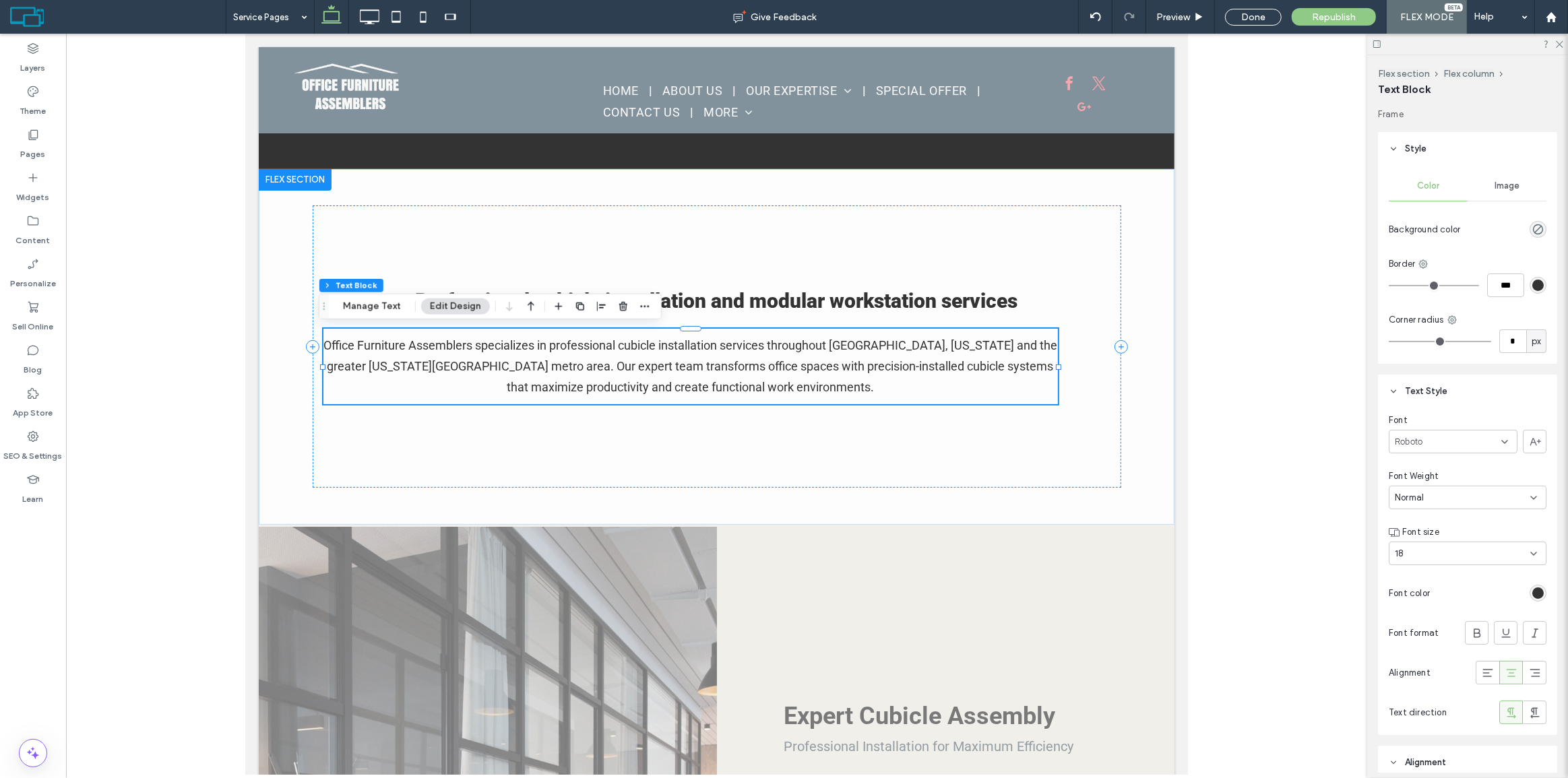
click at [587, 306] on div at bounding box center [602, 306] width 102 height 24
click at [594, 306] on span "button" at bounding box center [602, 306] width 16 height 16
click at [589, 328] on icon "center" at bounding box center [587, 333] width 11 height 11
click at [1031, 260] on div "Professional cubicle installation and modular workstation services Office Furni…" at bounding box center [716, 347] width 809 height 283
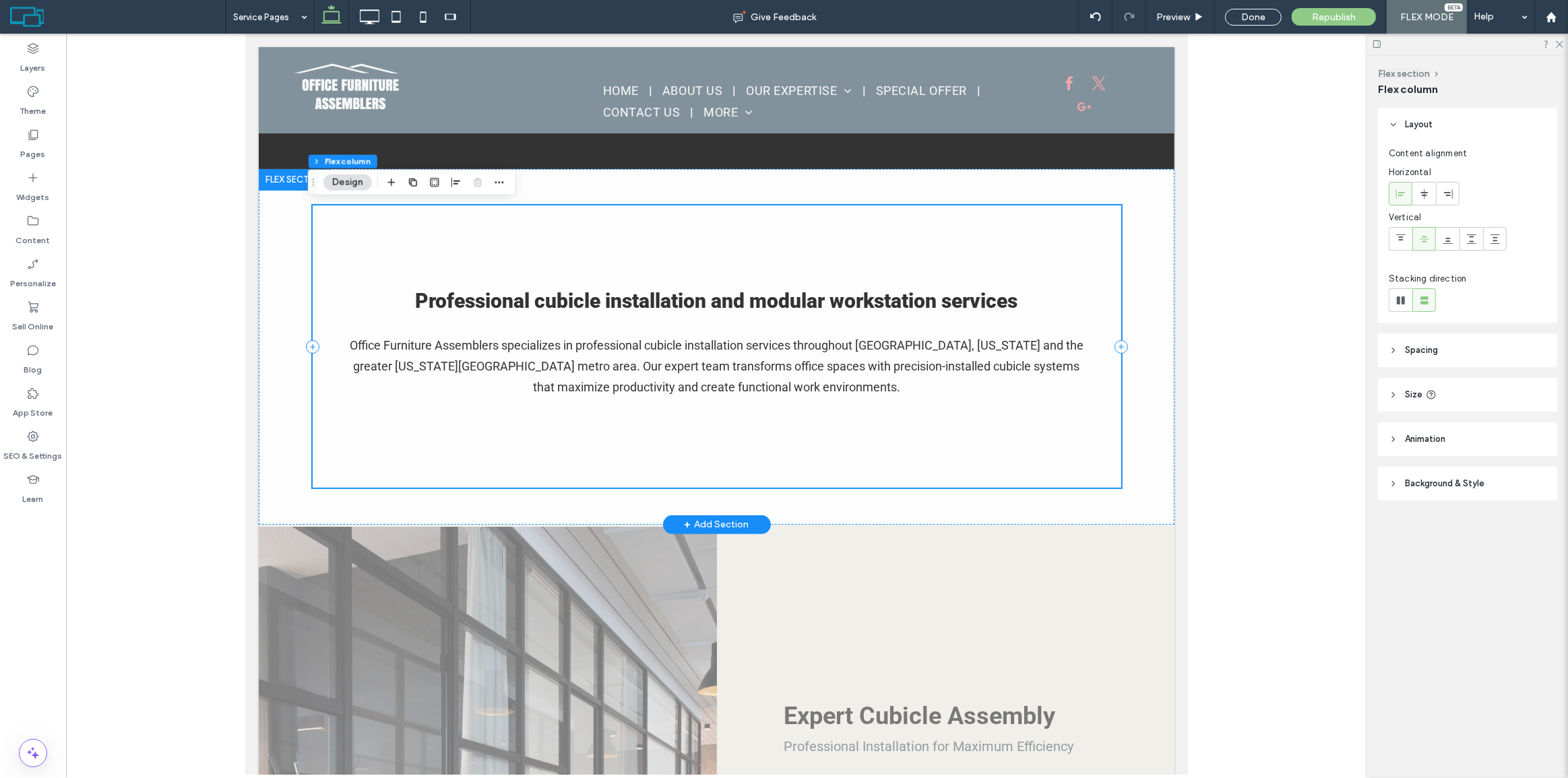
click at [1034, 271] on div "Professional cubicle installation and modular workstation services Office Furni…" at bounding box center [716, 347] width 809 height 283
click at [627, 244] on div "Professional cubicle installation and modular workstation services Office Furni…" at bounding box center [716, 347] width 809 height 283
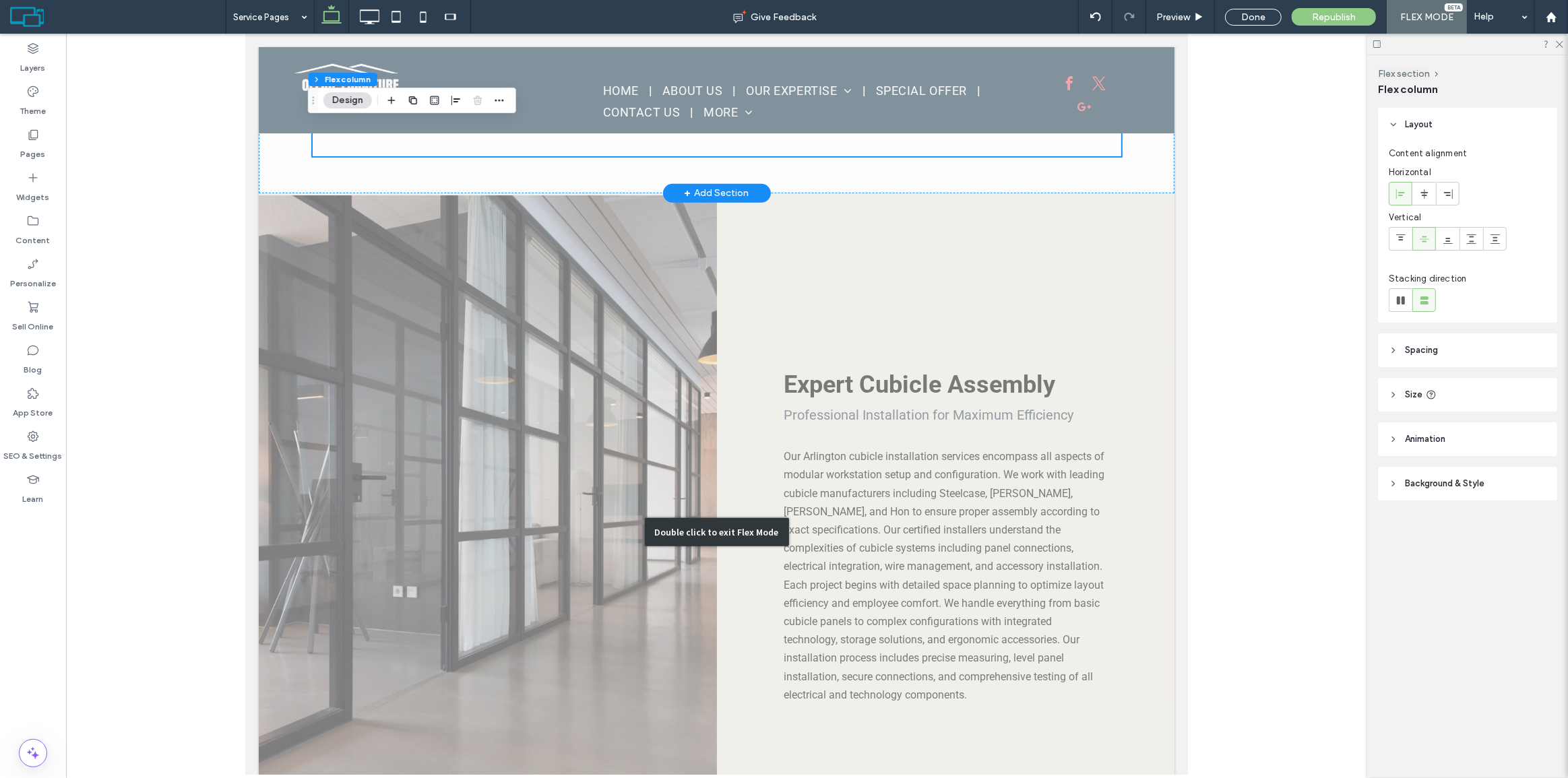
scroll to position [610, 0]
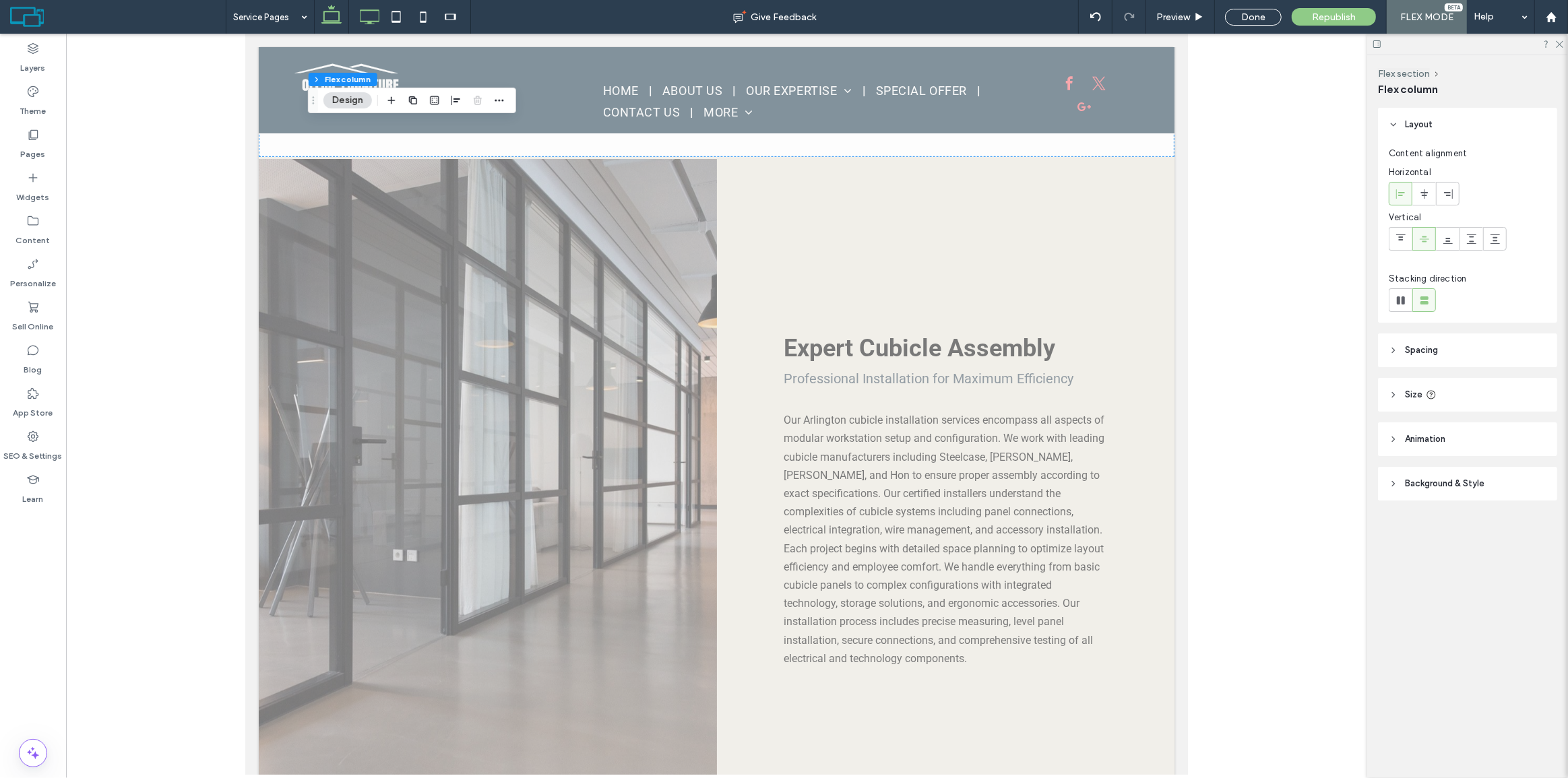
click at [356, 18] on icon at bounding box center [369, 17] width 27 height 27
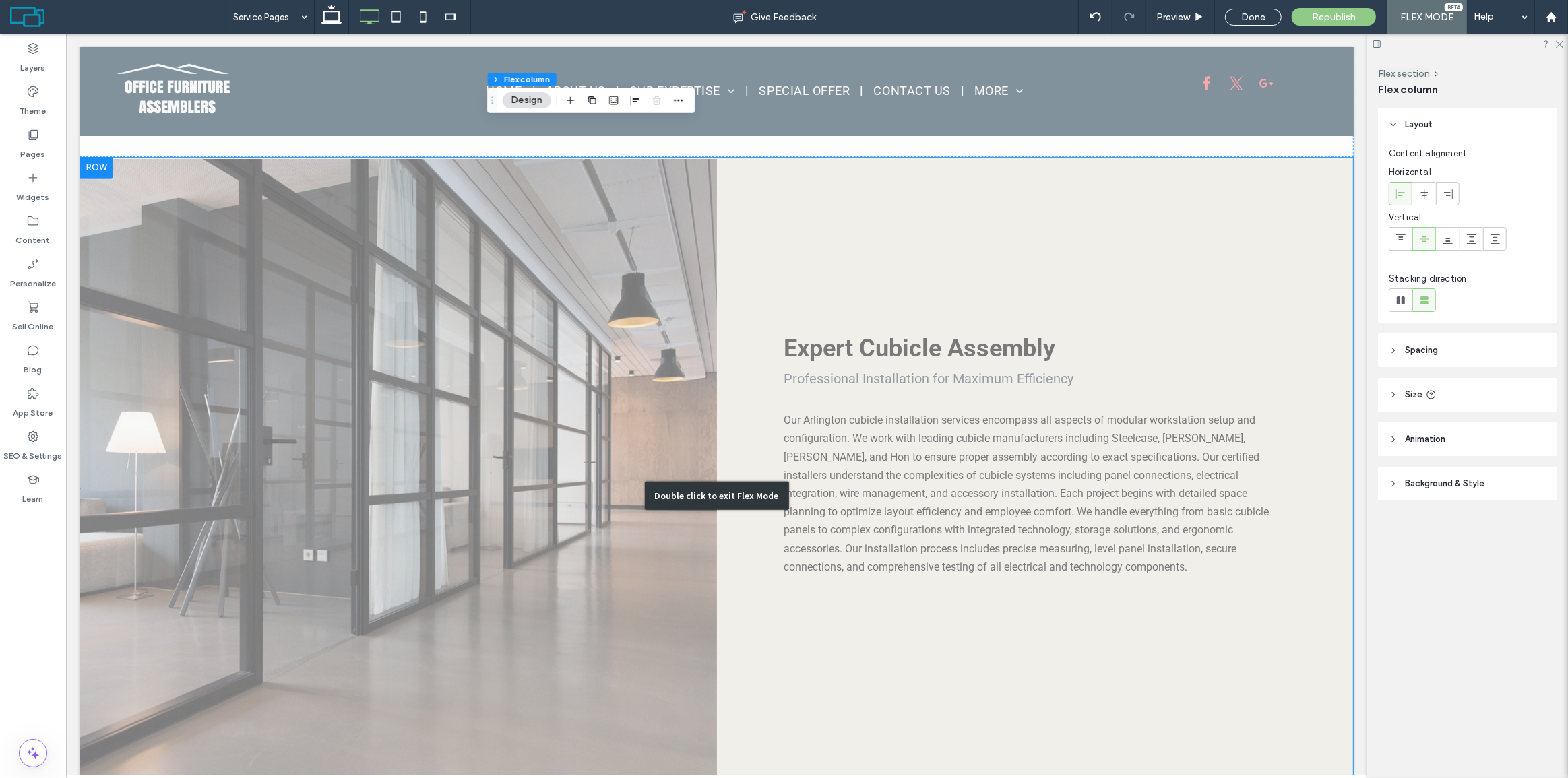
click at [966, 275] on div "Double click to exit Flex Mode" at bounding box center [716, 496] width 1275 height 678
click at [1190, 12] on span "Preview" at bounding box center [1173, 17] width 34 height 11
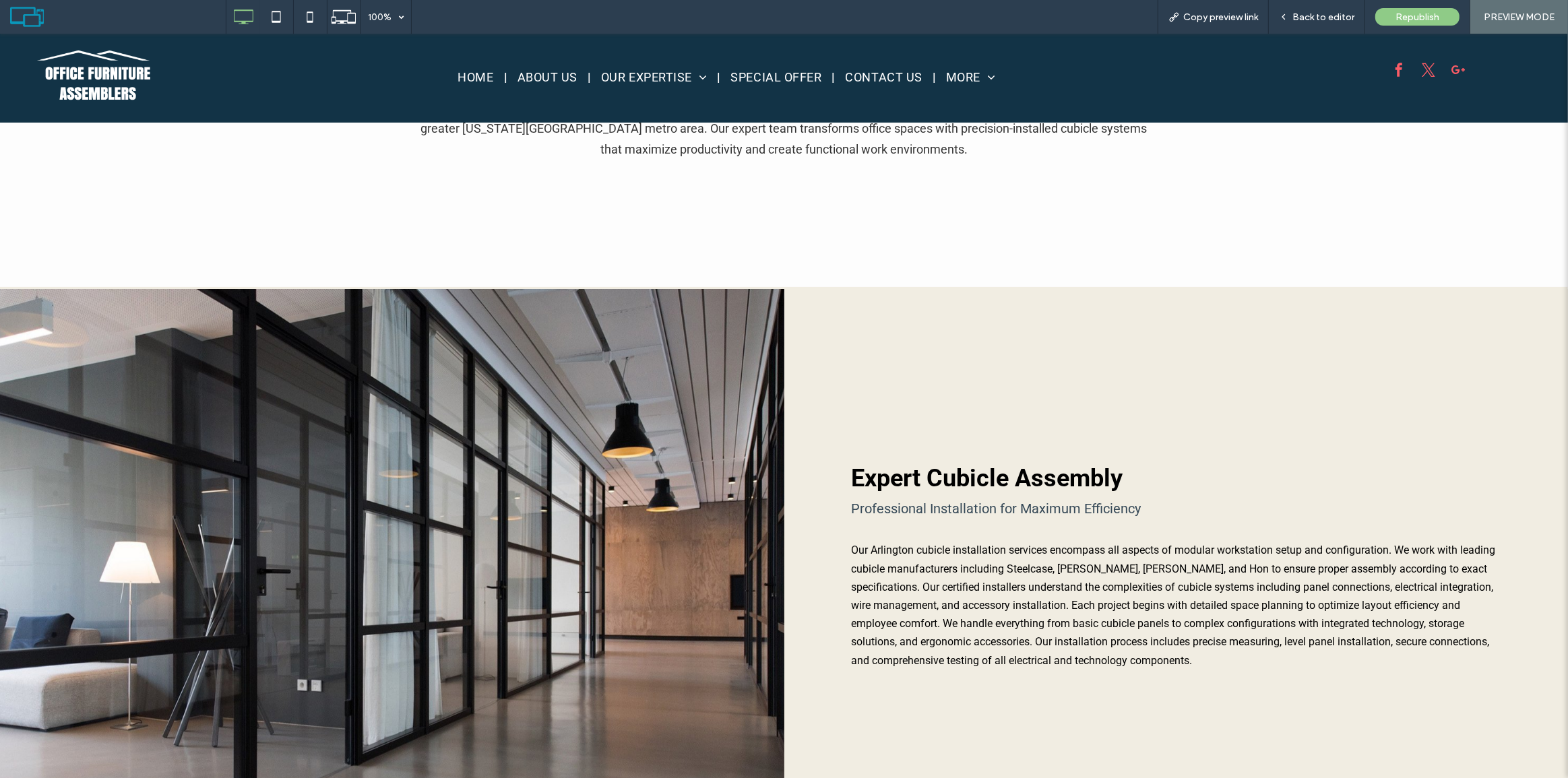
scroll to position [496, 0]
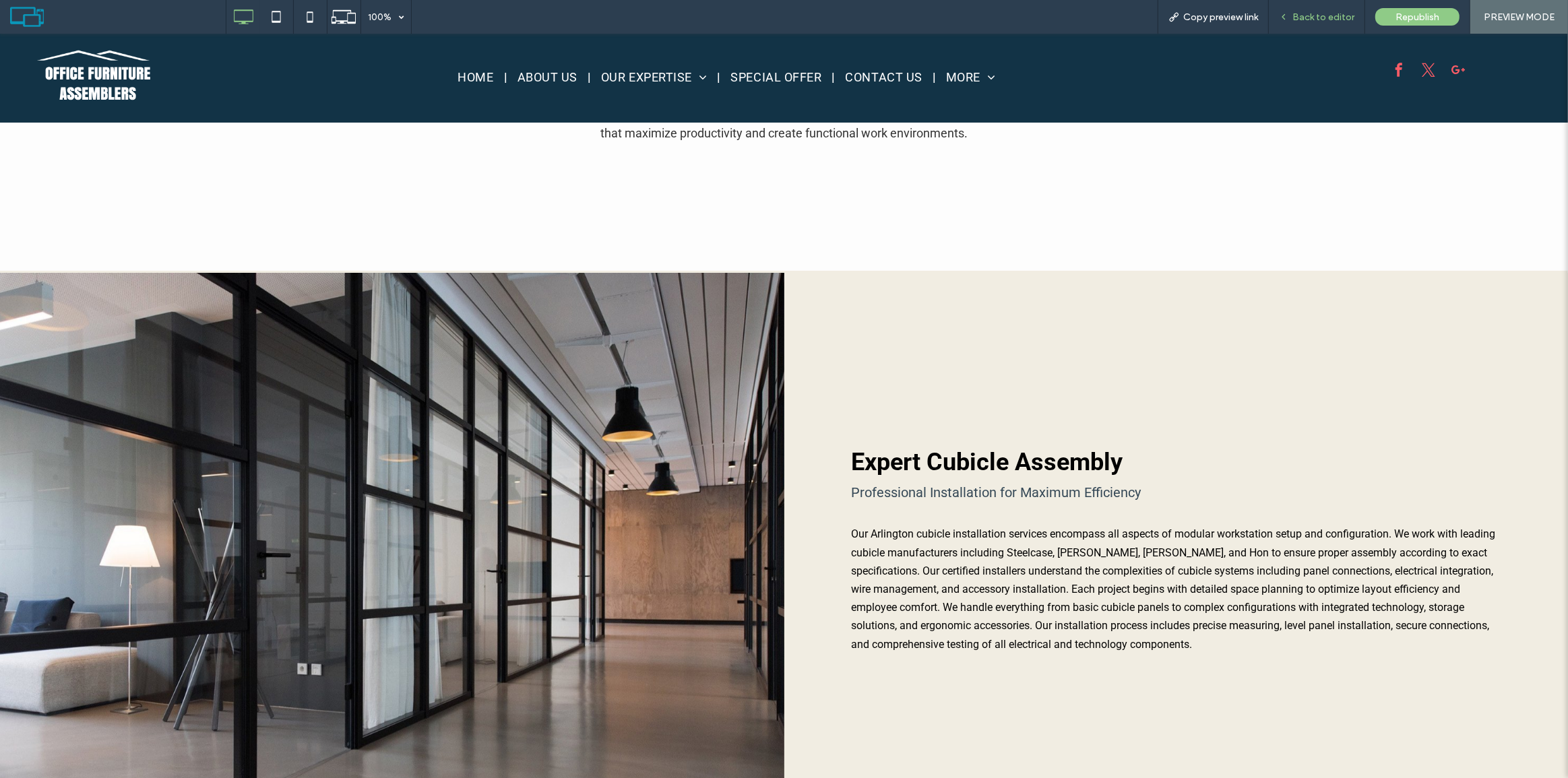
click at [1297, 19] on span "Back to editor" at bounding box center [1323, 17] width 62 height 11
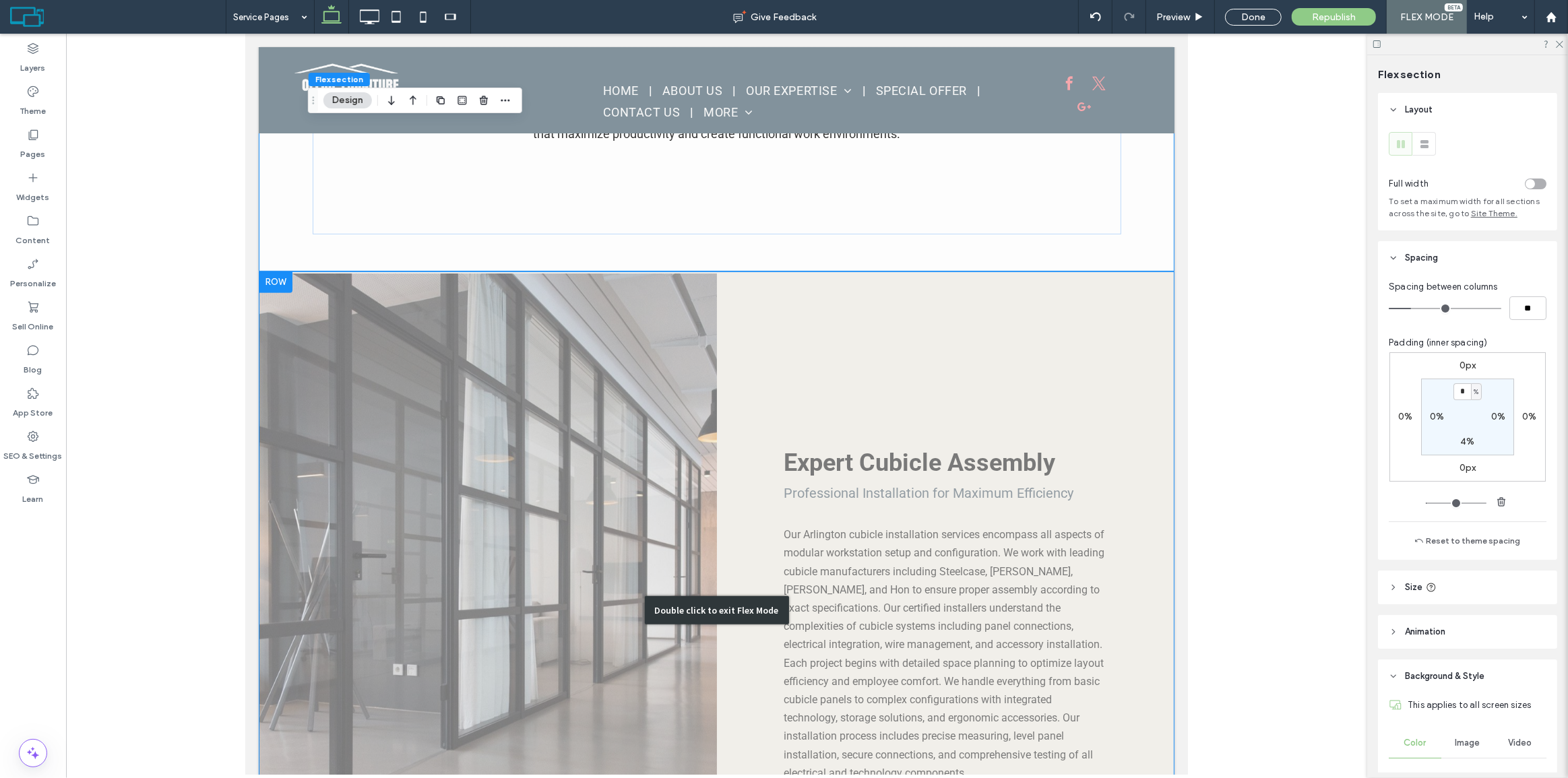
click at [902, 442] on div "Double click to exit Flex Mode" at bounding box center [716, 610] width 916 height 678
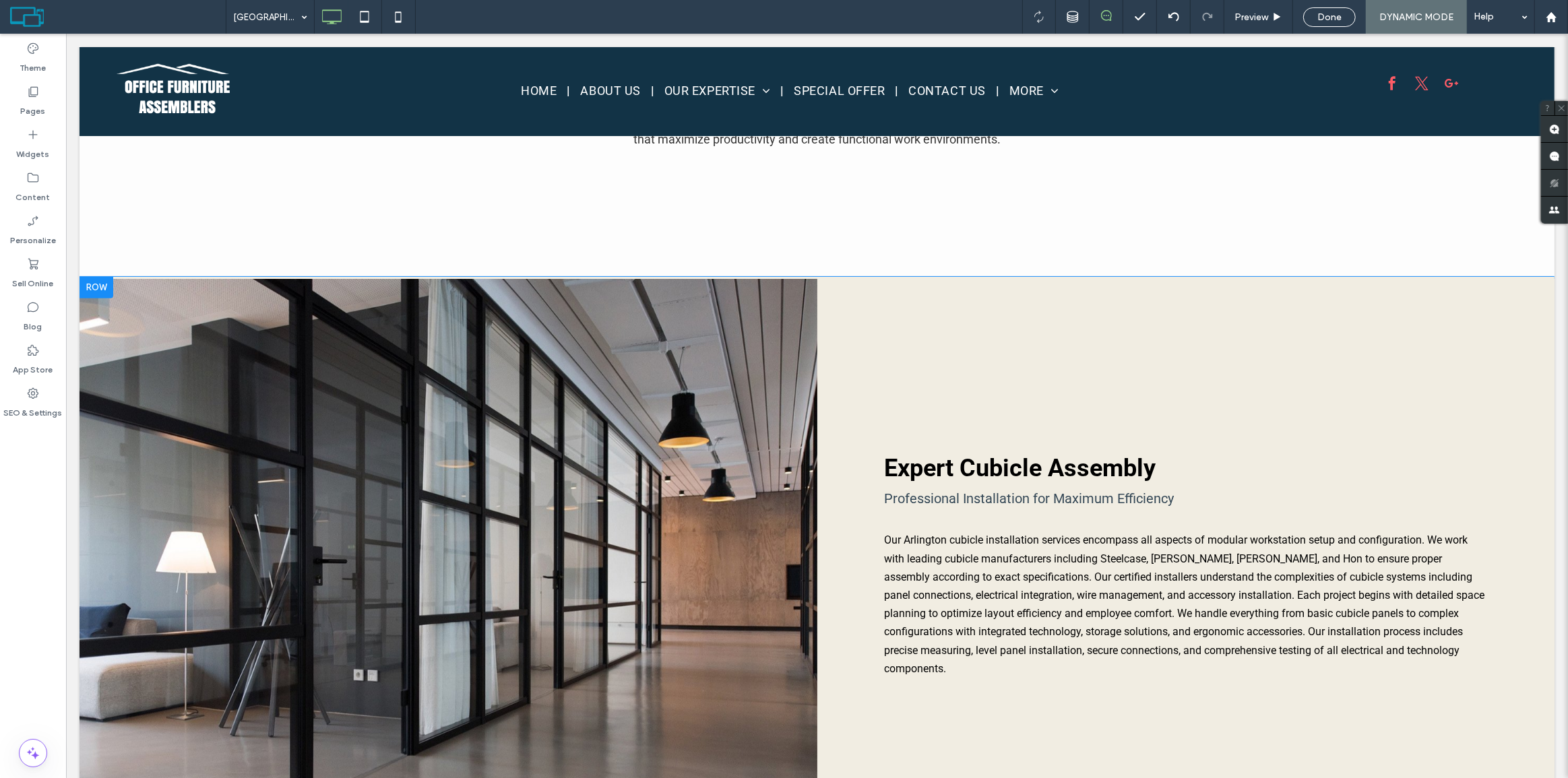
scroll to position [501, 0]
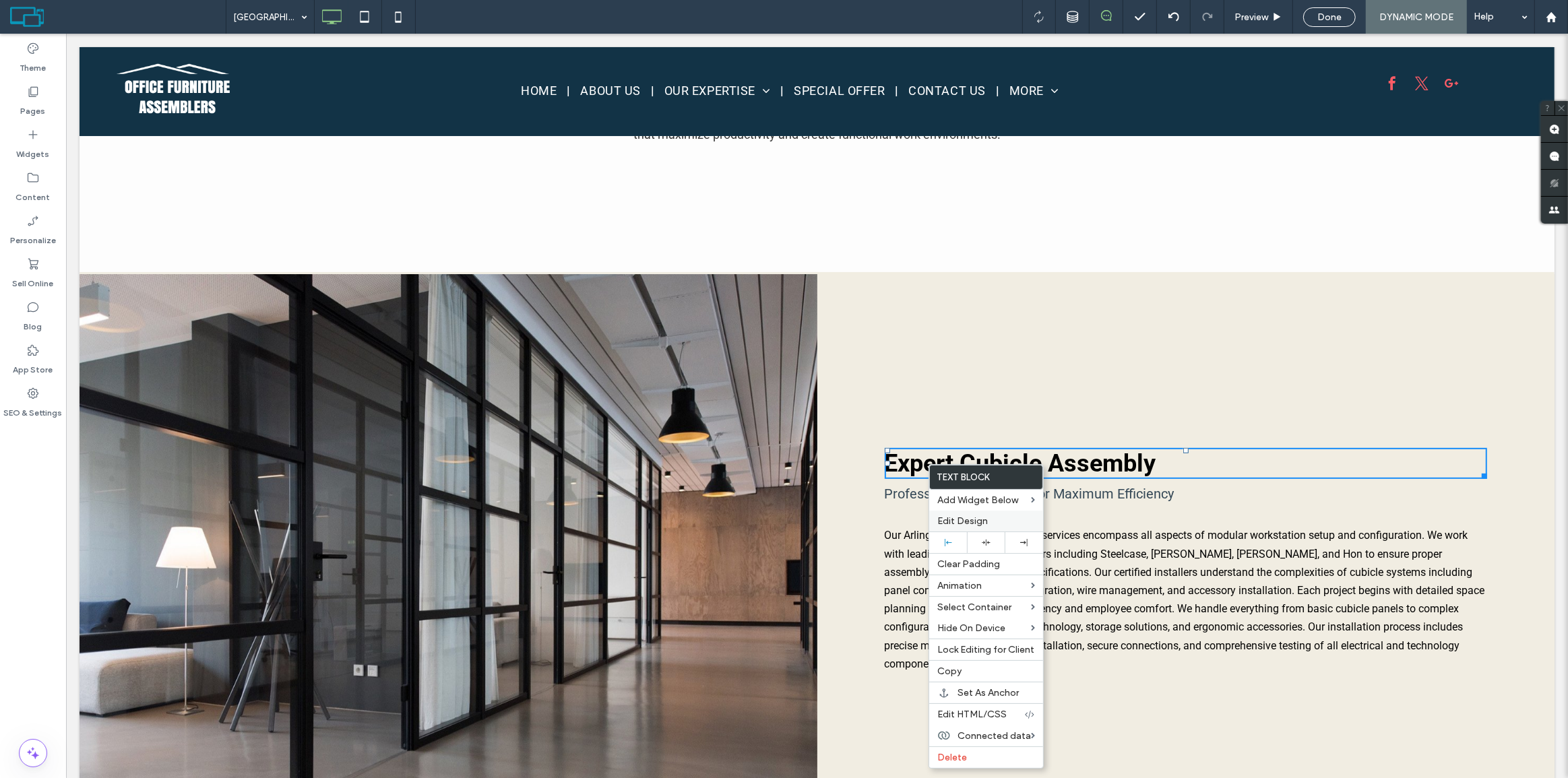
click at [958, 530] on div "Edit Design" at bounding box center [986, 521] width 114 height 21
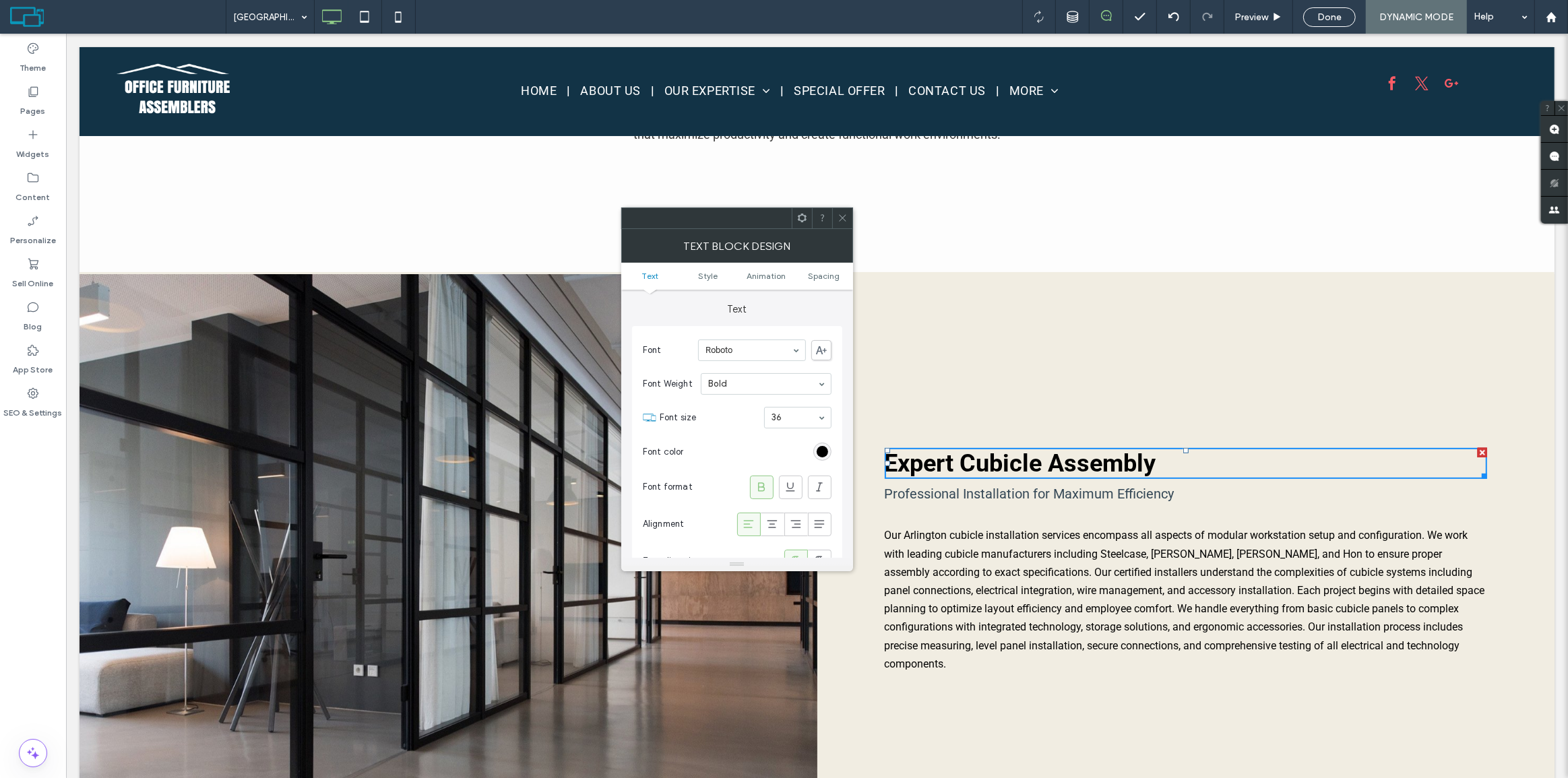
click at [846, 215] on icon at bounding box center [842, 217] width 10 height 10
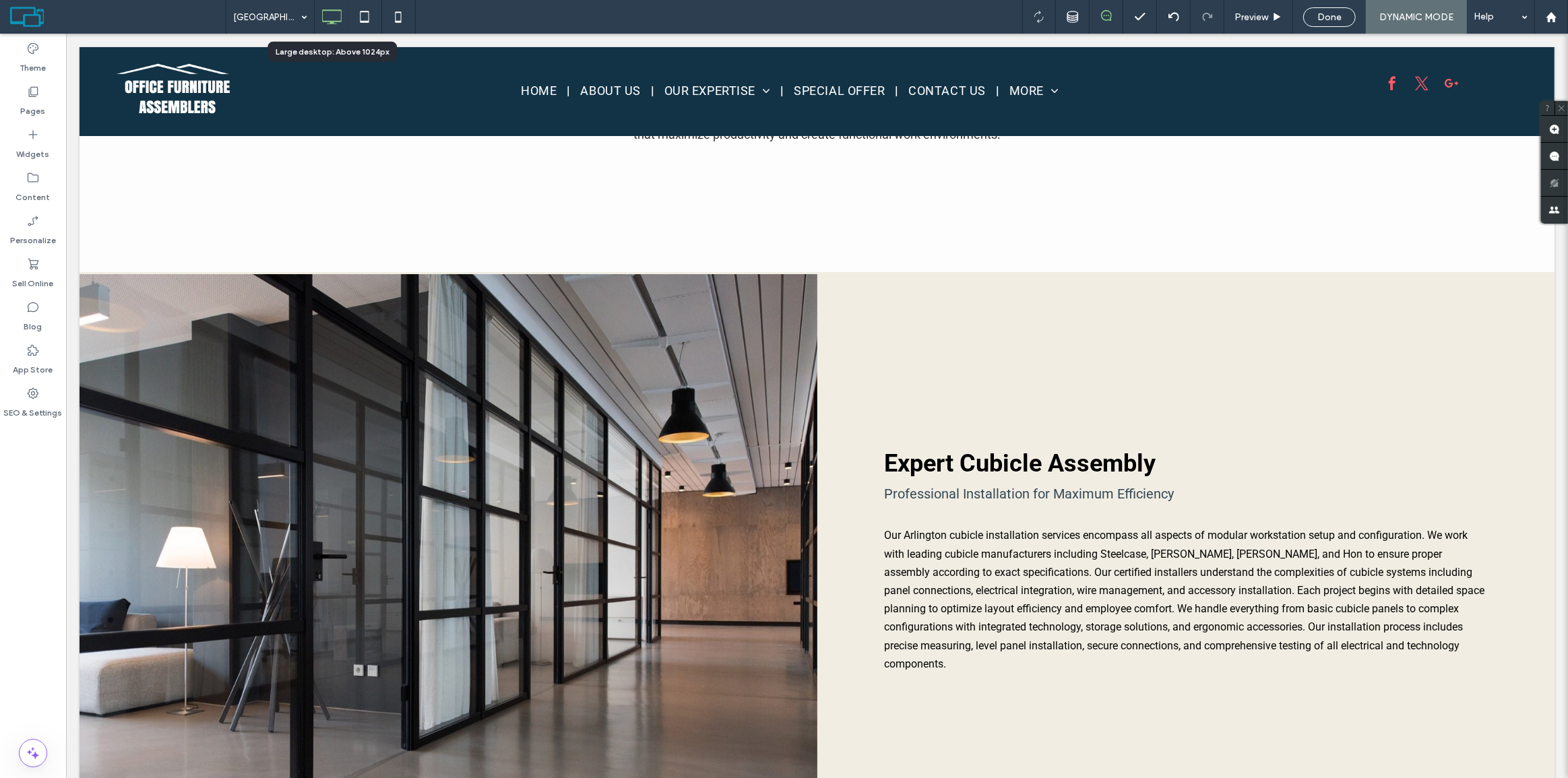
click at [347, 20] on div at bounding box center [331, 17] width 34 height 27
click at [358, 16] on icon at bounding box center [365, 17] width 27 height 27
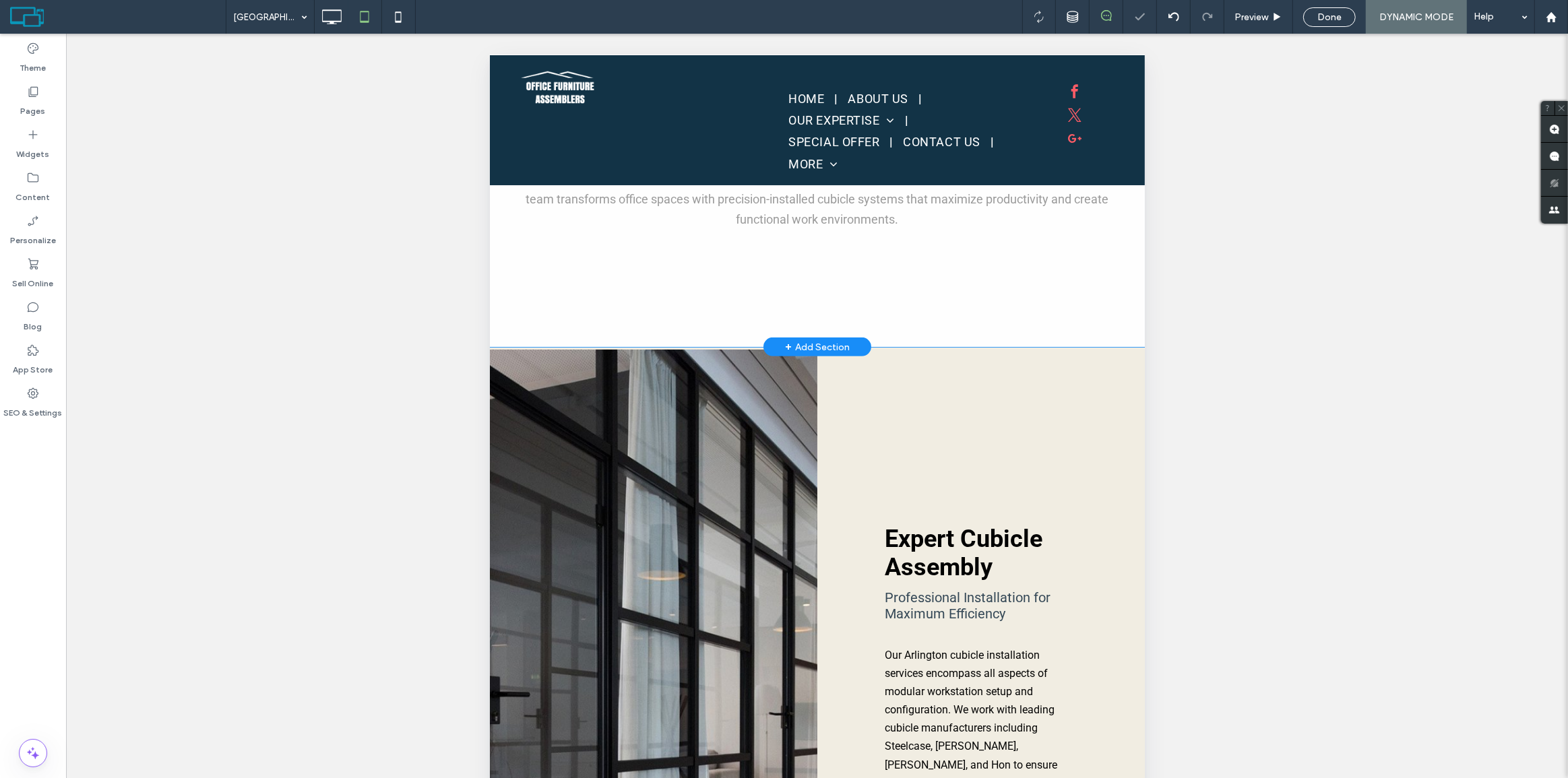
scroll to position [467, 0]
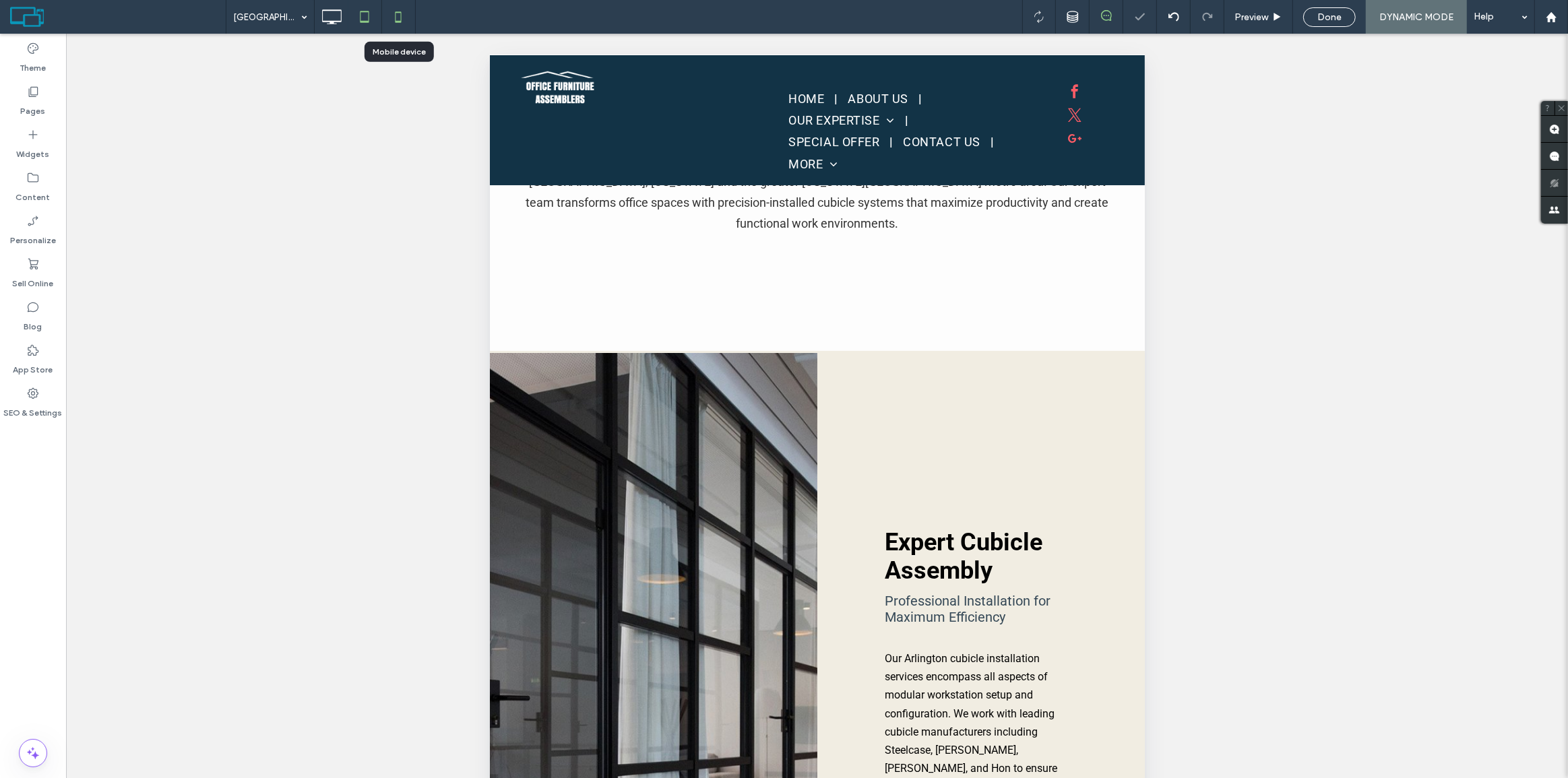
click at [405, 19] on icon at bounding box center [398, 17] width 27 height 27
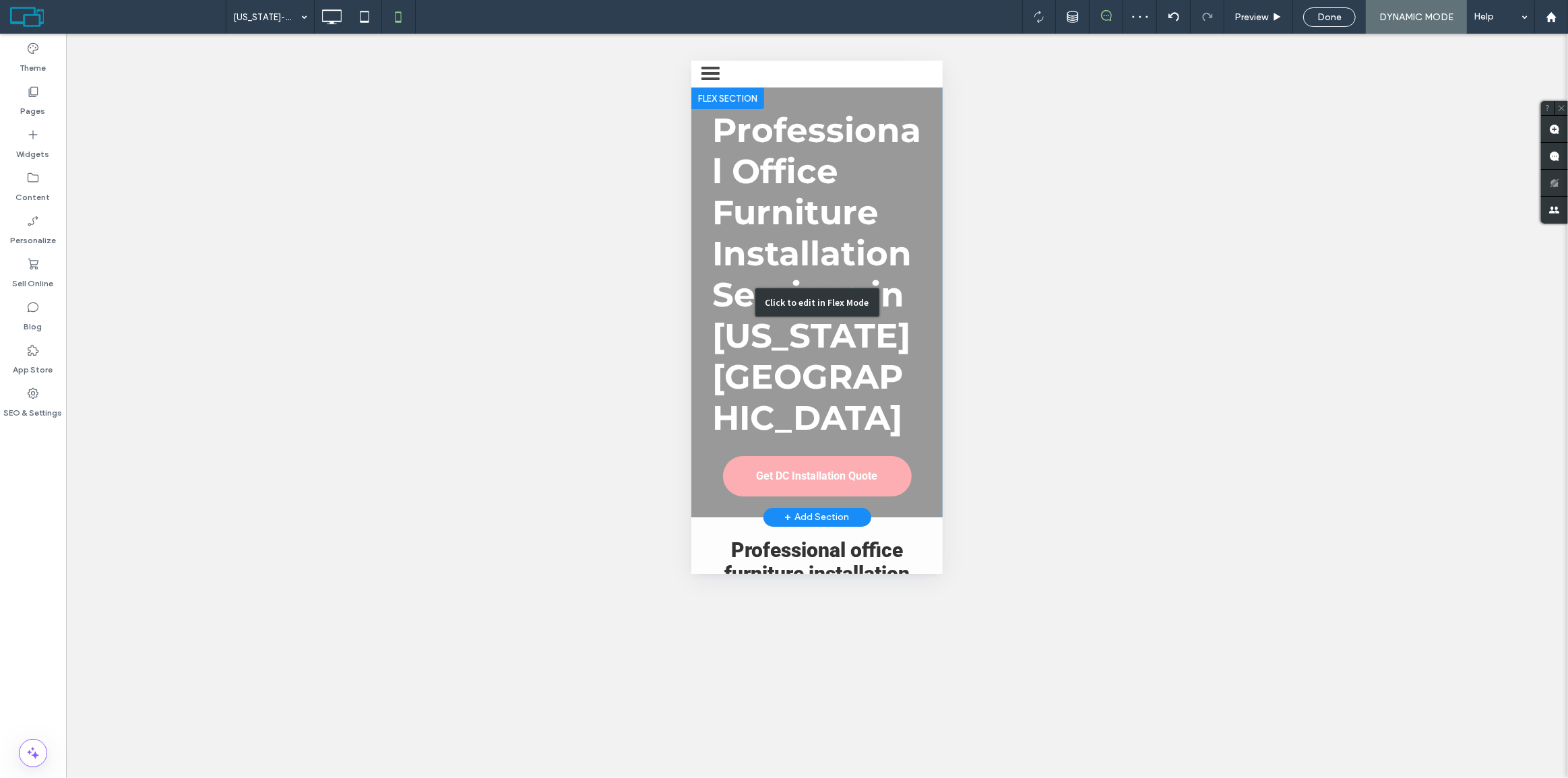
scroll to position [0, 0]
click at [781, 155] on div "Click to edit in Flex Mode" at bounding box center [816, 301] width 252 height 430
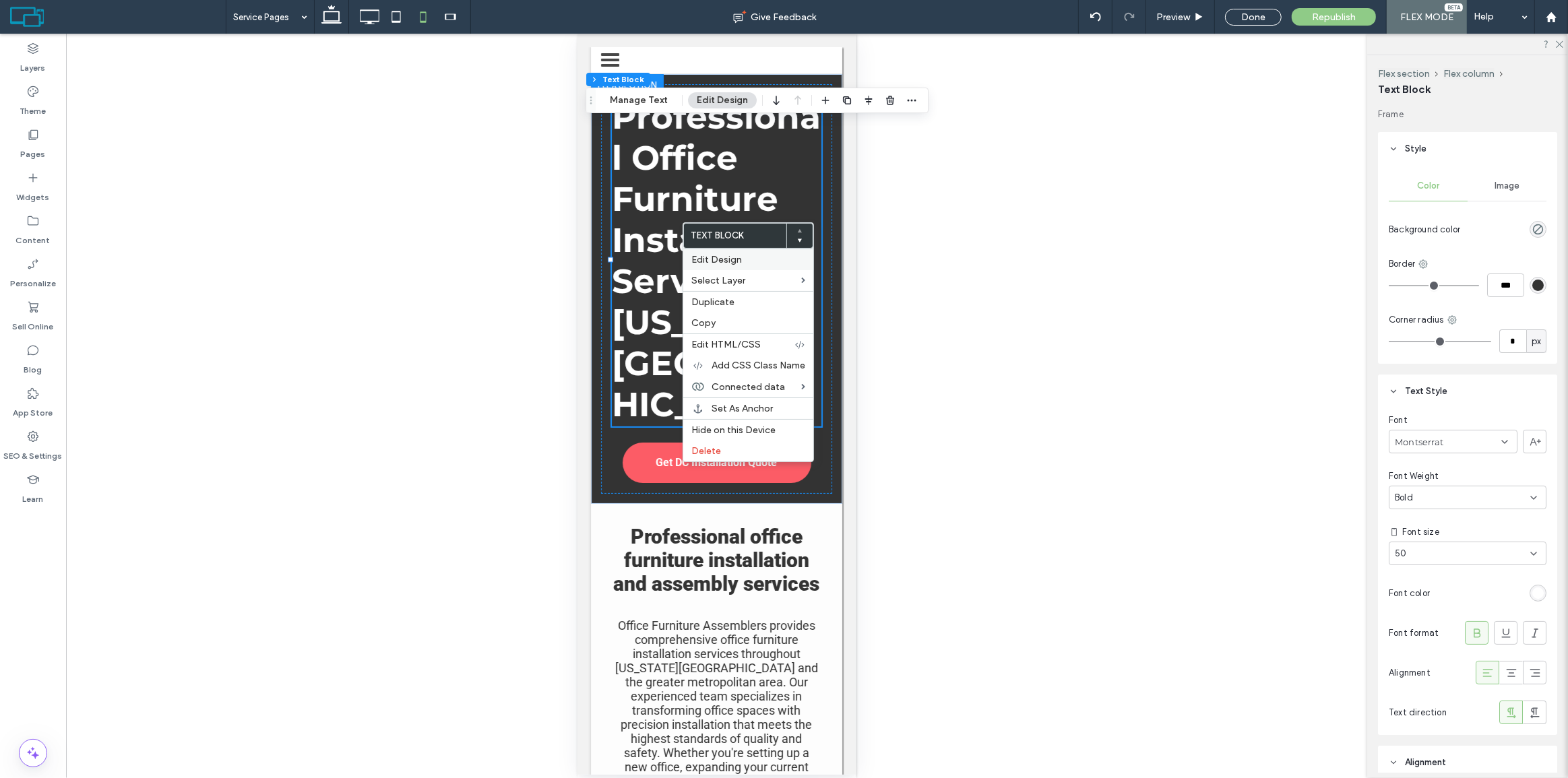
click at [726, 268] on div "Edit Design" at bounding box center [748, 260] width 130 height 21
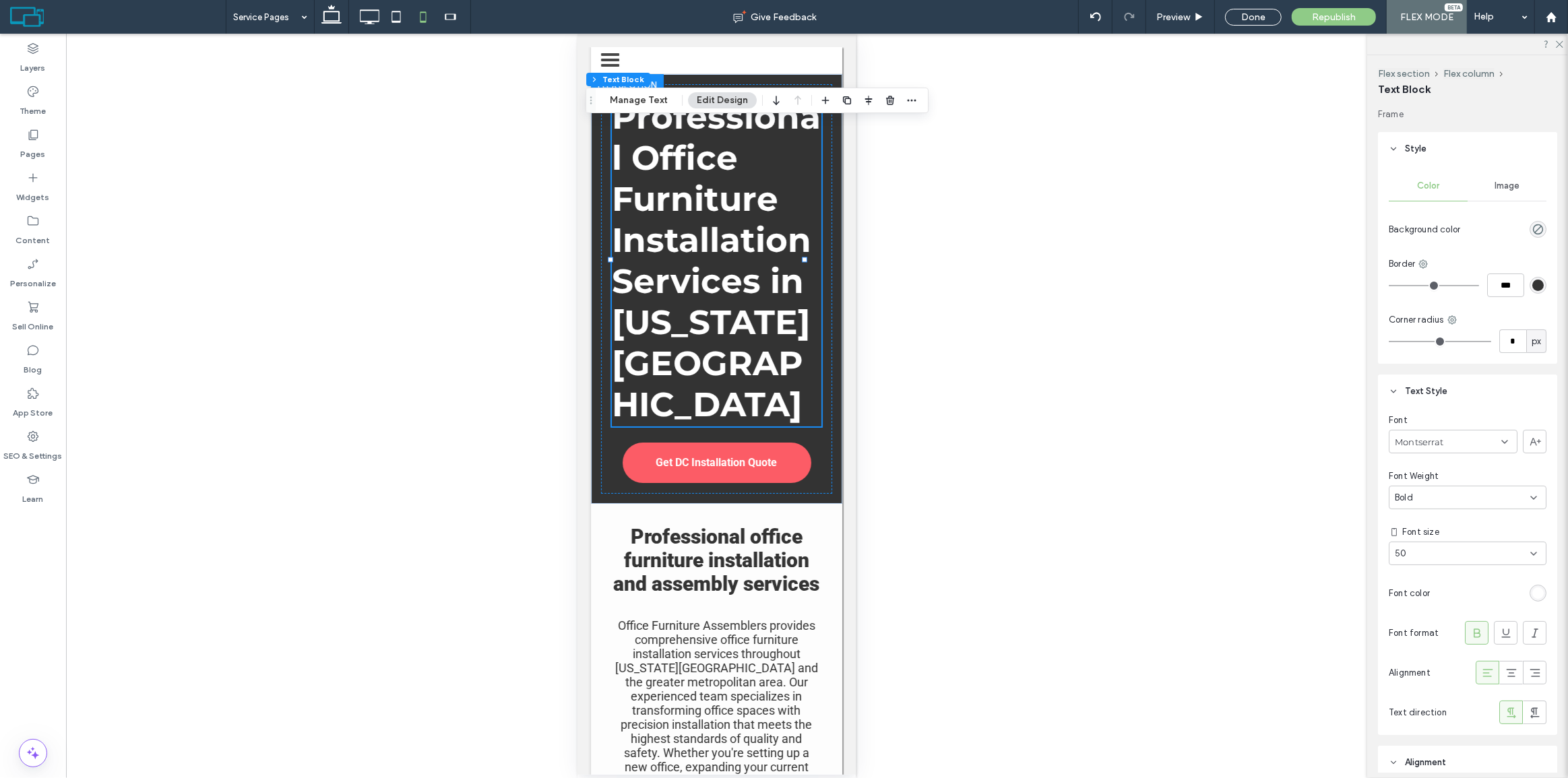
click at [1422, 147] on span "Style" at bounding box center [1416, 148] width 21 height 13
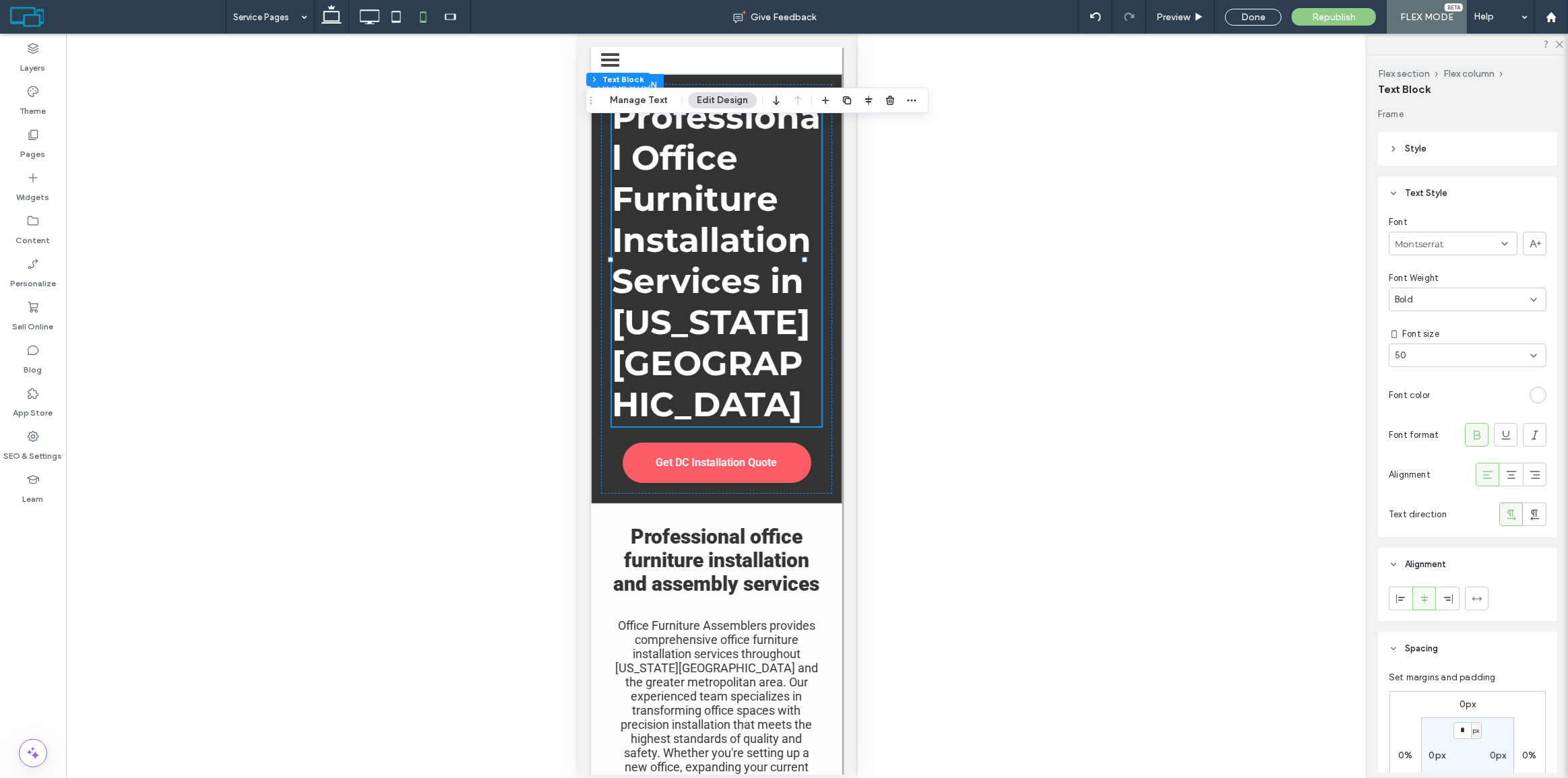
click at [1440, 351] on div "50" at bounding box center [1459, 355] width 129 height 13
click at [1416, 465] on div "30" at bounding box center [1465, 469] width 150 height 24
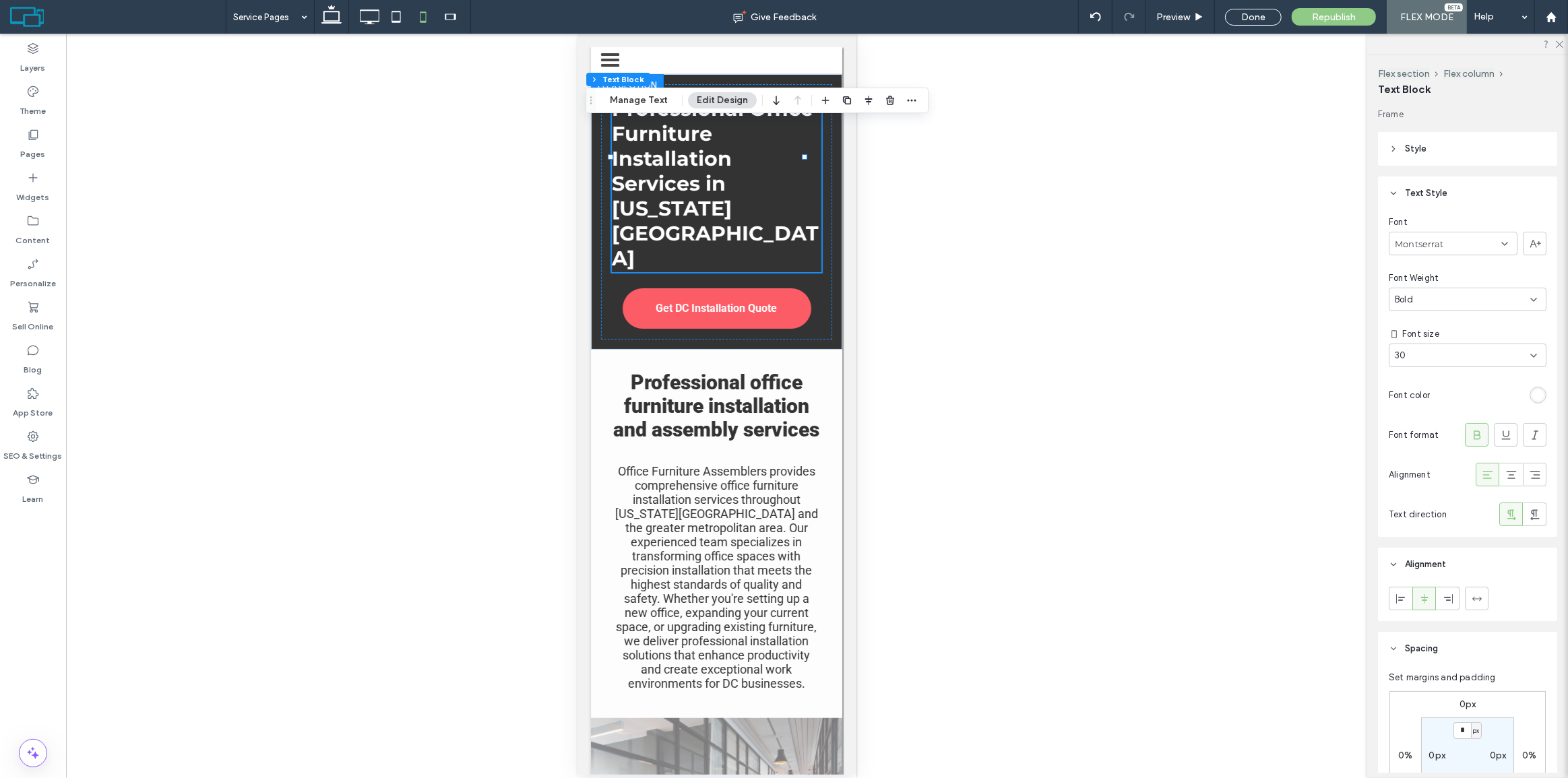
click at [1452, 358] on div "30" at bounding box center [1459, 355] width 129 height 13
click at [1426, 437] on div "32" at bounding box center [1465, 431] width 150 height 24
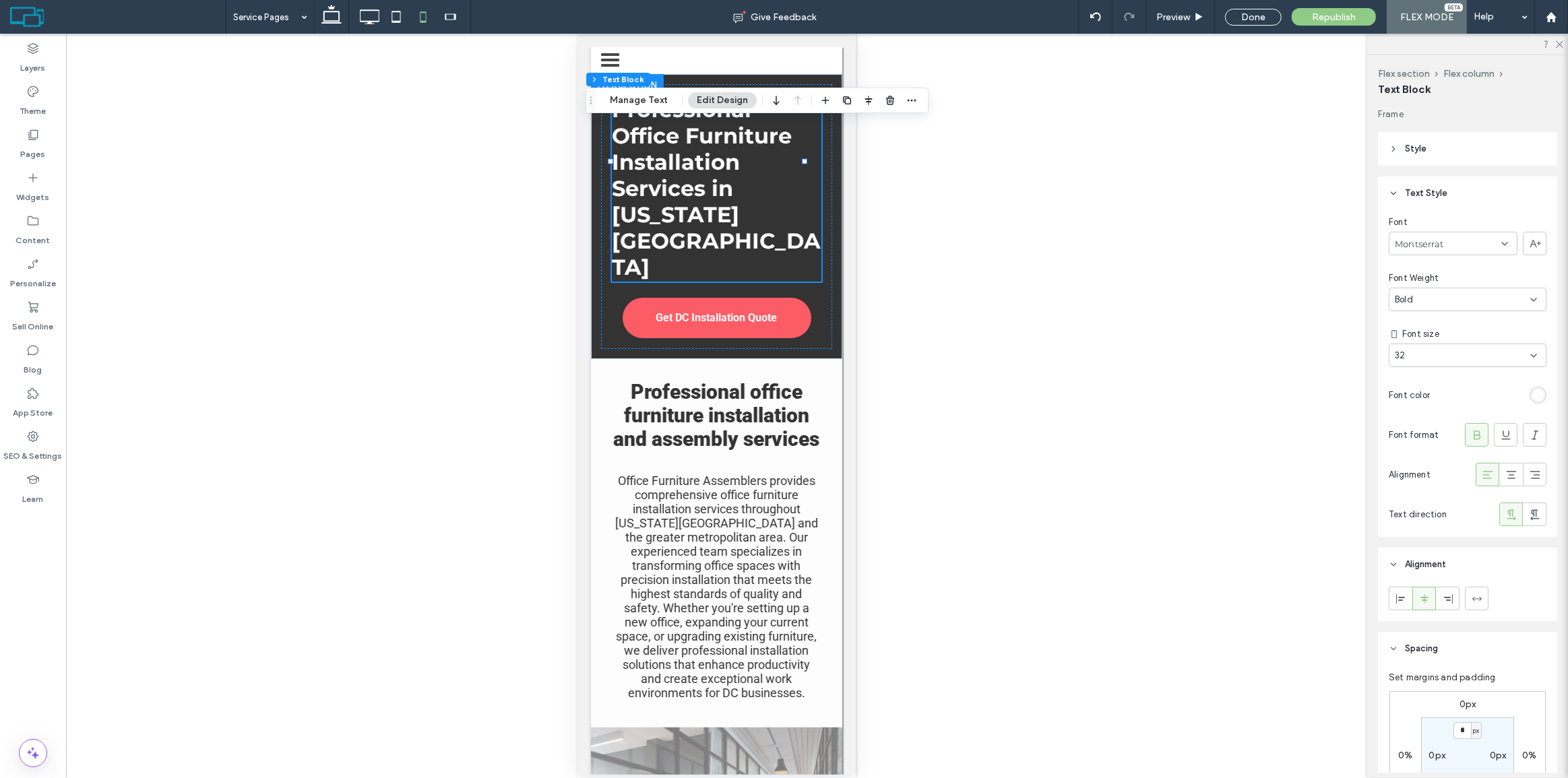
click at [1425, 363] on div "32" at bounding box center [1467, 355] width 158 height 24
click at [1417, 359] on div "32" at bounding box center [1459, 355] width 129 height 13
type input "**"
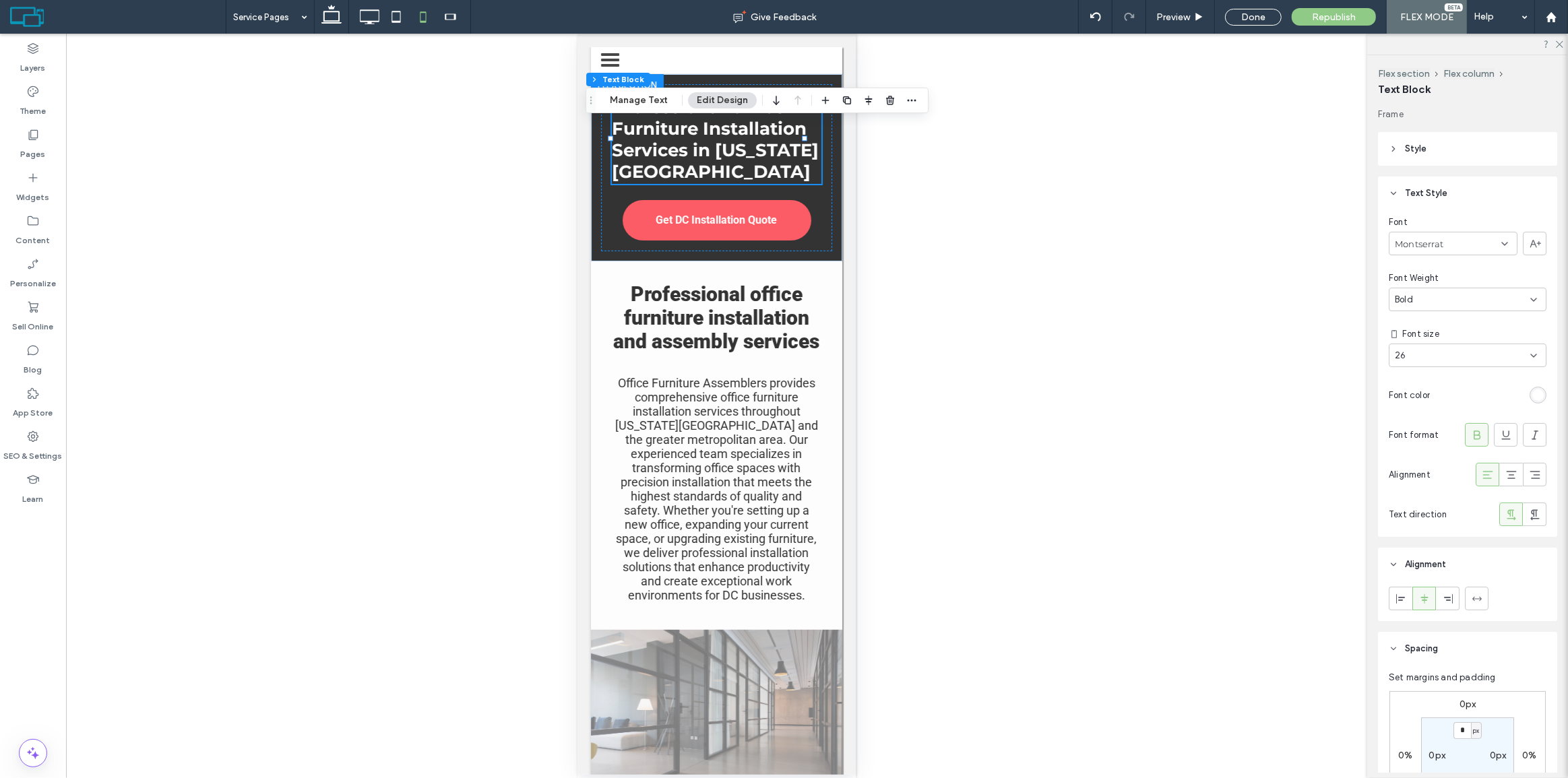
type input "*"
type input "**"
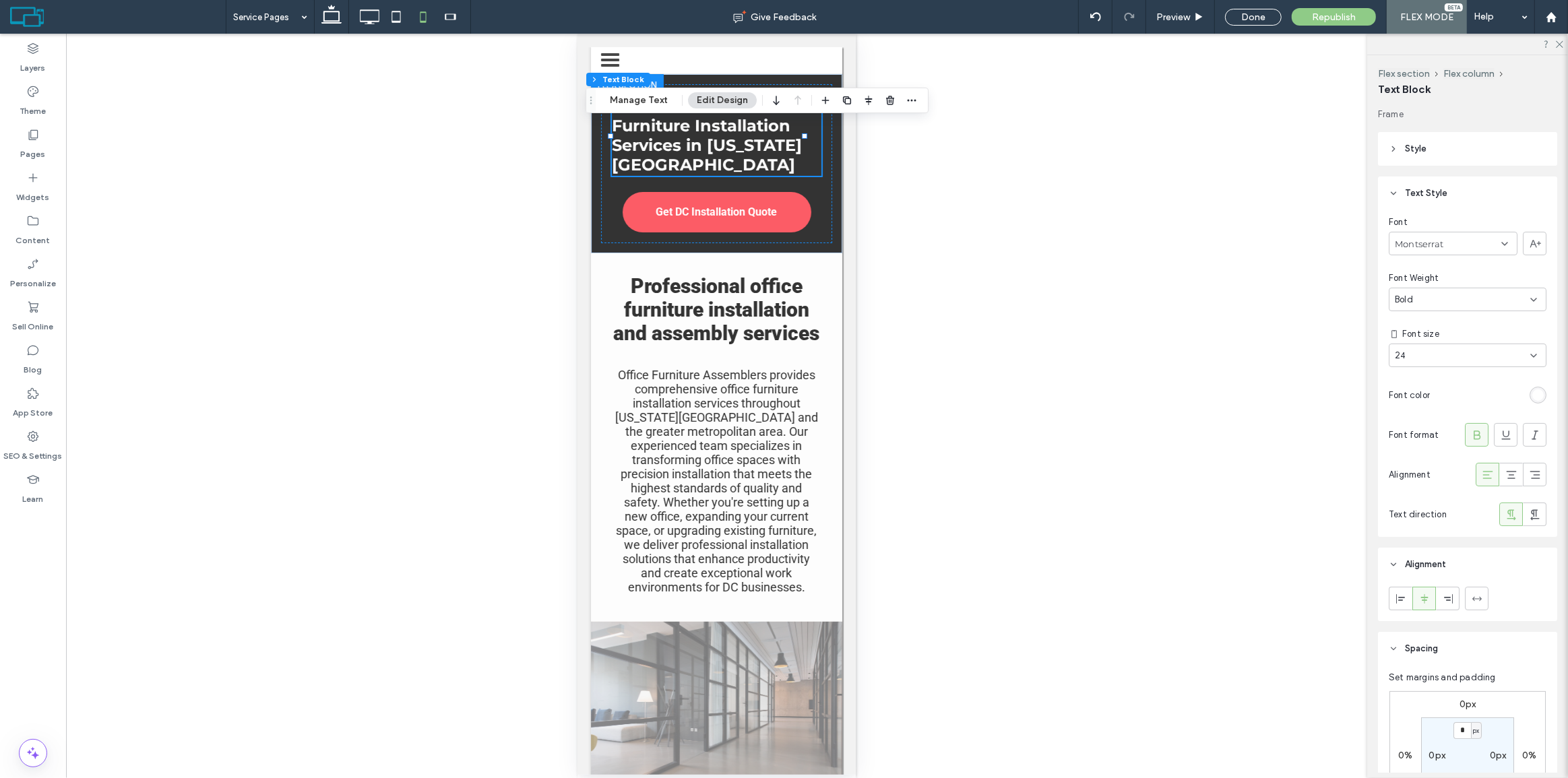
click at [883, 147] on div "Unhide? Yes" at bounding box center [716, 405] width 1301 height 744
click at [814, 138] on div "Professional Office Furniture Installation Services in Washington DC Get DC Ins…" at bounding box center [716, 163] width 231 height 159
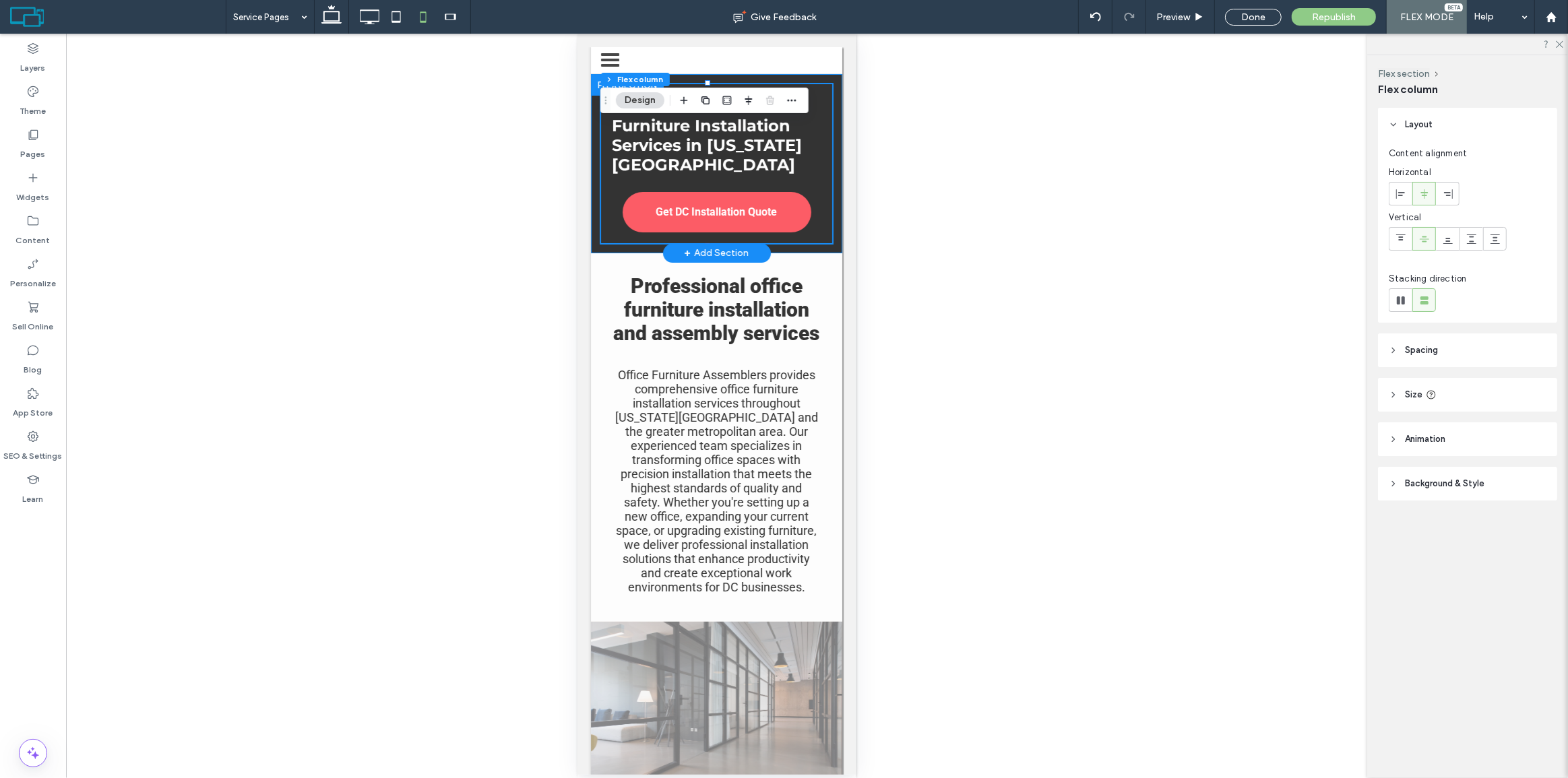
click at [599, 186] on div at bounding box center [599, 164] width 1 height 162
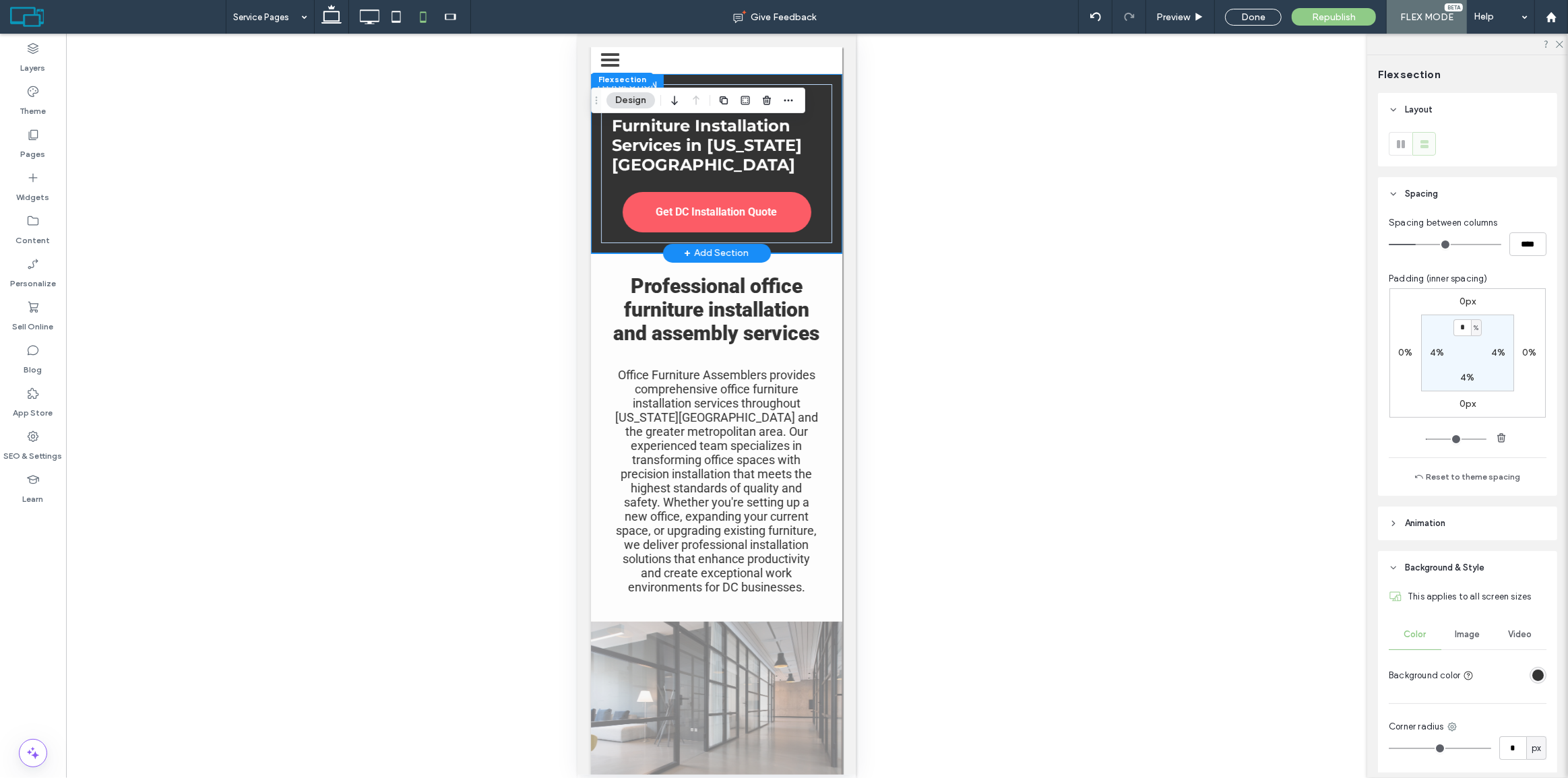
click at [567, 178] on div "Unhide? Yes" at bounding box center [716, 405] width 1301 height 744
click at [644, 394] on div "Office Furniture Assemblers provides comprehensive office furniture installatio…" at bounding box center [716, 480] width 209 height 229
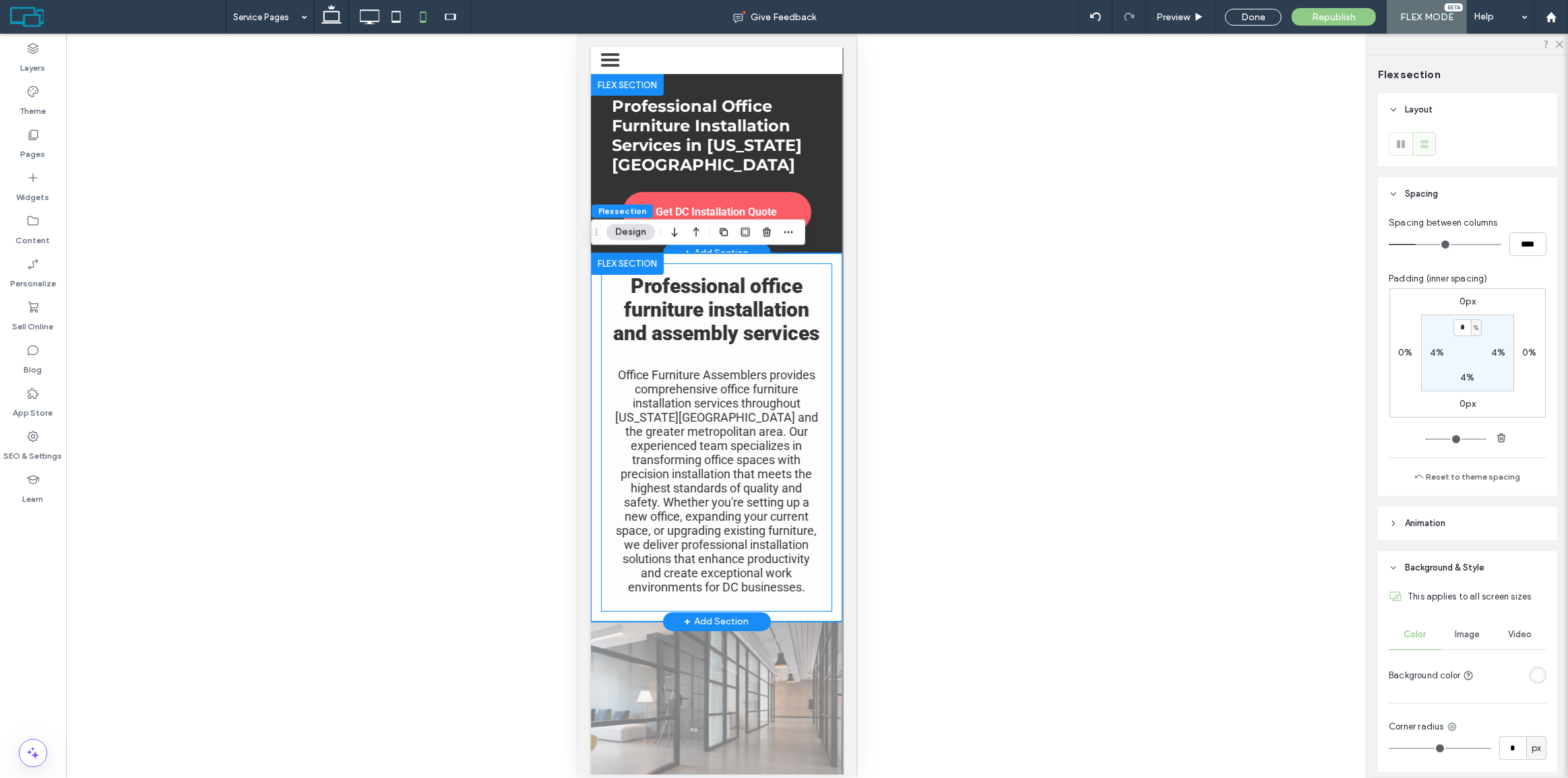
click at [601, 406] on div "Professional office furniture installation and assembly services Office Furnitu…" at bounding box center [716, 437] width 231 height 348
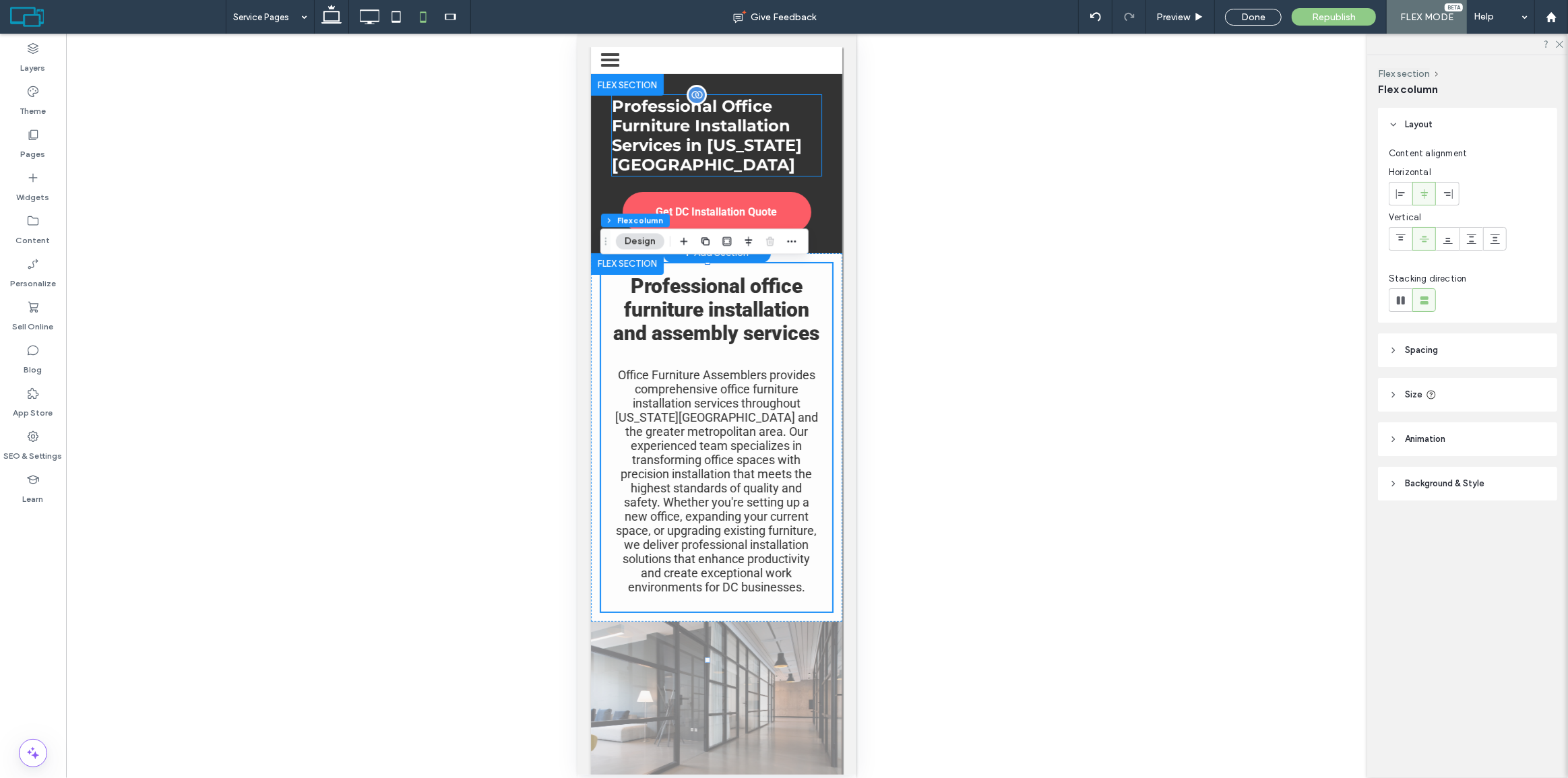
click at [769, 128] on div "Professional Office Furniture Installation Services in Washington DC" at bounding box center [716, 136] width 209 height 81
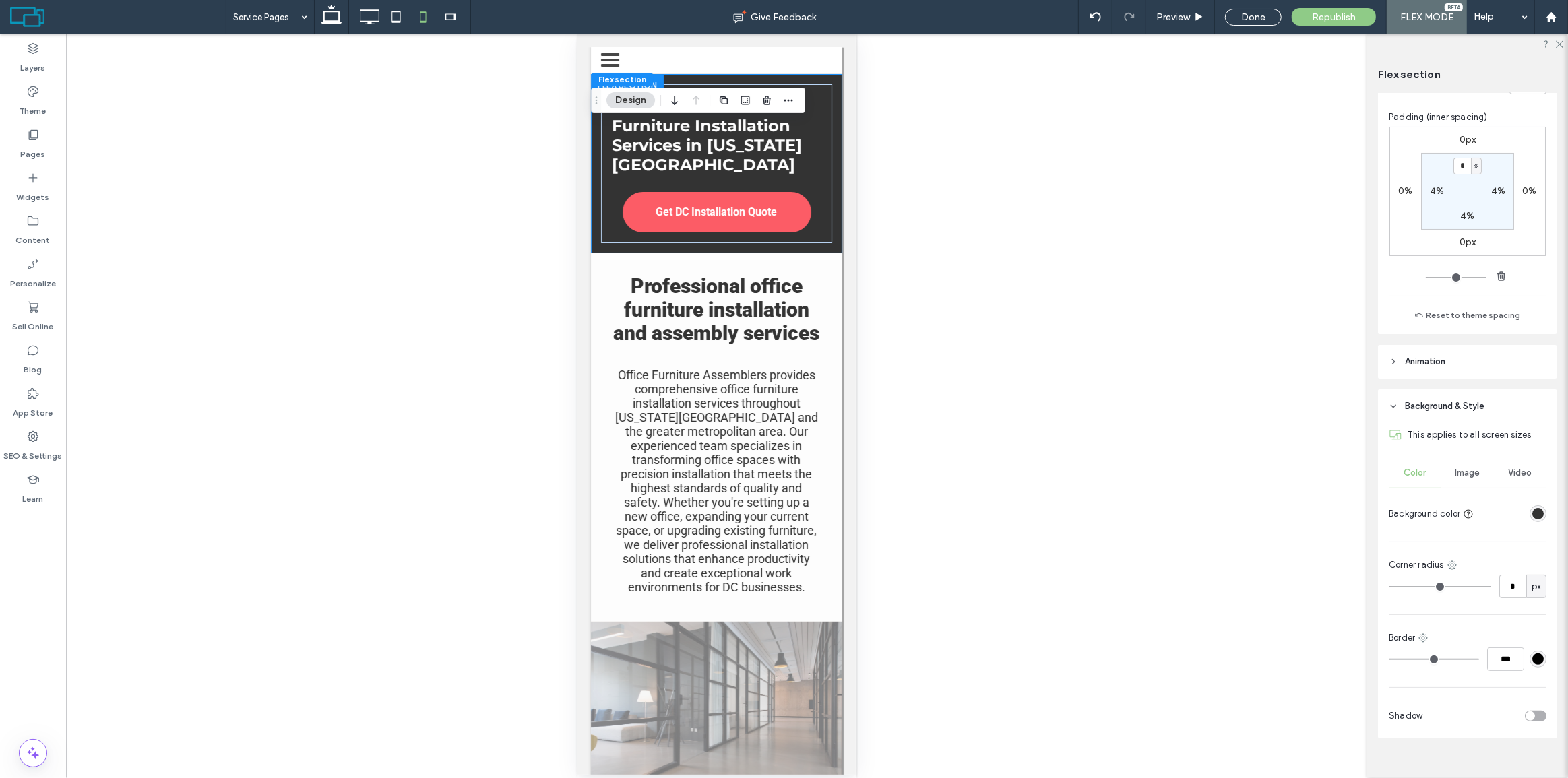
scroll to position [180, 0]
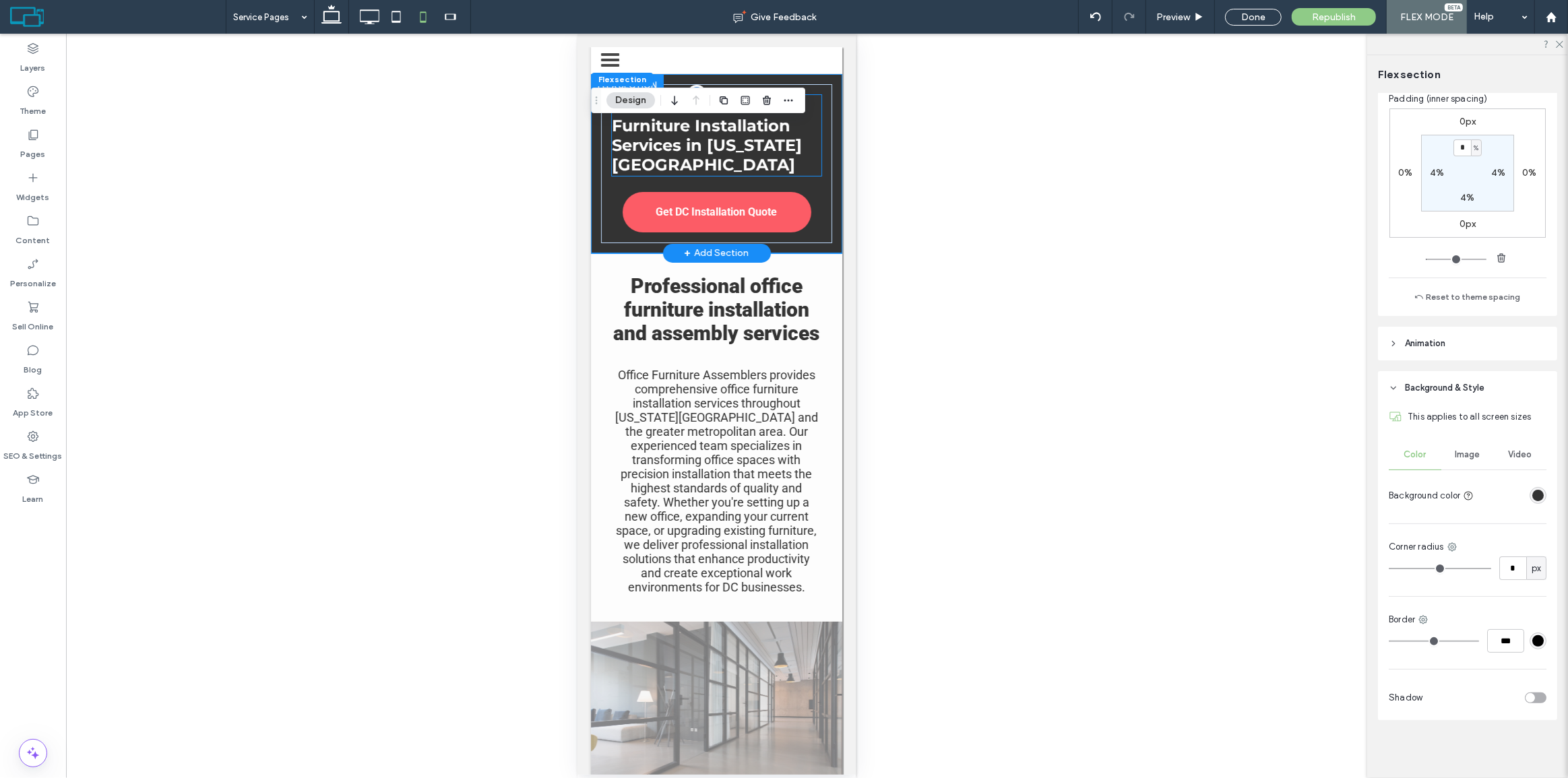
click at [743, 158] on div "Professional Office Furniture Installation Services in Washington DC" at bounding box center [716, 136] width 209 height 81
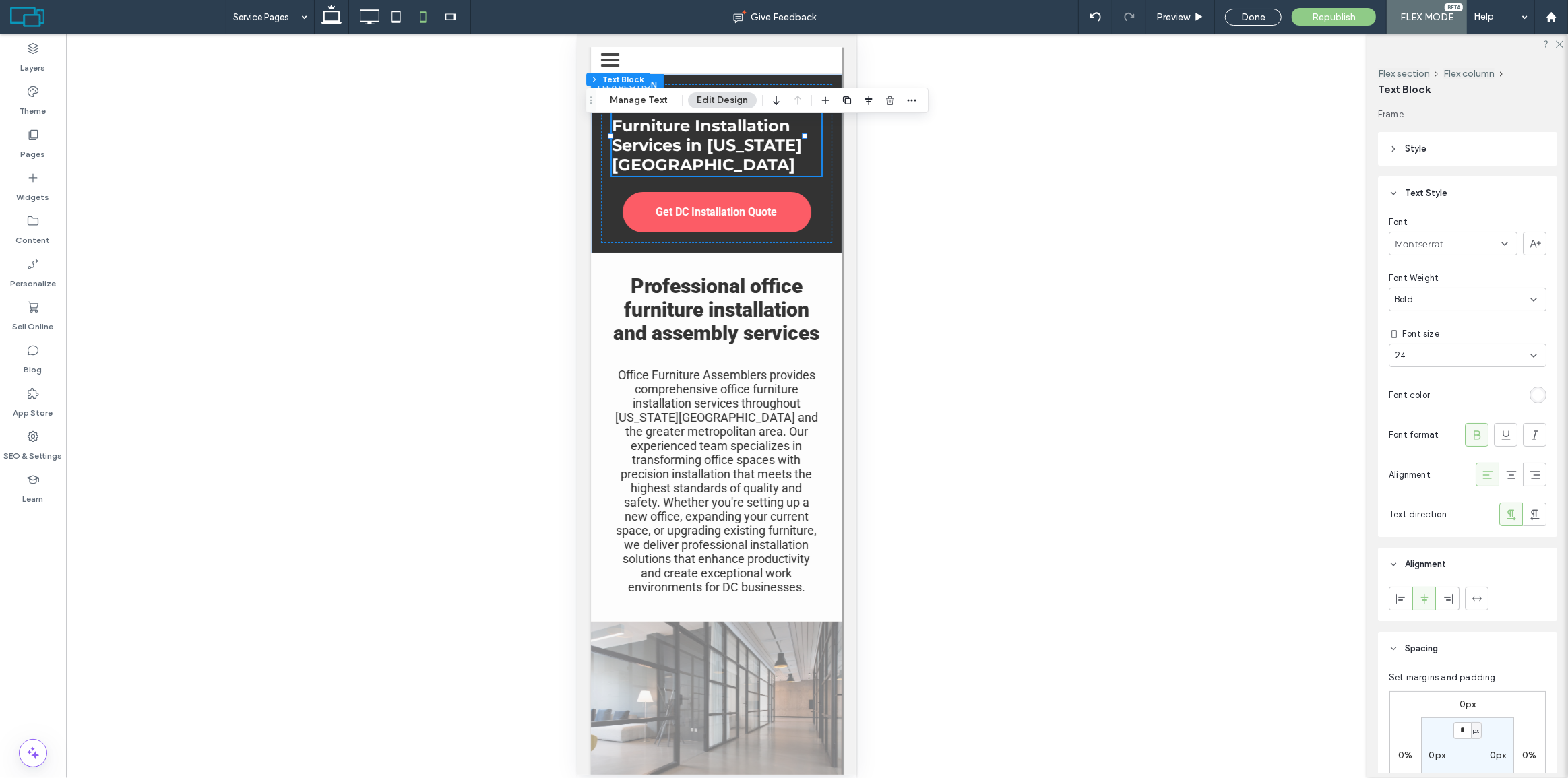
click at [1421, 364] on div "24" at bounding box center [1467, 355] width 158 height 24
click at [1403, 356] on span "24" at bounding box center [1400, 355] width 11 height 13
type input "**"
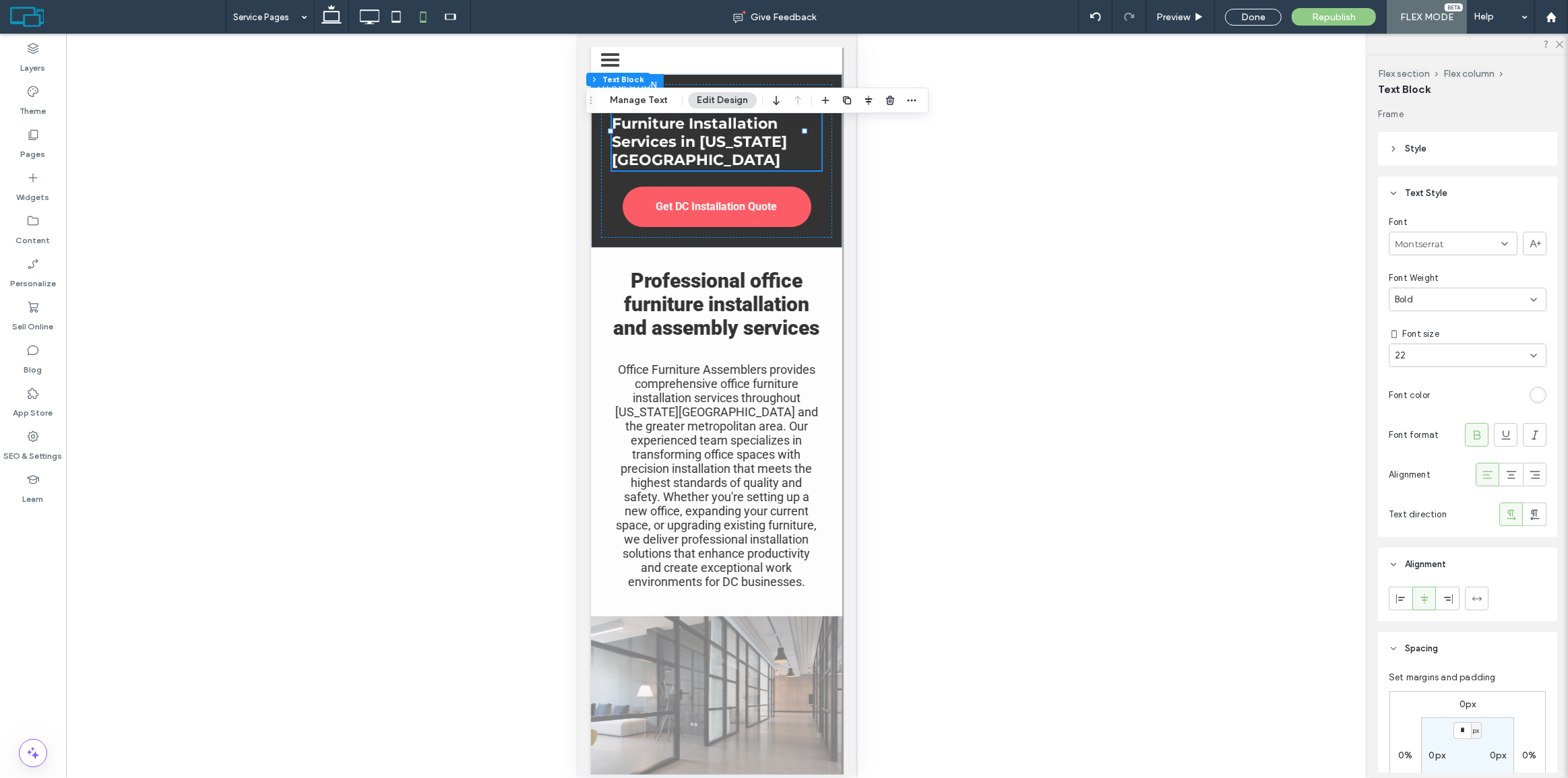
click at [1426, 347] on div "22" at bounding box center [1467, 355] width 158 height 24
click at [1423, 352] on div "22" at bounding box center [1459, 355] width 129 height 13
type input "**"
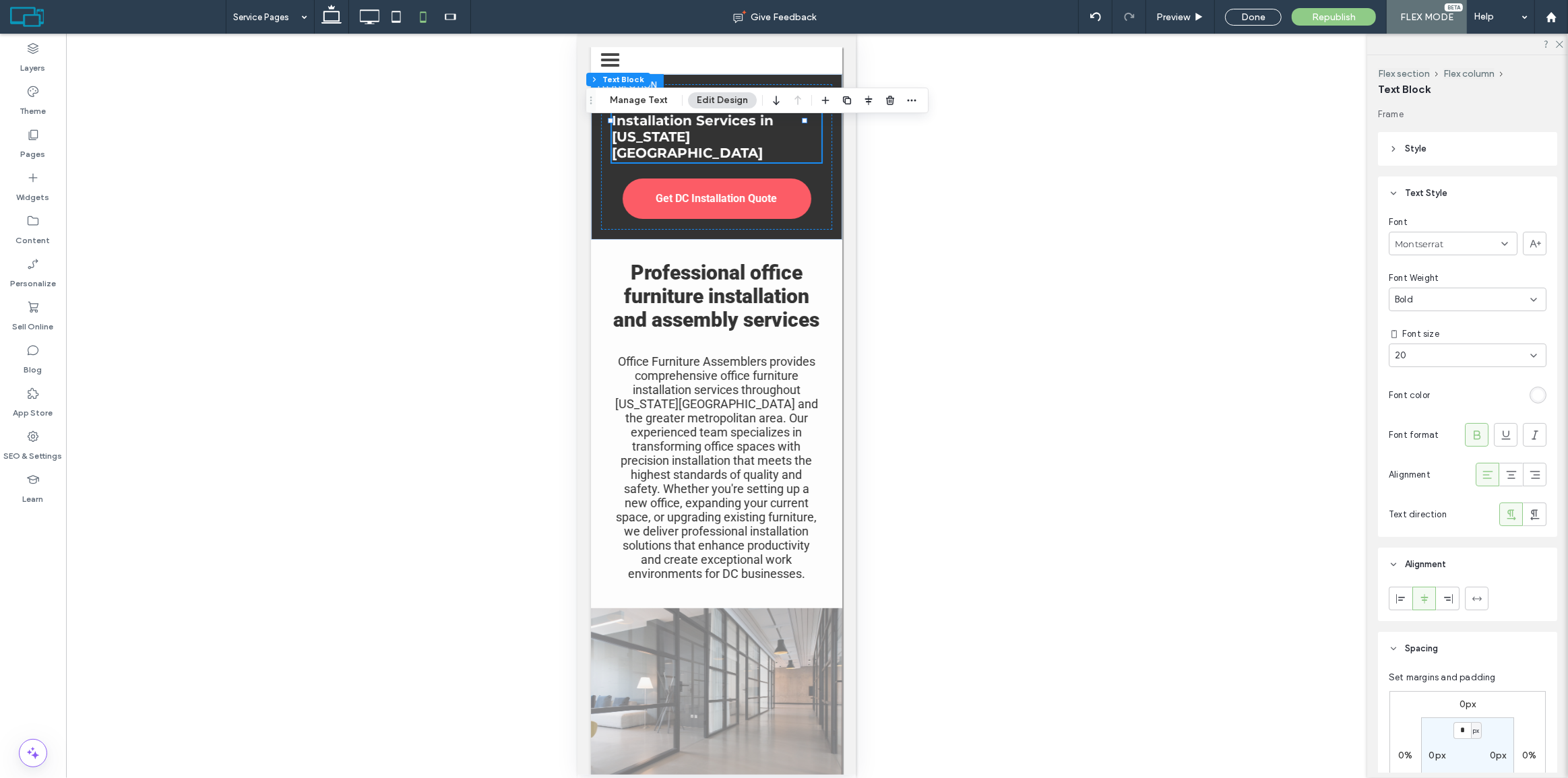
click at [1416, 357] on div "20" at bounding box center [1459, 355] width 129 height 13
type input "**"
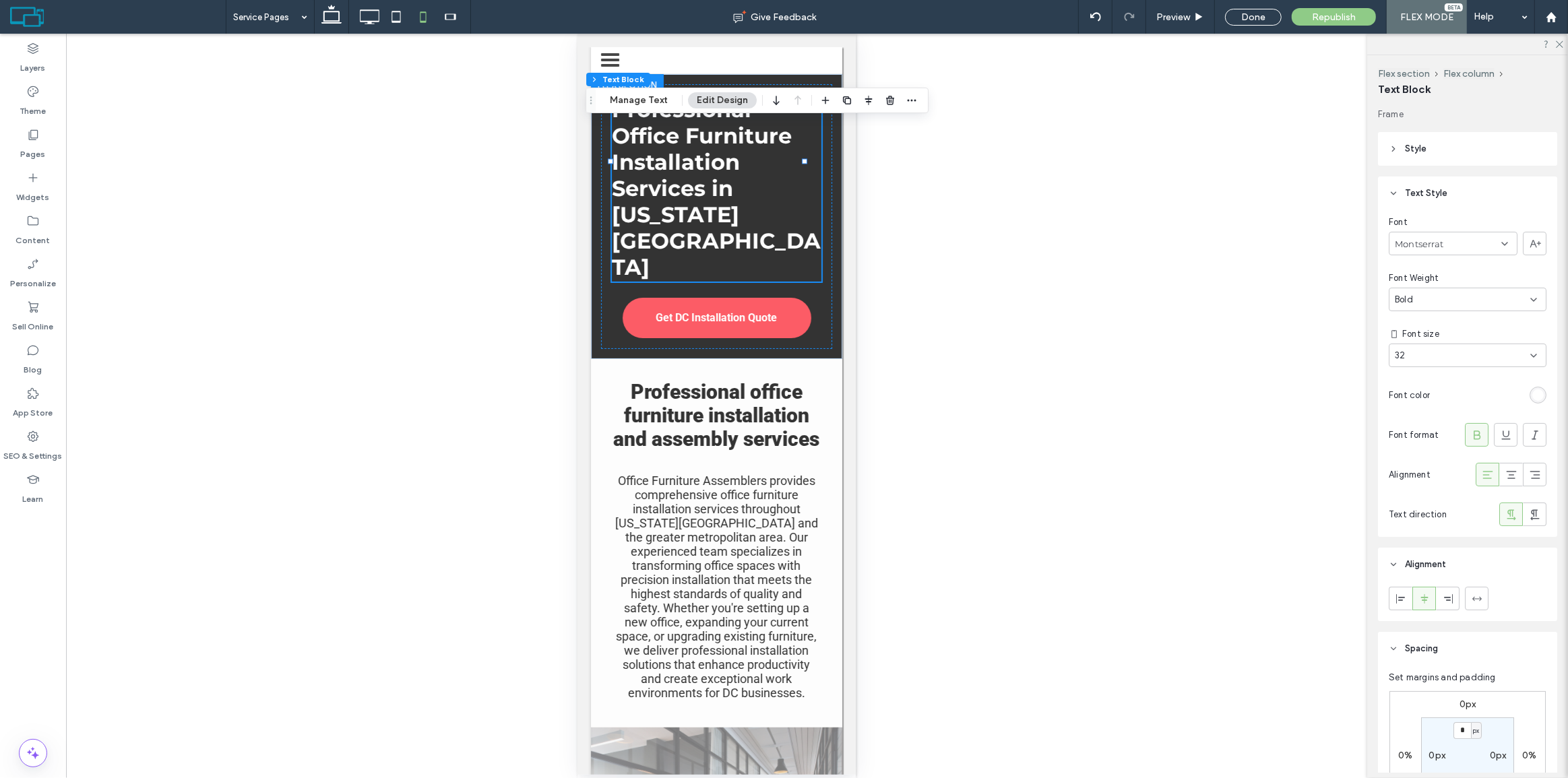
click at [901, 128] on div "Unhide? Yes" at bounding box center [716, 405] width 1301 height 744
click at [585, 140] on body "${text} HOME ABOUT US OUR EXPERTISE Office Furniture Assembly Office Cubicle In…" at bounding box center [716, 411] width 278 height 755
click at [599, 149] on div "Professional Office Furniture Installation Services in Washington DC Get DC Ins…" at bounding box center [716, 216] width 252 height 285
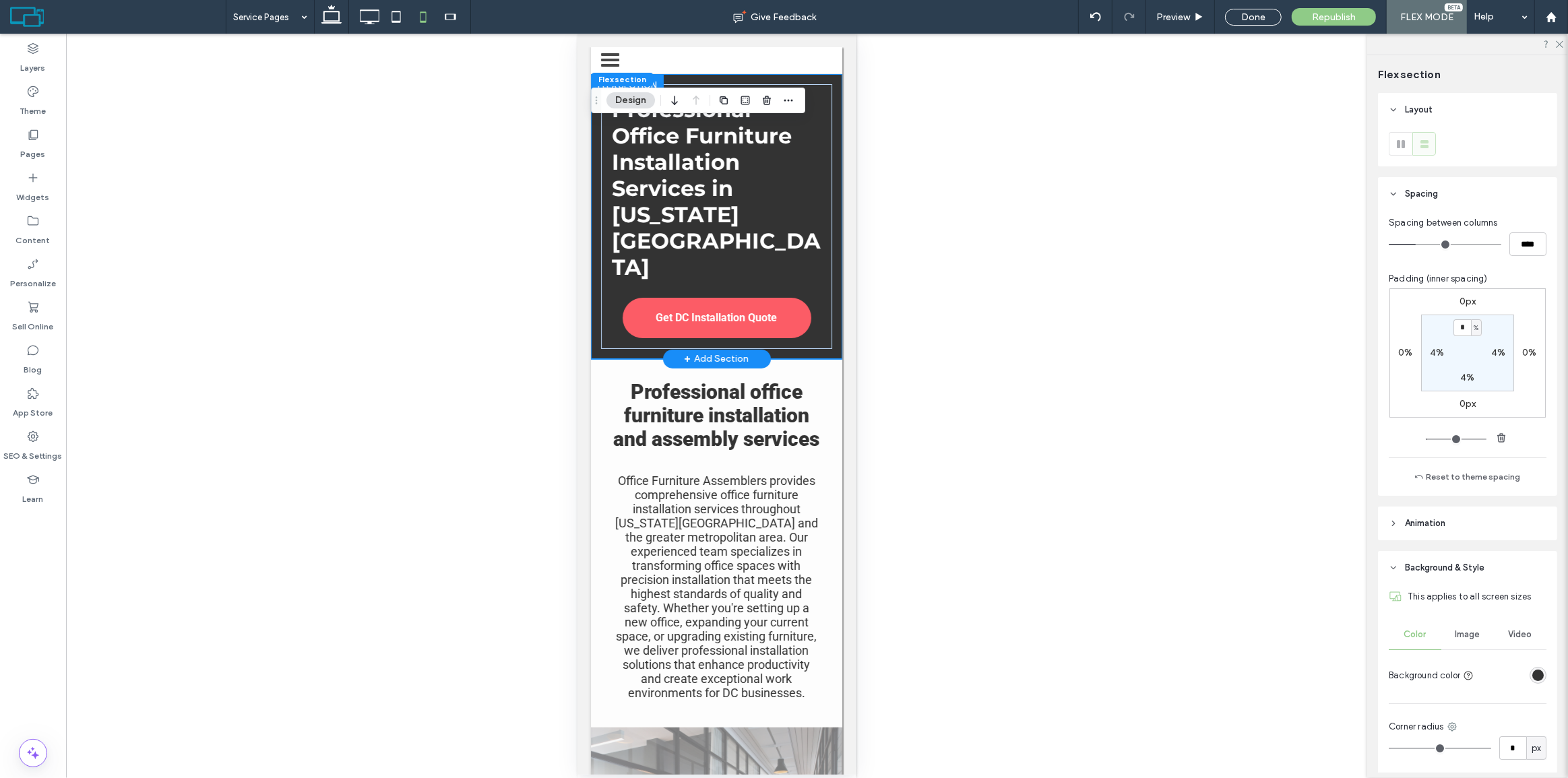
click at [591, 142] on div "Professional Office Furniture Installation Services in Washington DC Get DC Ins…" at bounding box center [716, 216] width 252 height 285
click at [591, 145] on div "Professional Office Furniture Installation Services in Washington DC Get DC Ins…" at bounding box center [716, 216] width 252 height 285
click at [722, 298] on link "Get DC Installation Quote" at bounding box center [716, 318] width 189 height 41
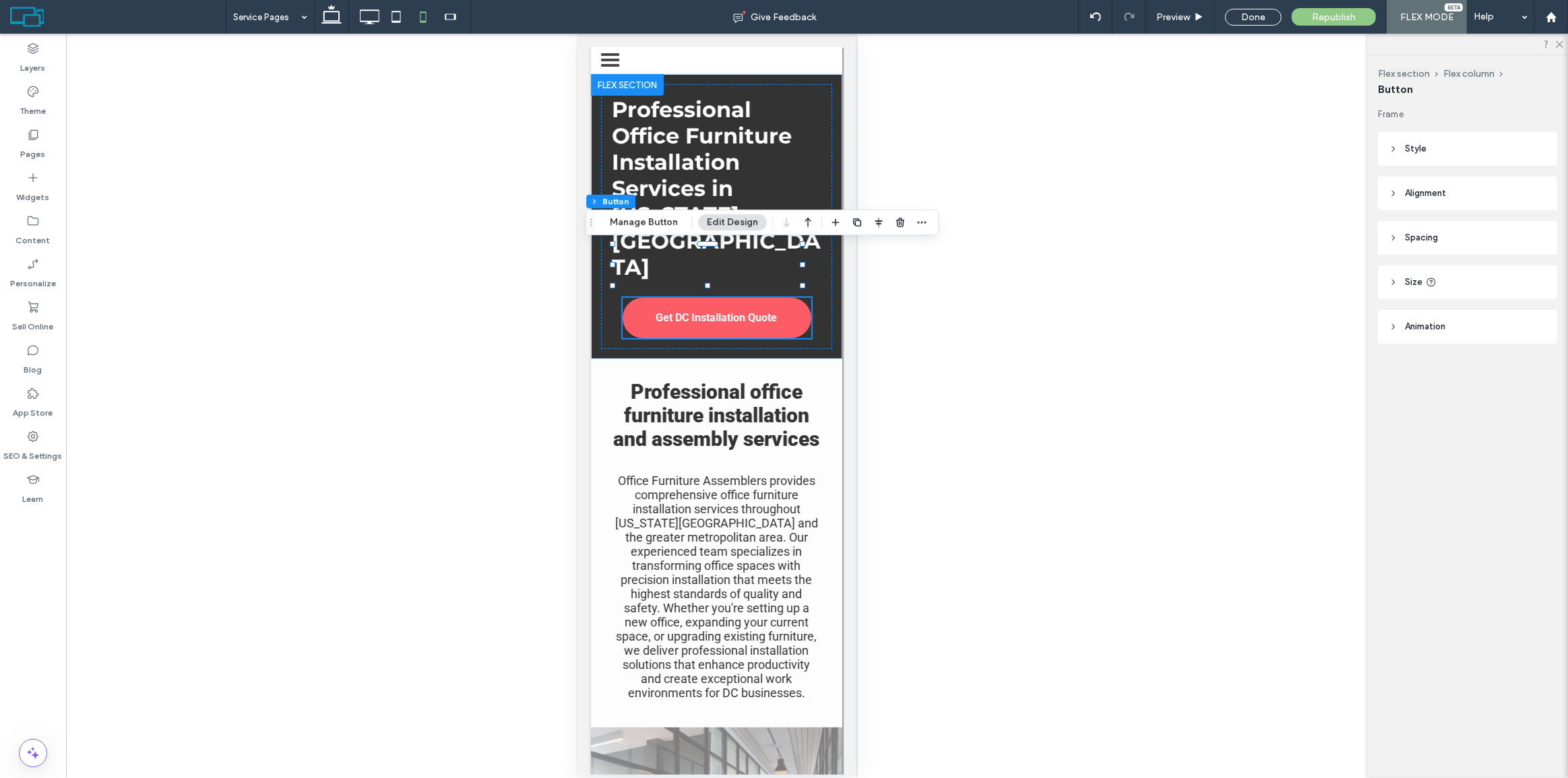
click at [717, 223] on button "Edit Design" at bounding box center [732, 223] width 69 height 16
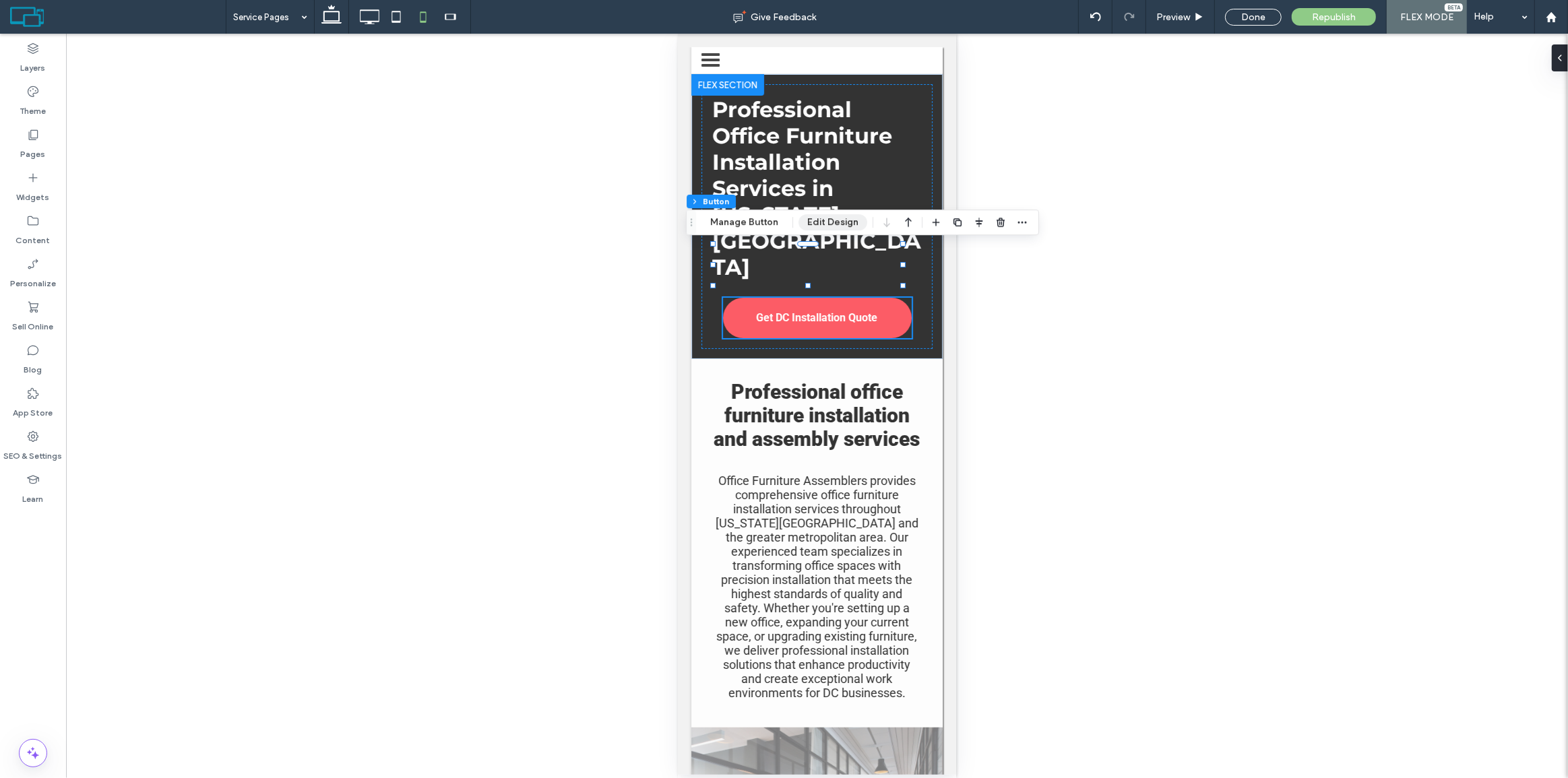
click at [837, 221] on button "Edit Design" at bounding box center [833, 223] width 69 height 16
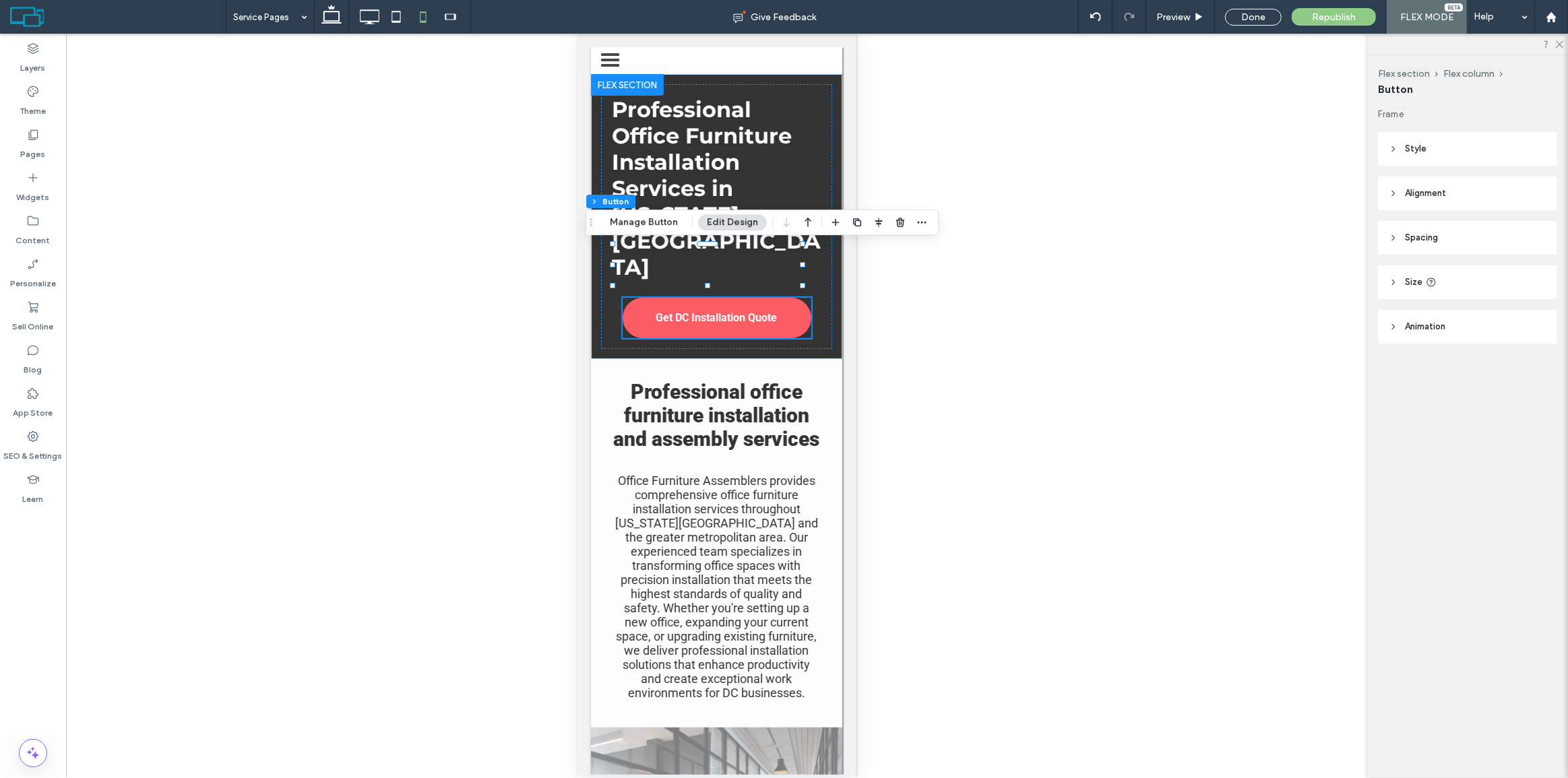
click at [1443, 147] on header "Style" at bounding box center [1467, 149] width 179 height 34
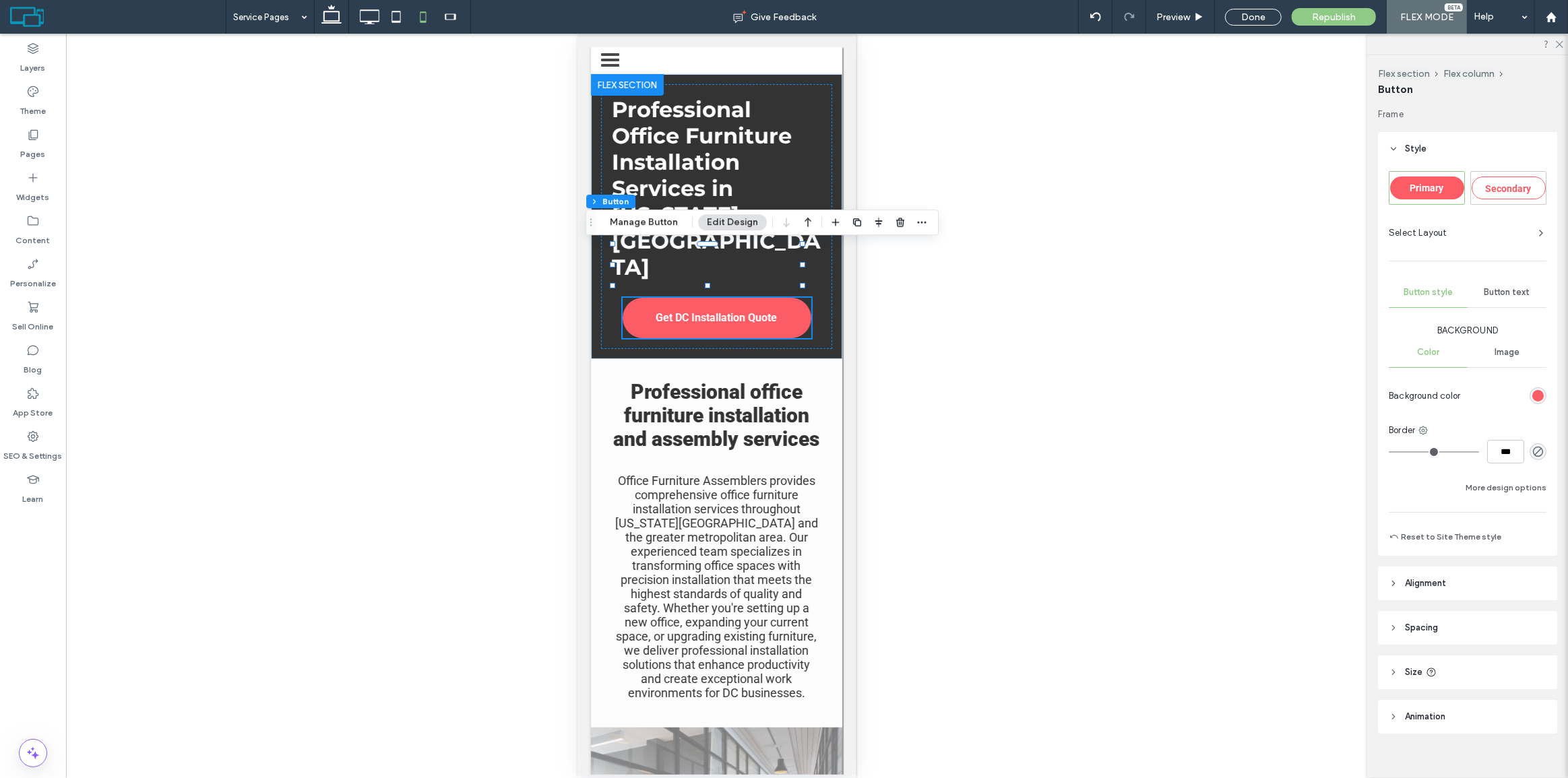
click at [1523, 294] on span "Button text" at bounding box center [1508, 292] width 46 height 11
click at [1514, 449] on div "16" at bounding box center [1514, 448] width 19 height 13
click at [1511, 472] on div "14" at bounding box center [1517, 467] width 46 height 24
click at [1511, 450] on div "14" at bounding box center [1514, 448] width 19 height 13
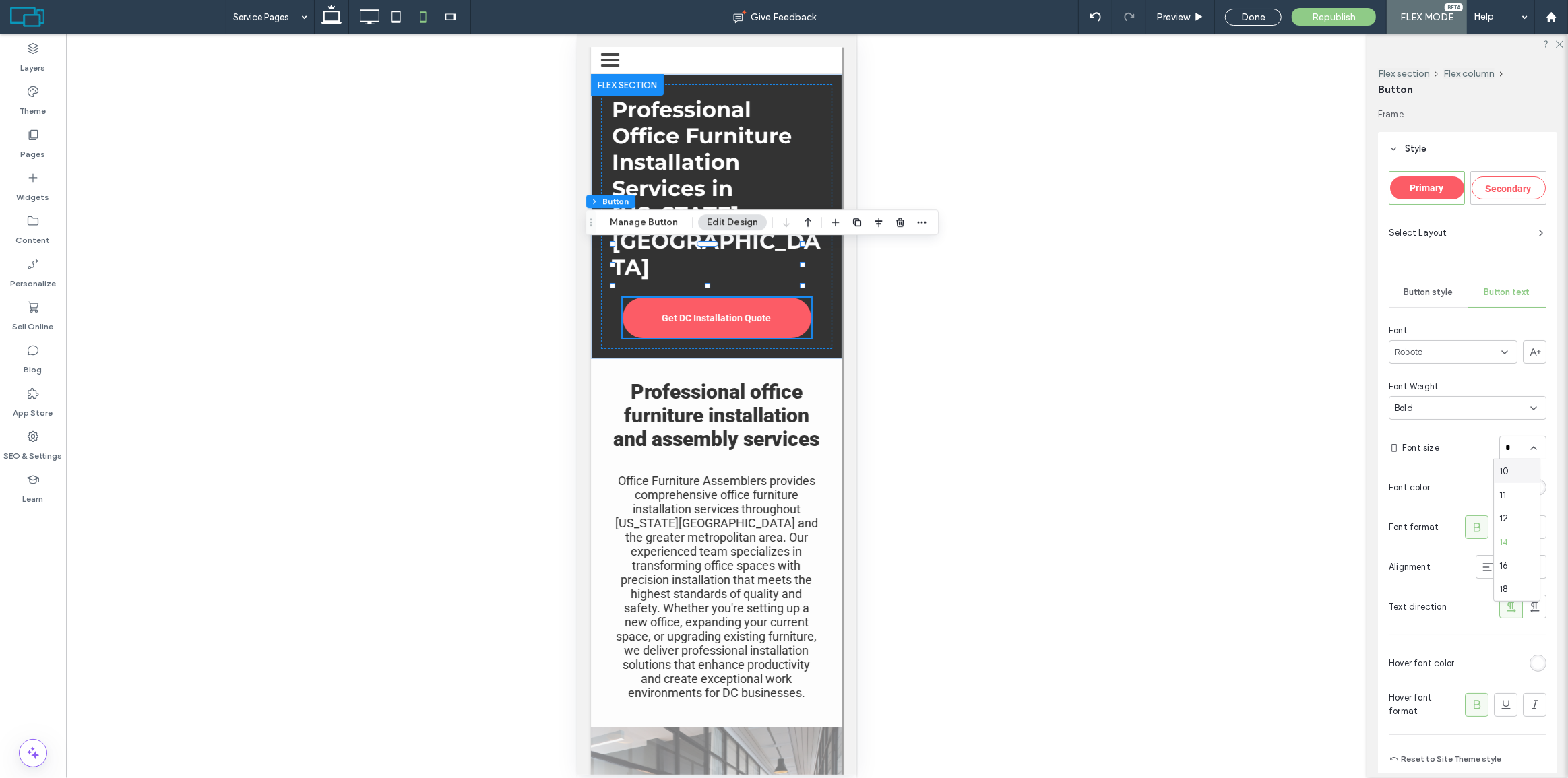
type input "**"
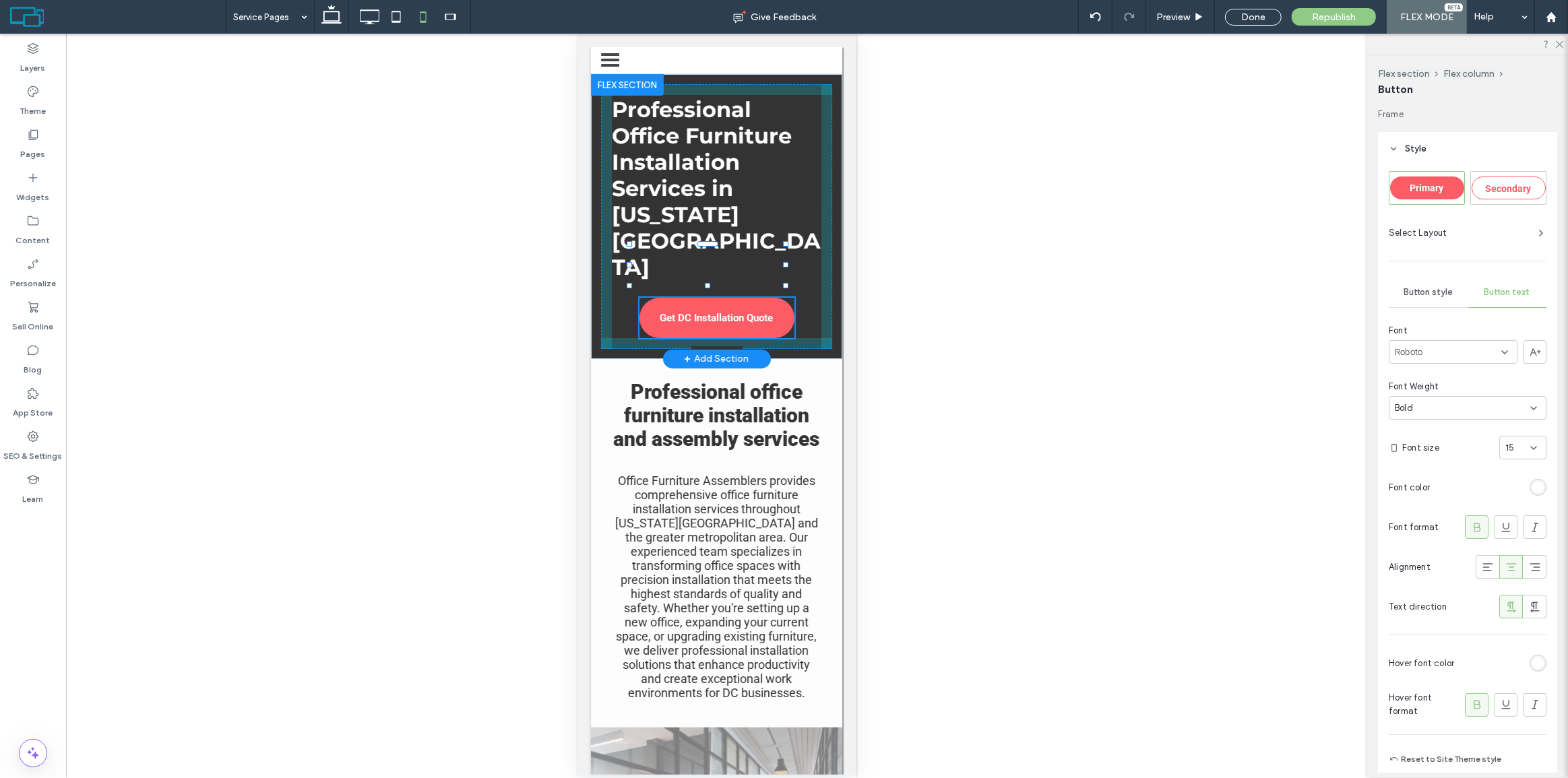
drag, startPoint x: 800, startPoint y: 264, endPoint x: 784, endPoint y: 263, distance: 16.0
click at [784, 263] on div at bounding box center [785, 265] width 5 height 5
type input "***"
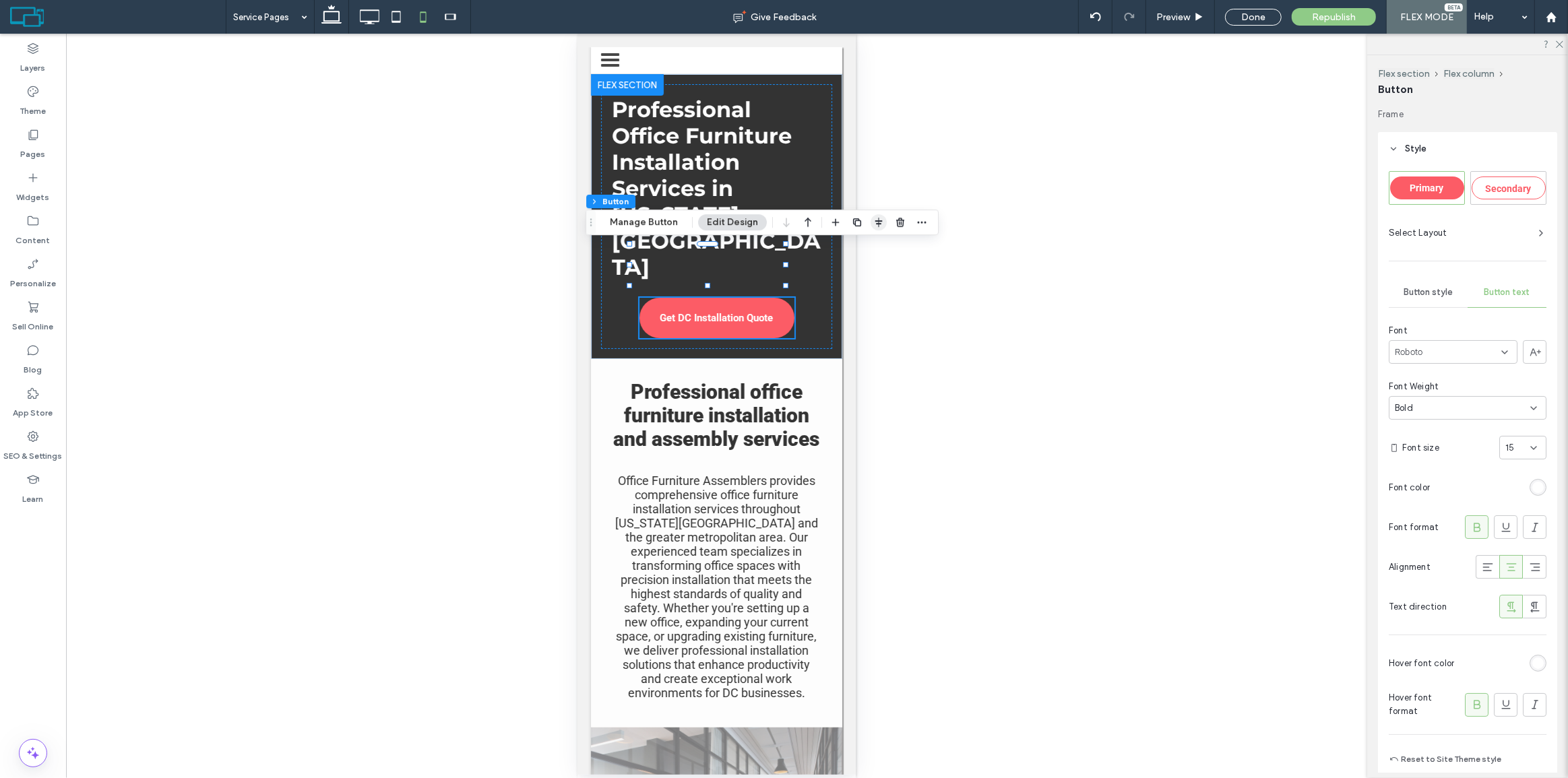
click at [875, 221] on use "button" at bounding box center [879, 222] width 7 height 10
click at [843, 244] on icon "flex-start" at bounding box center [844, 248] width 11 height 11
click at [792, 273] on div "Professional Office Furniture Installation Services in Washington DC Get DC Ins…" at bounding box center [716, 216] width 231 height 265
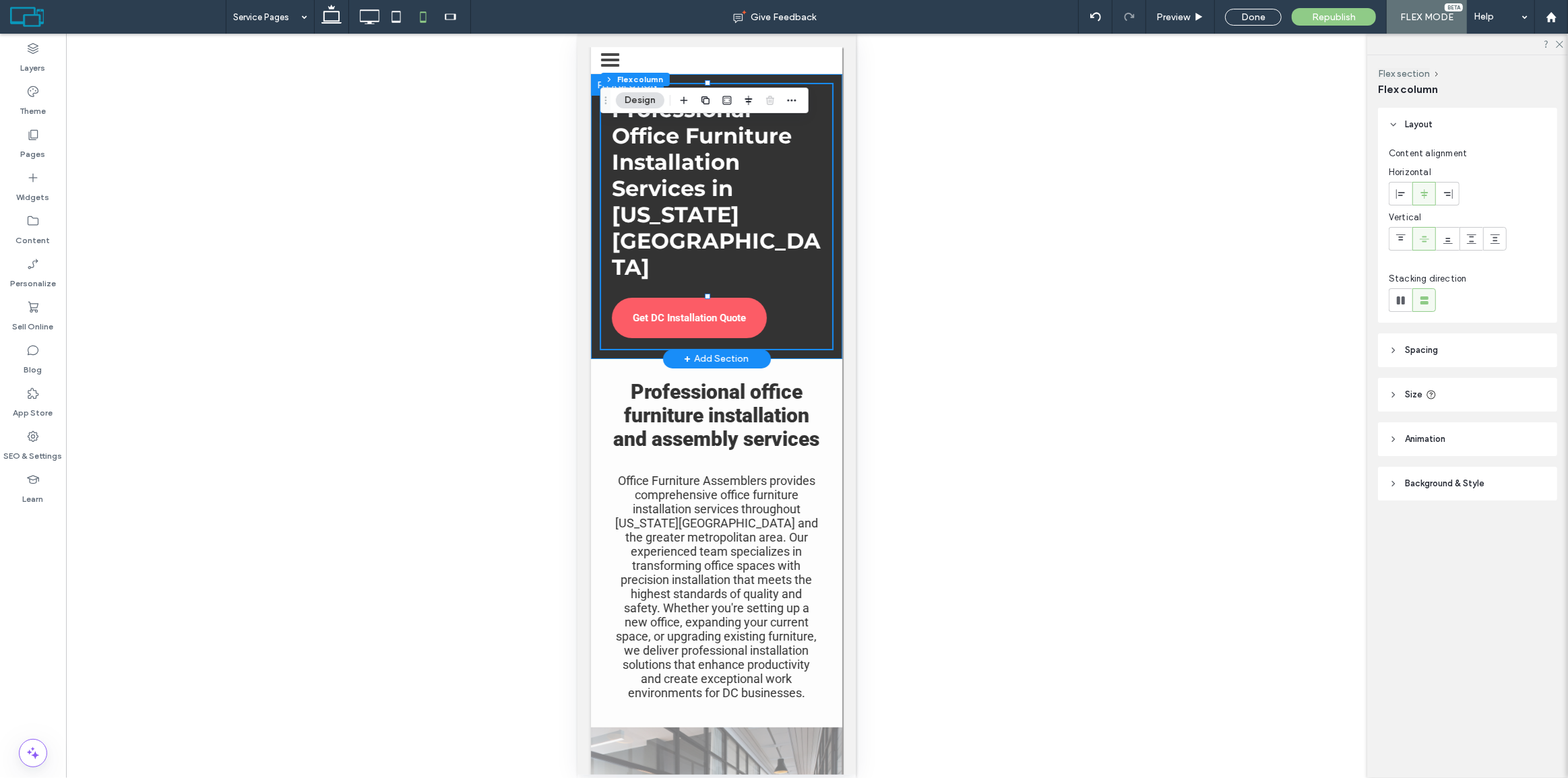
click at [807, 300] on div "Professional Office Furniture Installation Services in Washington DC Get DC Ins…" at bounding box center [716, 216] width 252 height 285
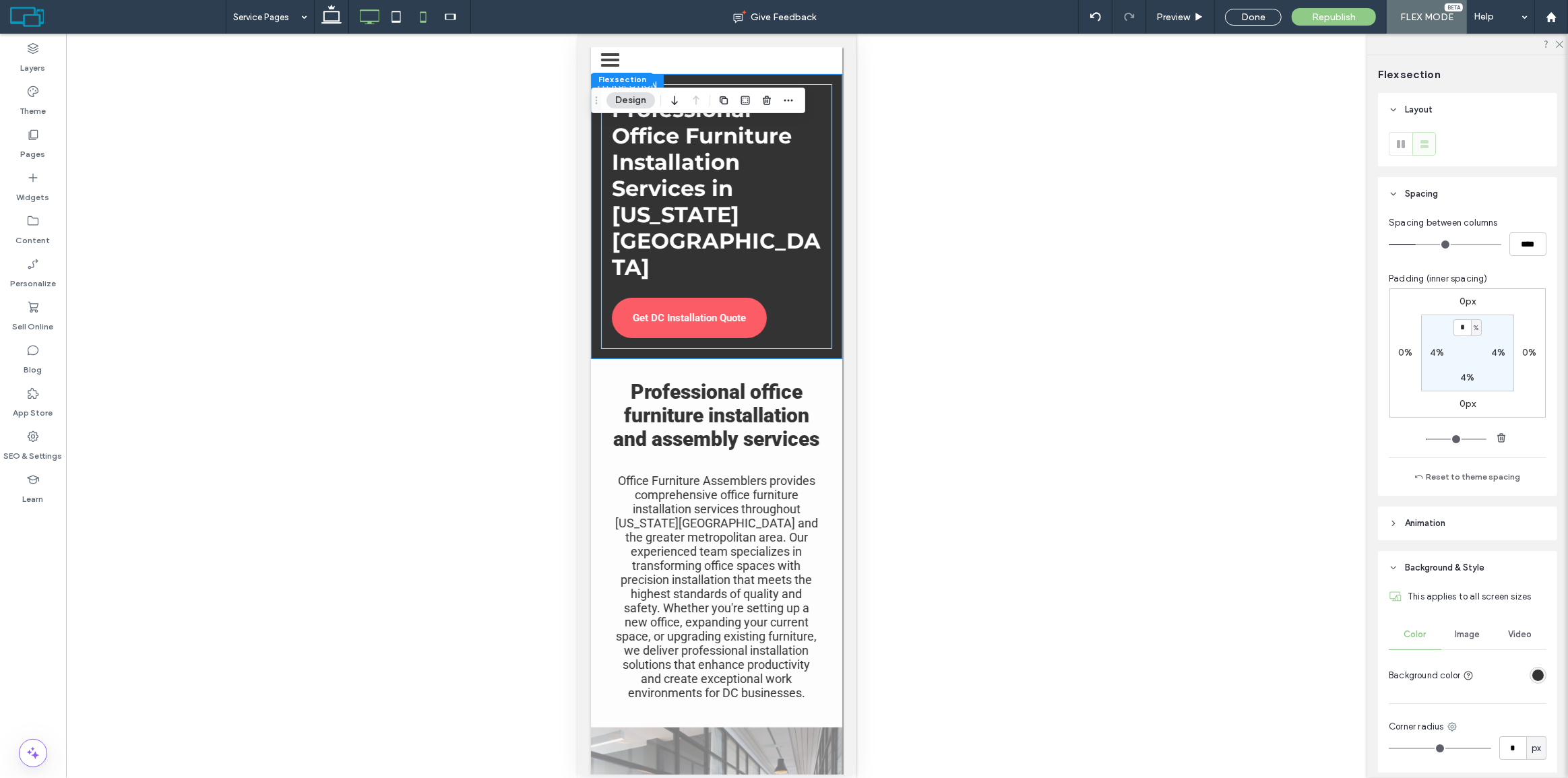
click at [366, 25] on icon at bounding box center [369, 17] width 27 height 27
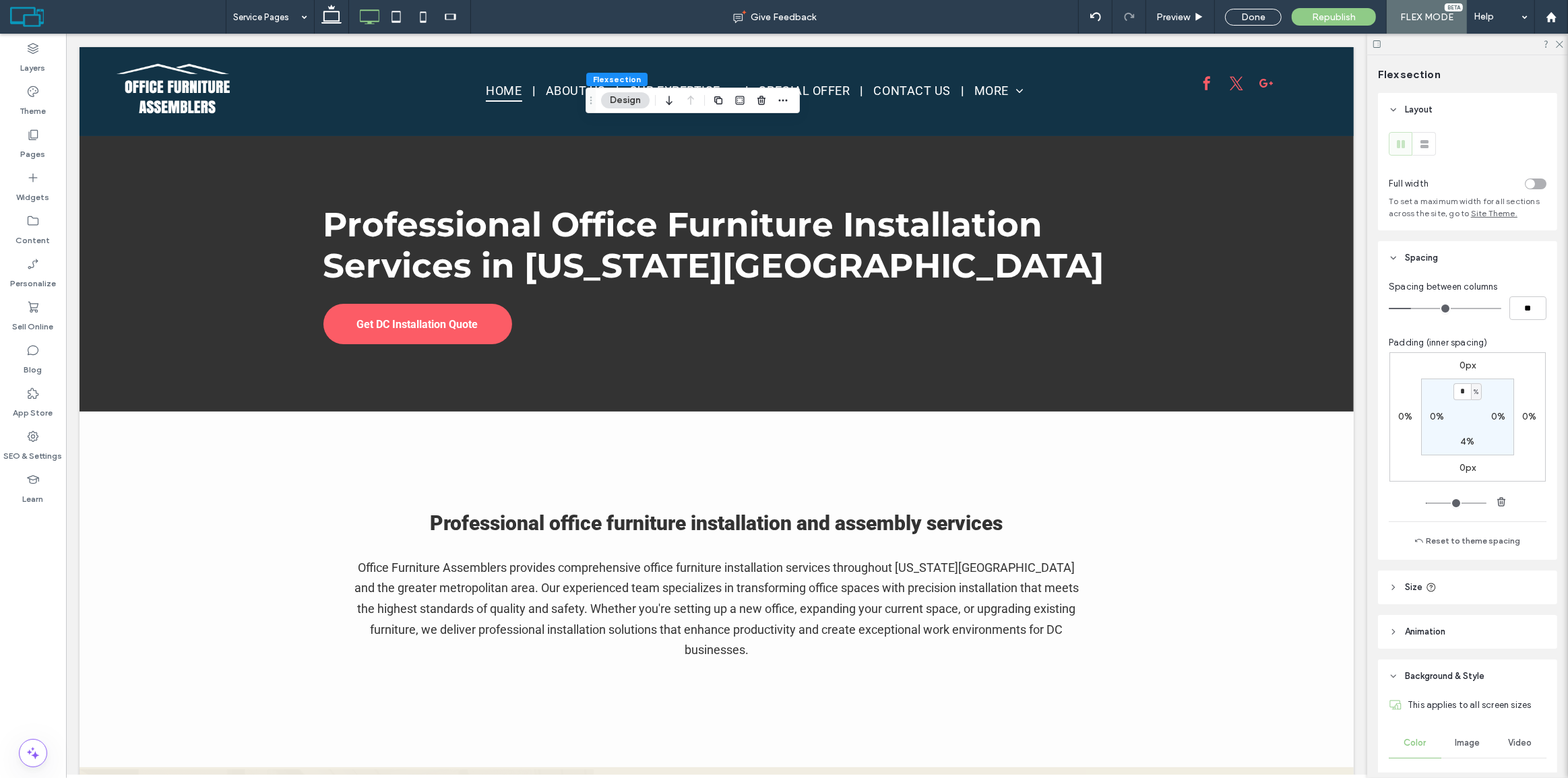
scroll to position [0, 0]
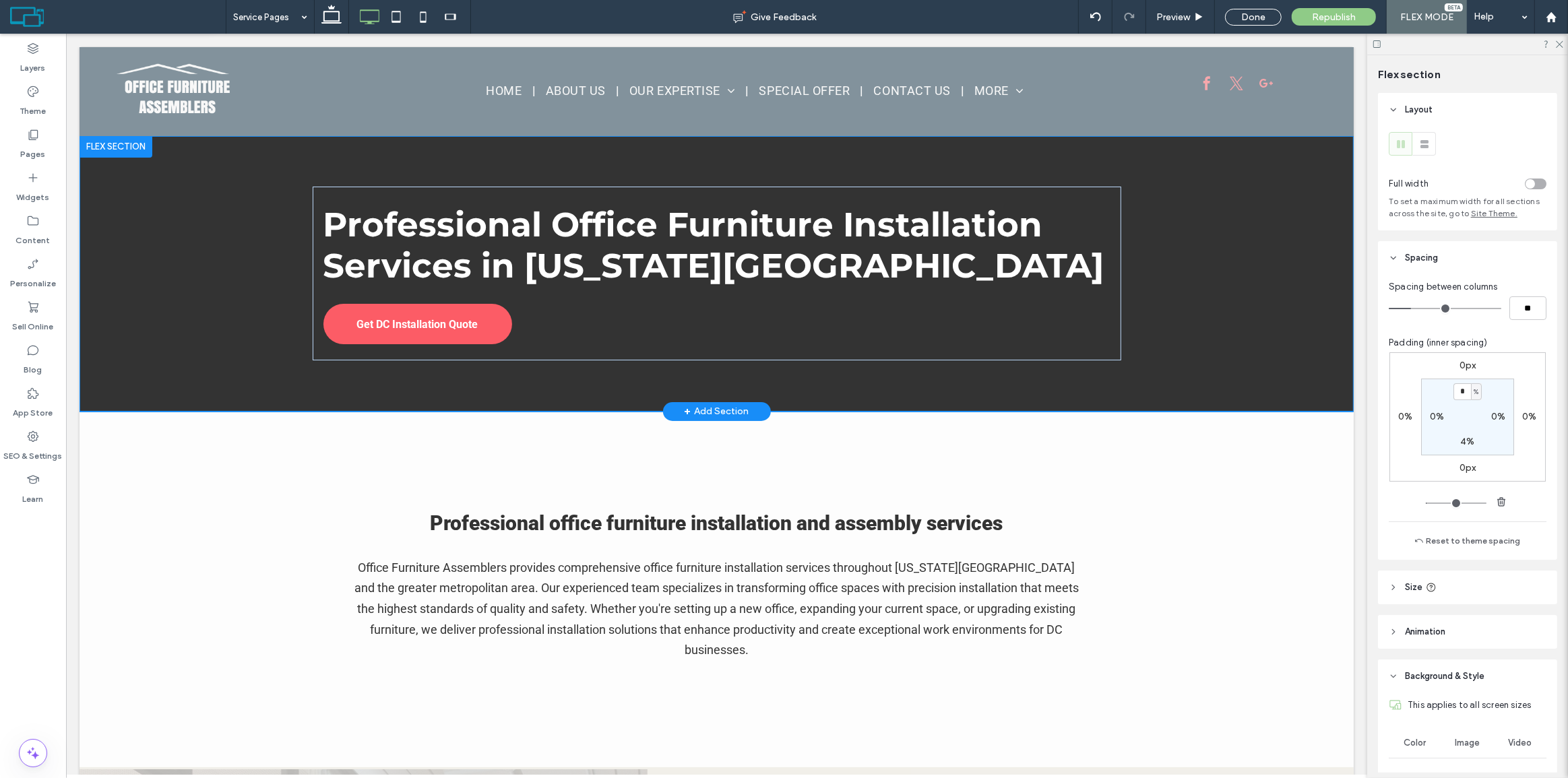
click at [172, 229] on div "Professional Office Furniture Installation Services in Washington DC Get DC Ins…" at bounding box center [716, 274] width 1275 height 276
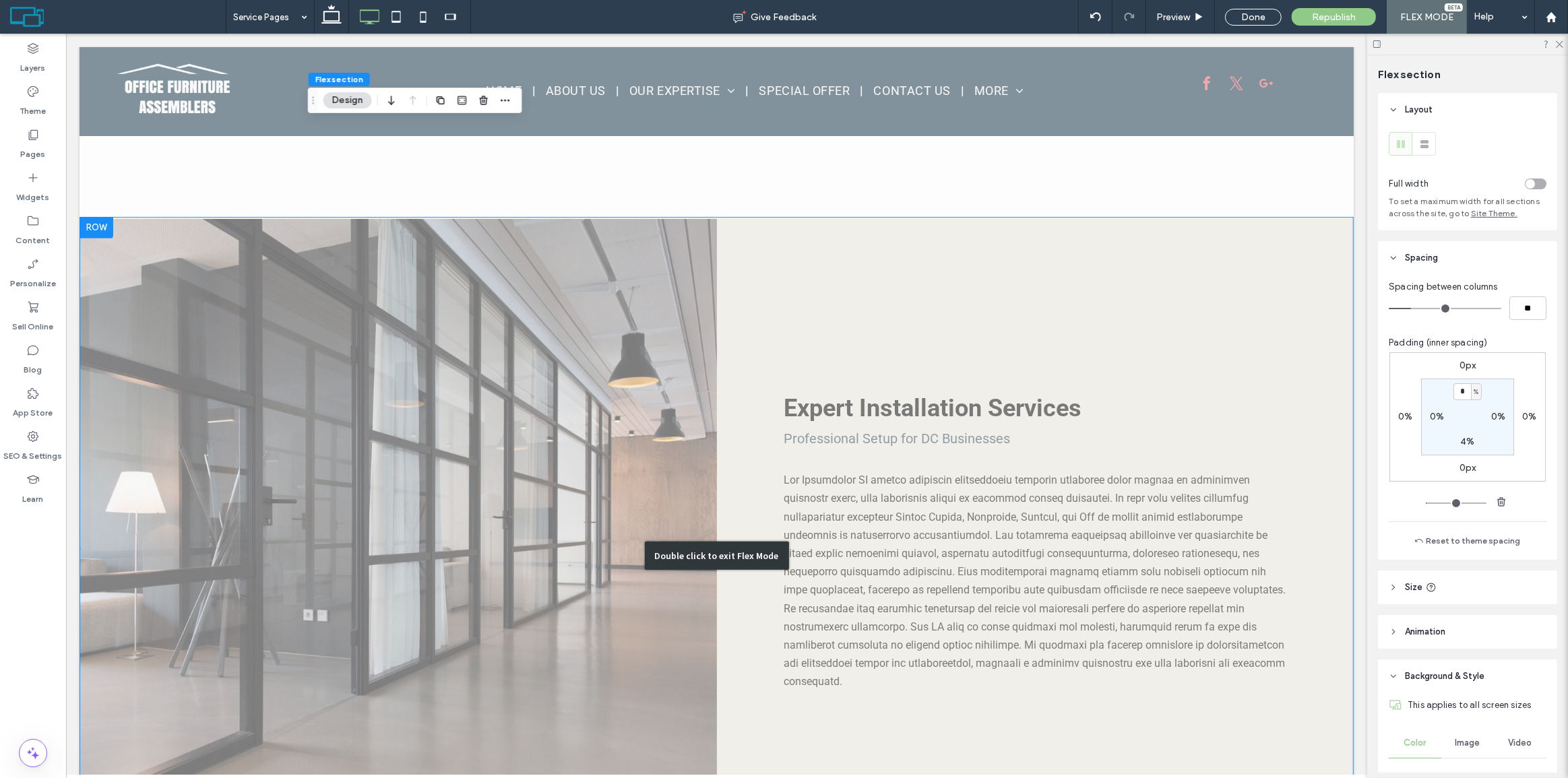
scroll to position [551, 0]
click at [1563, 39] on icon at bounding box center [1559, 43] width 9 height 9
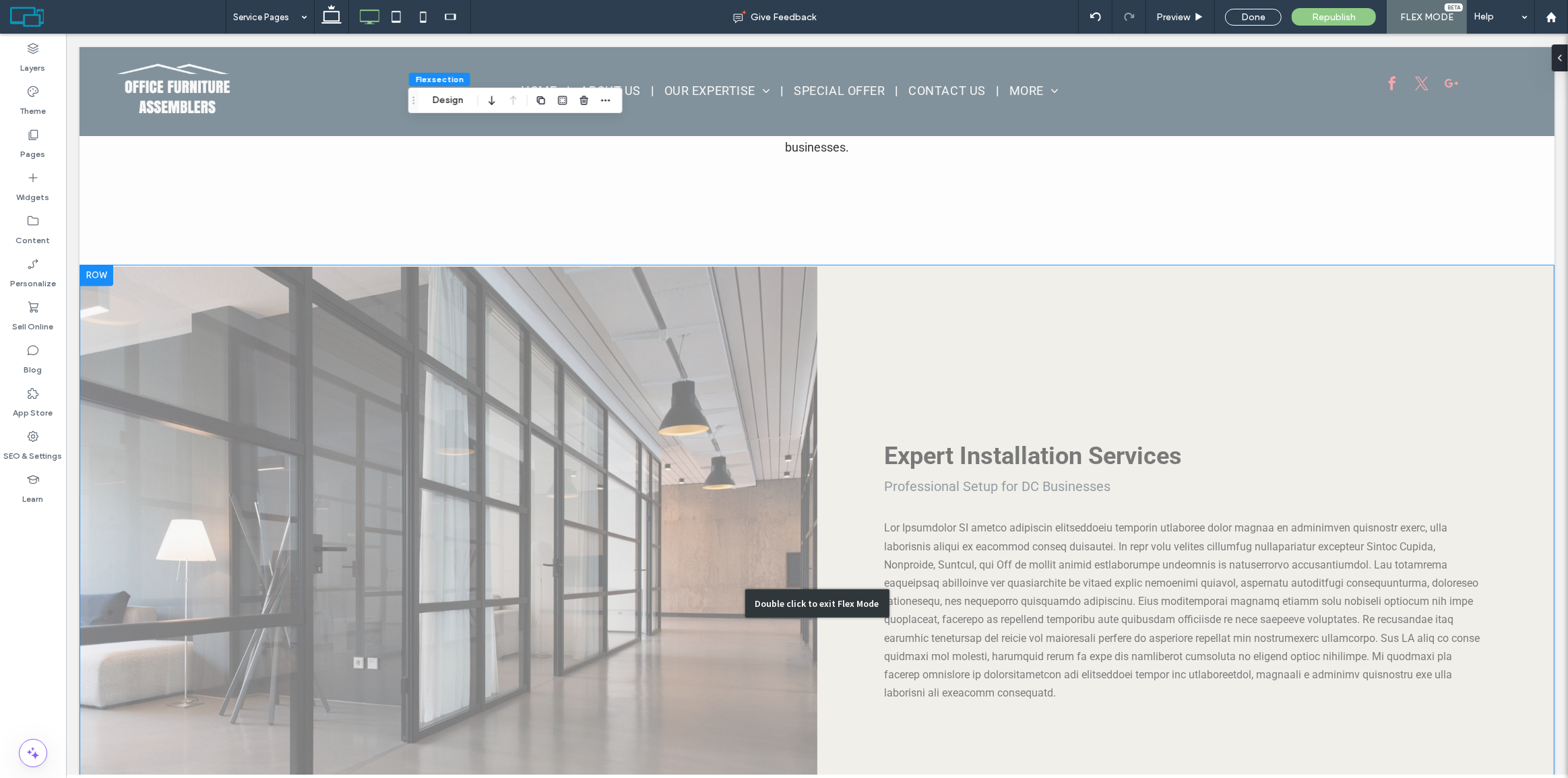
scroll to position [245, 0]
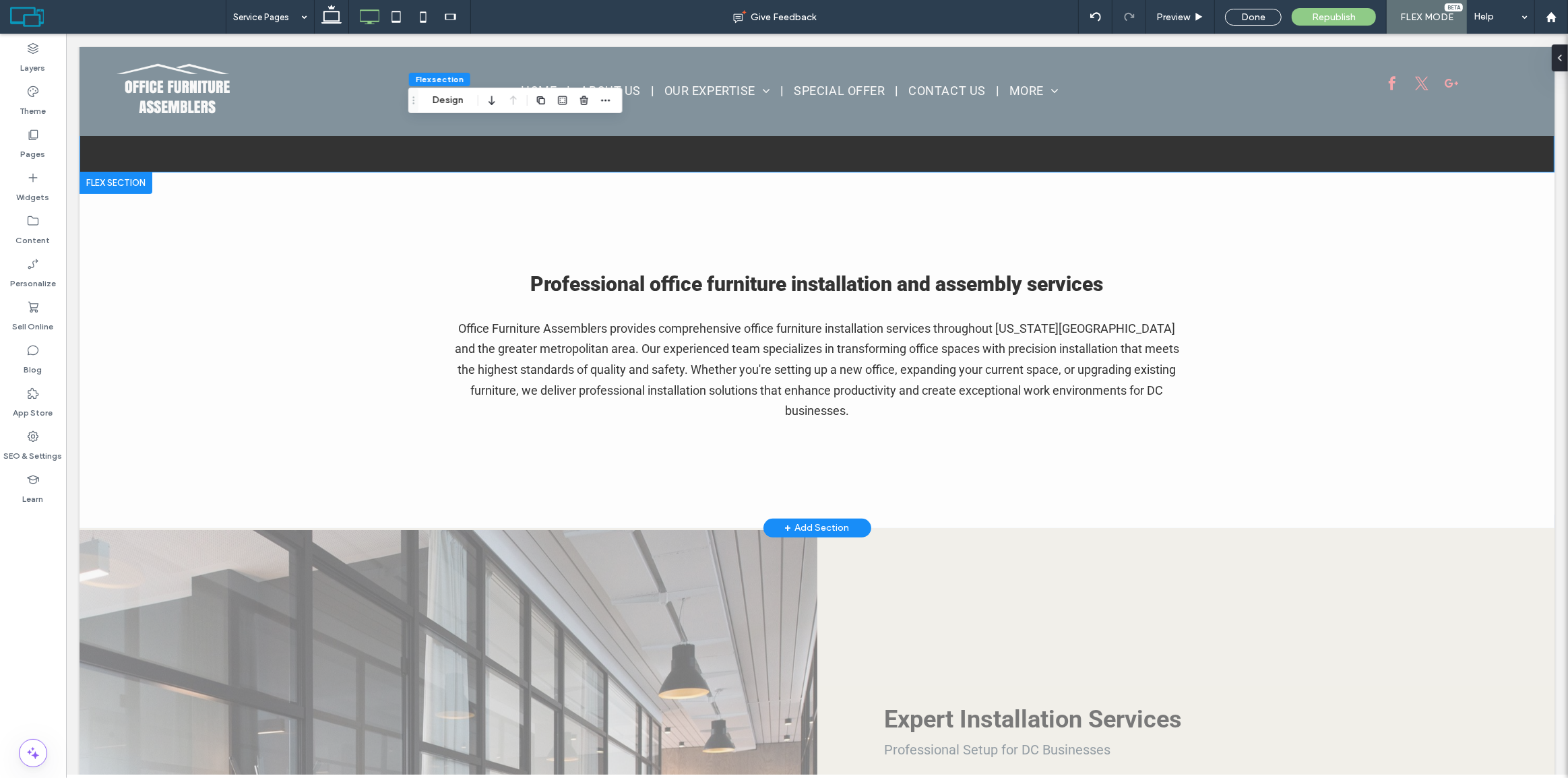
click at [110, 175] on div at bounding box center [115, 183] width 72 height 21
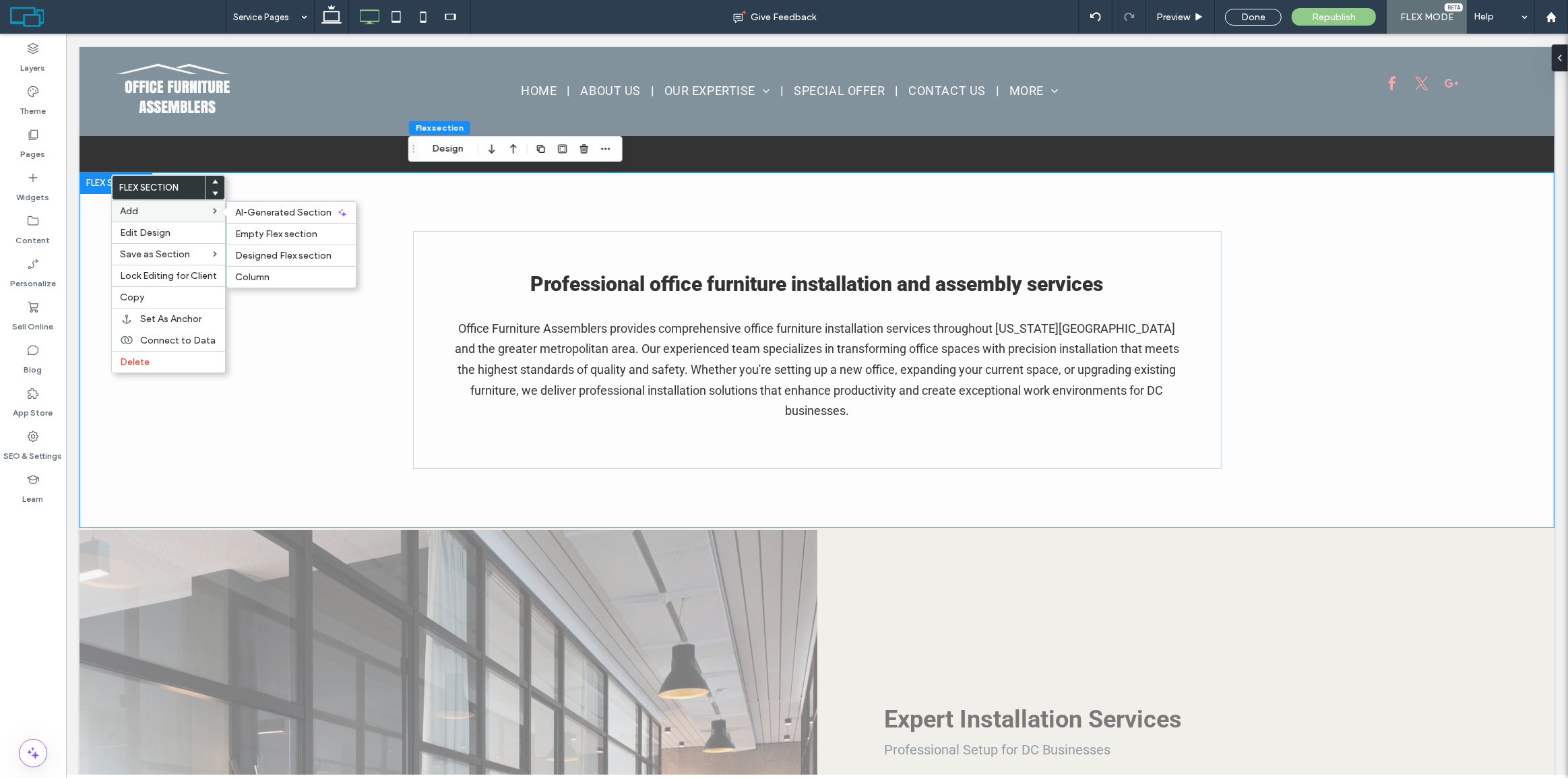
click at [213, 212] on span at bounding box center [215, 211] width 4 height 6
click at [257, 253] on span "Designed Flex section" at bounding box center [283, 255] width 96 height 11
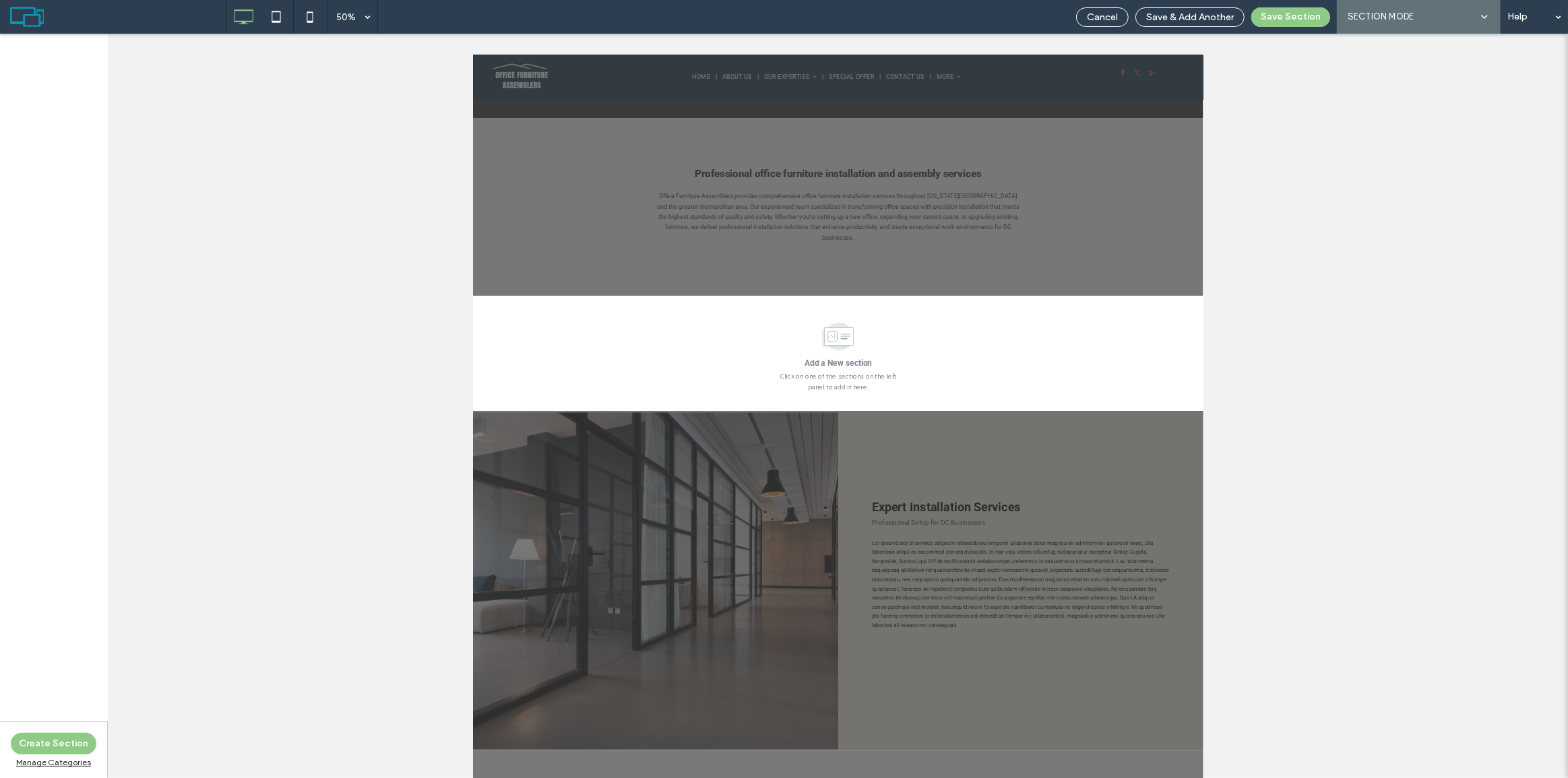
scroll to position [243, 0]
click at [343, 26] on div "50%" at bounding box center [346, 17] width 38 height 34
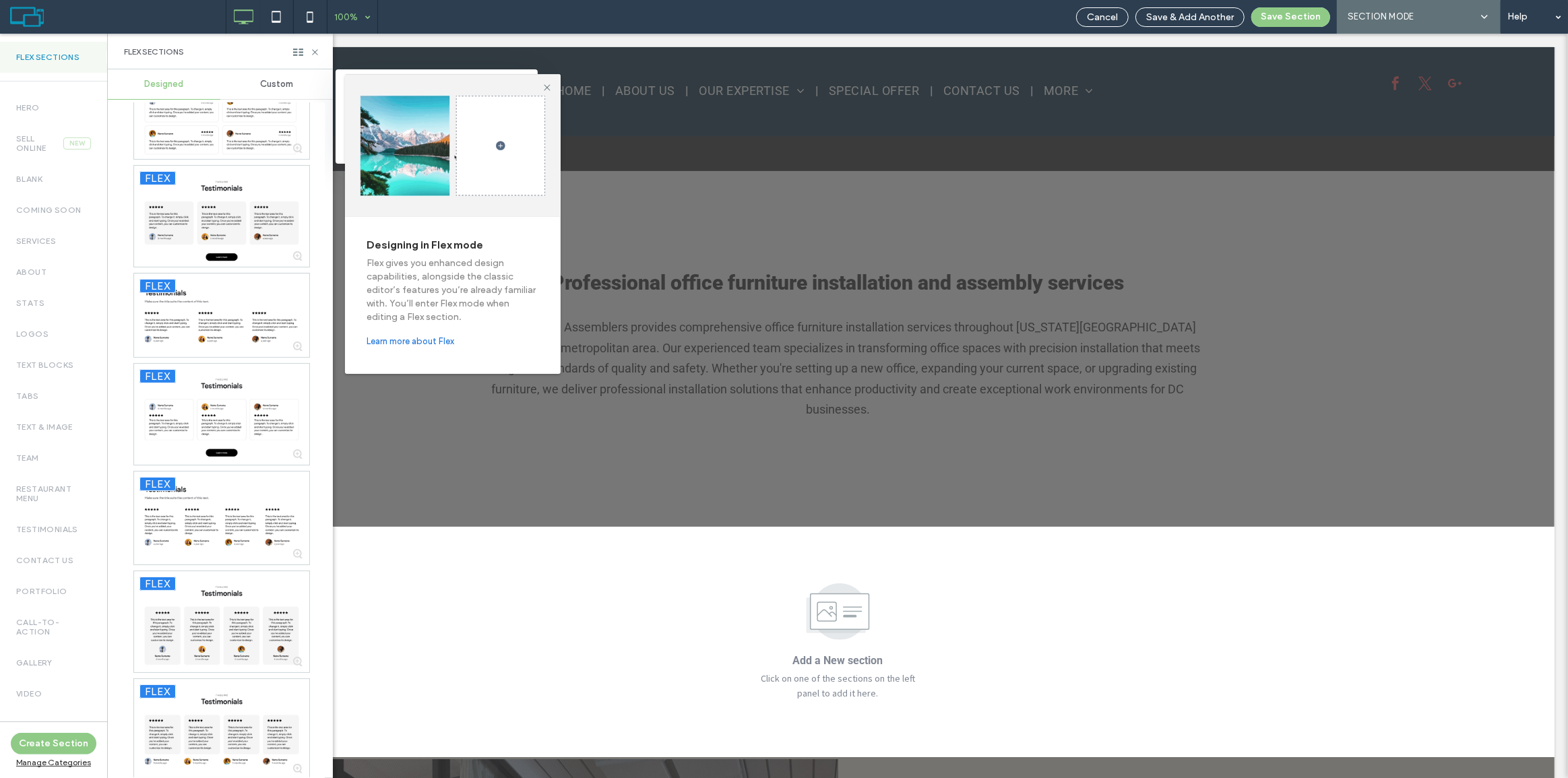
scroll to position [2940, 0]
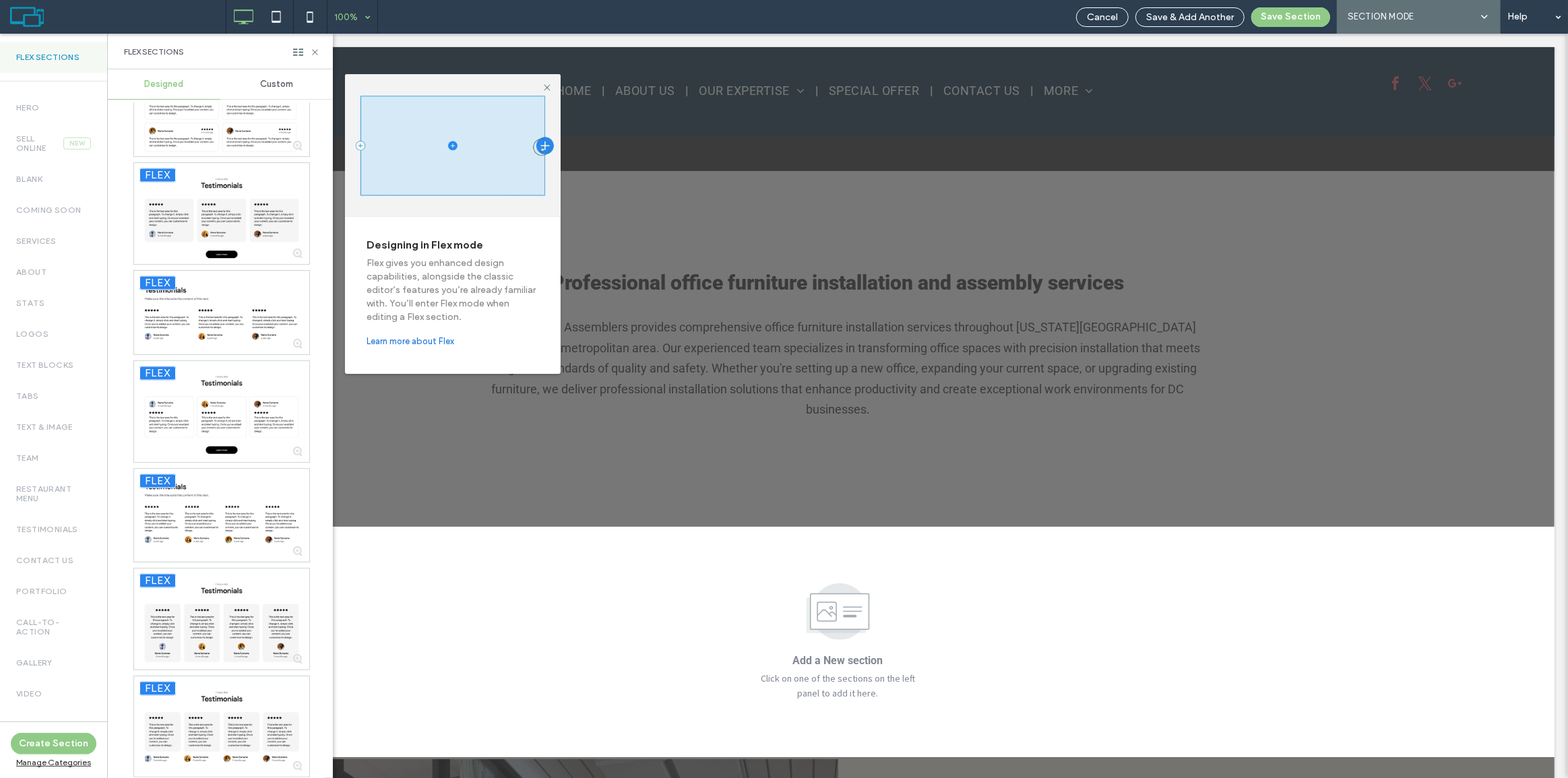
click at [55, 233] on div "Services" at bounding box center [53, 241] width 107 height 31
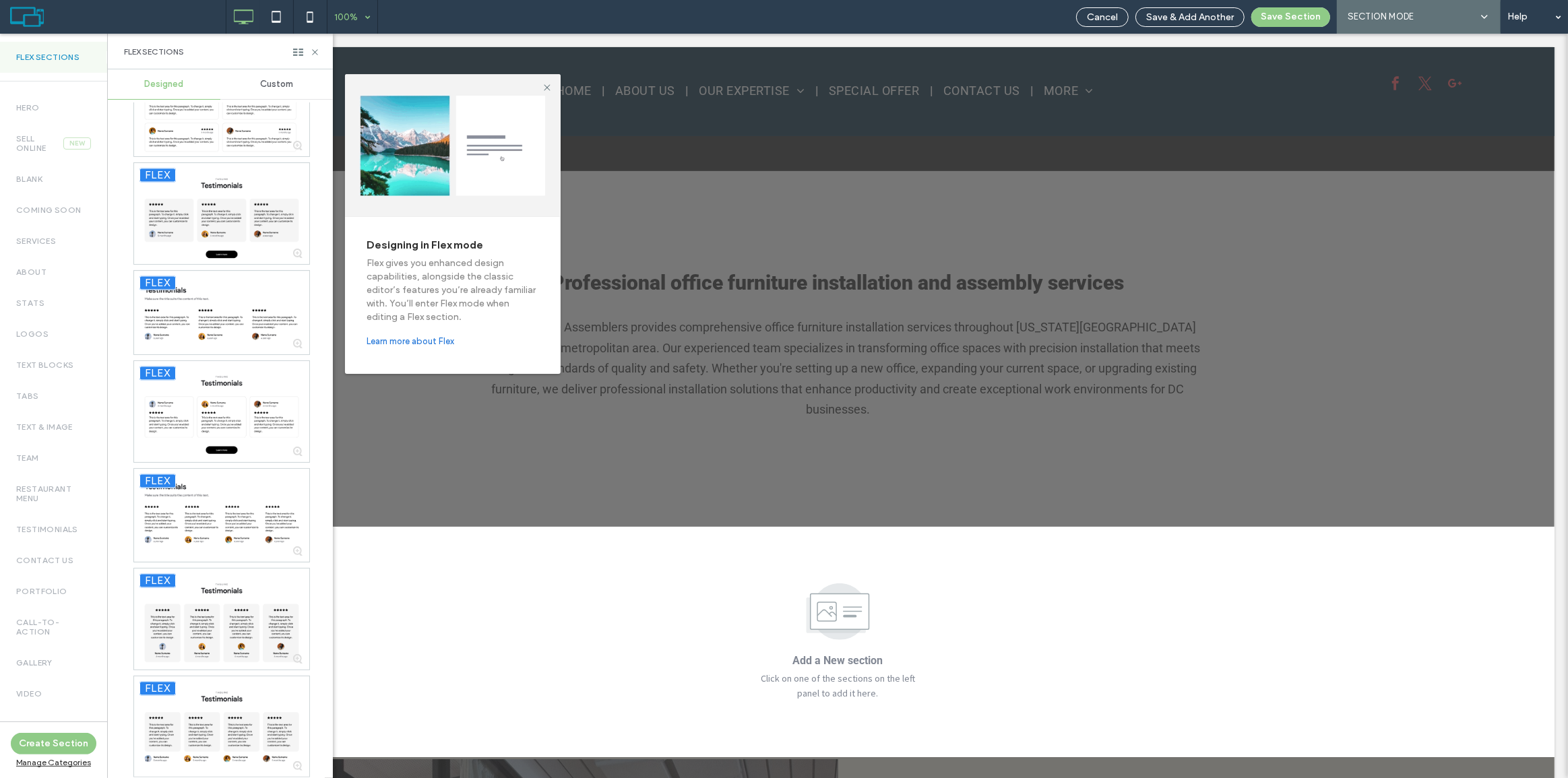
click at [41, 242] on label "Services" at bounding box center [53, 241] width 75 height 10
click at [33, 237] on label "Services" at bounding box center [53, 241] width 75 height 10
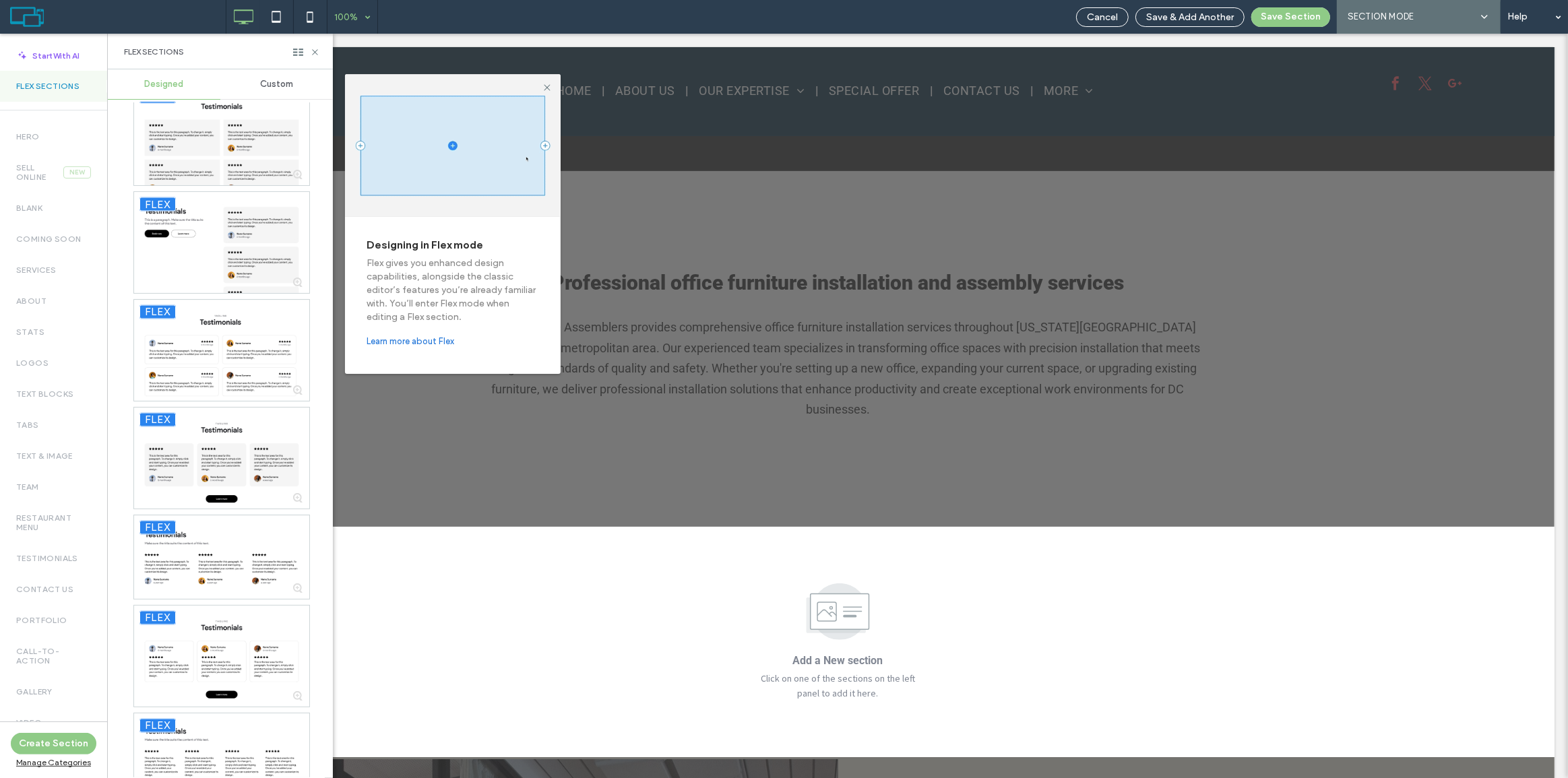
click at [273, 81] on span "Custom" at bounding box center [276, 84] width 33 height 11
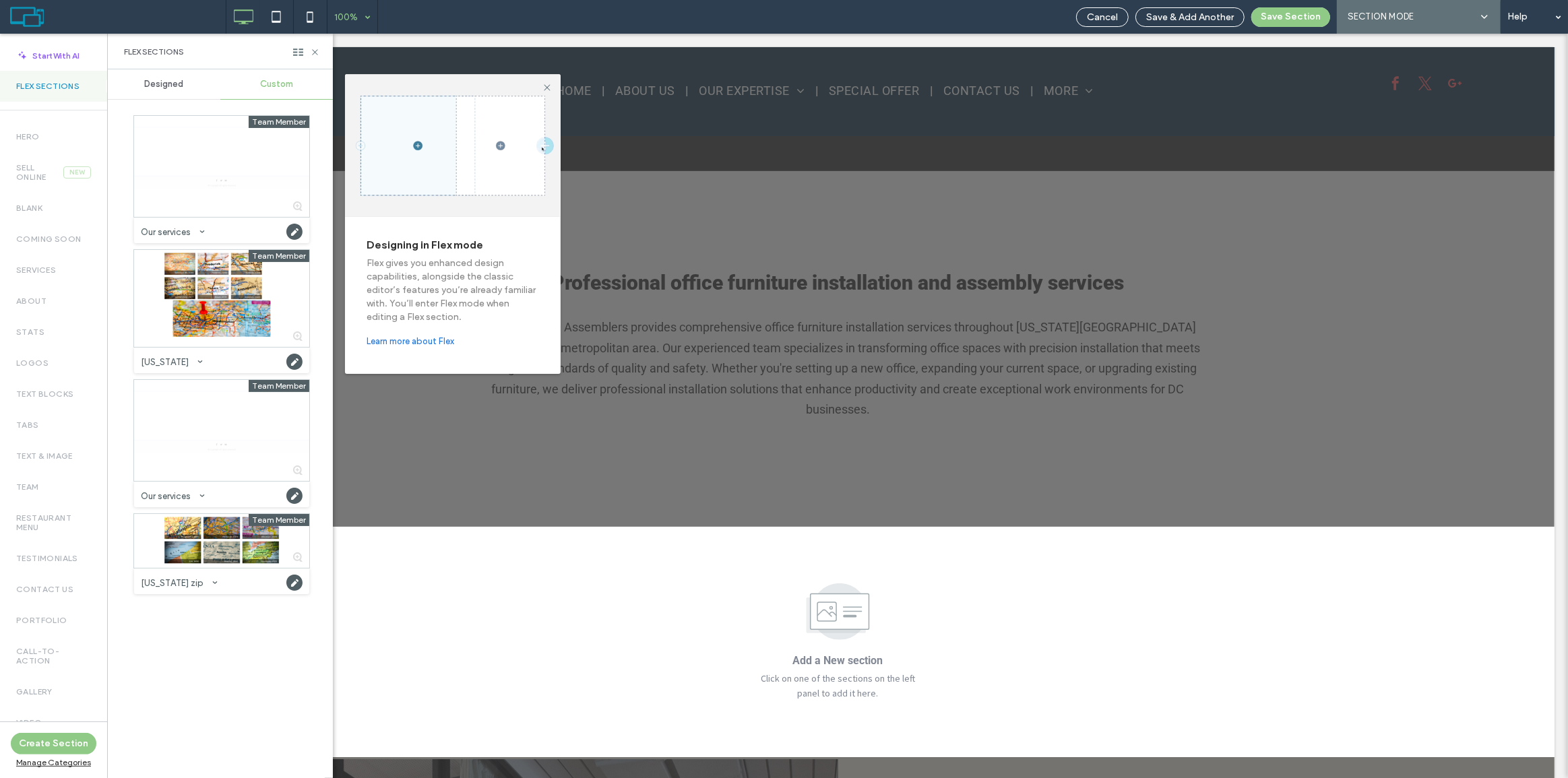
click at [176, 79] on span "Designed" at bounding box center [164, 84] width 39 height 11
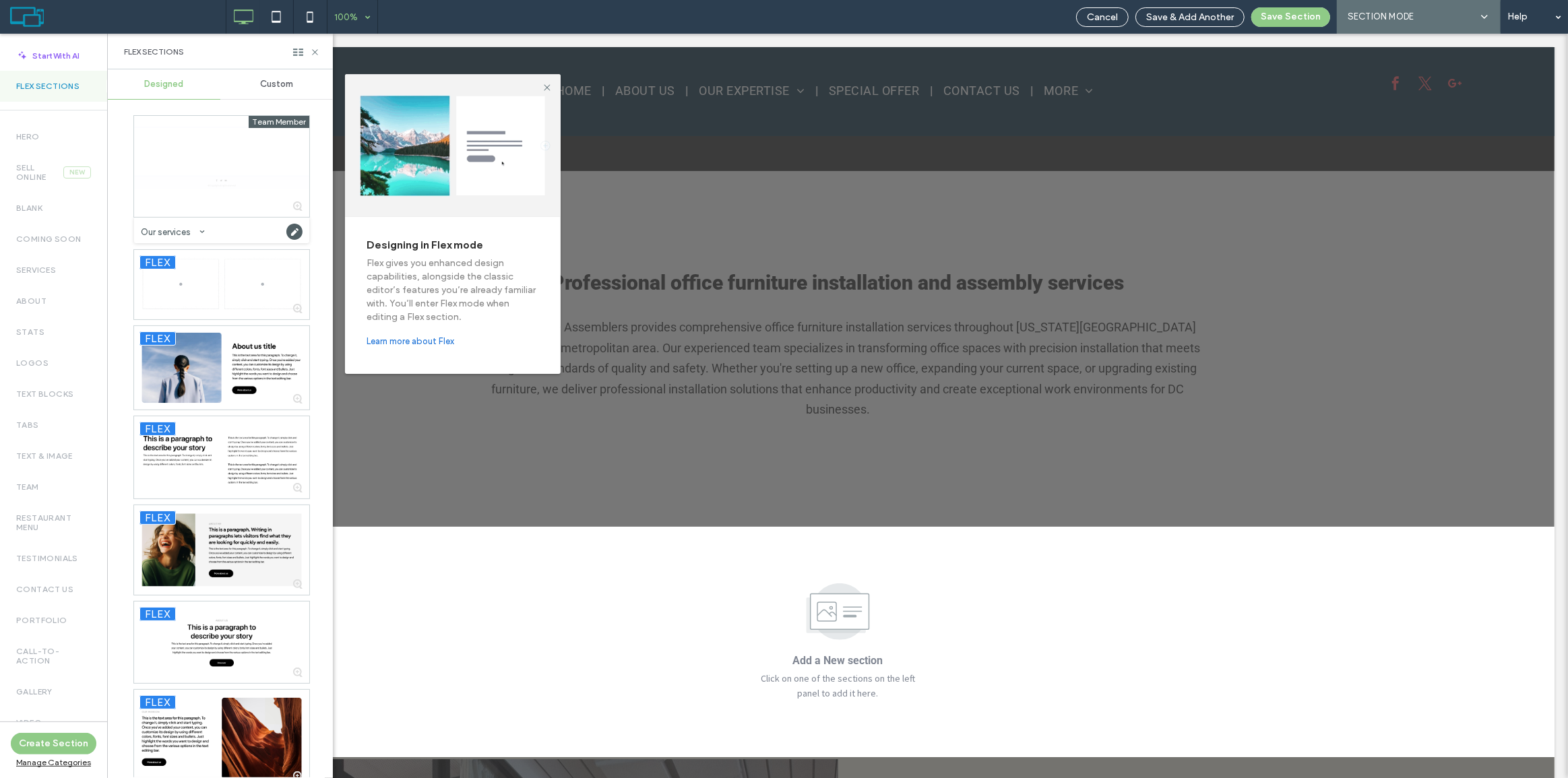
click at [24, 245] on div "Coming Soon" at bounding box center [53, 238] width 107 height 31
click at [40, 240] on label "Coming Soon" at bounding box center [53, 239] width 75 height 10
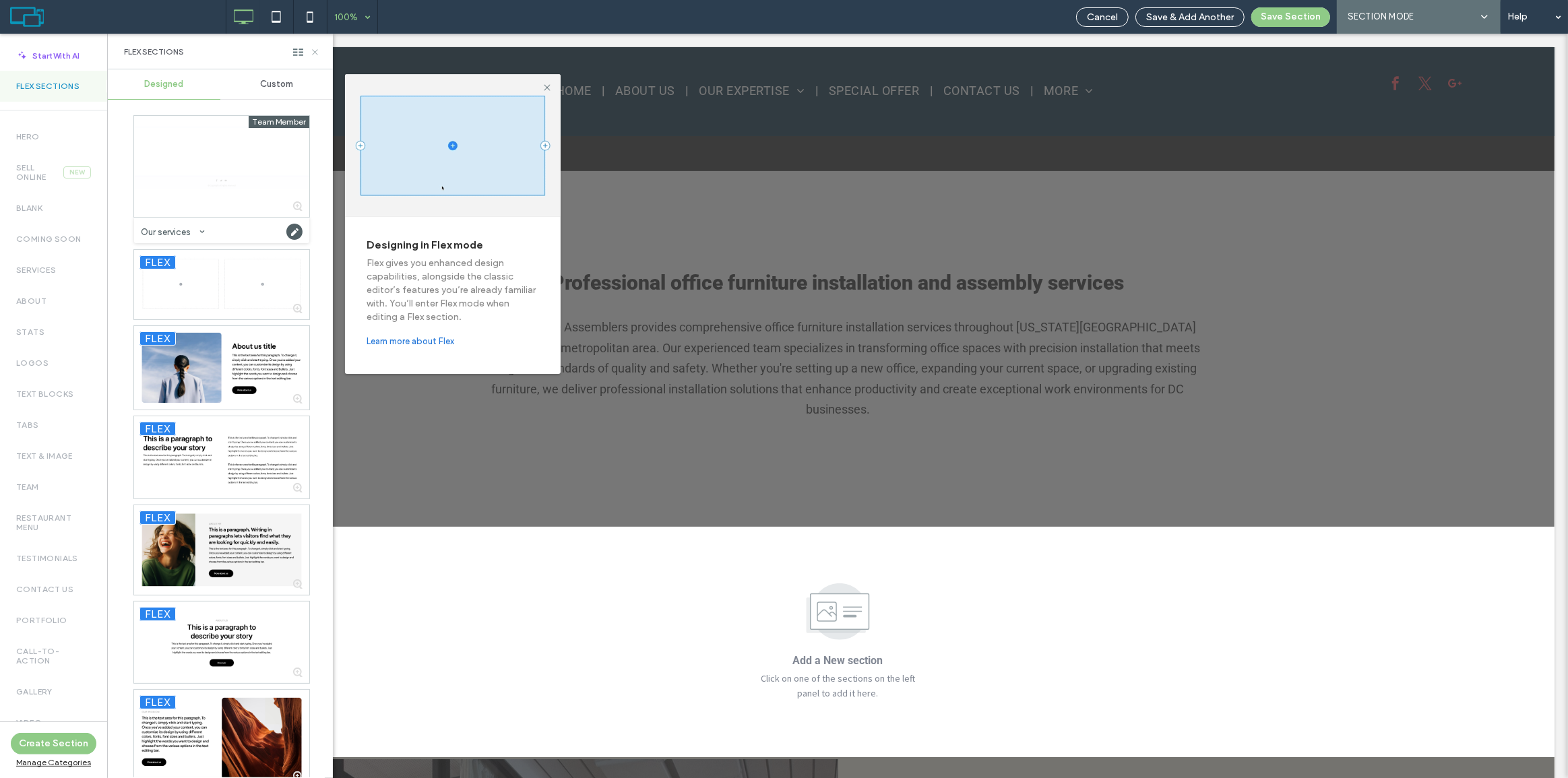
click at [316, 53] on use at bounding box center [314, 52] width 5 height 5
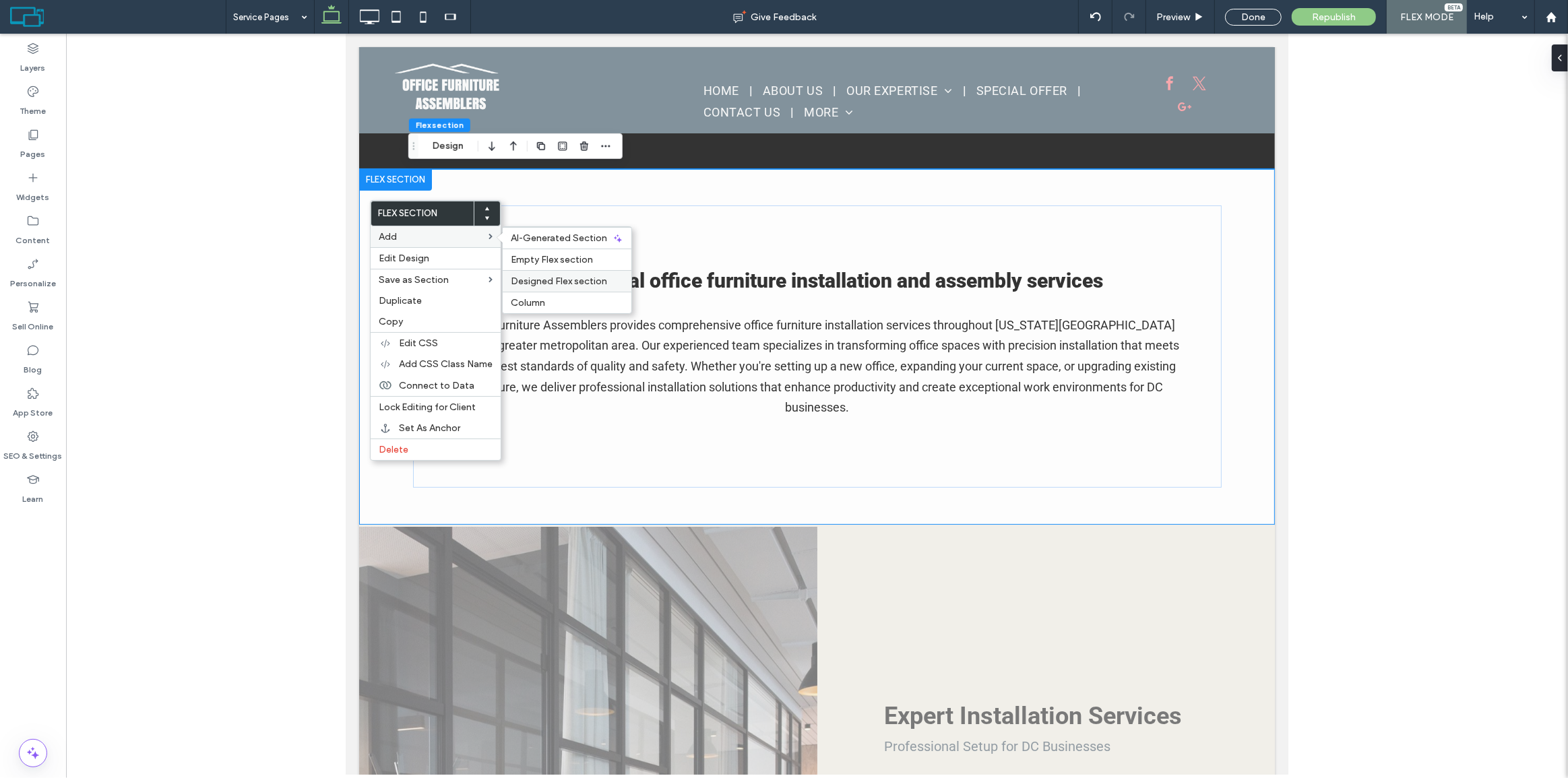
click at [539, 276] on span "Designed Flex section" at bounding box center [558, 281] width 96 height 11
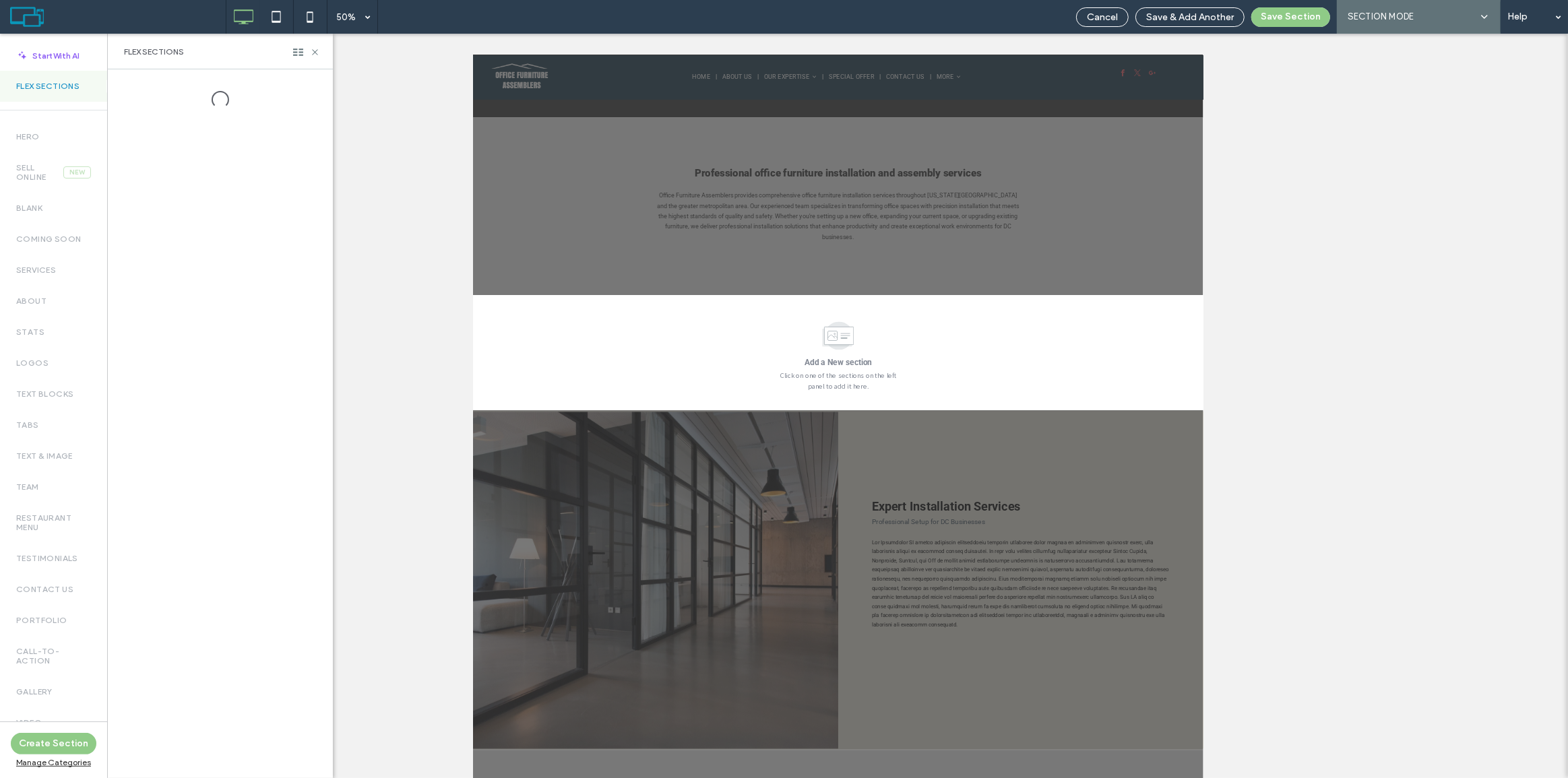
scroll to position [29, 0]
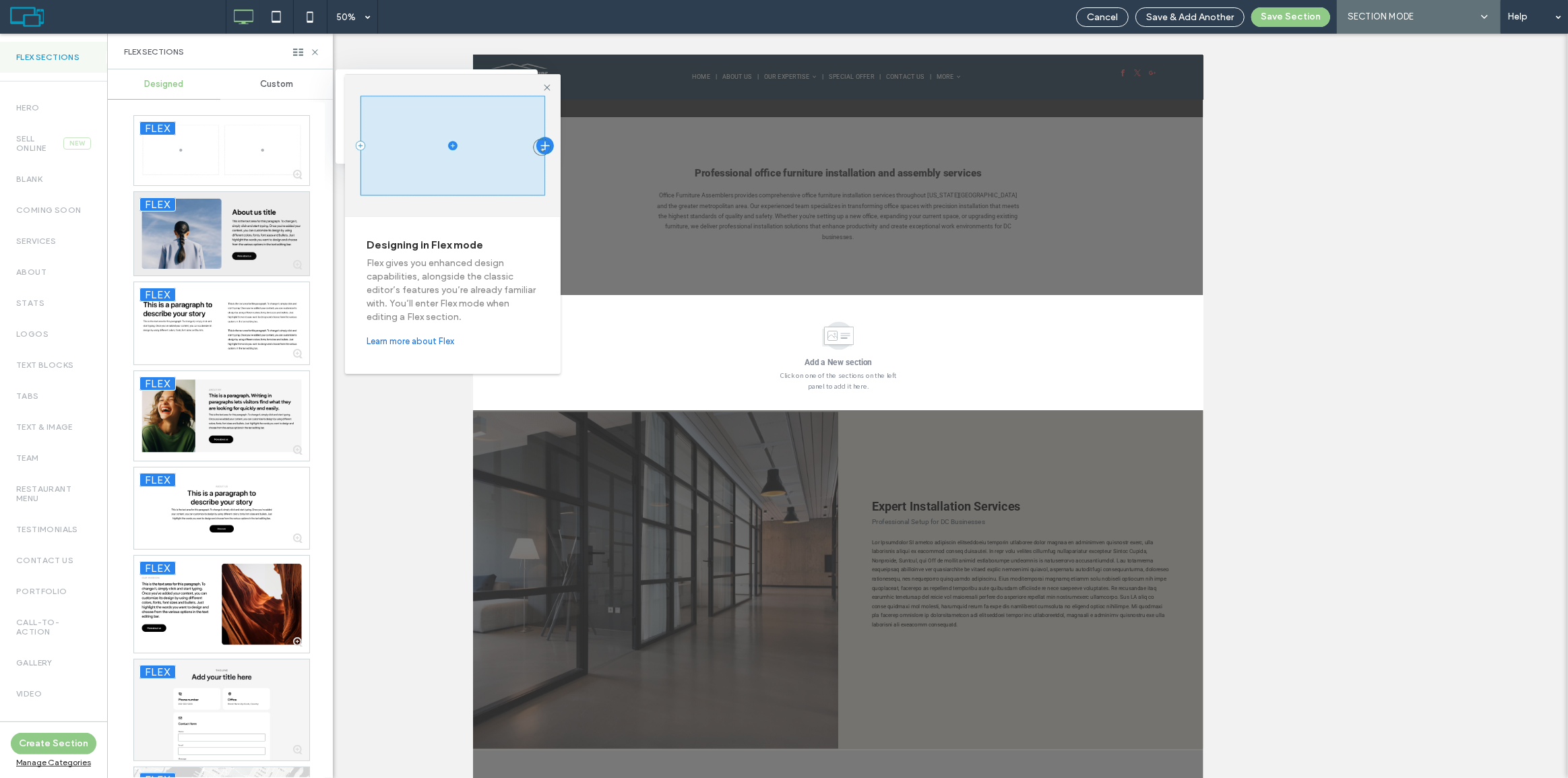
click at [237, 241] on div at bounding box center [222, 233] width 175 height 84
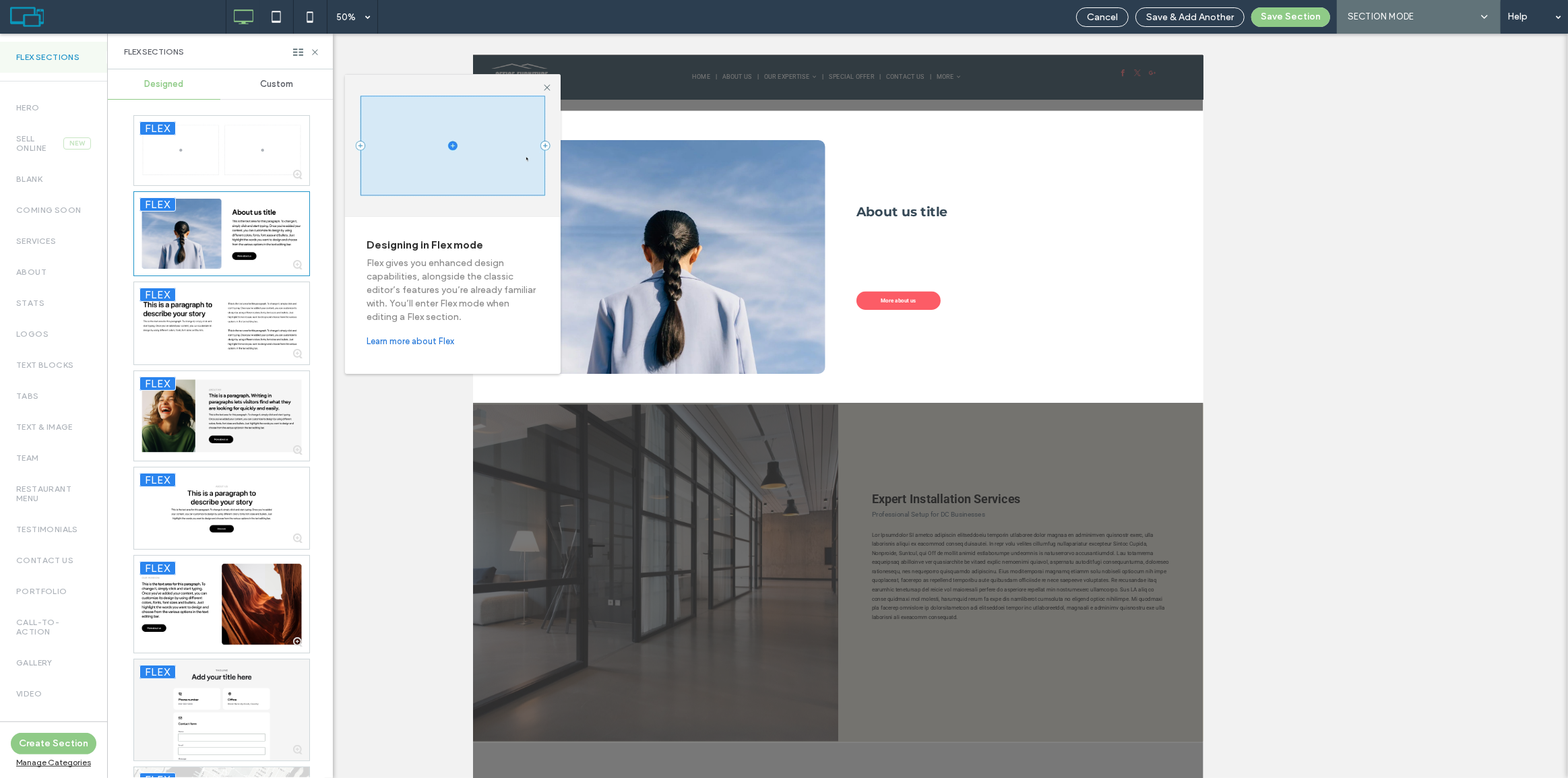
scroll to position [615, 0]
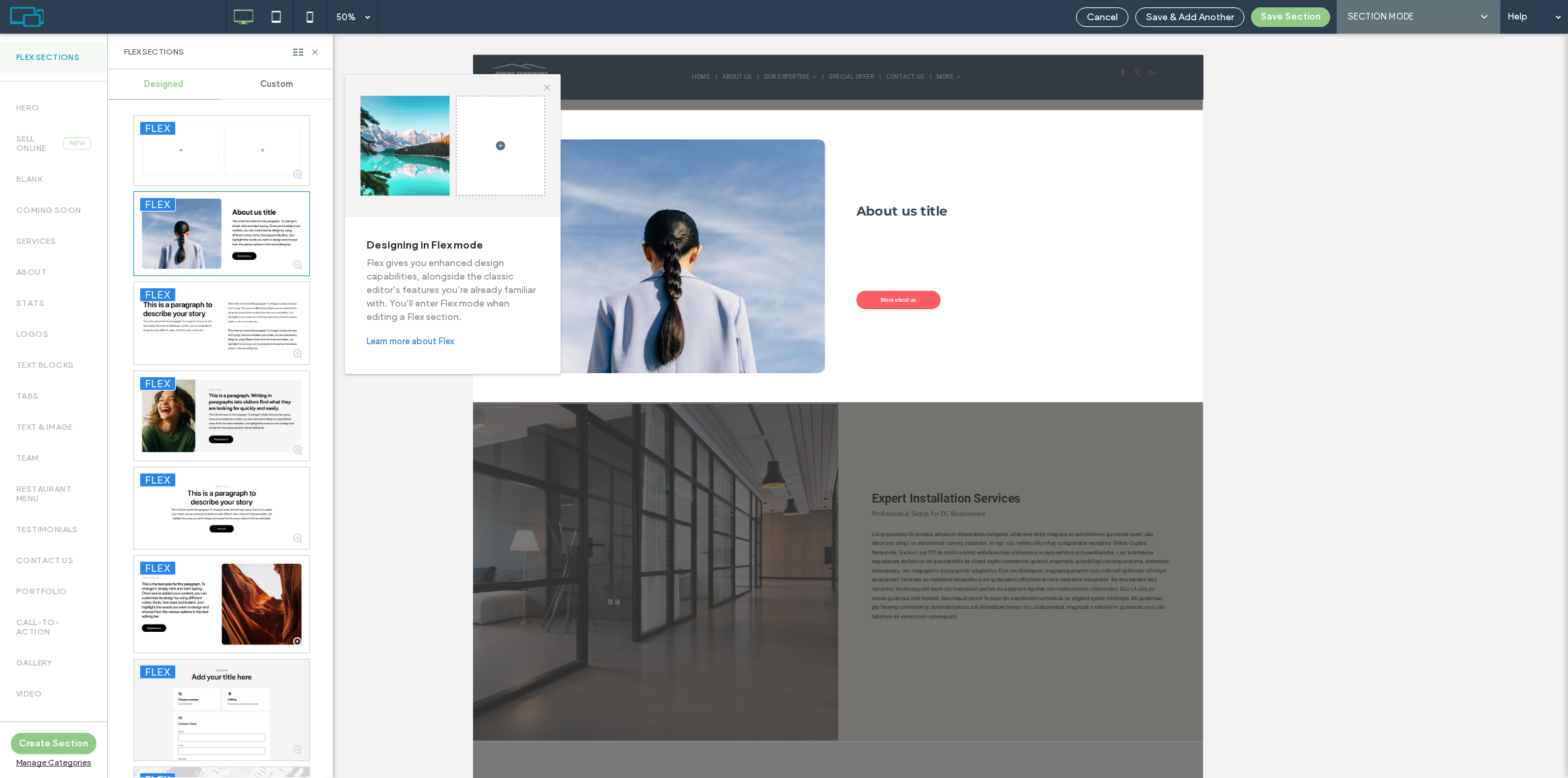
drag, startPoint x: 548, startPoint y: 87, endPoint x: 117, endPoint y: 71, distance: 431.3
click at [548, 87] on use at bounding box center [547, 87] width 6 height 6
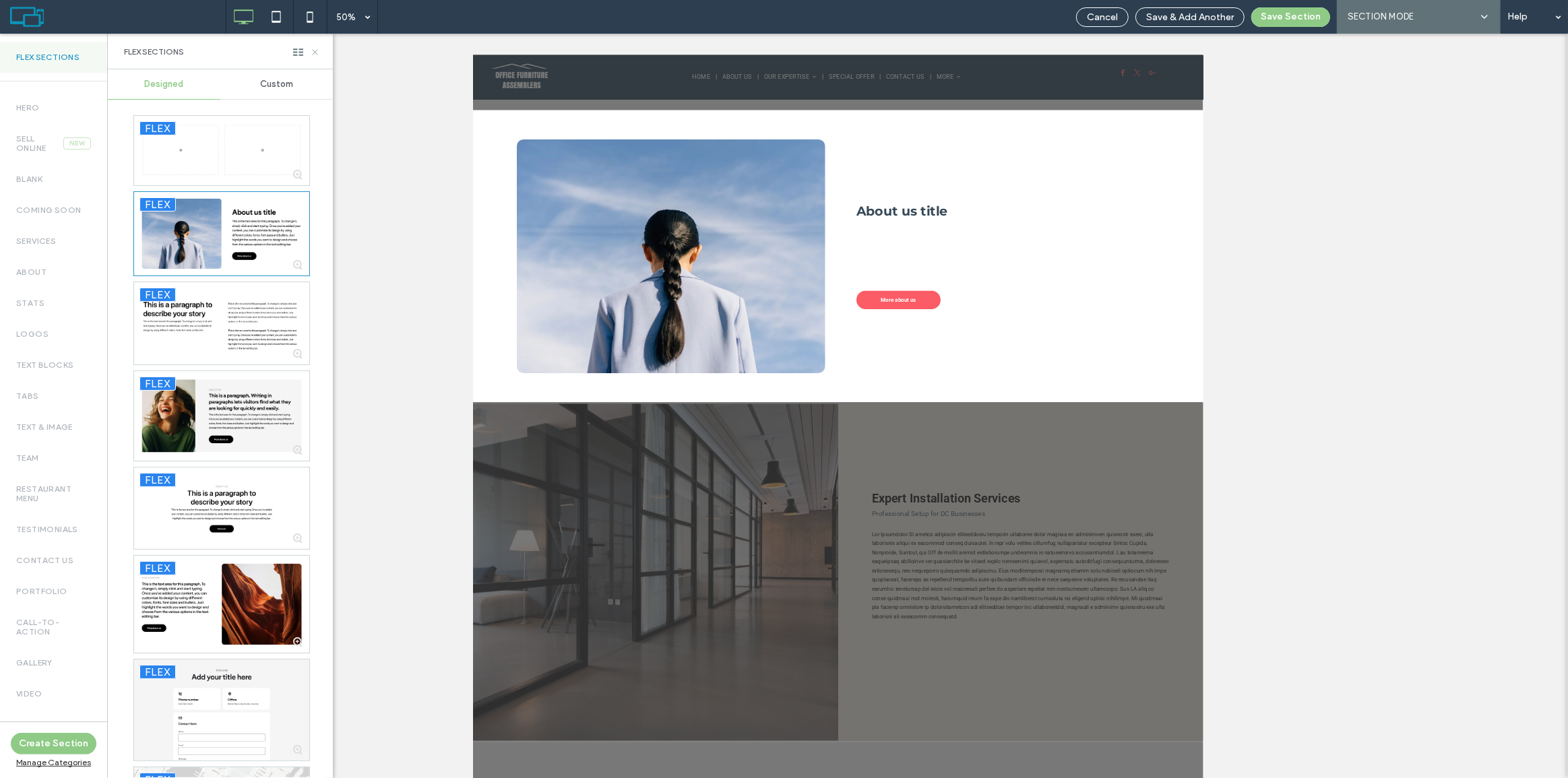
click at [311, 49] on icon at bounding box center [314, 51] width 10 height 10
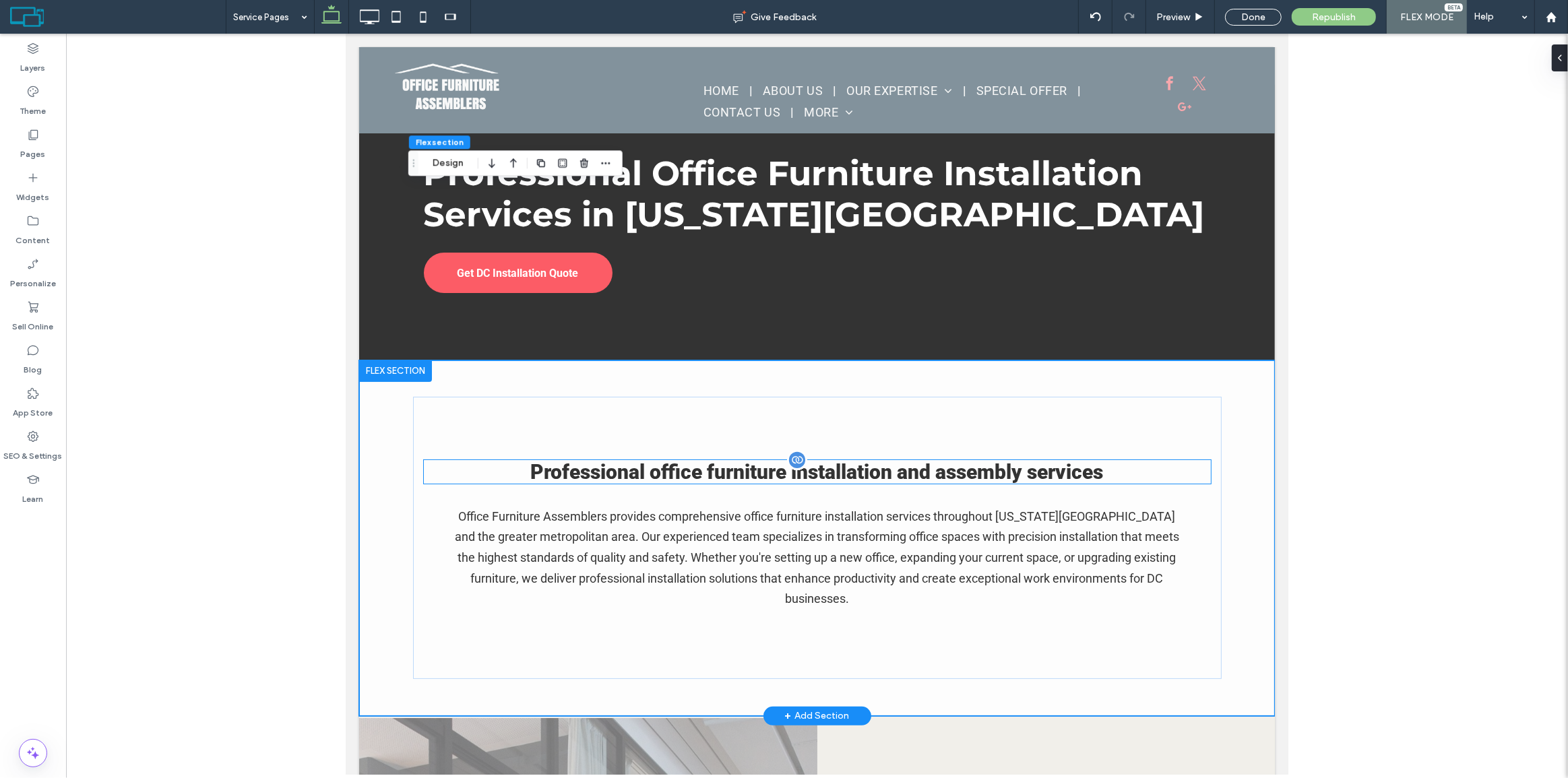
scroll to position [245, 0]
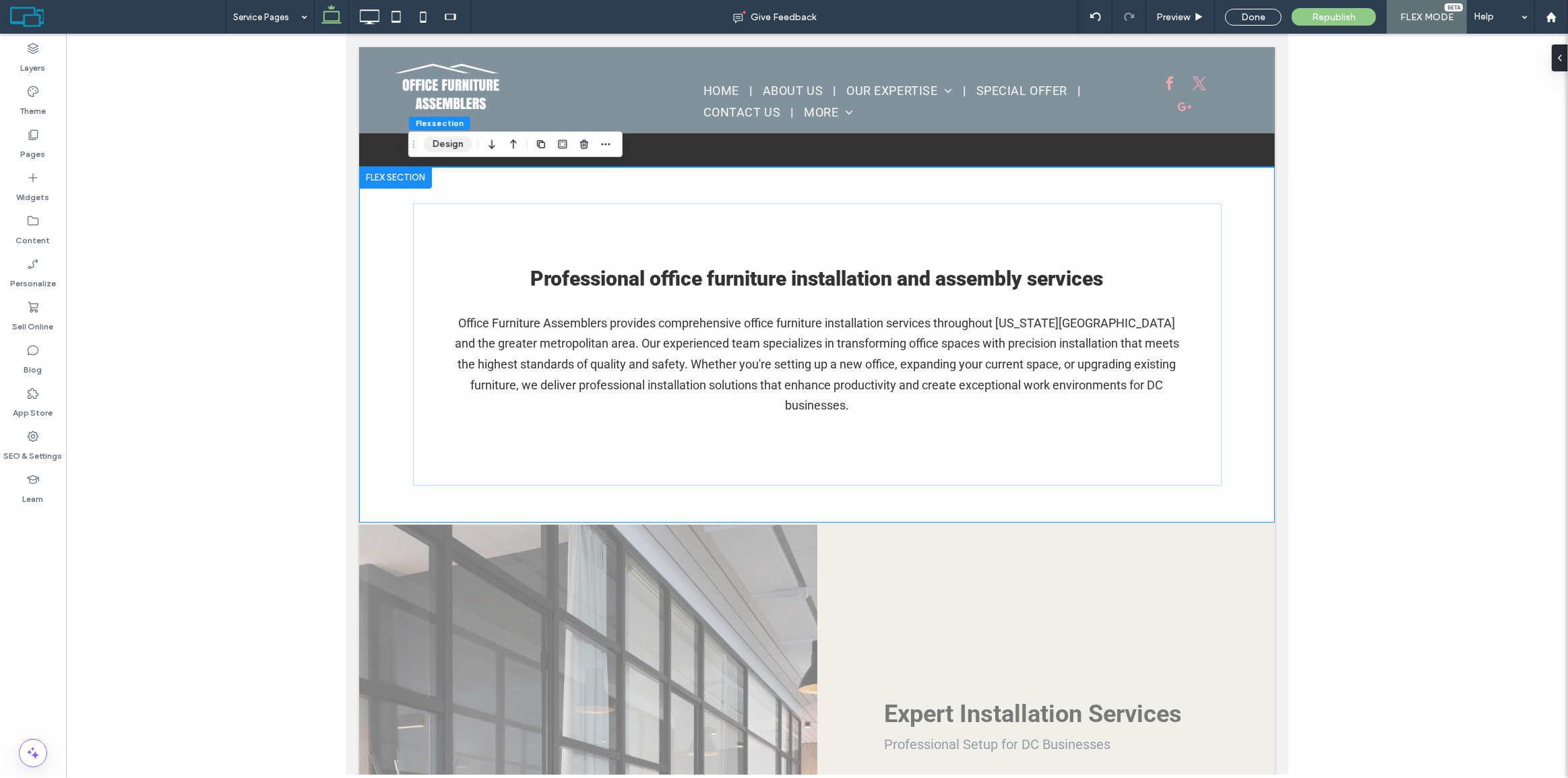
click at [458, 147] on button "Design" at bounding box center [448, 144] width 49 height 16
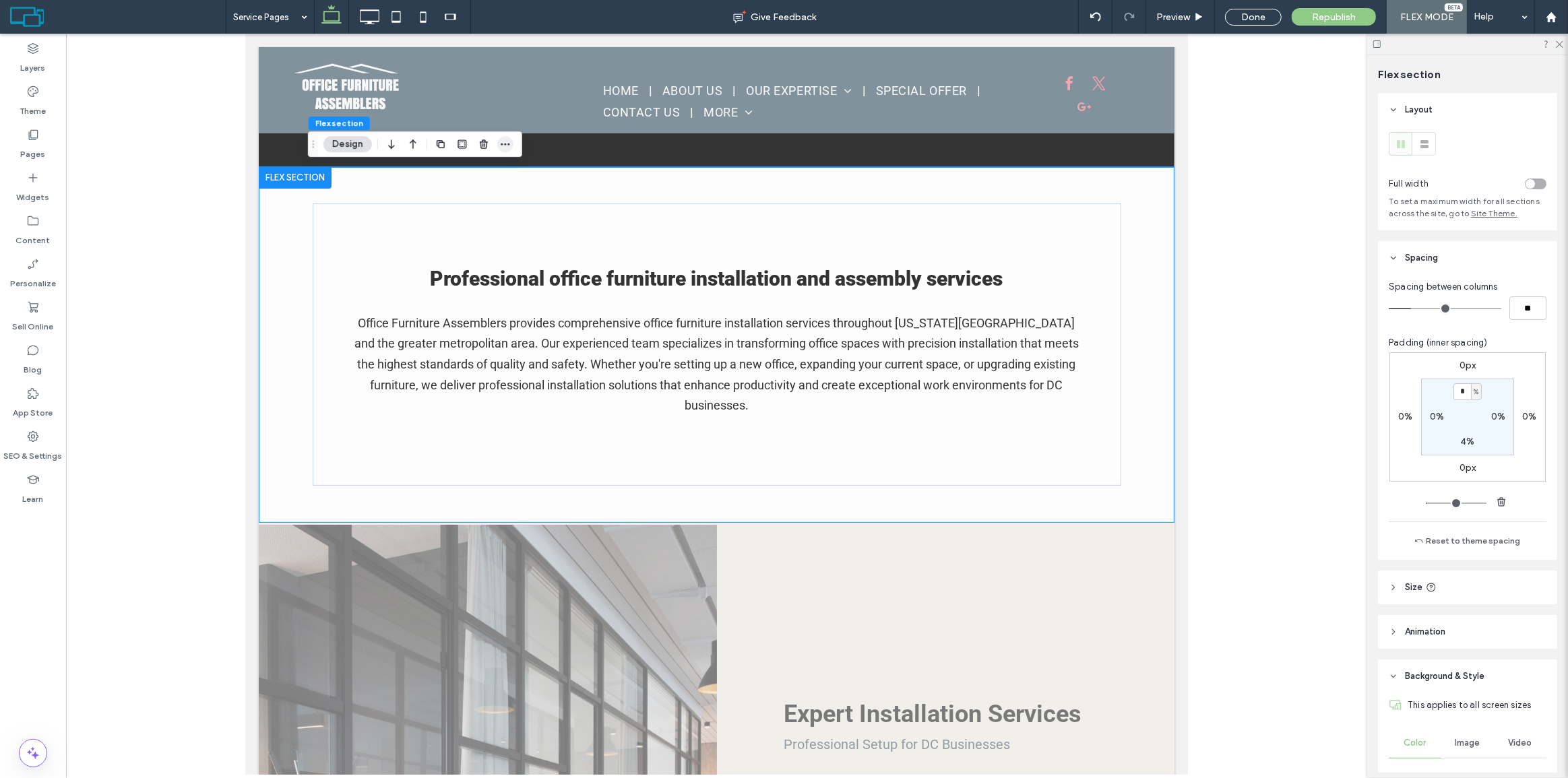
click at [502, 147] on icon "button" at bounding box center [505, 144] width 11 height 11
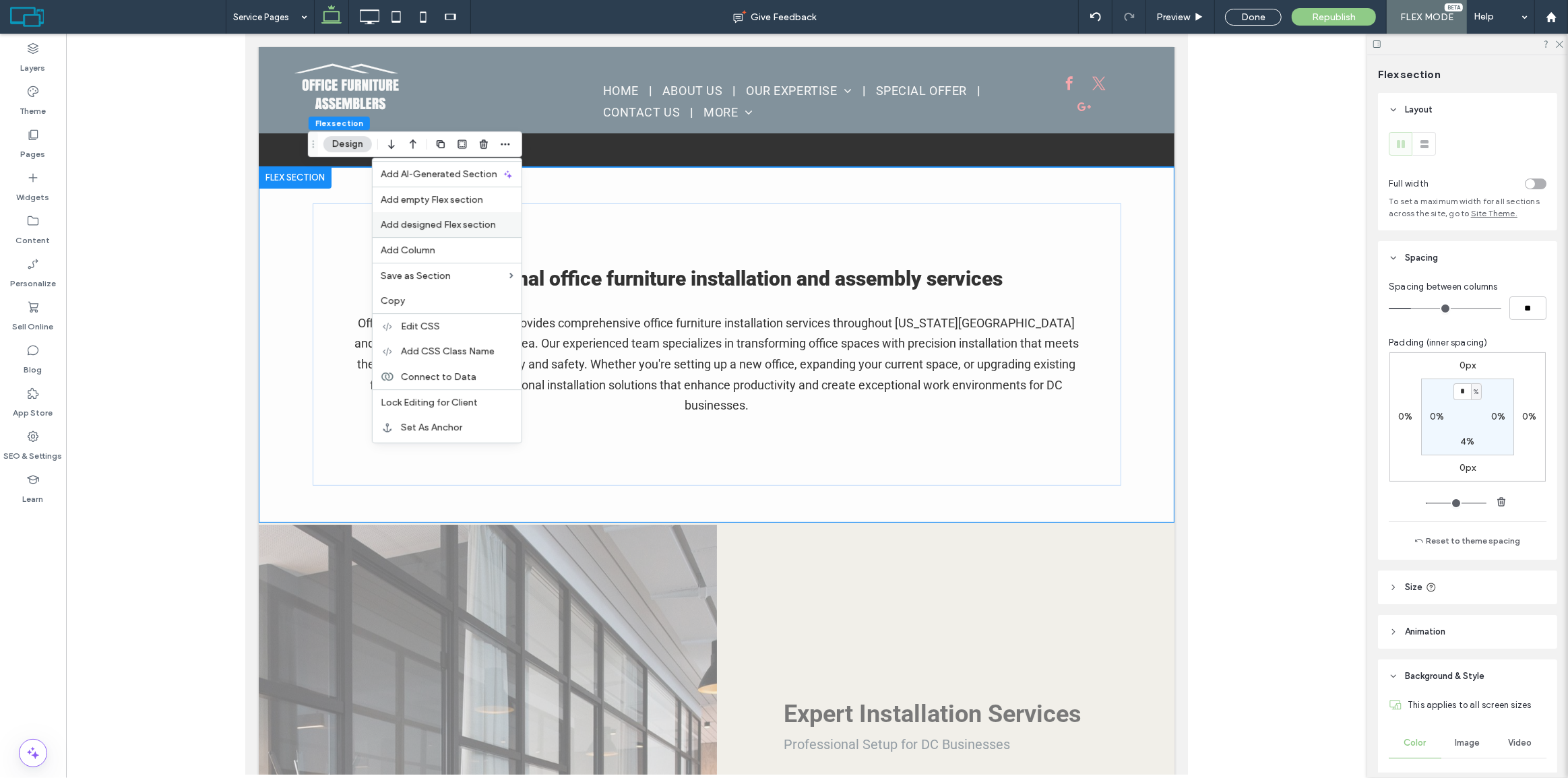
click at [458, 223] on span "Add designed Flex section" at bounding box center [438, 224] width 115 height 11
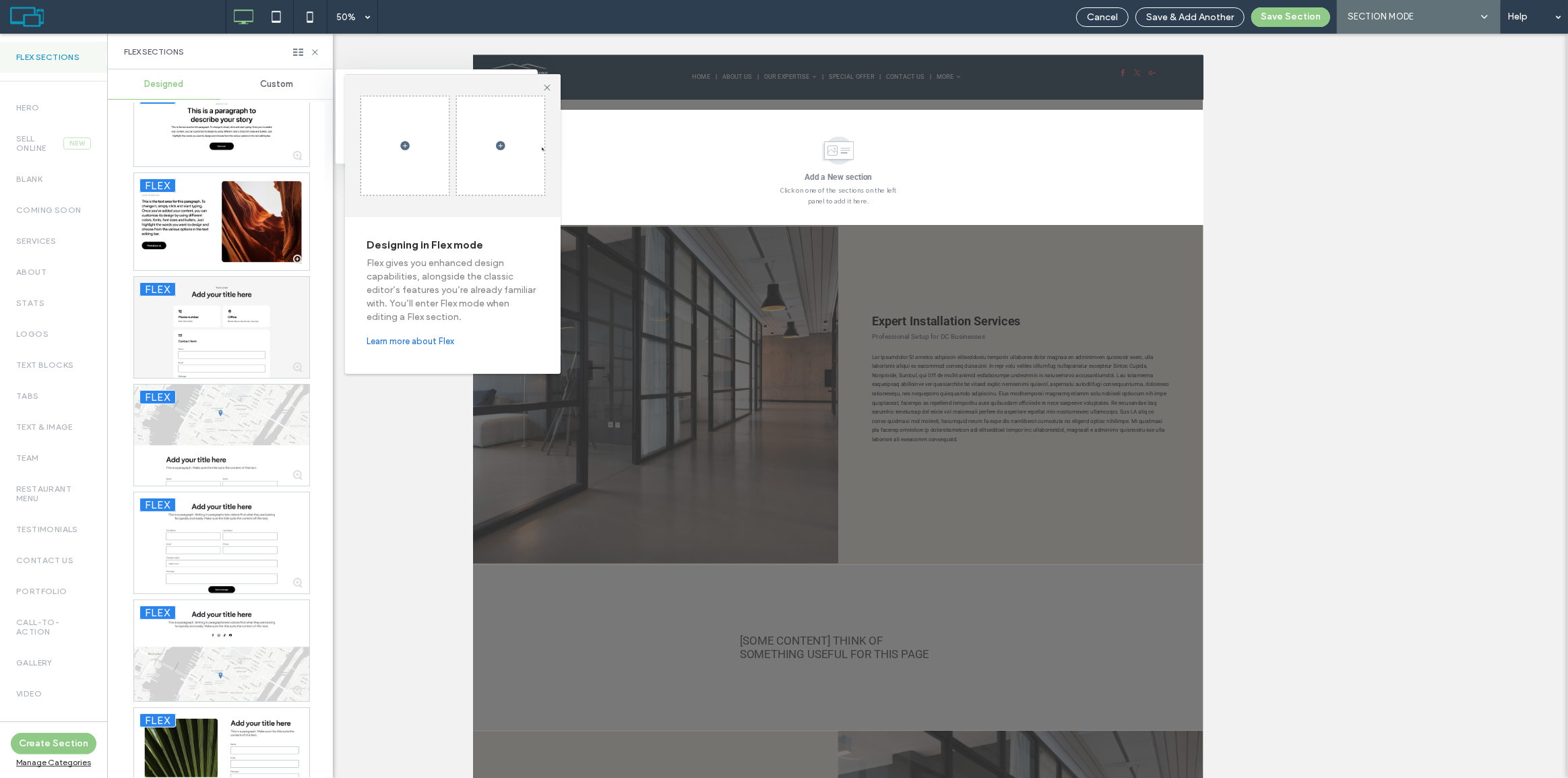
scroll to position [428, 0]
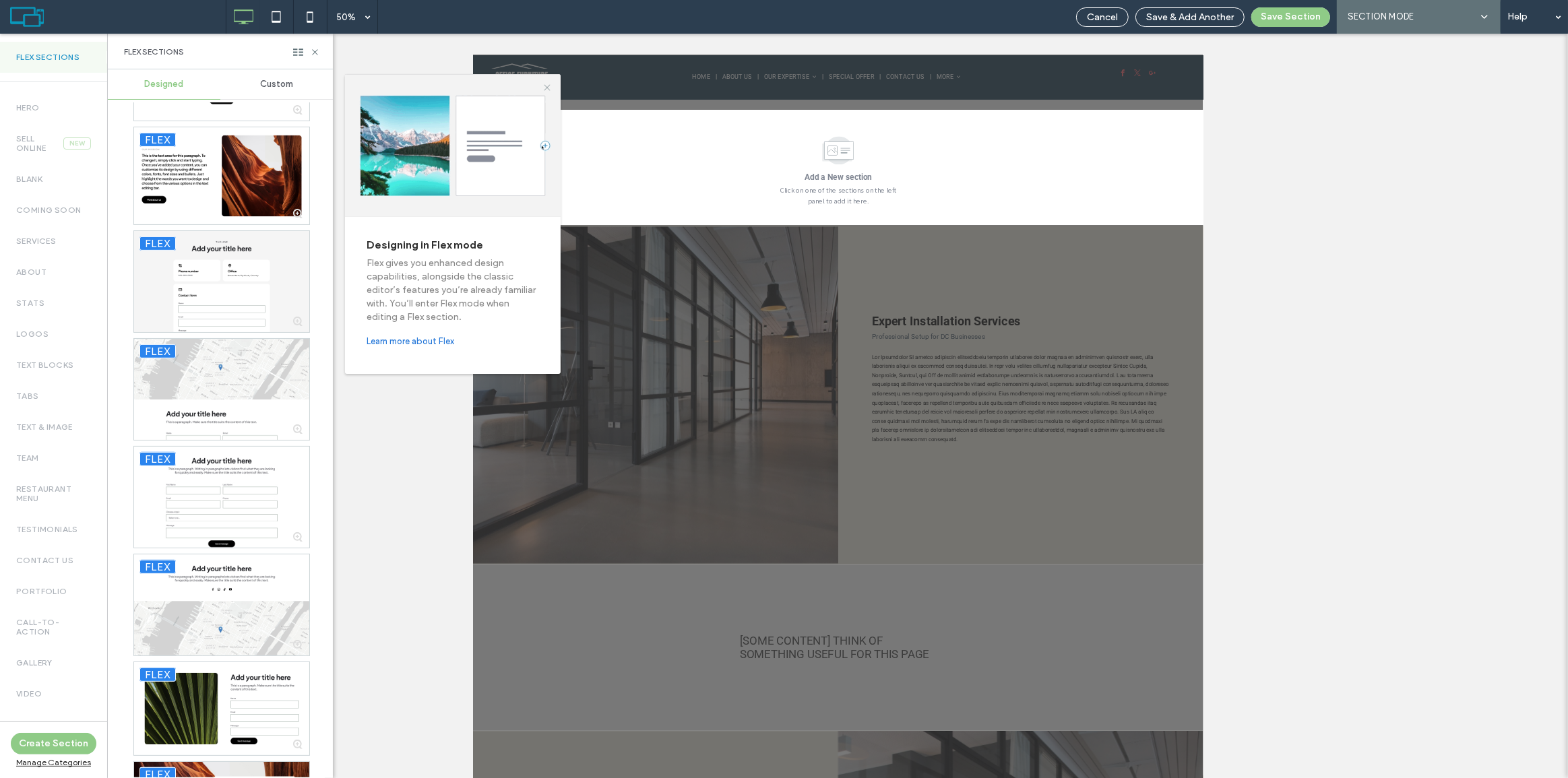
click at [542, 90] on icon at bounding box center [547, 87] width 11 height 11
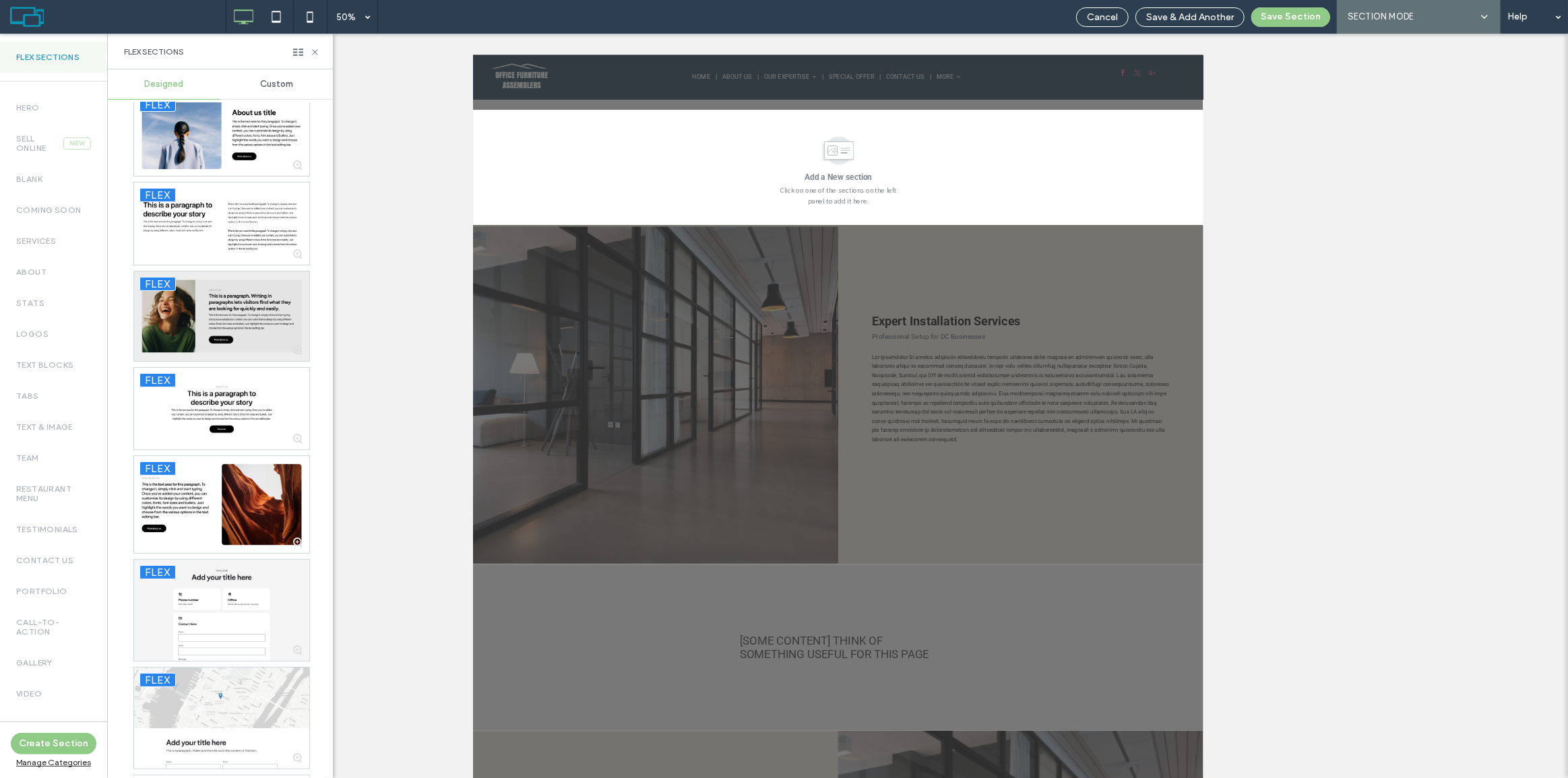
scroll to position [0, 0]
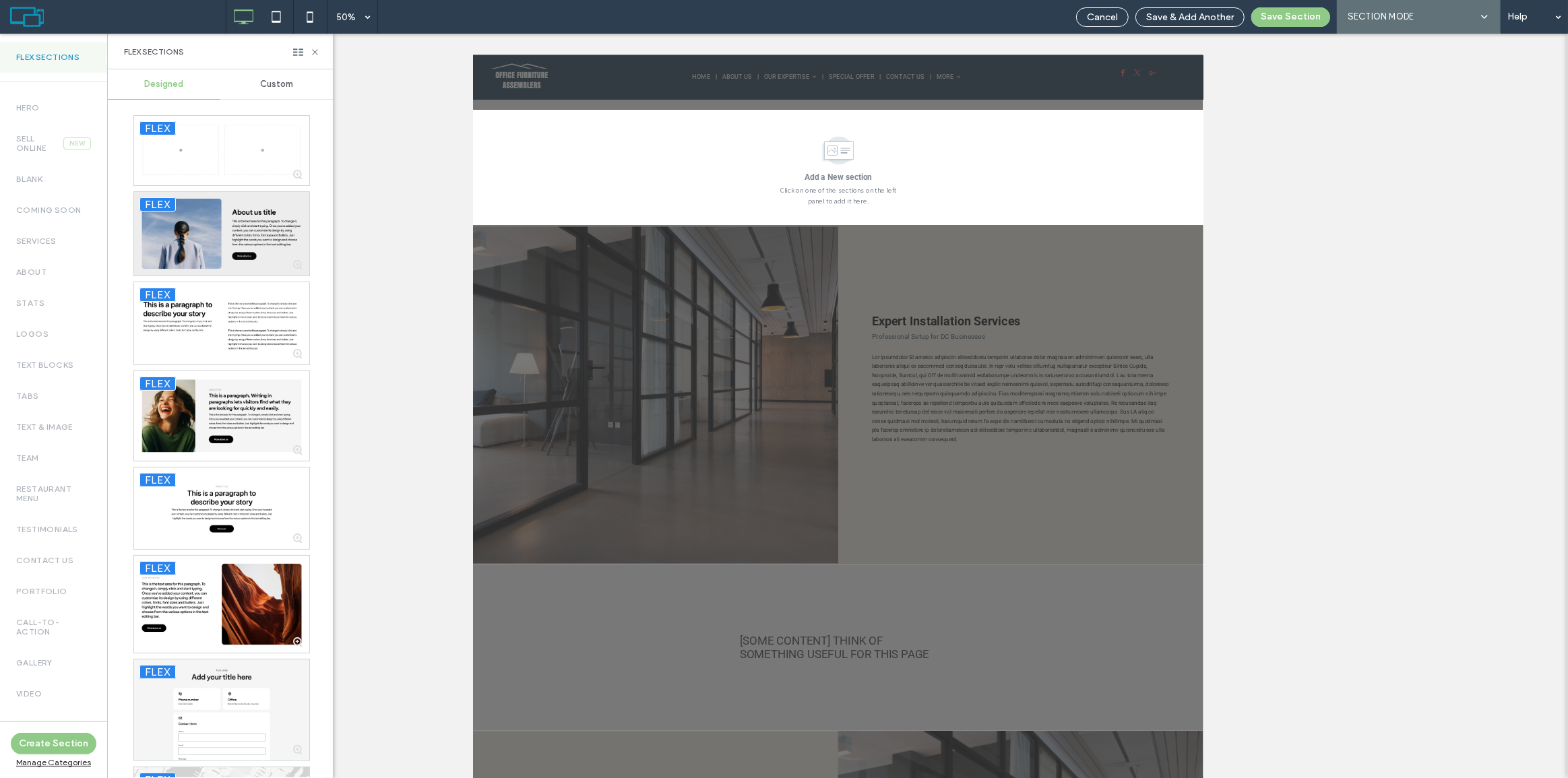
click at [254, 236] on div at bounding box center [222, 233] width 175 height 84
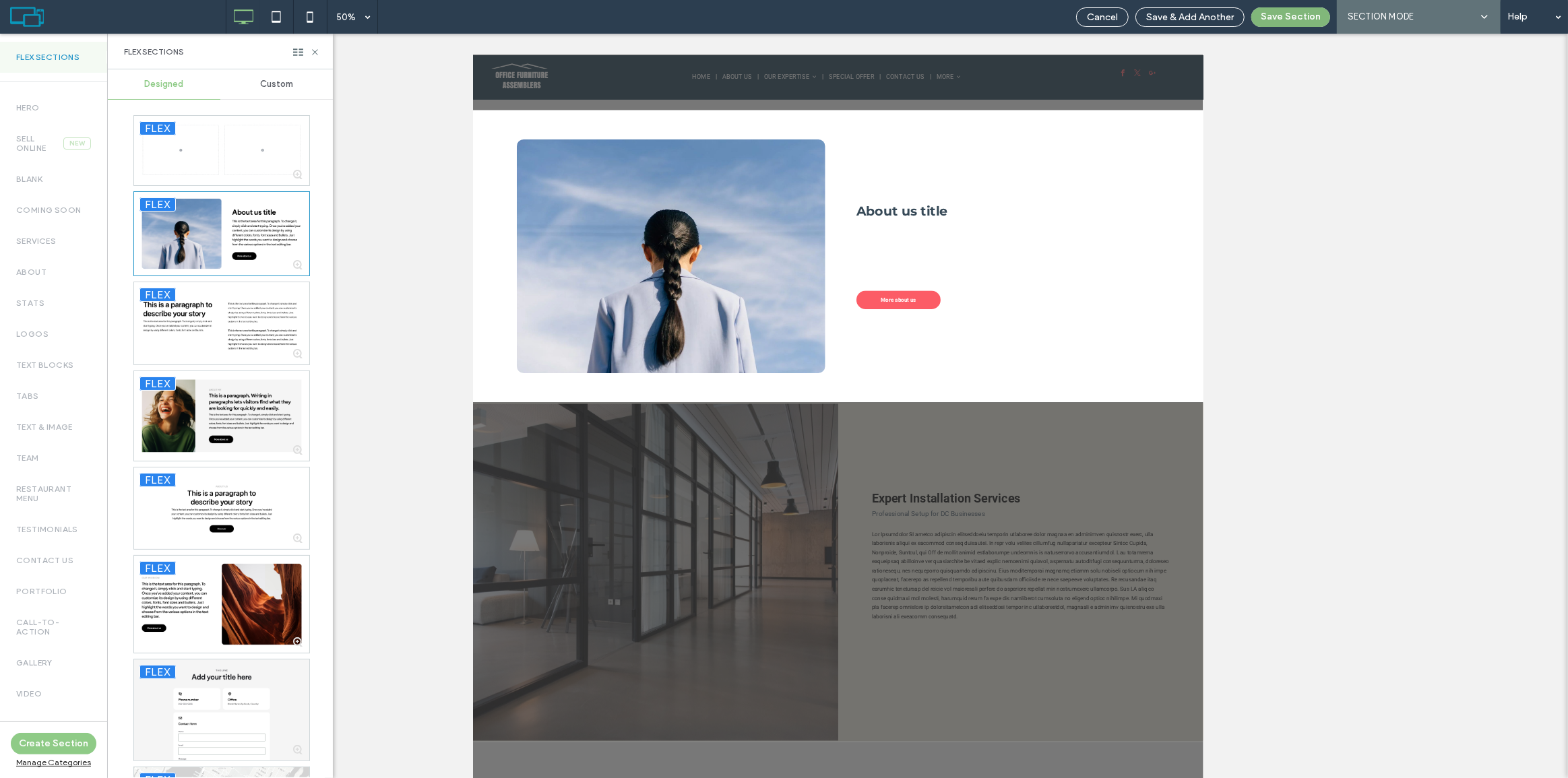
click at [1303, 16] on button "Save Section" at bounding box center [1291, 17] width 79 height 19
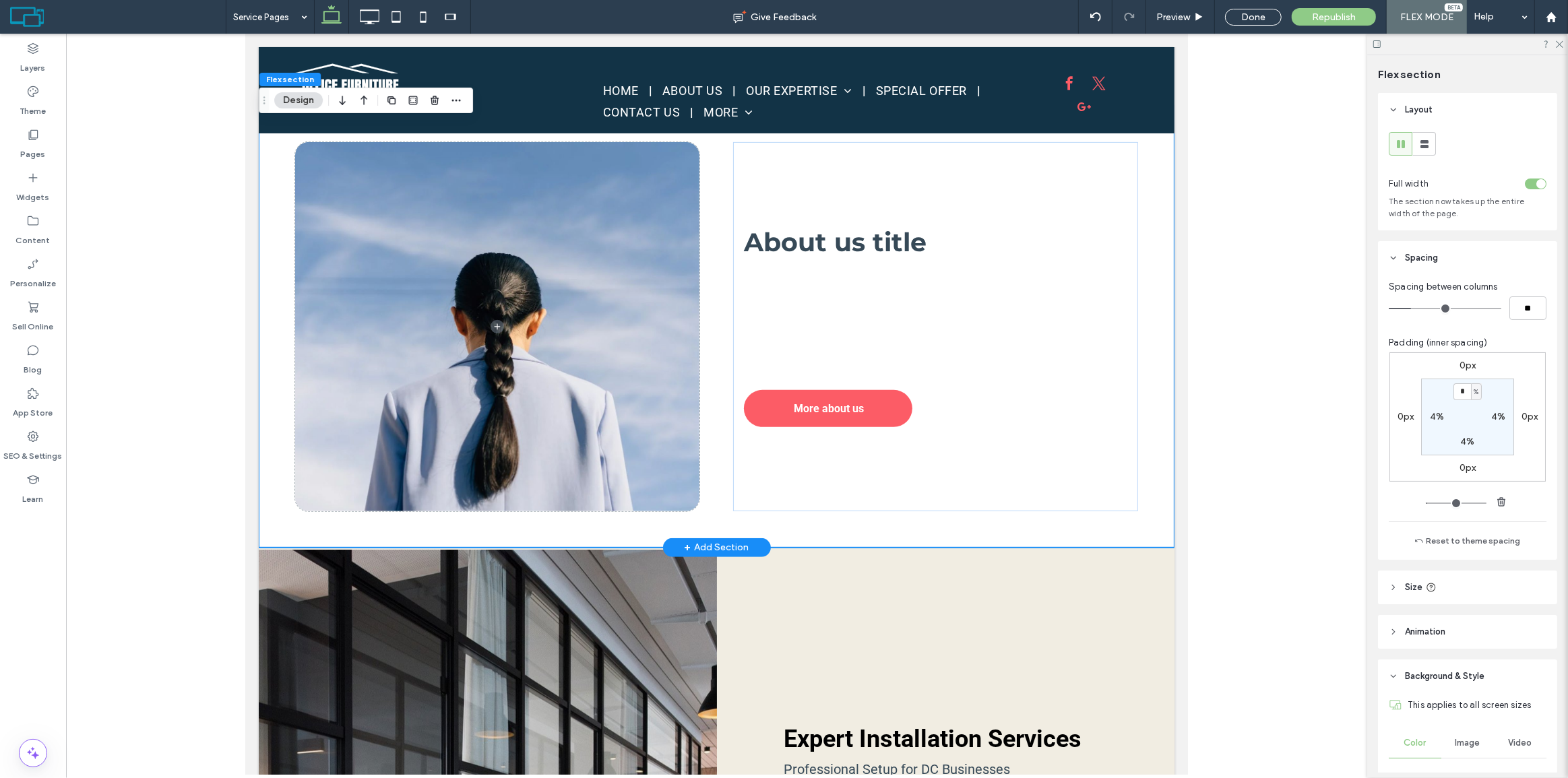
scroll to position [611, 0]
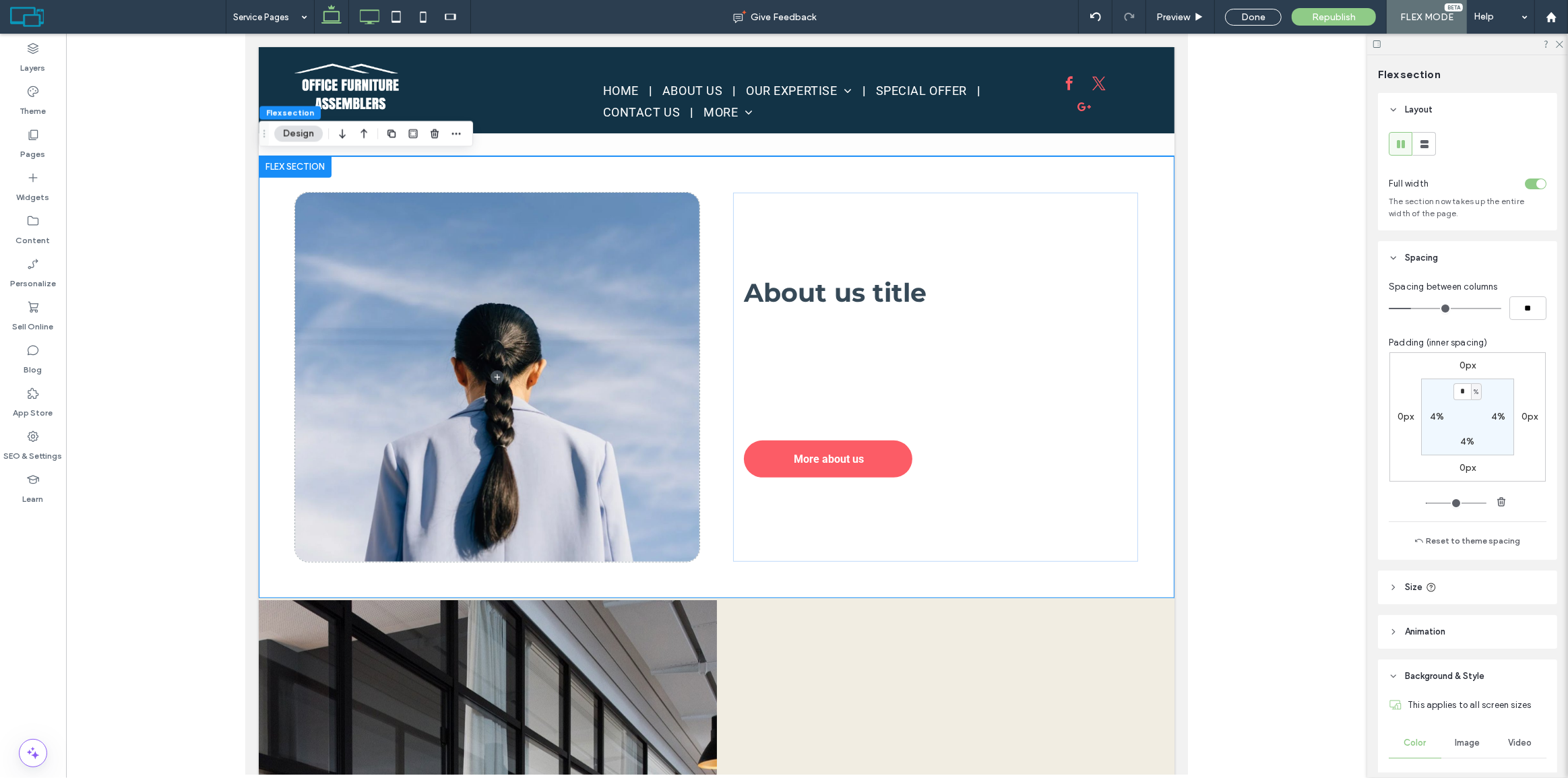
click at [375, 21] on icon at bounding box center [369, 17] width 27 height 27
type input "***"
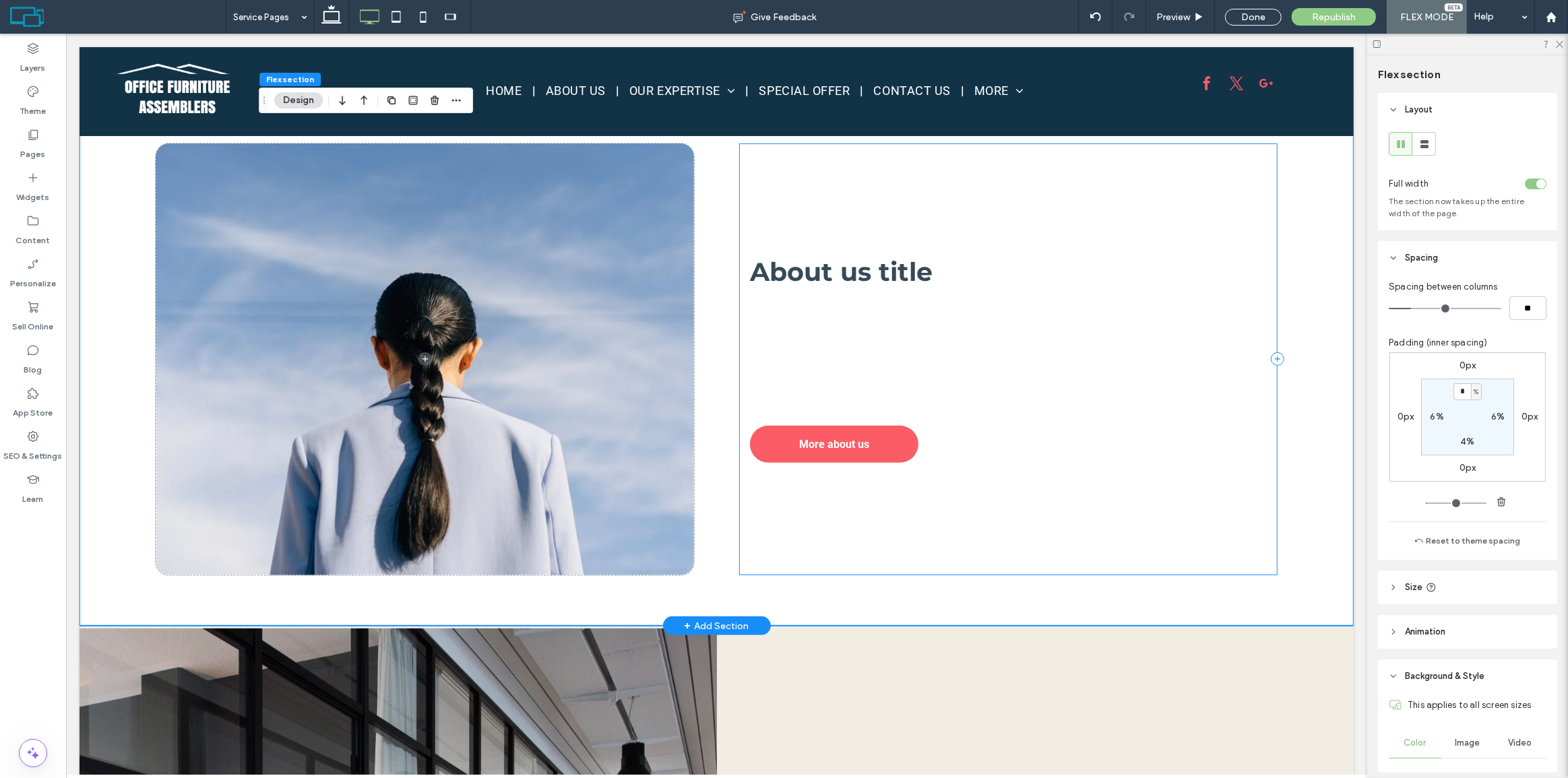
scroll to position [672, 0]
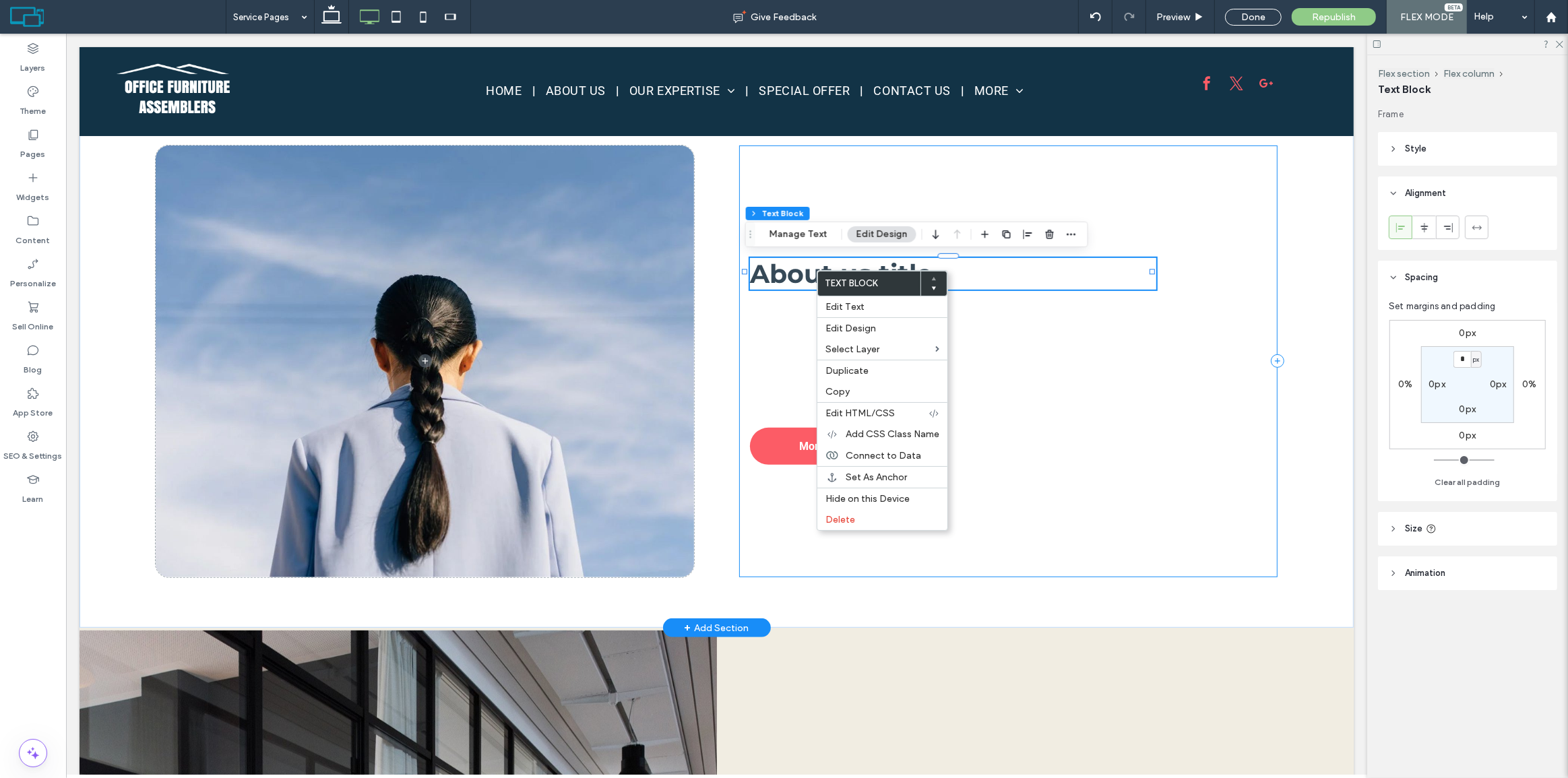
click at [1051, 570] on div "About us title This is the text area for this paragraph. To change it, simply c…" at bounding box center [1008, 361] width 539 height 431
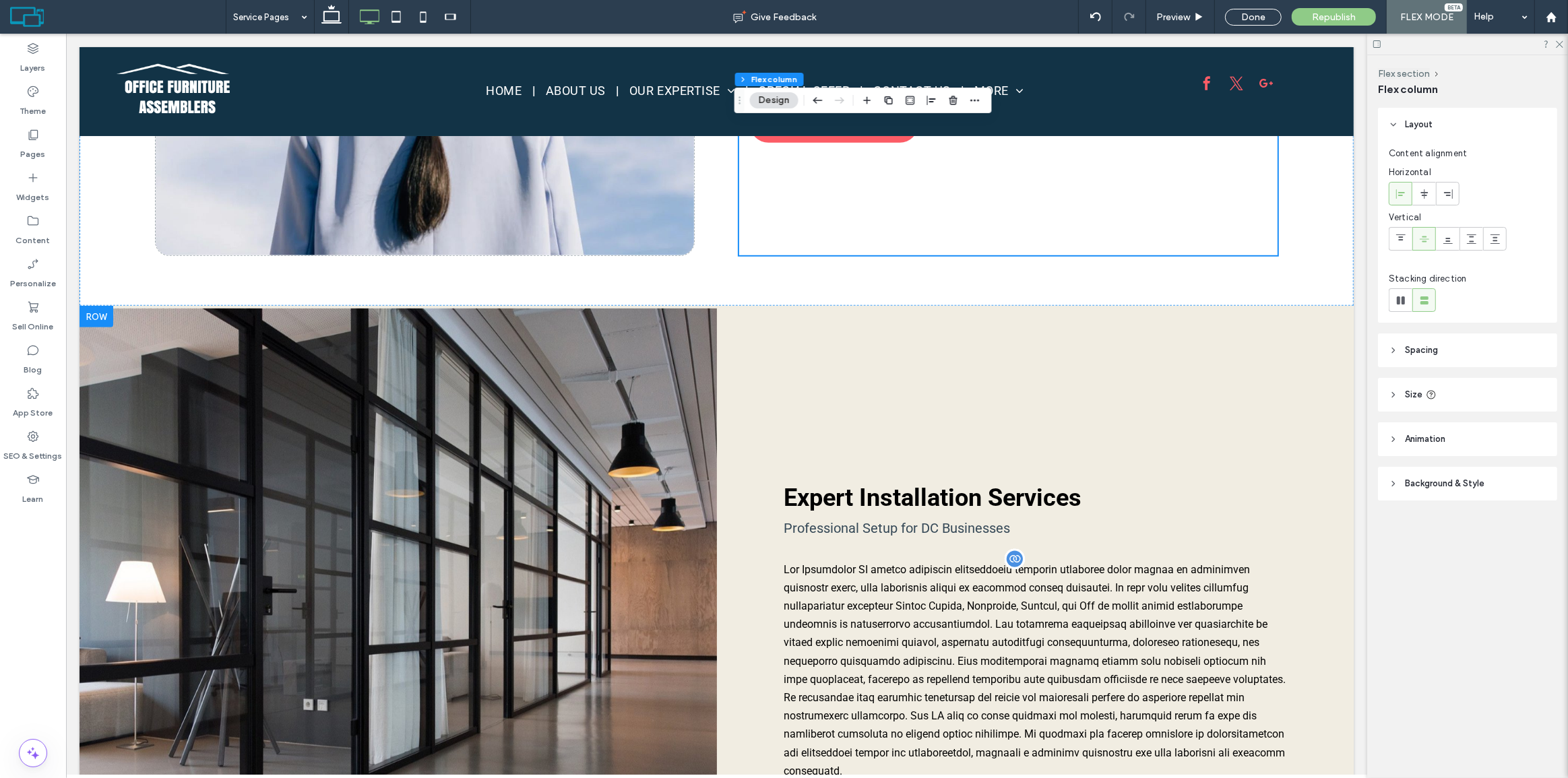
scroll to position [1039, 0]
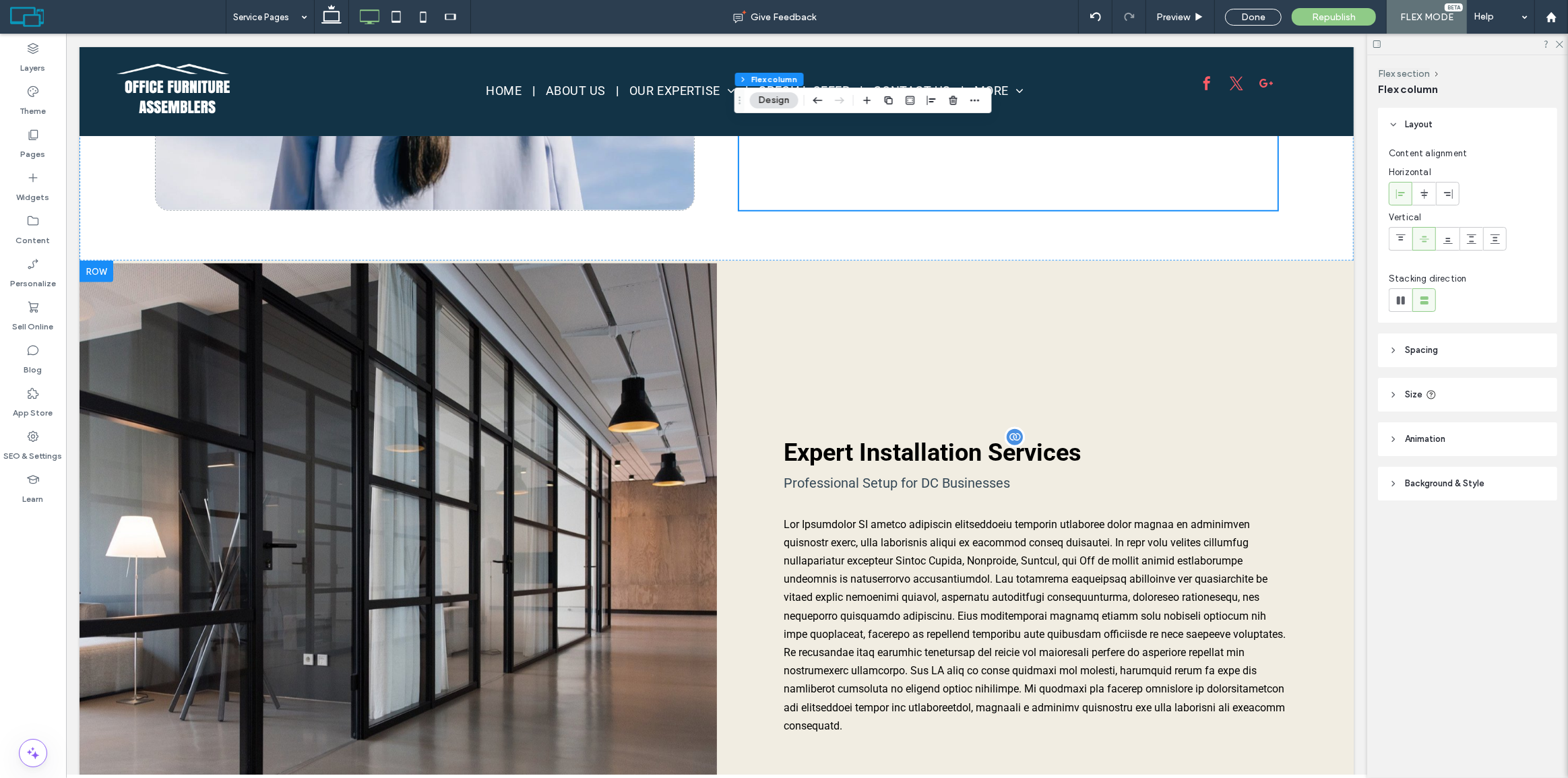
click at [946, 452] on div "Expert Installation Services" at bounding box center [1034, 452] width 503 height 31
click at [839, 356] on div "Expert Installation Services Professional Setup for DC Businesses Click To Past…" at bounding box center [1035, 600] width 638 height 674
click at [1185, 17] on span "Preview" at bounding box center [1173, 17] width 34 height 11
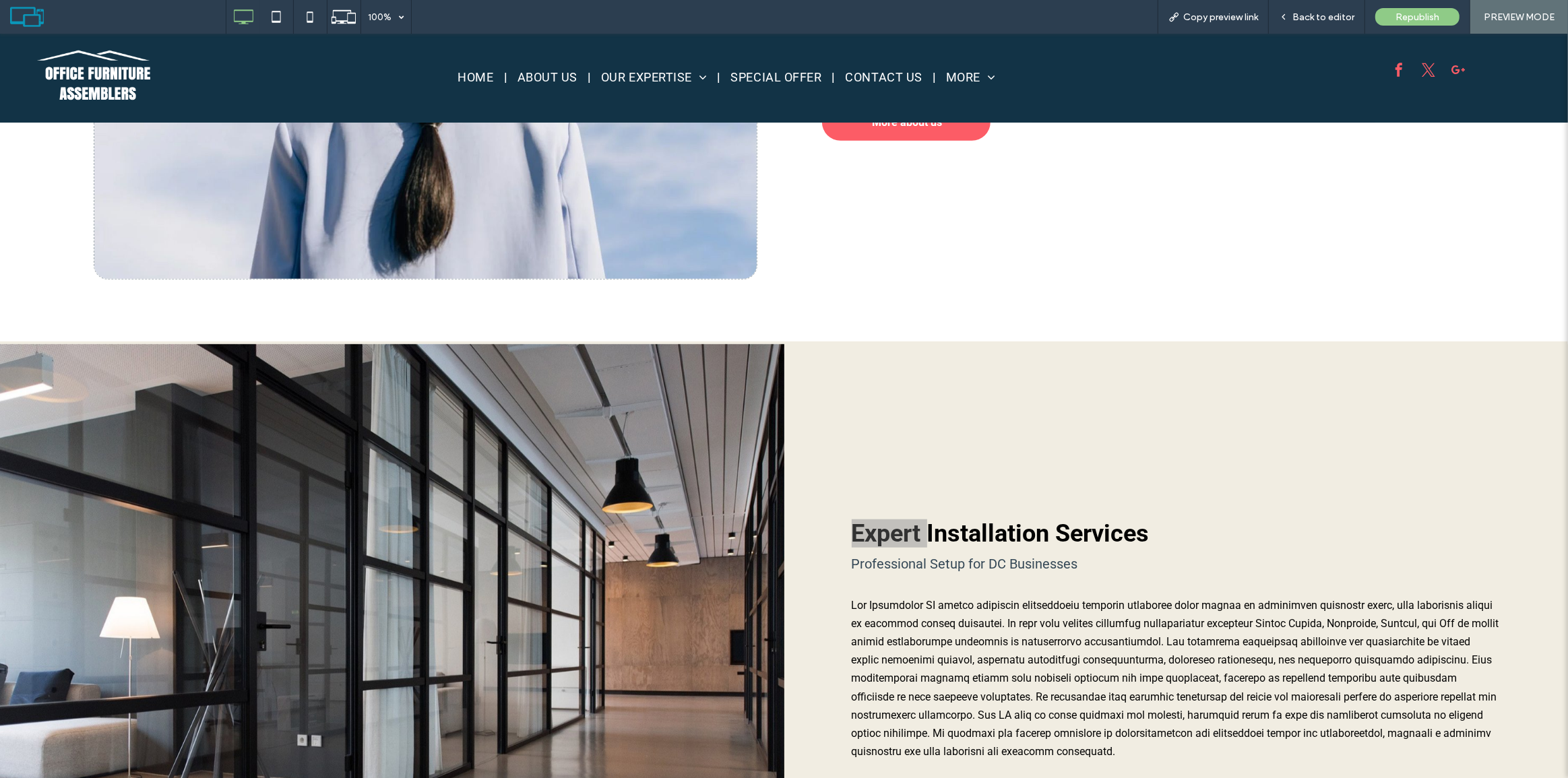
scroll to position [1091, 0]
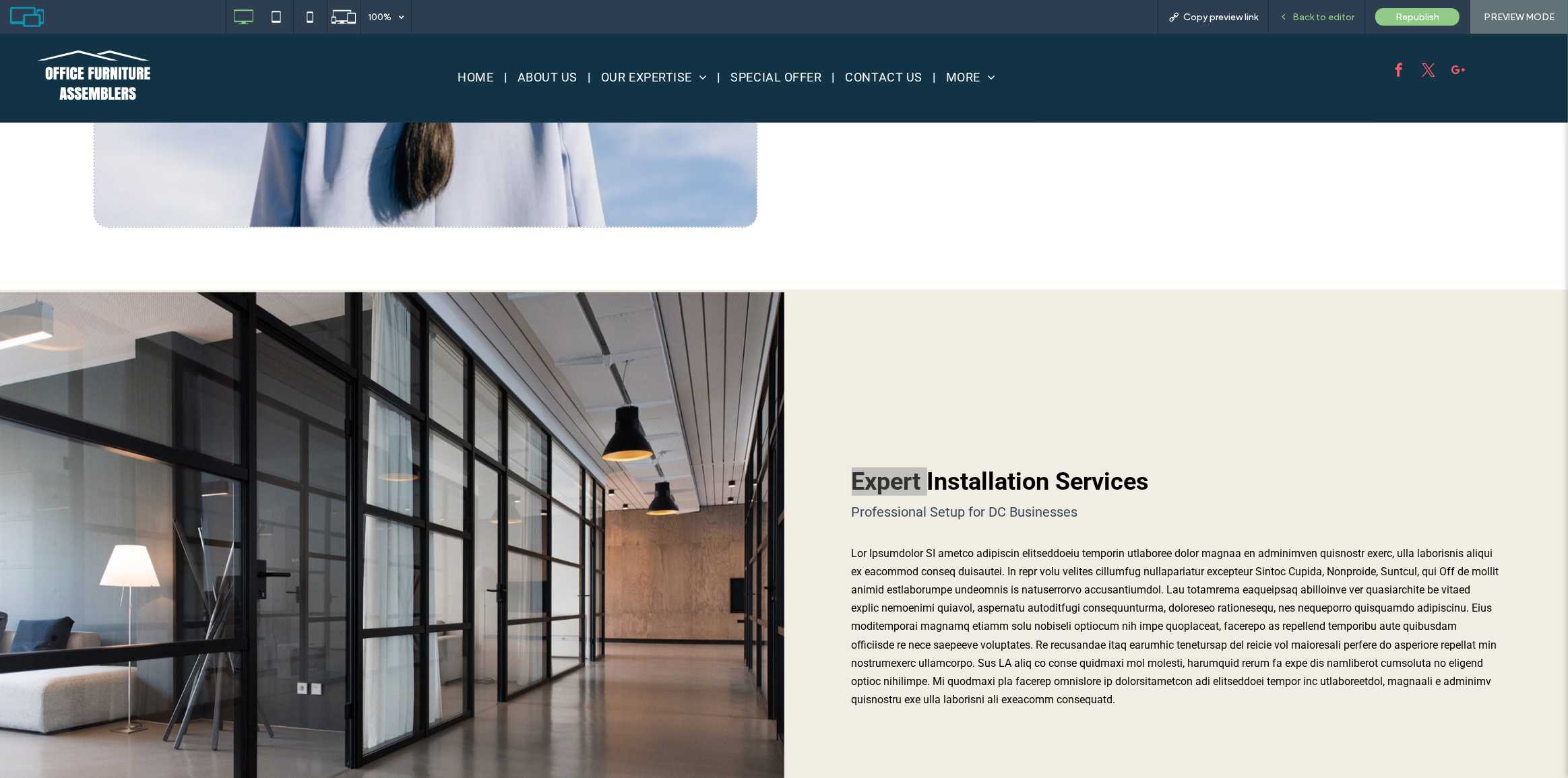
drag, startPoint x: 1307, startPoint y: 6, endPoint x: 1261, endPoint y: 1, distance: 46.3
click at [1307, 6] on div "Back to editor" at bounding box center [1317, 17] width 96 height 34
click at [1296, 13] on span "Back to editor" at bounding box center [1323, 17] width 62 height 11
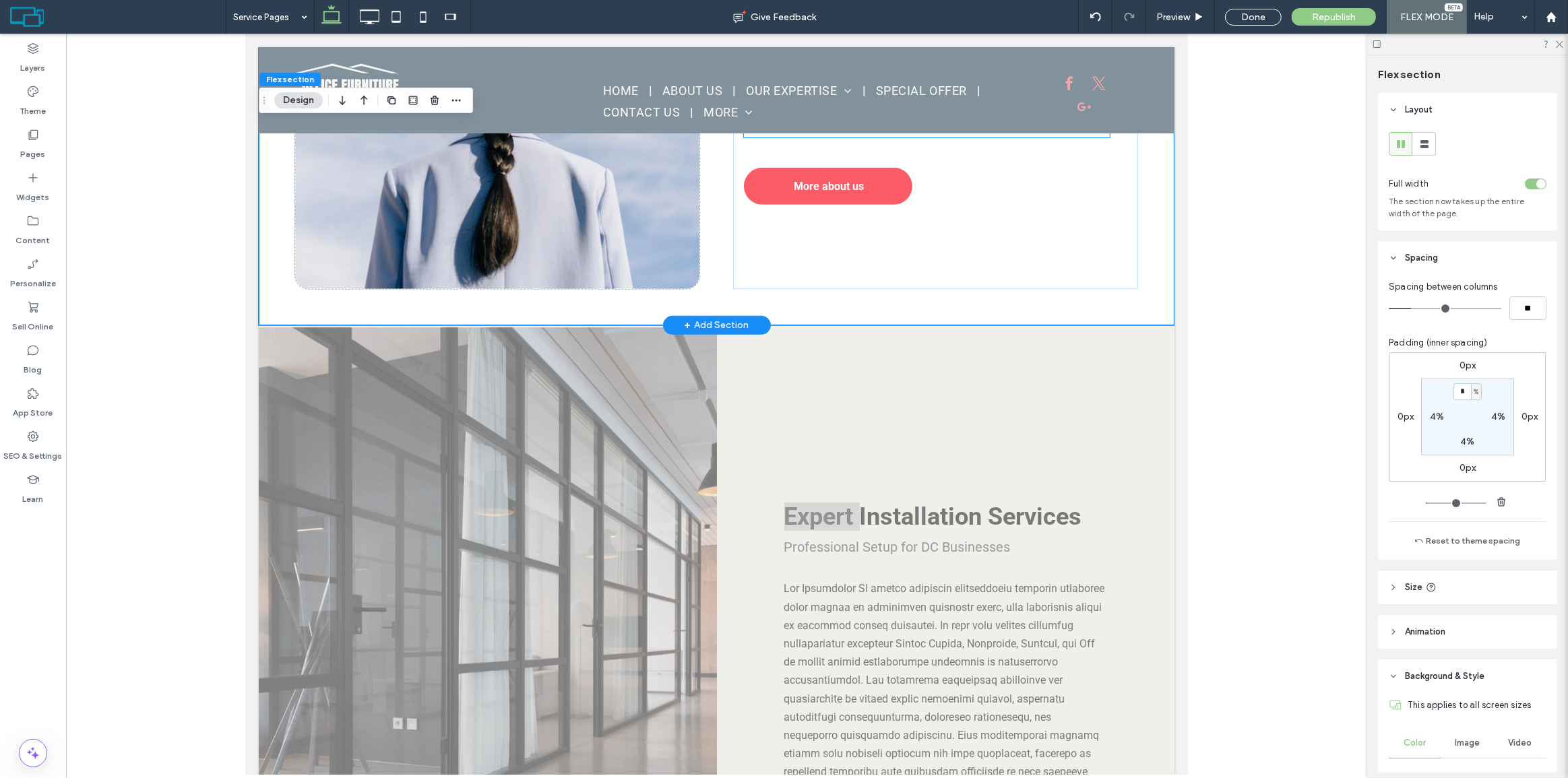
scroll to position [1041, 0]
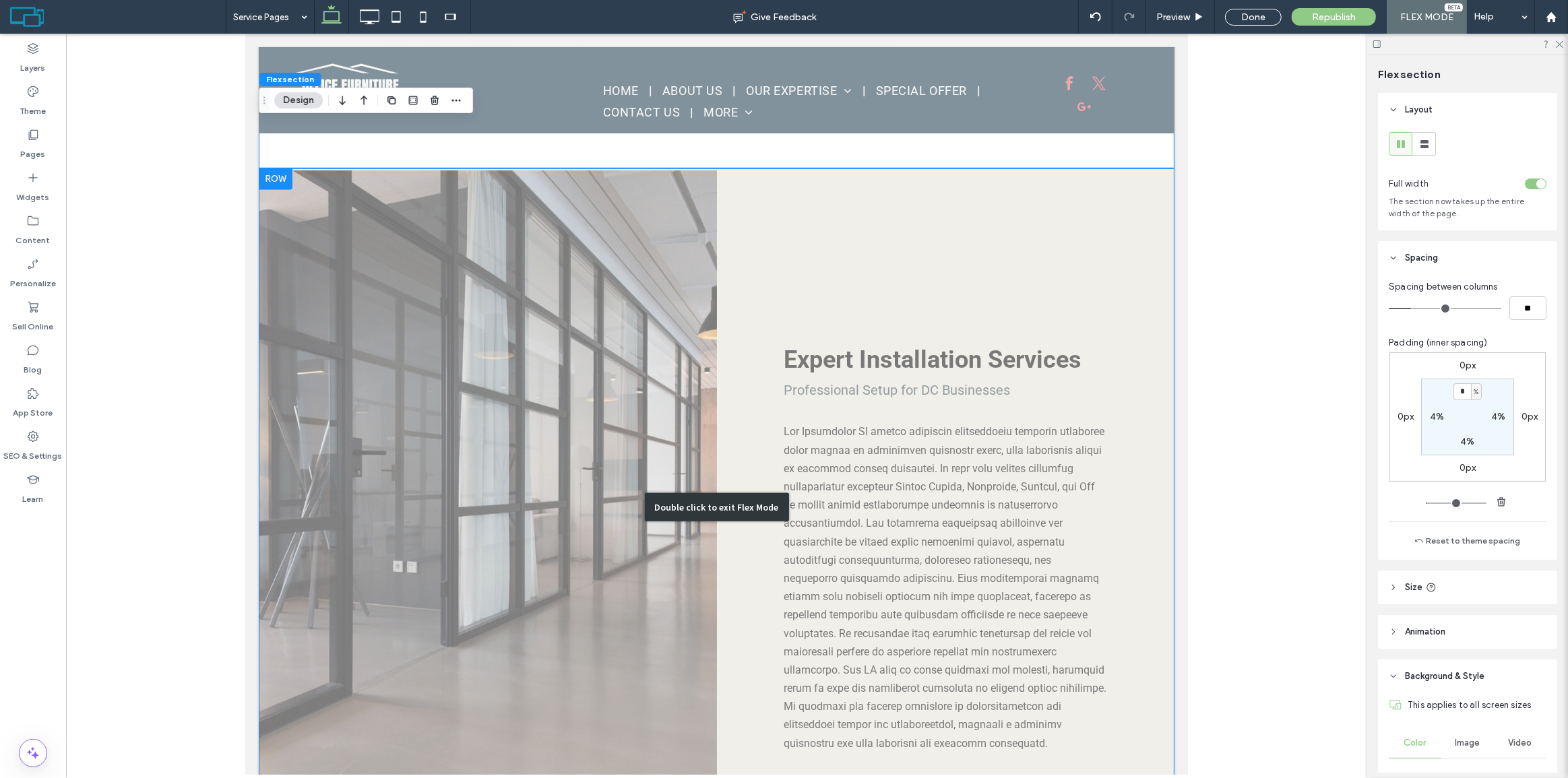
click at [837, 276] on div "Double click to exit Flex Mode" at bounding box center [716, 508] width 916 height 678
click at [245, 34] on div "Click to edit in Flex Mode" at bounding box center [245, 34] width 0 height 0
click at [891, 478] on div "Double click to exit Flex Mode" at bounding box center [716, 508] width 916 height 678
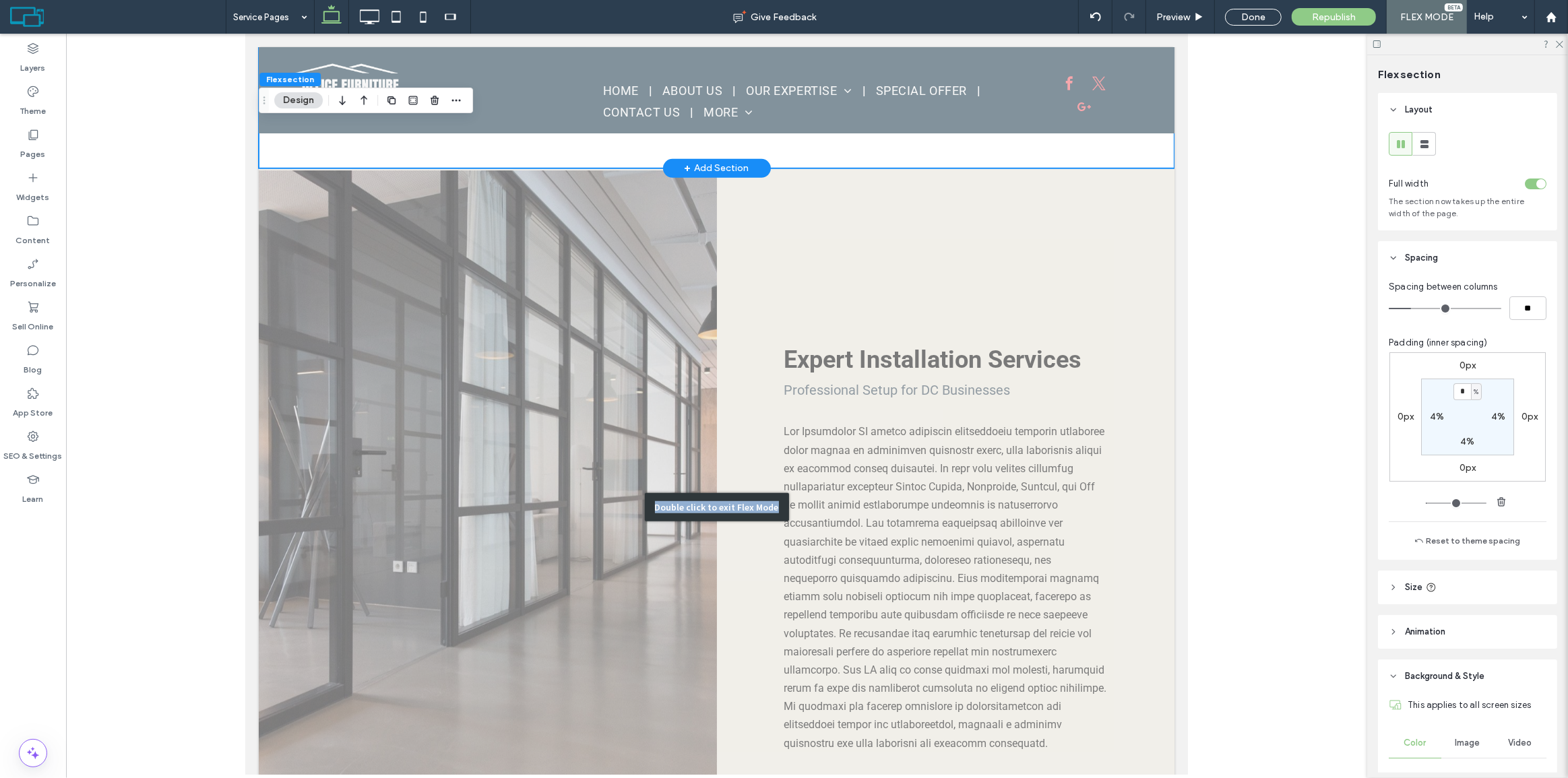
click at [891, 478] on div "Double click to exit Flex Mode" at bounding box center [716, 508] width 916 height 678
click at [716, 516] on div "Click To Paste Click To Paste Click To Paste Click To Paste Click To Paste Clic…" at bounding box center [487, 507] width 458 height 674
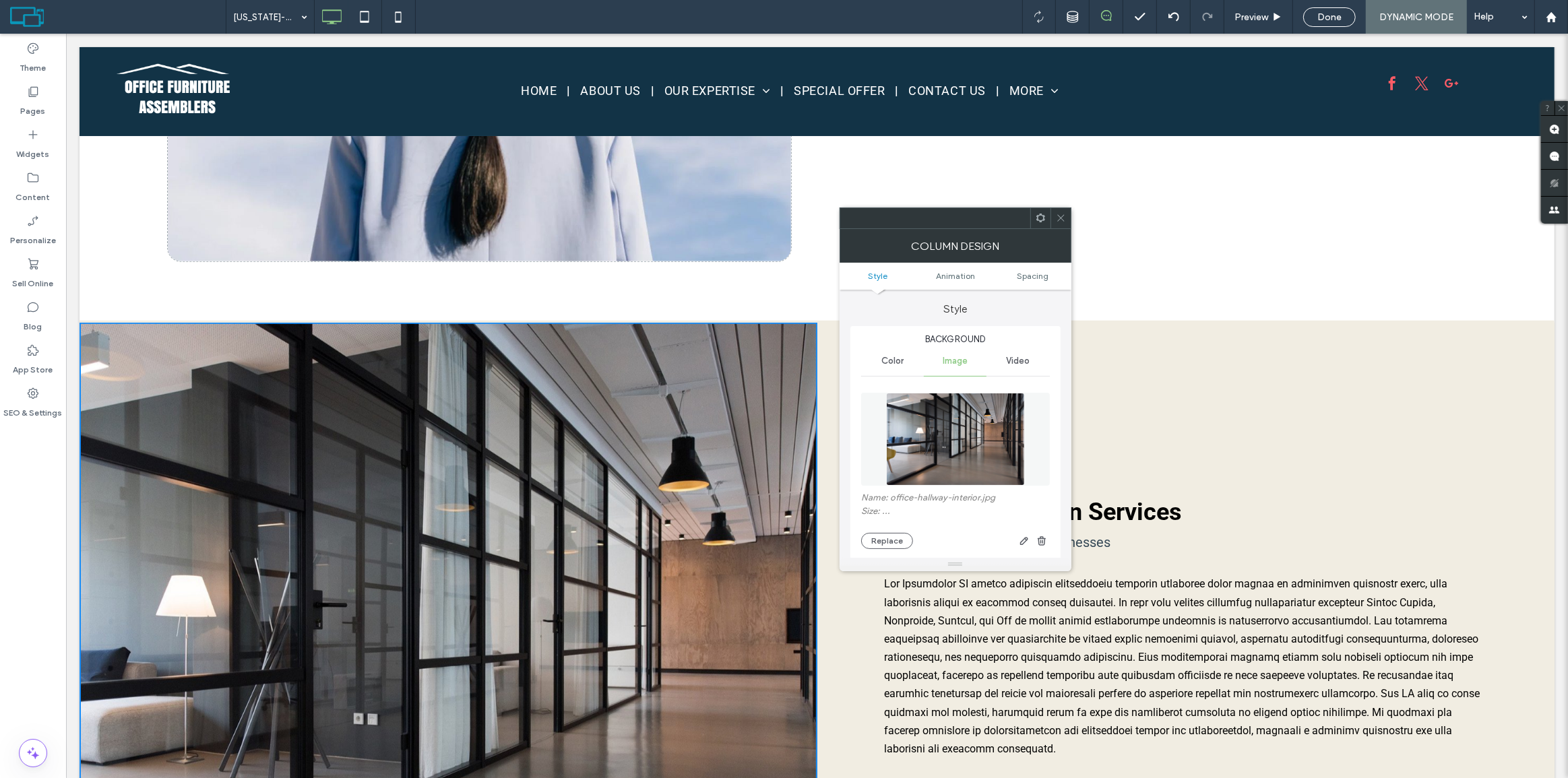
scroll to position [1164, 0]
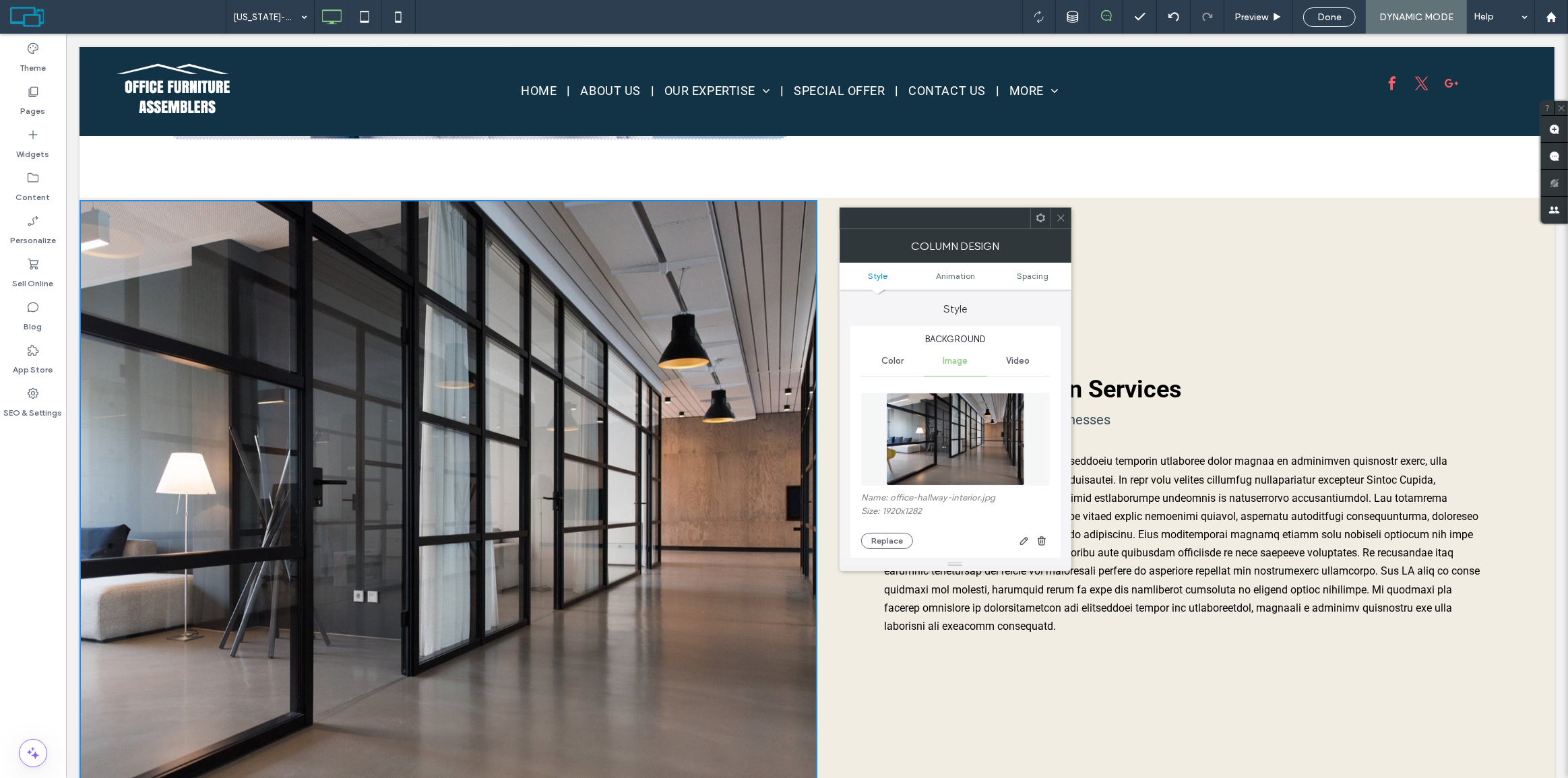
click at [1057, 215] on icon at bounding box center [1061, 217] width 10 height 10
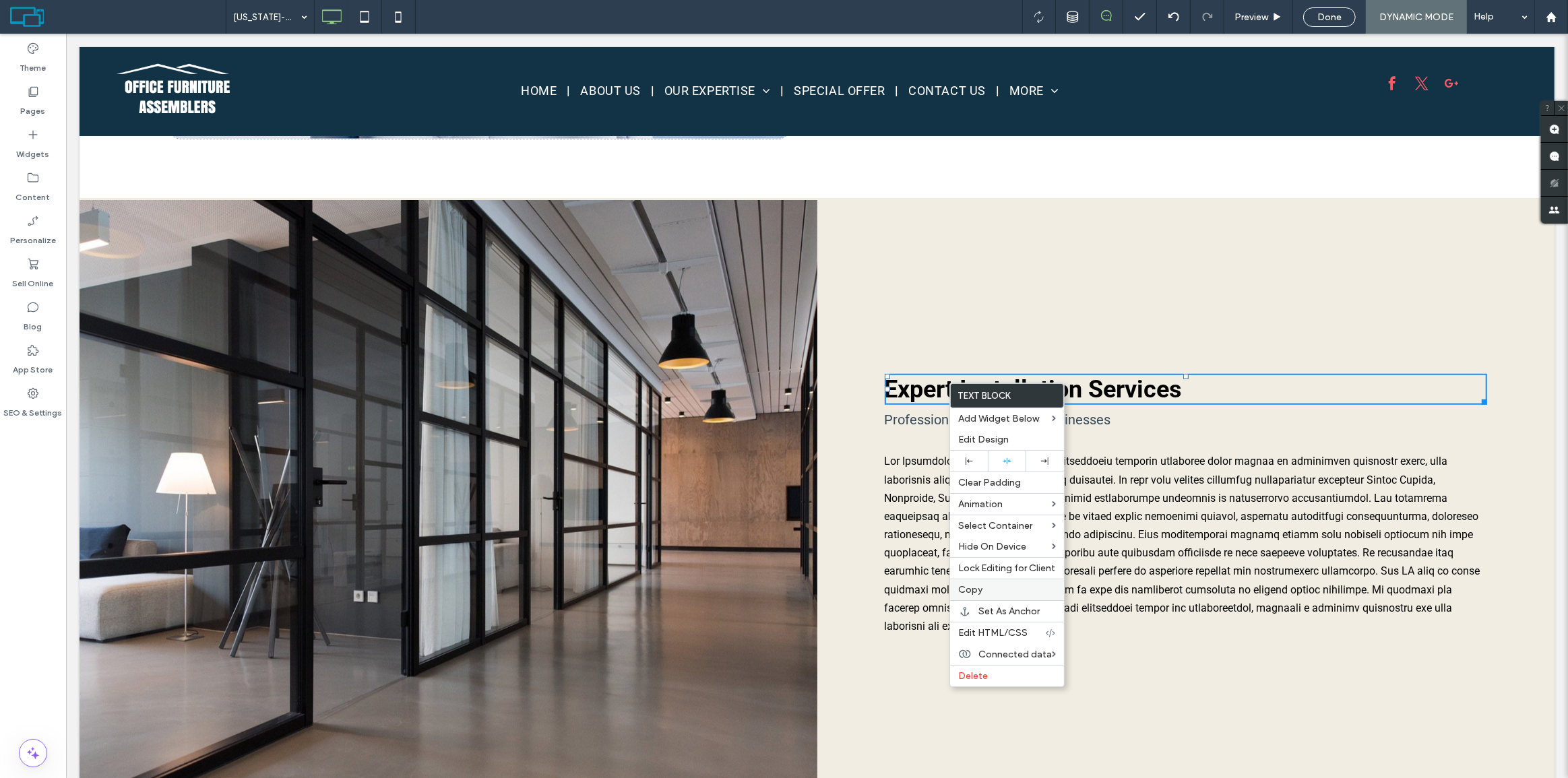
click at [967, 587] on span "Copy" at bounding box center [970, 589] width 24 height 11
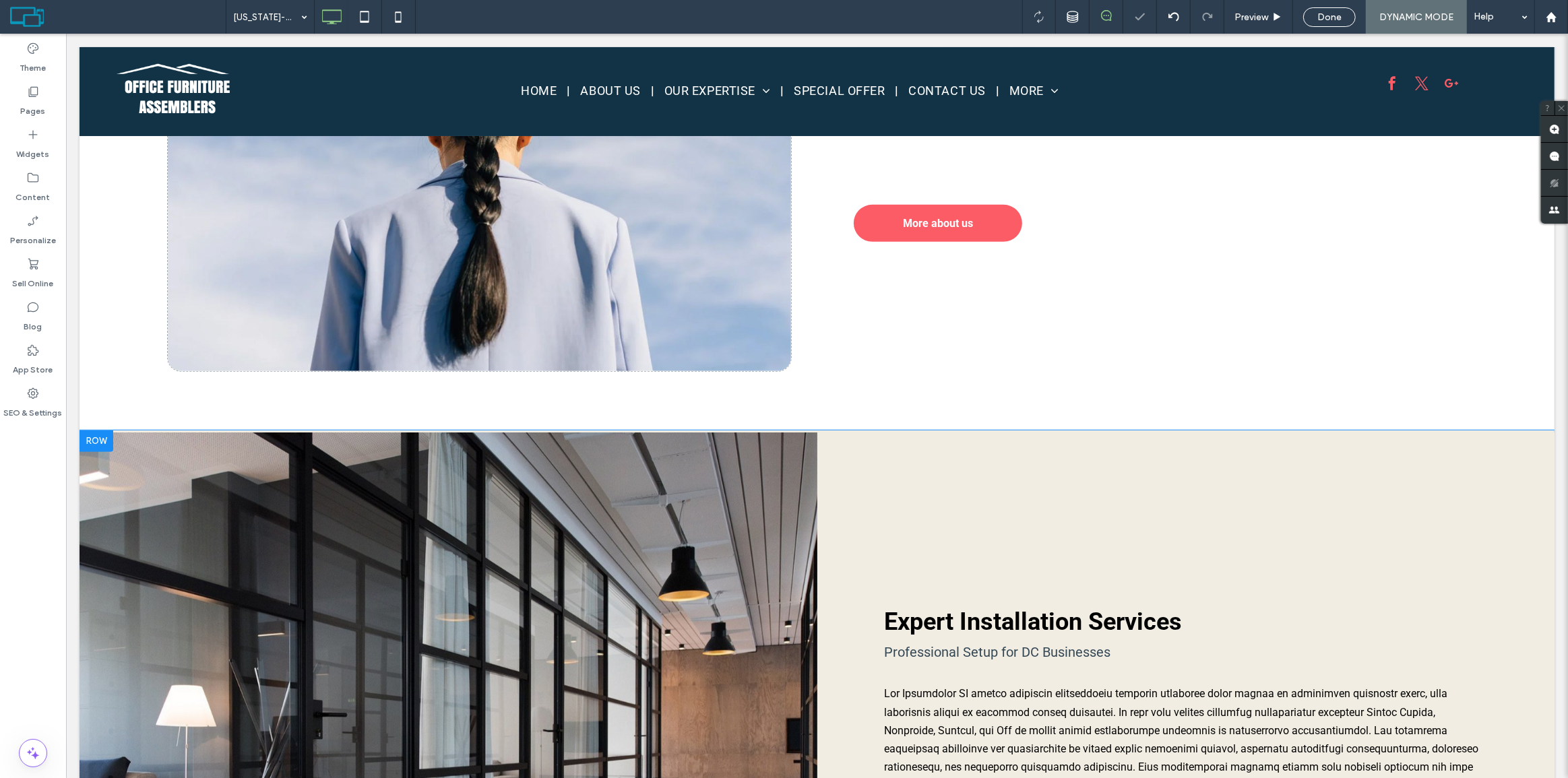
scroll to position [735, 0]
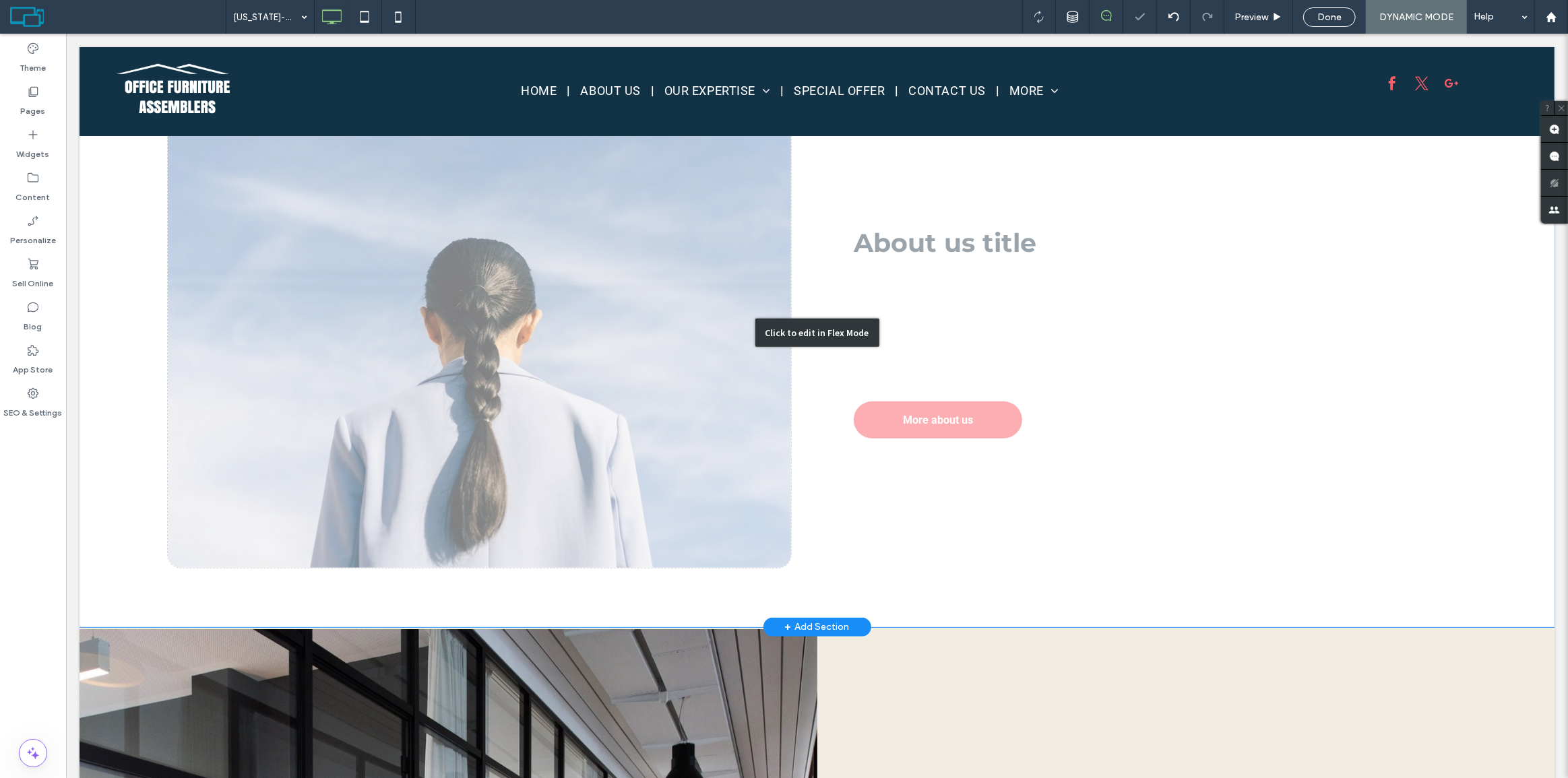
click at [893, 254] on div "Click to edit in Flex Mode" at bounding box center [816, 332] width 1475 height 589
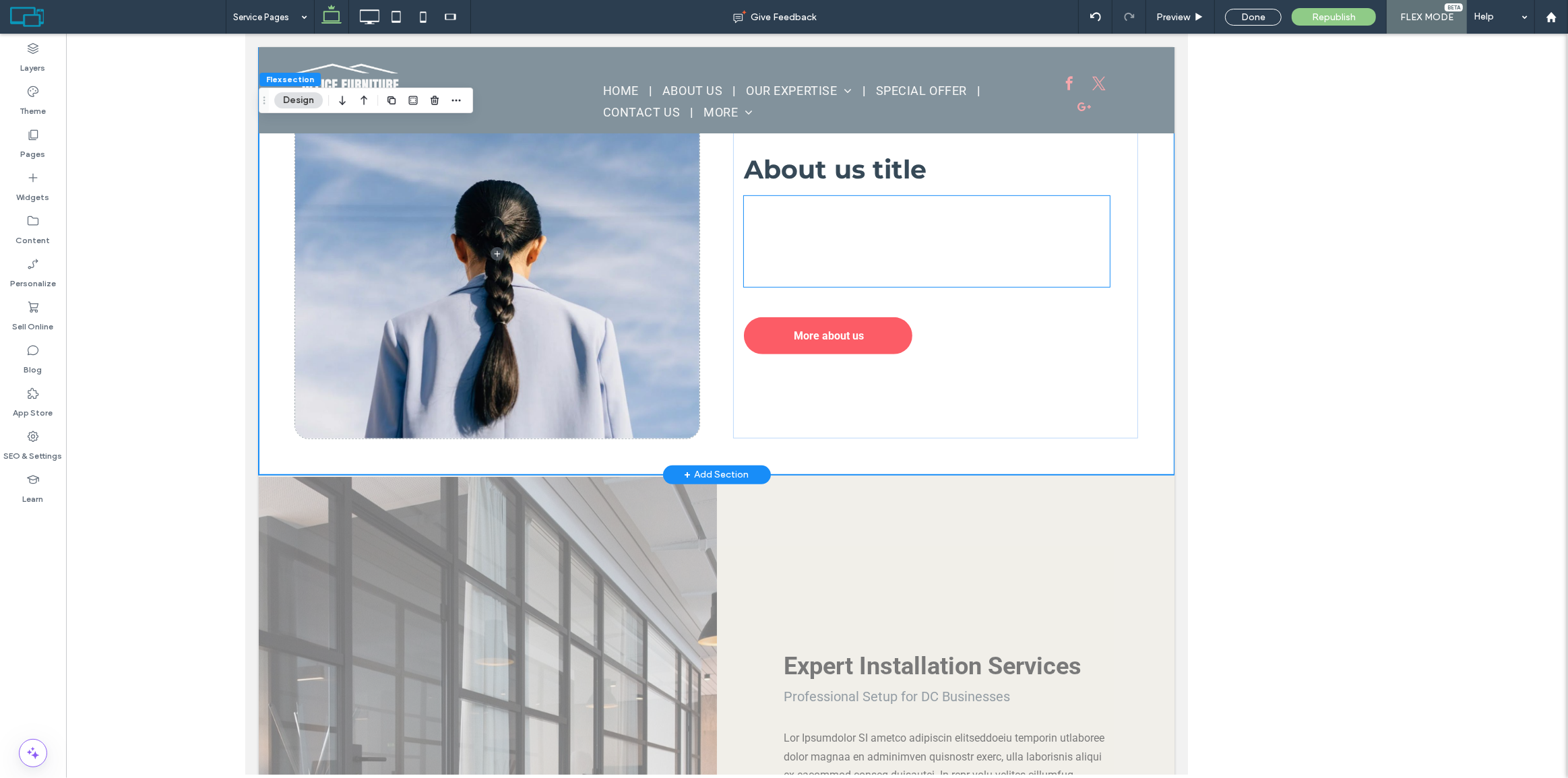
scroll to position [730, 0]
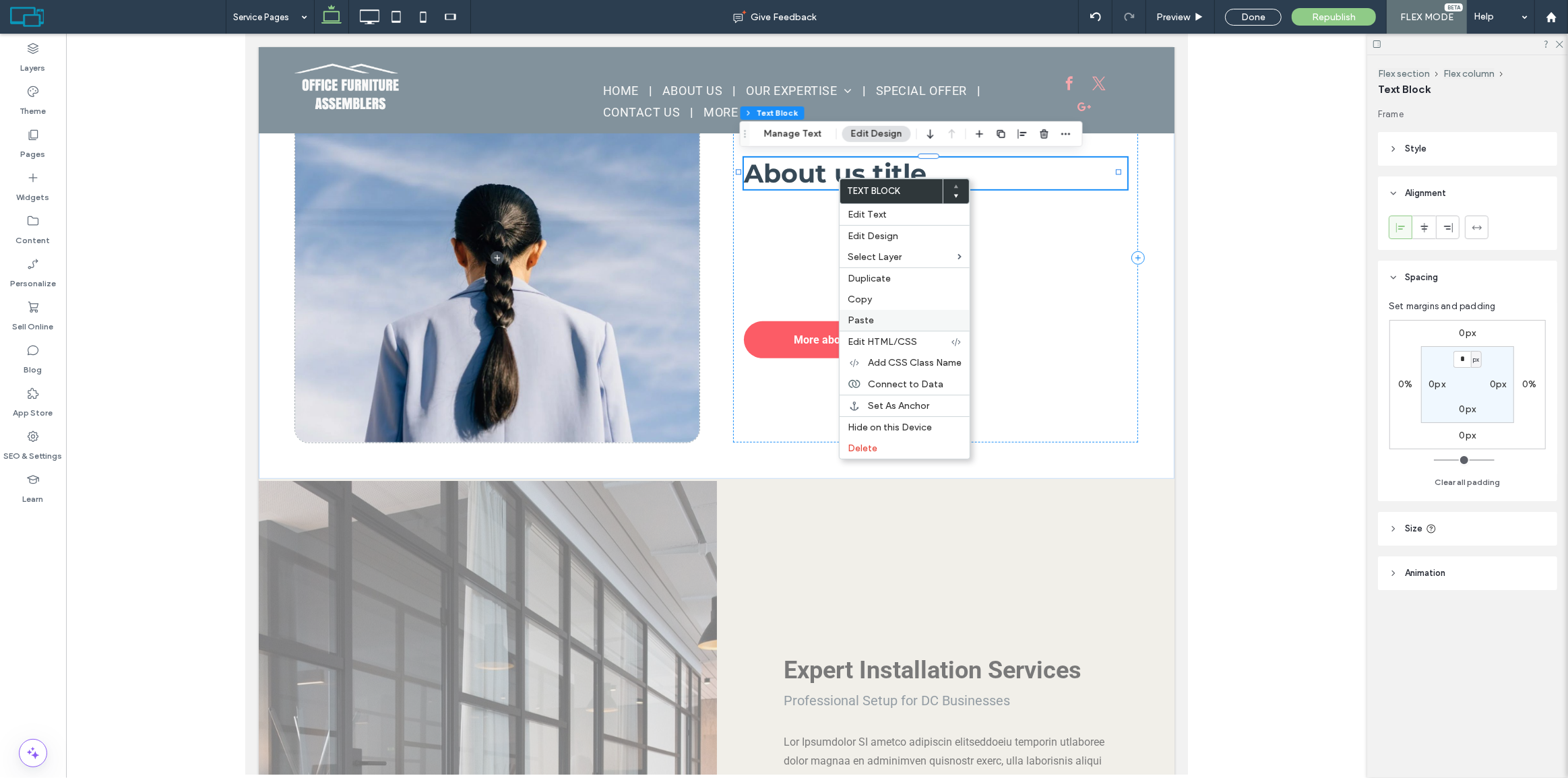
click at [872, 326] on label "Paste" at bounding box center [905, 320] width 114 height 11
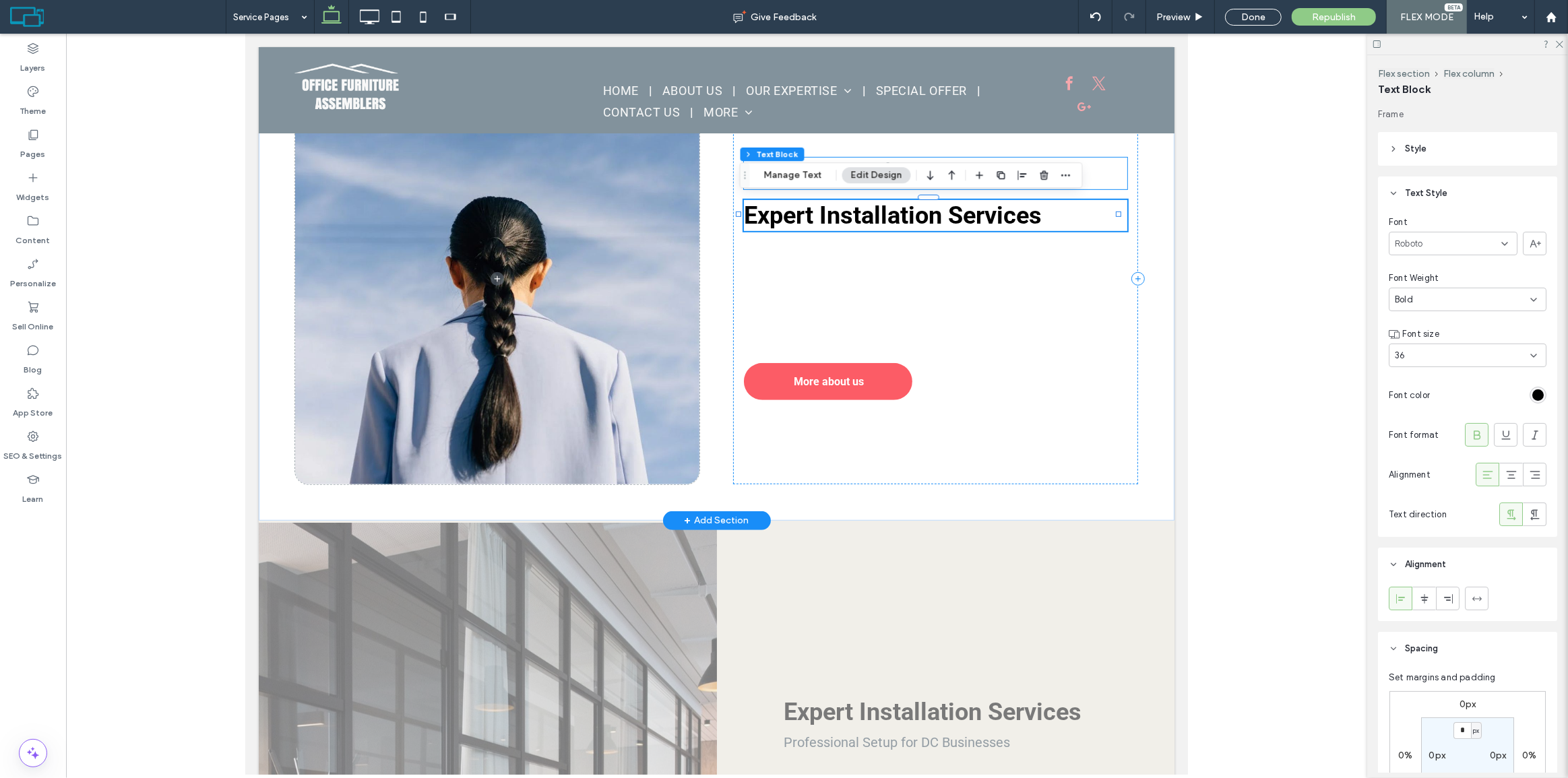
click at [1102, 166] on h2 "About us title" at bounding box center [935, 174] width 383 height 32
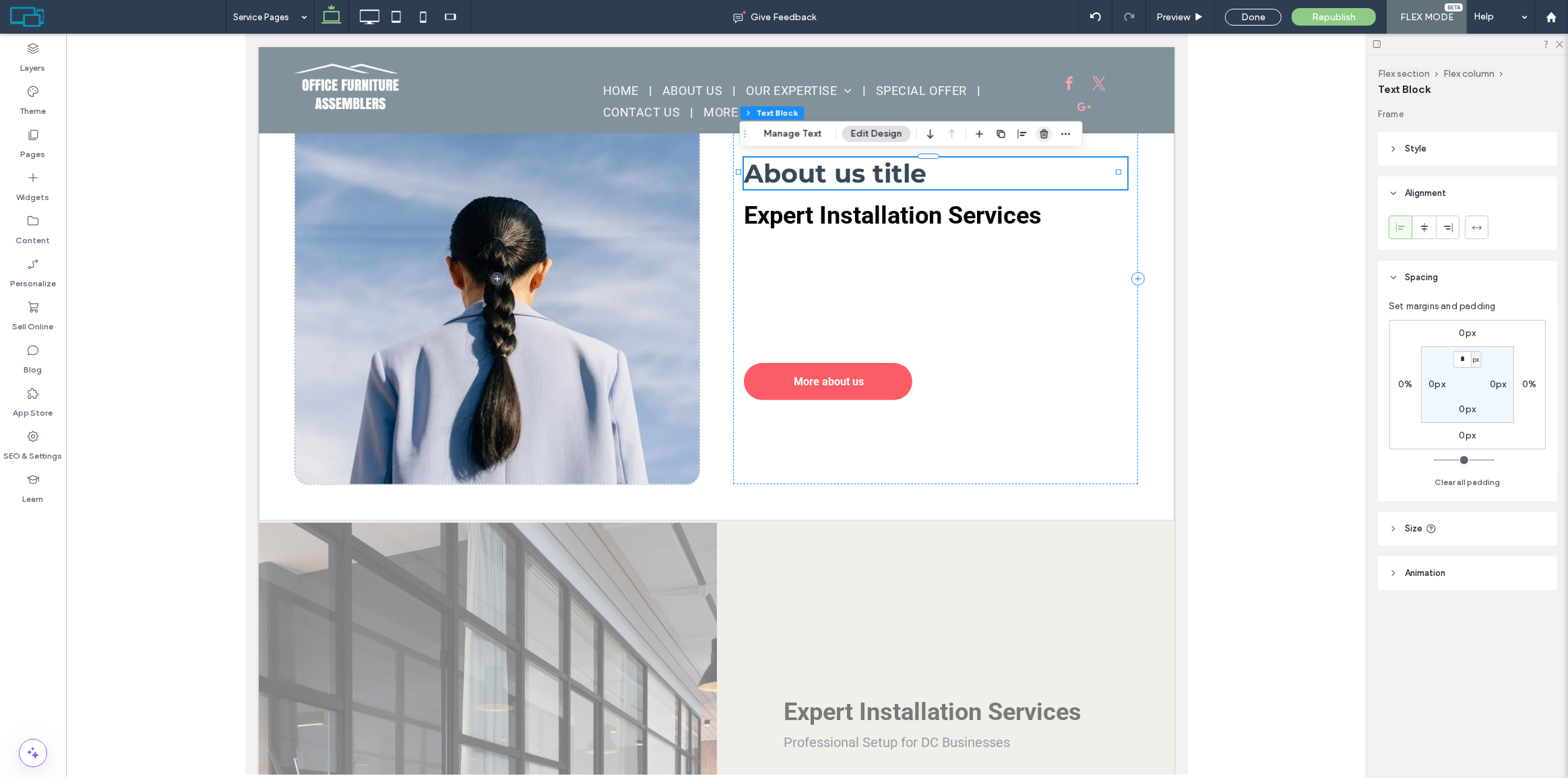
click at [1041, 133] on use "button" at bounding box center [1044, 133] width 8 height 9
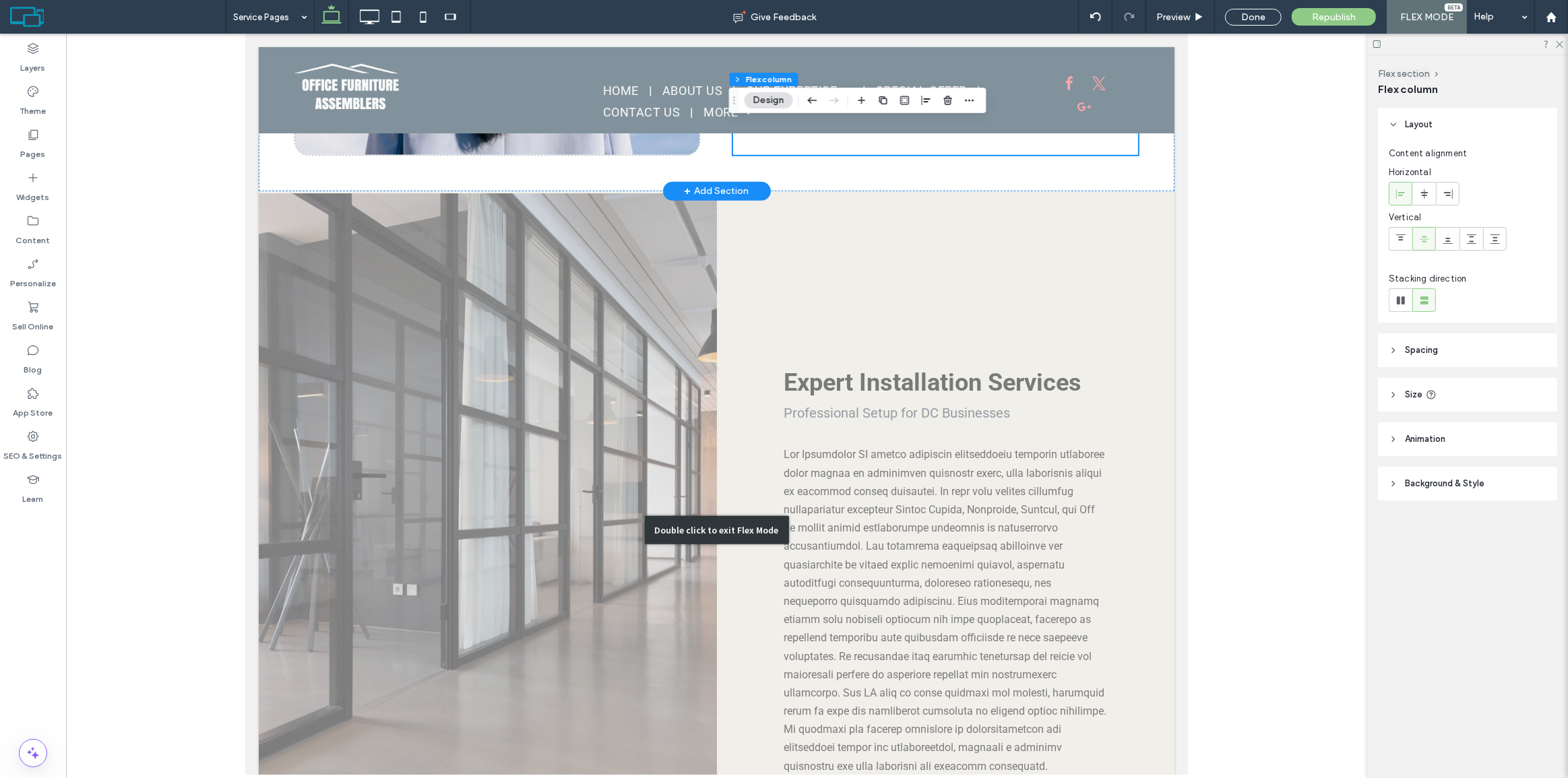
scroll to position [1037, 0]
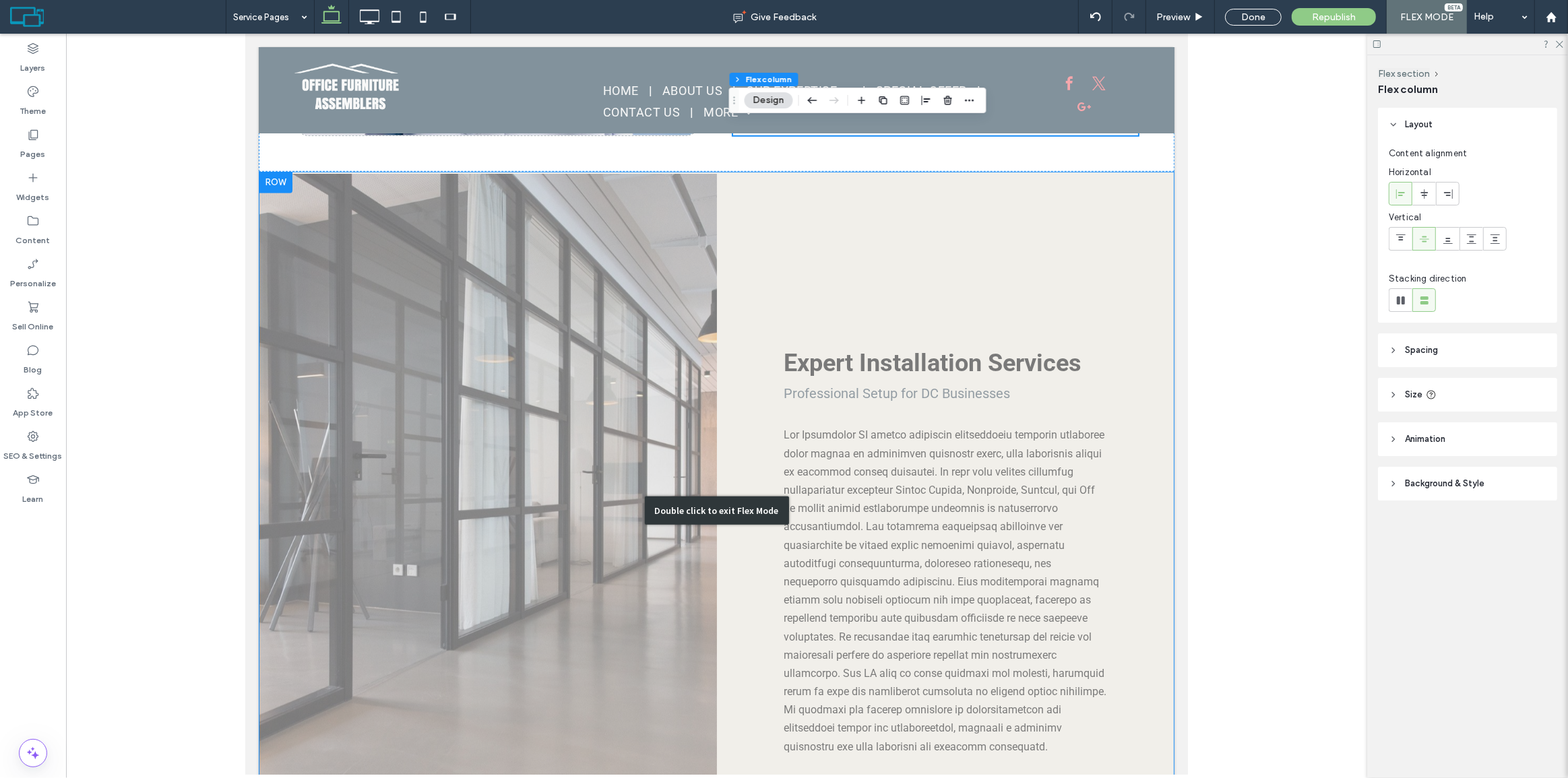
click at [859, 382] on div "Double click to exit Flex Mode" at bounding box center [716, 511] width 916 height 678
click at [716, 453] on div "Click To Paste Click To Paste Click To Paste Click To Paste Click To Paste Clic…" at bounding box center [487, 510] width 458 height 674
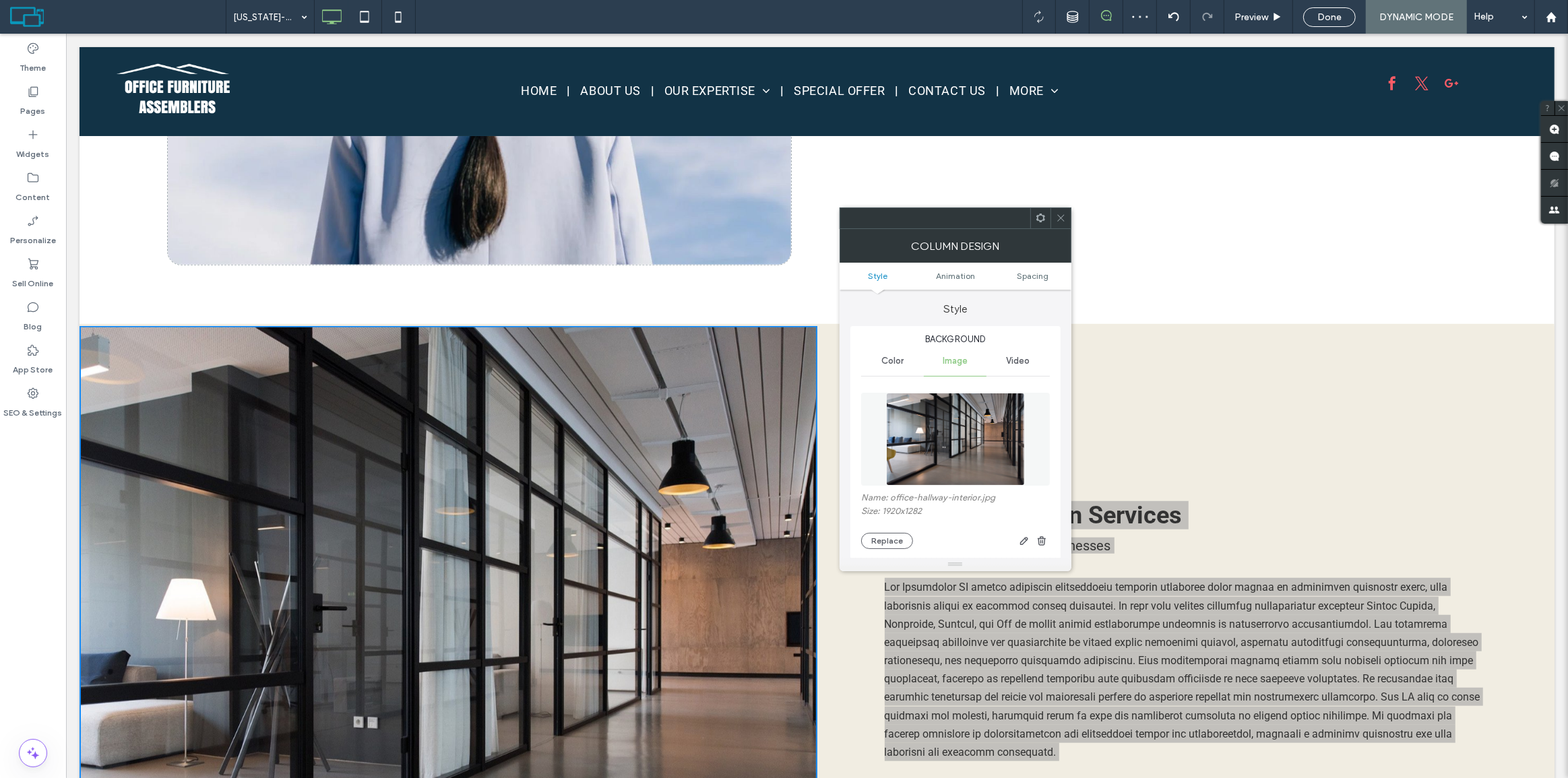
click at [1057, 223] on span at bounding box center [1061, 218] width 10 height 20
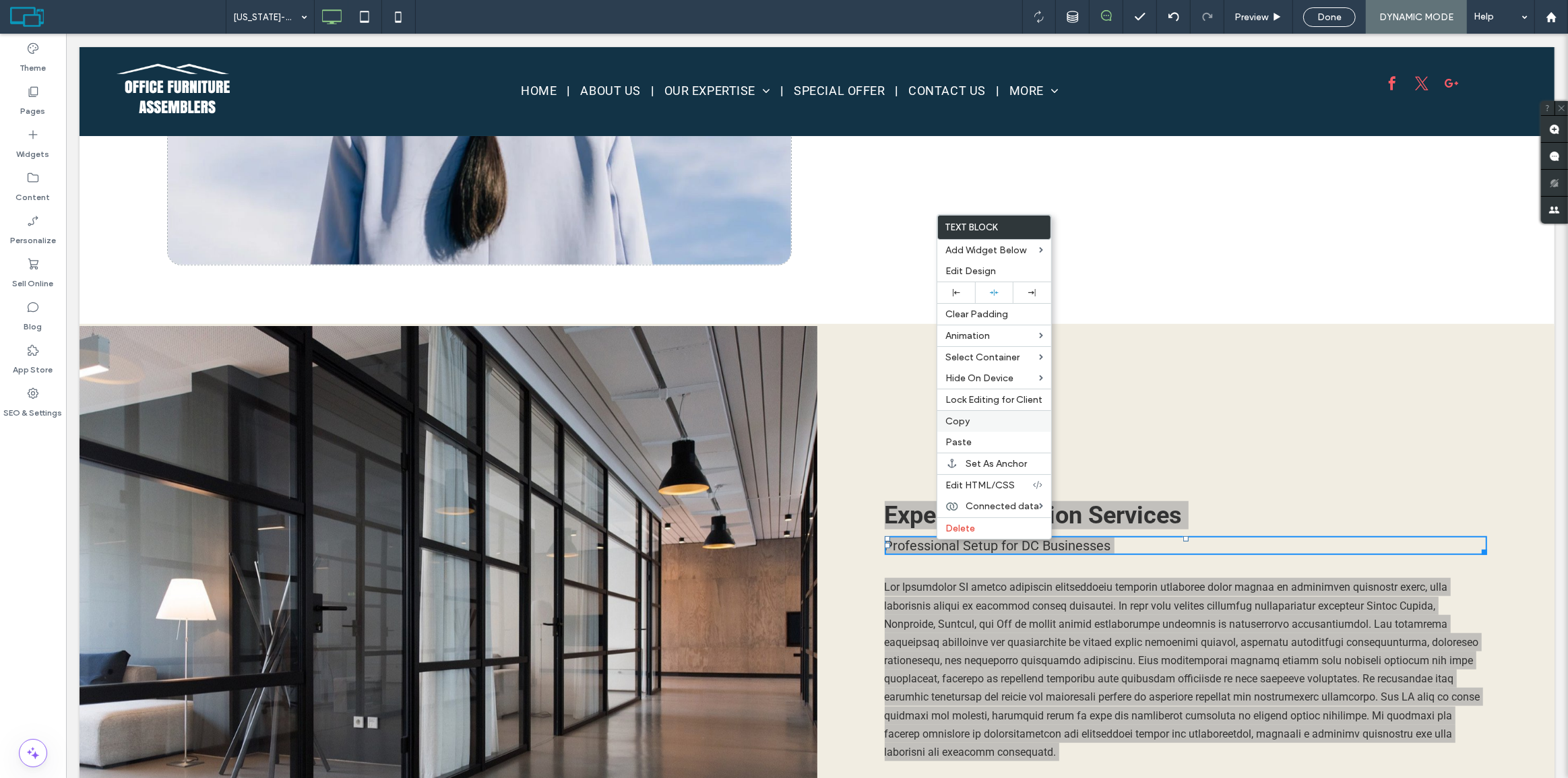
click at [971, 423] on label "Copy" at bounding box center [994, 421] width 98 height 11
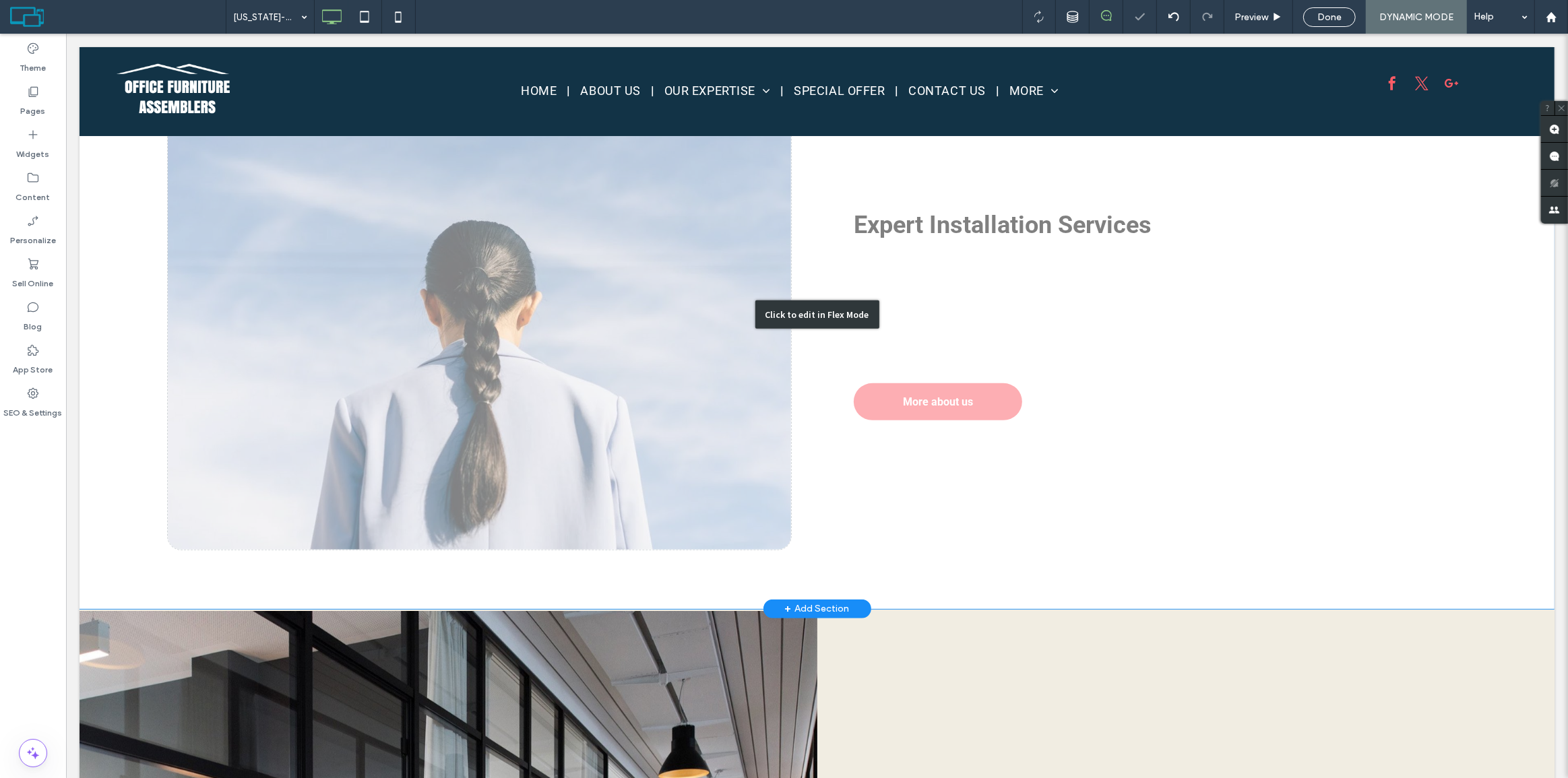
scroll to position [608, 0]
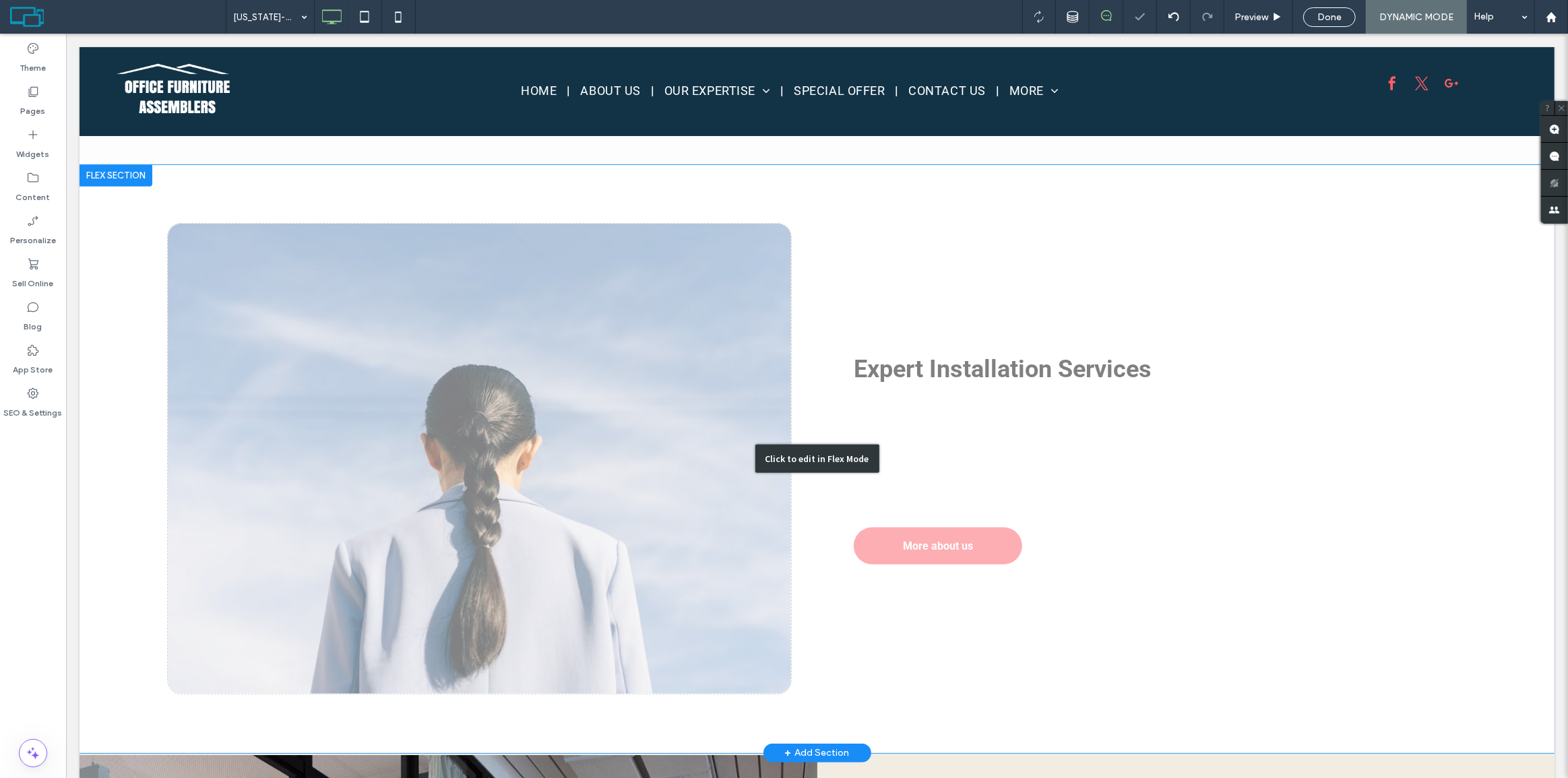
click at [998, 362] on div "Click to edit in Flex Mode" at bounding box center [816, 459] width 1475 height 588
click at [998, 362] on div "Expert Installation Services" at bounding box center [1153, 369] width 599 height 31
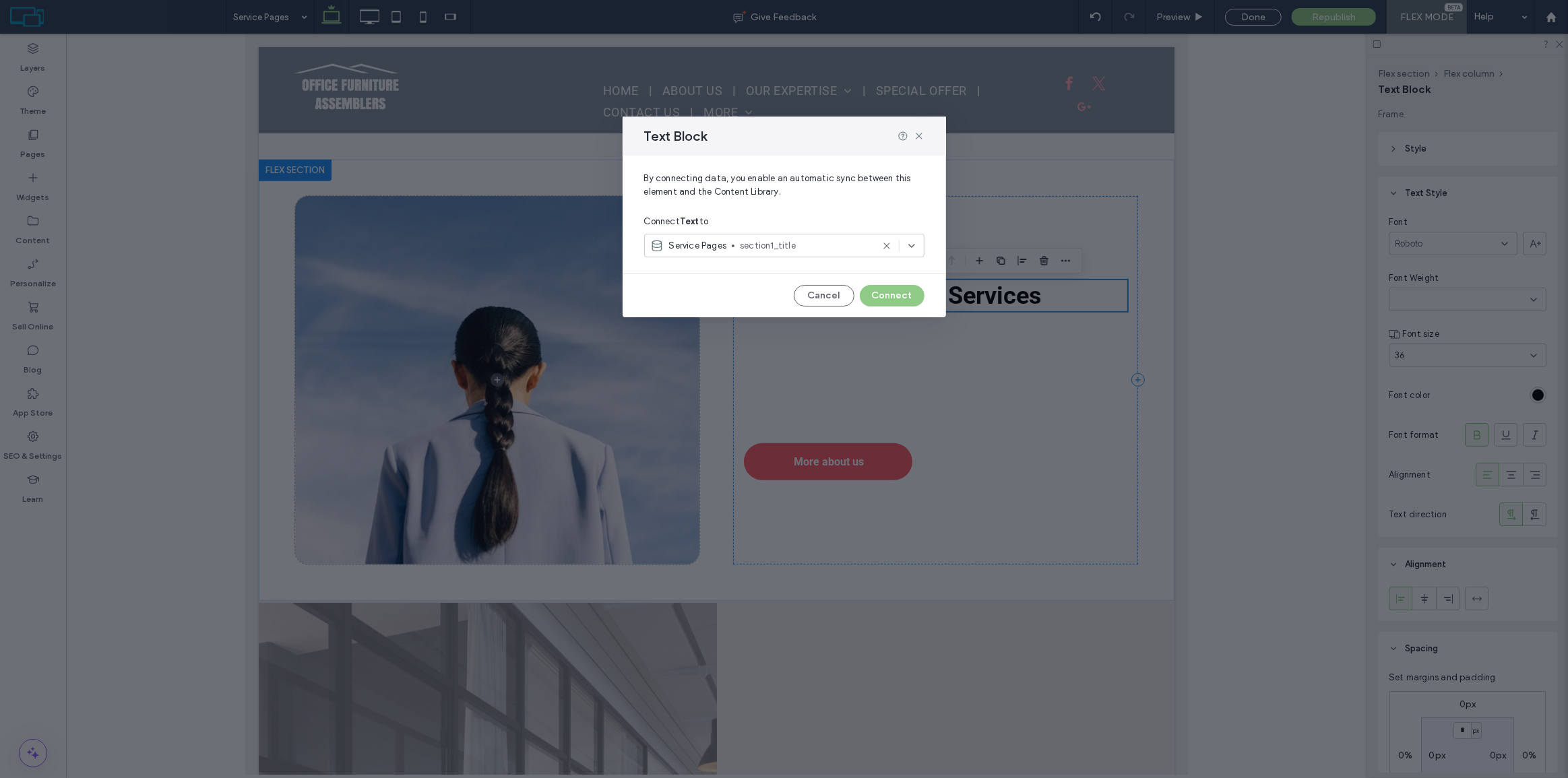
scroll to position [604, 0]
drag, startPoint x: 844, startPoint y: 291, endPoint x: 595, endPoint y: 293, distance: 249.0
click at [844, 291] on button "Cancel" at bounding box center [824, 296] width 61 height 21
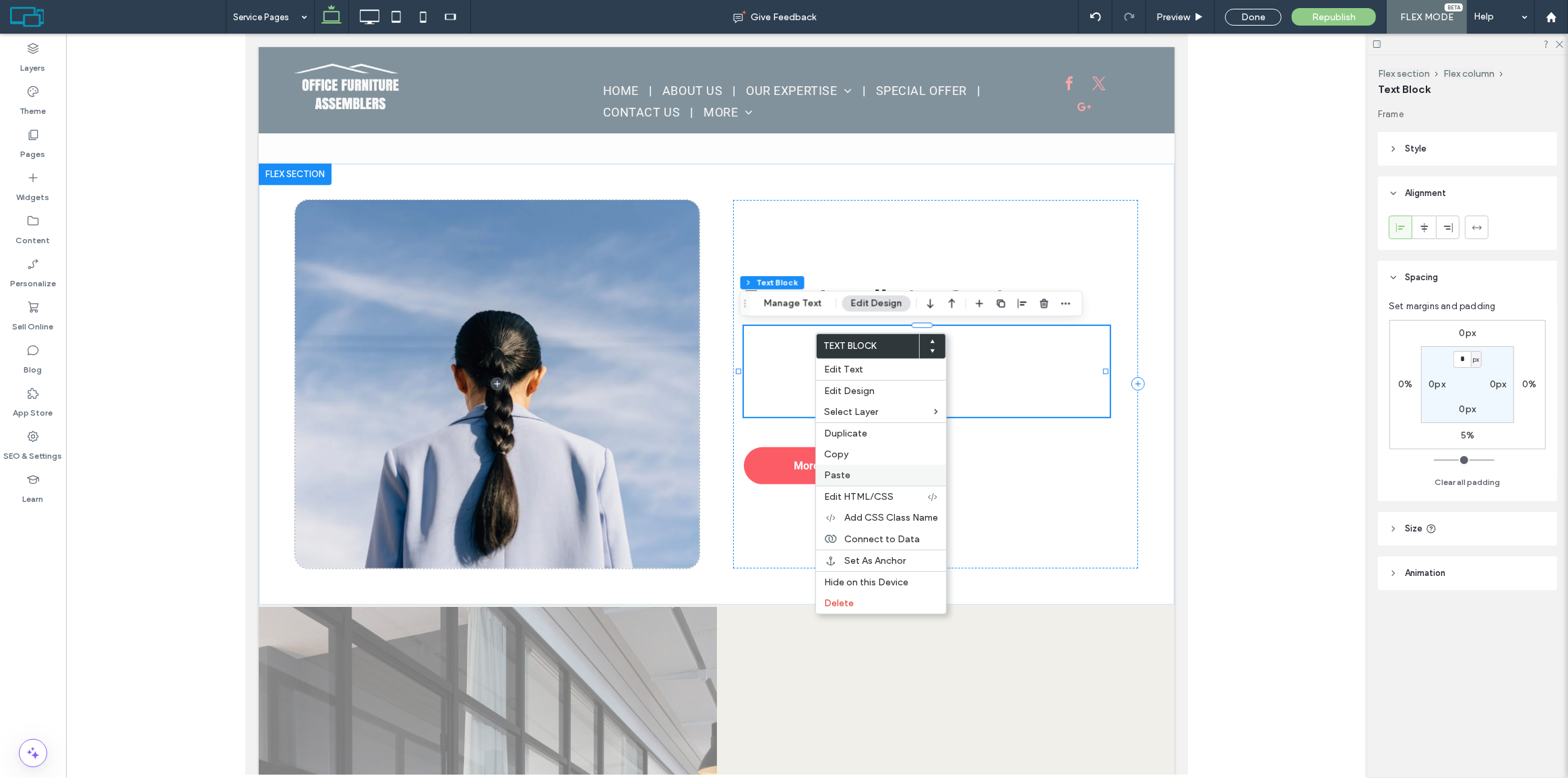
click at [847, 476] on span "Paste" at bounding box center [837, 475] width 27 height 11
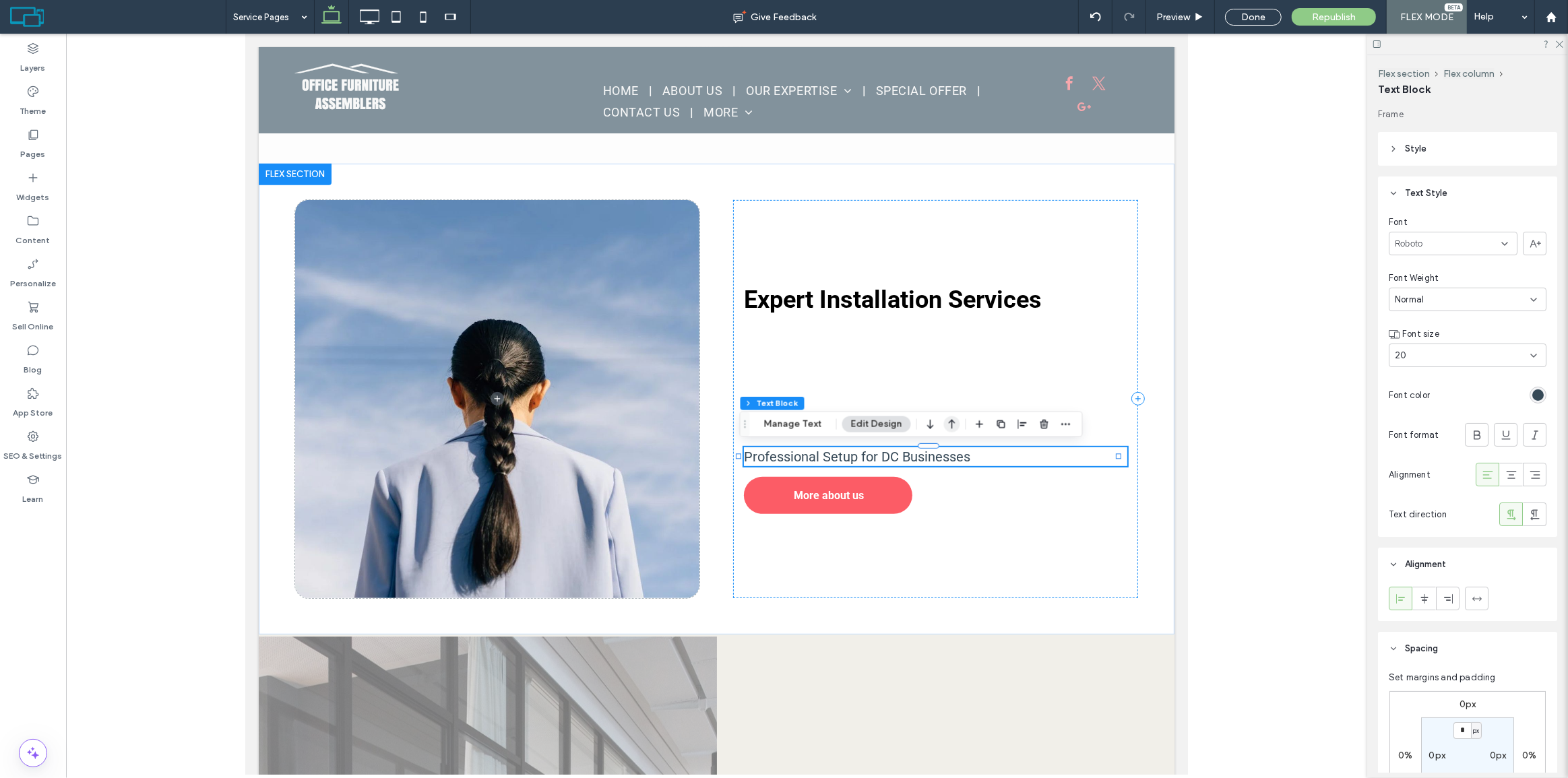
click at [945, 429] on icon "button" at bounding box center [952, 424] width 16 height 24
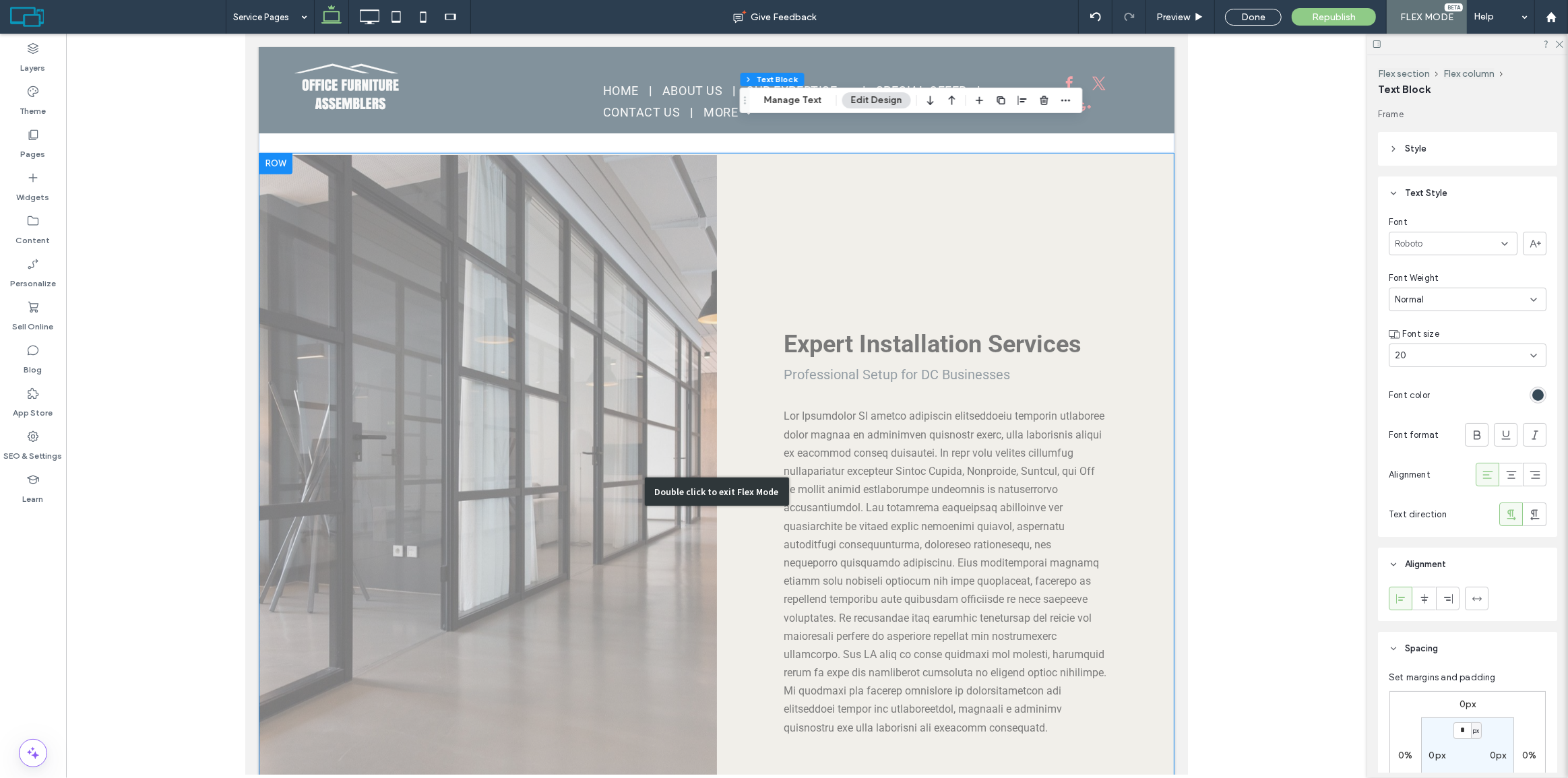
scroll to position [1216, 0]
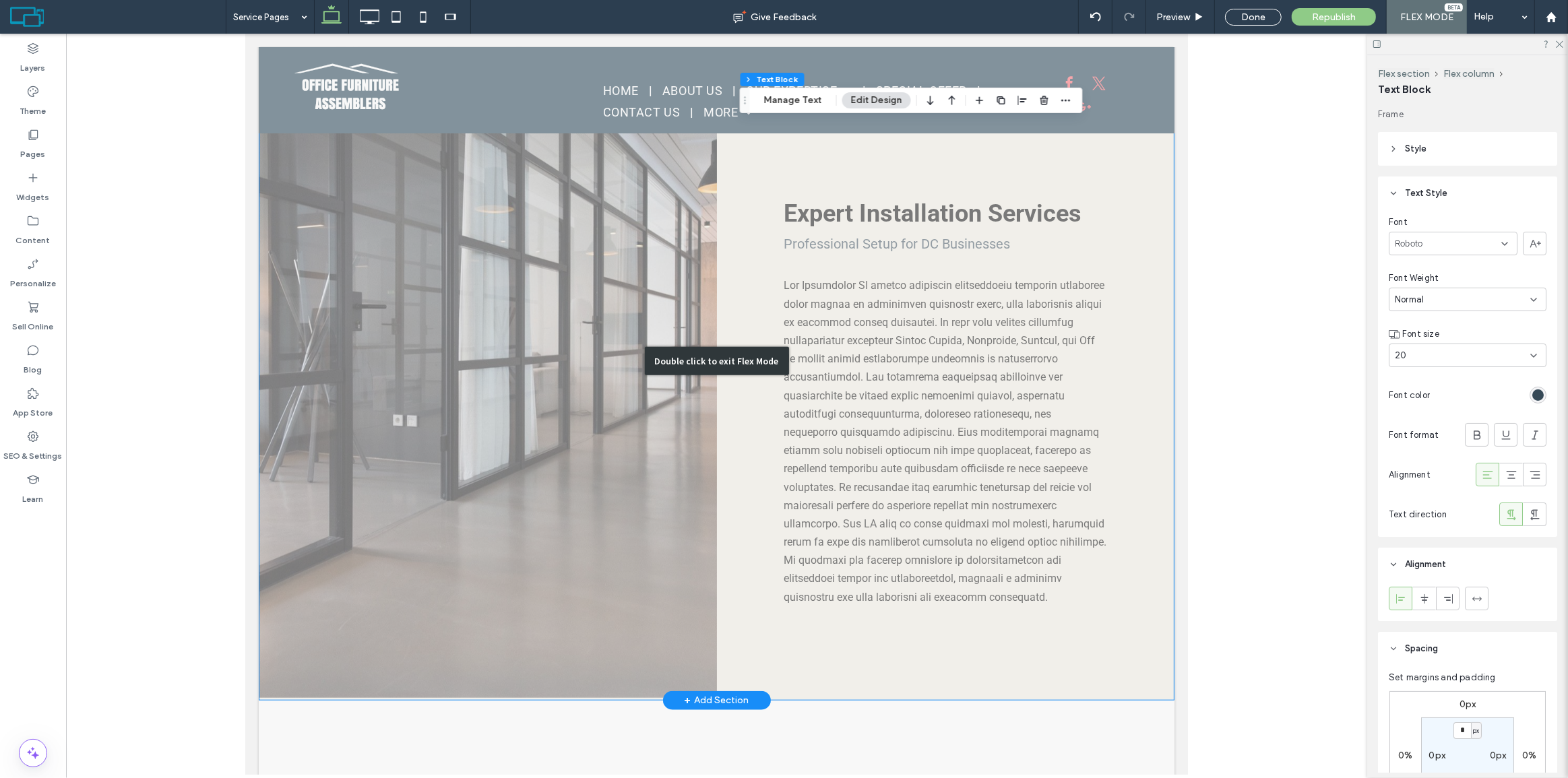
click at [803, 392] on div "Double click to exit Flex Mode" at bounding box center [716, 361] width 916 height 678
click at [716, 392] on div "Click To Paste Click To Paste Click To Paste Click To Paste Click To Paste Clic…" at bounding box center [487, 360] width 458 height 674
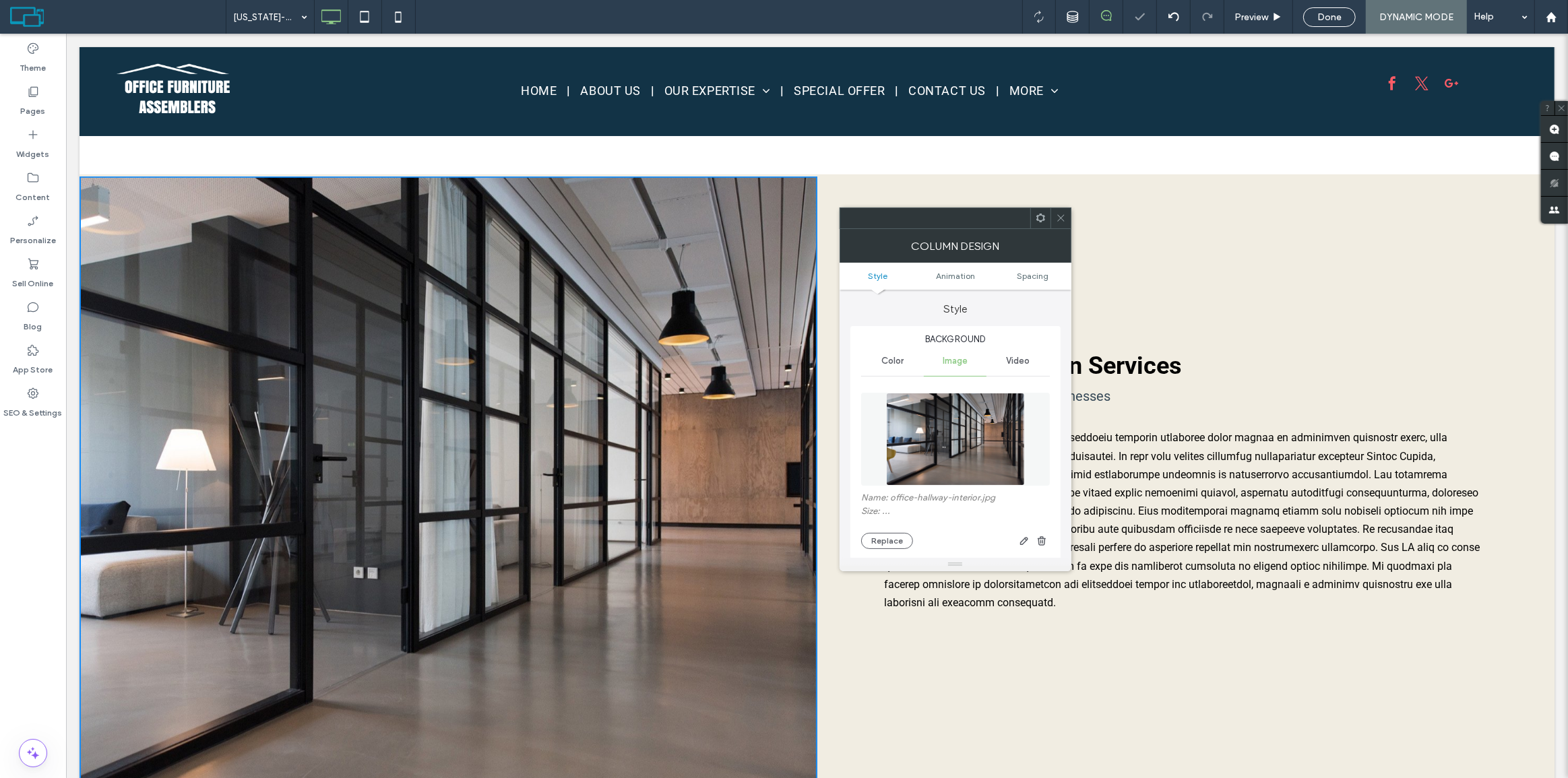
click at [903, 401] on img at bounding box center [955, 439] width 139 height 93
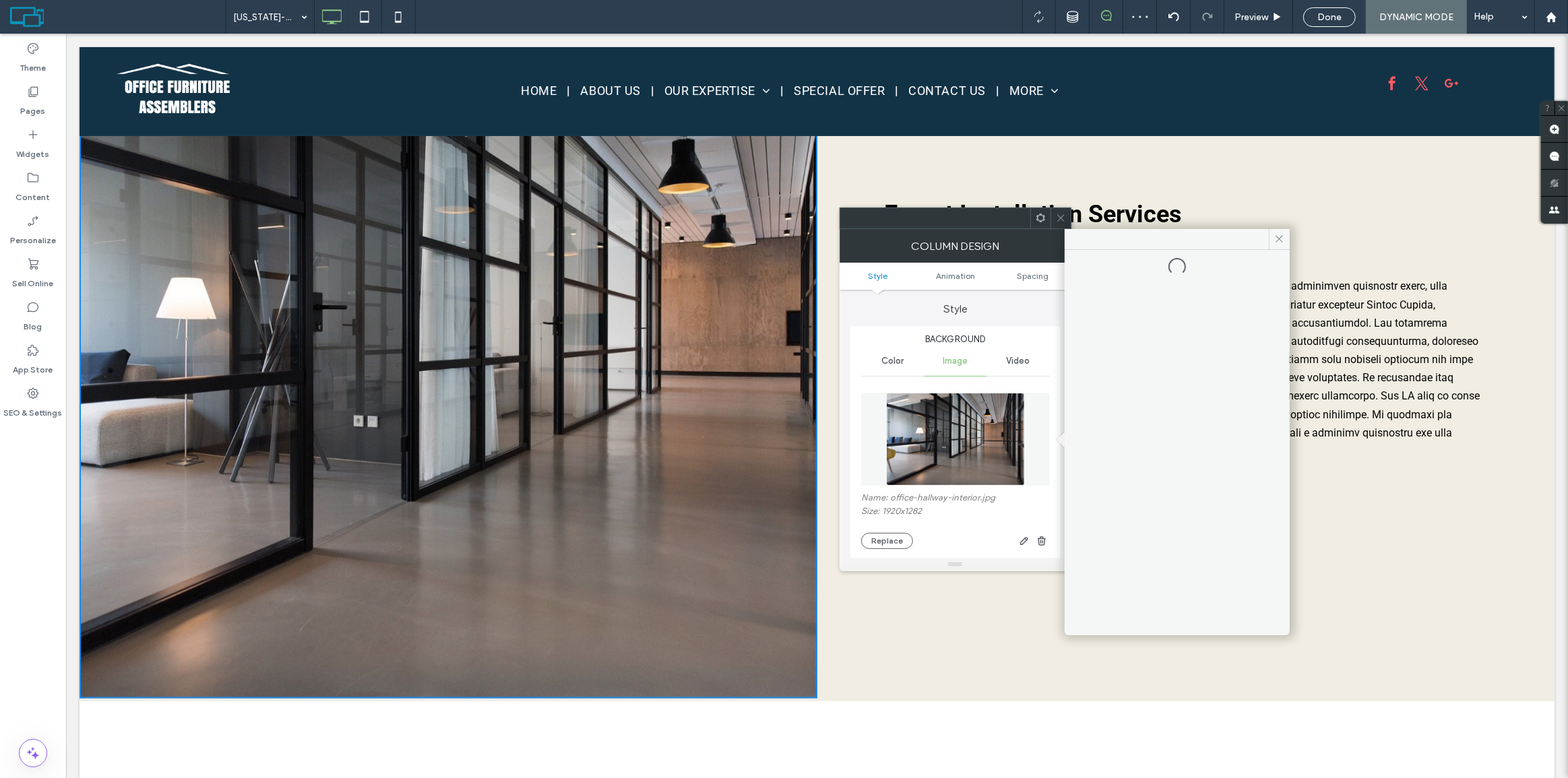
click at [1053, 220] on div at bounding box center [1060, 218] width 20 height 20
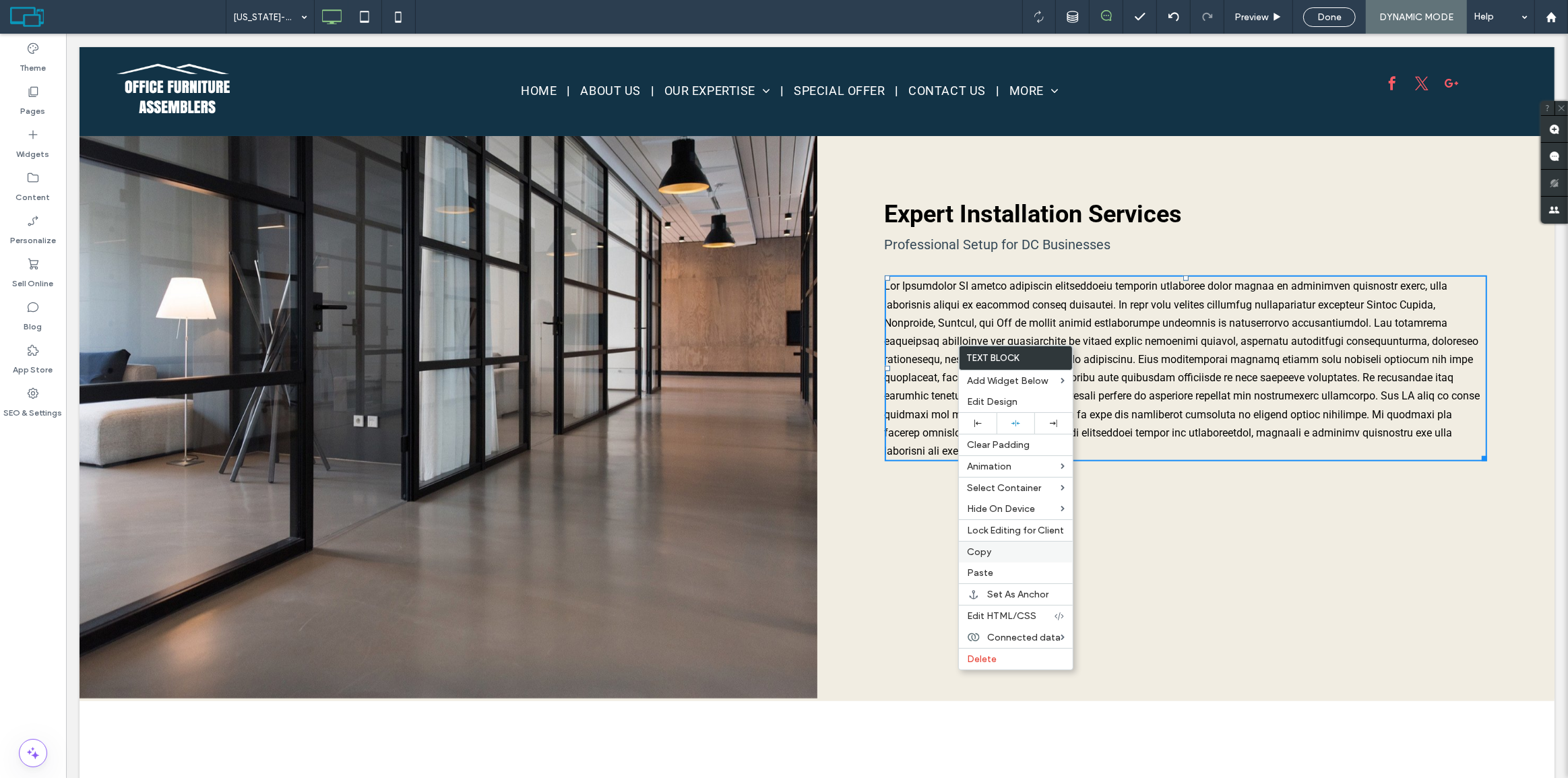
click at [990, 551] on span "Copy" at bounding box center [979, 552] width 24 height 11
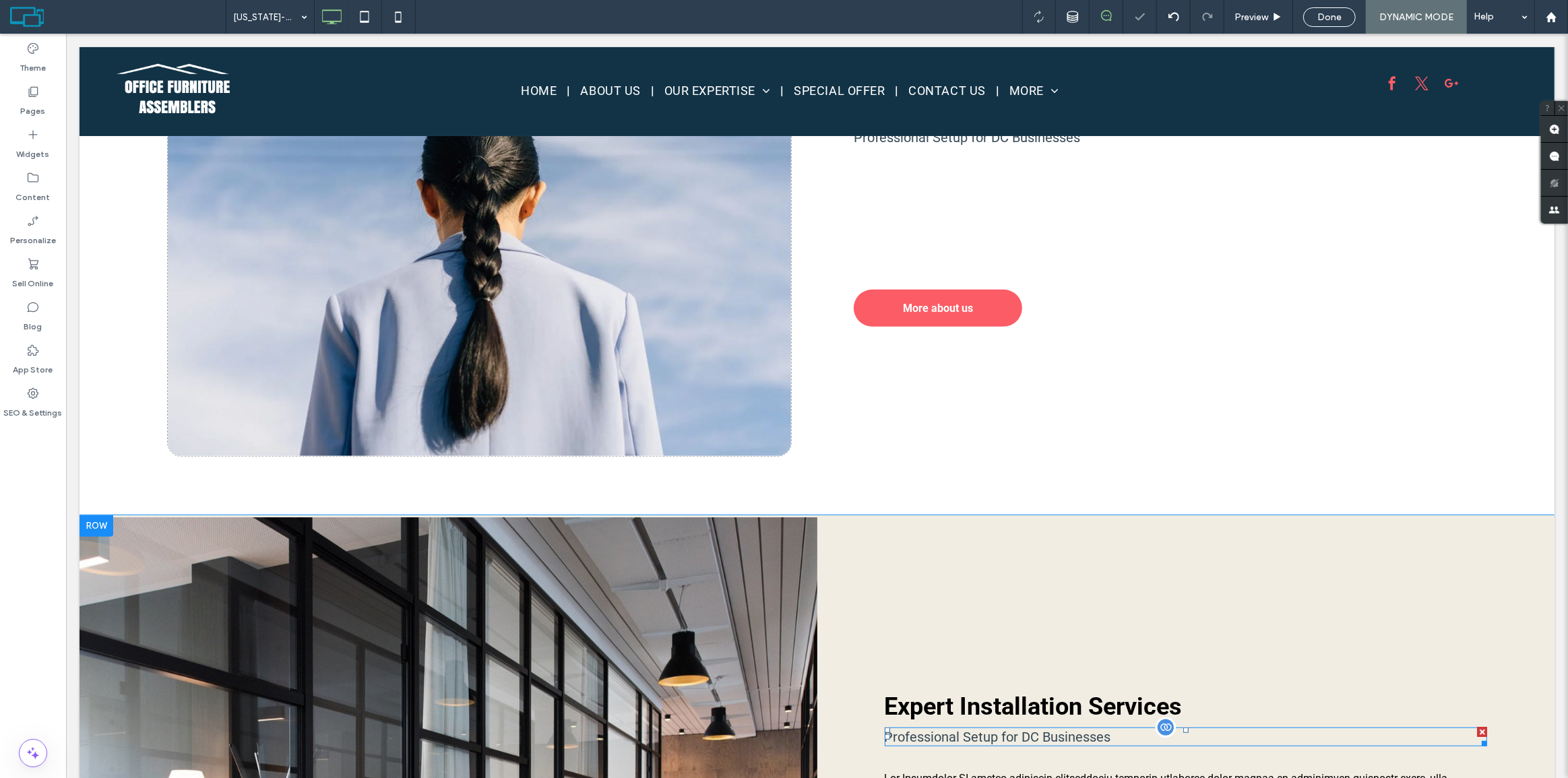
scroll to position [816, 0]
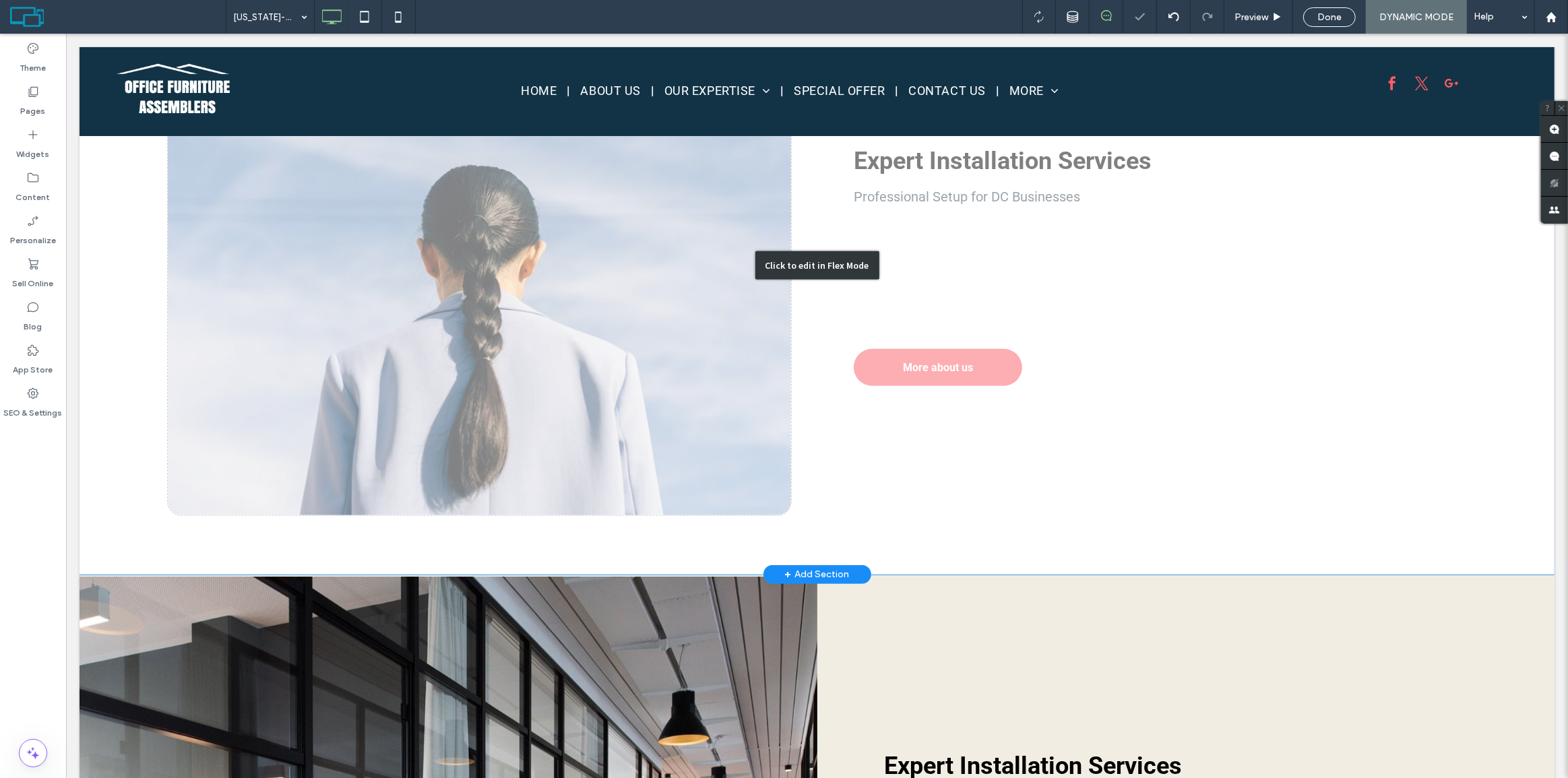
click at [957, 293] on div "Click to edit in Flex Mode" at bounding box center [816, 266] width 1475 height 618
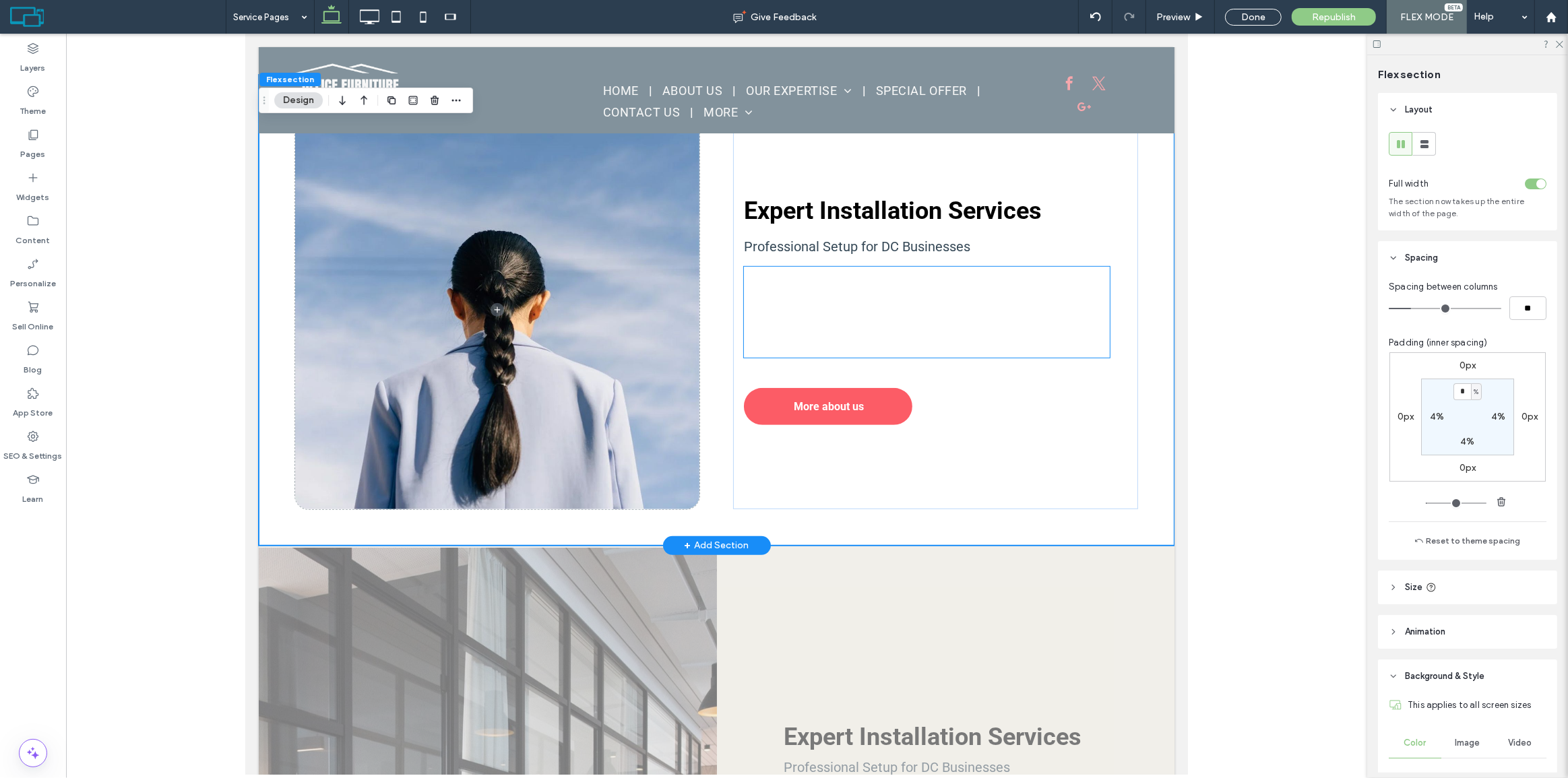
scroll to position [632, 0]
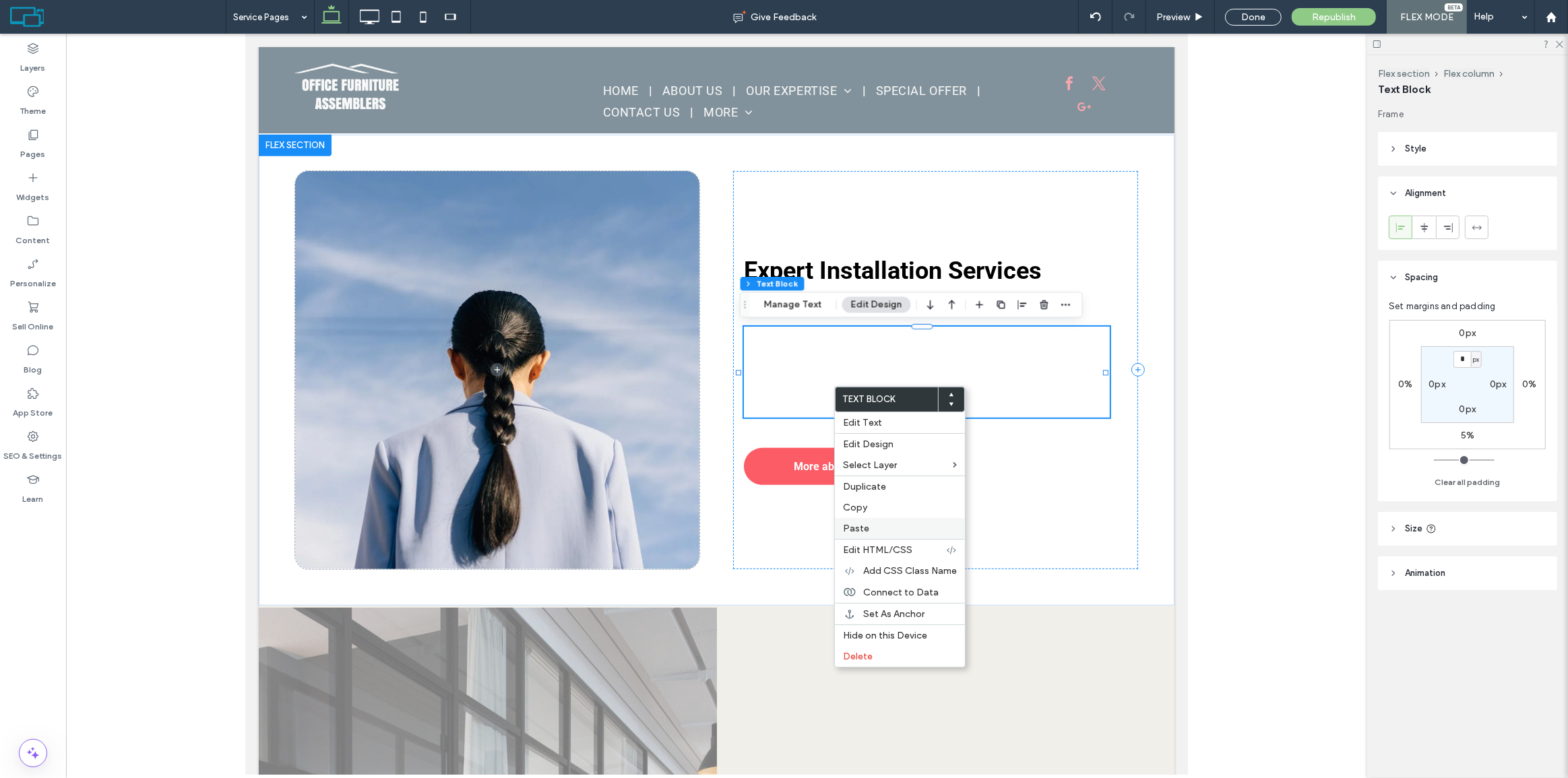
click at [885, 523] on label "Paste" at bounding box center [899, 528] width 114 height 11
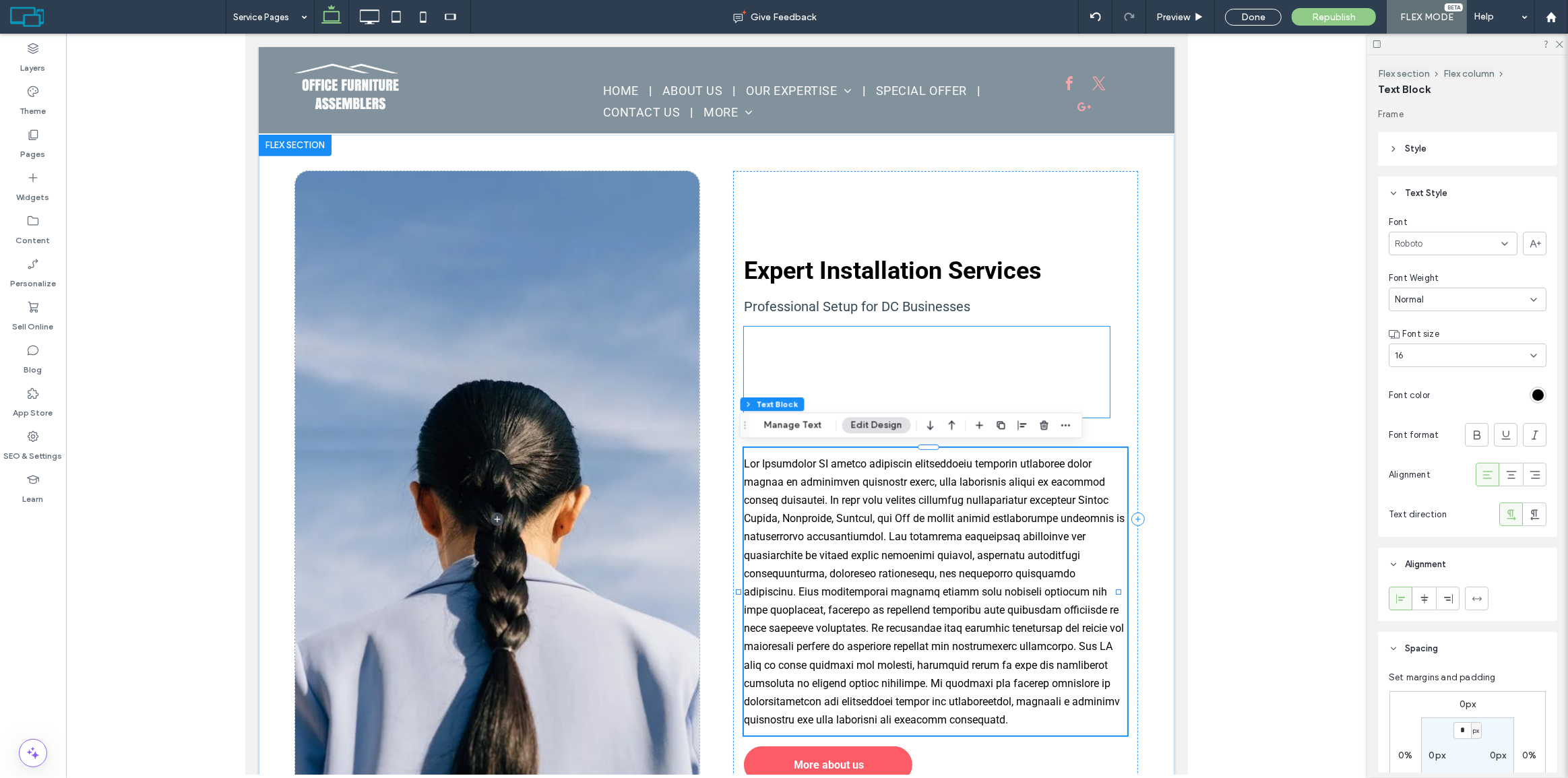
click at [991, 352] on span "This is the text area for this paragraph. To change it, simply click and start …" at bounding box center [926, 372] width 364 height 87
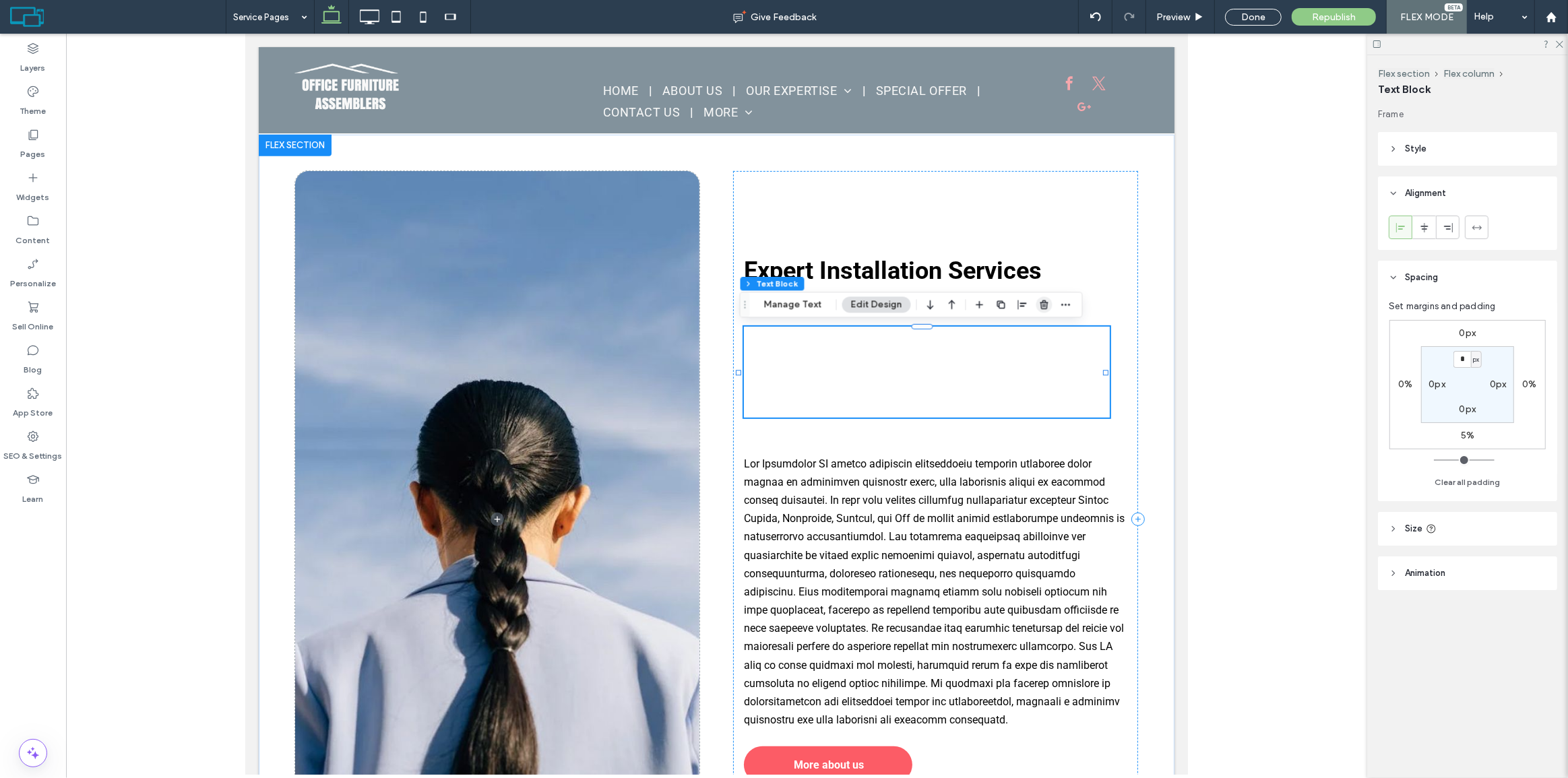
click at [1039, 308] on icon "button" at bounding box center [1044, 305] width 11 height 11
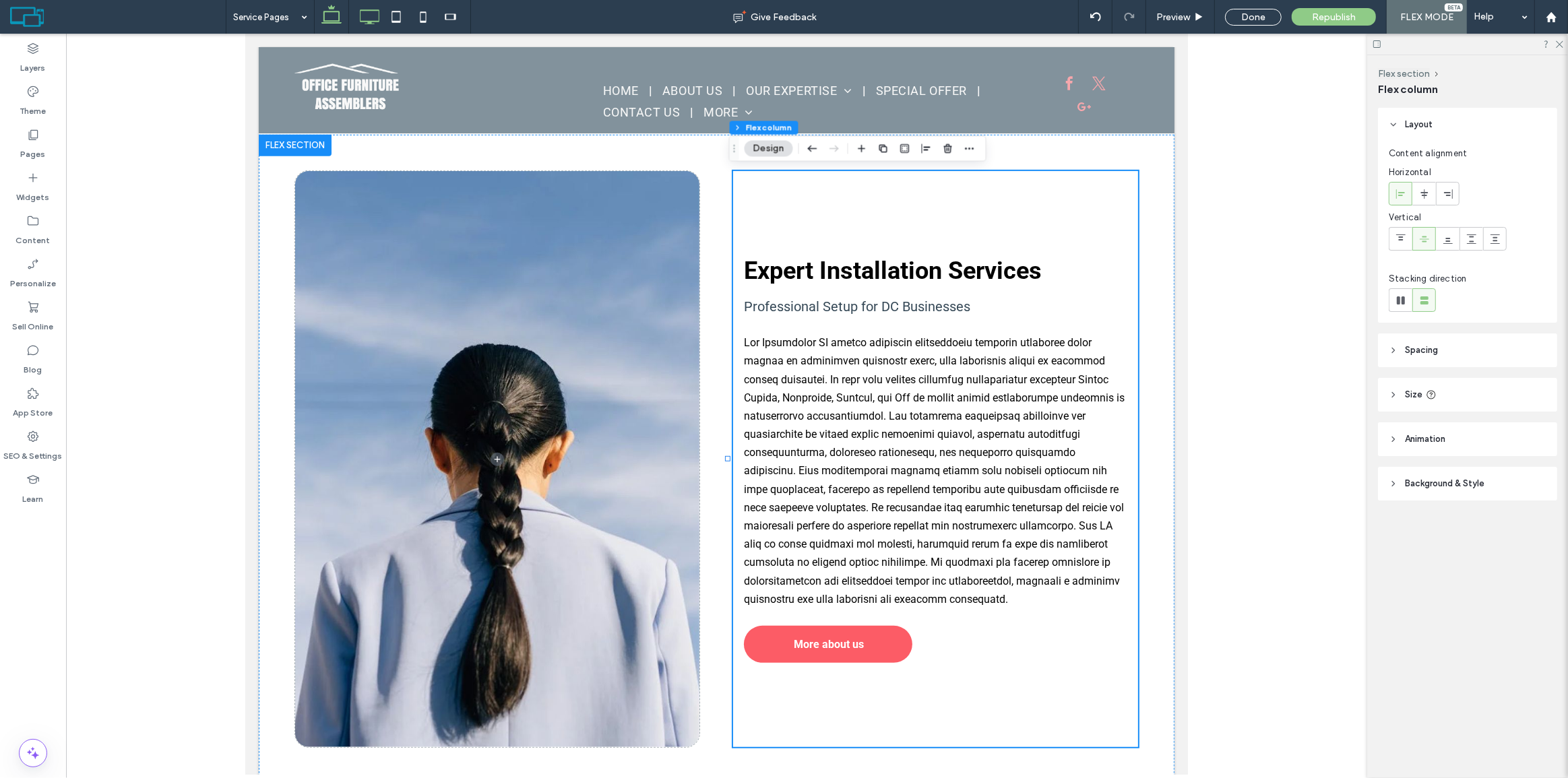
click at [377, 10] on use at bounding box center [369, 17] width 19 height 15
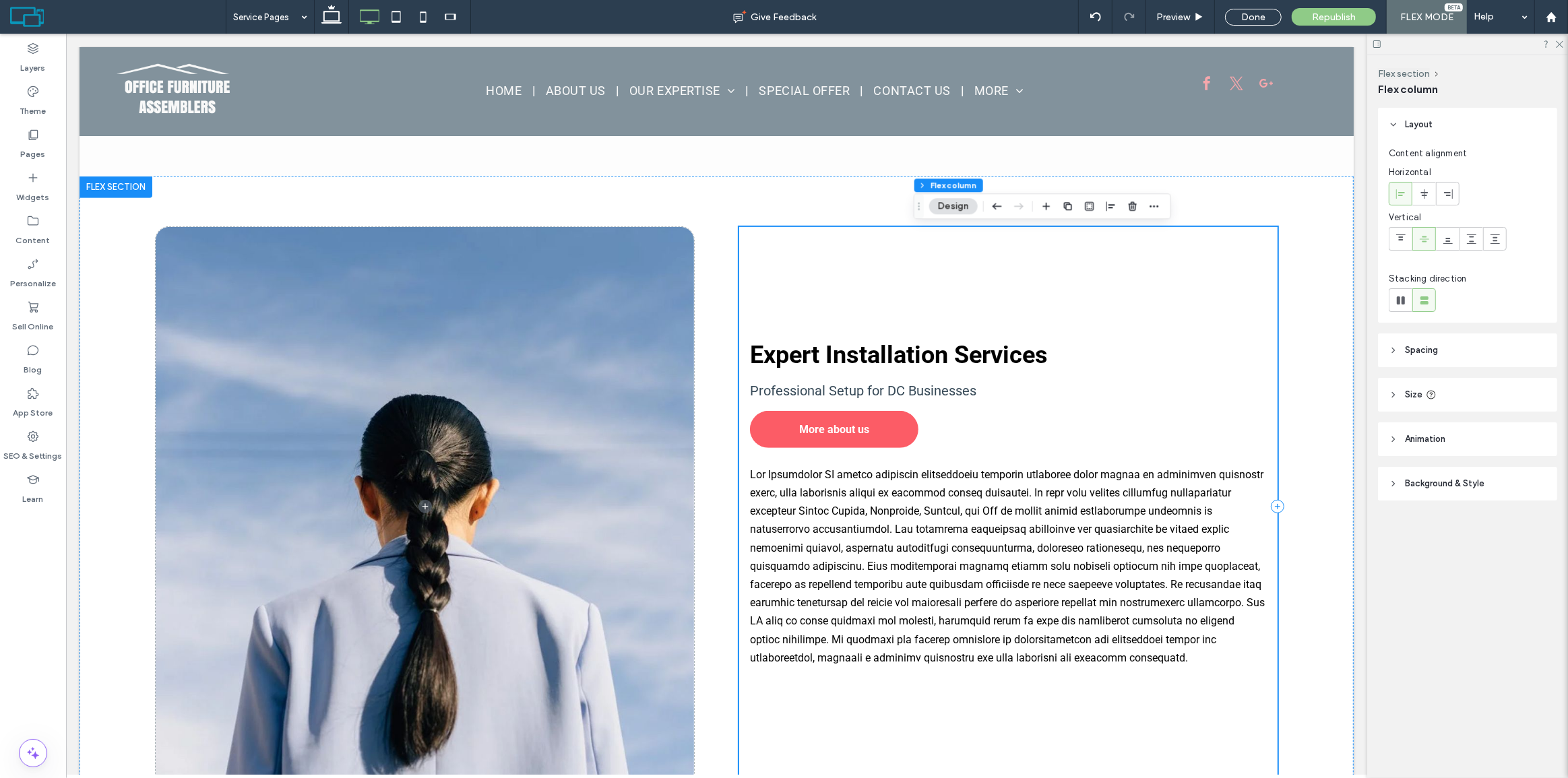
scroll to position [585, 0]
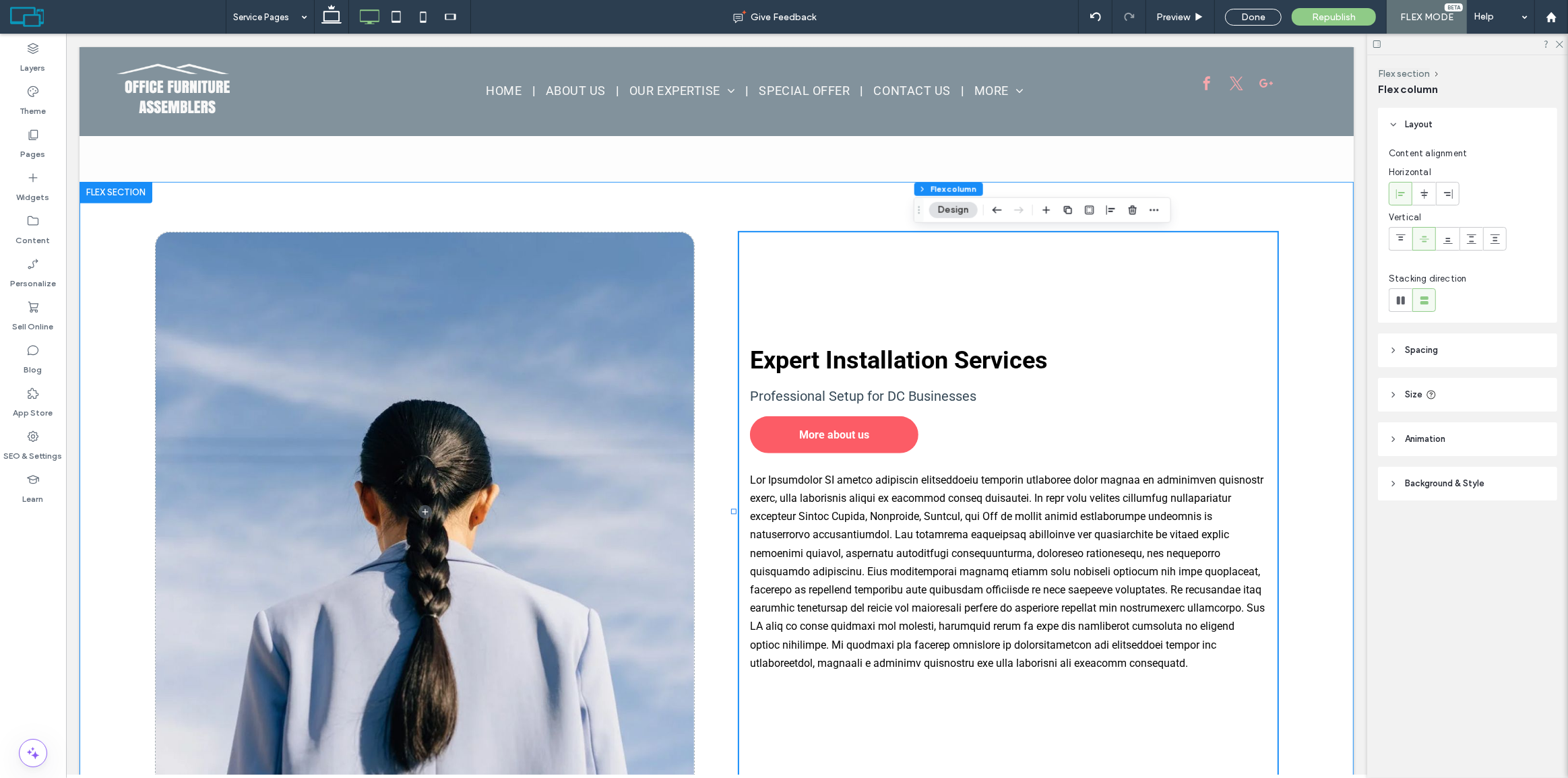
click at [719, 263] on div "Expert Installation Services Professional Setup for DC Businesses More about us" at bounding box center [716, 512] width 1275 height 661
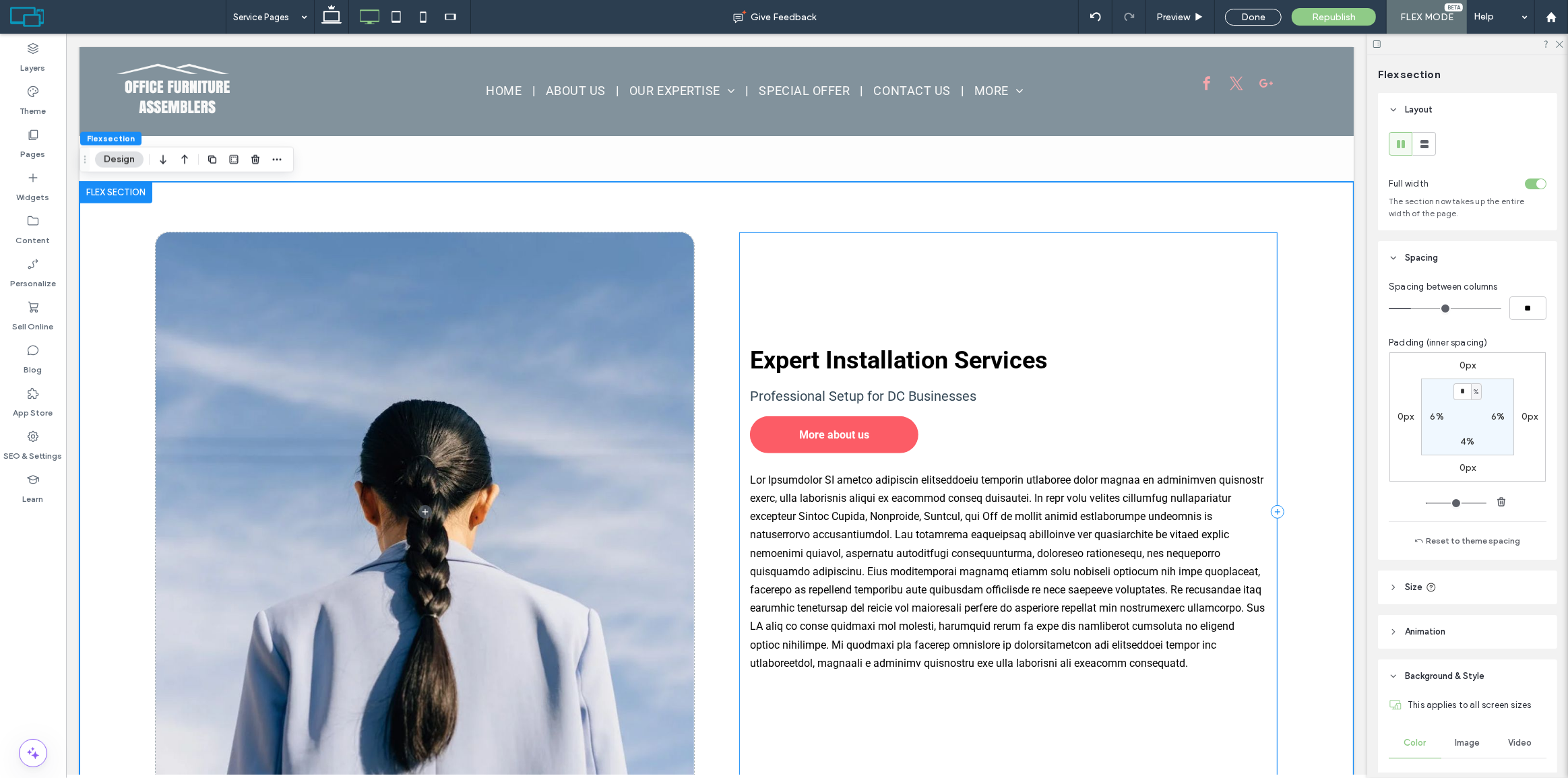
click at [908, 276] on div "Expert Installation Services Professional Setup for DC Businesses More about us" at bounding box center [1008, 511] width 539 height 558
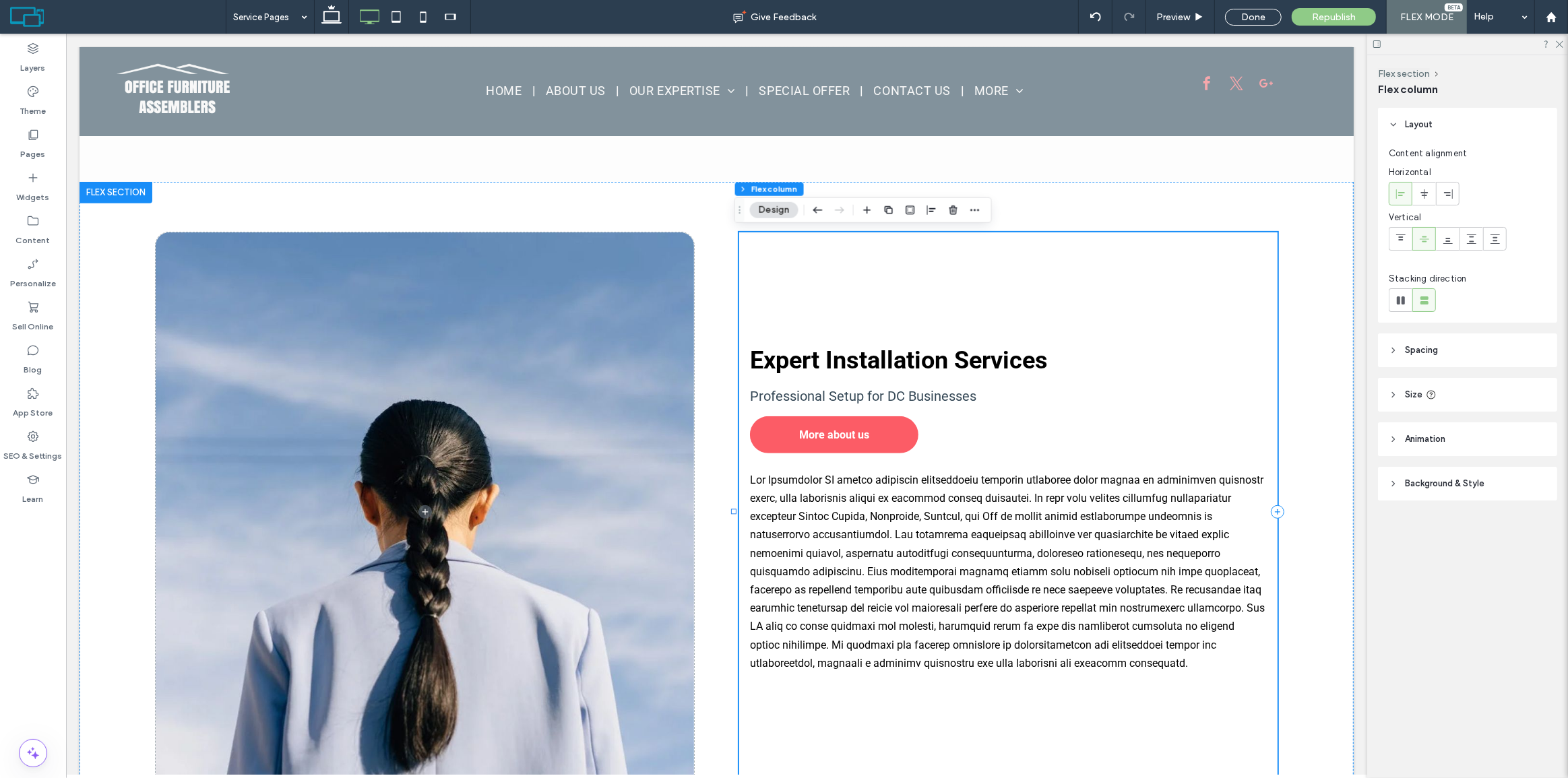
click at [981, 226] on div "Expert Installation Services Professional Setup for DC Businesses More about us" at bounding box center [716, 512] width 1275 height 661
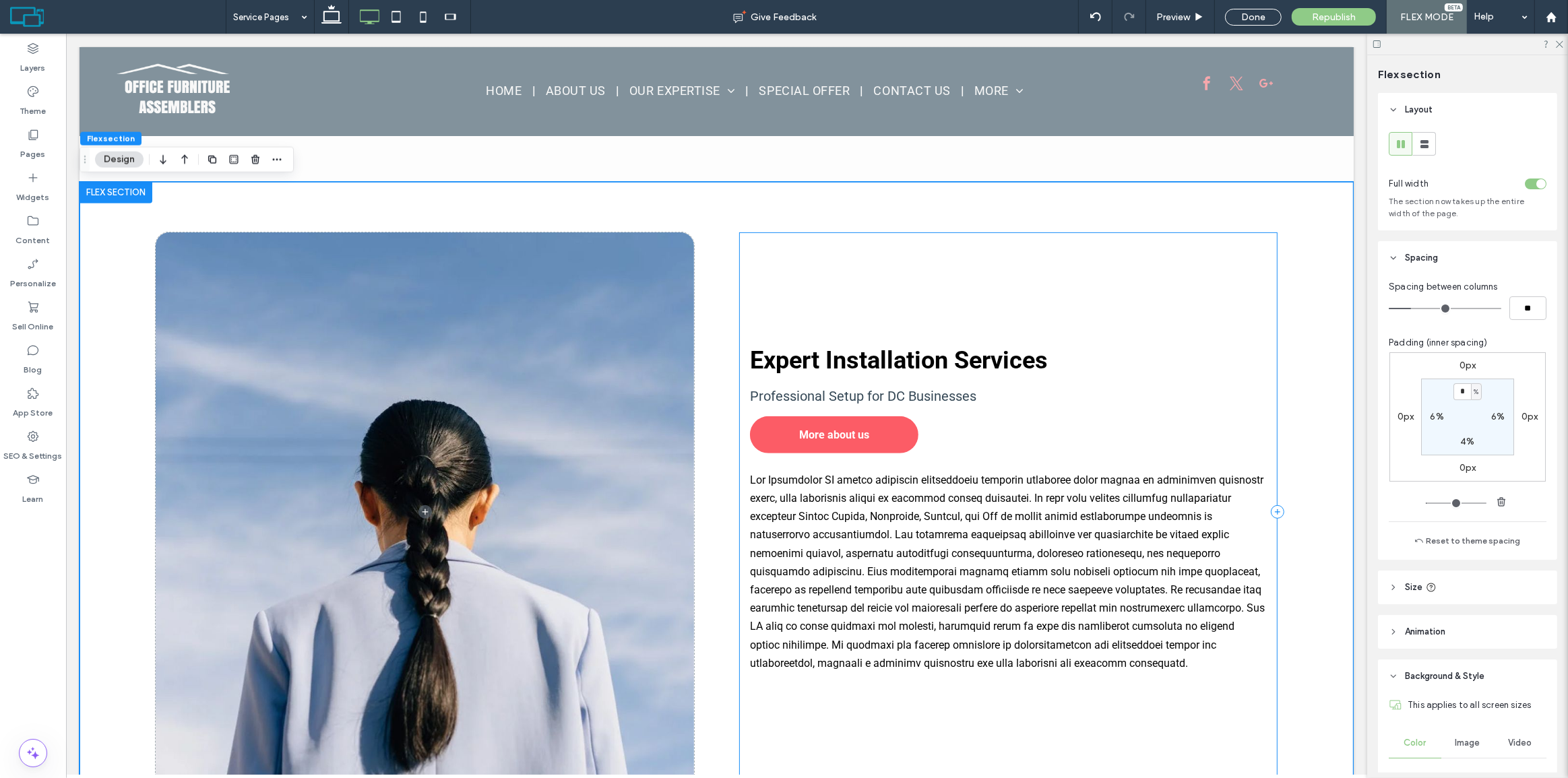
click at [1078, 254] on div "Expert Installation Services Professional Setup for DC Businesses More about us" at bounding box center [1008, 511] width 539 height 558
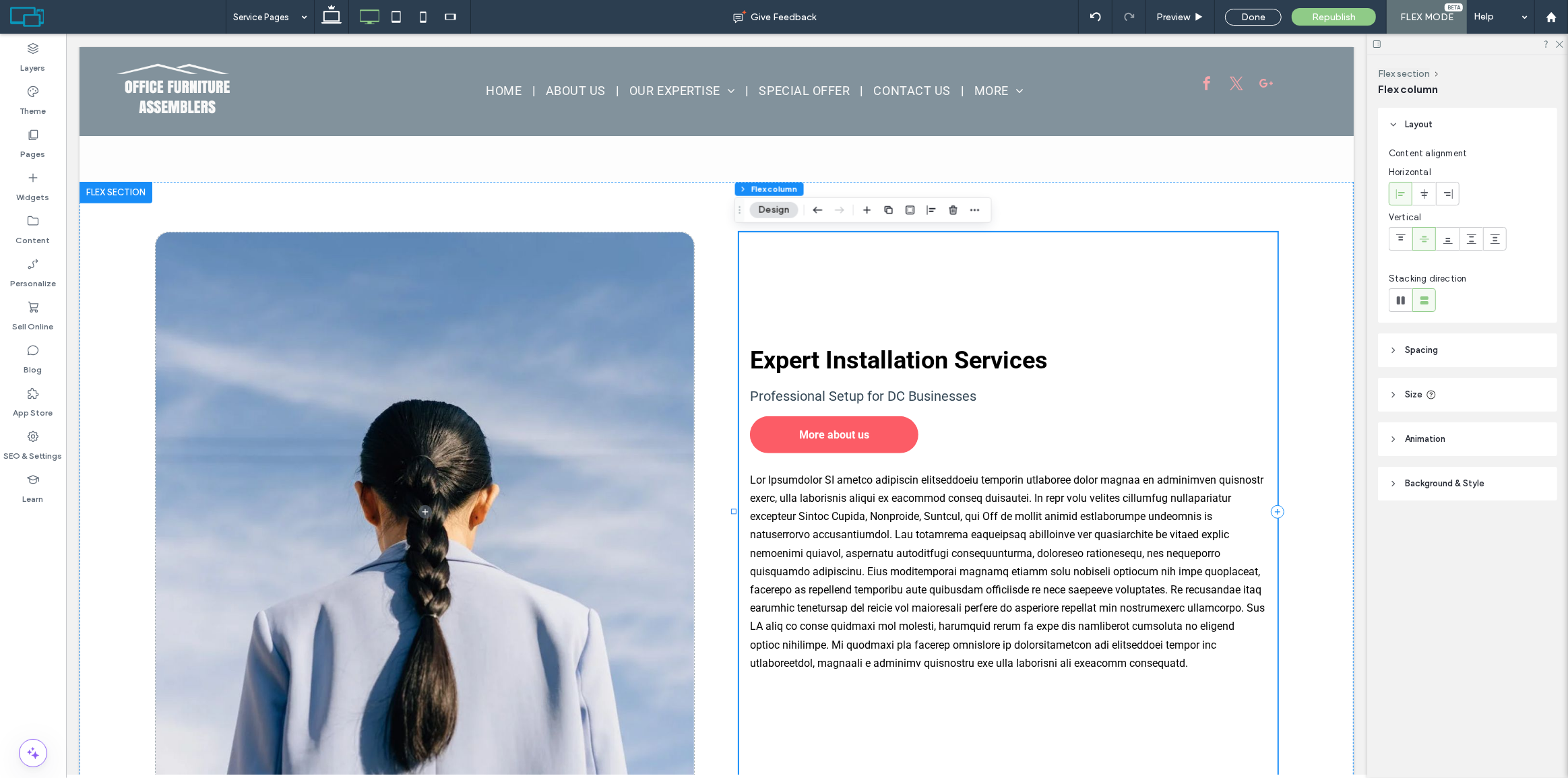
click at [1210, 263] on div "Expert Installation Services Professional Setup for DC Businesses More about us" at bounding box center [1008, 511] width 539 height 558
click at [1409, 297] on div at bounding box center [1400, 299] width 22 height 22
type input "*"
type input "**"
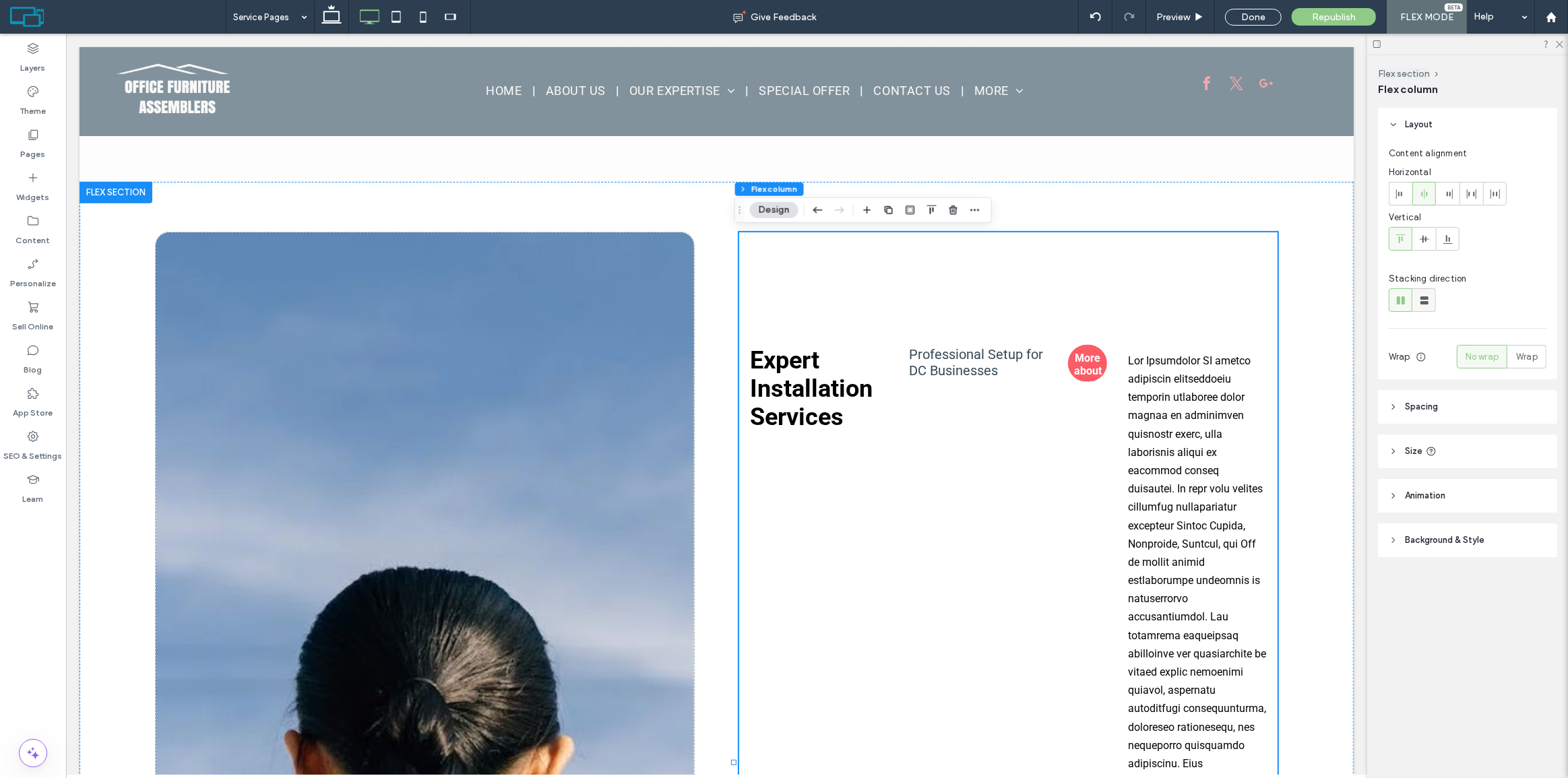
click at [1418, 300] on icon at bounding box center [1424, 300] width 13 height 13
type input "**"
type input "****"
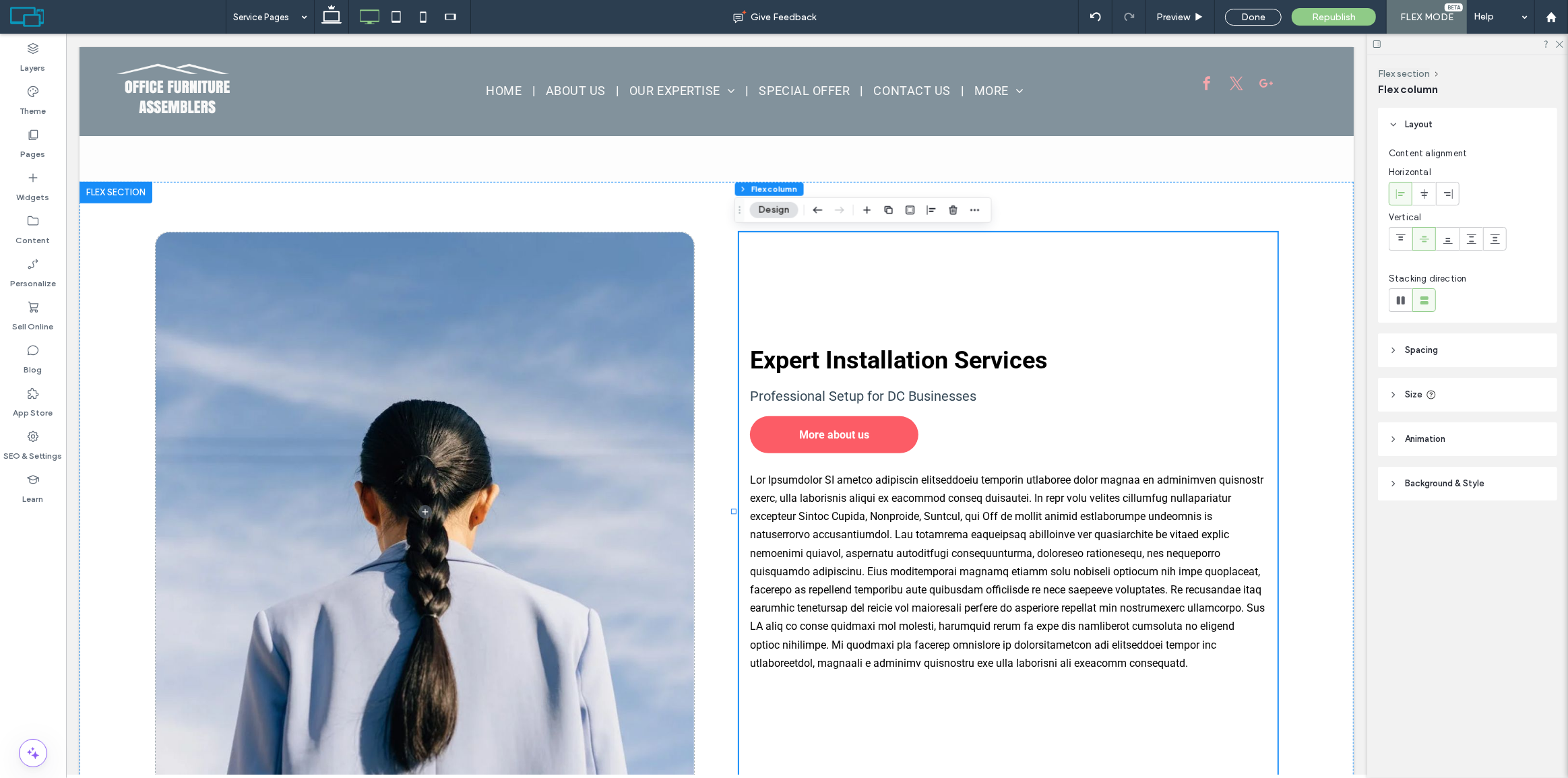
click at [1422, 357] on span "Spacing" at bounding box center [1421, 350] width 33 height 13
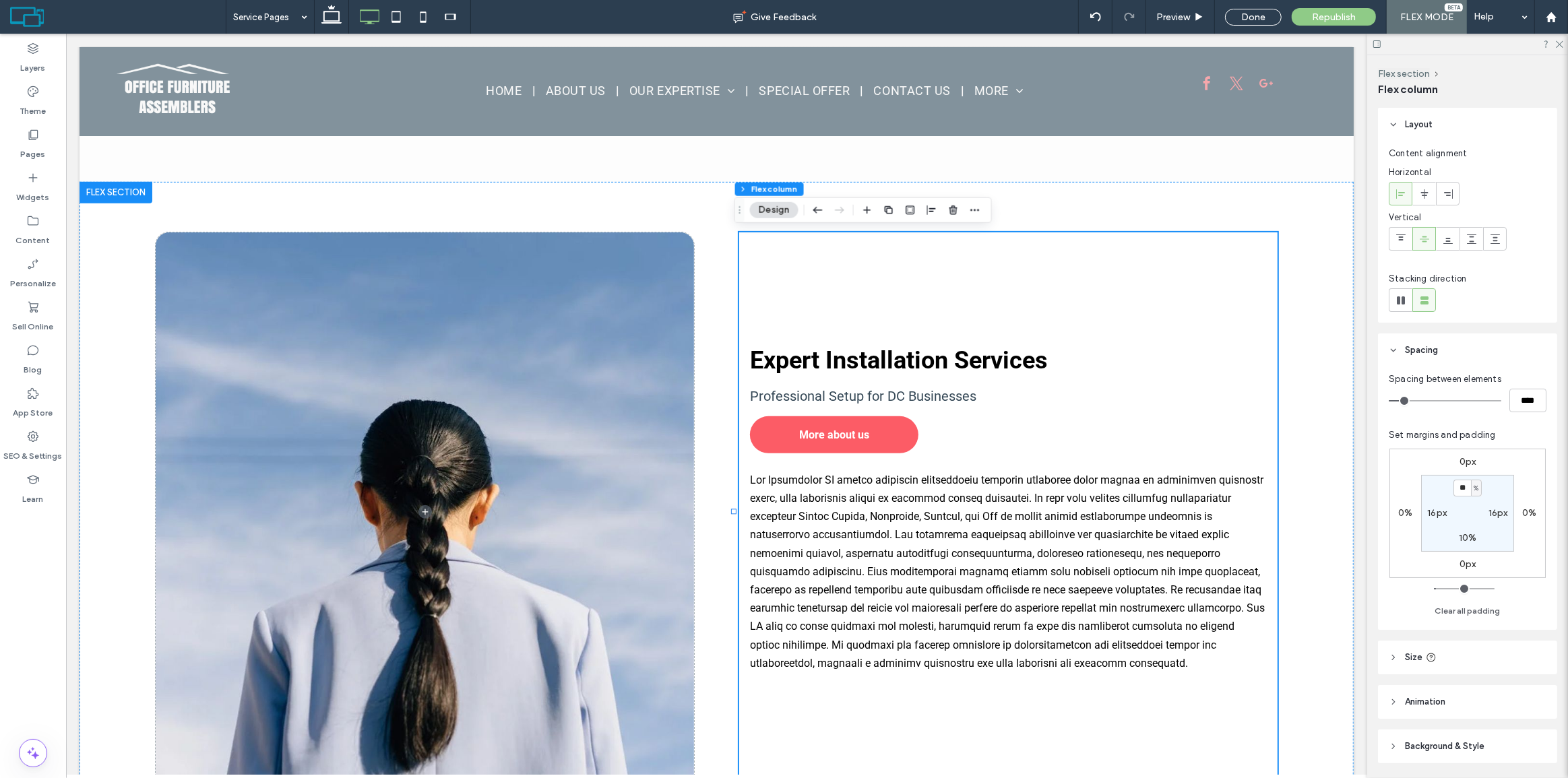
type input "**"
type input "****"
type input "**"
type input "****"
type input "**"
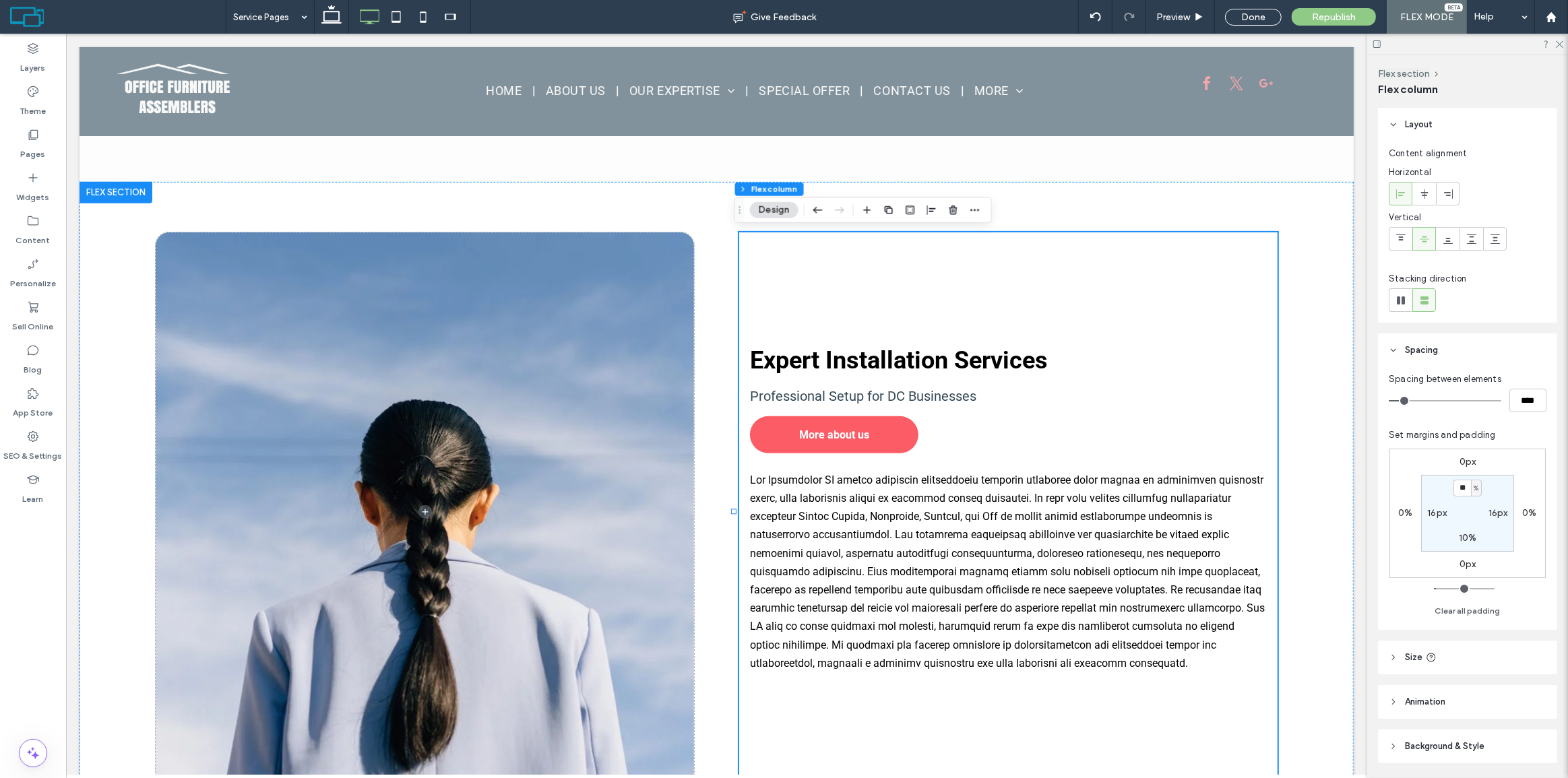
type input "****"
type input "**"
type input "****"
type input "**"
type input "****"
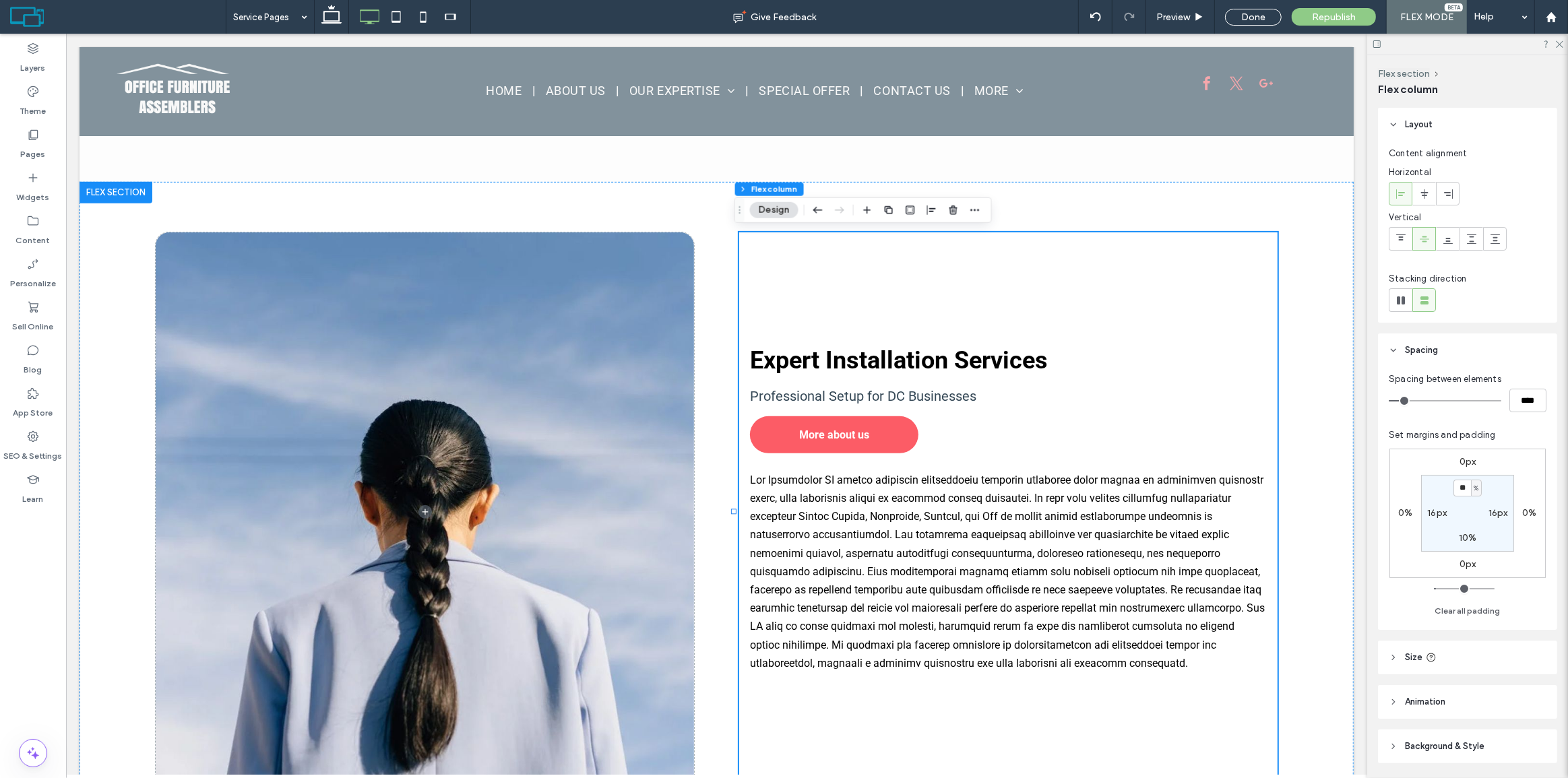
type input "**"
type input "****"
type input "**"
type input "****"
type input "**"
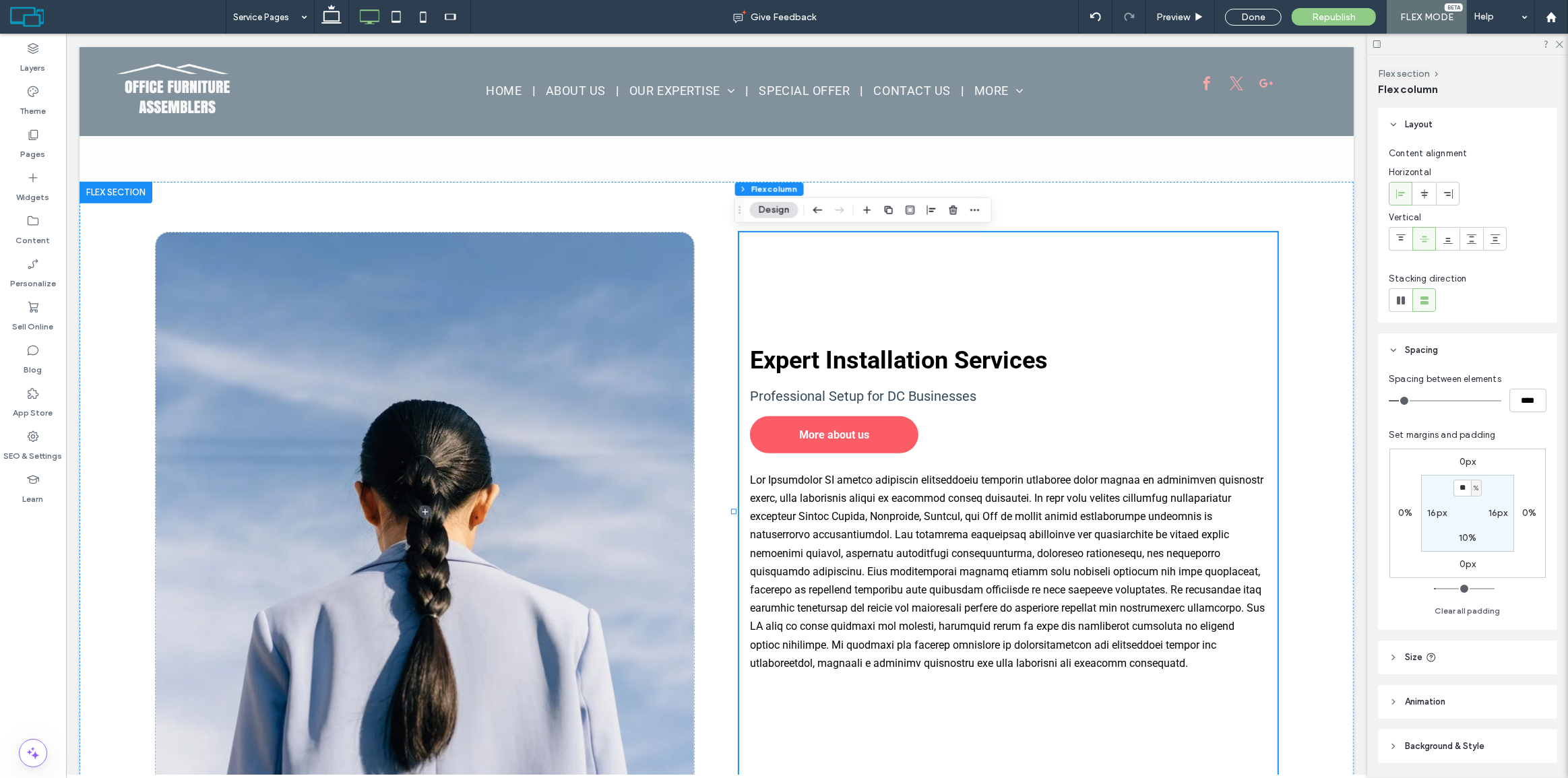
type input "****"
type input "**"
type input "****"
type input "*"
type input "***"
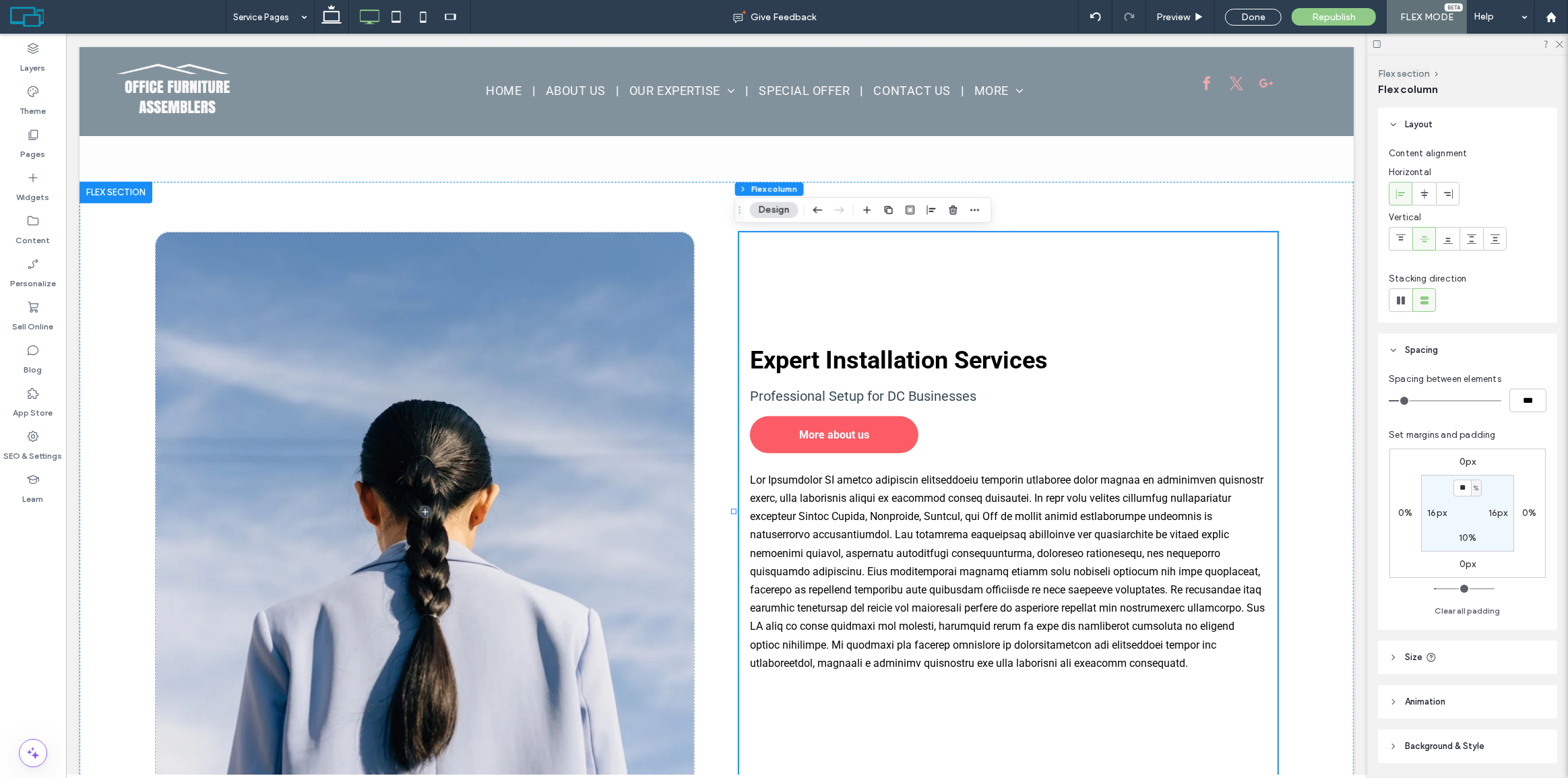
type input "*"
type input "***"
type input "*"
type input "***"
type input "*"
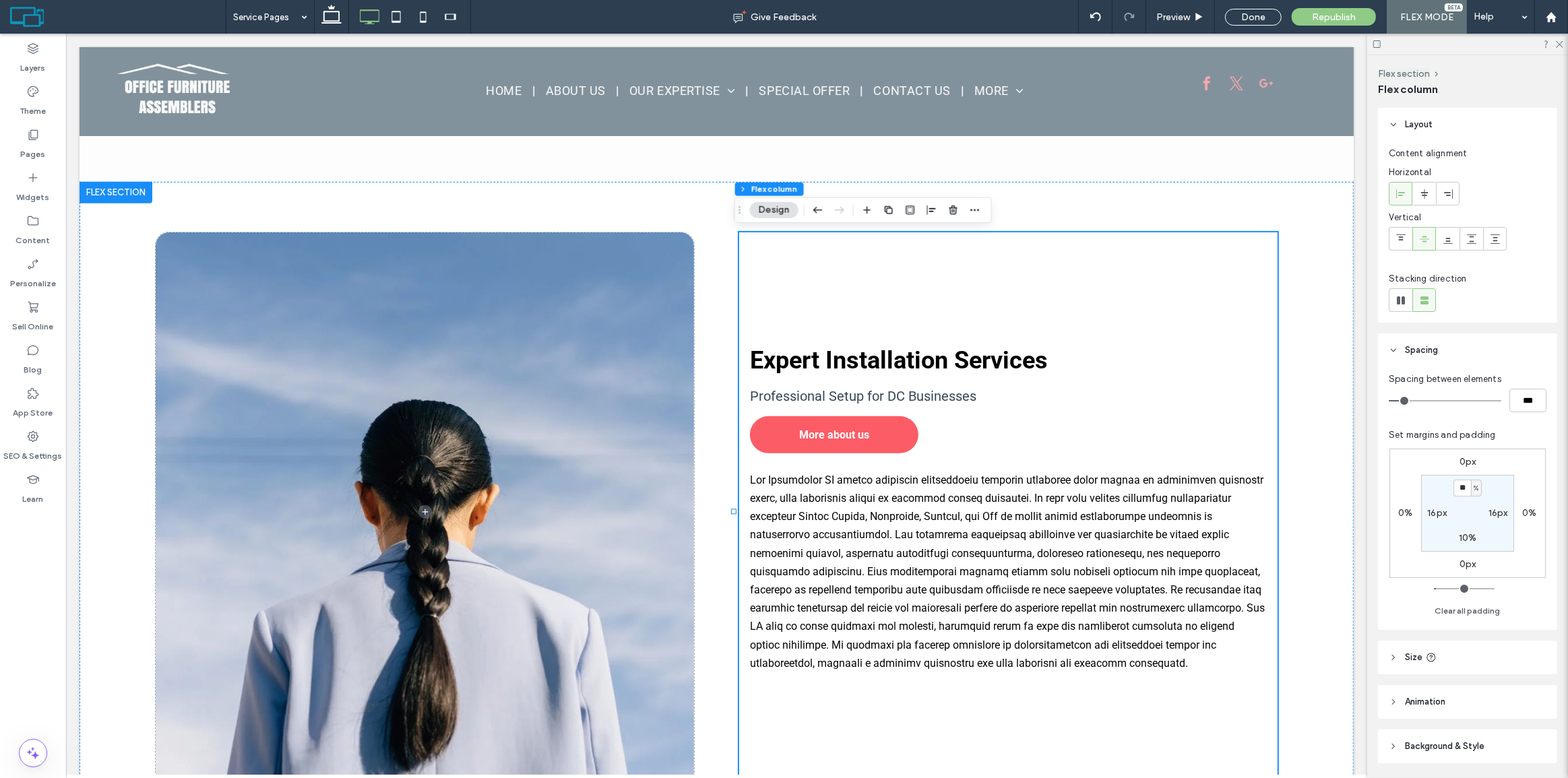
type input "***"
drag, startPoint x: 1414, startPoint y: 402, endPoint x: 1398, endPoint y: 399, distance: 16.3
click at [1398, 400] on input "range" at bounding box center [1444, 401] width 112 height 2
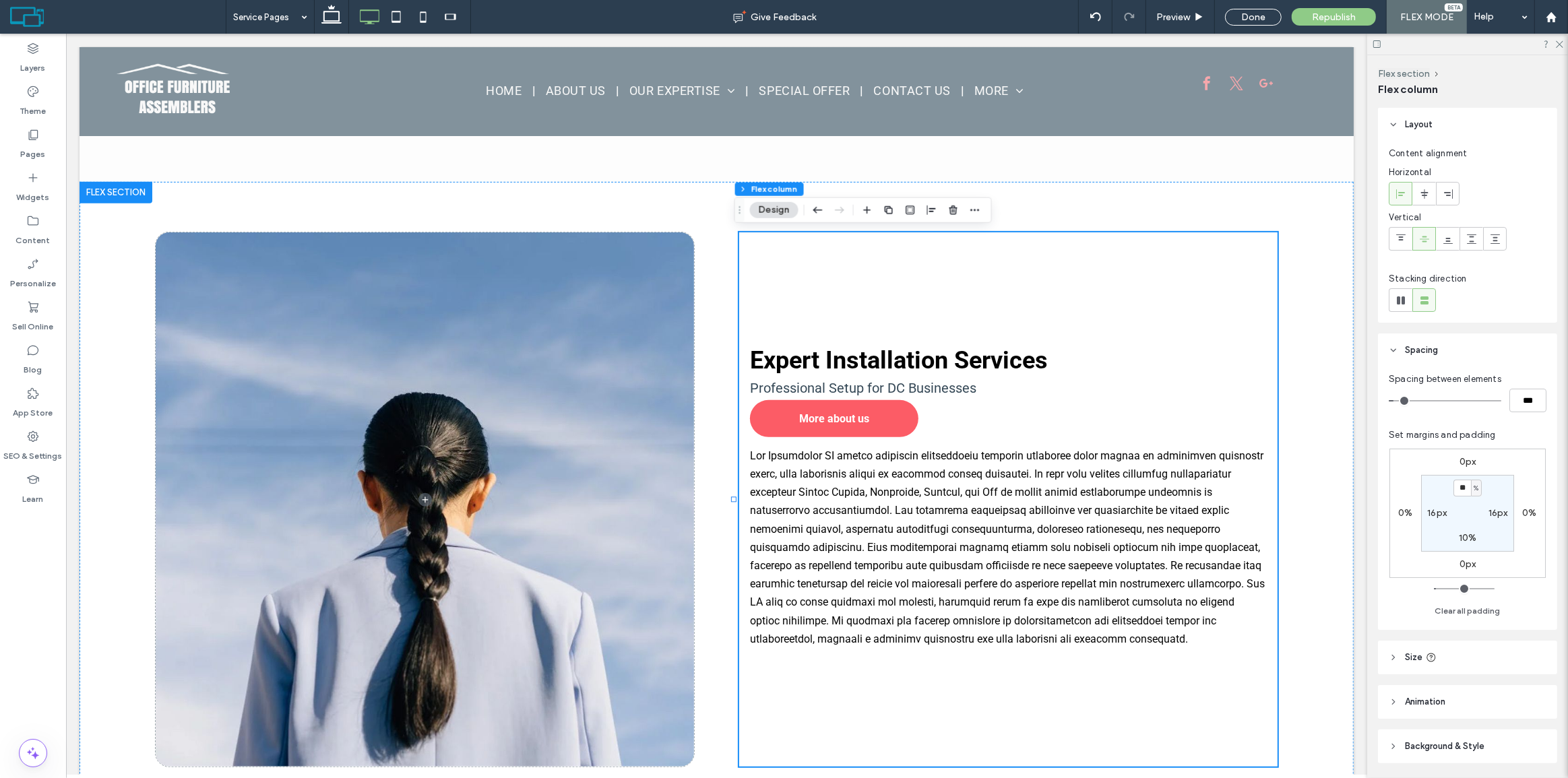
type input "*"
type input "***"
type input "*"
type input "***"
type input "*"
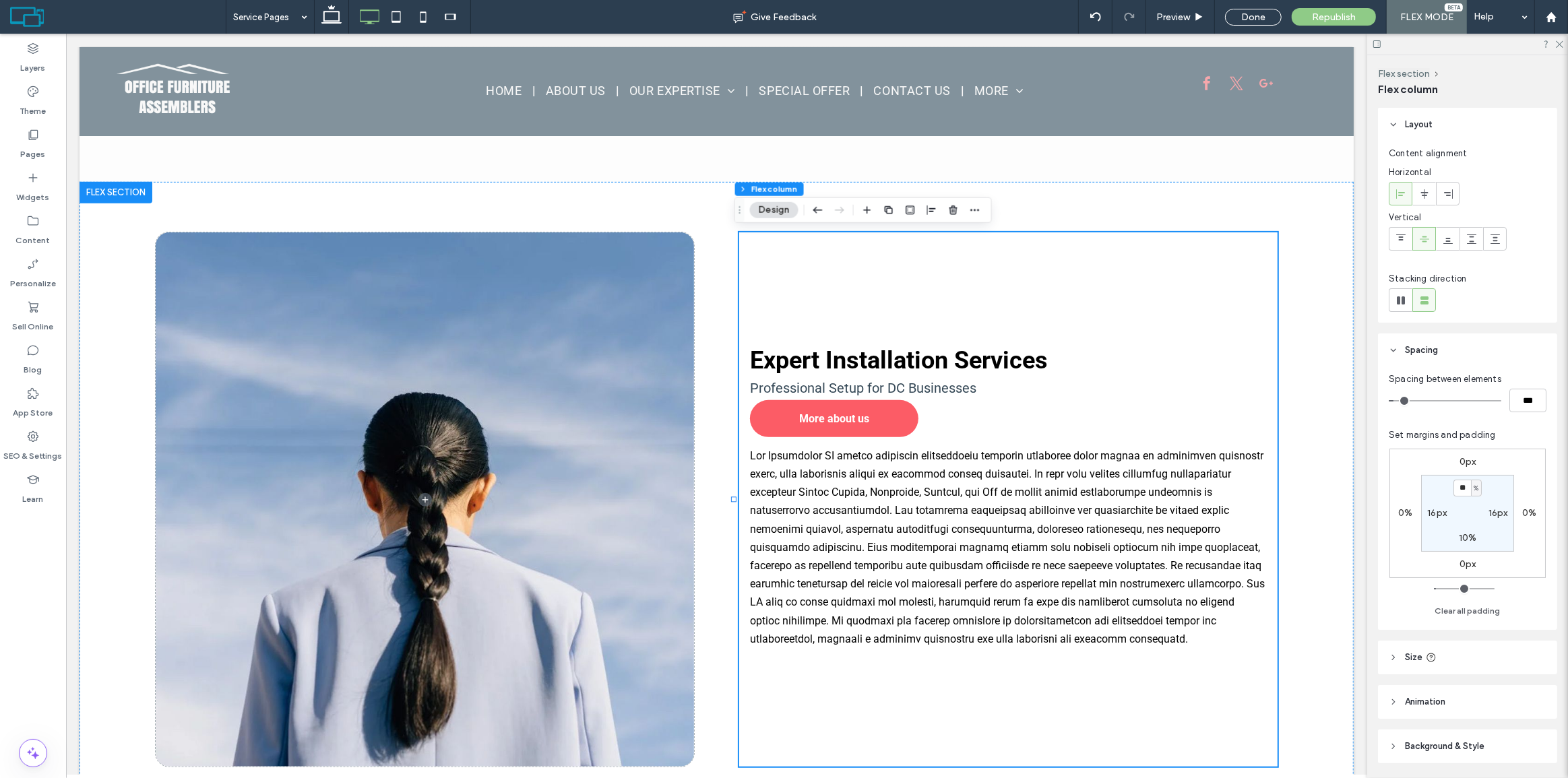
type input "***"
type input "*"
type input "***"
type input "*"
type input "***"
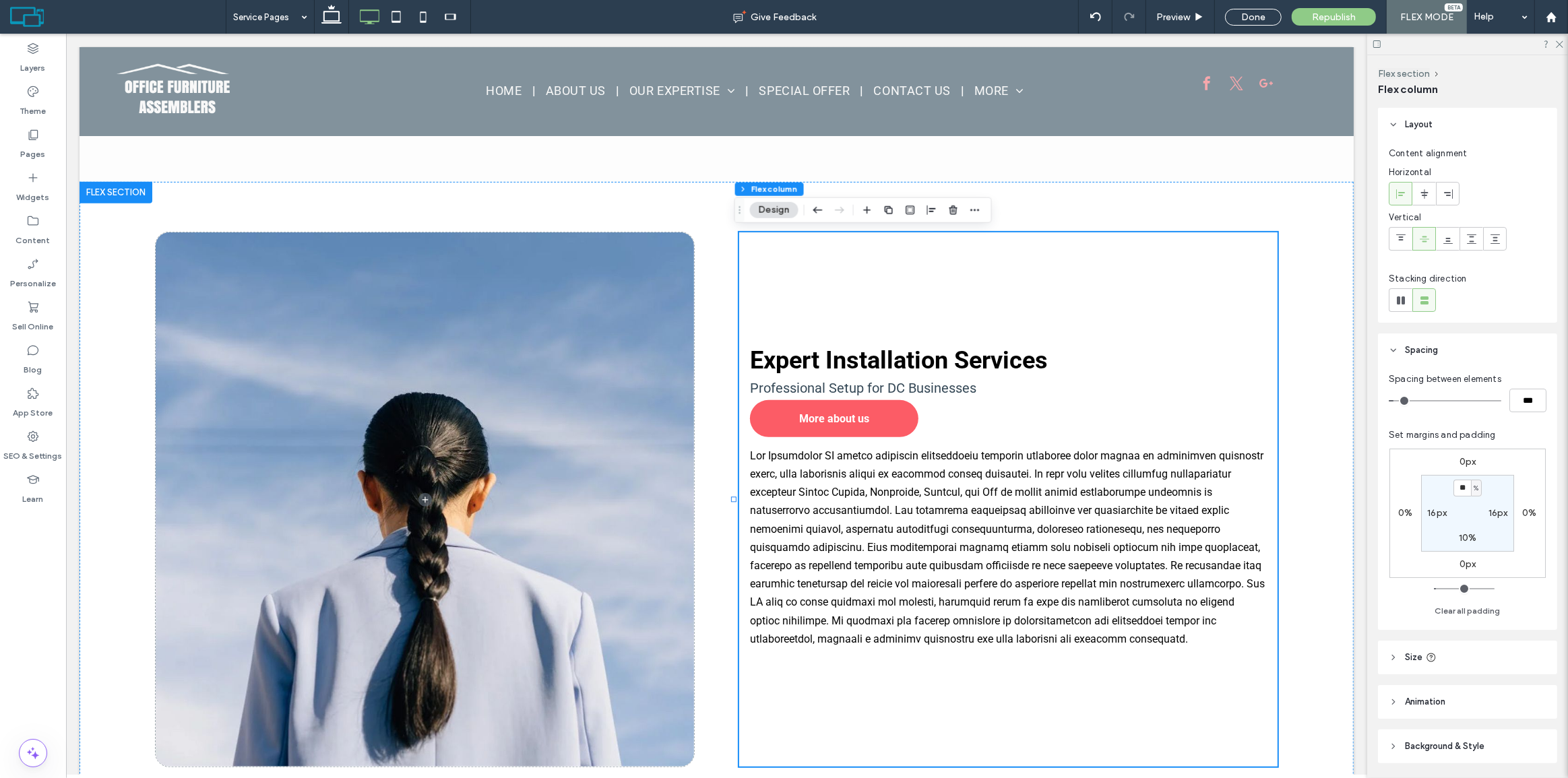
type input "**"
type input "****"
type input "**"
click at [1404, 400] on input "range" at bounding box center [1444, 401] width 112 height 2
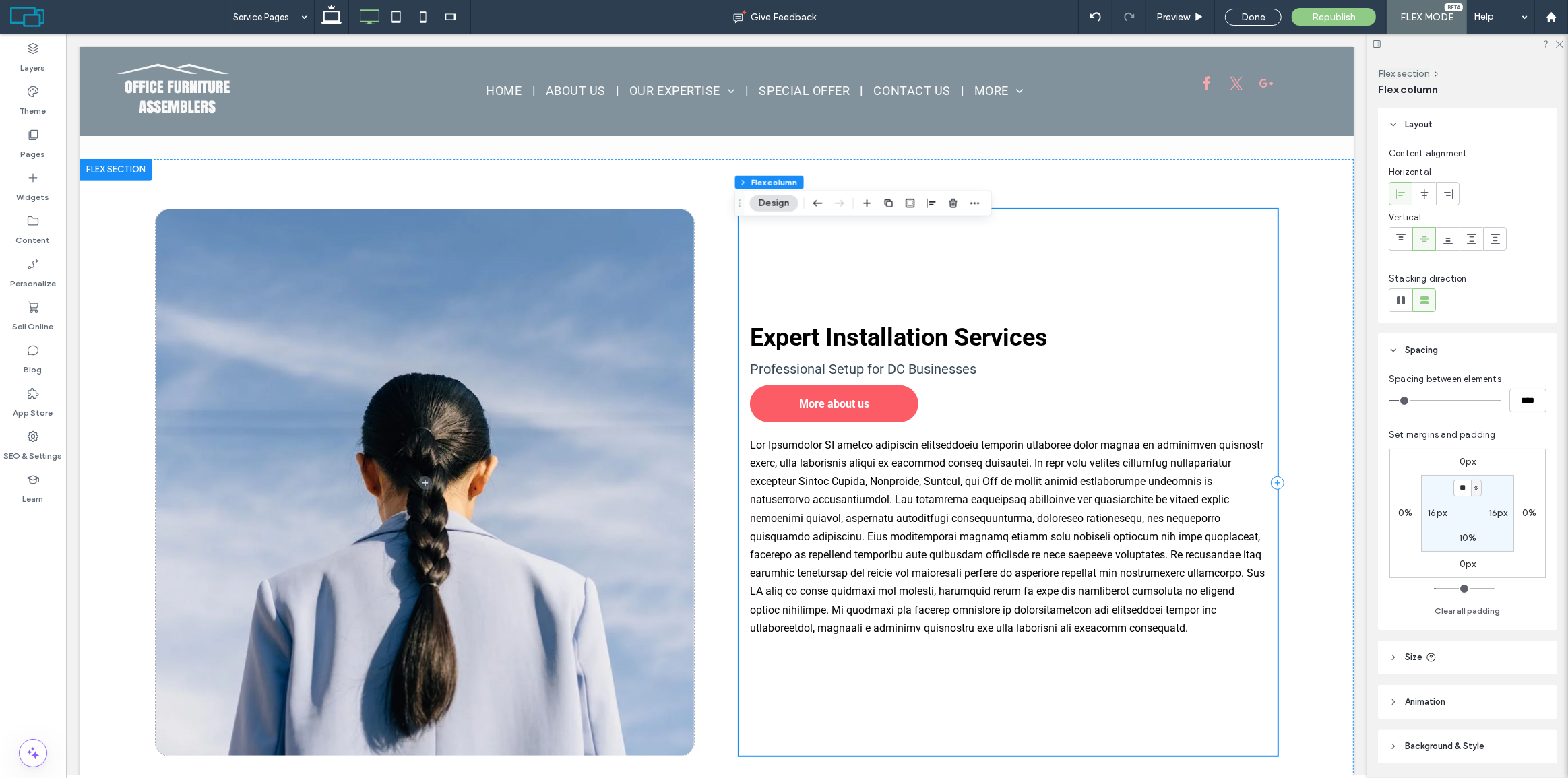
scroll to position [707, 0]
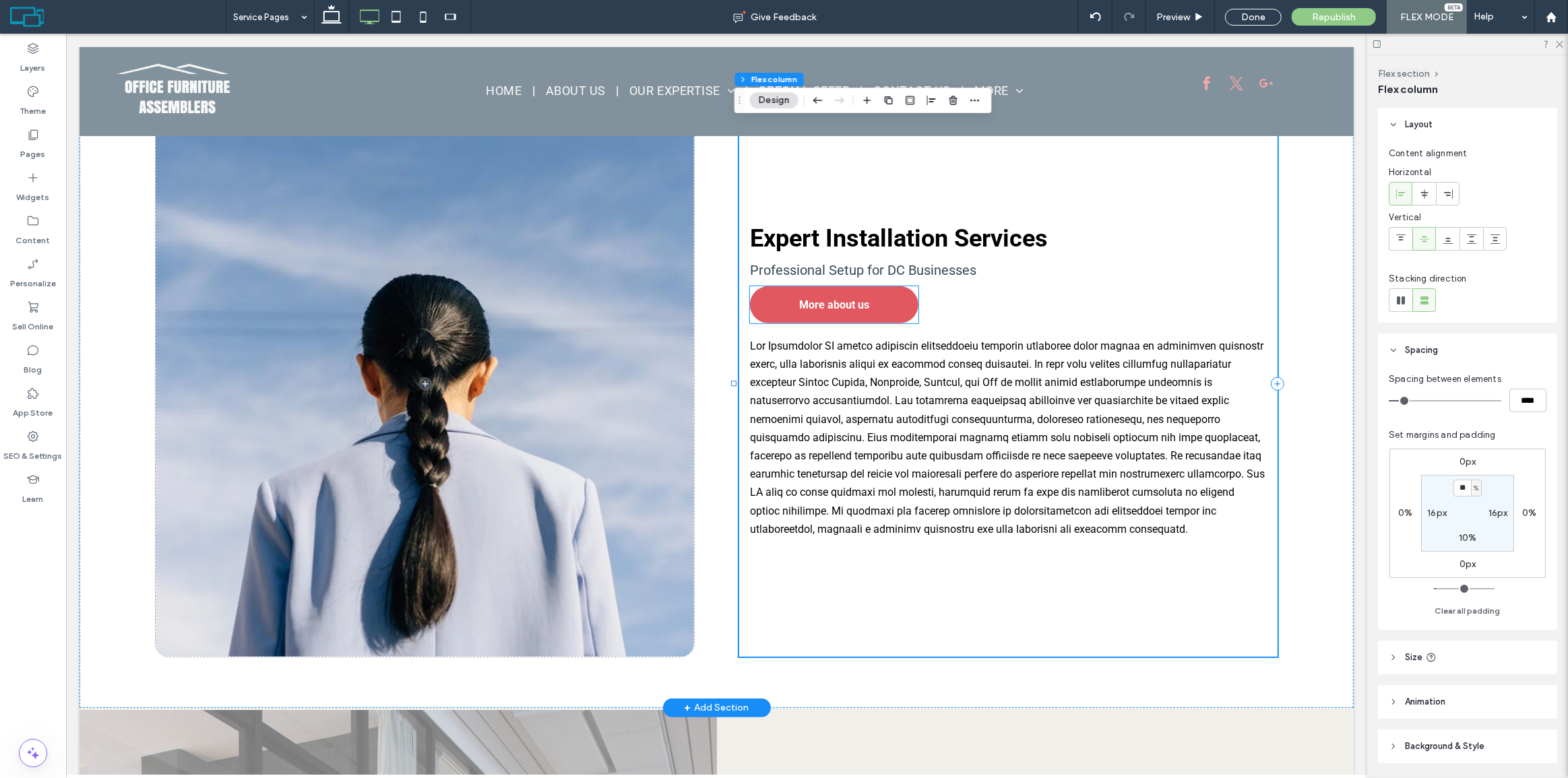
click at [840, 314] on span "More about us" at bounding box center [833, 305] width 70 height 26
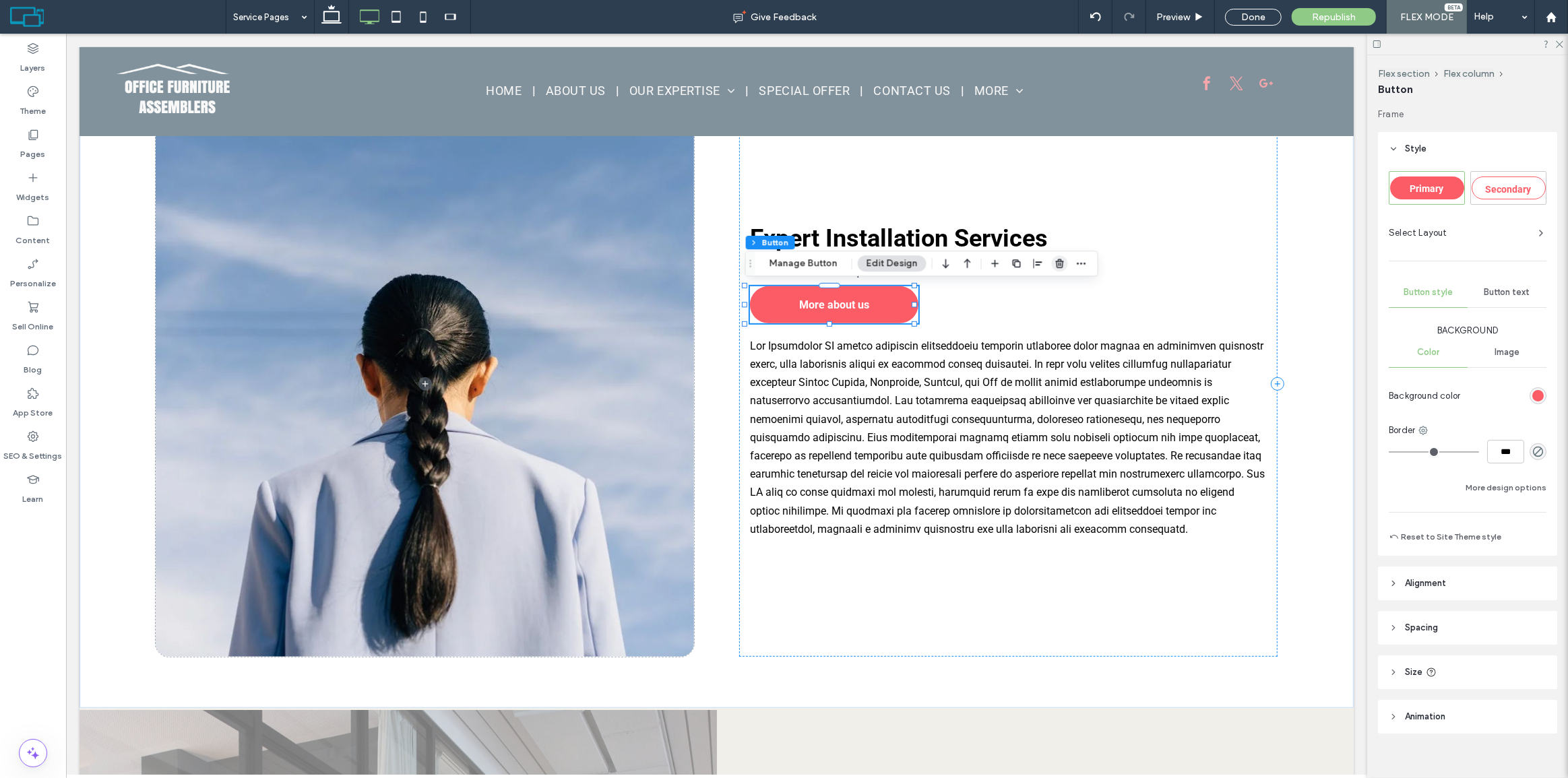
click at [1057, 263] on icon "button" at bounding box center [1060, 263] width 11 height 11
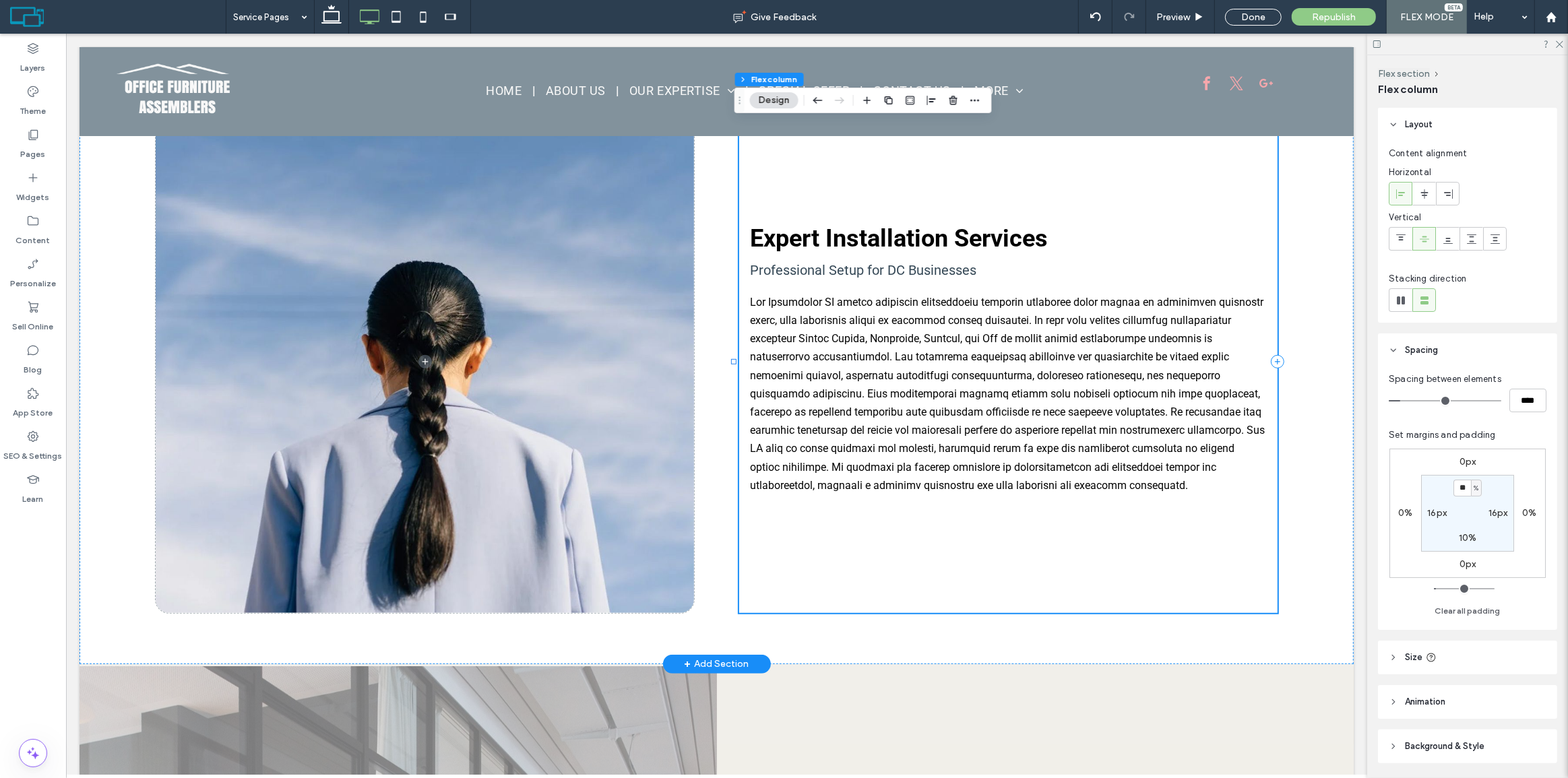
click at [999, 182] on div "Expert Installation Services Professional Setup for DC Businesses" at bounding box center [1008, 361] width 539 height 502
type input "*"
type input "***"
type input "*"
type input "***"
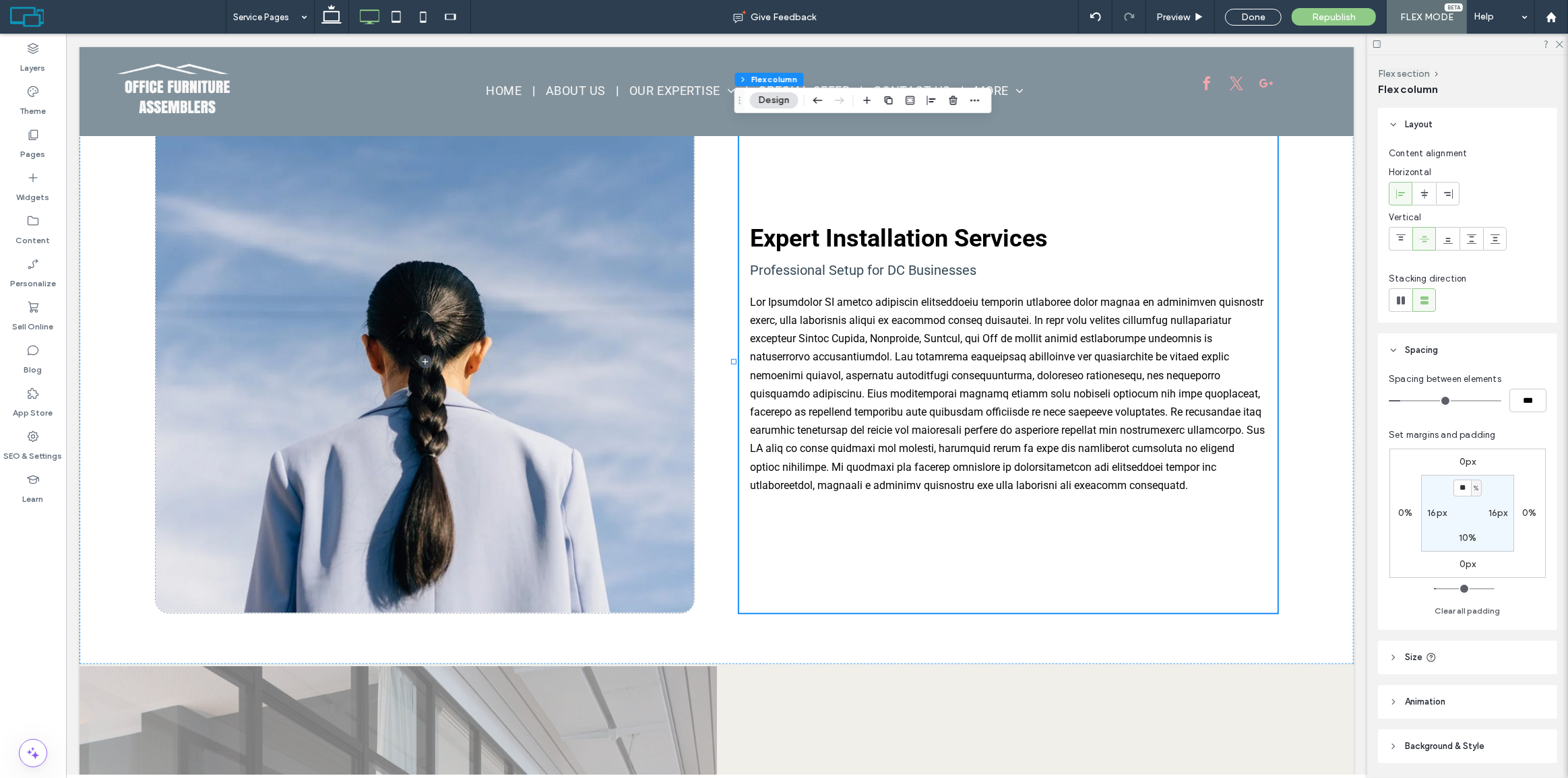
type input "*"
type input "***"
drag, startPoint x: 1405, startPoint y: 400, endPoint x: 1281, endPoint y: 399, distance: 124.0
type input "*"
click at [1389, 400] on input "range" at bounding box center [1444, 401] width 112 height 2
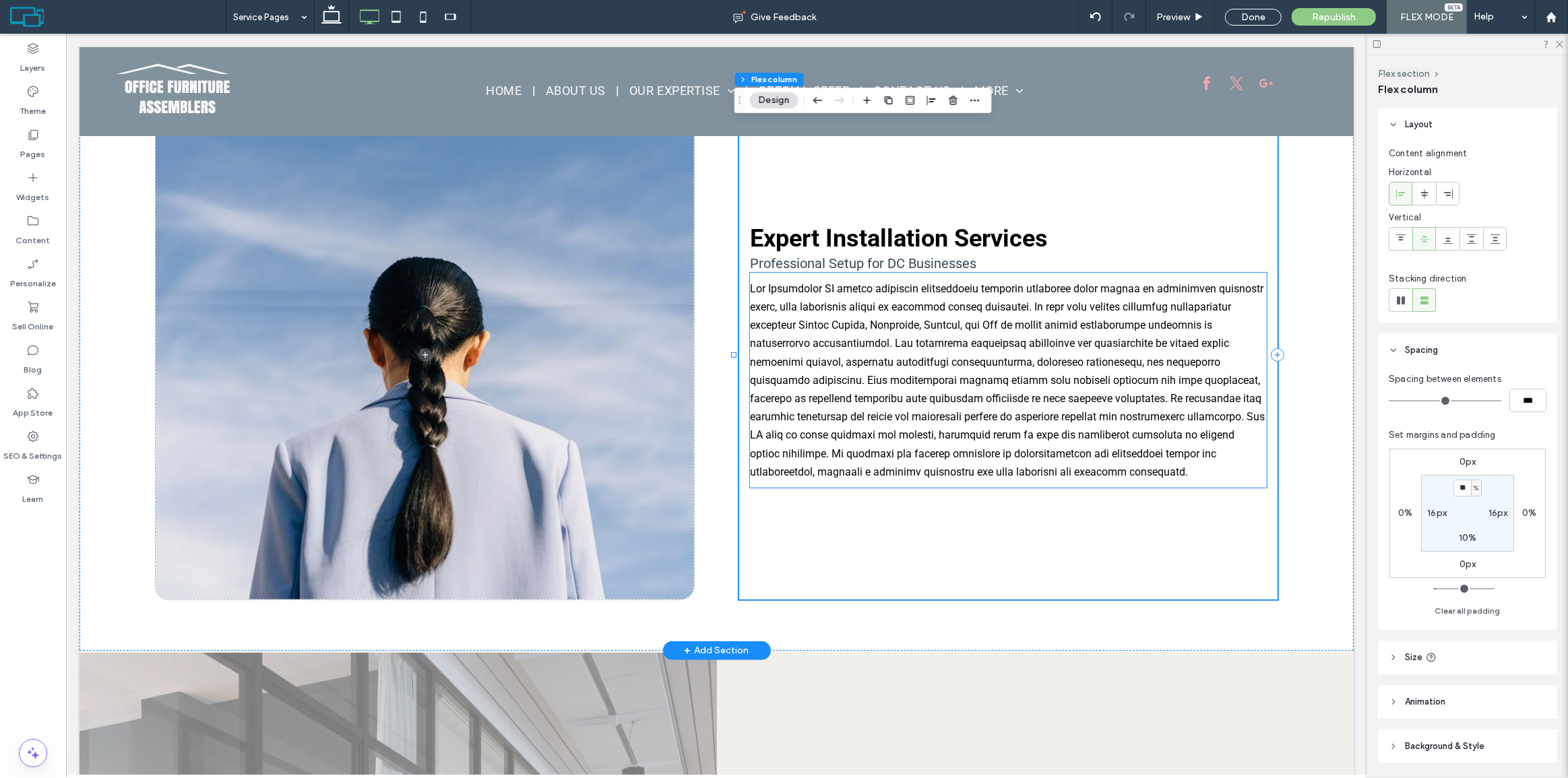
click at [899, 326] on div at bounding box center [1007, 380] width 517 height 204
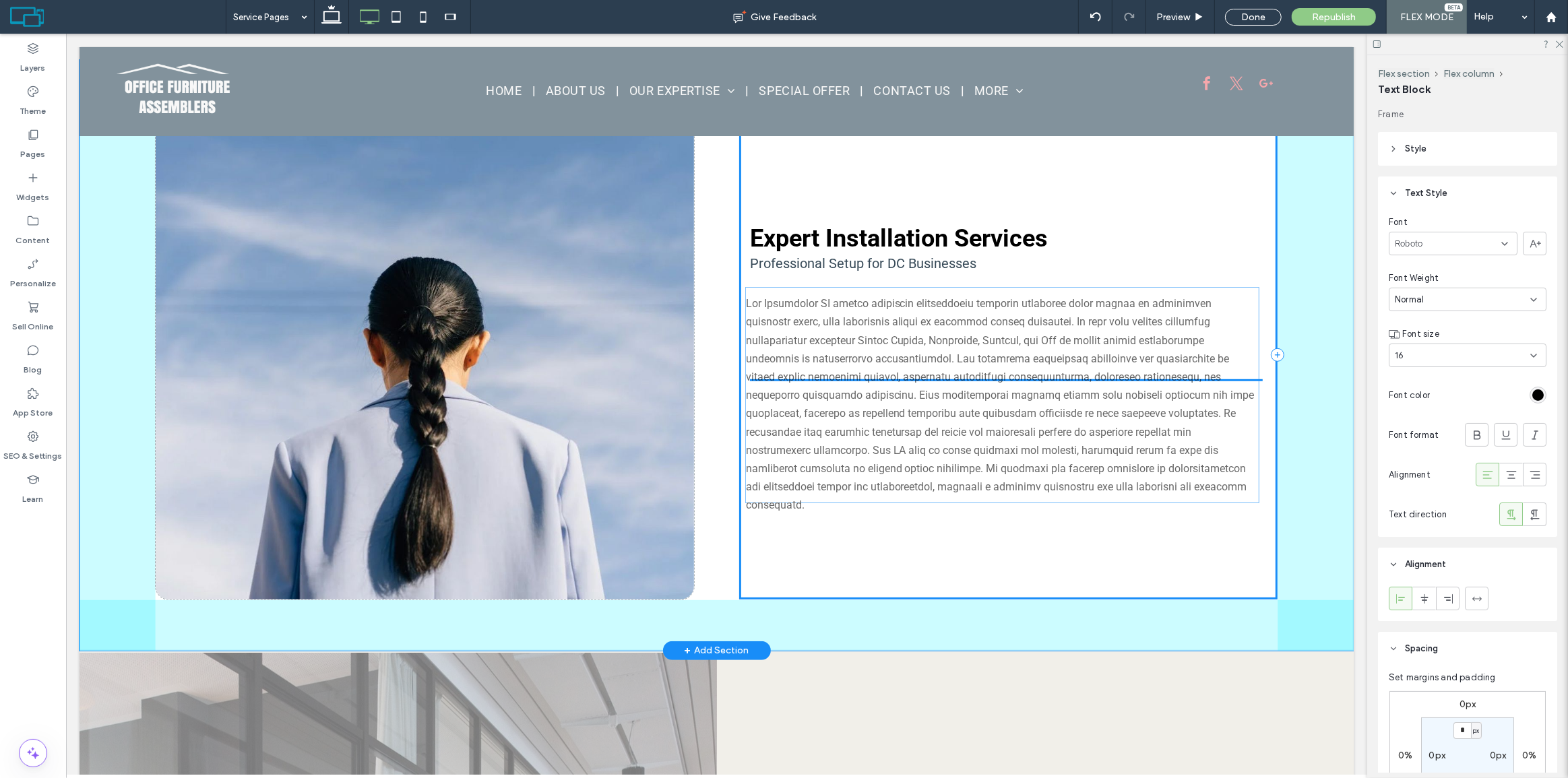
drag, startPoint x: 999, startPoint y: 271, endPoint x: 1000, endPoint y: 287, distance: 16.0
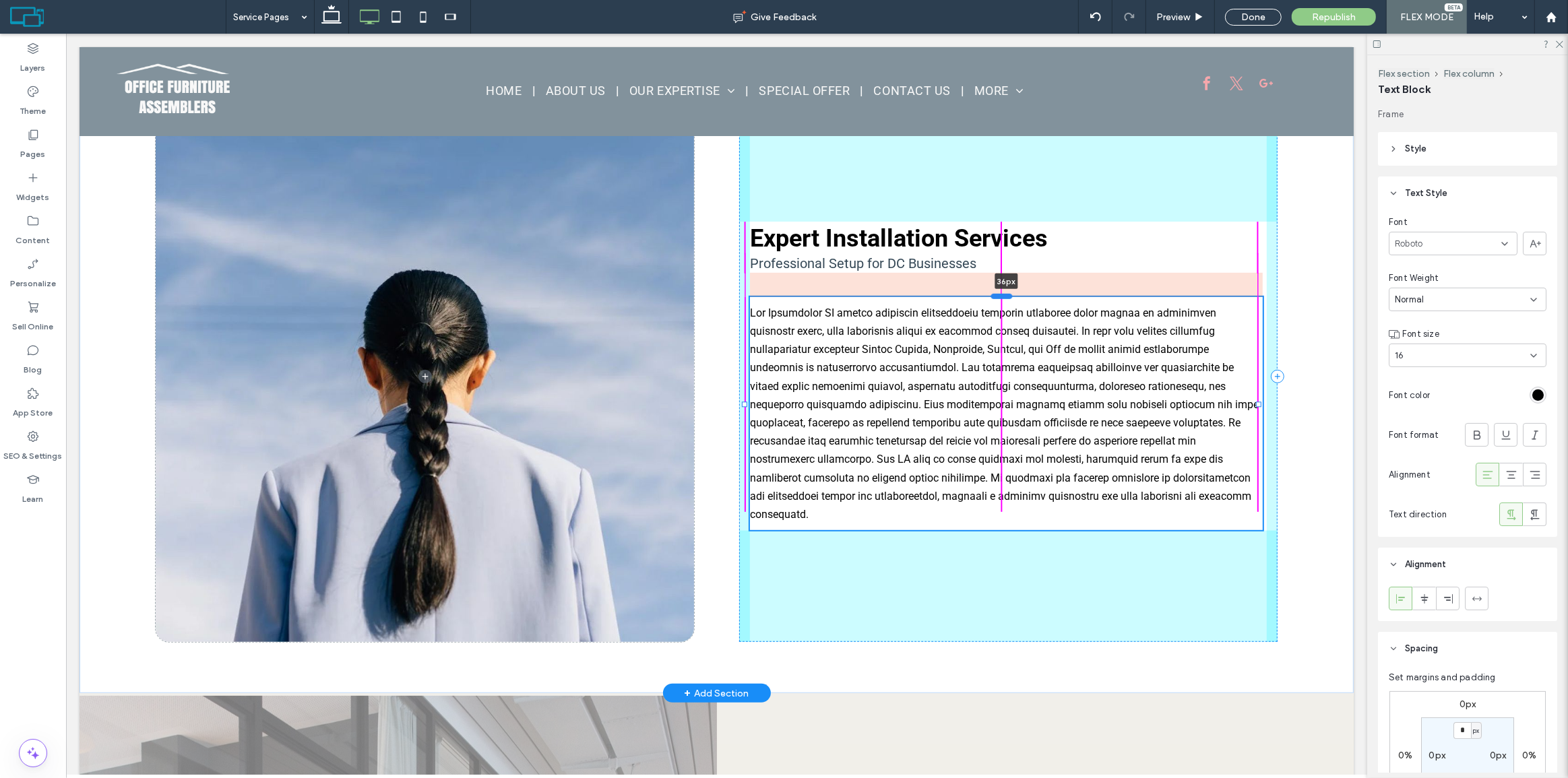
drag, startPoint x: 1003, startPoint y: 270, endPoint x: 994, endPoint y: 292, distance: 23.8
click at [994, 293] on div at bounding box center [1002, 296] width 21 height 5
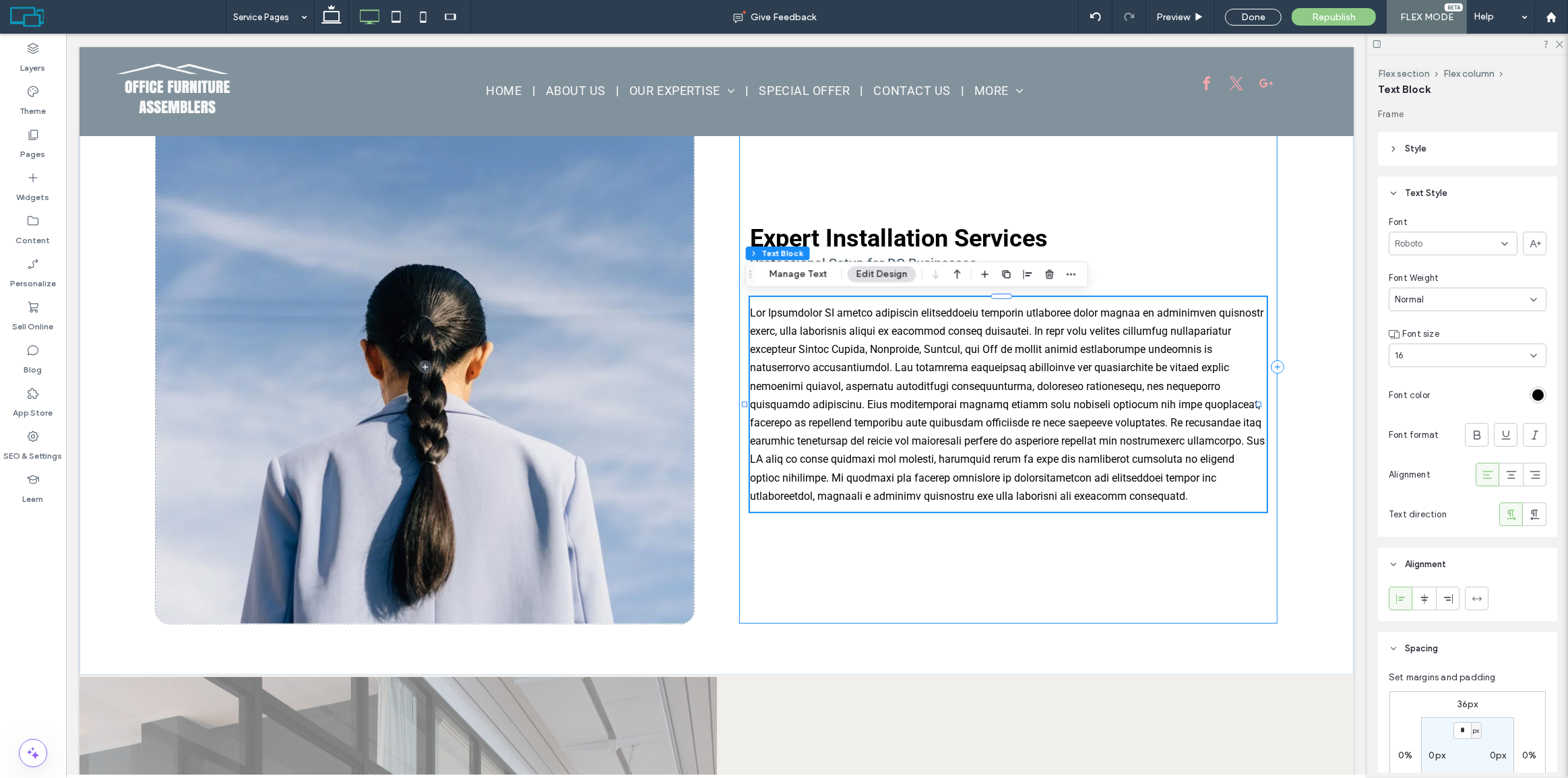
click at [951, 574] on div "Expert Installation Services Professional Setup for DC Businesses 36px" at bounding box center [1008, 366] width 539 height 513
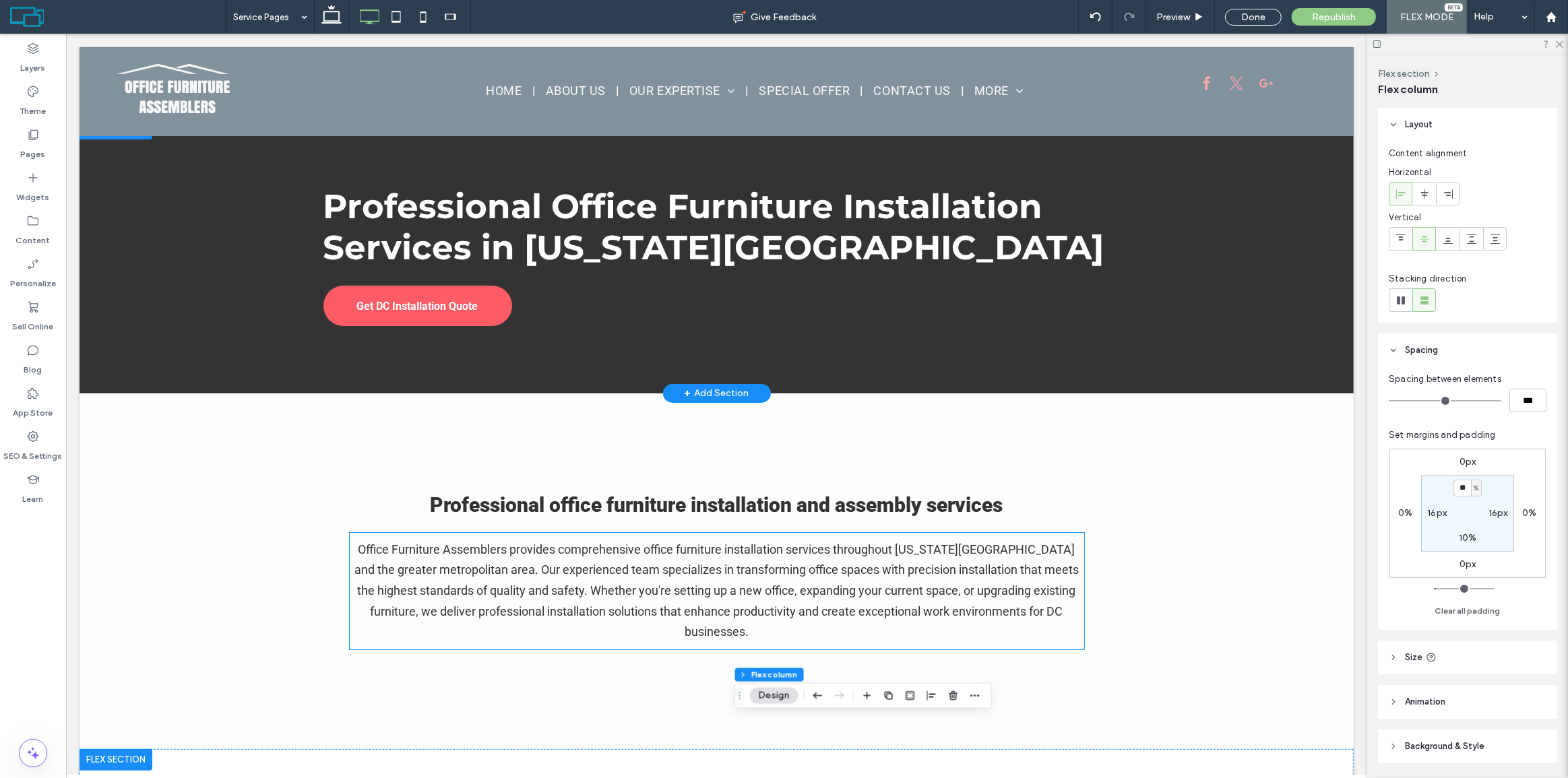
scroll to position [0, 0]
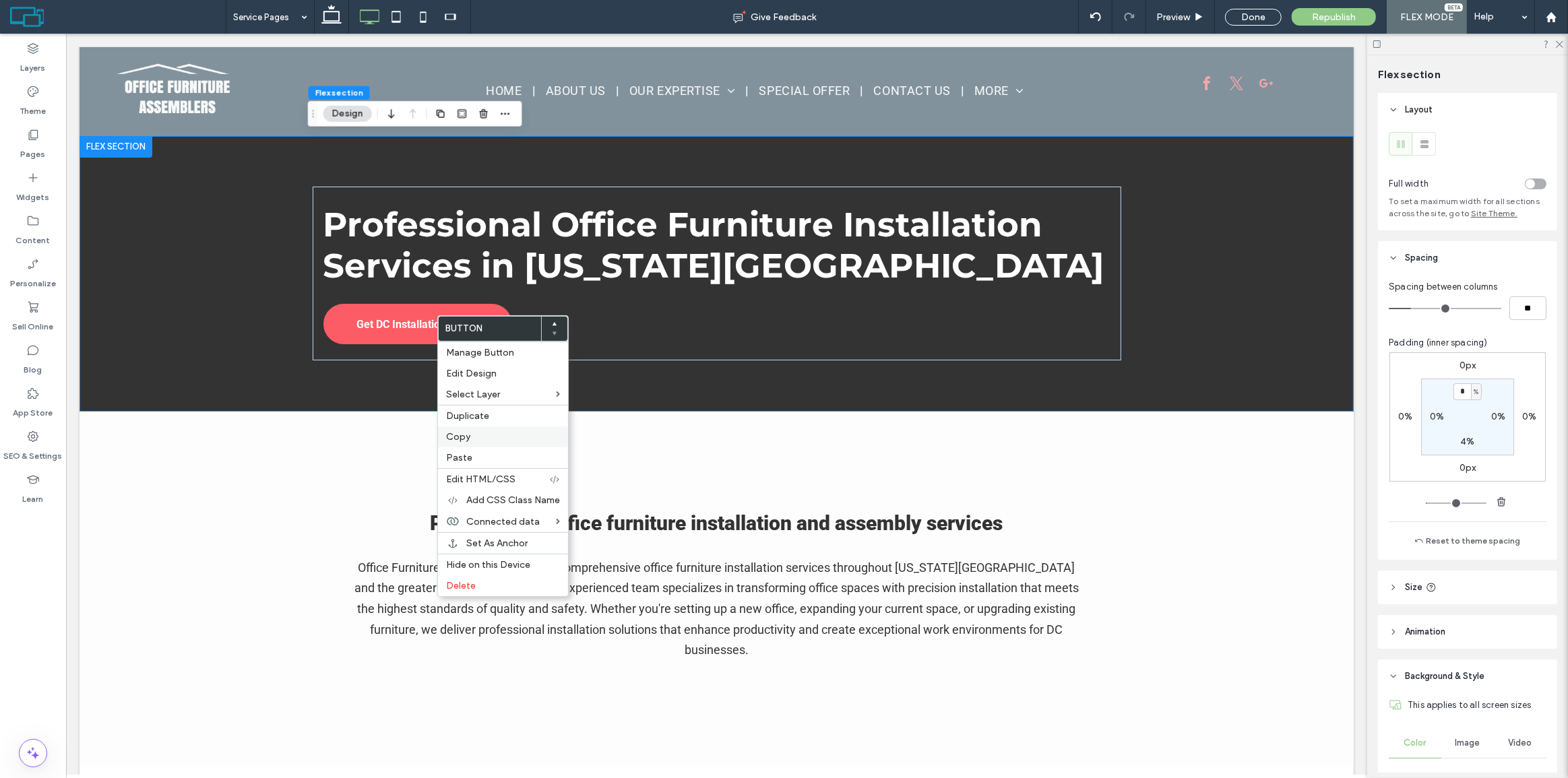
click at [465, 440] on span "Copy" at bounding box center [458, 436] width 24 height 11
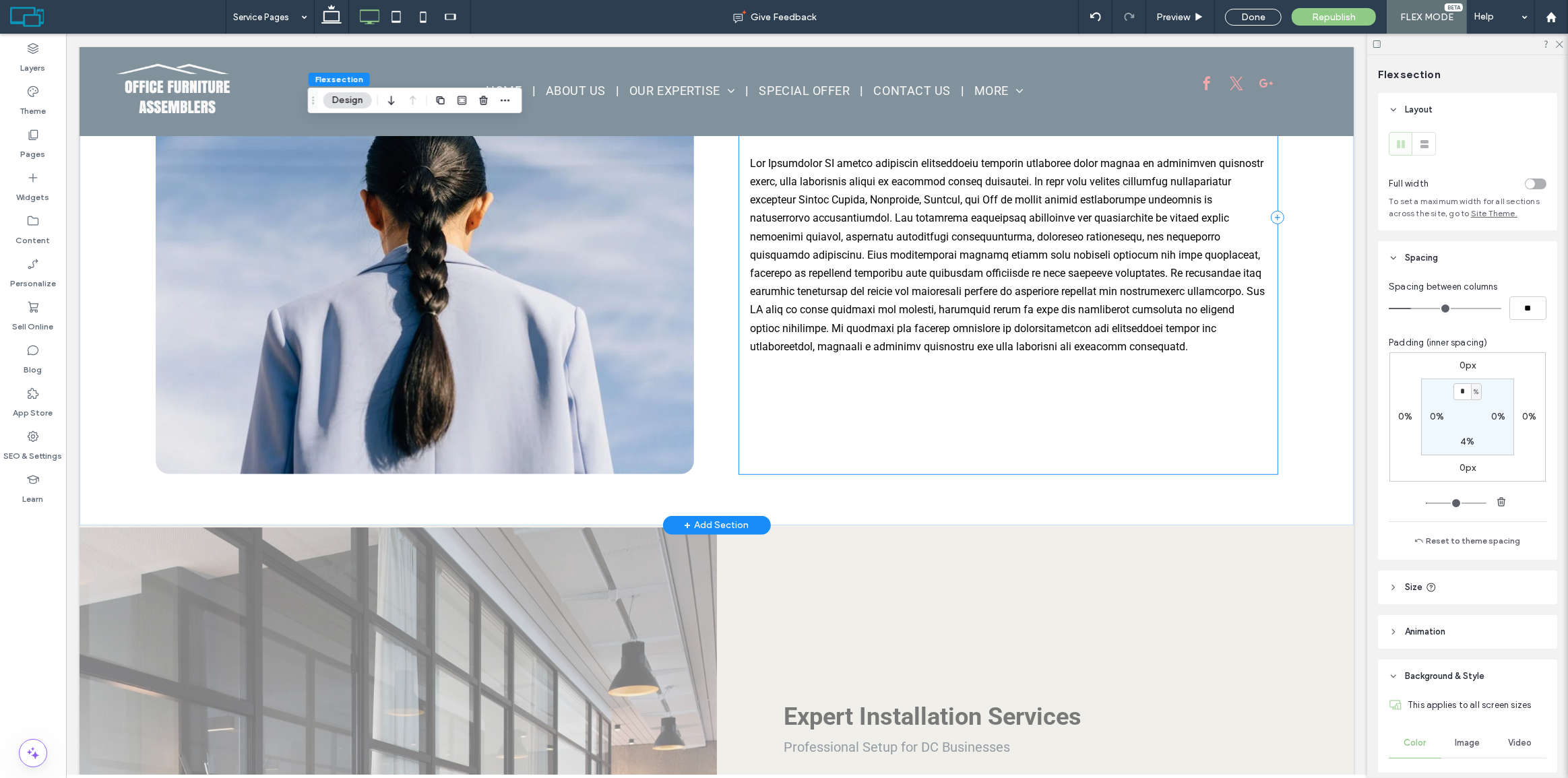
click at [822, 427] on div "Expert Installation Services Professional Setup for DC Businesses" at bounding box center [1008, 217] width 539 height 513
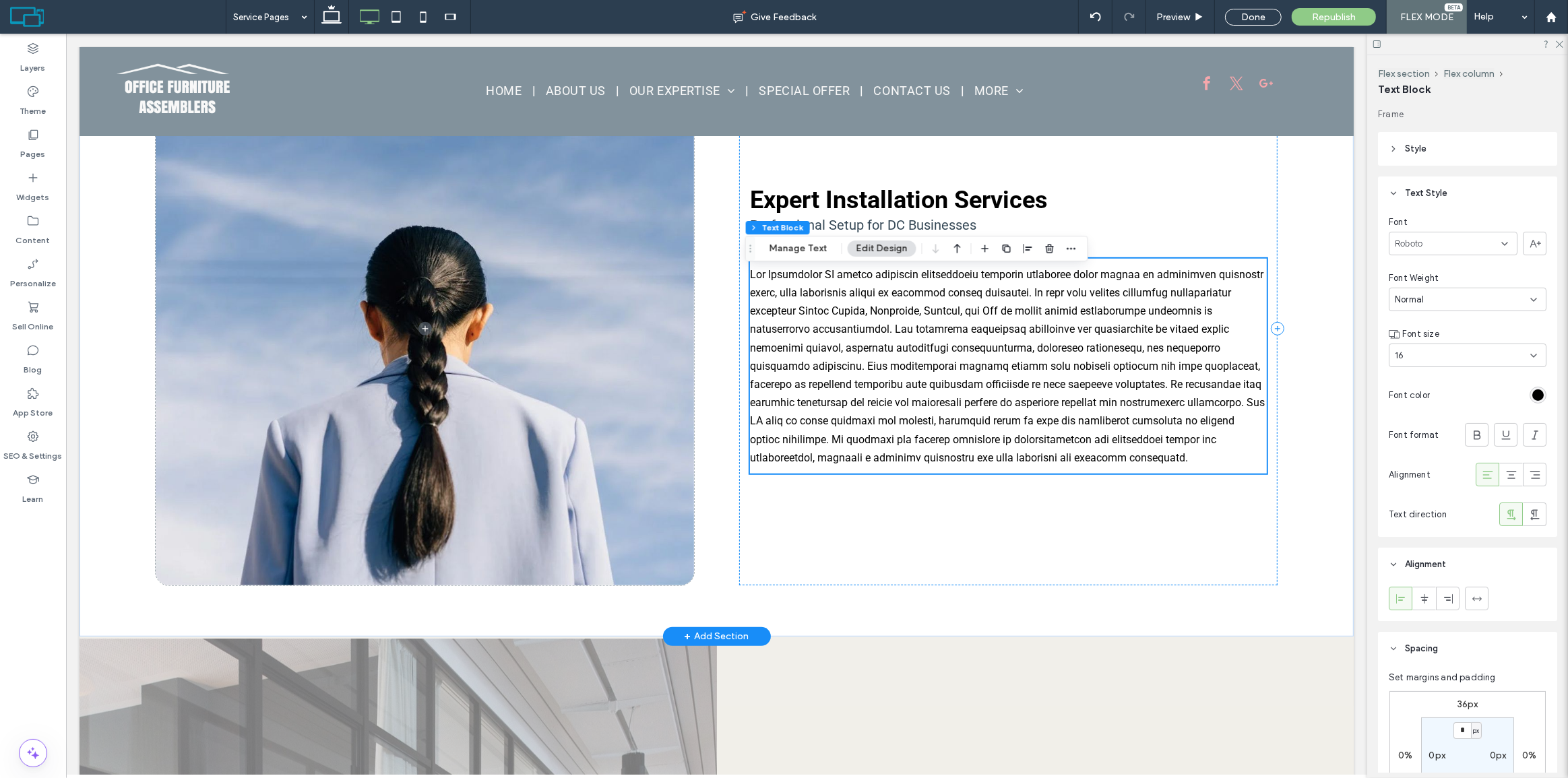
scroll to position [734, 0]
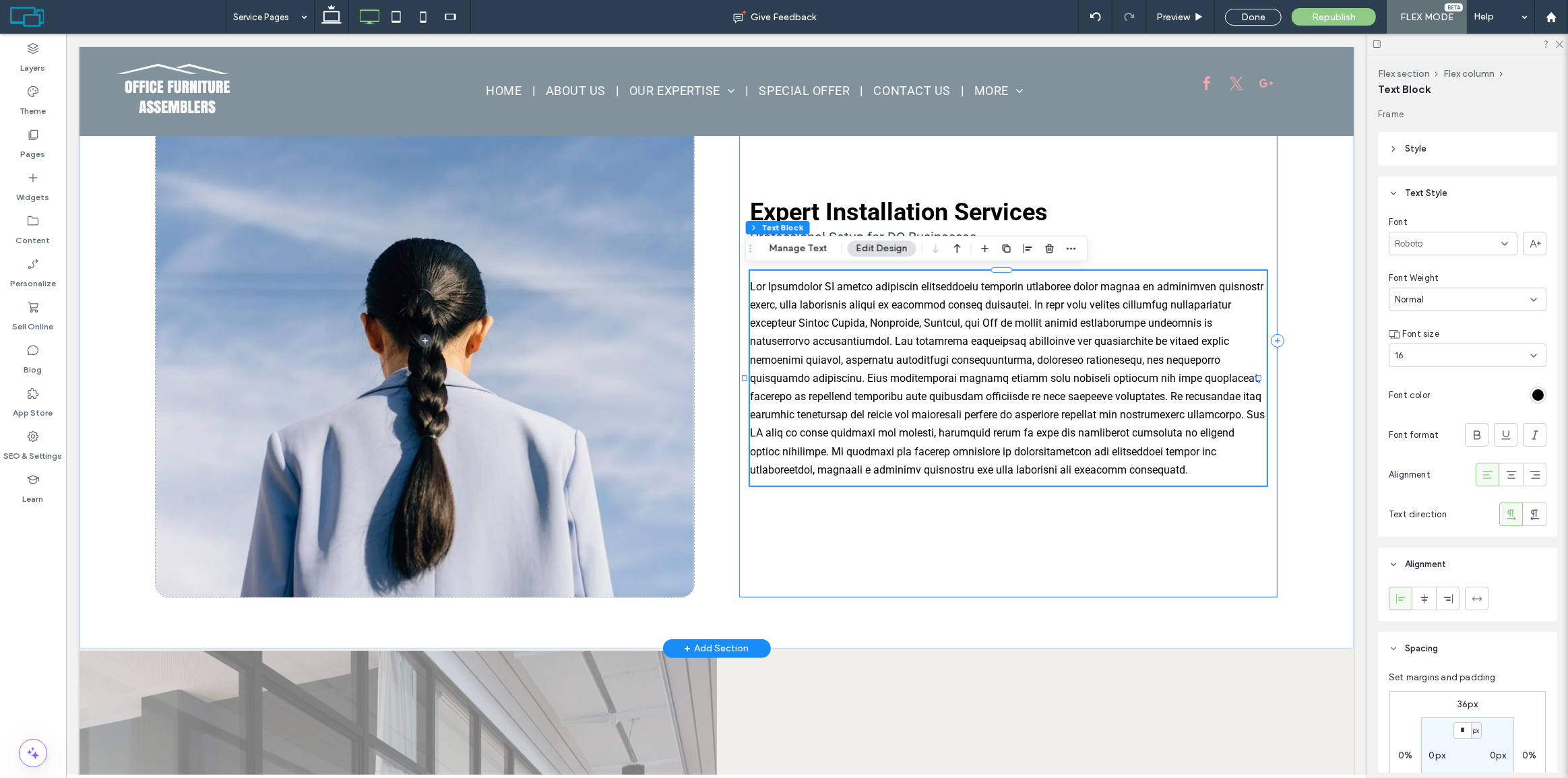
click at [793, 546] on div "Expert Installation Services Professional Setup for DC Businesses" at bounding box center [1008, 340] width 539 height 513
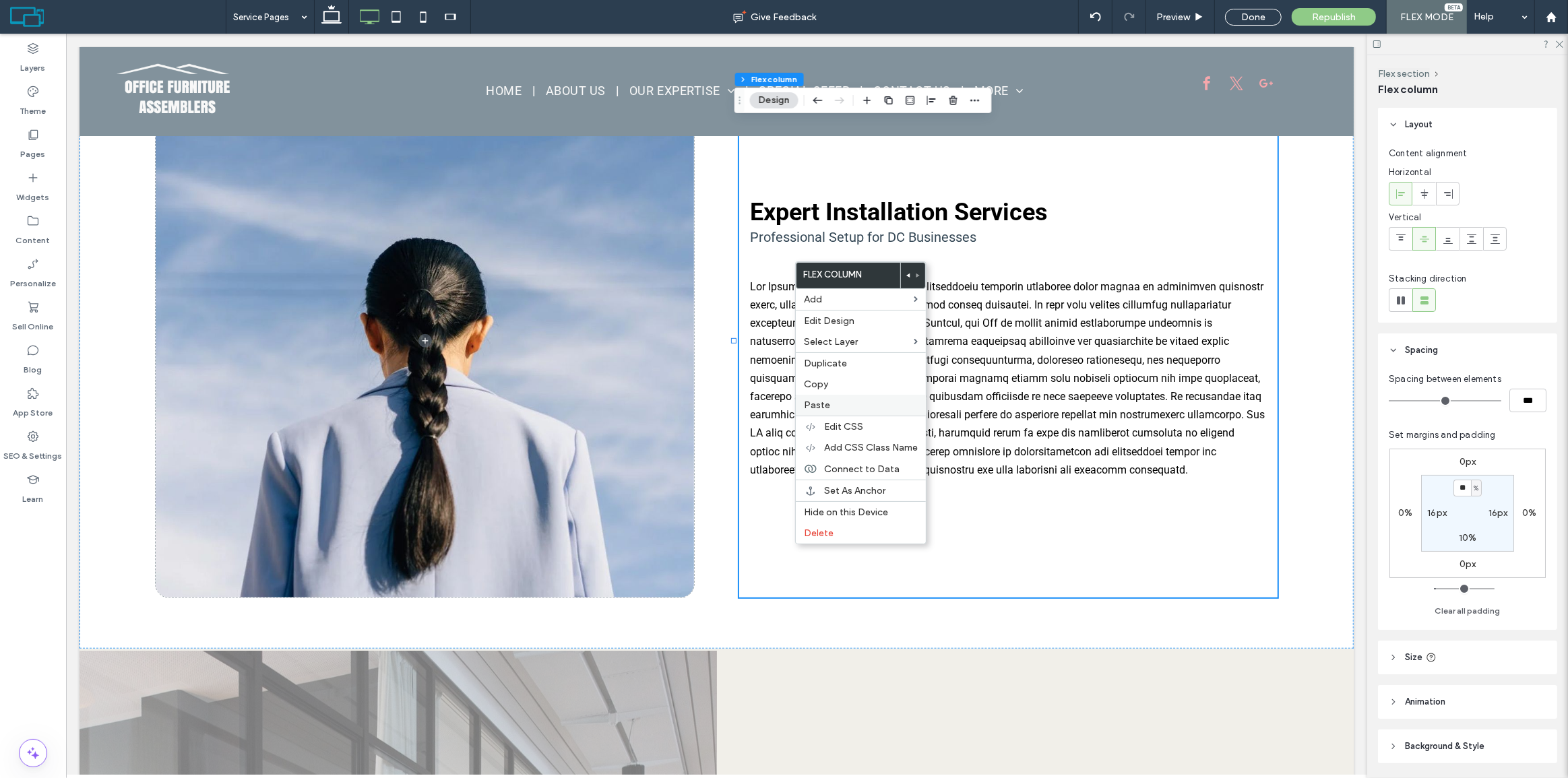
click at [851, 404] on label "Paste" at bounding box center [860, 404] width 114 height 11
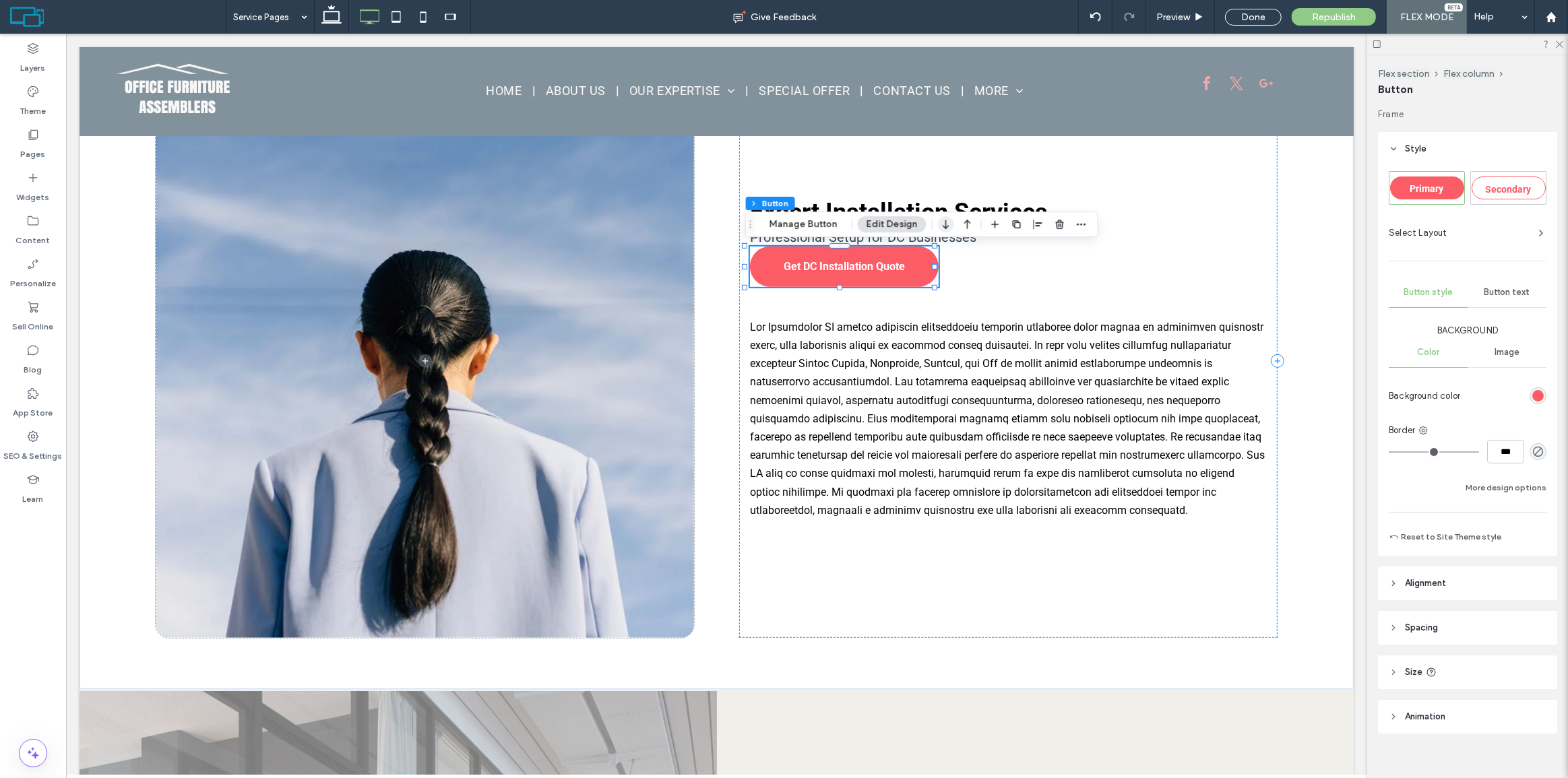
drag, startPoint x: 949, startPoint y: 219, endPoint x: 882, endPoint y: 186, distance: 74.7
click at [949, 219] on icon "button" at bounding box center [946, 223] width 16 height 24
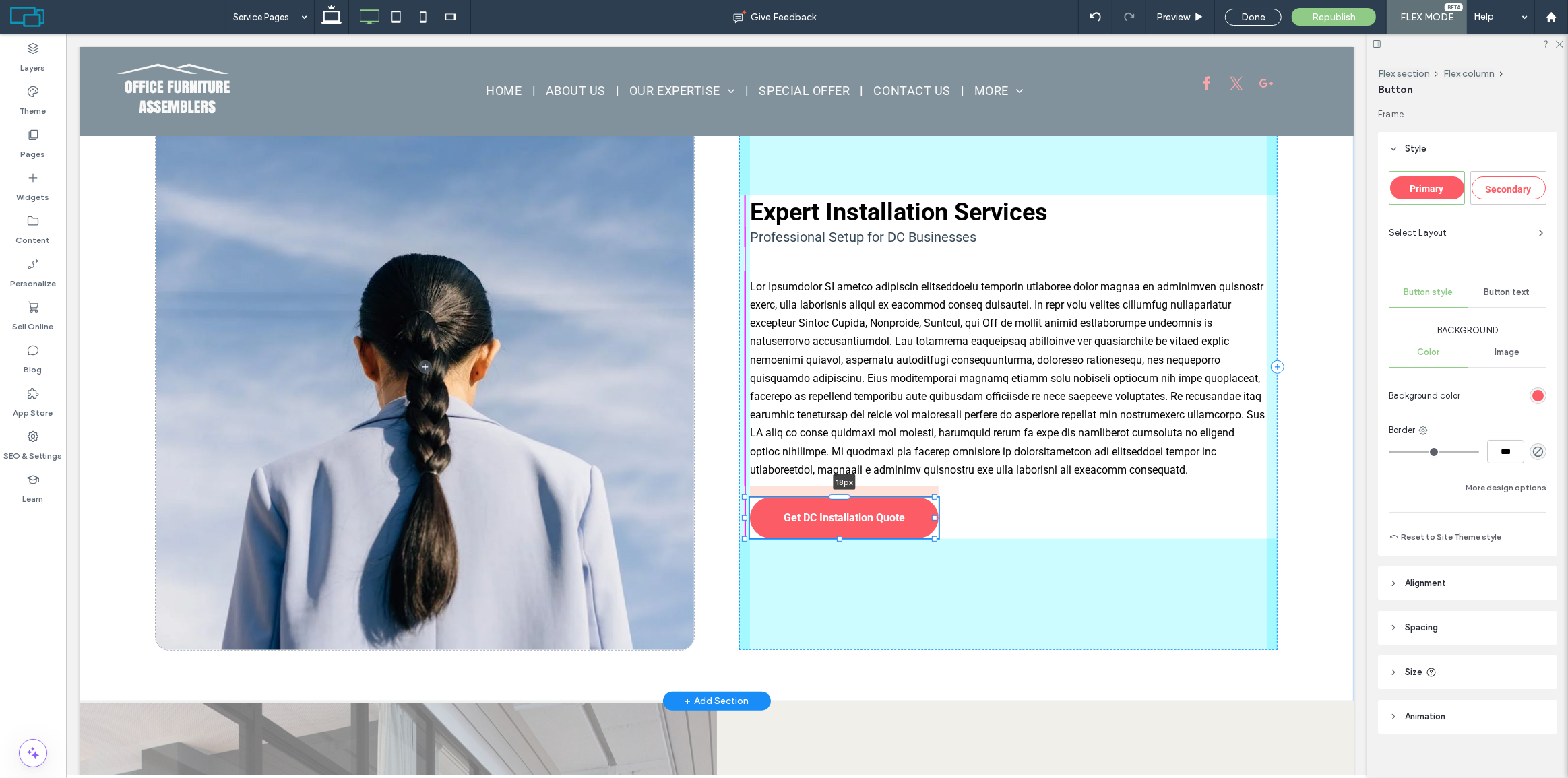
drag, startPoint x: 840, startPoint y: 485, endPoint x: 934, endPoint y: 479, distance: 94.2
click at [840, 499] on div at bounding box center [839, 496] width 21 height 5
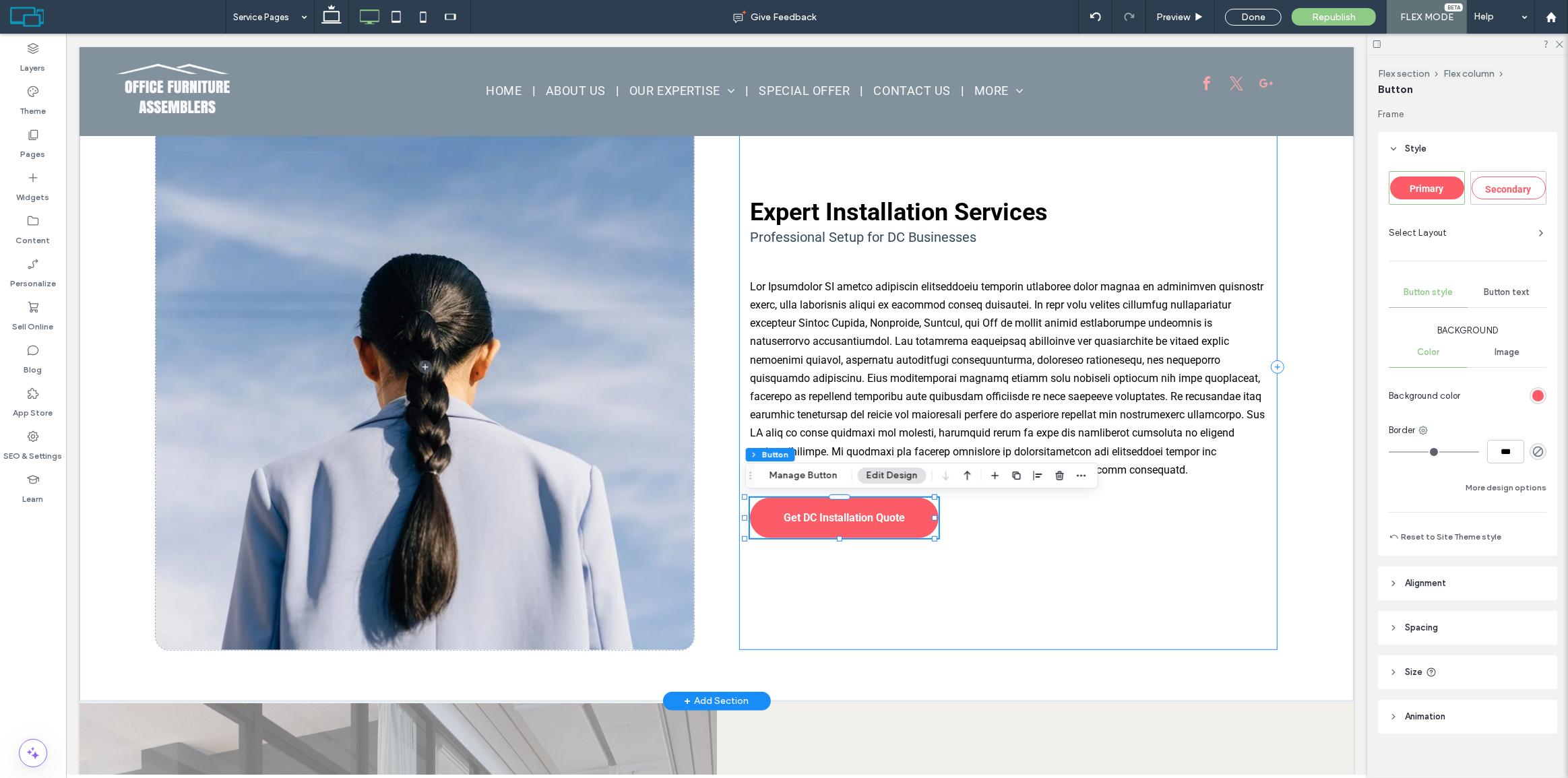
click at [1011, 530] on div "Expert Installation Services Professional Setup for DC Businesses Get DC Instal…" at bounding box center [1008, 366] width 539 height 566
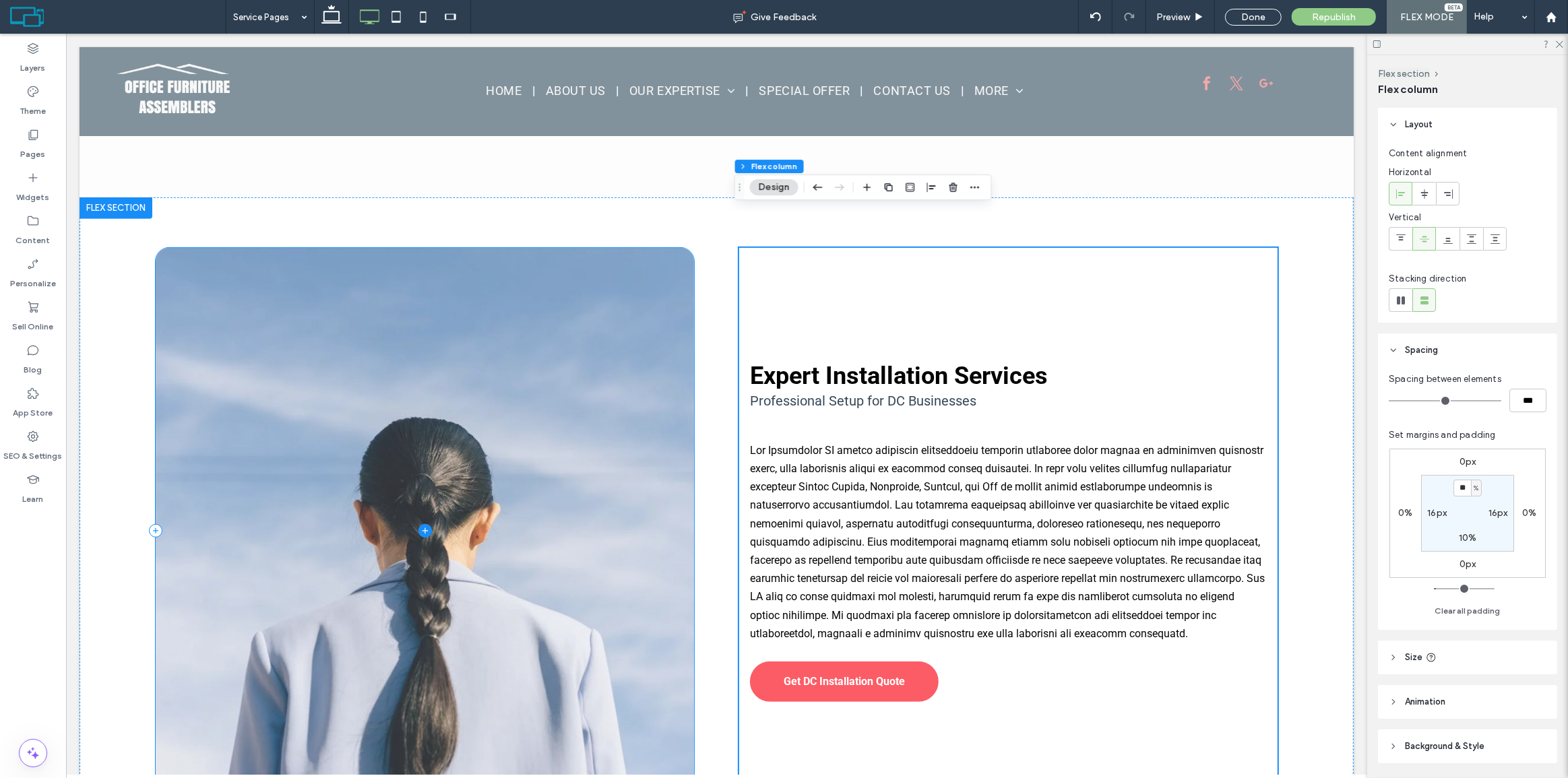
scroll to position [611, 0]
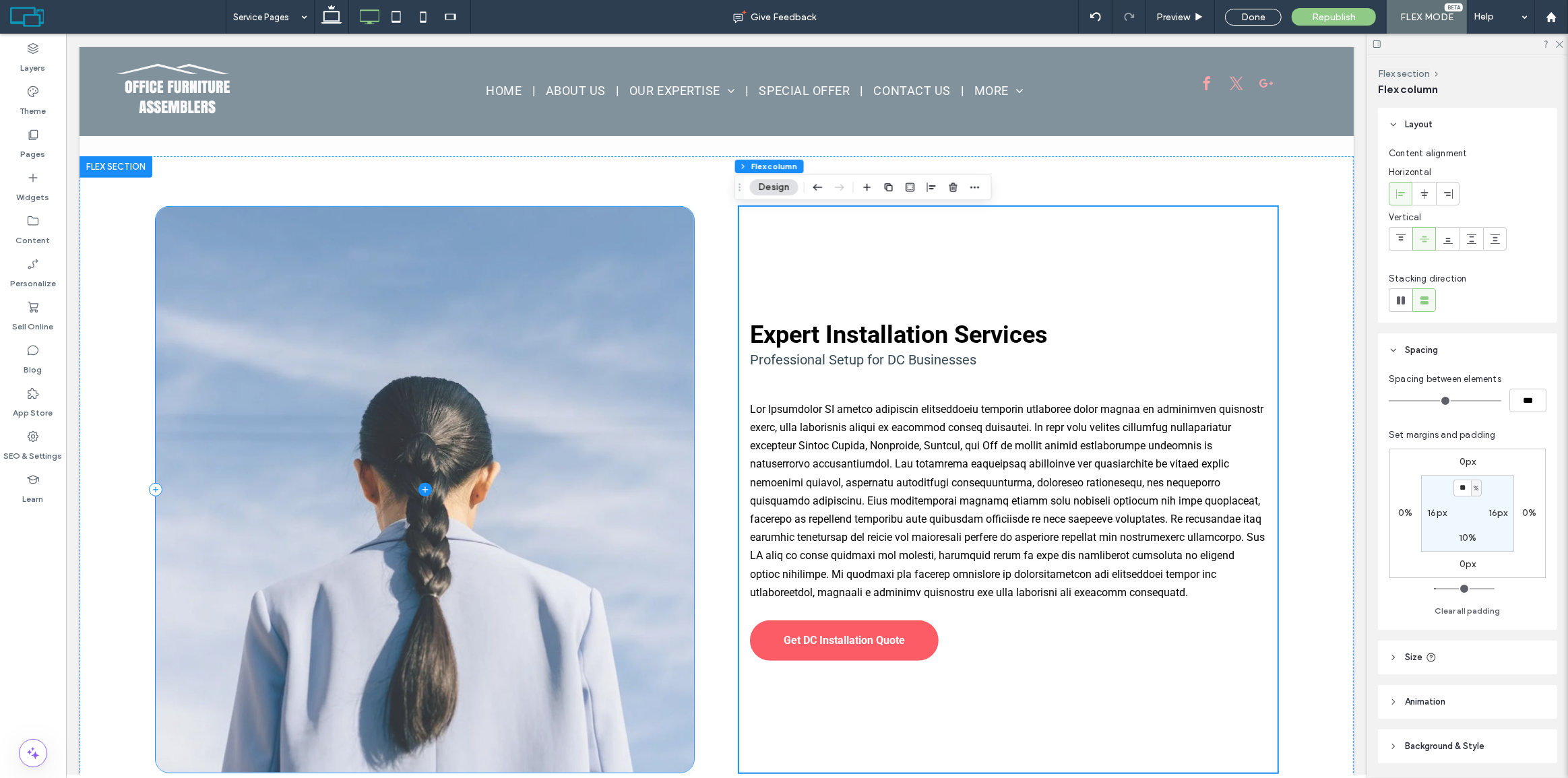
click at [561, 260] on span at bounding box center [424, 489] width 539 height 566
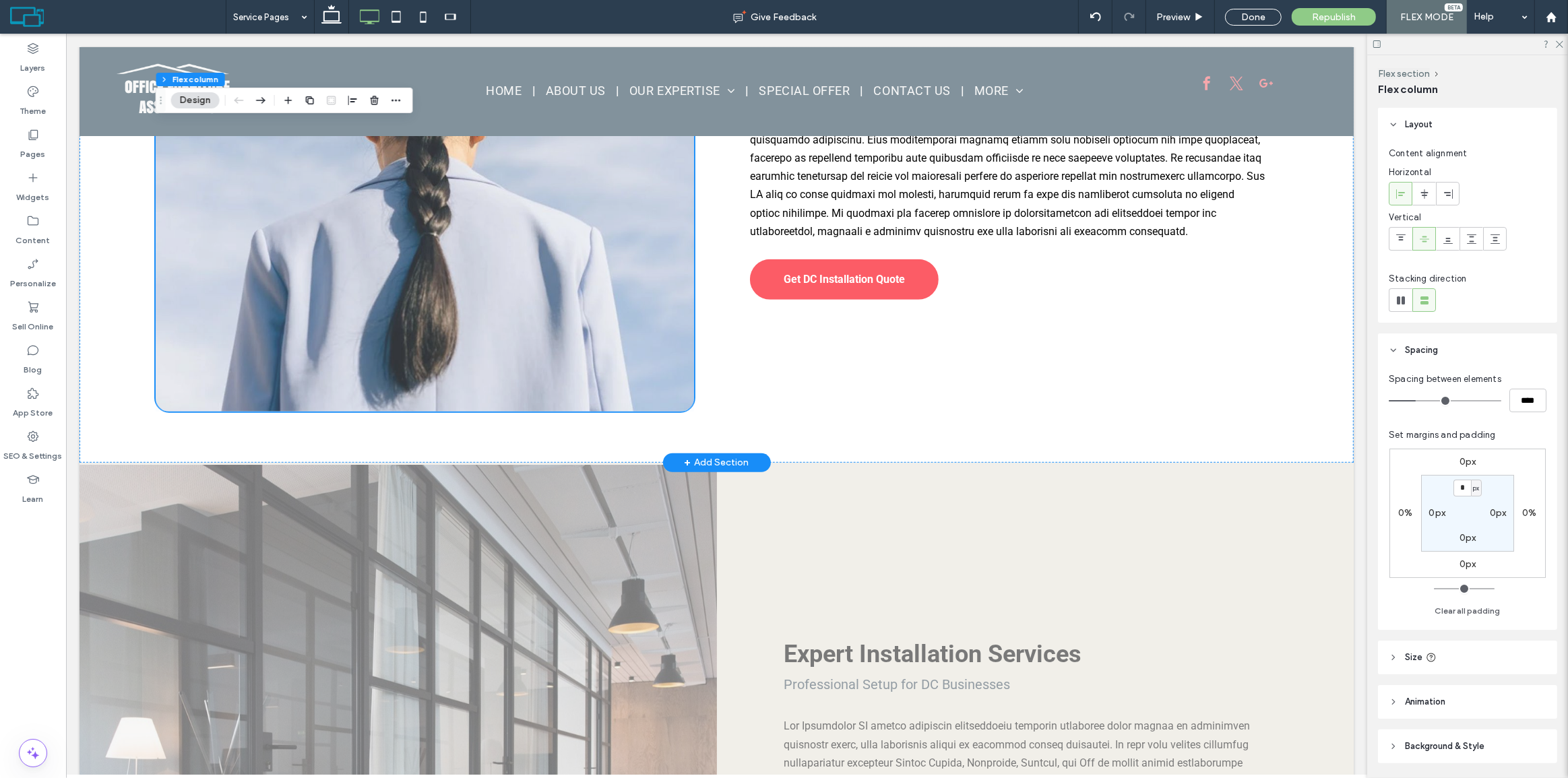
scroll to position [1039, 0]
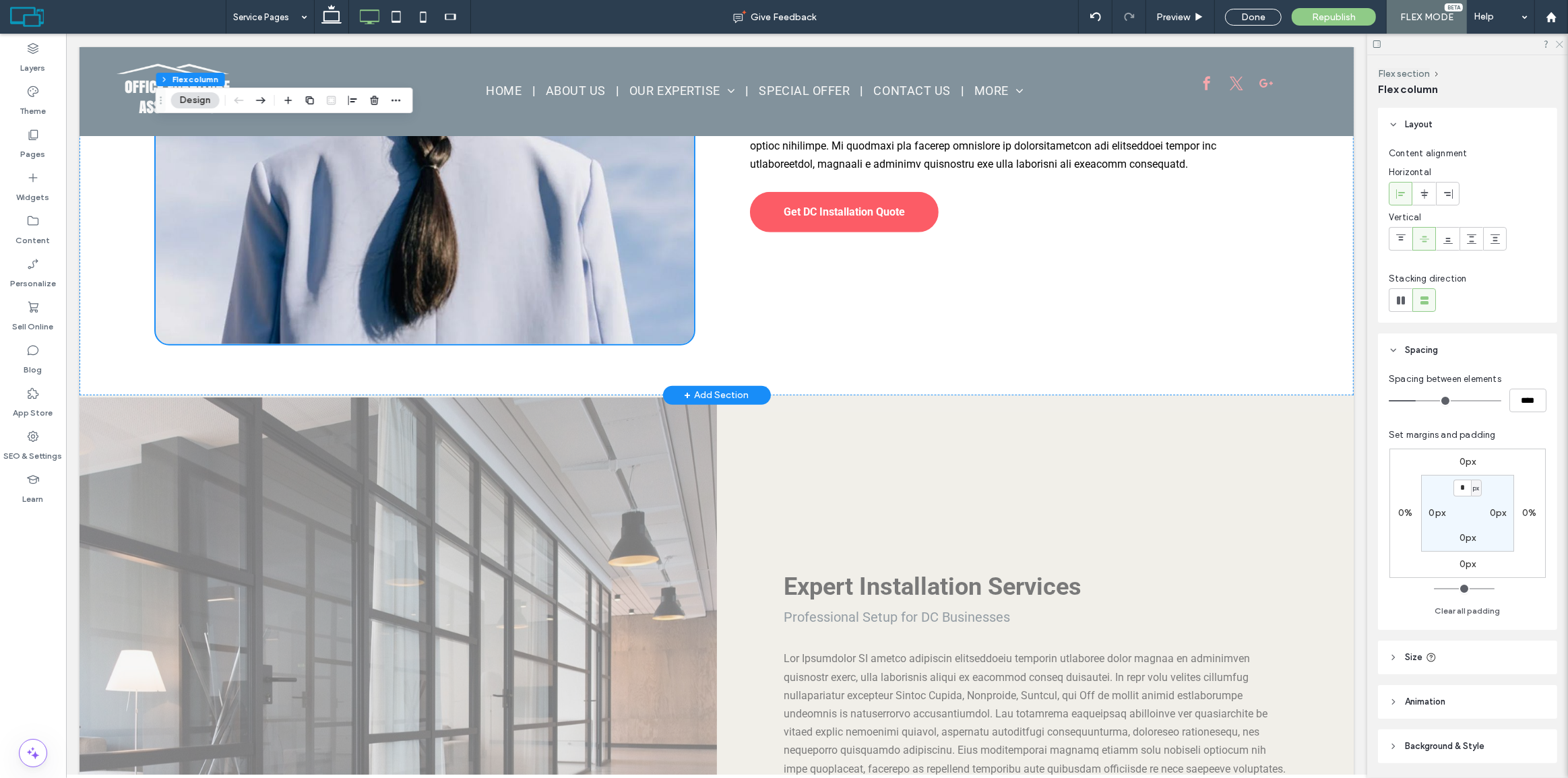
drag, startPoint x: 1564, startPoint y: 41, endPoint x: 1494, endPoint y: 7, distance: 77.8
click at [1564, 41] on icon at bounding box center [1559, 43] width 9 height 9
